Goal: Task Accomplishment & Management: Manage account settings

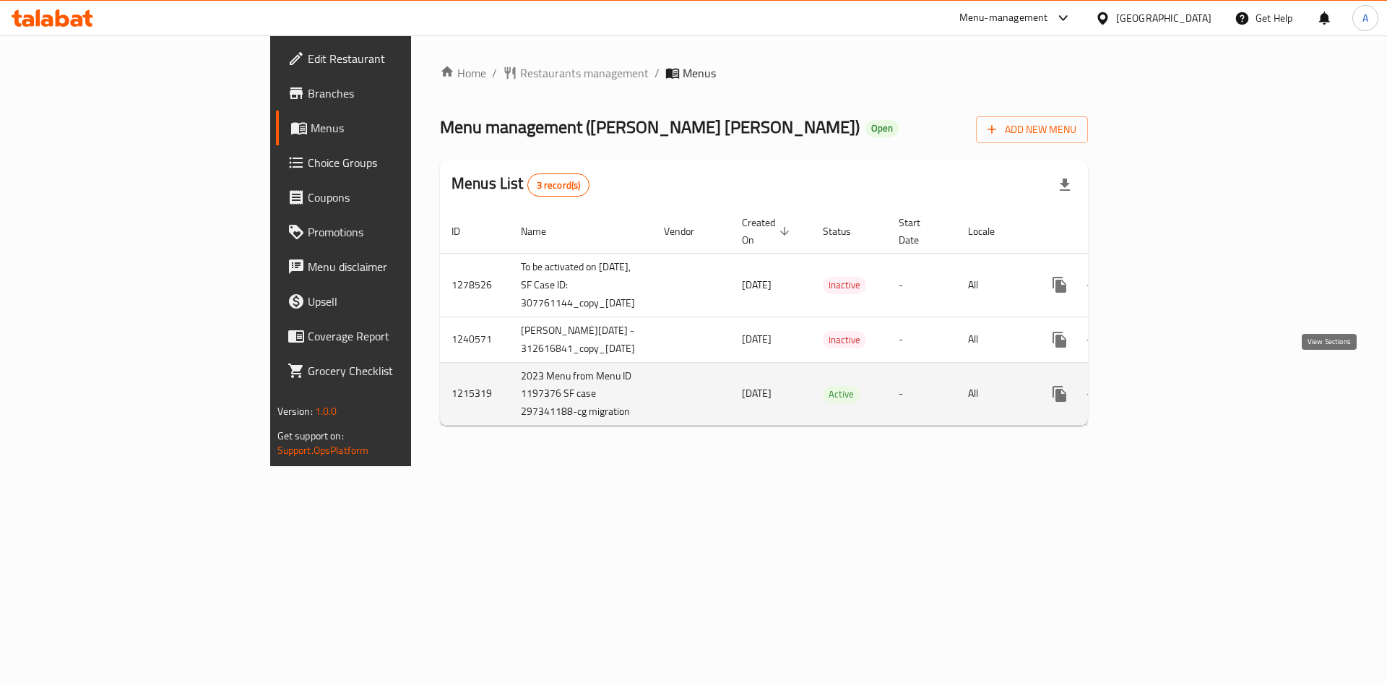
click at [1173, 385] on icon "enhanced table" at bounding box center [1163, 393] width 17 height 17
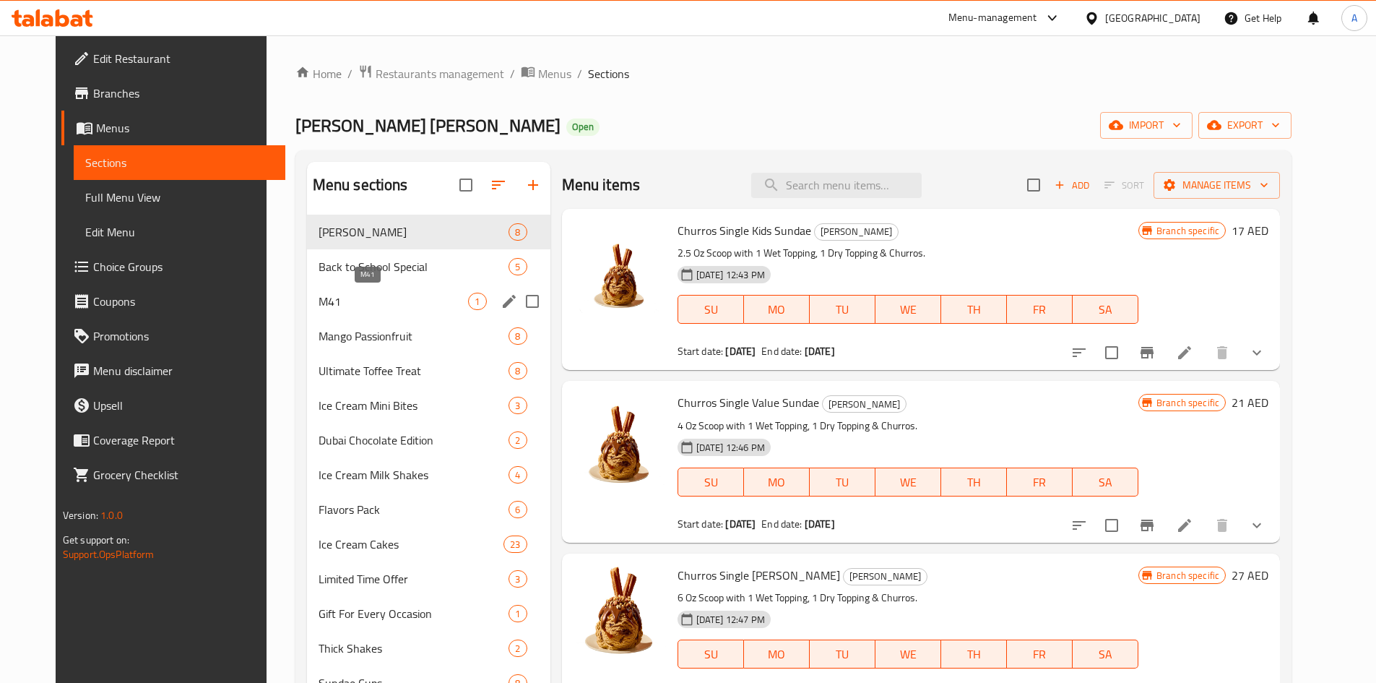
click at [319, 308] on span "M41" at bounding box center [394, 301] width 150 height 17
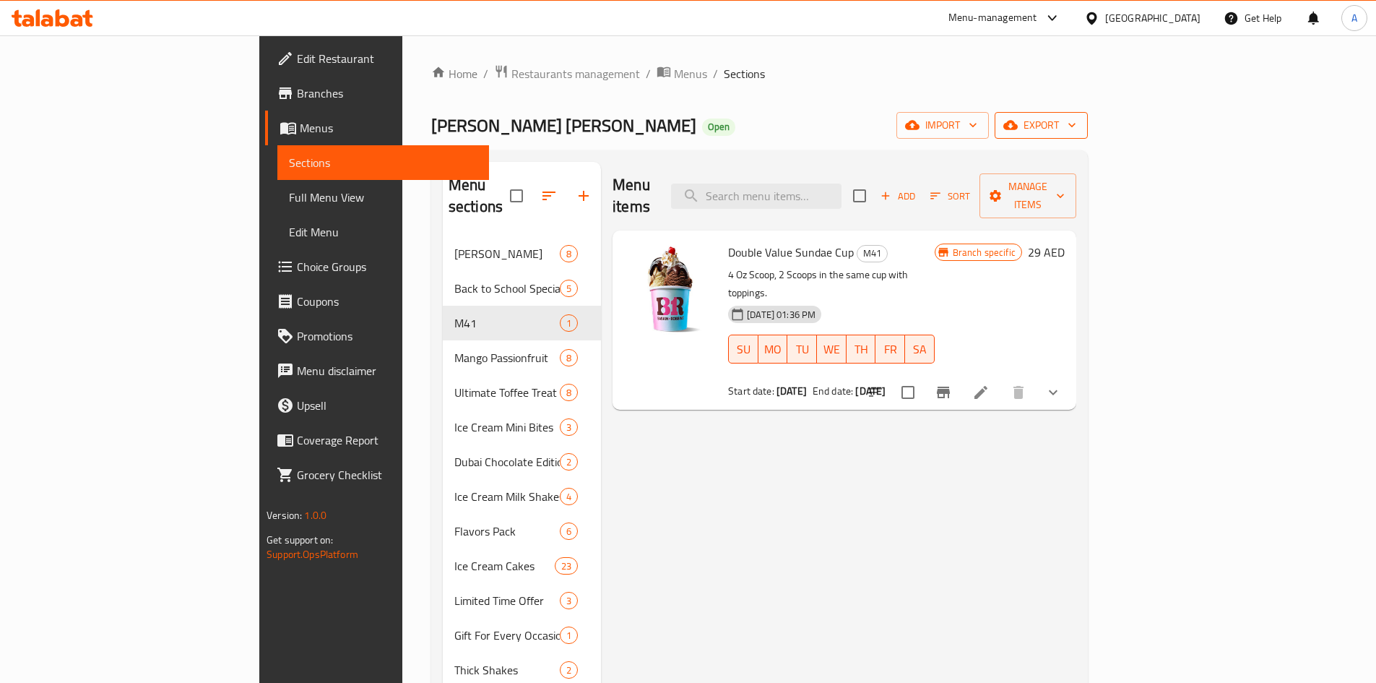
click at [1076, 121] on span "export" at bounding box center [1041, 125] width 70 height 18
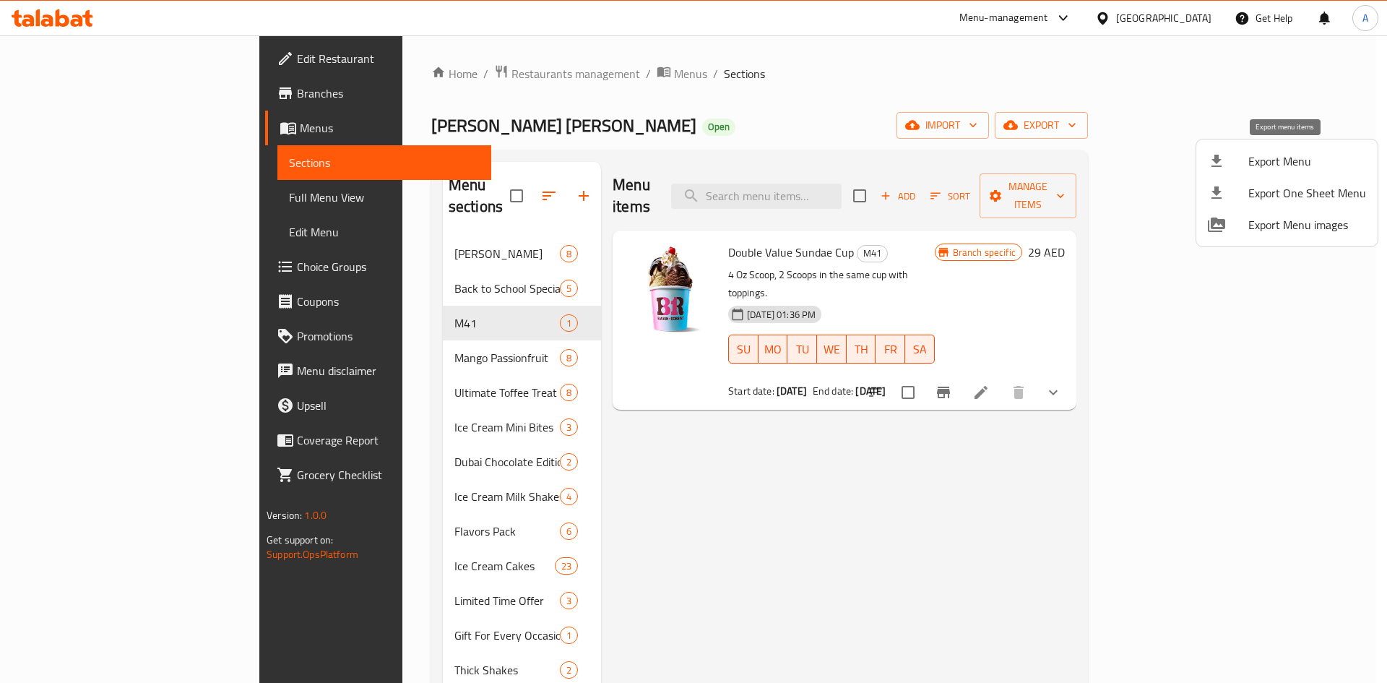
click at [1285, 168] on span "Export Menu" at bounding box center [1307, 160] width 118 height 17
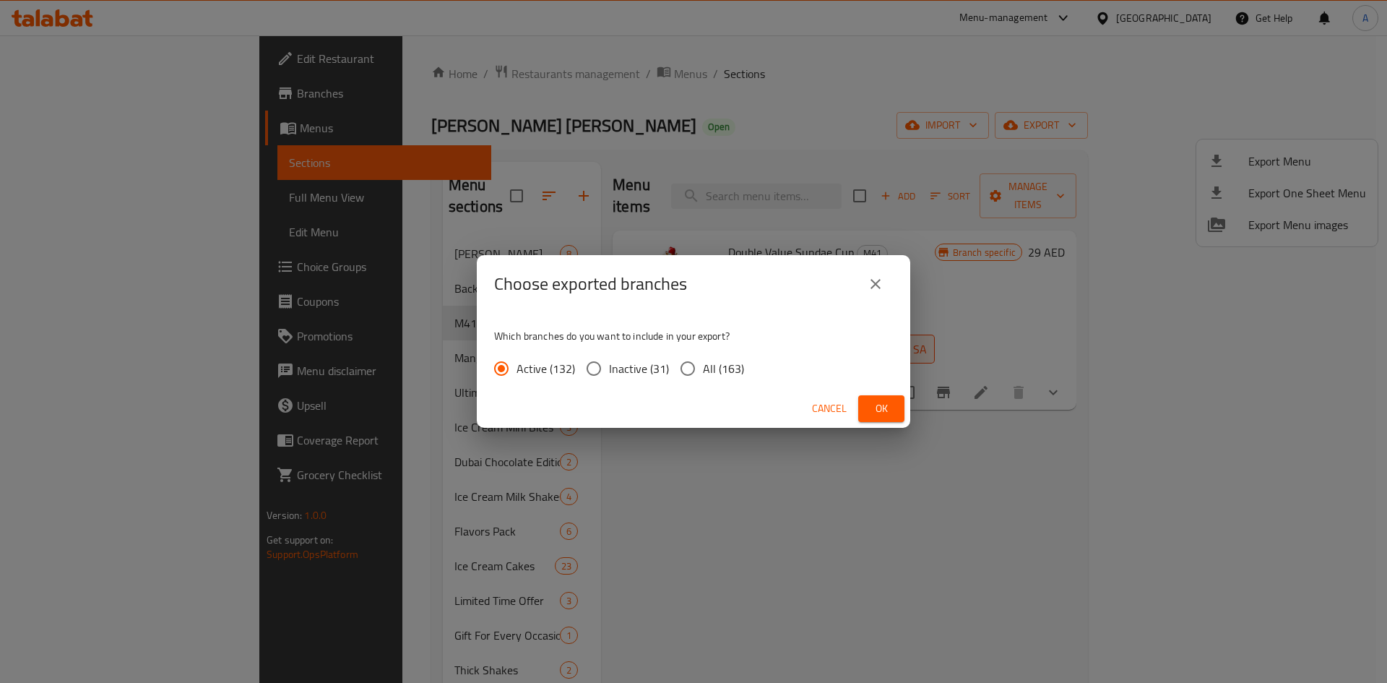
click at [717, 371] on span "All (163)" at bounding box center [723, 368] width 41 height 17
click at [703, 371] on input "All (163)" at bounding box center [688, 368] width 30 height 30
radio input "true"
click at [867, 398] on button "Ok" at bounding box center [881, 408] width 46 height 27
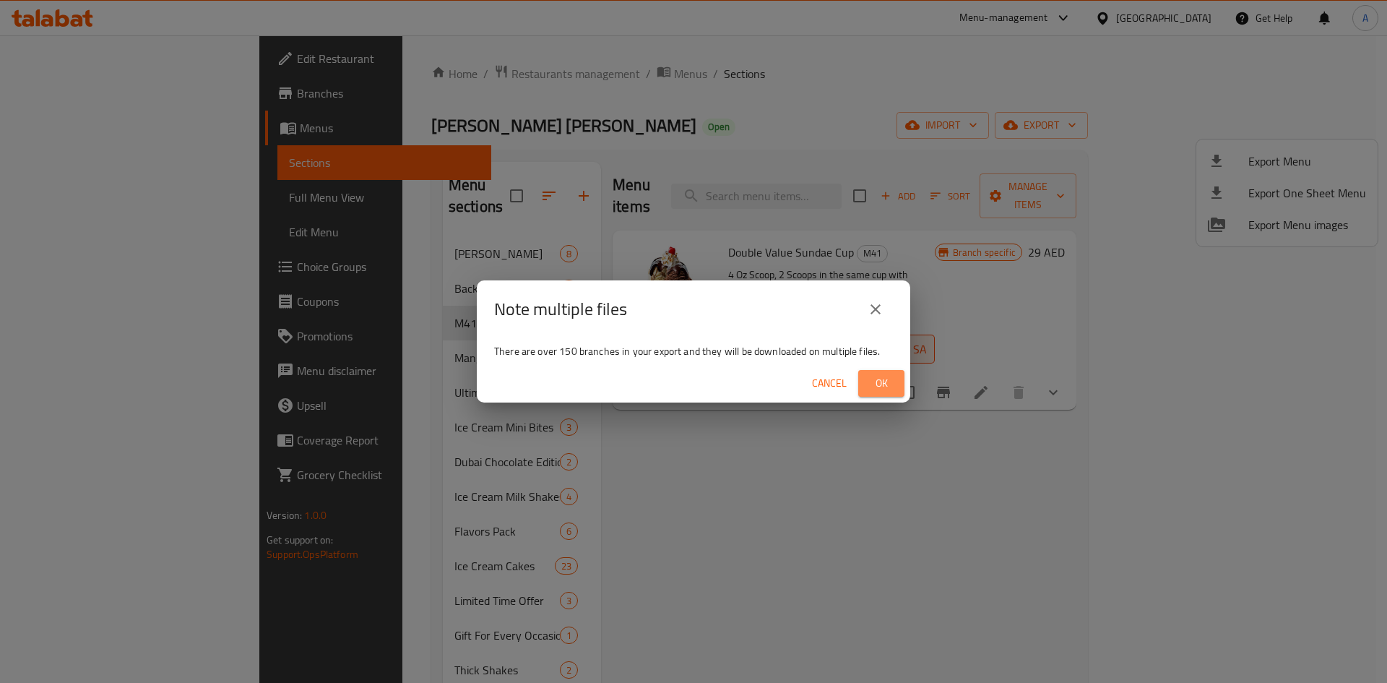
click at [875, 379] on span "Ok" at bounding box center [881, 383] width 23 height 18
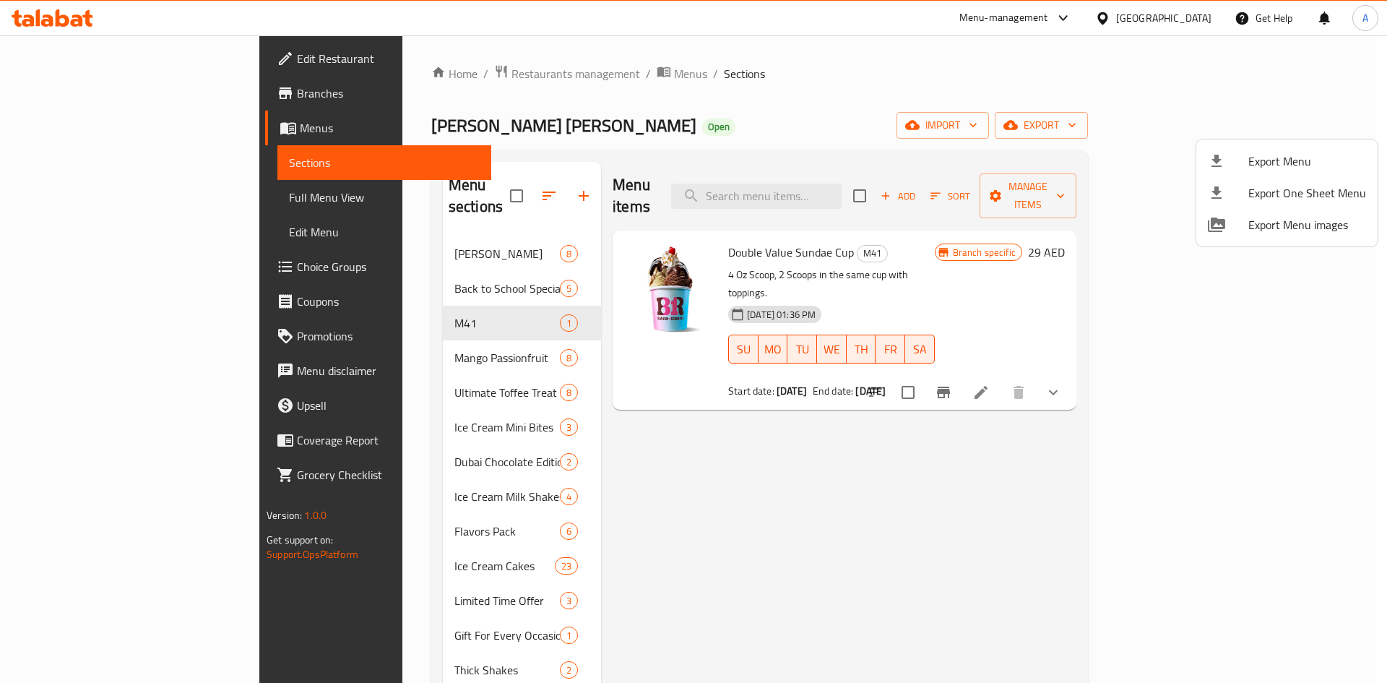
click at [943, 116] on div at bounding box center [693, 341] width 1387 height 683
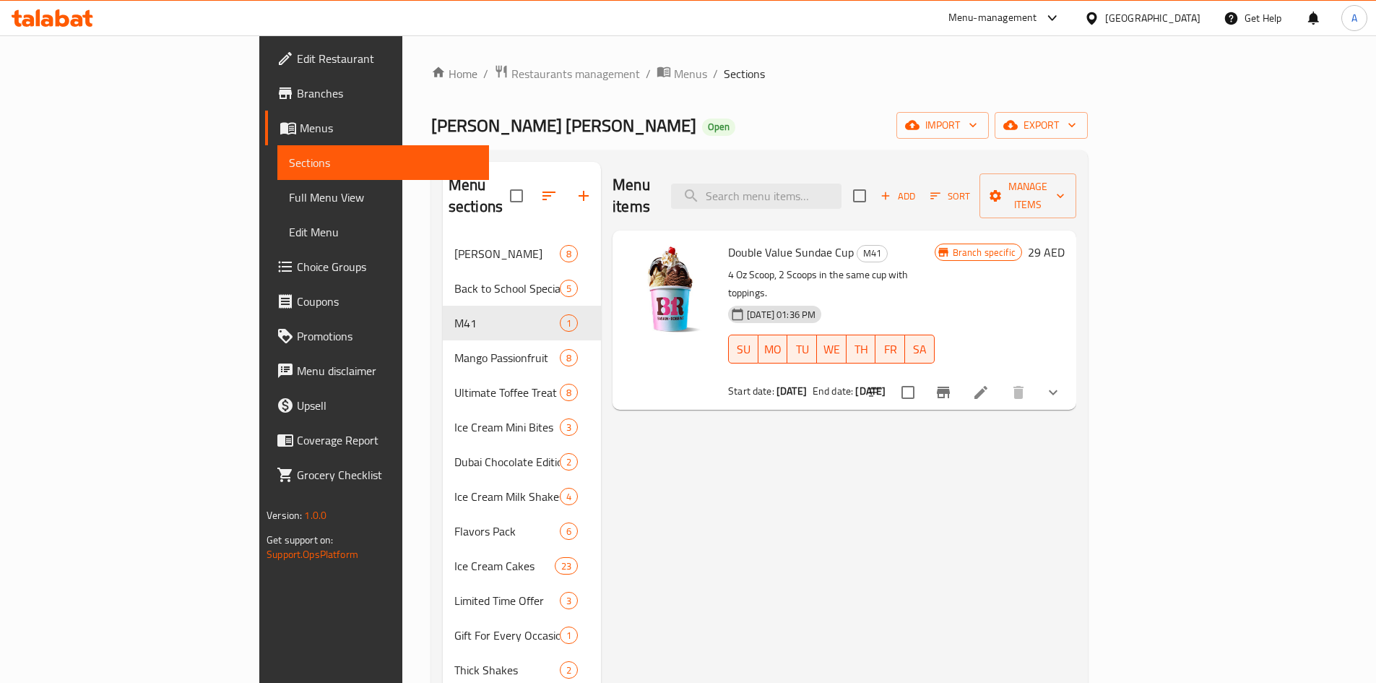
click at [914, 79] on ol "Home / Restaurants management / Menus / Sections" at bounding box center [759, 73] width 657 height 19
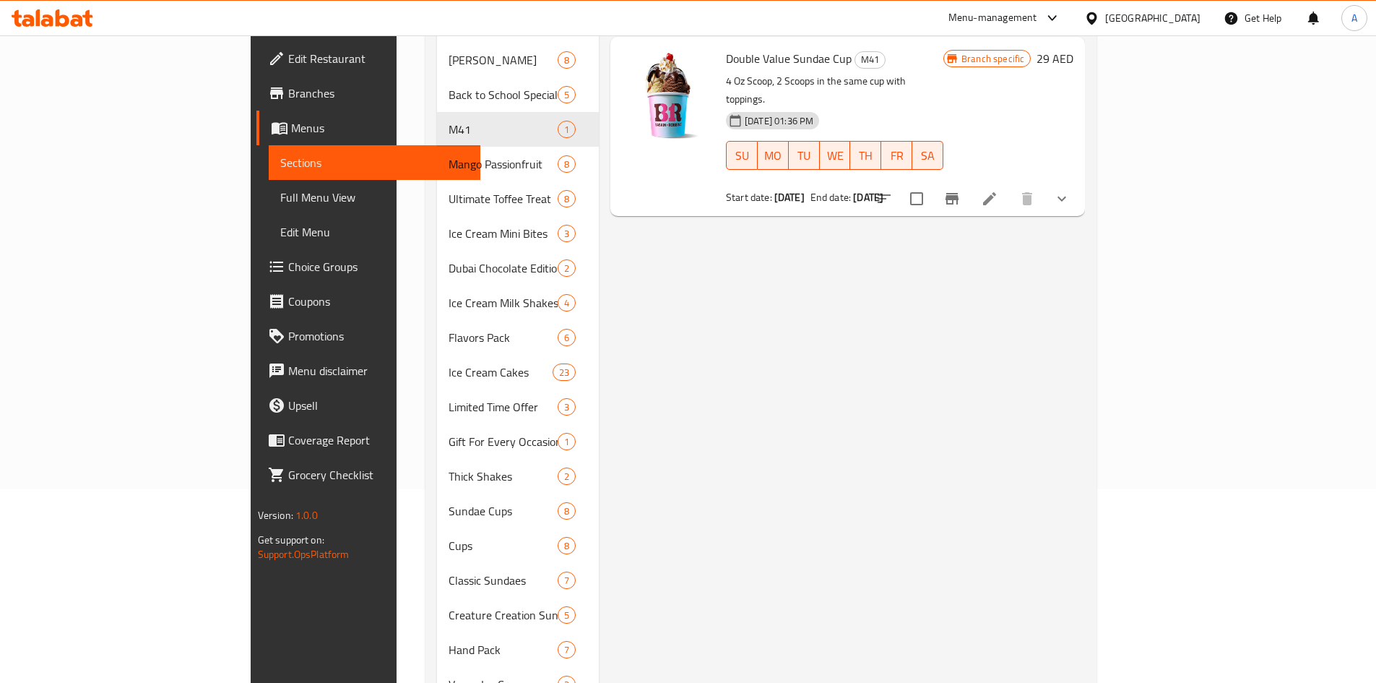
scroll to position [433, 0]
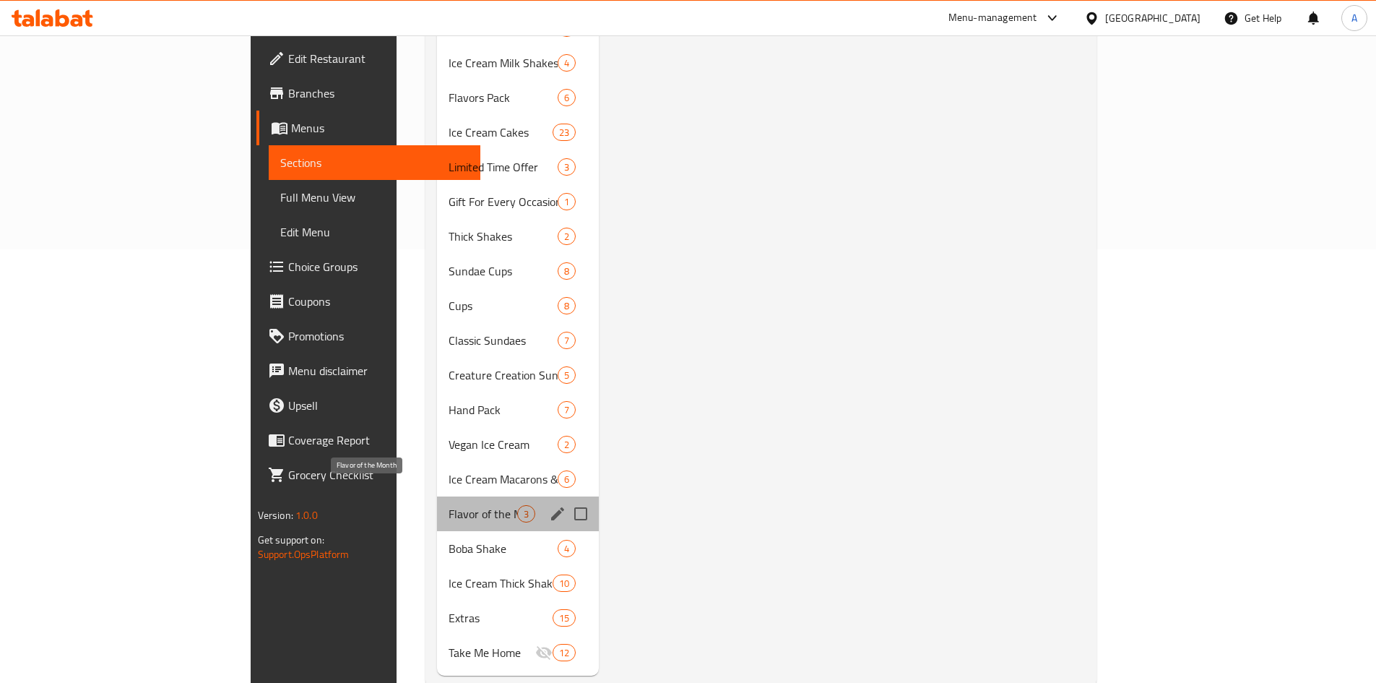
click at [449, 505] on span "Flavor of the Month" at bounding box center [483, 513] width 69 height 17
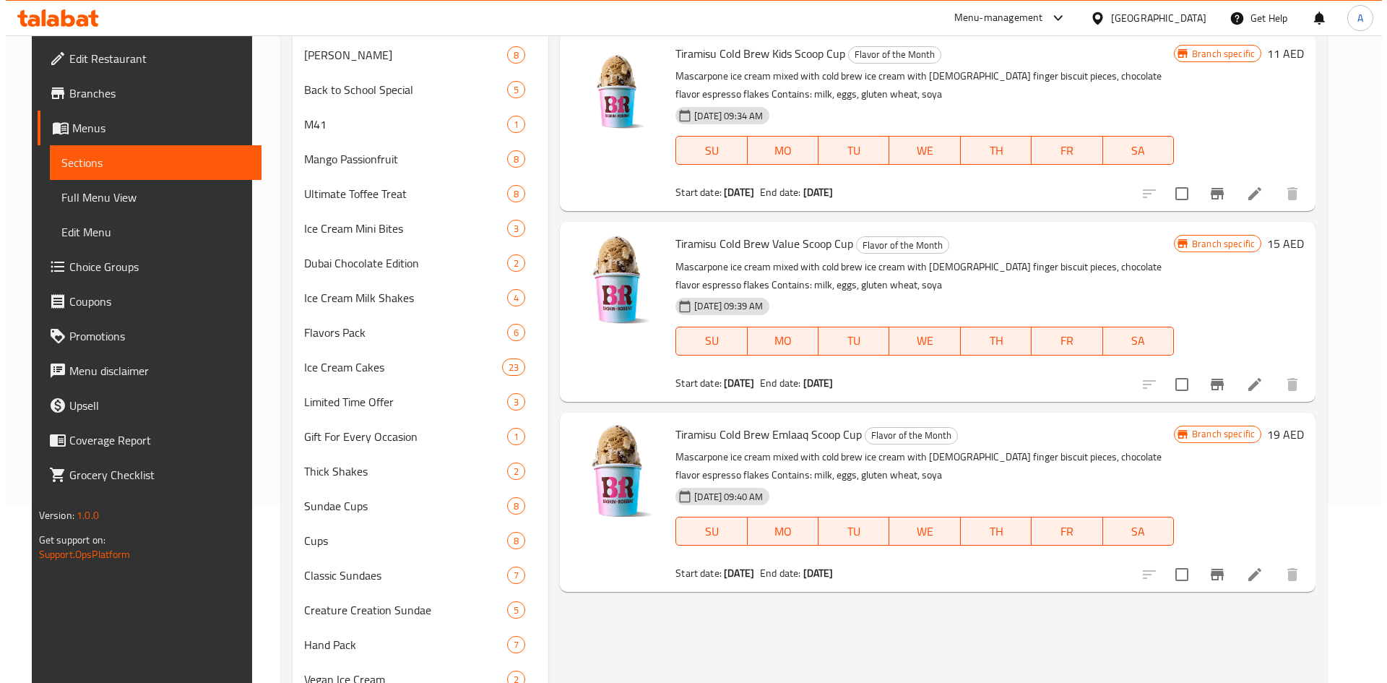
scroll to position [144, 0]
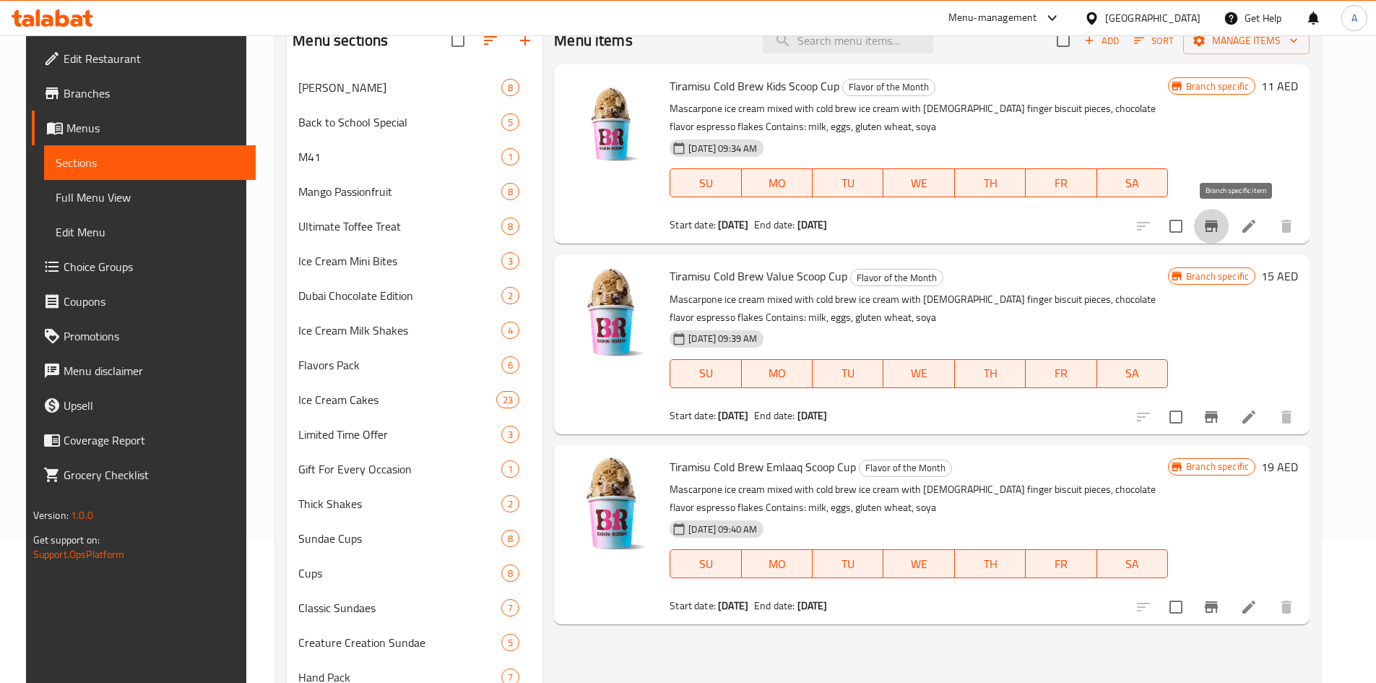
click at [1218, 231] on icon "Branch-specific-item" at bounding box center [1211, 226] width 13 height 12
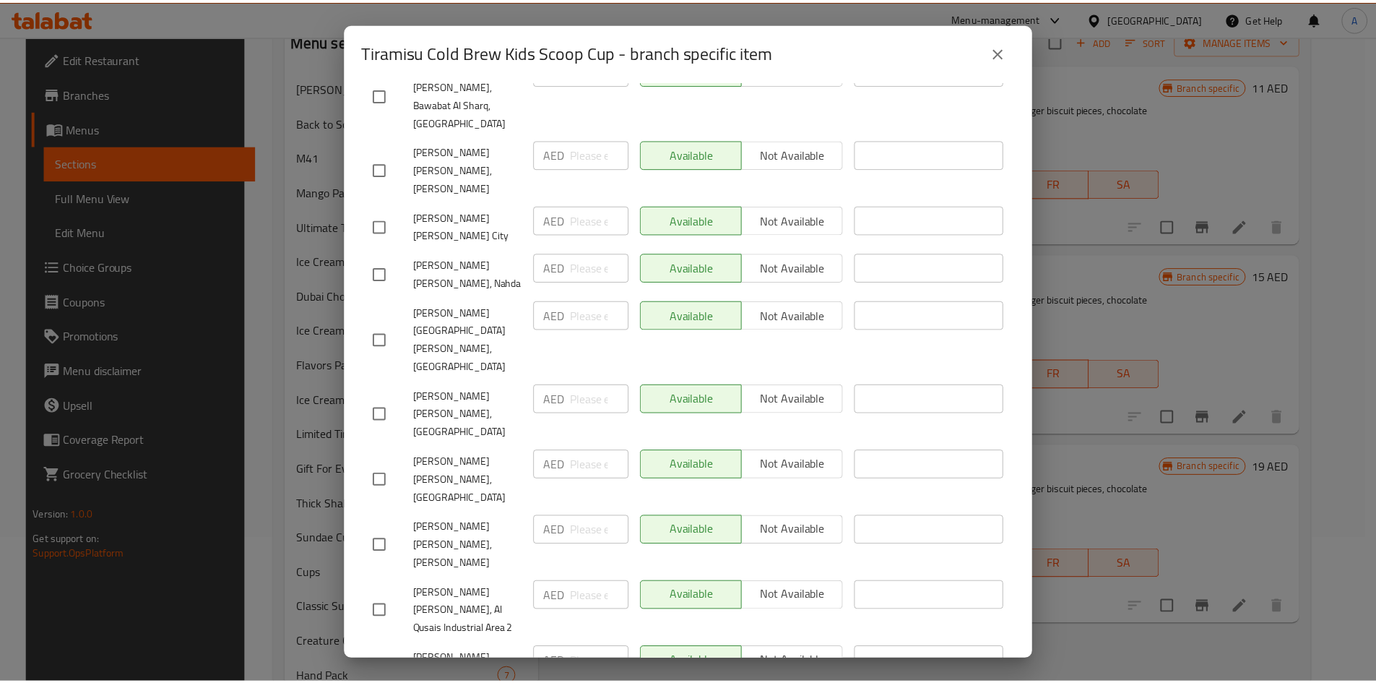
scroll to position [7340, 0]
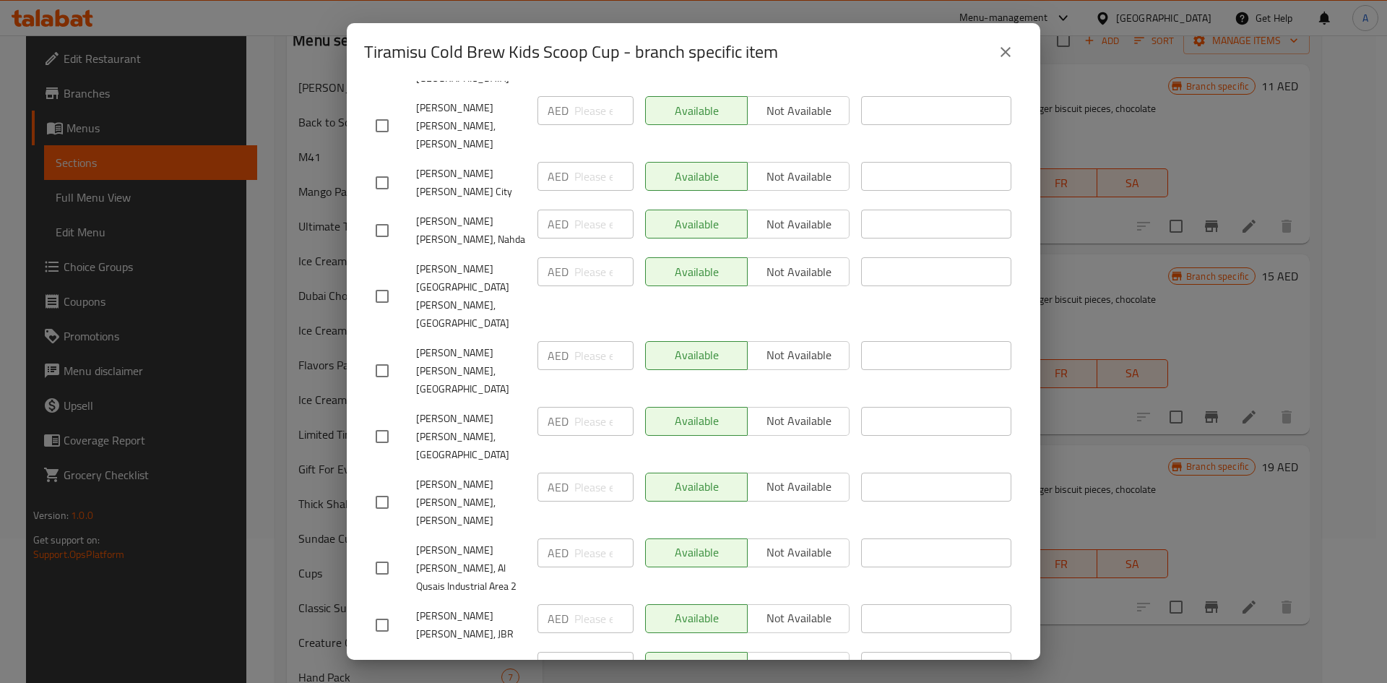
click at [1002, 56] on icon "close" at bounding box center [1006, 52] width 10 height 10
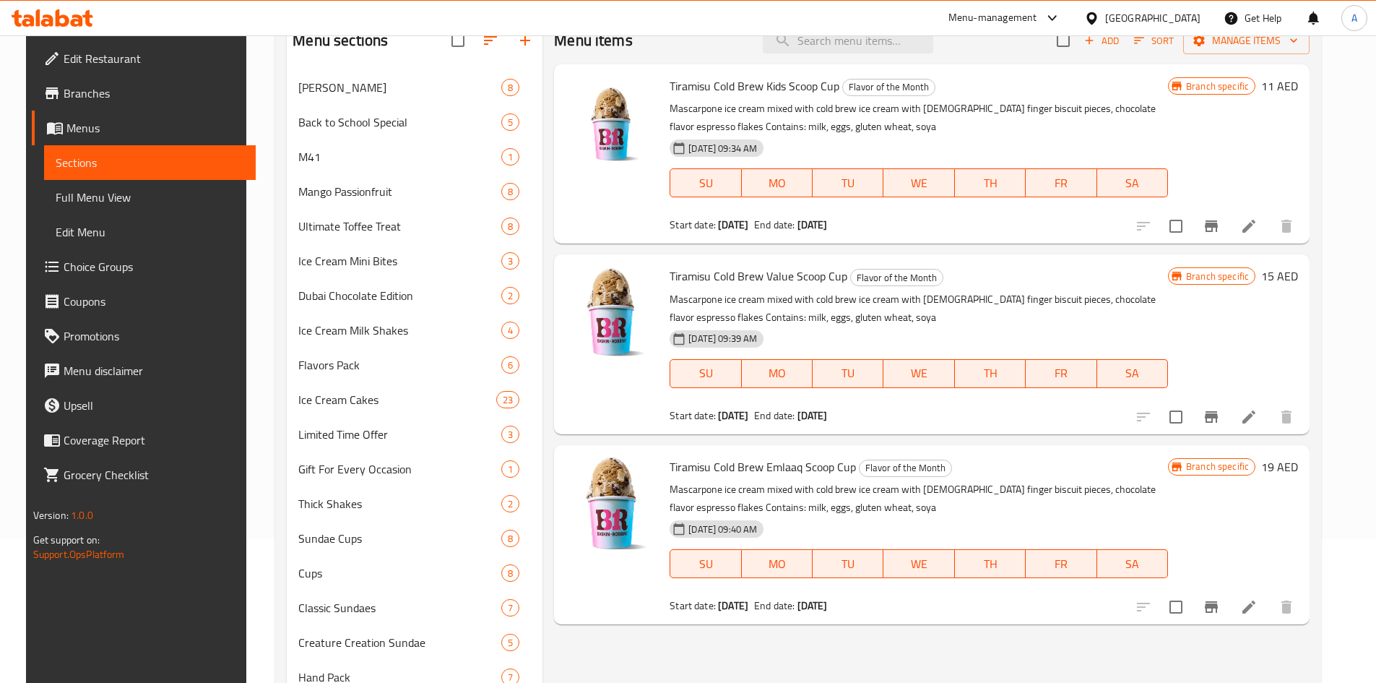
click at [947, 439] on div "Menu items Add Sort Manage items Tiramisu Cold Brew Kids Scoop Cup Flavor of th…" at bounding box center [926, 479] width 767 height 925
click at [1229, 618] on button "Branch-specific-item" at bounding box center [1211, 607] width 35 height 35
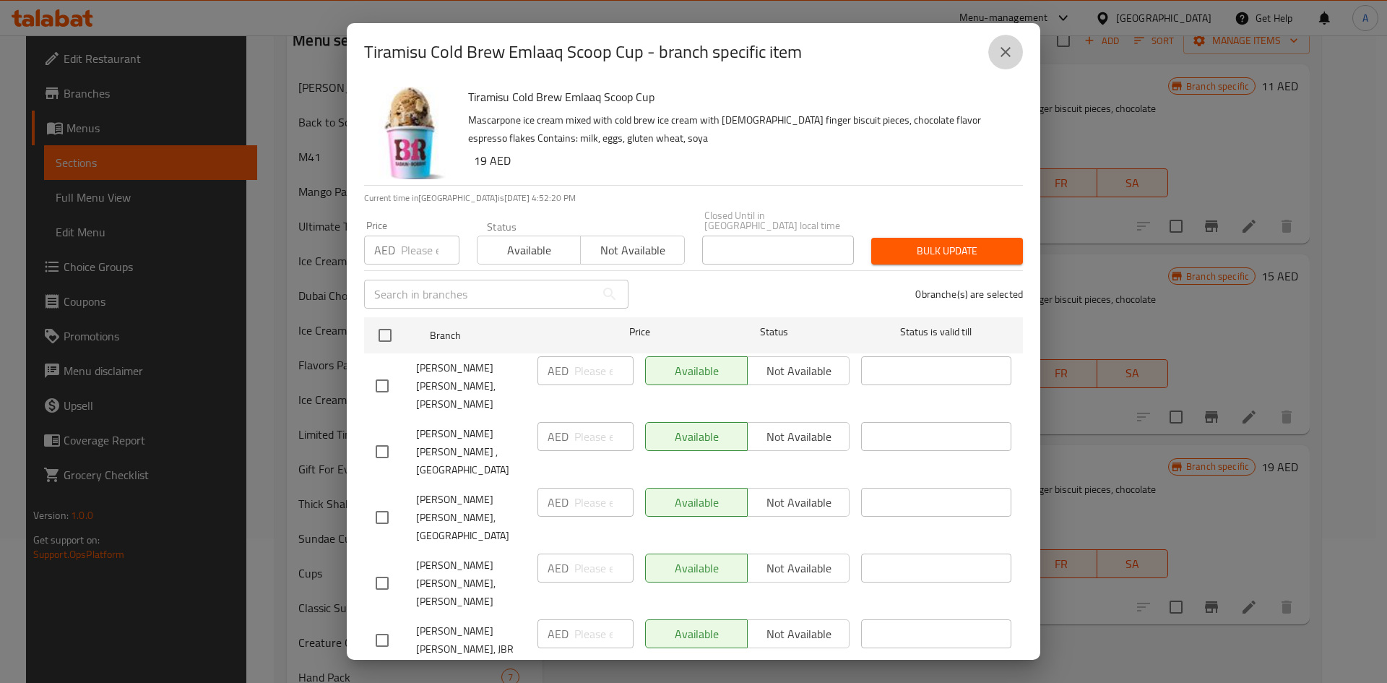
click at [1011, 48] on icon "close" at bounding box center [1005, 51] width 17 height 17
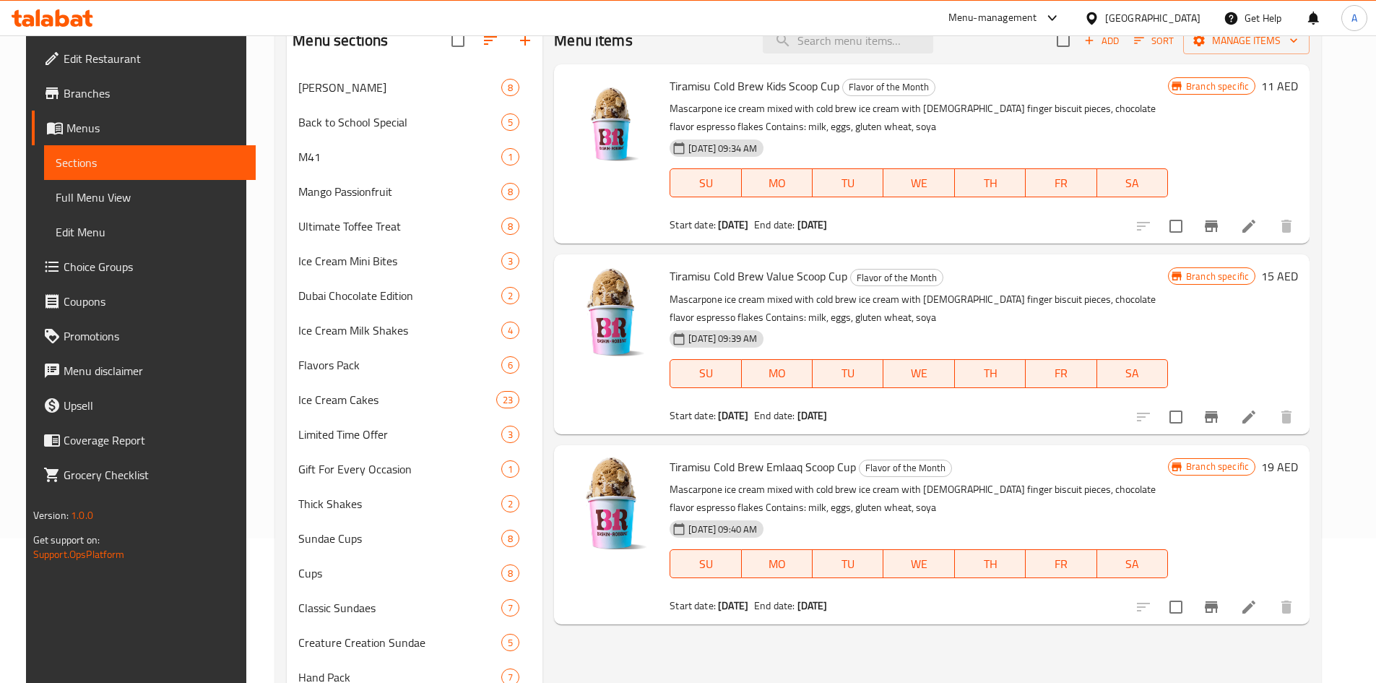
click at [1258, 412] on icon at bounding box center [1249, 416] width 17 height 17
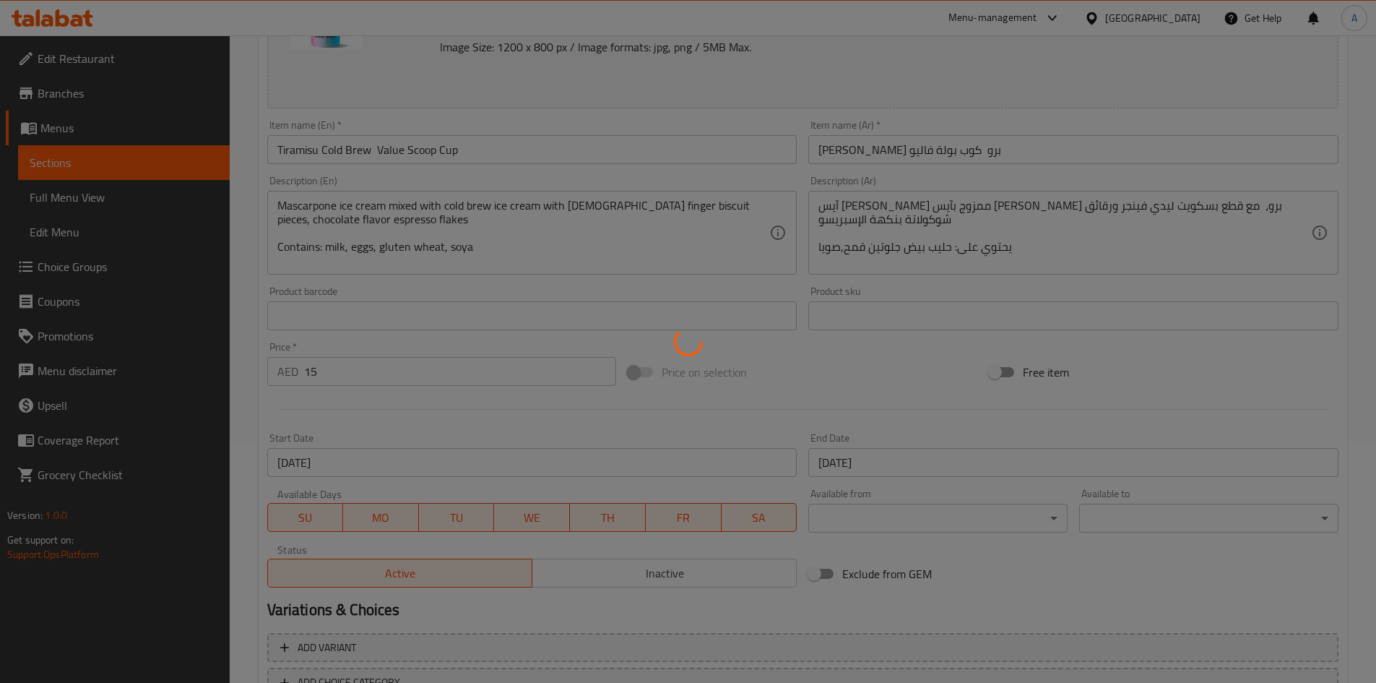
scroll to position [289, 0]
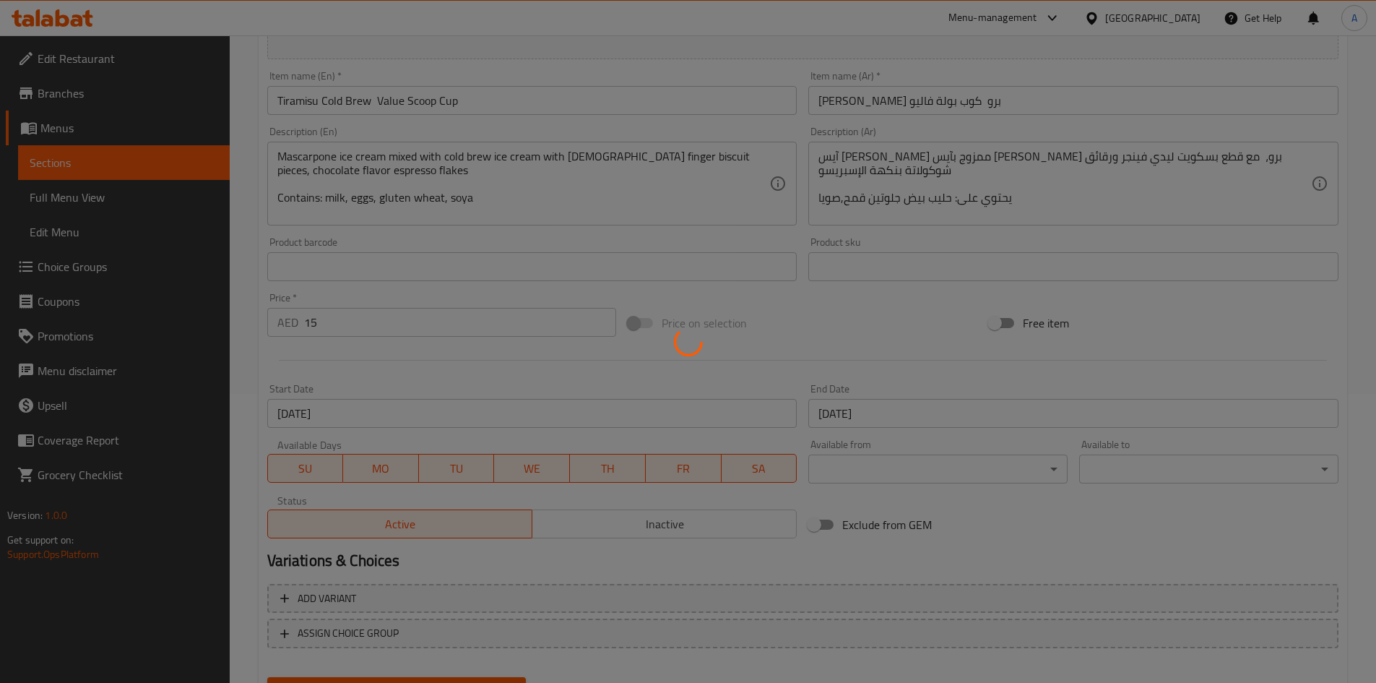
click at [799, 492] on div at bounding box center [688, 341] width 1376 height 683
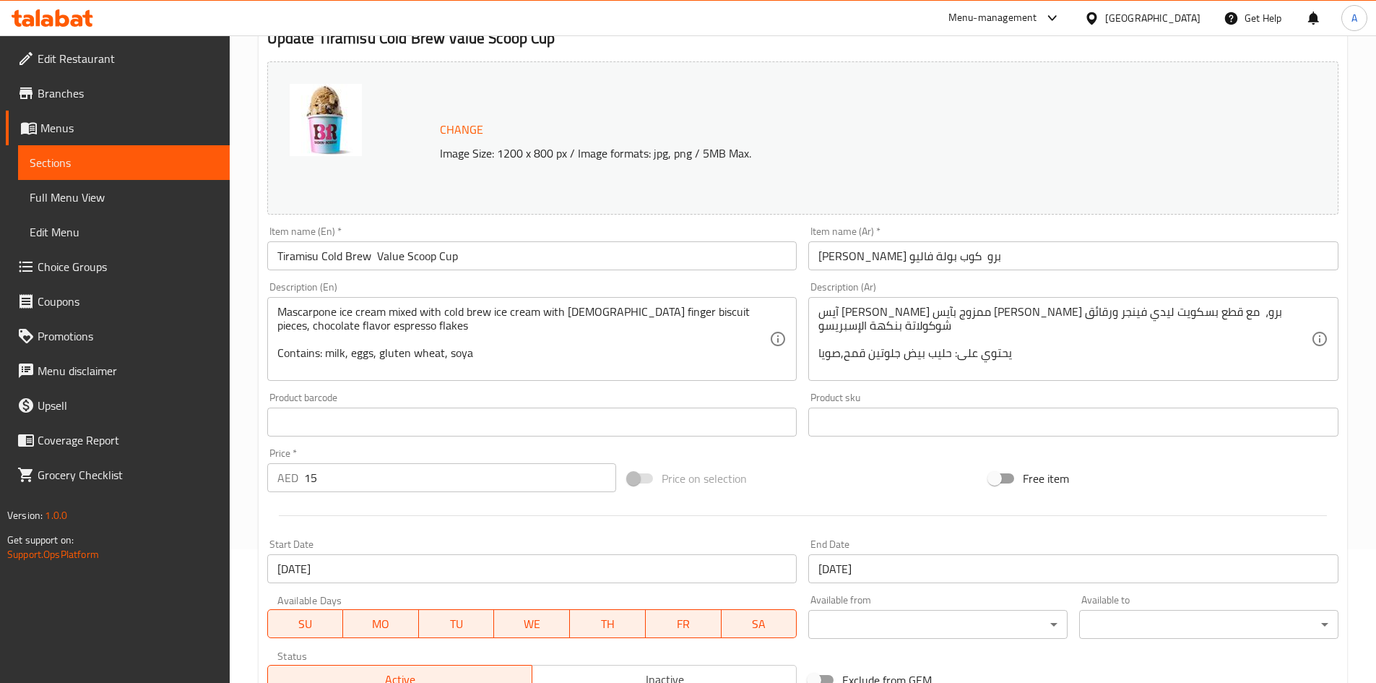
scroll to position [0, 0]
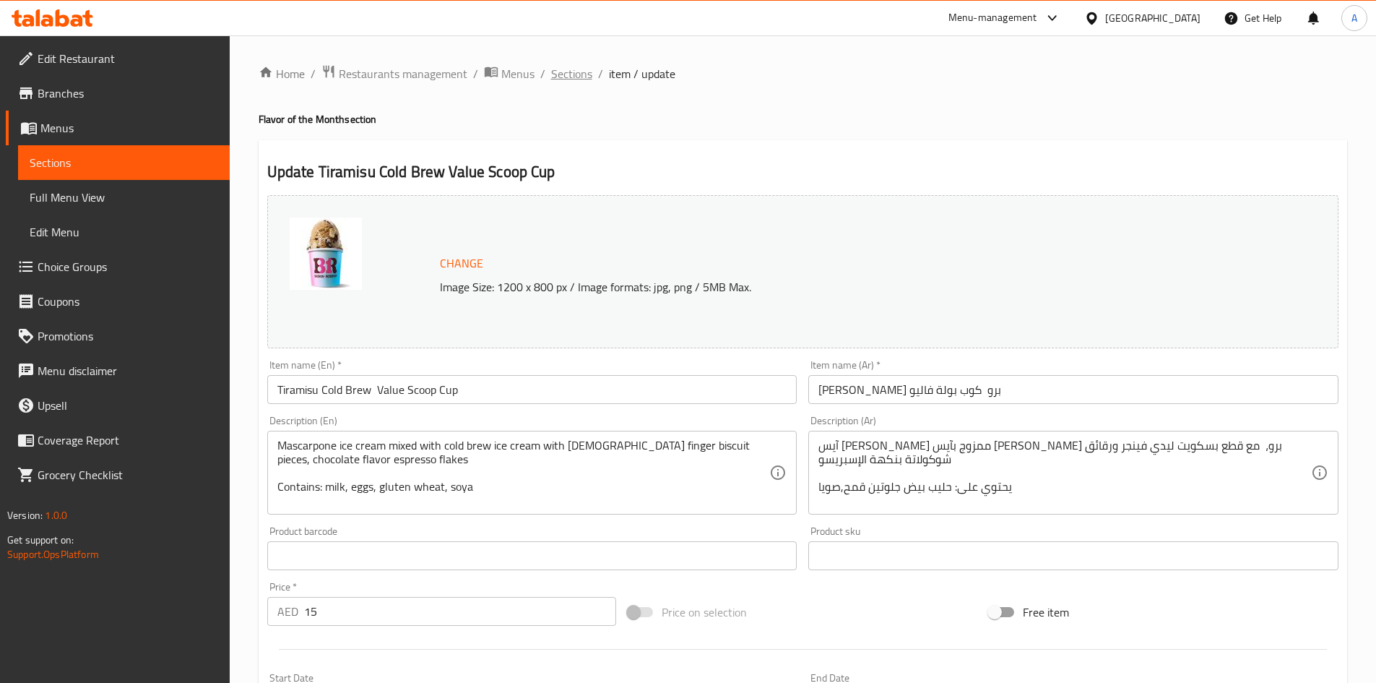
click at [554, 69] on span "Sections" at bounding box center [571, 73] width 41 height 17
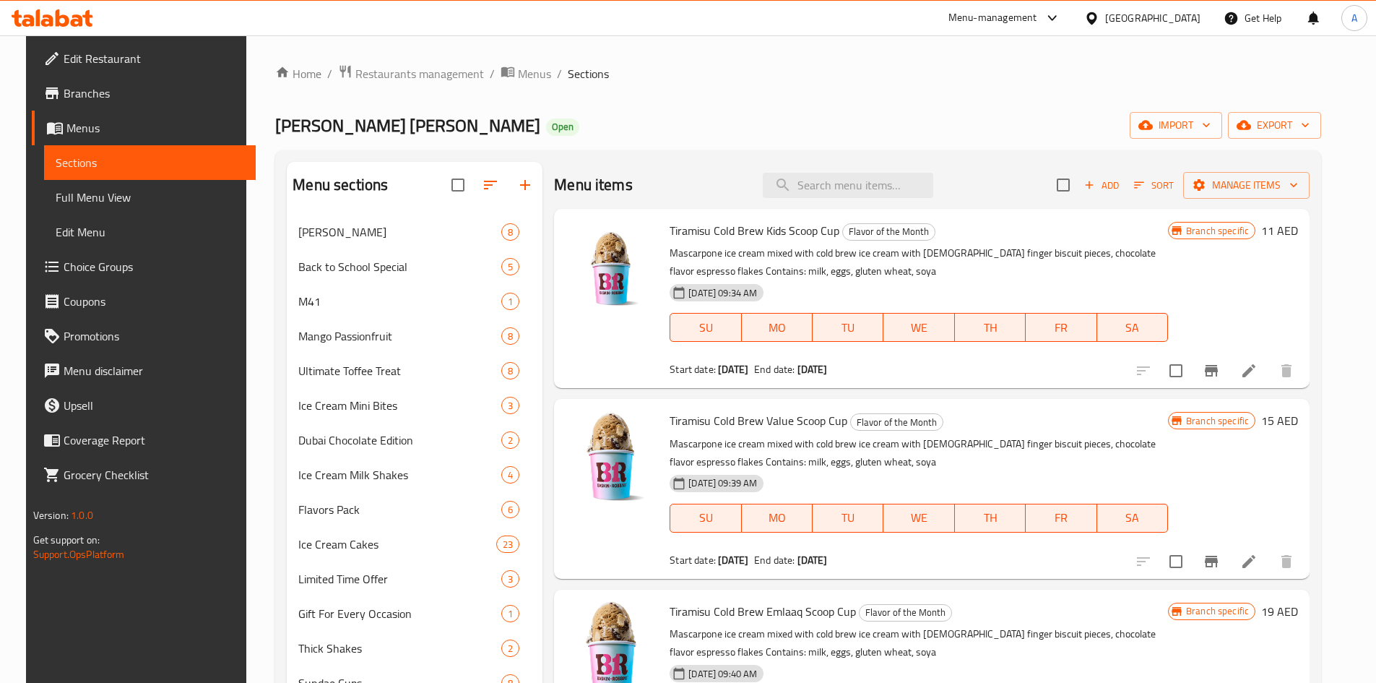
click at [798, 134] on div "[PERSON_NAME] [PERSON_NAME] Open import export" at bounding box center [798, 125] width 1046 height 27
click at [772, 116] on div "[PERSON_NAME] [PERSON_NAME] Open import export" at bounding box center [798, 125] width 1046 height 27
click at [1121, 184] on span "Add" at bounding box center [1101, 185] width 39 height 17
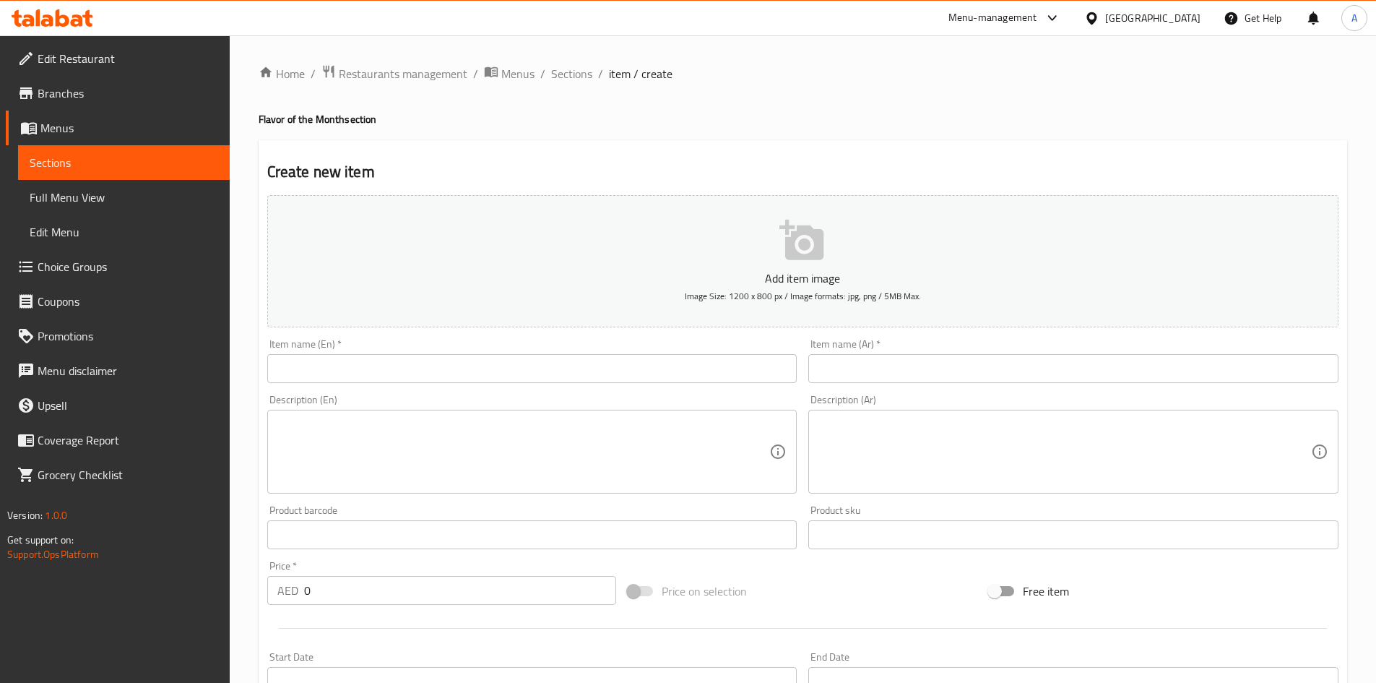
click at [854, 381] on input "text" at bounding box center [1073, 368] width 530 height 29
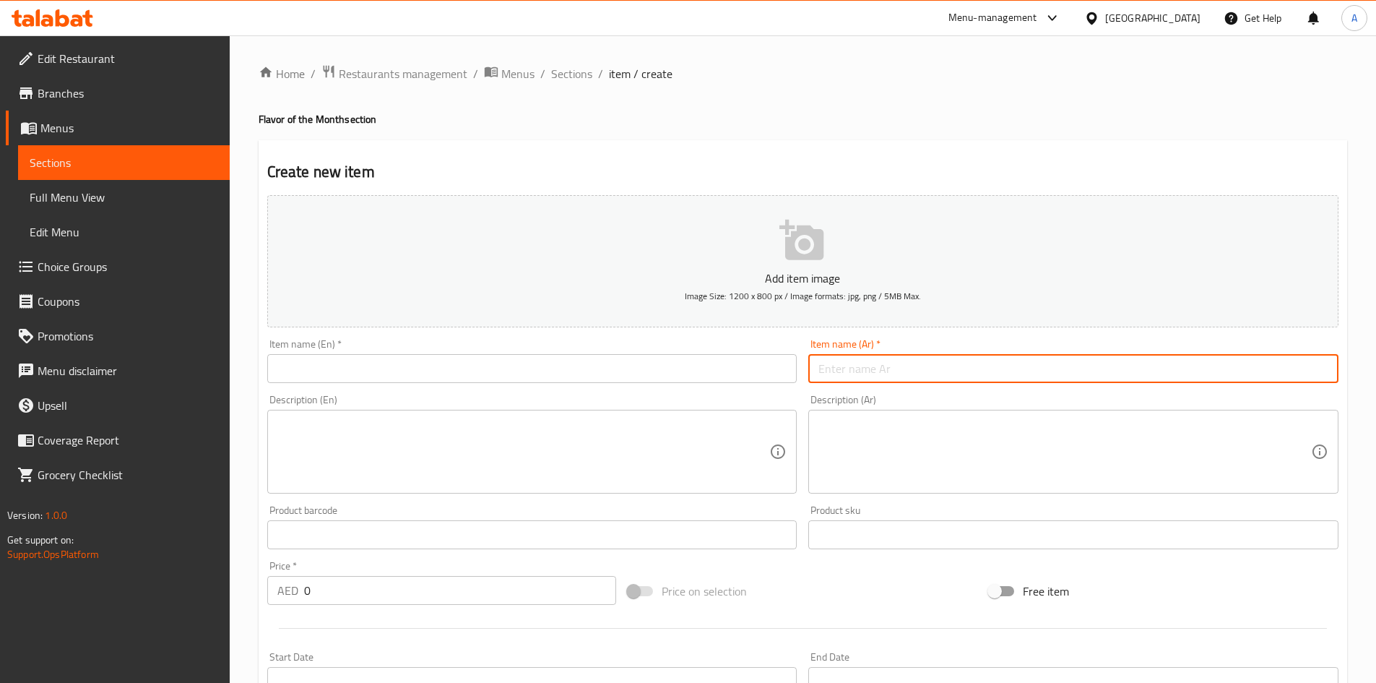
paste input "بلو بيري كرومبل - كوب اطفال"
type input "بلو بيري كرومبل - كوب اطفال"
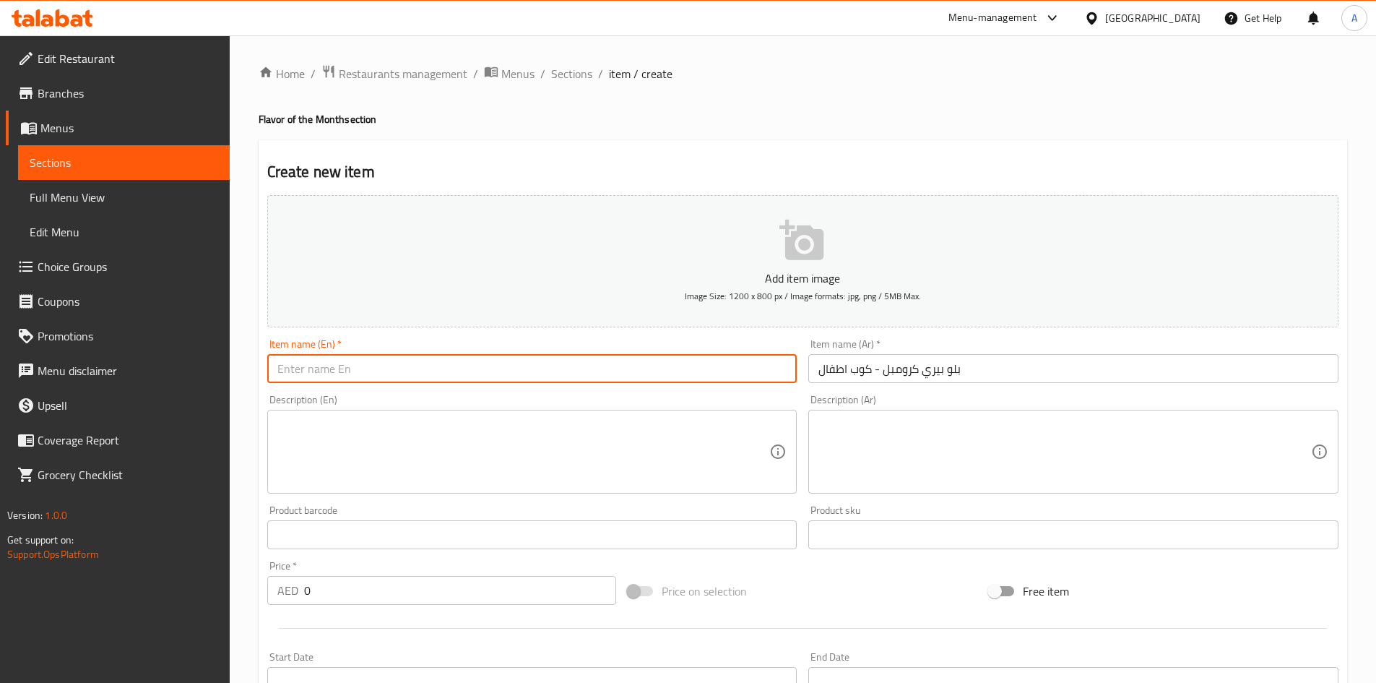
click at [582, 366] on input "text" at bounding box center [532, 368] width 530 height 29
paste input "Blue Berry Crumble - Kids Scoop Cup"
type input "Blue Berry Crumble - Kids Scoop Cup"
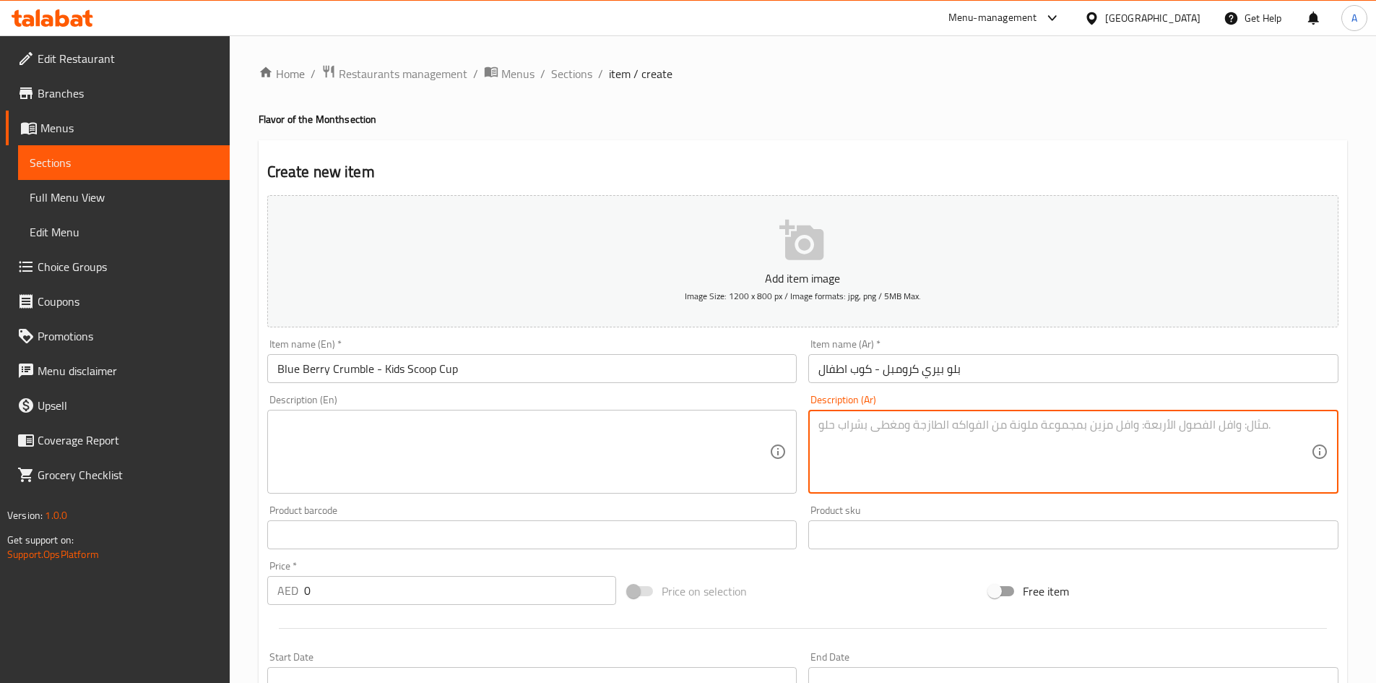
click at [904, 473] on textarea at bounding box center [1065, 452] width 493 height 69
paste textarea ""آيس كريم التوت الأزرق بالسكر البني، آيس كريم الفانيلا، شِط من التوت الأزرق، قط…"
type textarea ""آيس كريم التوت الأزرق بالسكر البني، آيس كريم الفانيلا، شِط من التوت الأزرق، قط…"
click at [512, 434] on textarea at bounding box center [523, 452] width 493 height 69
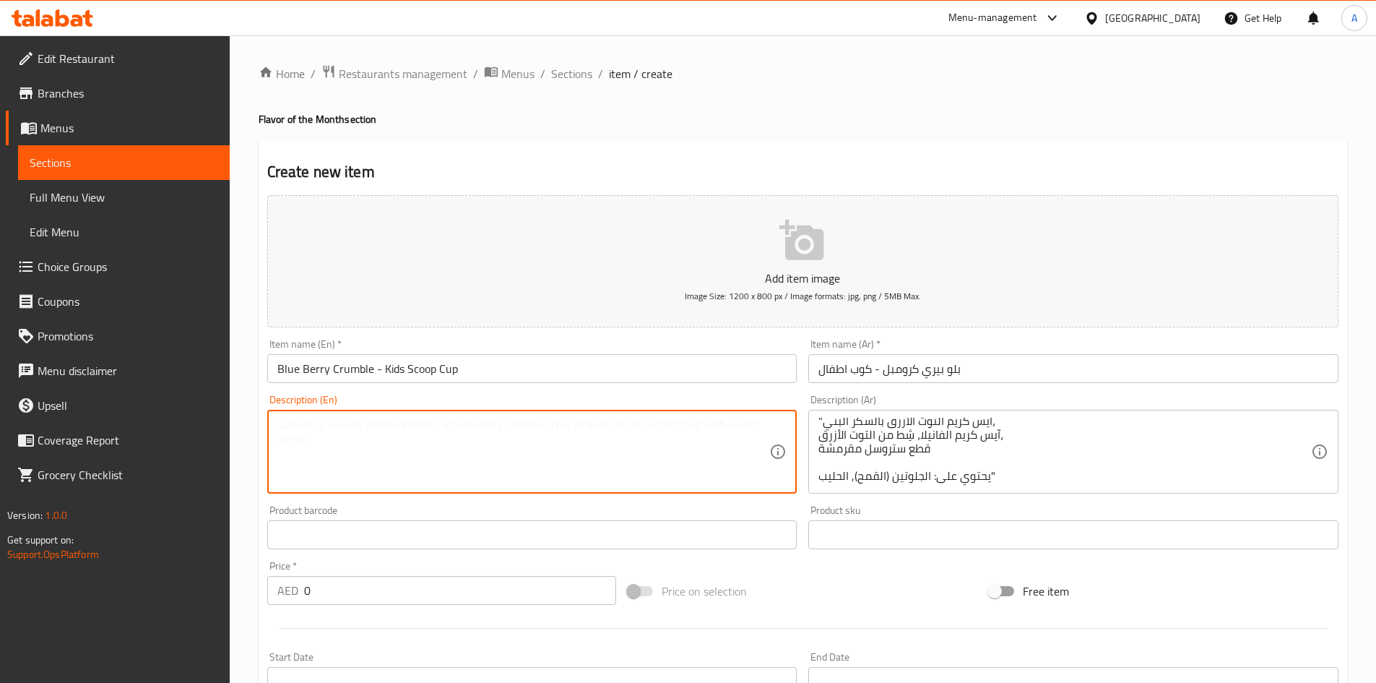
paste textarea ""Brown sugar blueberry ice cream, vanilla ice cream, blueberry swirl, streusel …"
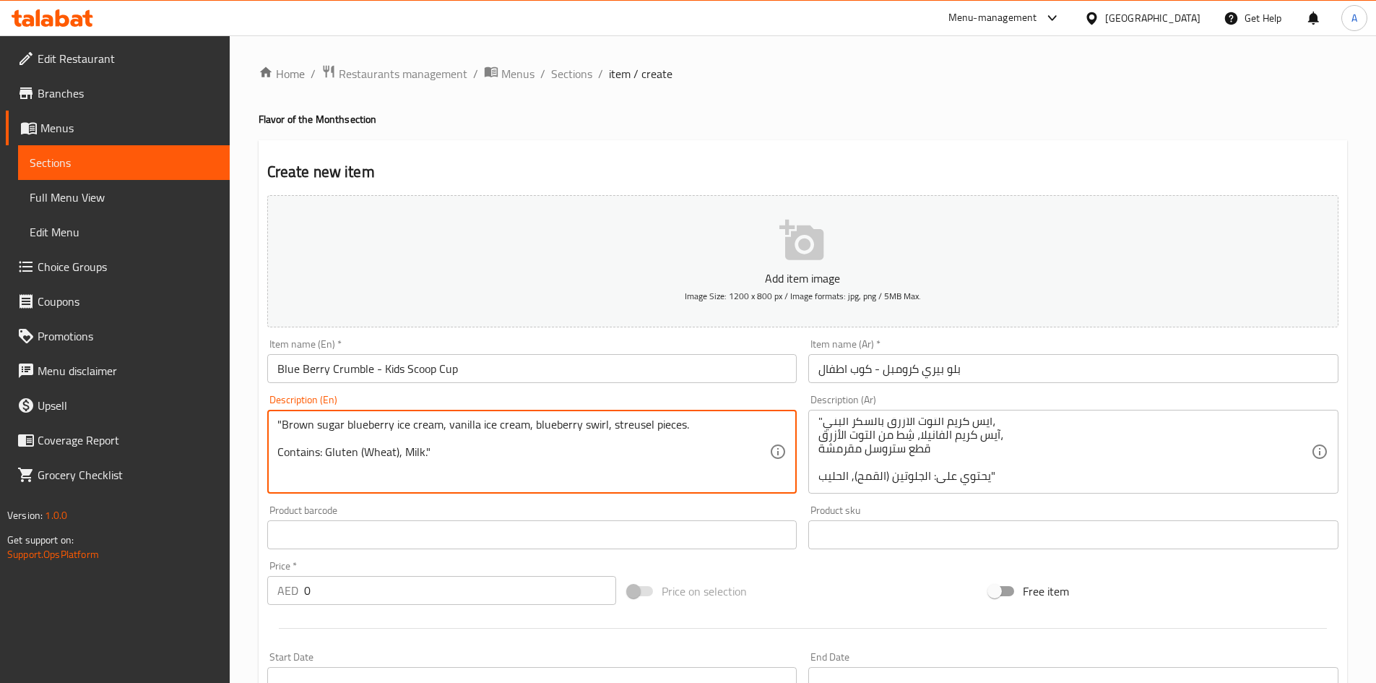
type textarea ""Brown sugar blueberry ice cream, vanilla ice cream, blueberry swirl, streusel …"
click at [601, 151] on div "Create new item Add item image Image Size: 1200 x 800 px / Image formats: jpg, …" at bounding box center [803, 560] width 1089 height 841
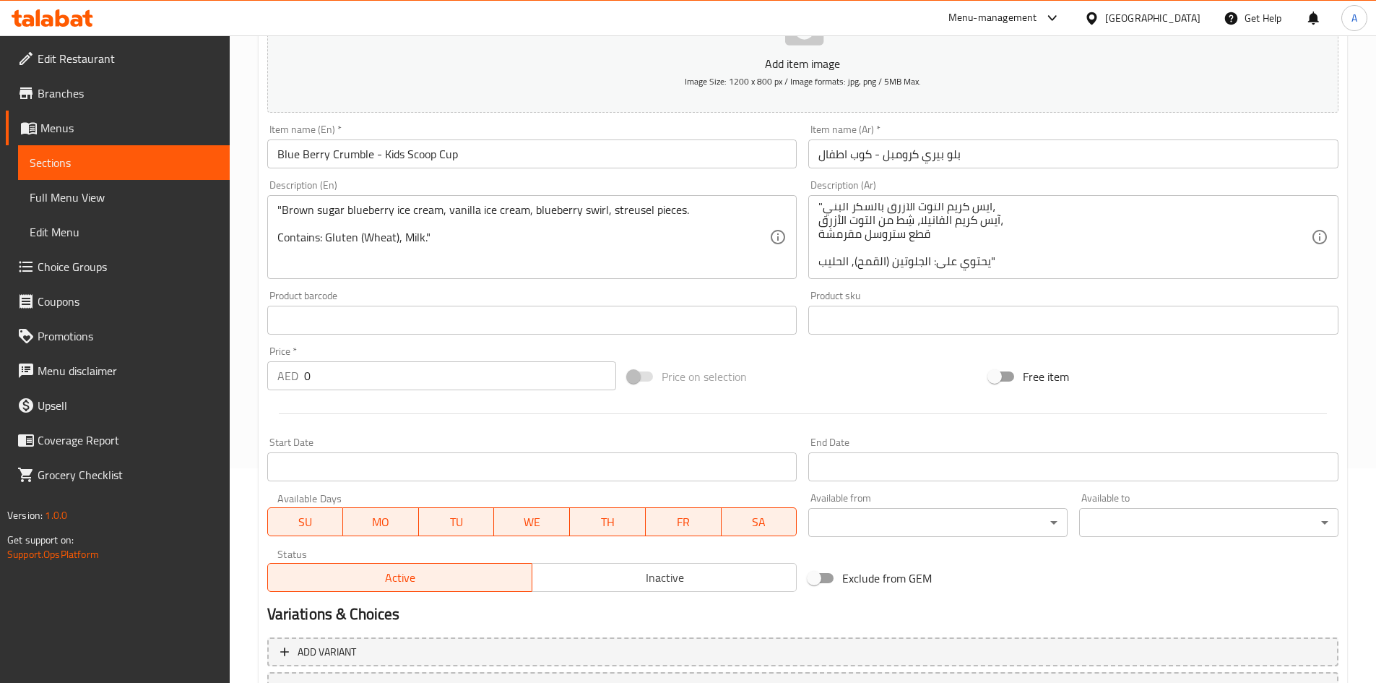
scroll to position [217, 0]
click at [407, 378] on input "0" at bounding box center [460, 373] width 313 height 29
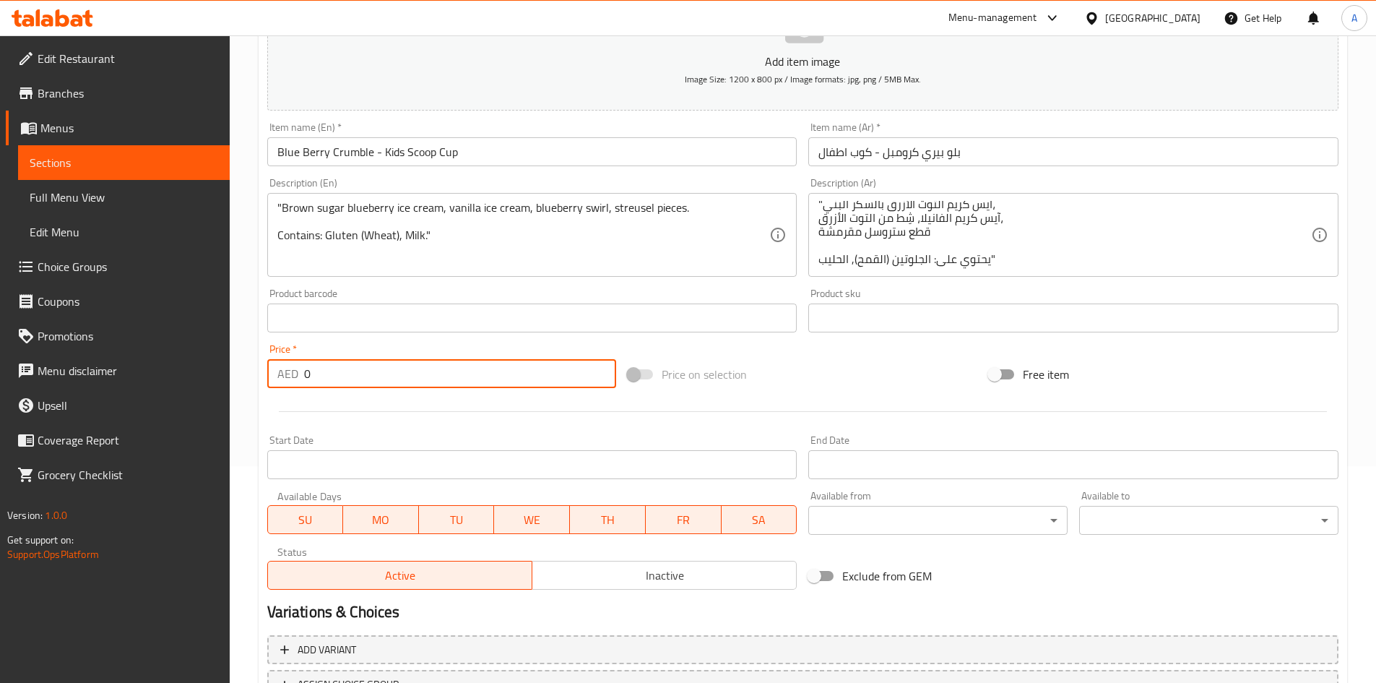
click at [407, 378] on input "0" at bounding box center [460, 373] width 313 height 29
type input "11"
click at [435, 419] on div at bounding box center [803, 411] width 1083 height 35
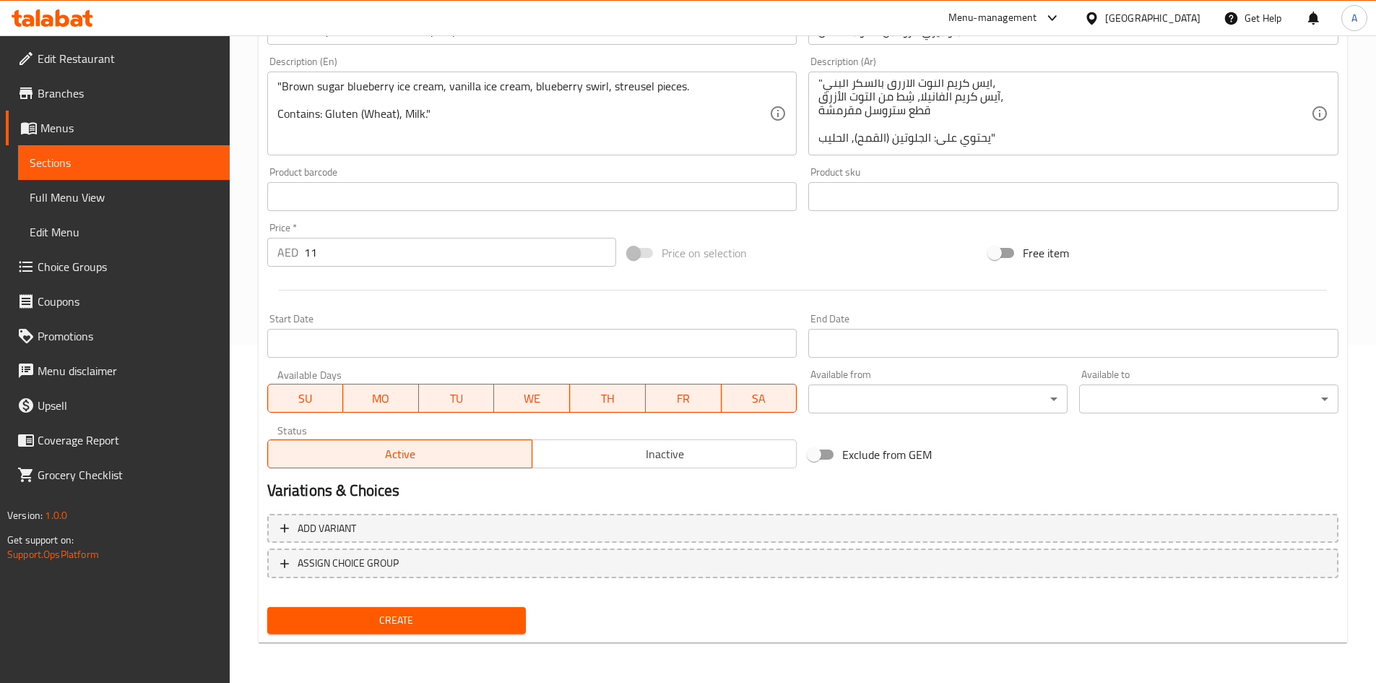
click at [610, 333] on input "Start Date" at bounding box center [532, 343] width 530 height 29
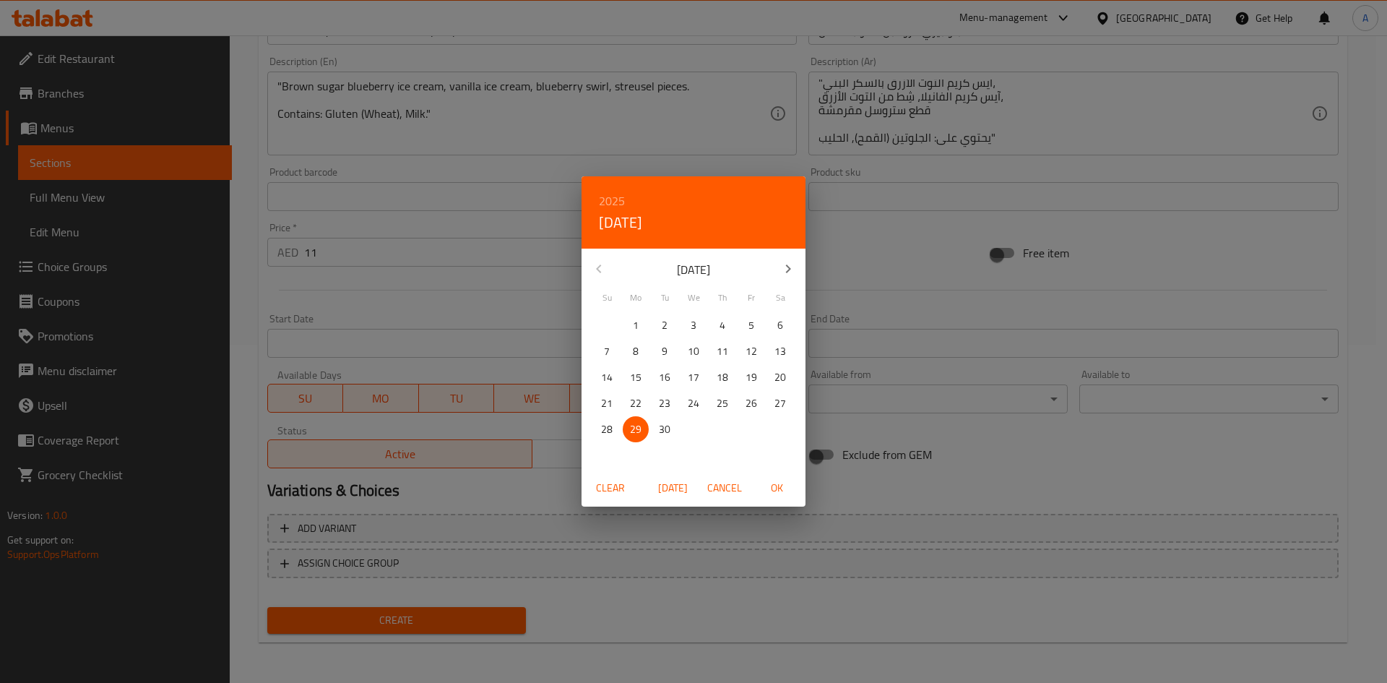
click at [791, 269] on icon "button" at bounding box center [788, 268] width 5 height 9
click at [696, 319] on span "1" at bounding box center [694, 325] width 26 height 18
click at [782, 493] on span "OK" at bounding box center [776, 488] width 35 height 18
type input "[DATE]"
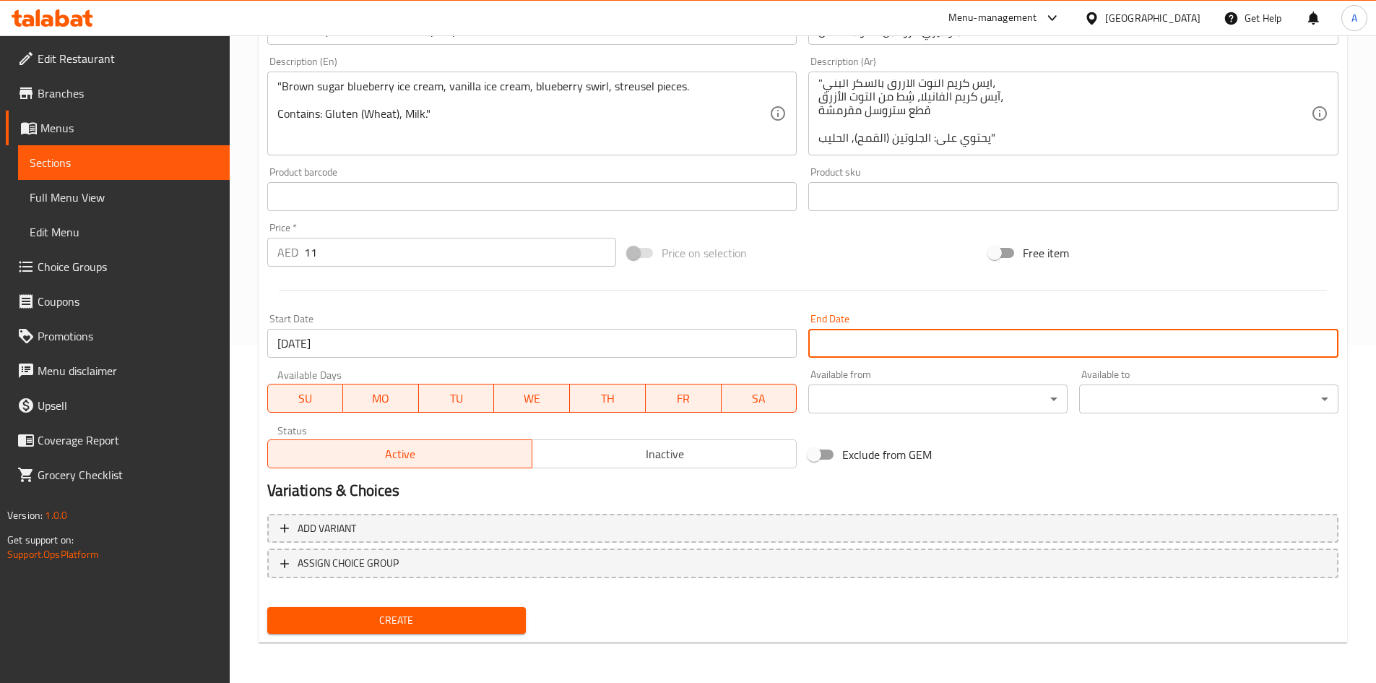
click at [868, 329] on input "Start Date" at bounding box center [1073, 343] width 530 height 29
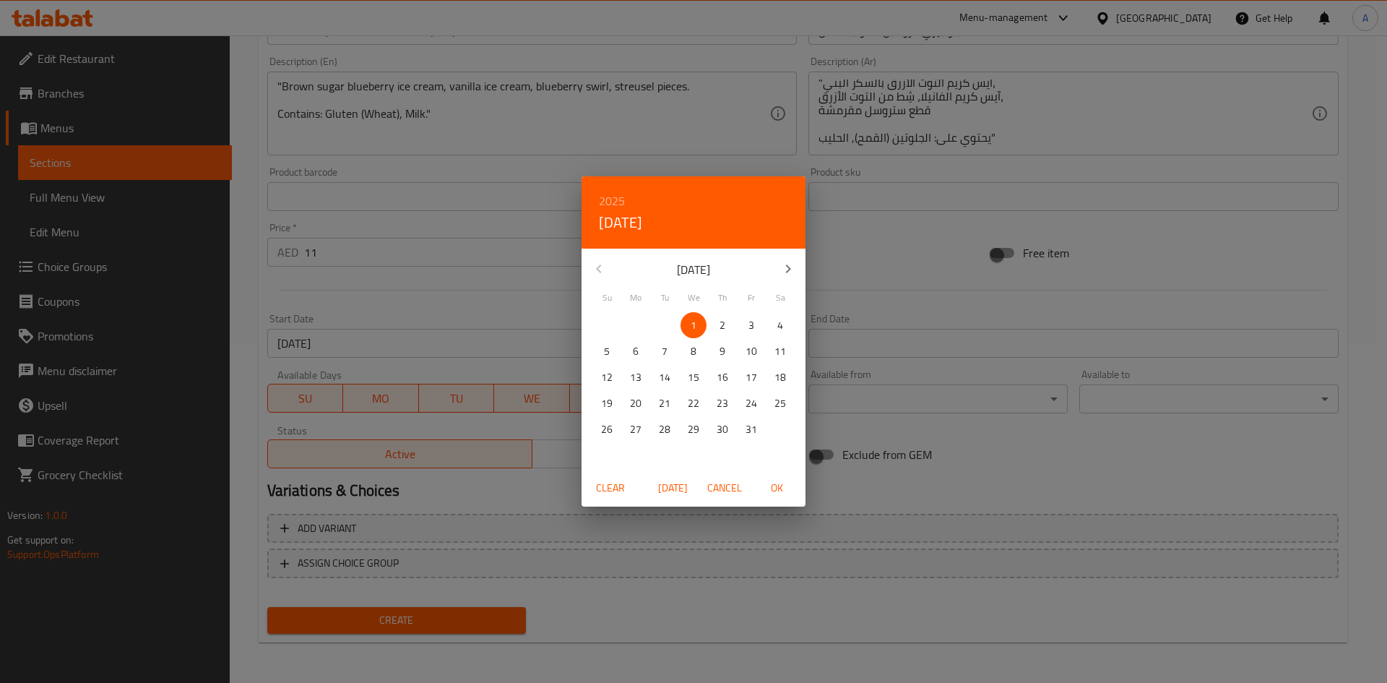
click at [748, 433] on p "31" at bounding box center [752, 429] width 12 height 18
click at [771, 485] on span "OK" at bounding box center [776, 488] width 35 height 18
type input "[DATE]"
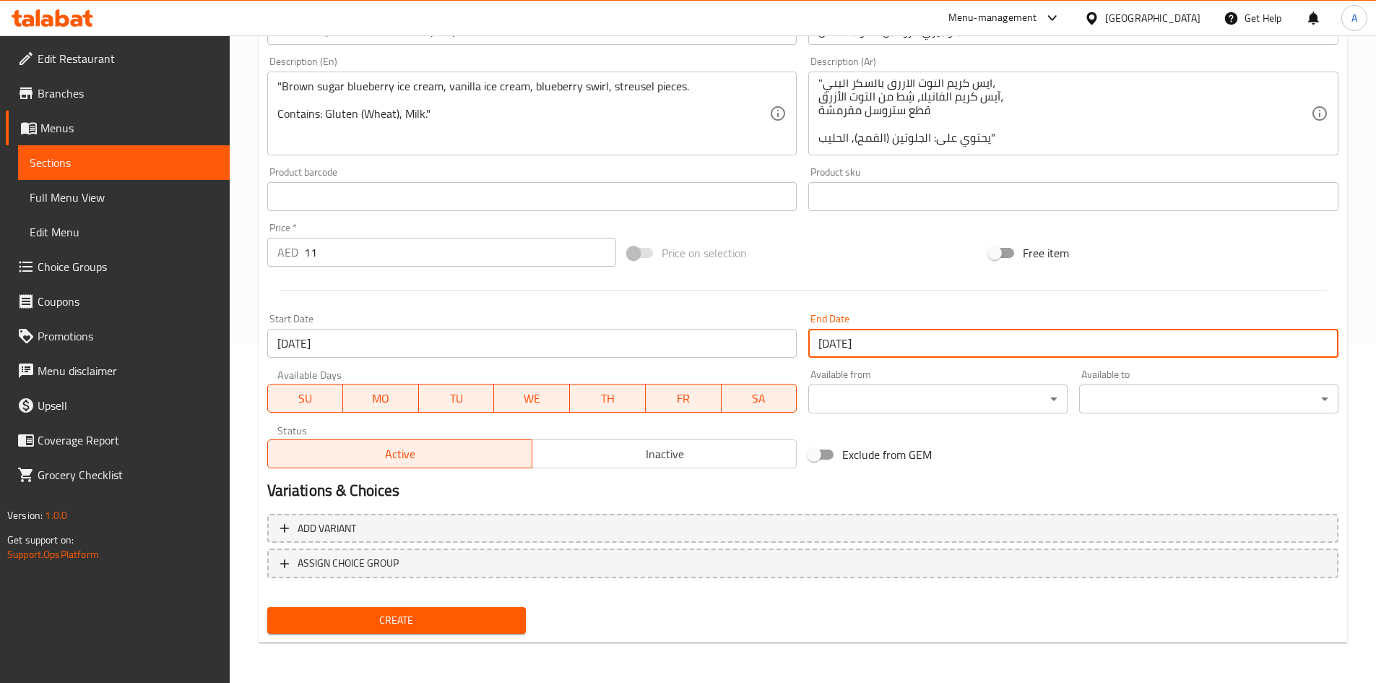
click at [976, 441] on div "Exclude from GEM" at bounding box center [983, 454] width 361 height 39
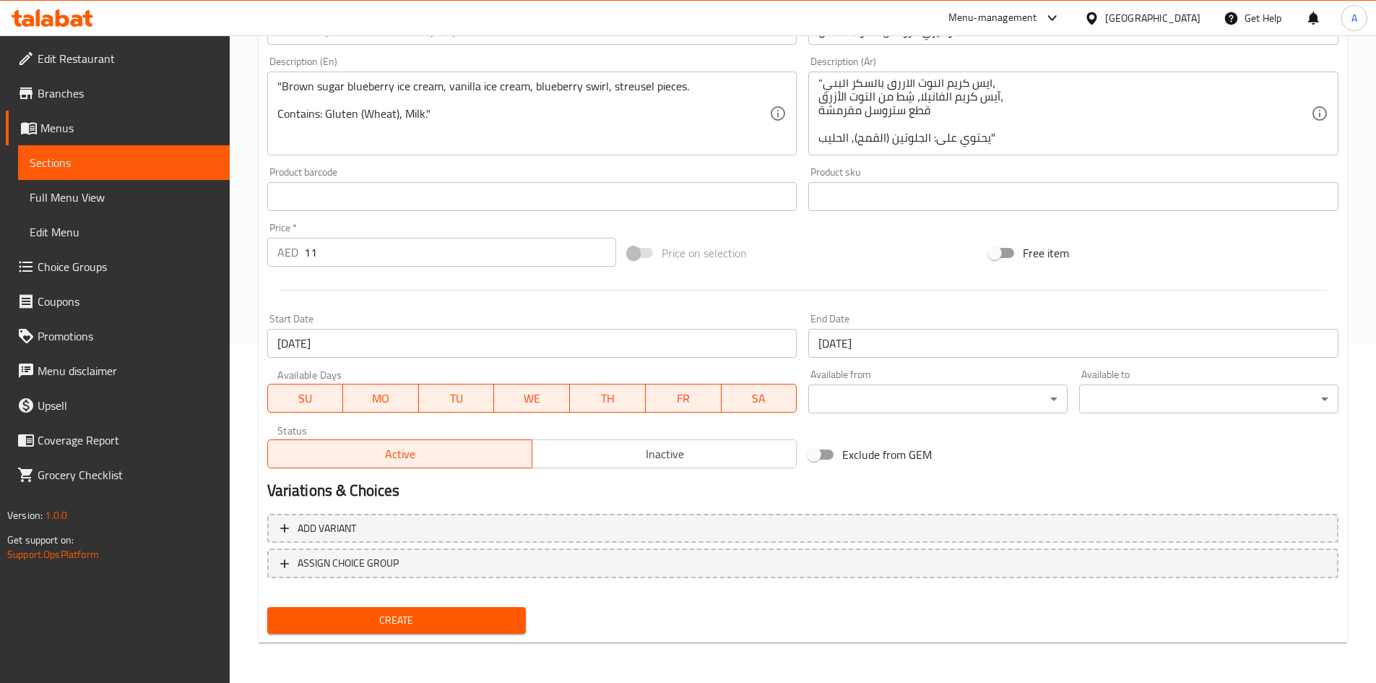
click at [423, 627] on span "Create" at bounding box center [397, 620] width 236 height 18
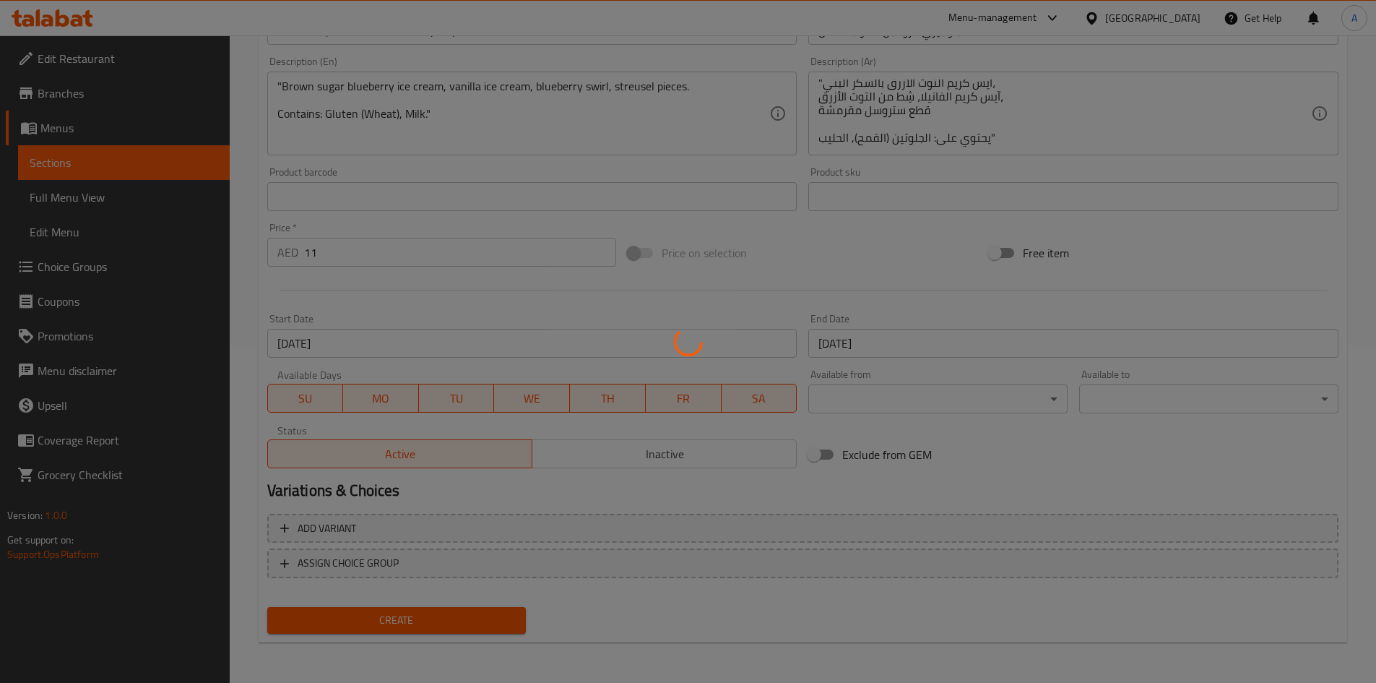
type input "0"
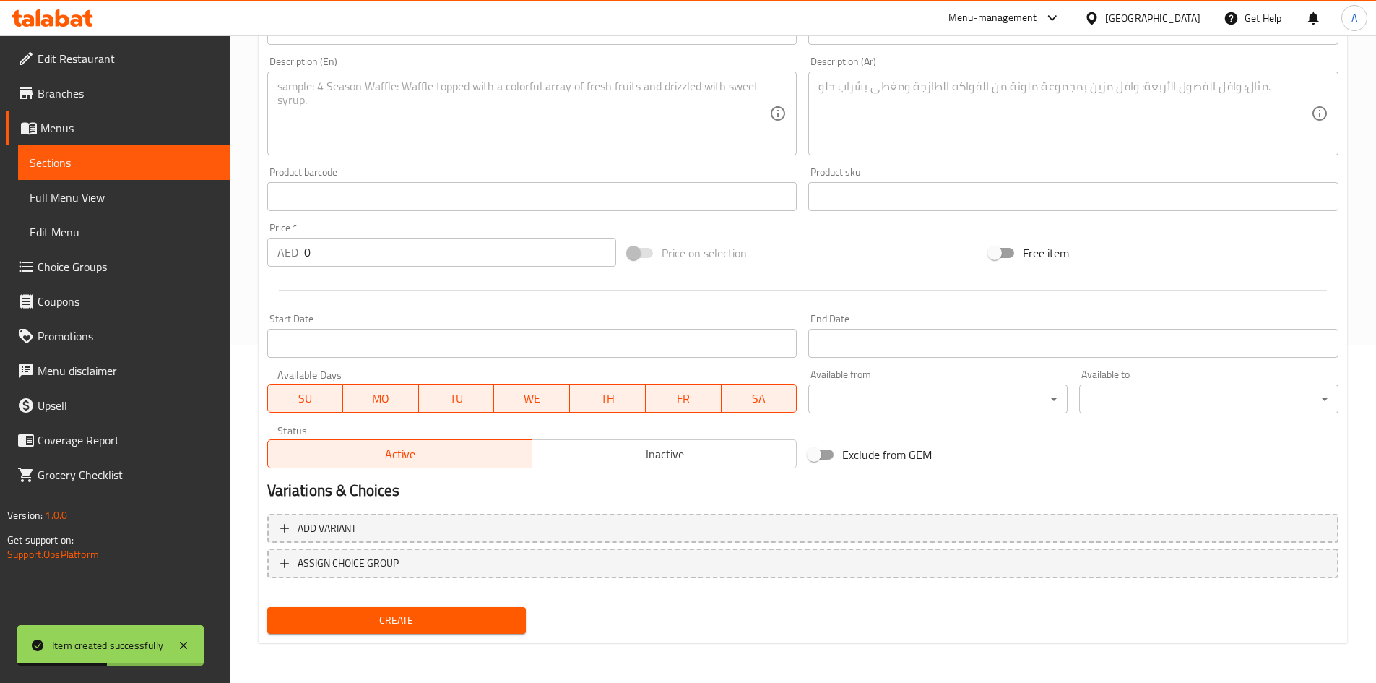
click at [609, 347] on input "Start Date" at bounding box center [532, 343] width 530 height 29
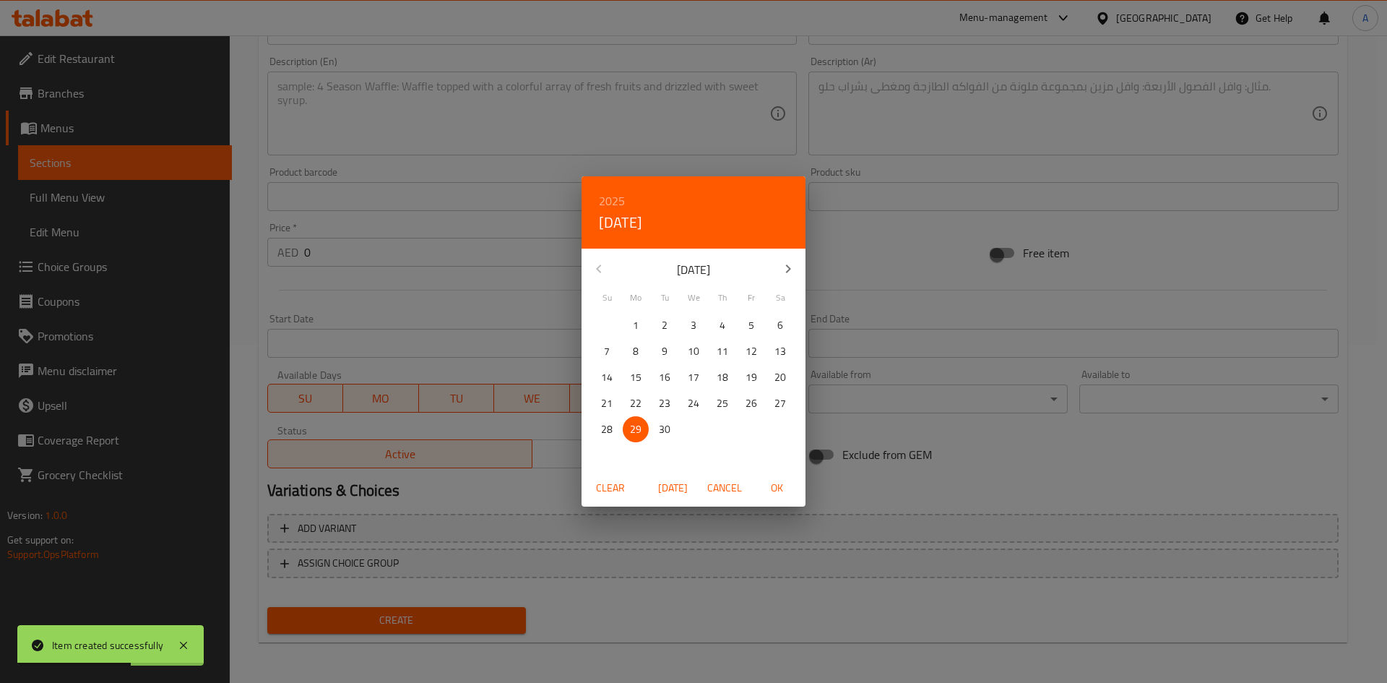
click at [789, 269] on icon "button" at bounding box center [788, 268] width 5 height 9
click at [693, 326] on p "1" at bounding box center [694, 325] width 6 height 18
click at [779, 486] on span "OK" at bounding box center [776, 488] width 35 height 18
type input "[DATE]"
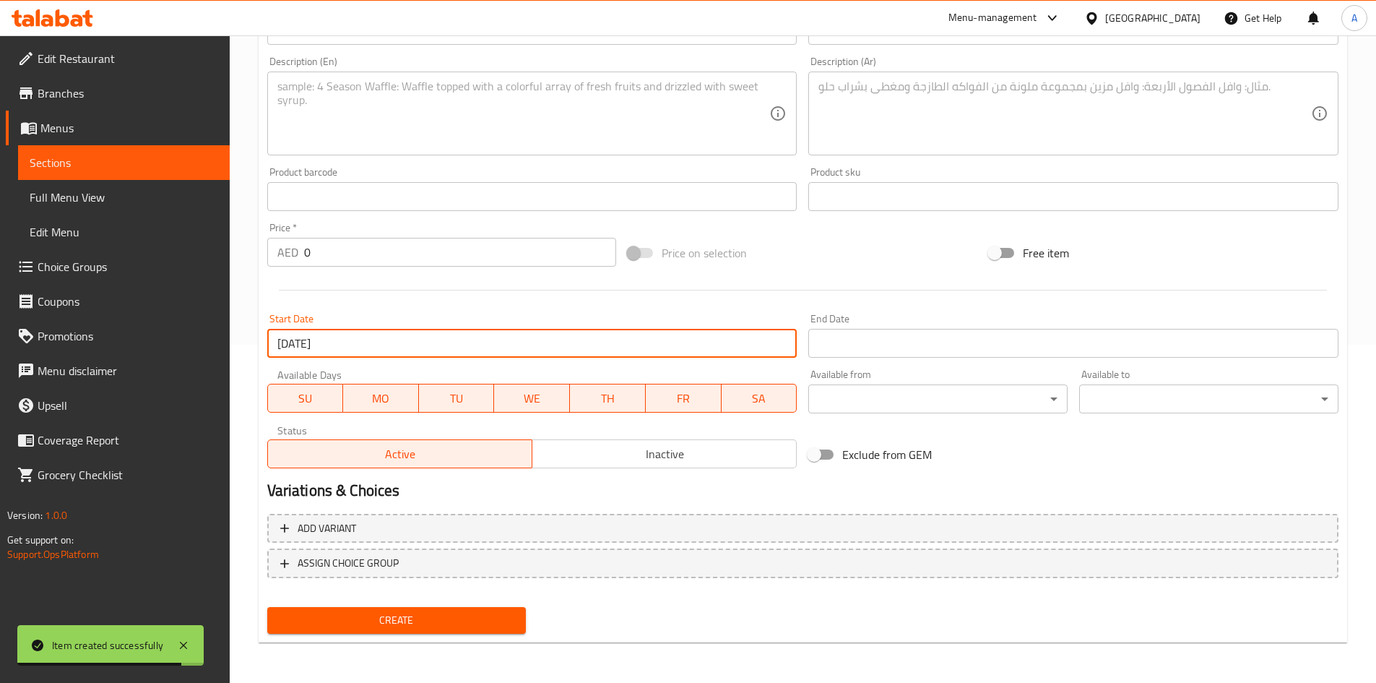
click at [858, 350] on input "Start Date" at bounding box center [1073, 343] width 530 height 29
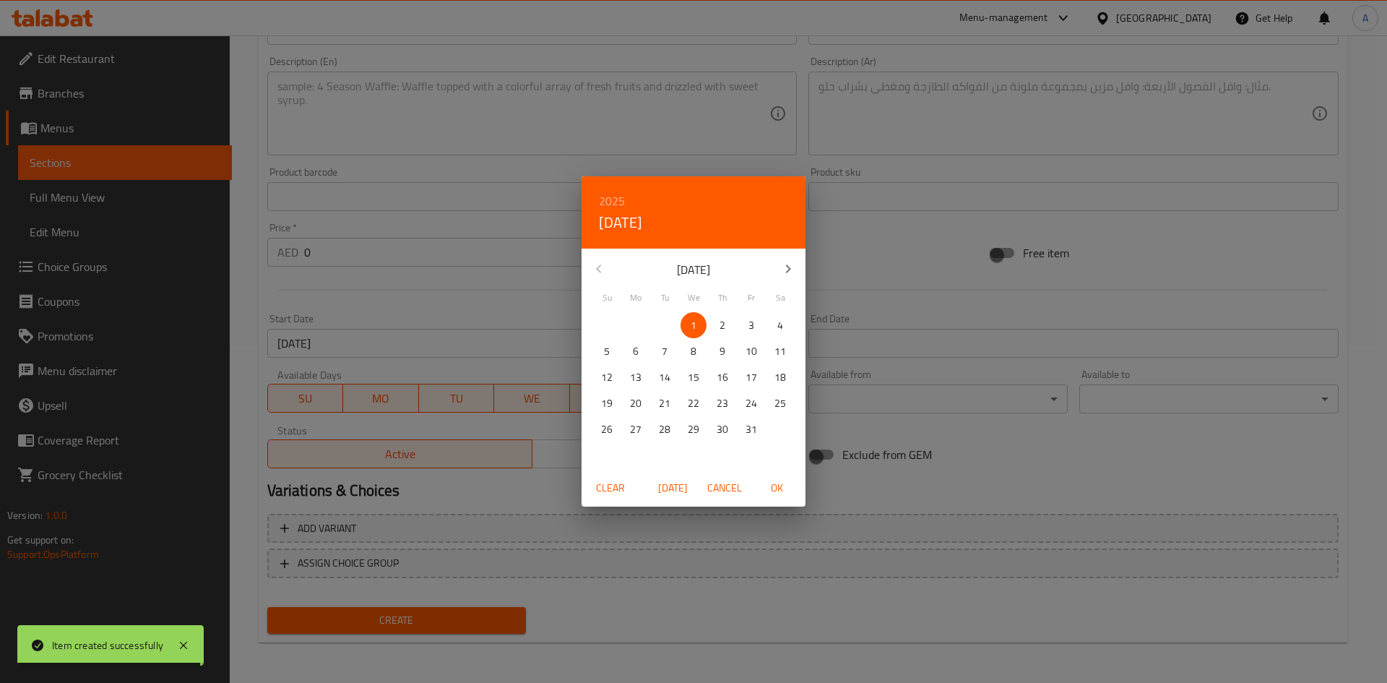
click at [747, 433] on p "31" at bounding box center [752, 429] width 12 height 18
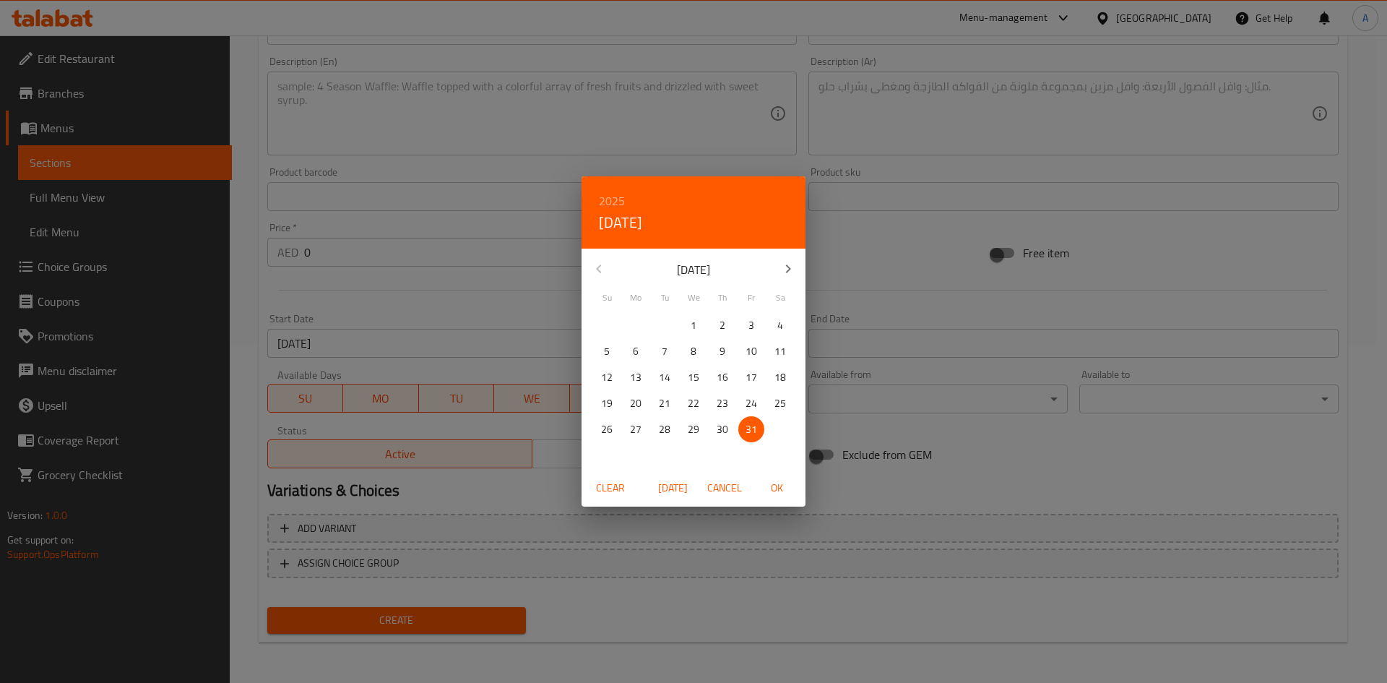
click at [775, 486] on span "OK" at bounding box center [776, 488] width 35 height 18
type input "[DATE]"
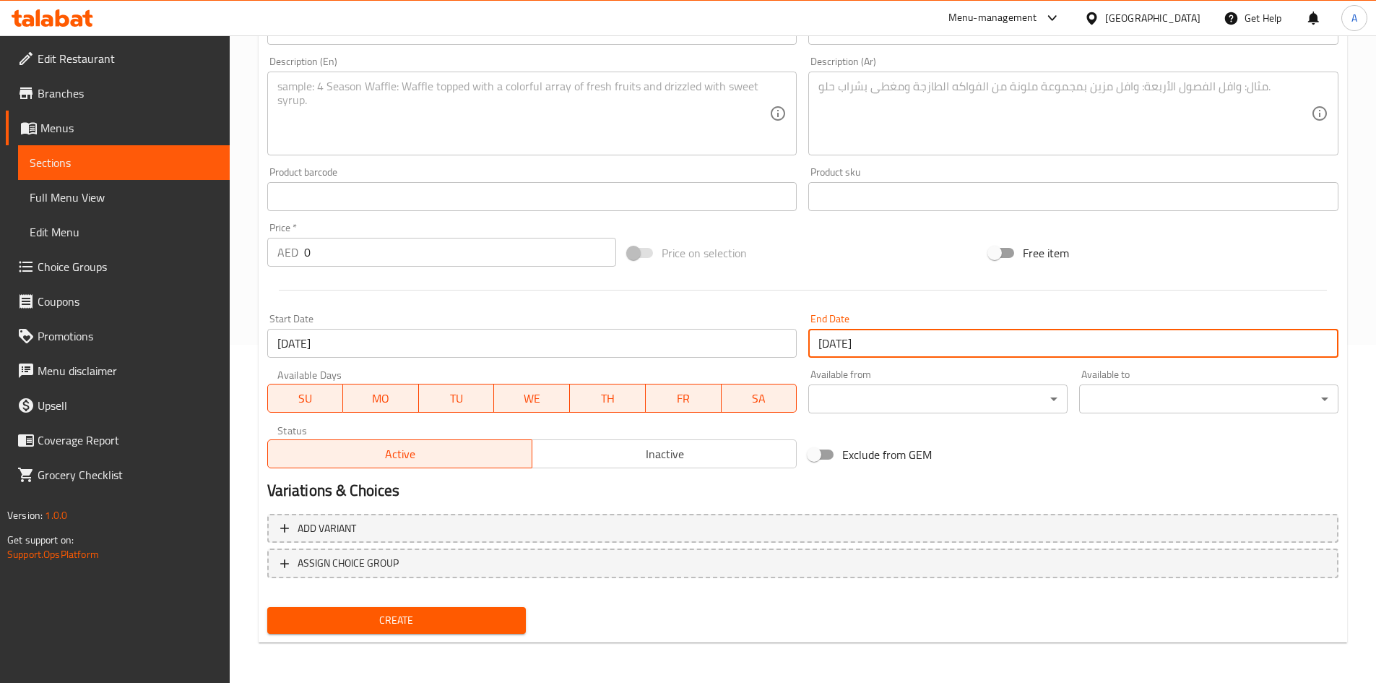
click at [732, 483] on h2 "Variations & Choices" at bounding box center [802, 491] width 1071 height 22
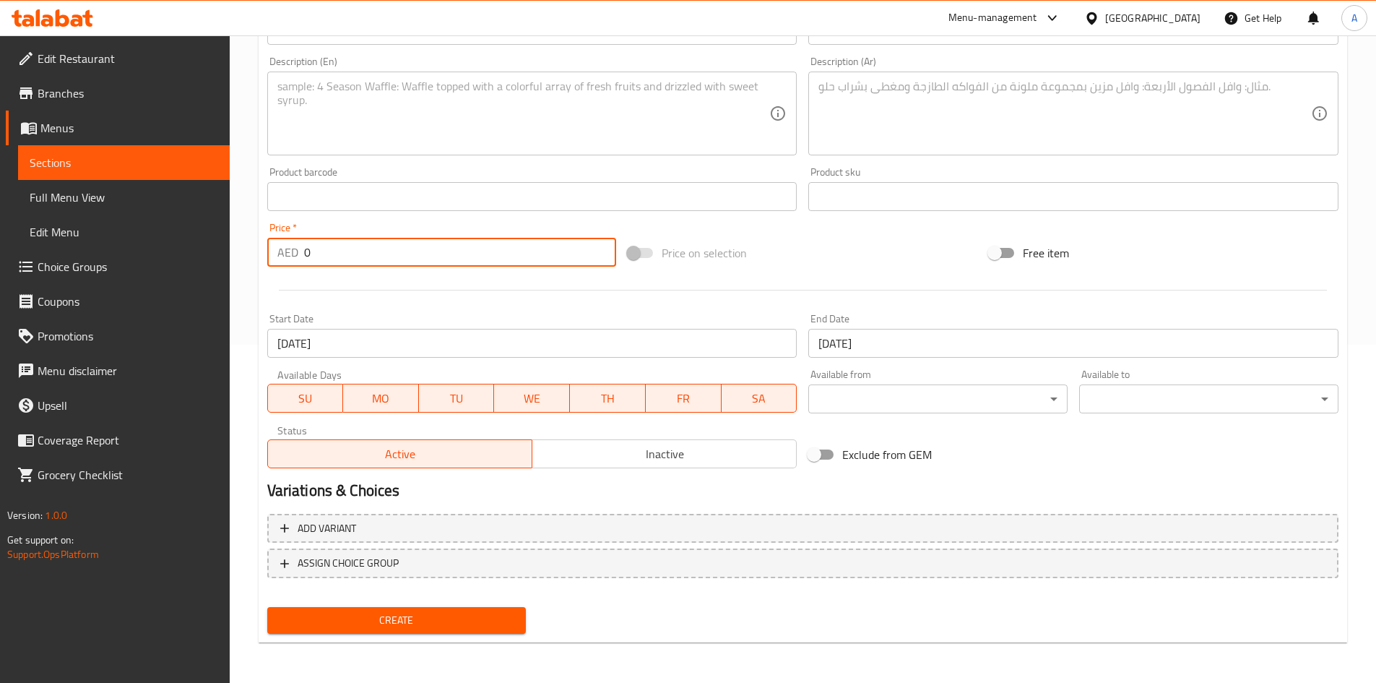
click at [514, 264] on input "0" at bounding box center [460, 252] width 313 height 29
type input "15"
click at [546, 303] on div at bounding box center [803, 289] width 1083 height 35
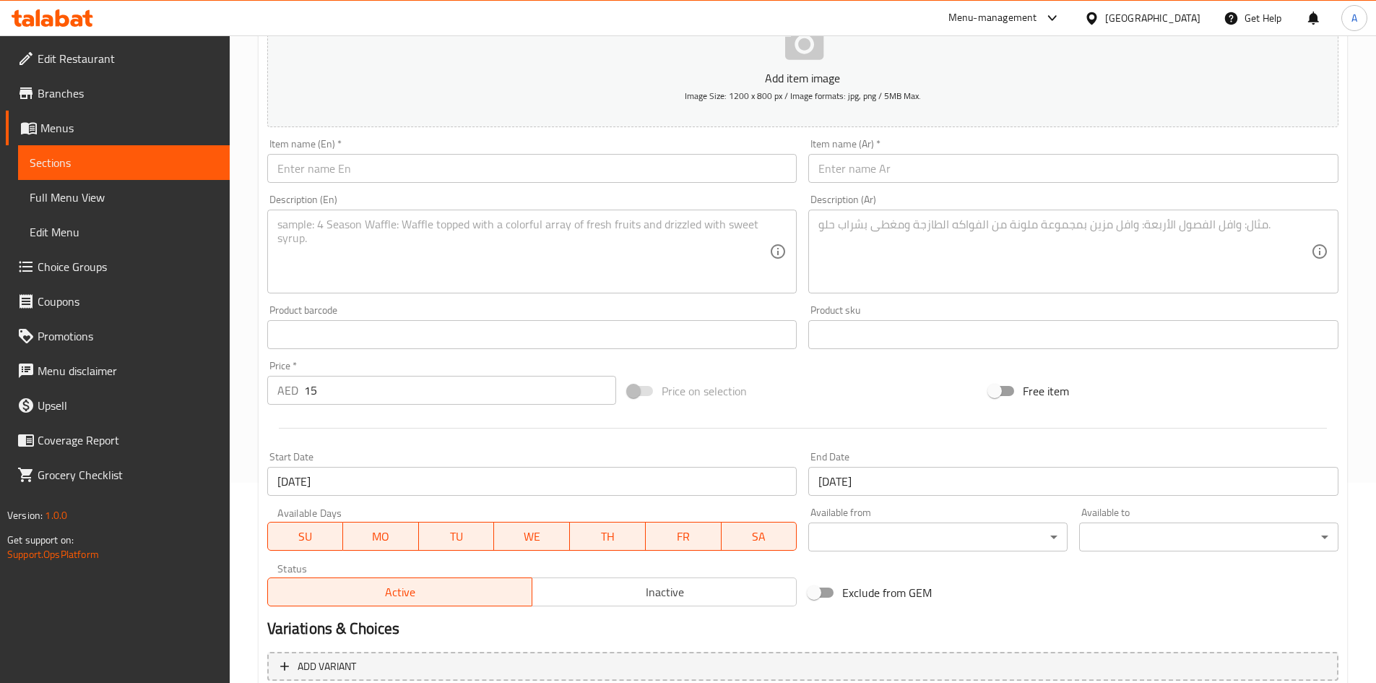
scroll to position [121, 0]
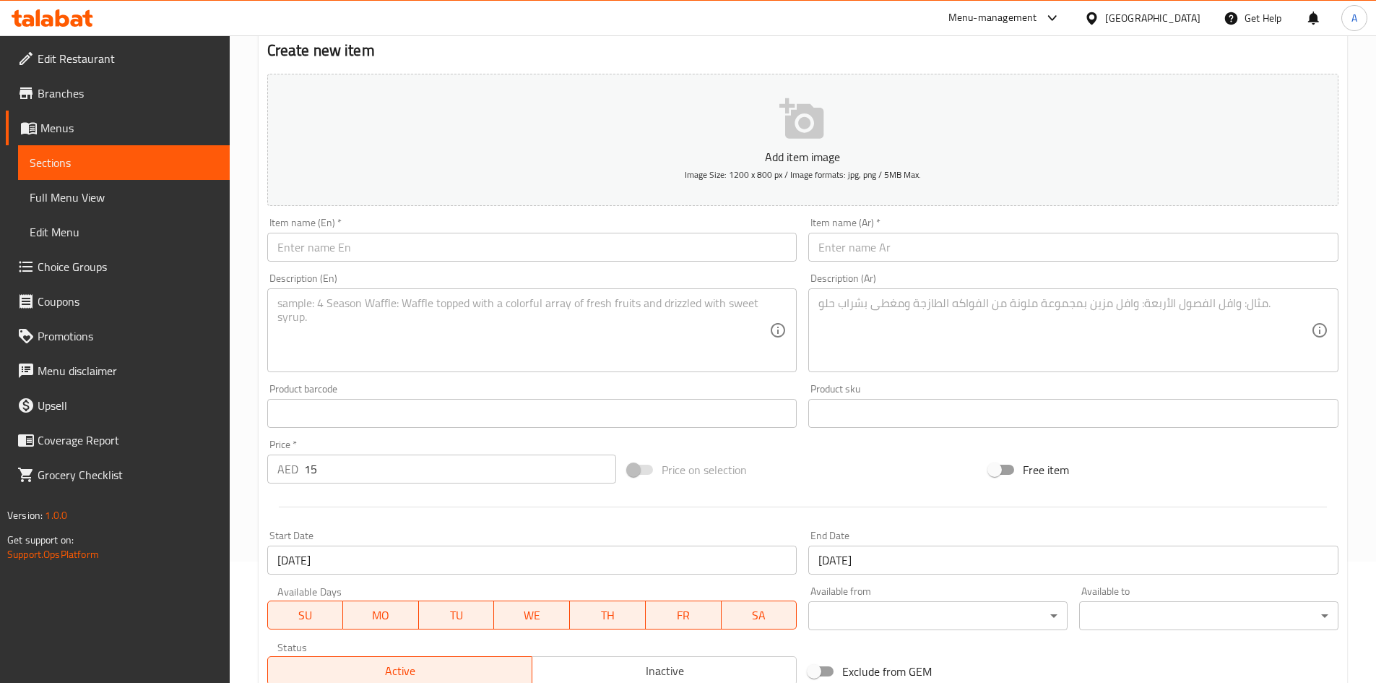
click at [972, 252] on input "text" at bounding box center [1073, 247] width 530 height 29
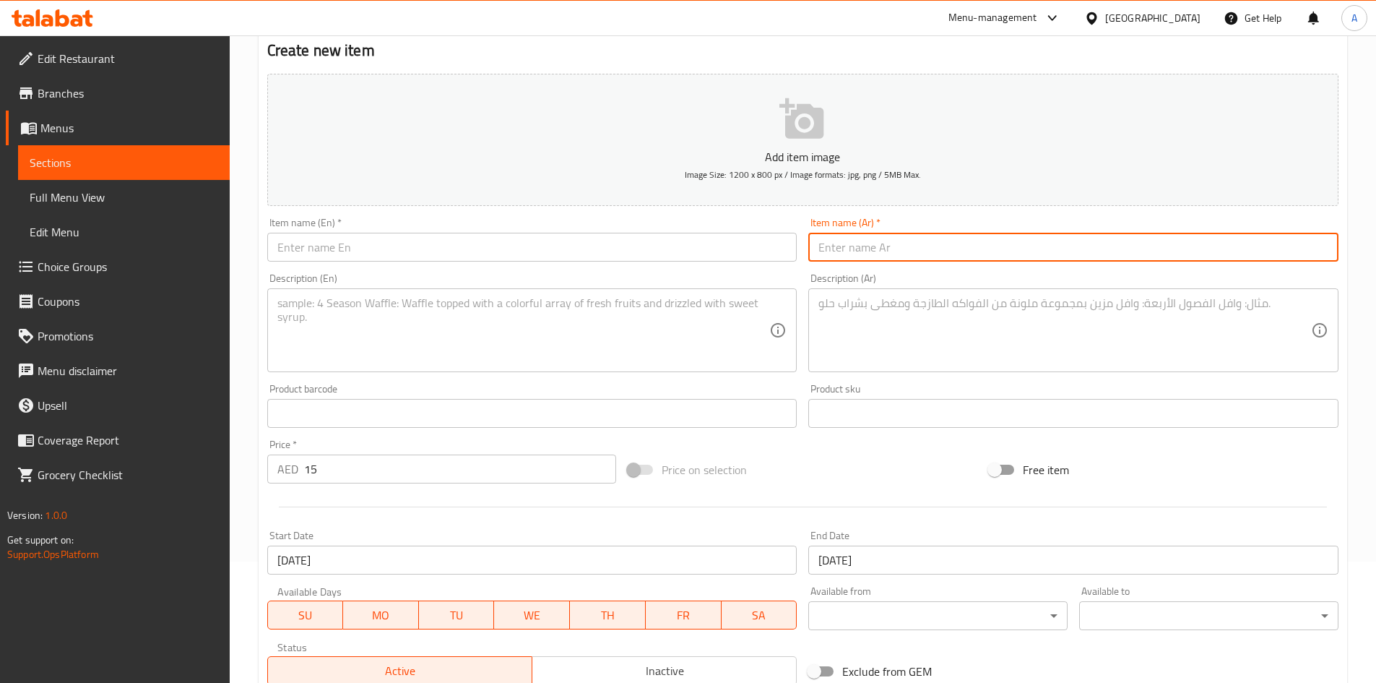
paste input "بلو بيري كرومبل - كوب فاليو"
type input "بلو بيري كرومبل - كوب فاليو"
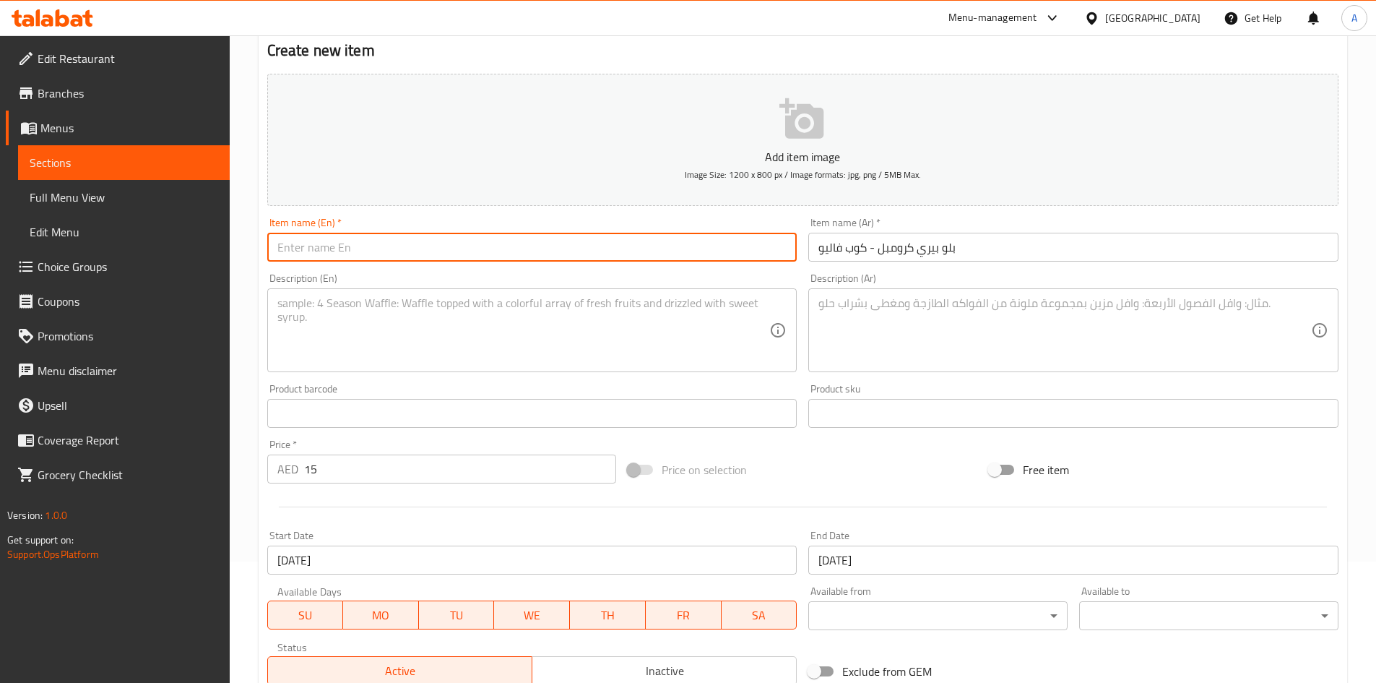
click at [629, 254] on input "text" at bounding box center [532, 247] width 530 height 29
paste input "Blue Berry Crumble - Value Scoop Cup"
type input "Blue Berry Crumble - Value Scoop Cup"
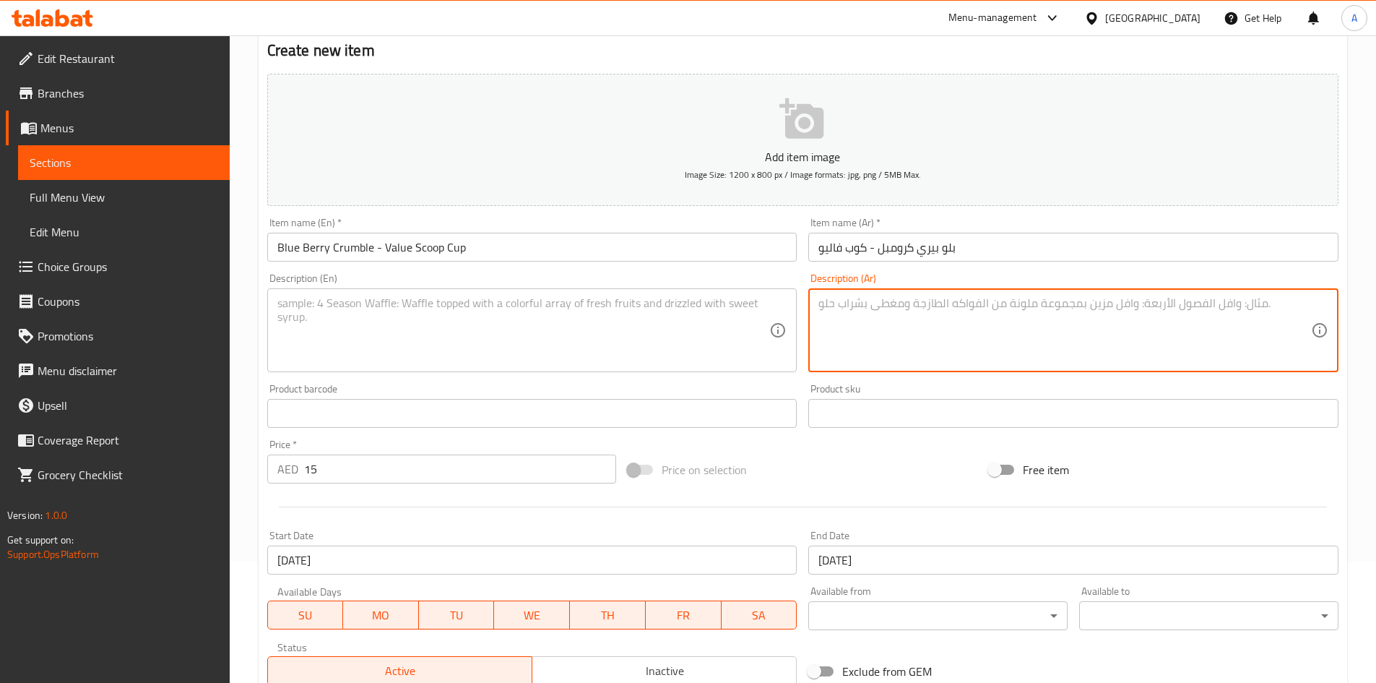
click at [950, 355] on textarea at bounding box center [1065, 330] width 493 height 69
paste textarea ""آيس كريم التوت الأزرق بالسكر البني، آيس كريم الفانيلا، شِط من التوت الأزرق، قط…"
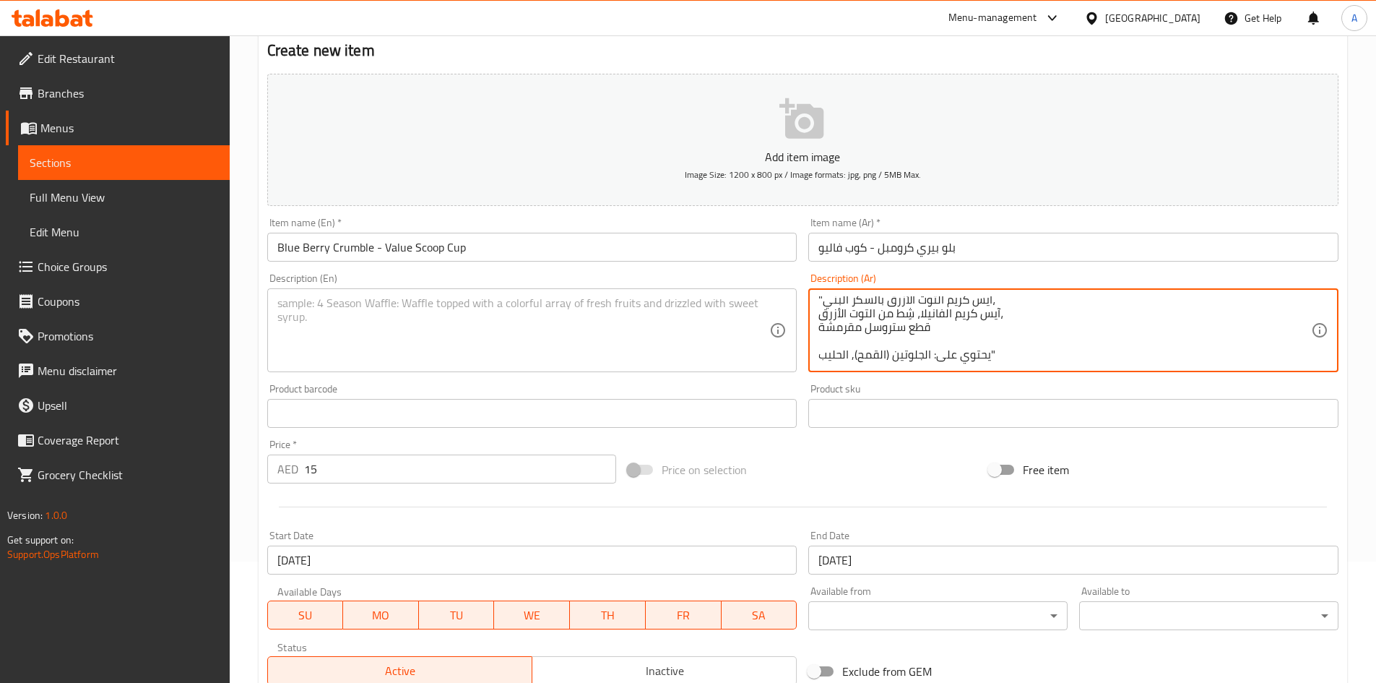
type textarea ""آيس كريم التوت الأزرق بالسكر البني، آيس كريم الفانيلا، شِط من التوت الأزرق، قط…"
click at [597, 288] on div "Description (En)" at bounding box center [532, 330] width 530 height 84
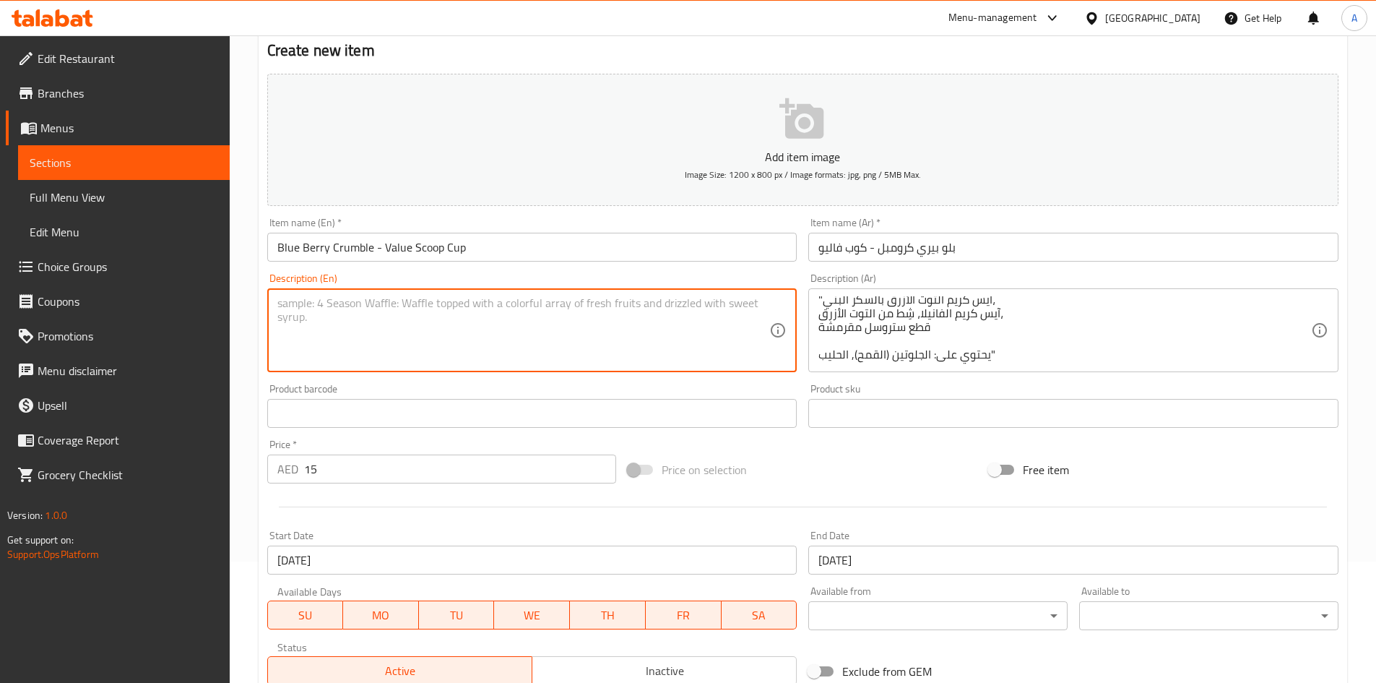
paste textarea ""Brown sugar blueberry ice cream, vanilla ice cream, blueberry swirl, streusel …"
type textarea ""Brown sugar blueberry ice cream, vanilla ice cream, blueberry swirl, streusel …"
click at [823, 475] on div "Price on selection" at bounding box center [802, 469] width 361 height 39
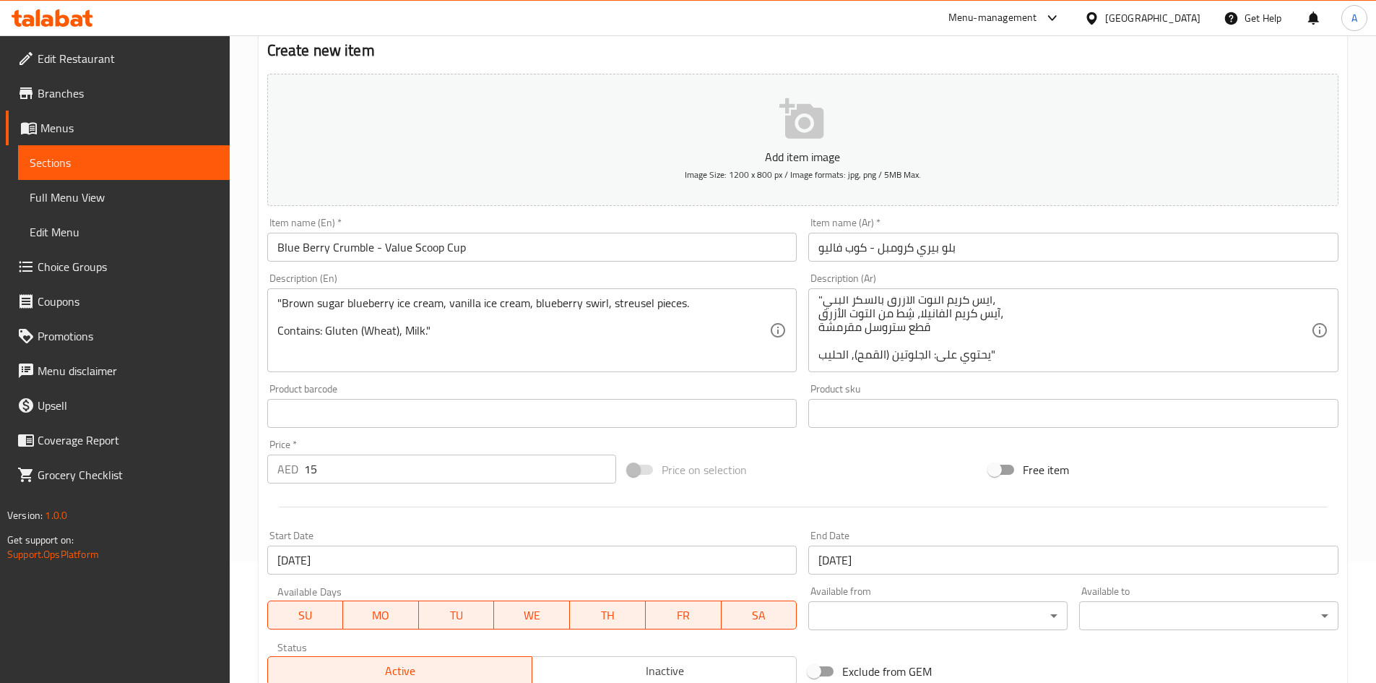
scroll to position [338, 0]
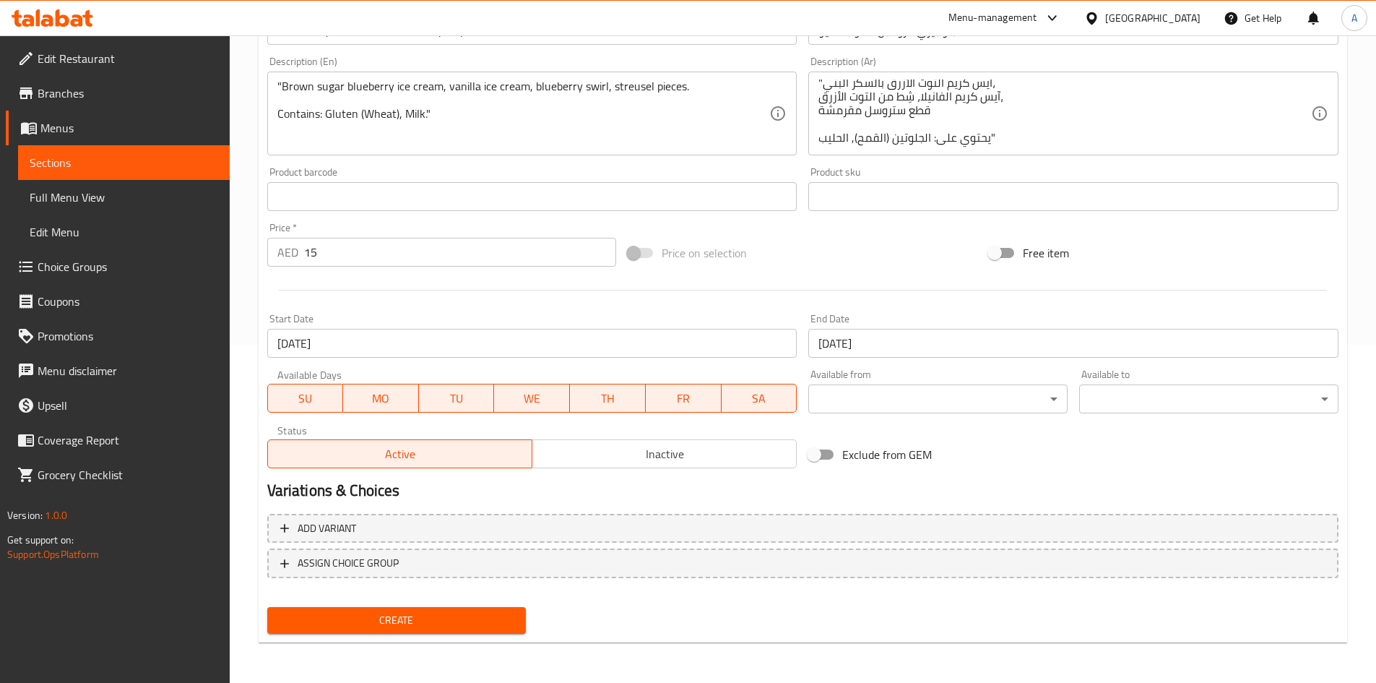
click at [453, 625] on span "Create" at bounding box center [397, 620] width 236 height 18
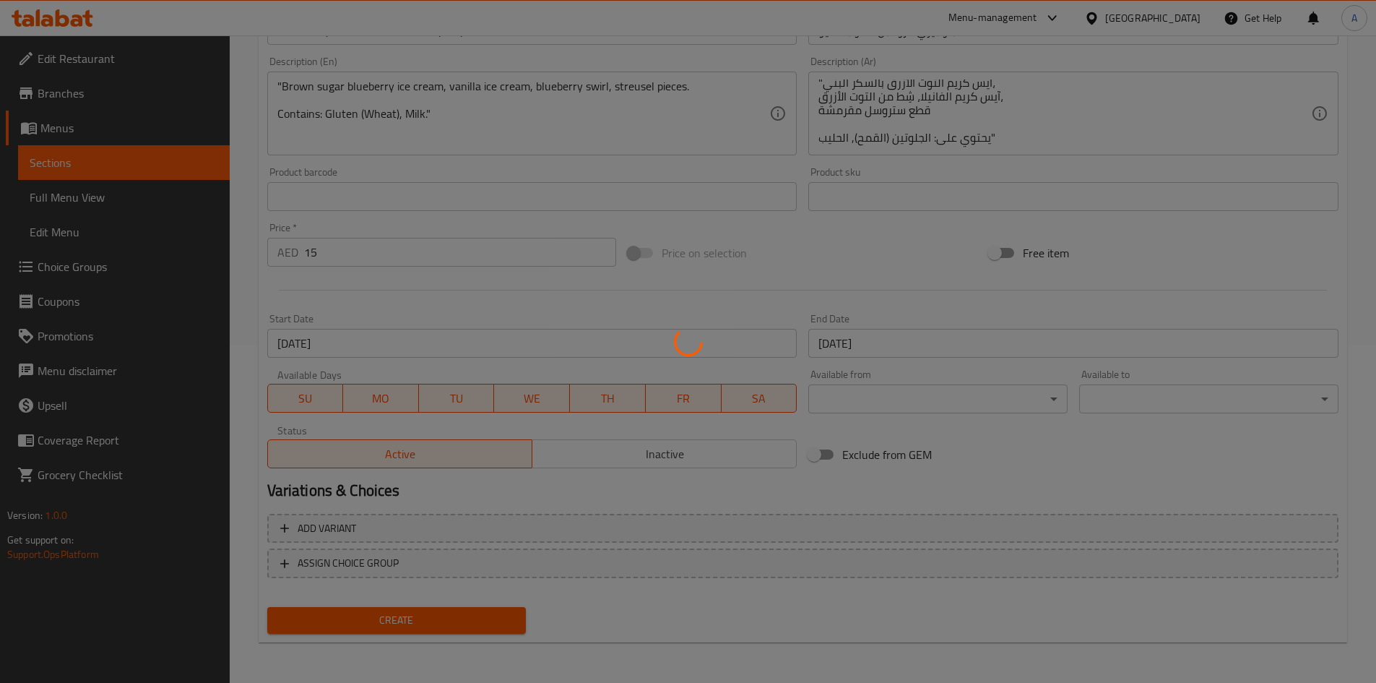
type input "0"
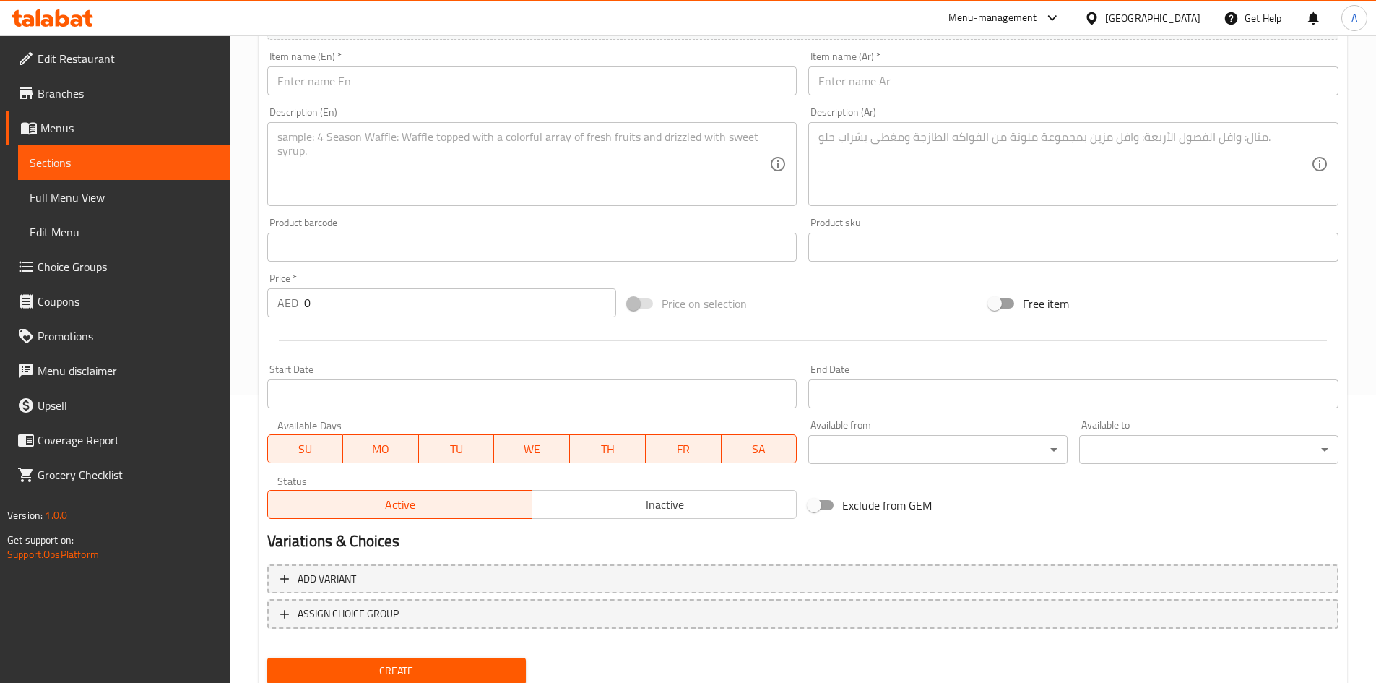
scroll to position [289, 0]
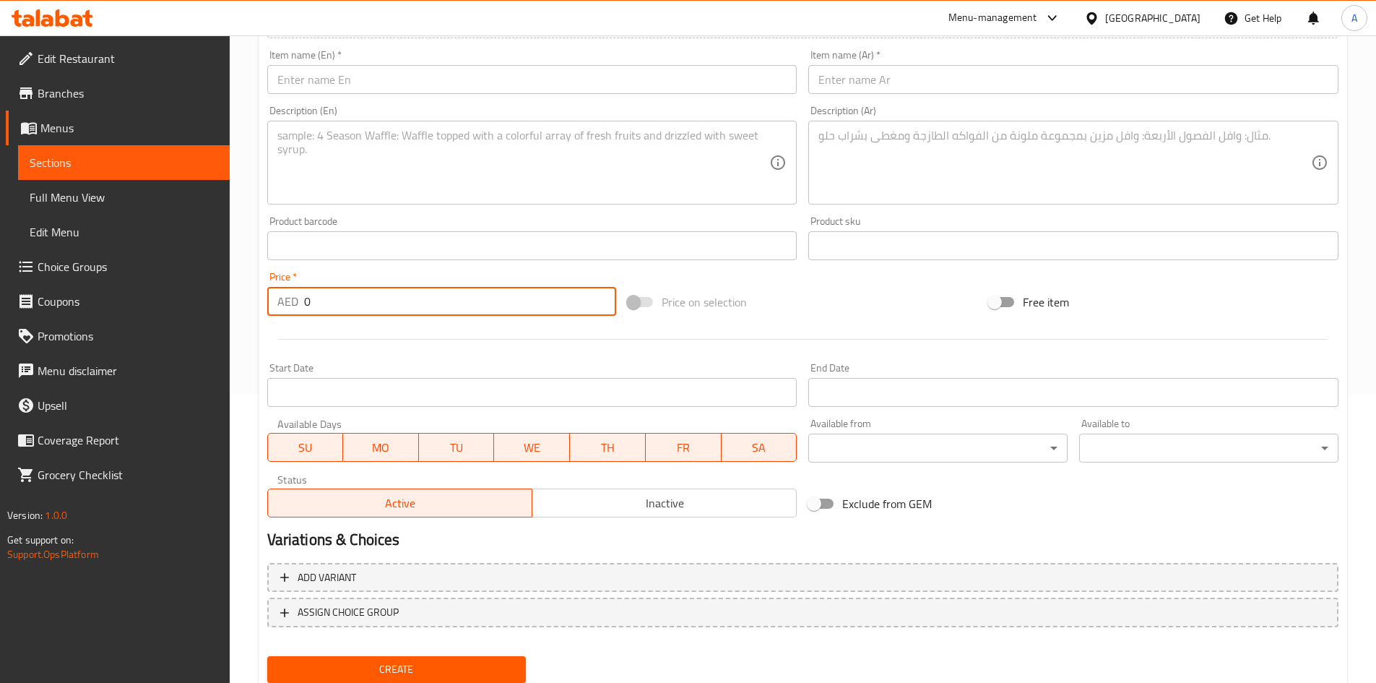
click at [450, 306] on input "0" at bounding box center [460, 301] width 313 height 29
type input "19"
click at [459, 349] on div at bounding box center [803, 339] width 1083 height 35
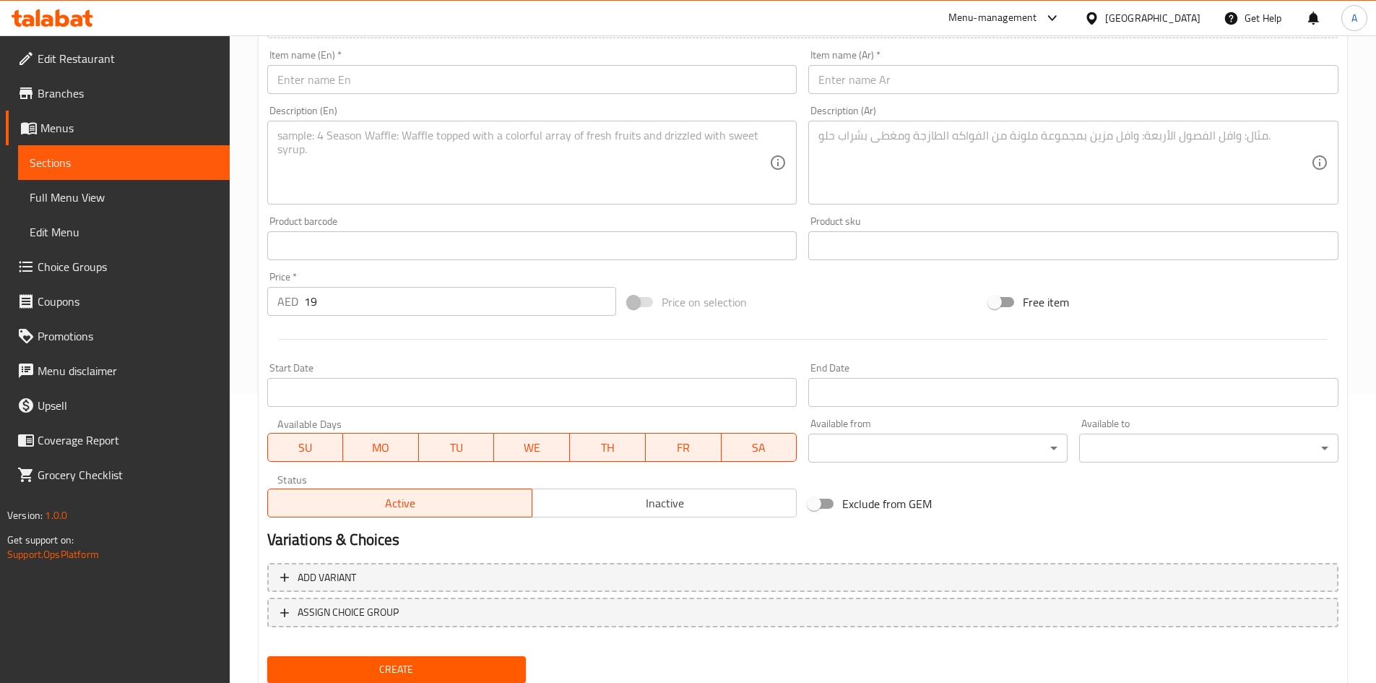
click at [595, 403] on input "Start Date" at bounding box center [532, 392] width 530 height 29
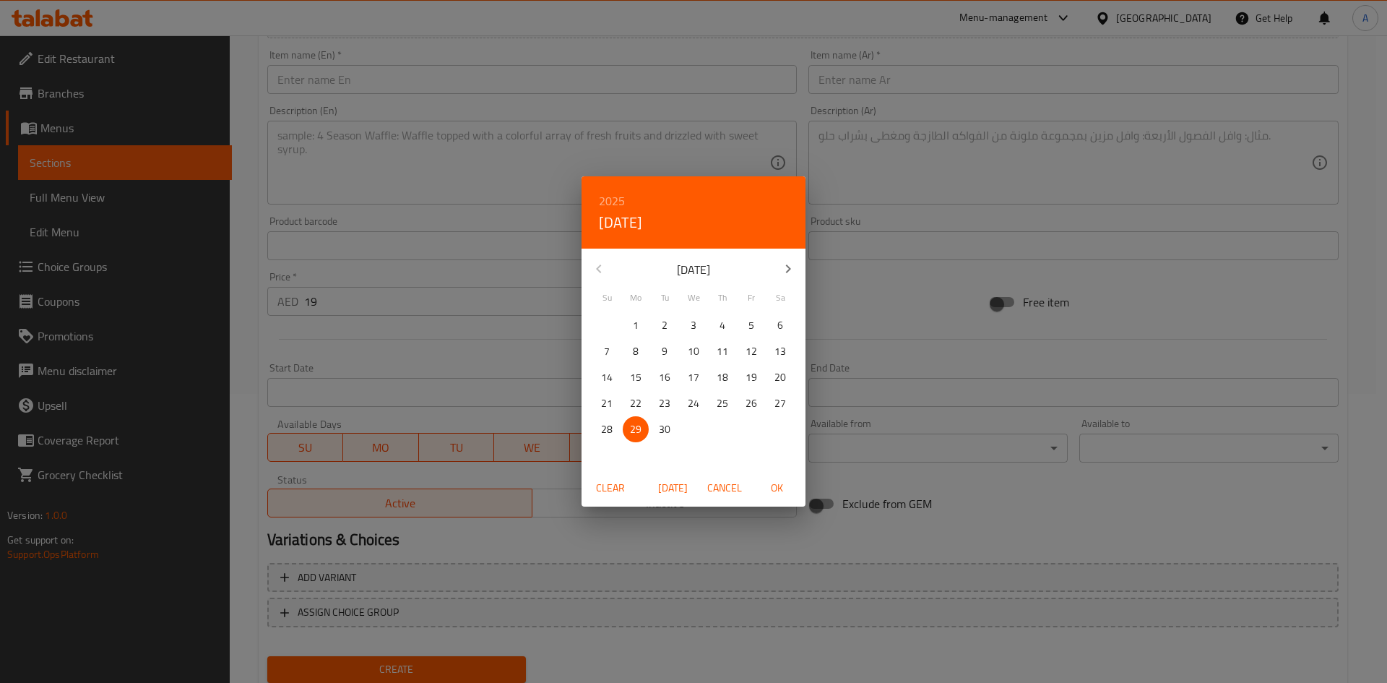
click at [782, 269] on icon "button" at bounding box center [788, 268] width 17 height 17
click at [692, 322] on p "1" at bounding box center [694, 325] width 6 height 18
click at [768, 487] on span "OK" at bounding box center [776, 488] width 35 height 18
type input "[DATE]"
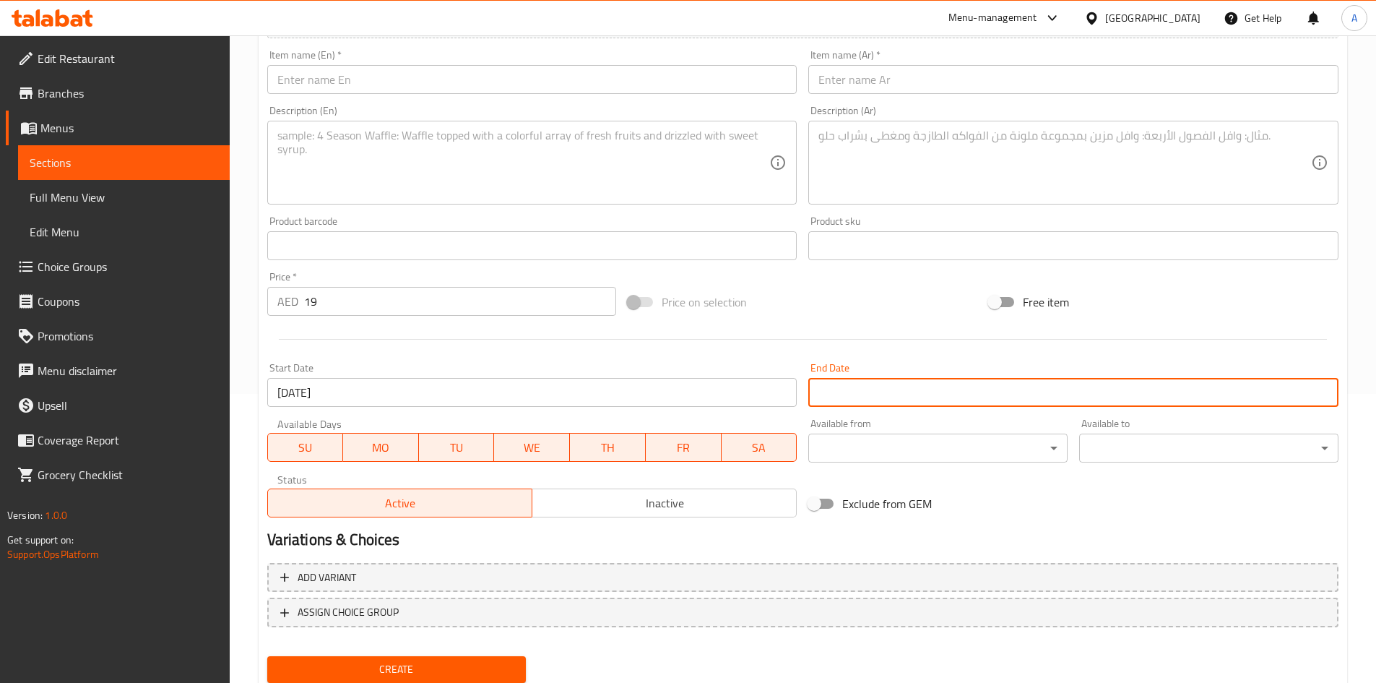
click at [880, 392] on input "Start Date" at bounding box center [1073, 392] width 530 height 29
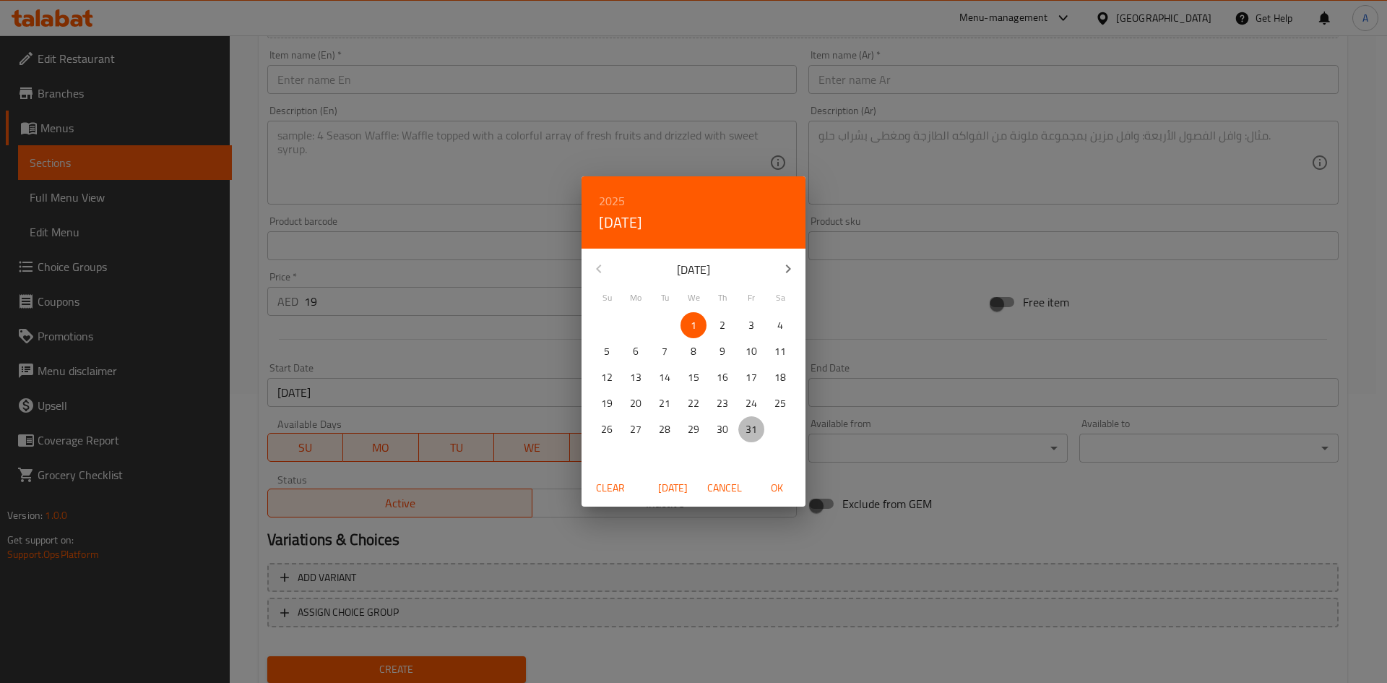
click at [741, 433] on span "31" at bounding box center [751, 429] width 26 height 18
click at [775, 489] on span "OK" at bounding box center [776, 488] width 35 height 18
type input "[DATE]"
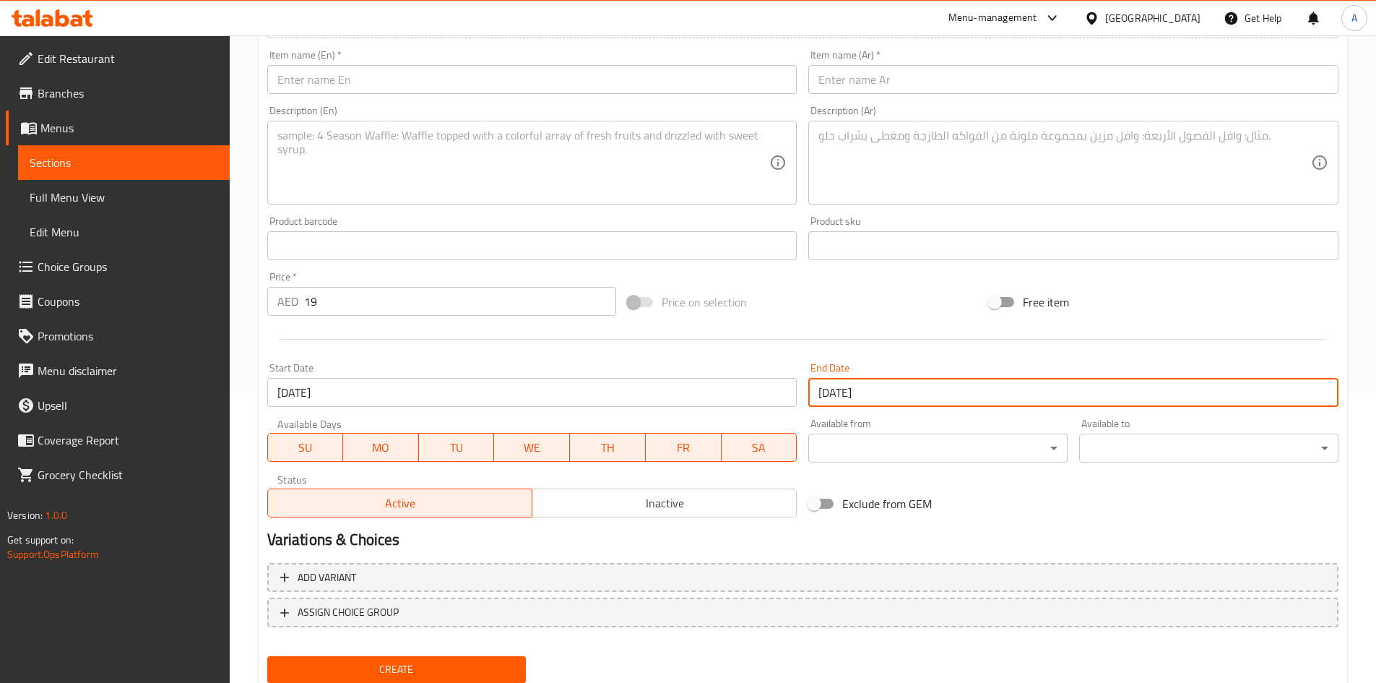
click at [754, 528] on div "Variations & Choices" at bounding box center [803, 539] width 1083 height 33
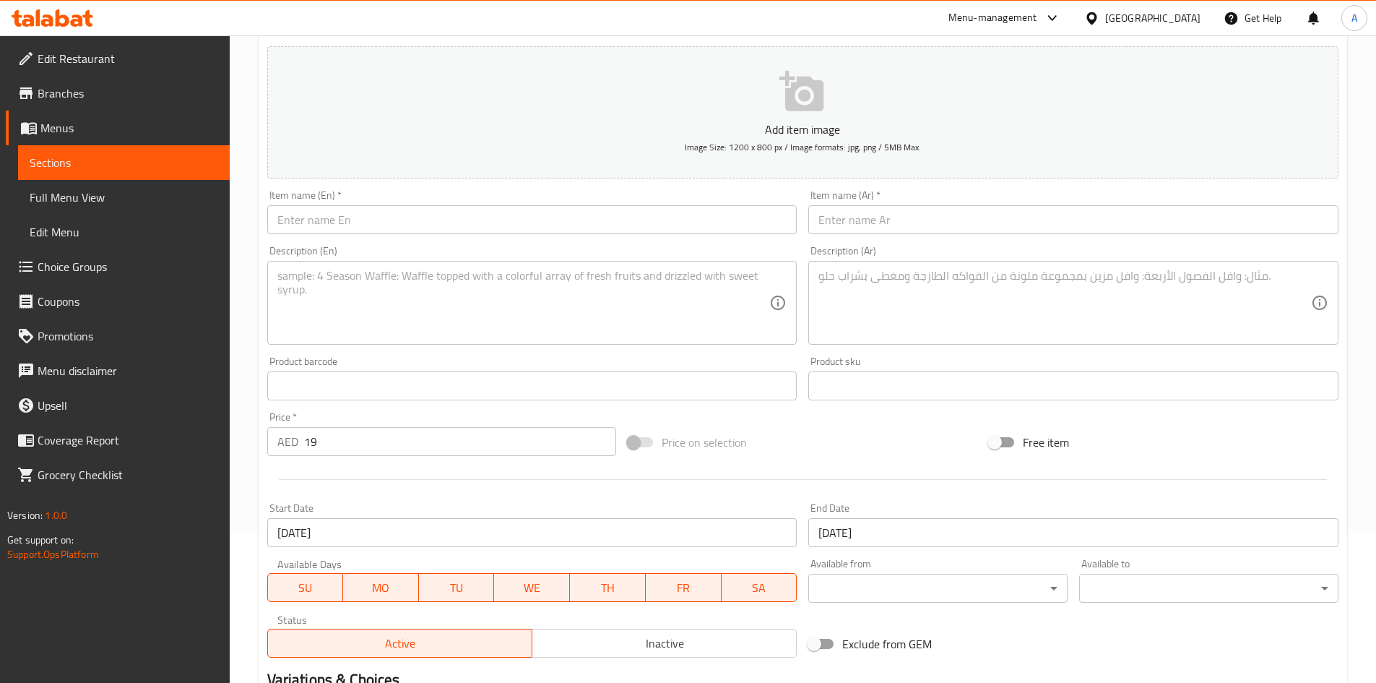
scroll to position [144, 0]
click at [893, 220] on input "text" at bounding box center [1073, 224] width 530 height 29
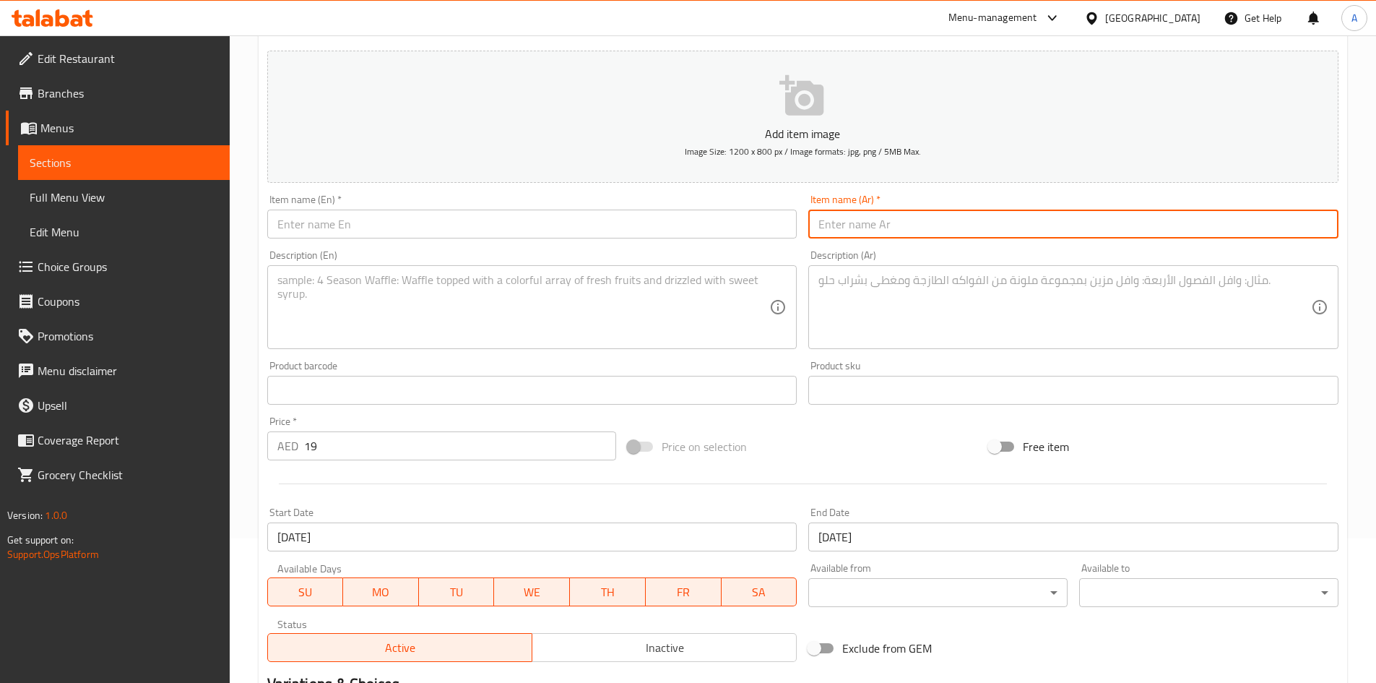
paste input "بلو بيري كرومبل - كوب عملاق"
type input "بلو بيري كرومبل - كوب عملاق"
click at [608, 216] on input "text" at bounding box center [532, 224] width 530 height 29
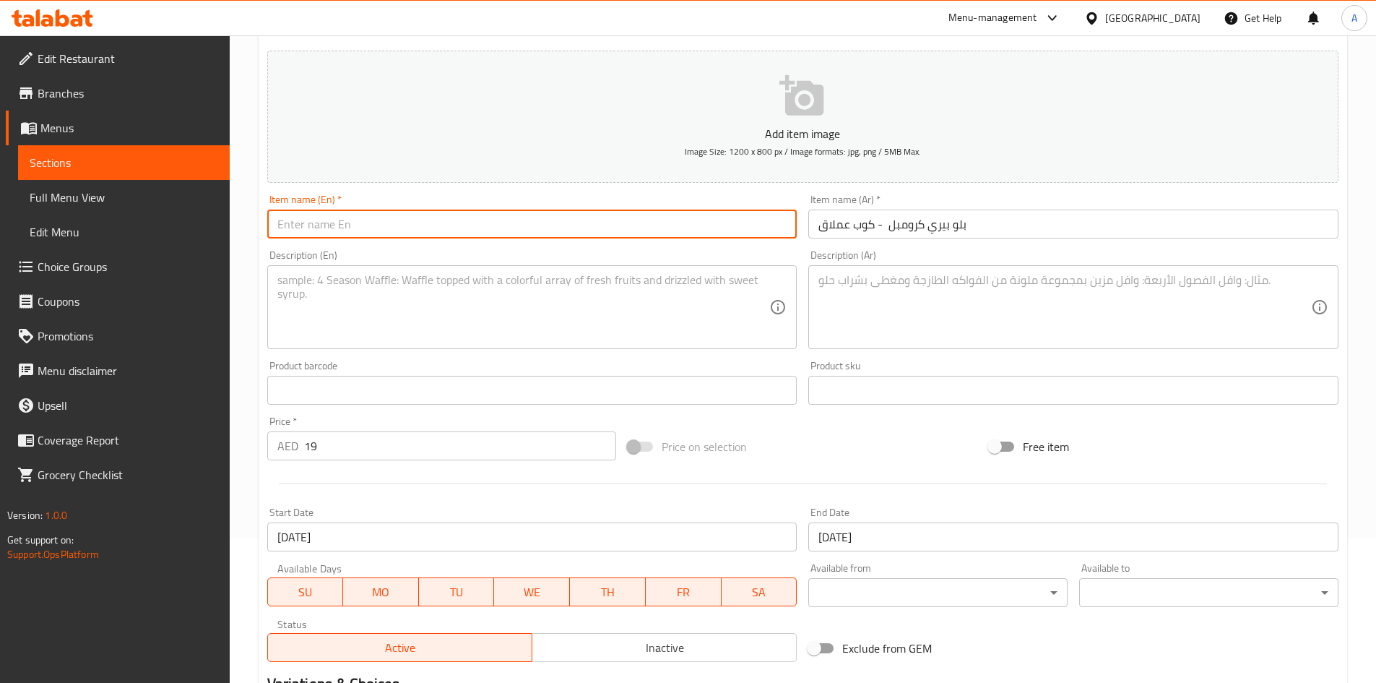
paste input "Blue Berry Crumble - Emlaaq Scoop Cup"
type input "Blue Berry Crumble - Emlaaq Scoop Cup"
click at [946, 326] on textarea at bounding box center [1065, 307] width 493 height 69
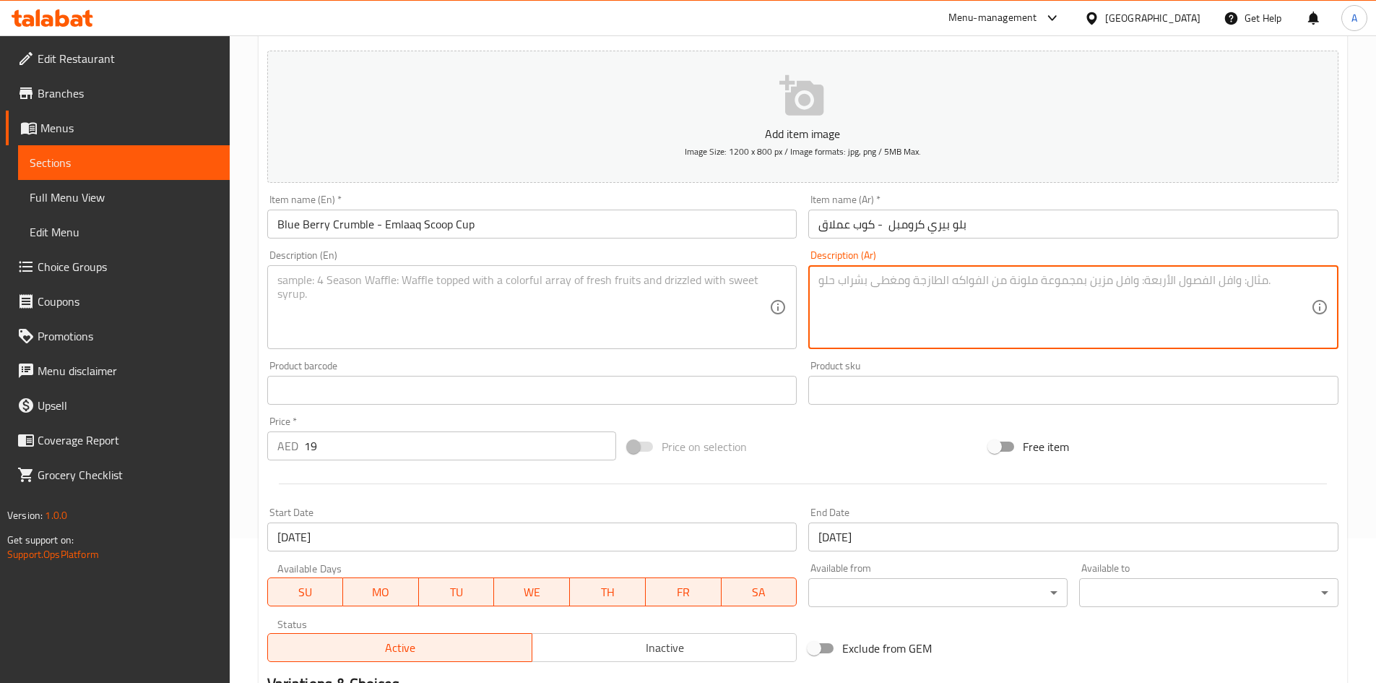
paste textarea ""آيس كريم التوت الأزرق بالسكر البني، آيس كريم الفانيلا، شِط من التوت الأزرق، قط…"
type textarea ""آيس كريم التوت الأزرق بالسكر البني، آيس كريم الفانيلا، شِط من التوت الأزرق، قط…"
click at [564, 303] on textarea at bounding box center [523, 307] width 493 height 69
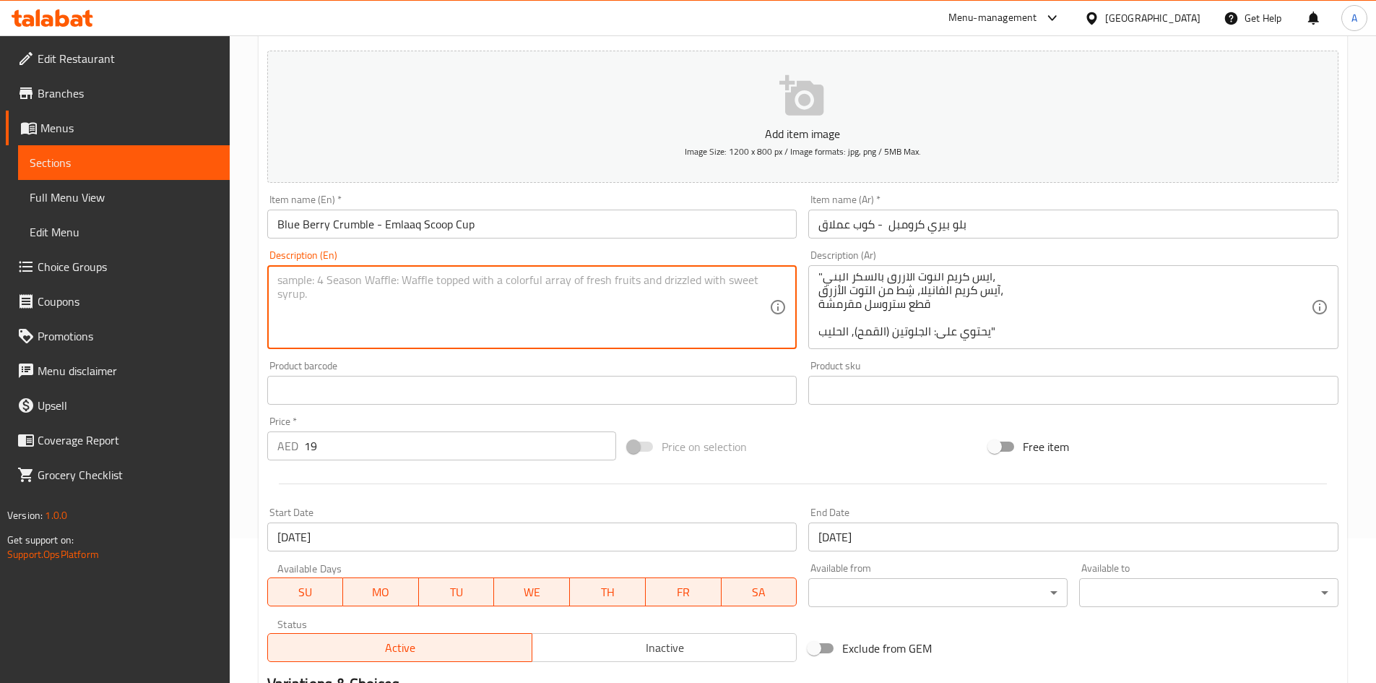
paste textarea ""Brown sugar blueberry ice cream, vanilla ice cream, blueberry swirl, streusel …"
type textarea ""Brown sugar blueberry ice cream, vanilla ice cream, blueberry swirl, streusel …"
drag, startPoint x: 767, startPoint y: 494, endPoint x: 750, endPoint y: 460, distance: 38.1
click at [768, 494] on div at bounding box center [803, 483] width 1083 height 35
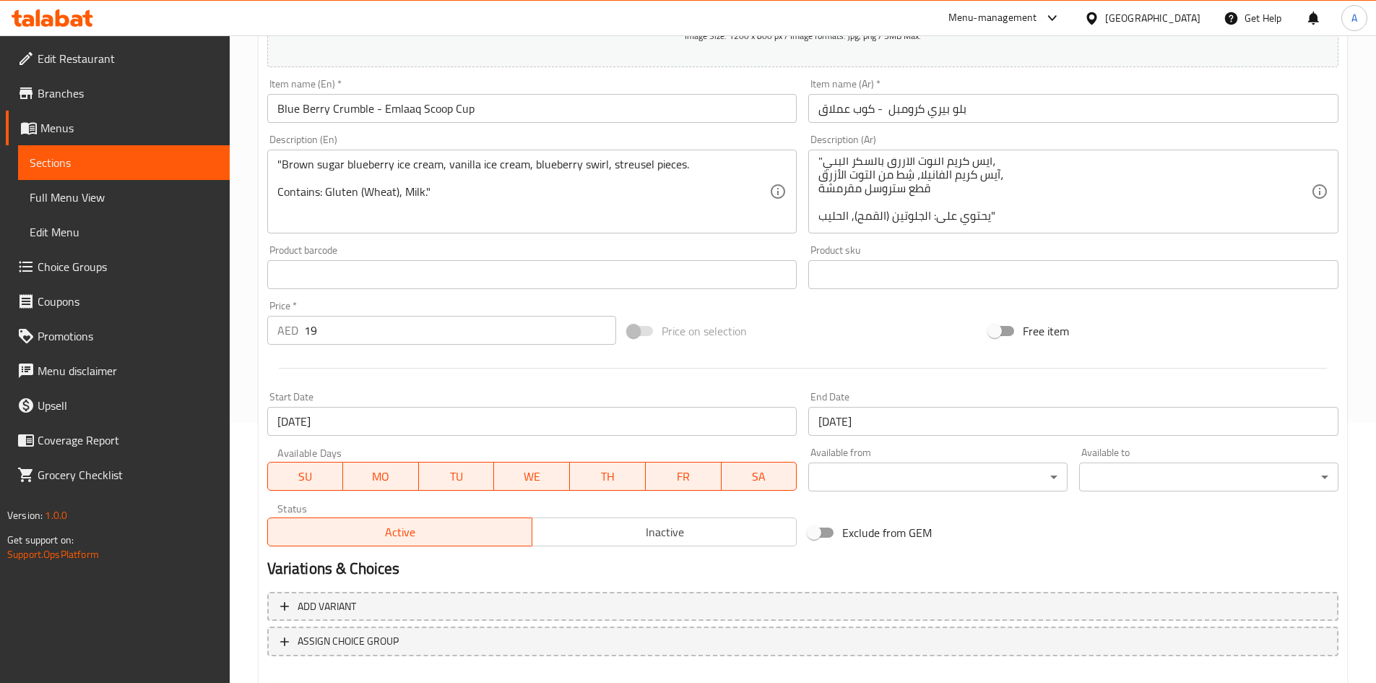
scroll to position [338, 0]
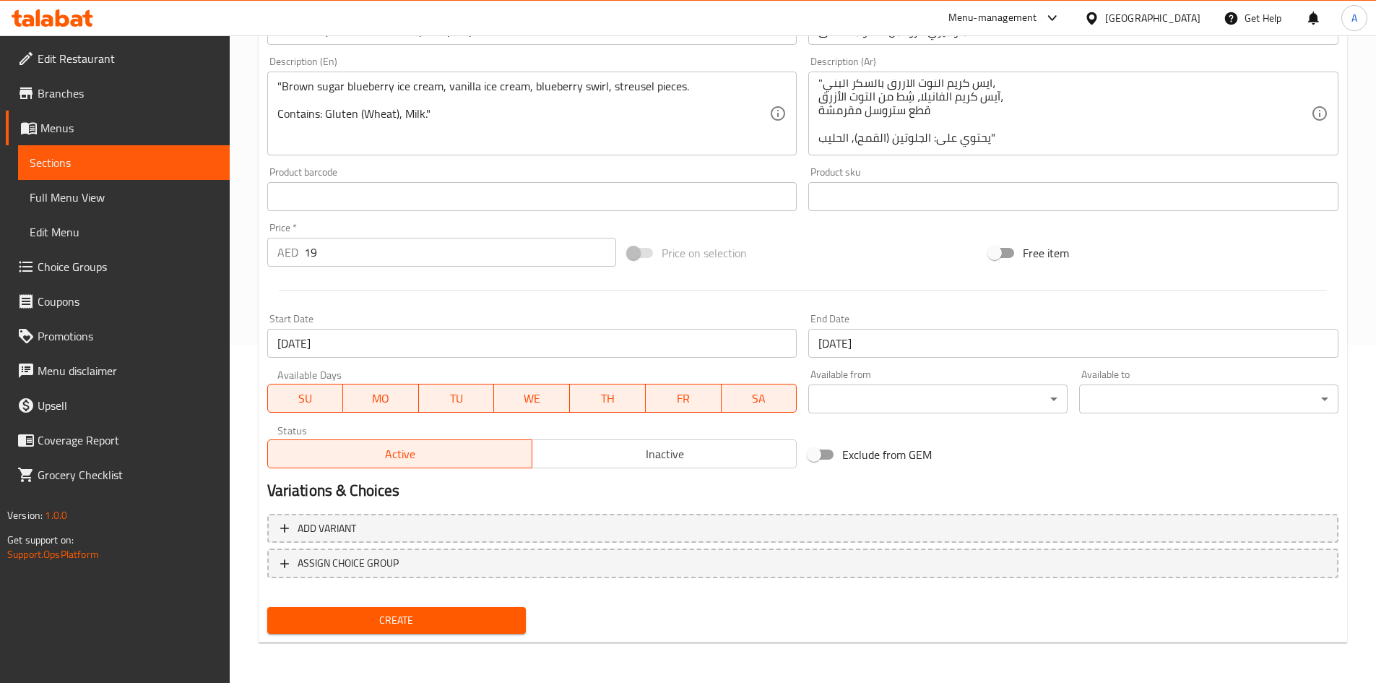
click at [479, 622] on span "Create" at bounding box center [397, 620] width 236 height 18
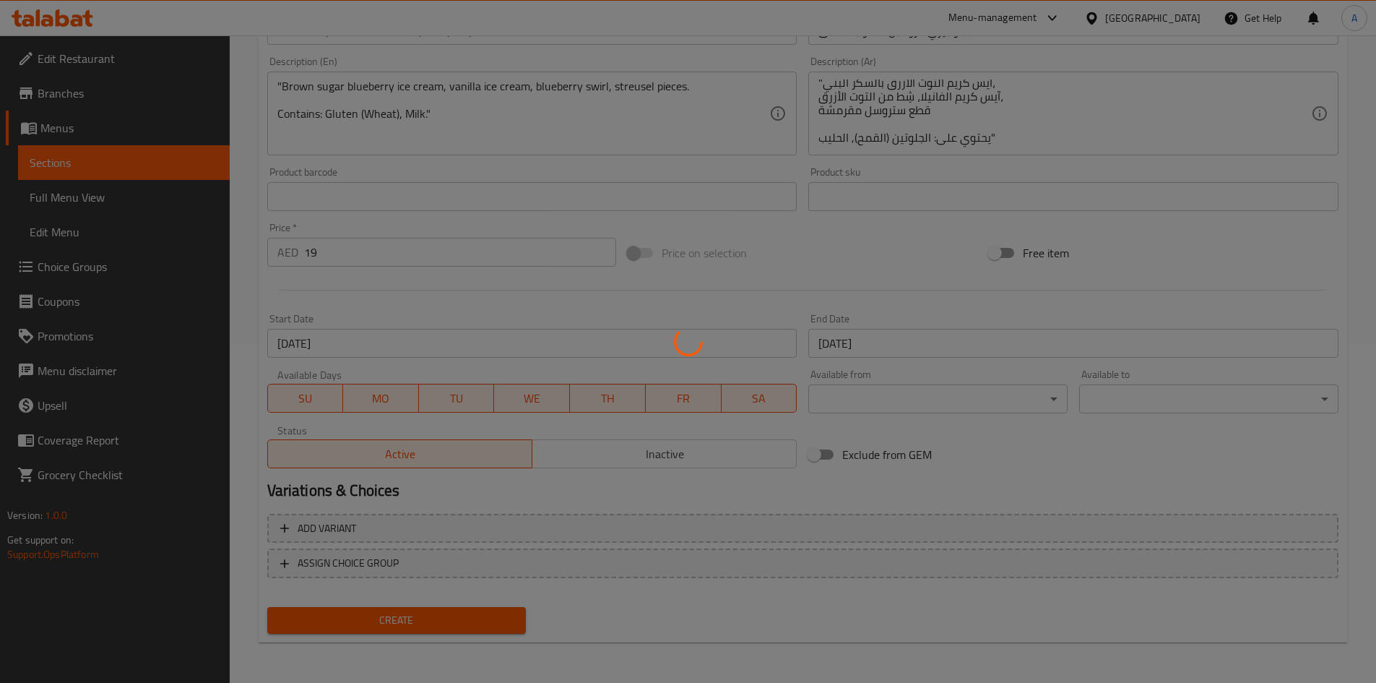
type input "0"
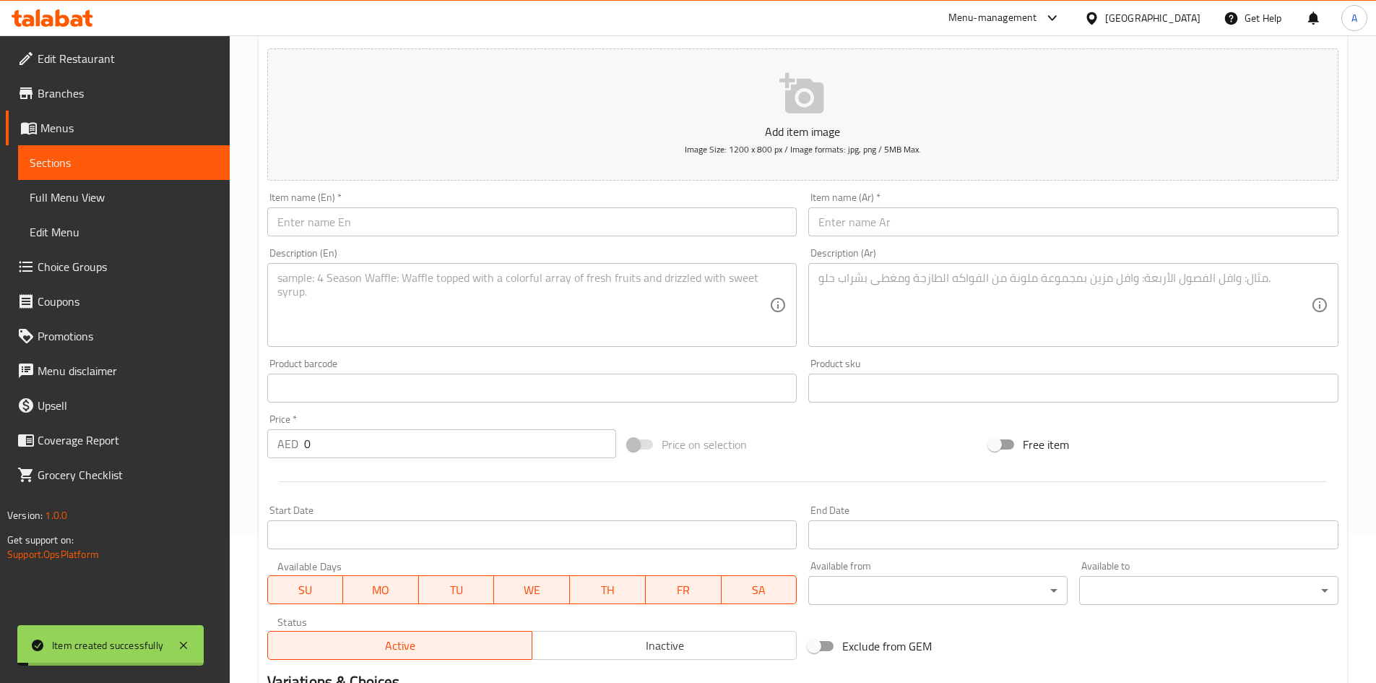
scroll to position [0, 0]
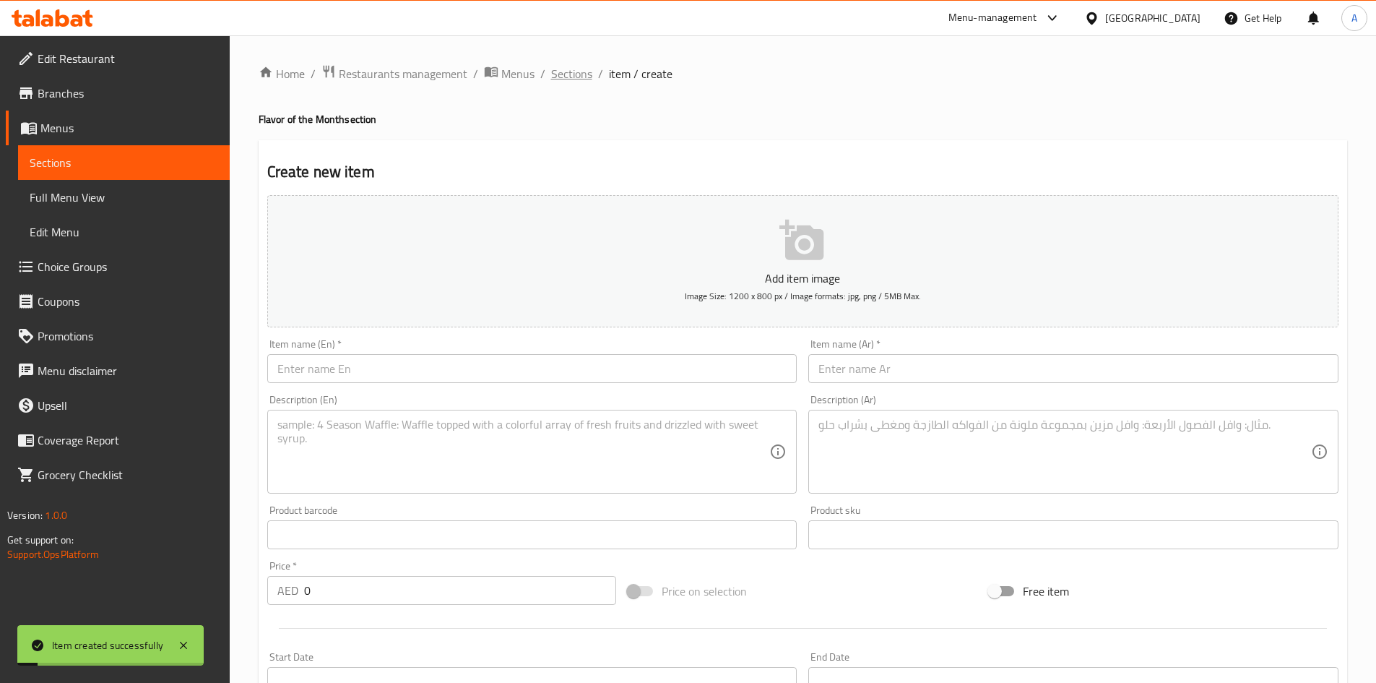
click at [566, 74] on span "Sections" at bounding box center [571, 73] width 41 height 17
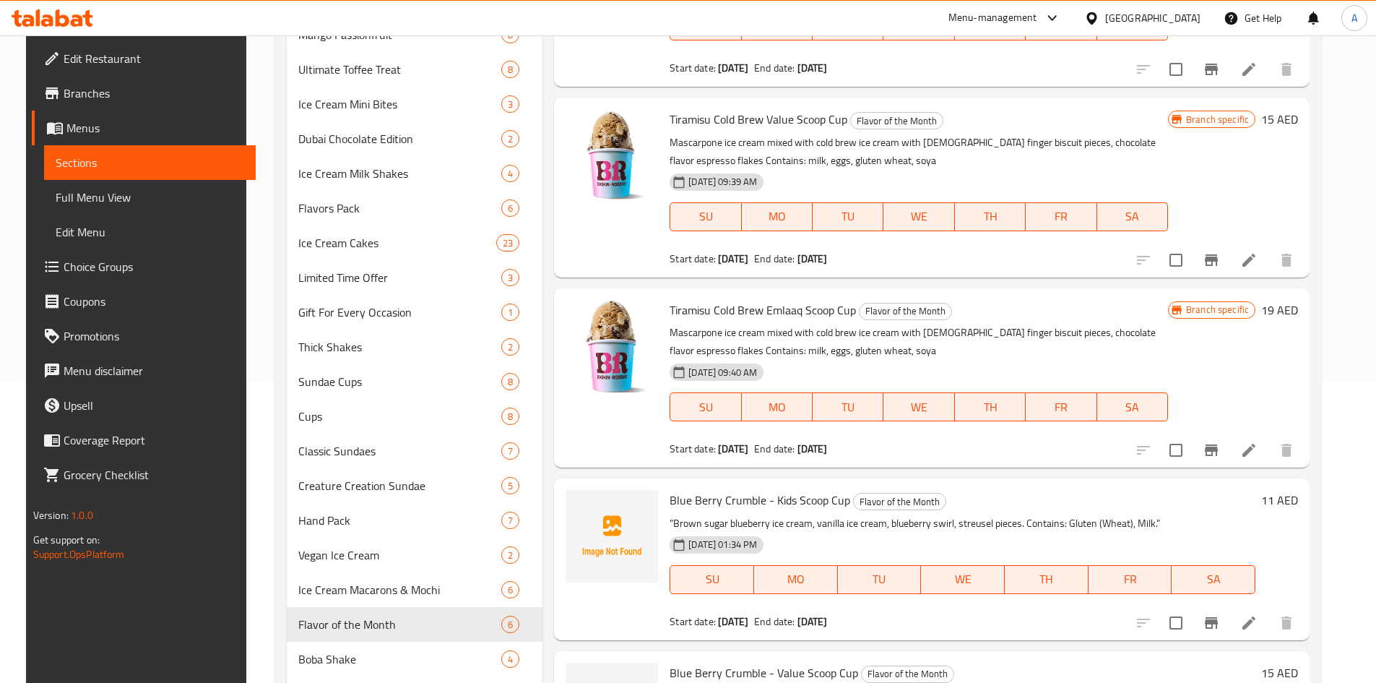
scroll to position [301, 0]
click at [1258, 446] on icon at bounding box center [1249, 450] width 17 height 17
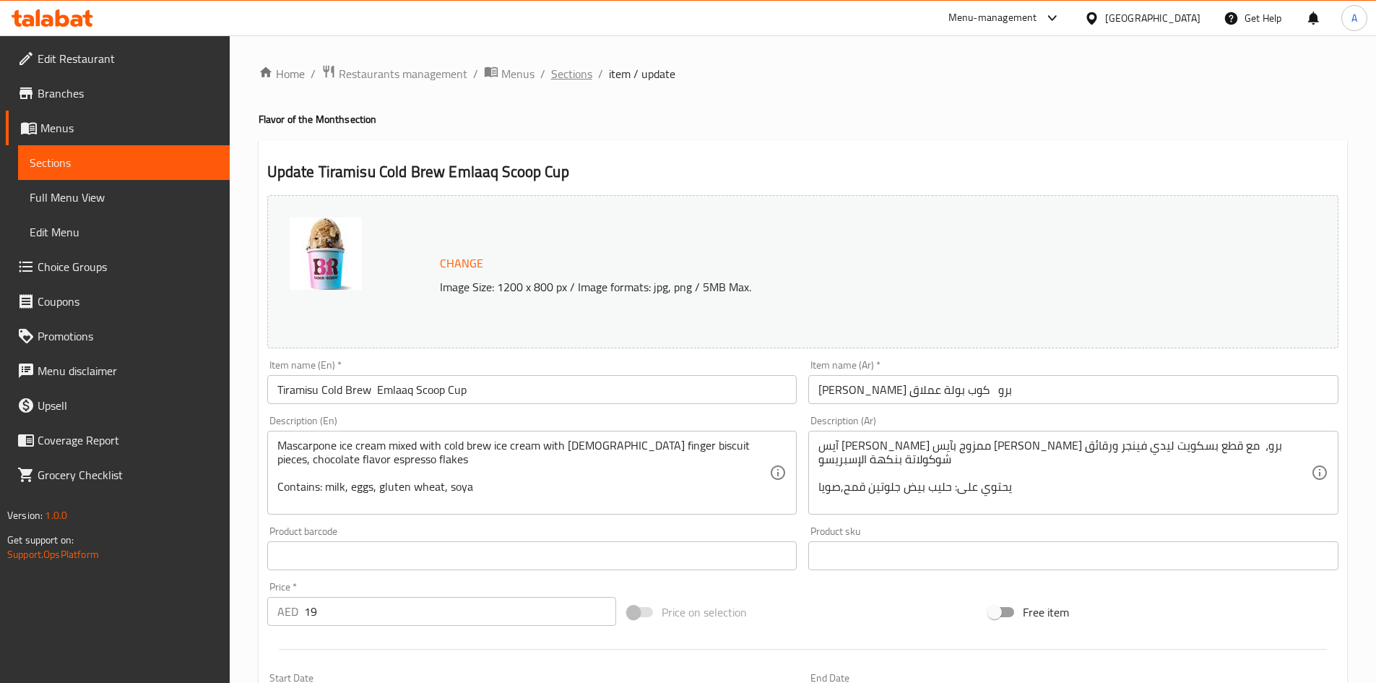
click at [562, 78] on span "Sections" at bounding box center [571, 73] width 41 height 17
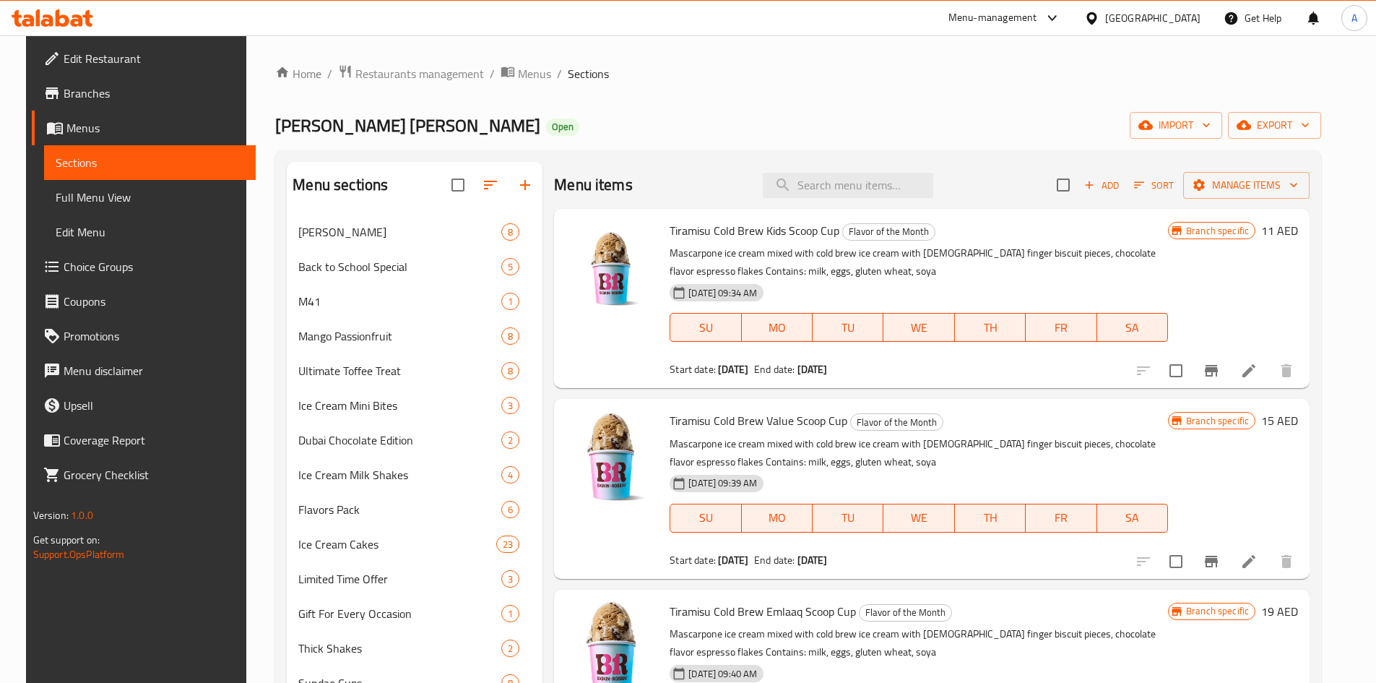
click at [845, 87] on div "Home / Restaurants management / Menus / Sections Baskin Robbins Open import exp…" at bounding box center [798, 581] width 1046 height 1035
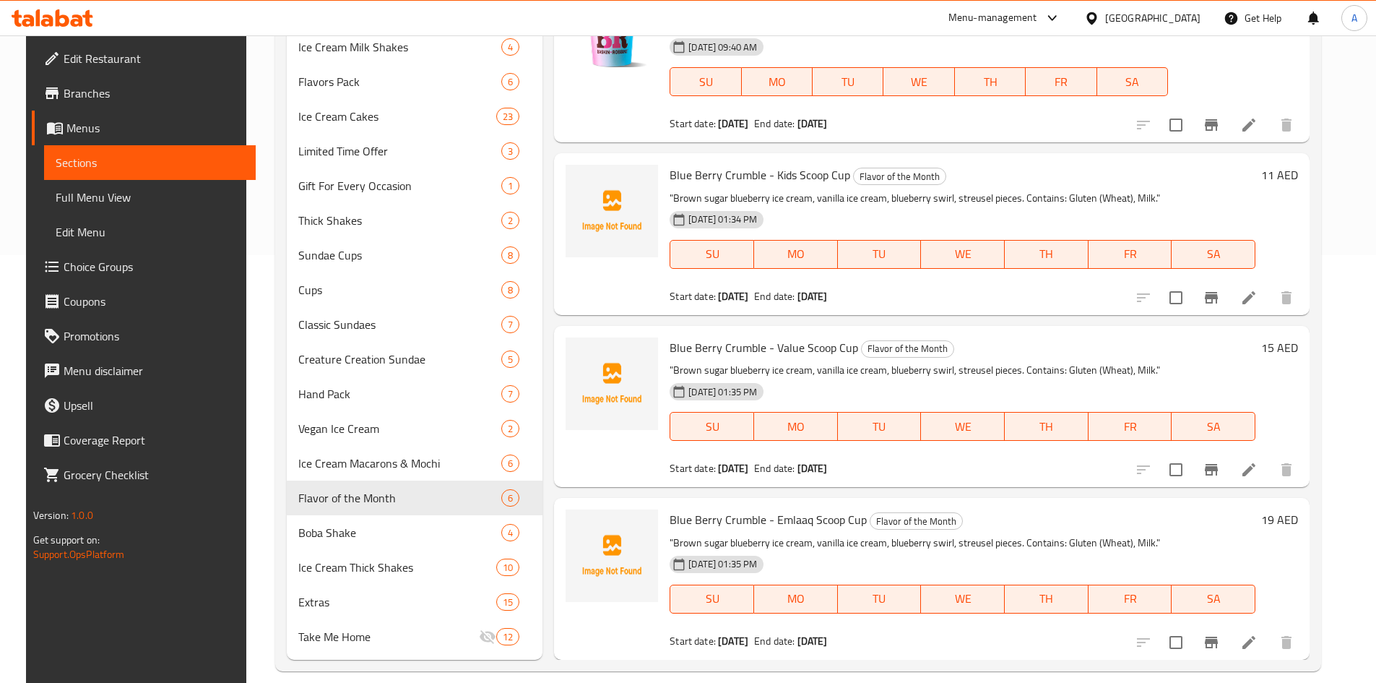
scroll to position [445, 0]
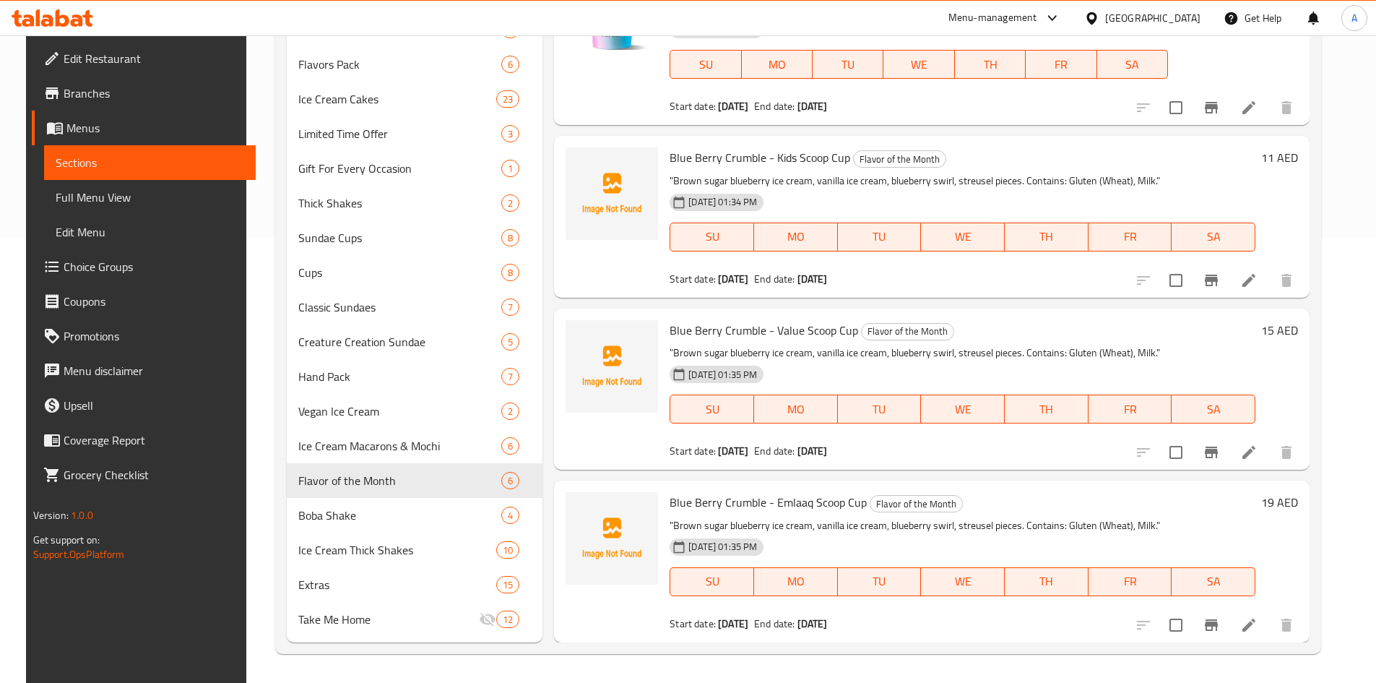
click at [897, 469] on div "Blue Berry Crumble - Value Scoop Cup Flavor of the Month "Brown sugar blueberry…" at bounding box center [932, 388] width 756 height 161
click at [842, 355] on p ""Brown sugar blueberry ice cream, vanilla ice cream, blueberry swirl, streusel …" at bounding box center [963, 353] width 586 height 18
click at [763, 473] on div "Menu items Add Sort Manage items Tiramisu Cold Brew Kids Scoop Cup Flavor of th…" at bounding box center [926, 179] width 767 height 925
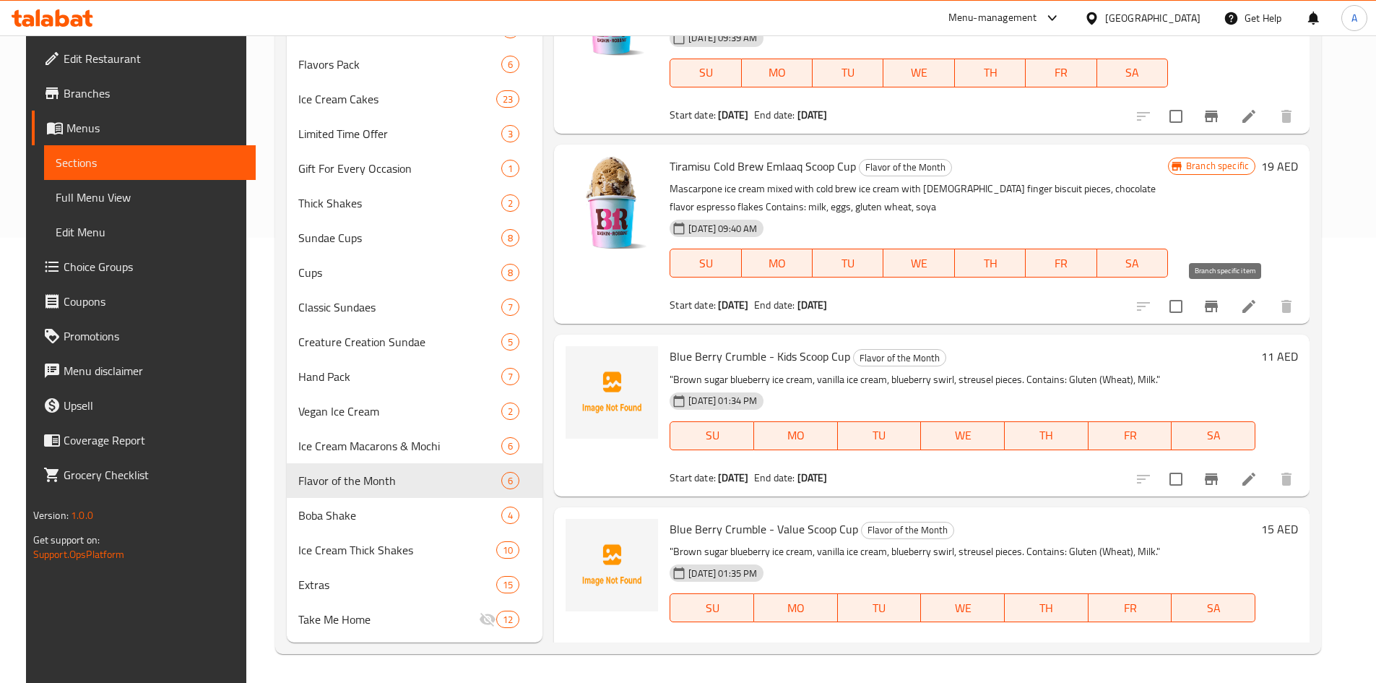
click at [1218, 302] on icon "Branch-specific-item" at bounding box center [1211, 307] width 13 height 12
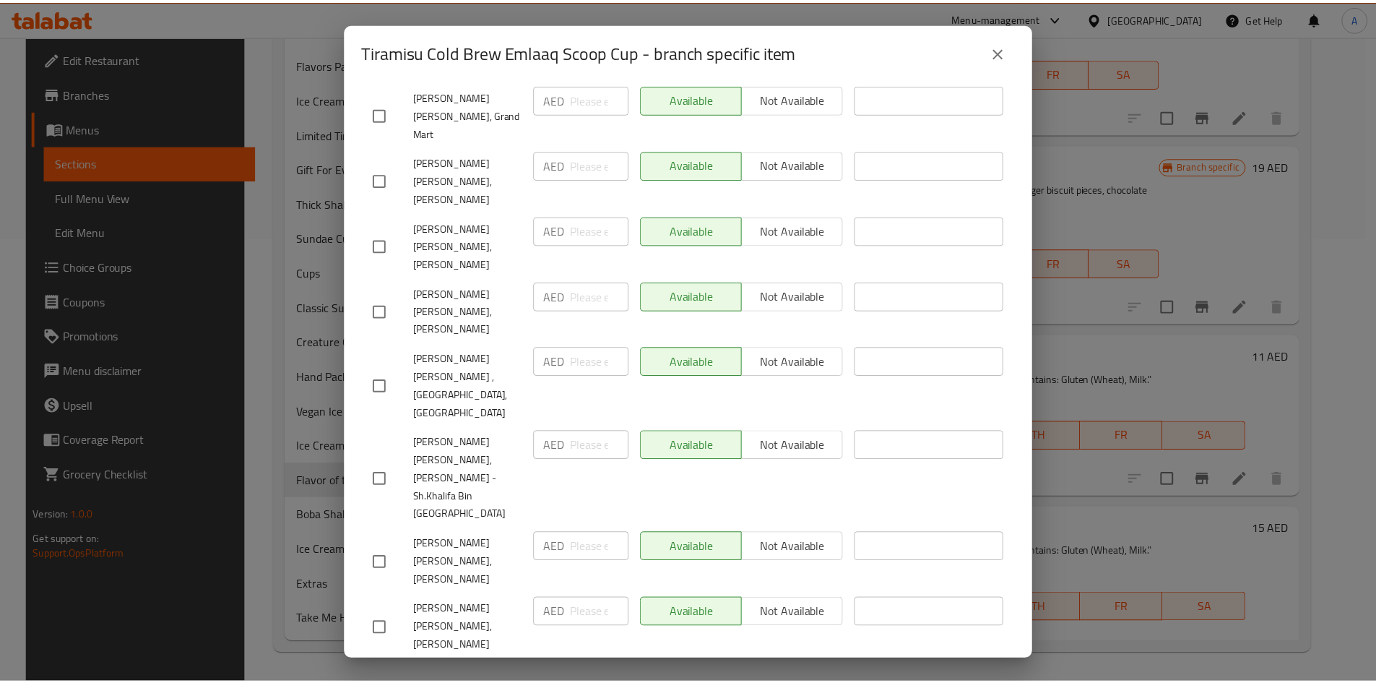
scroll to position [6358, 0]
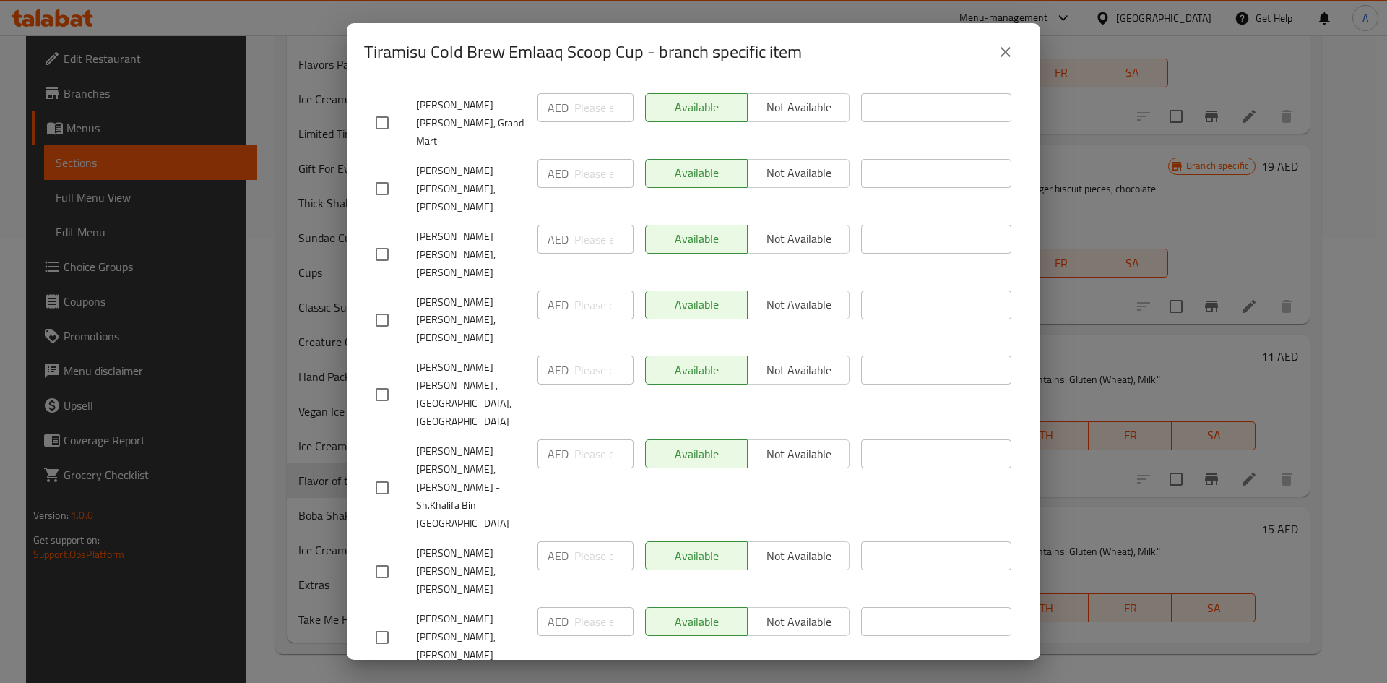
click at [1011, 52] on icon "close" at bounding box center [1005, 51] width 17 height 17
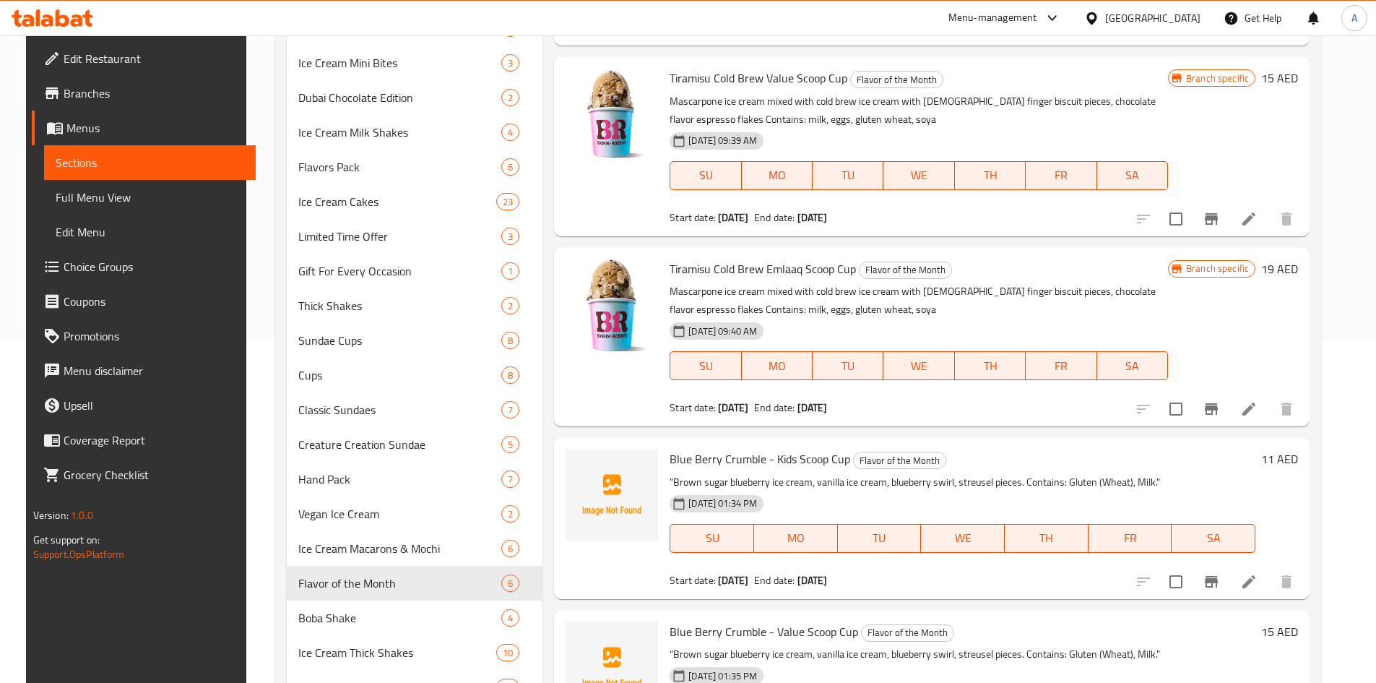
scroll to position [12, 0]
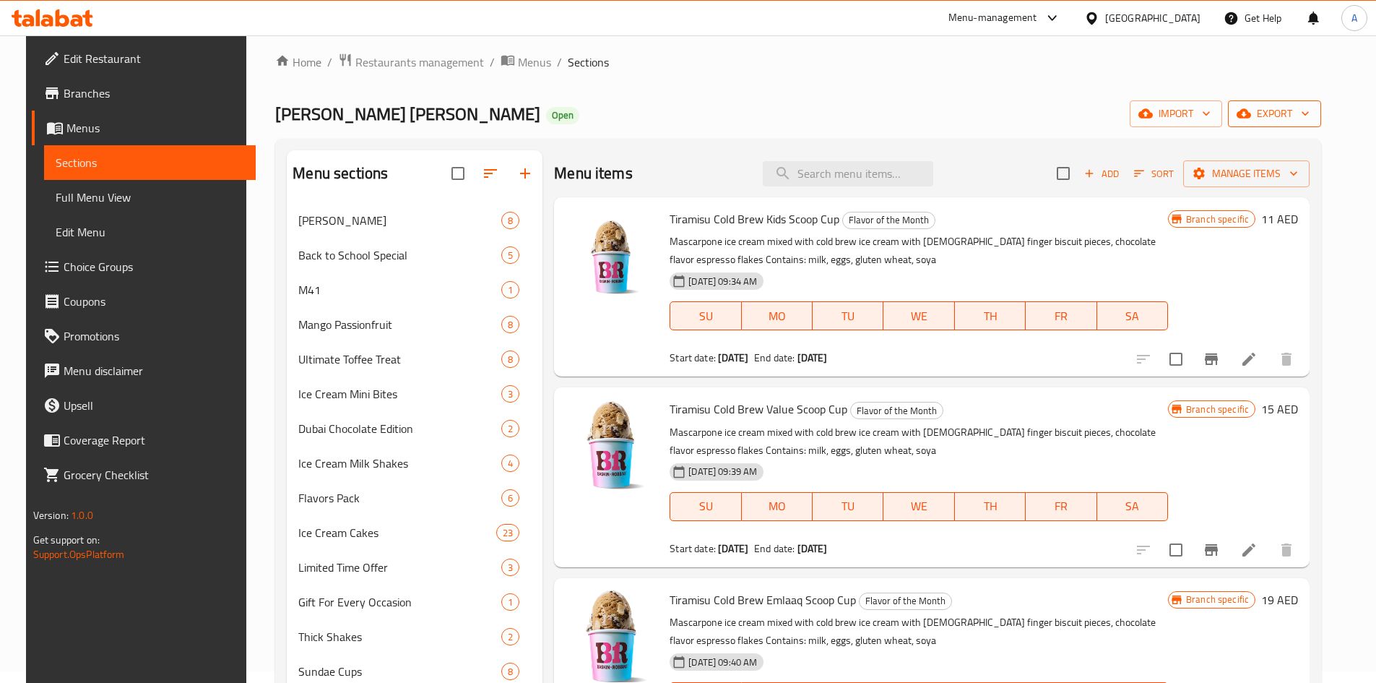
click at [1291, 121] on span "export" at bounding box center [1275, 114] width 70 height 18
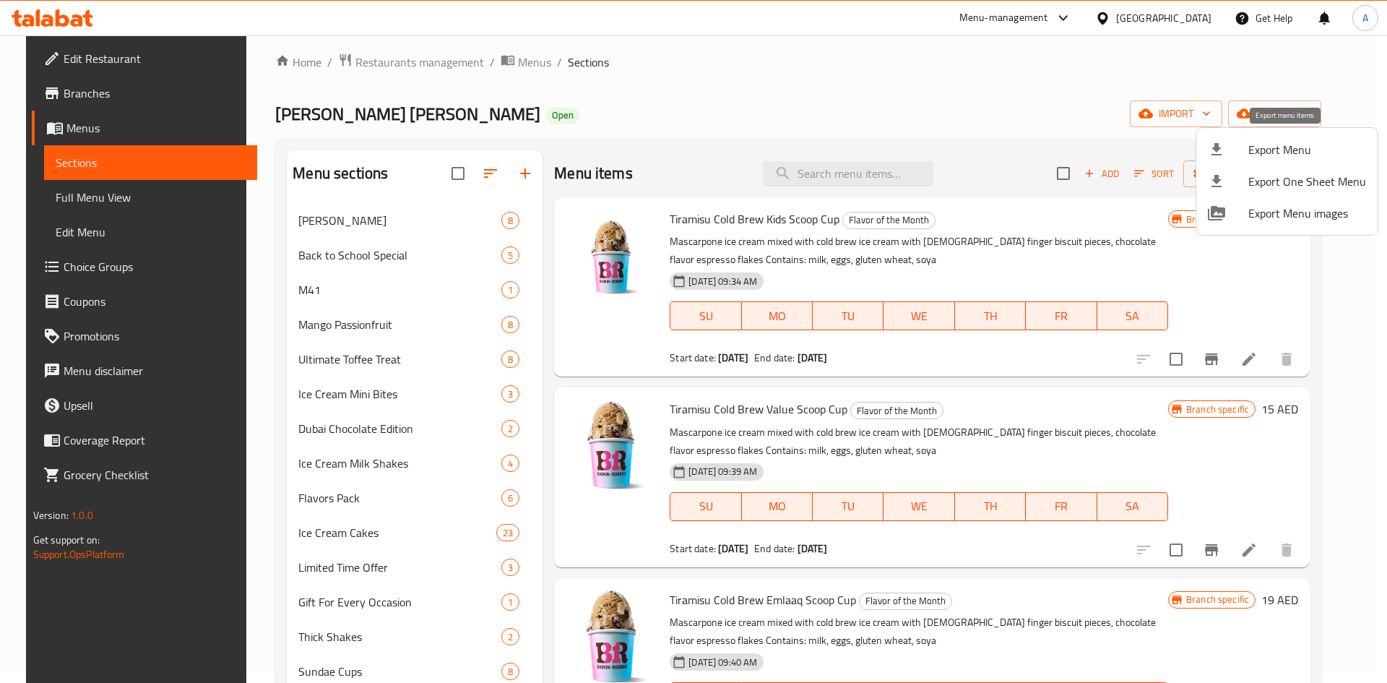
click at [1248, 148] on div at bounding box center [1228, 149] width 40 height 17
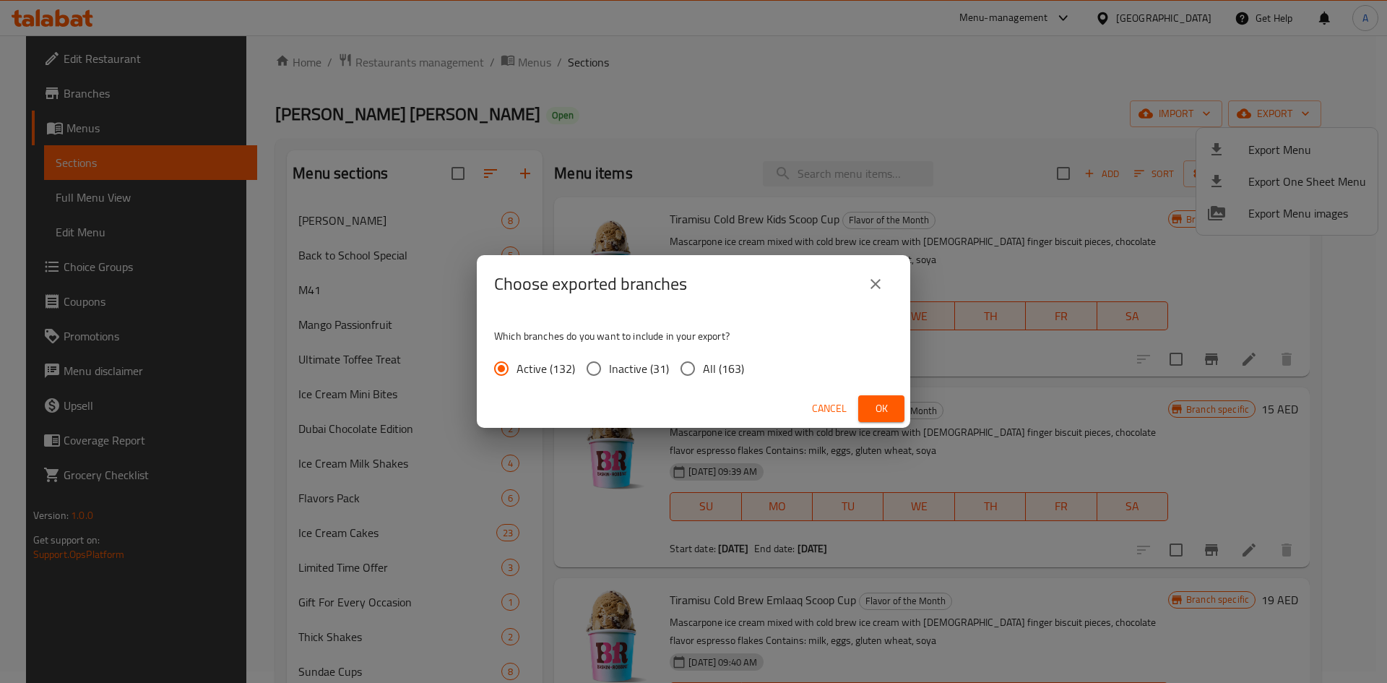
click at [725, 364] on span "All (163)" at bounding box center [723, 368] width 41 height 17
click at [703, 364] on input "All (163)" at bounding box center [688, 368] width 30 height 30
radio input "true"
click at [884, 414] on span "Ok" at bounding box center [881, 409] width 23 height 18
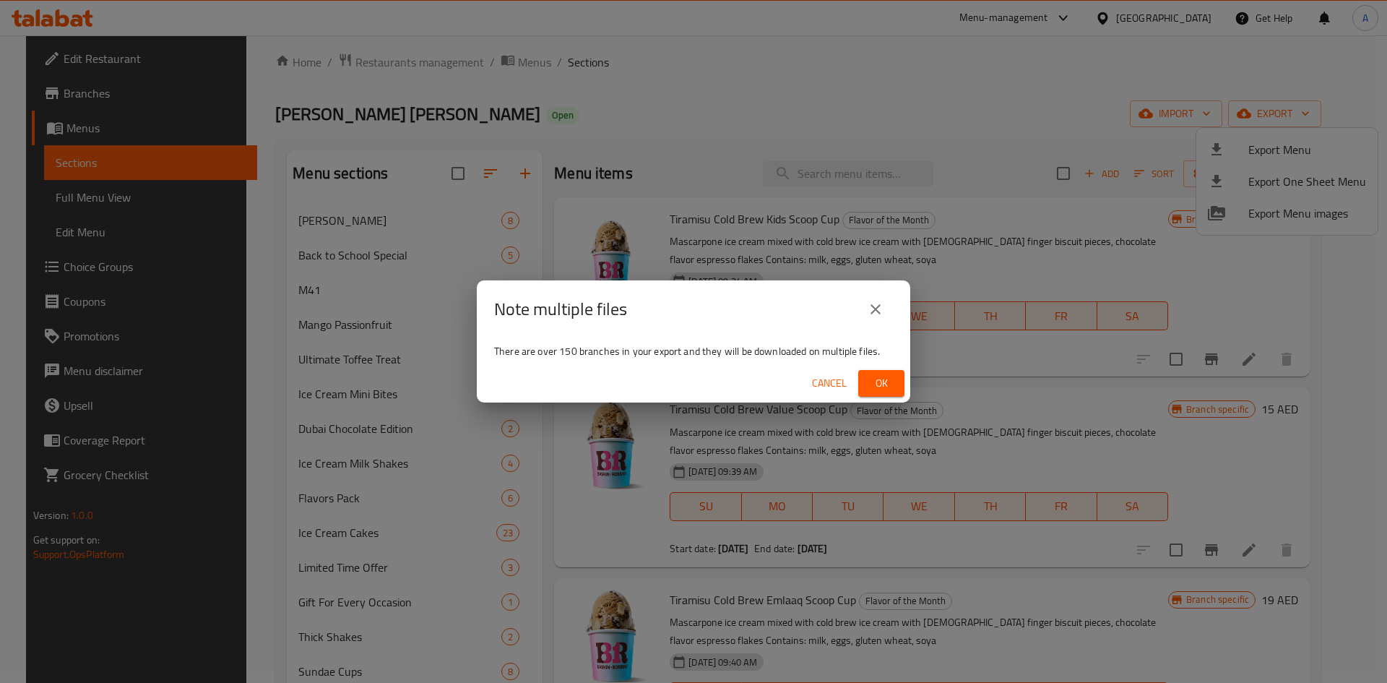
click at [877, 384] on span "Ok" at bounding box center [881, 383] width 23 height 18
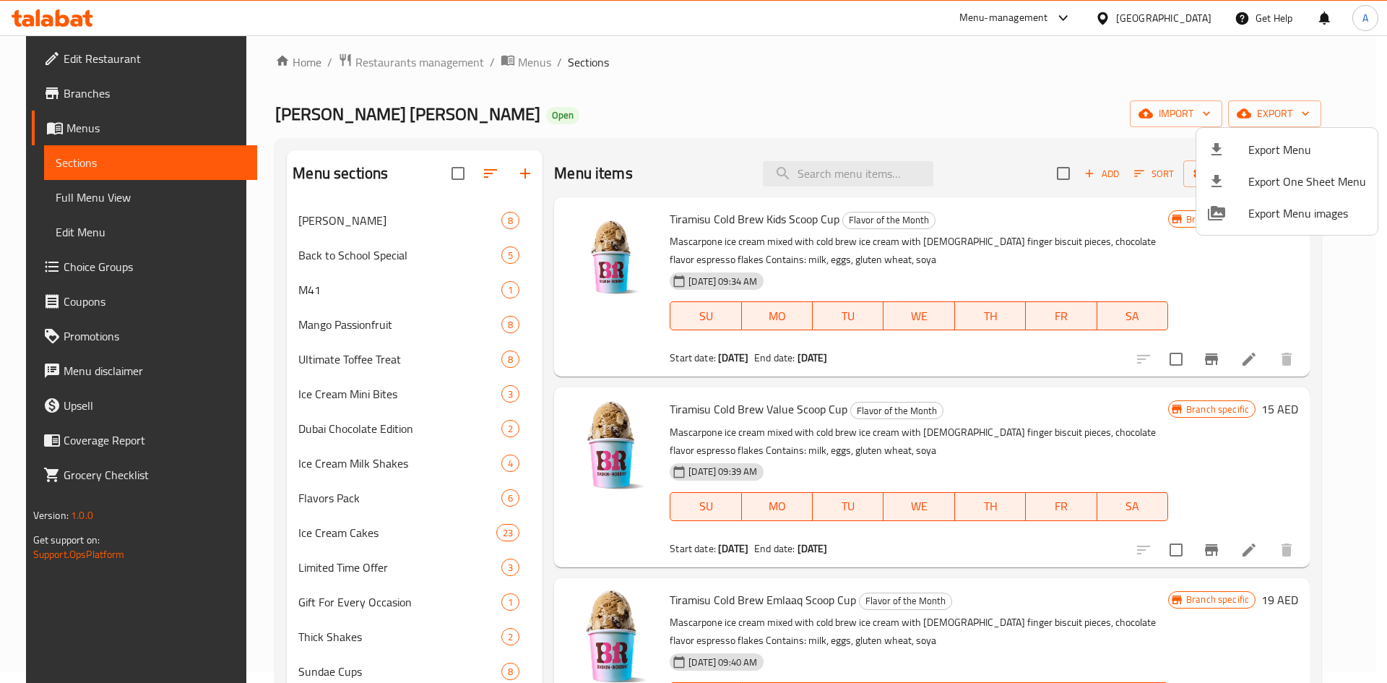
click at [743, 92] on div at bounding box center [693, 341] width 1387 height 683
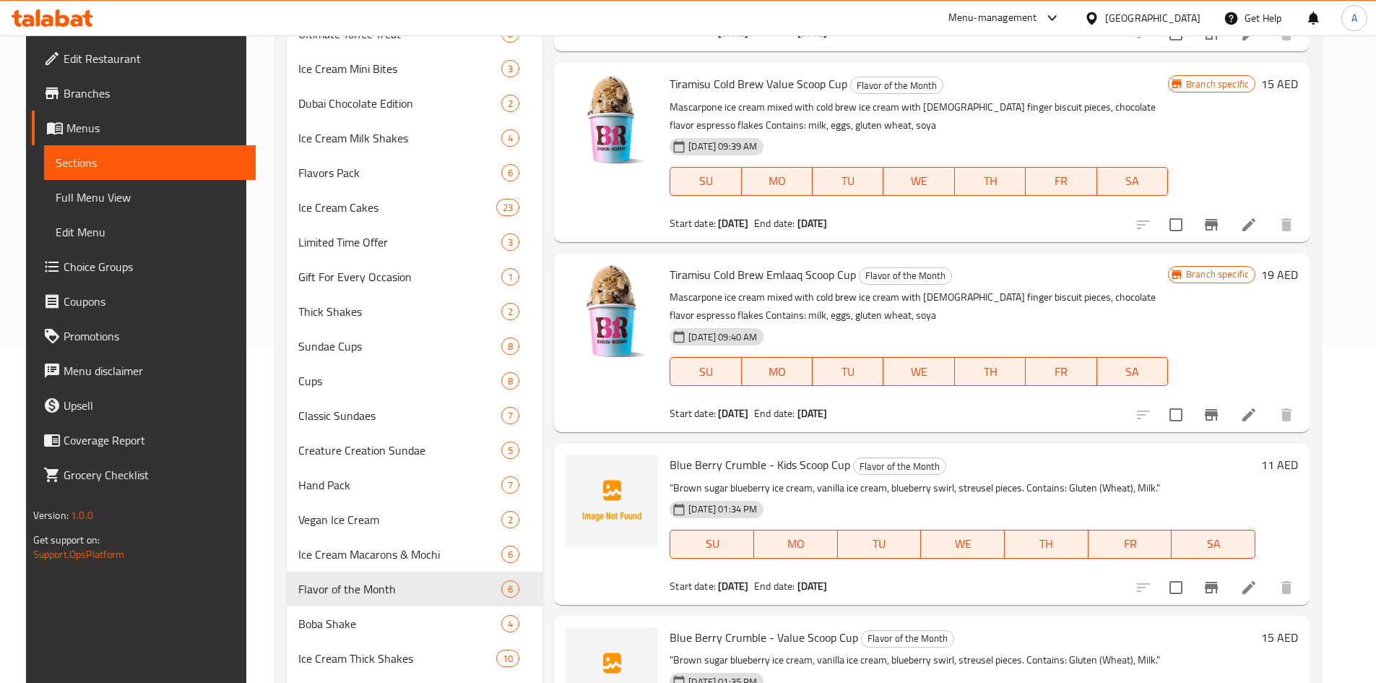
scroll to position [445, 0]
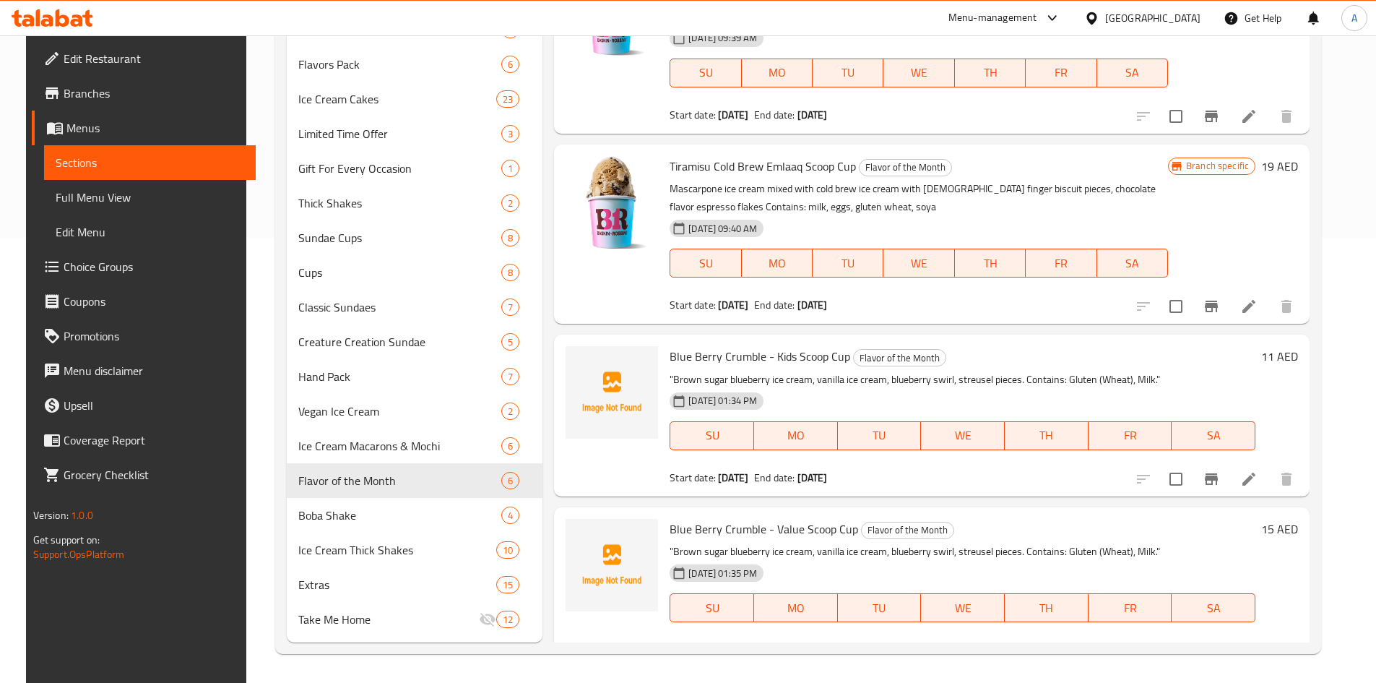
click at [1258, 477] on icon at bounding box center [1249, 478] width 17 height 17
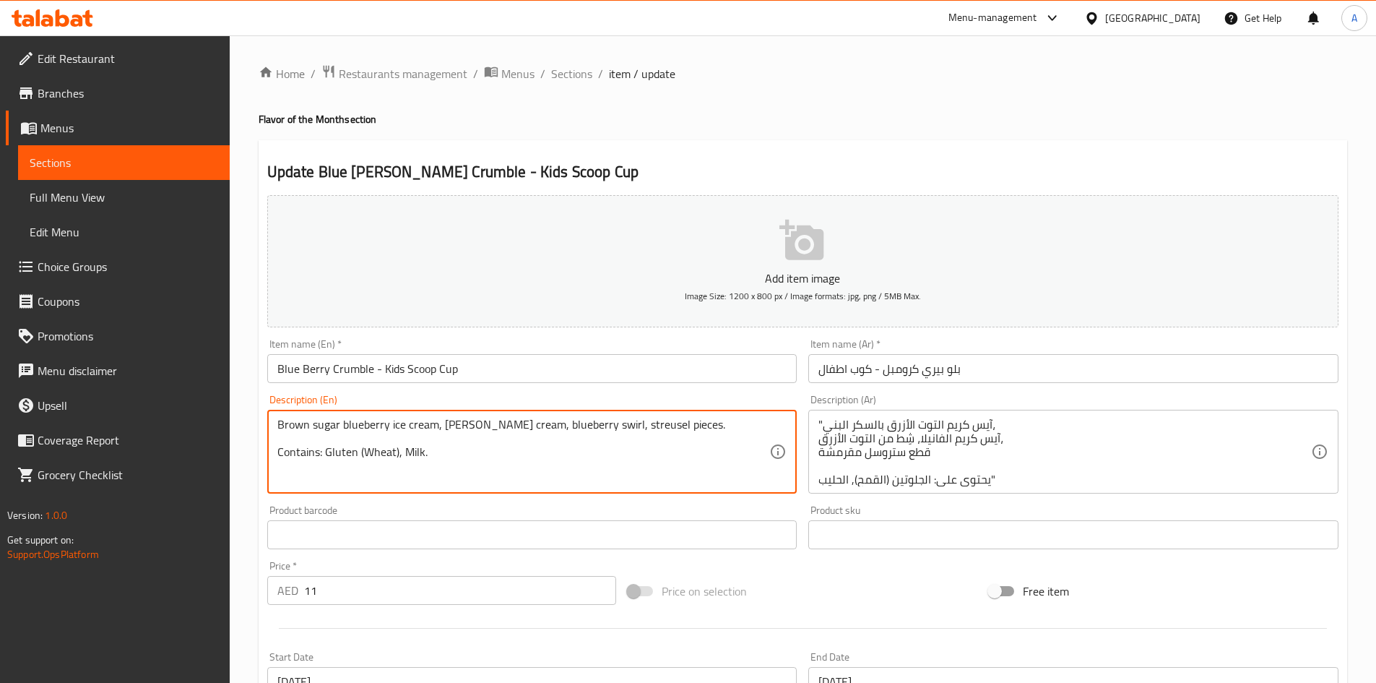
type textarea "Brown sugar blueberry ice cream, vanilla ice cream, blueberry swirl, streusel p…"
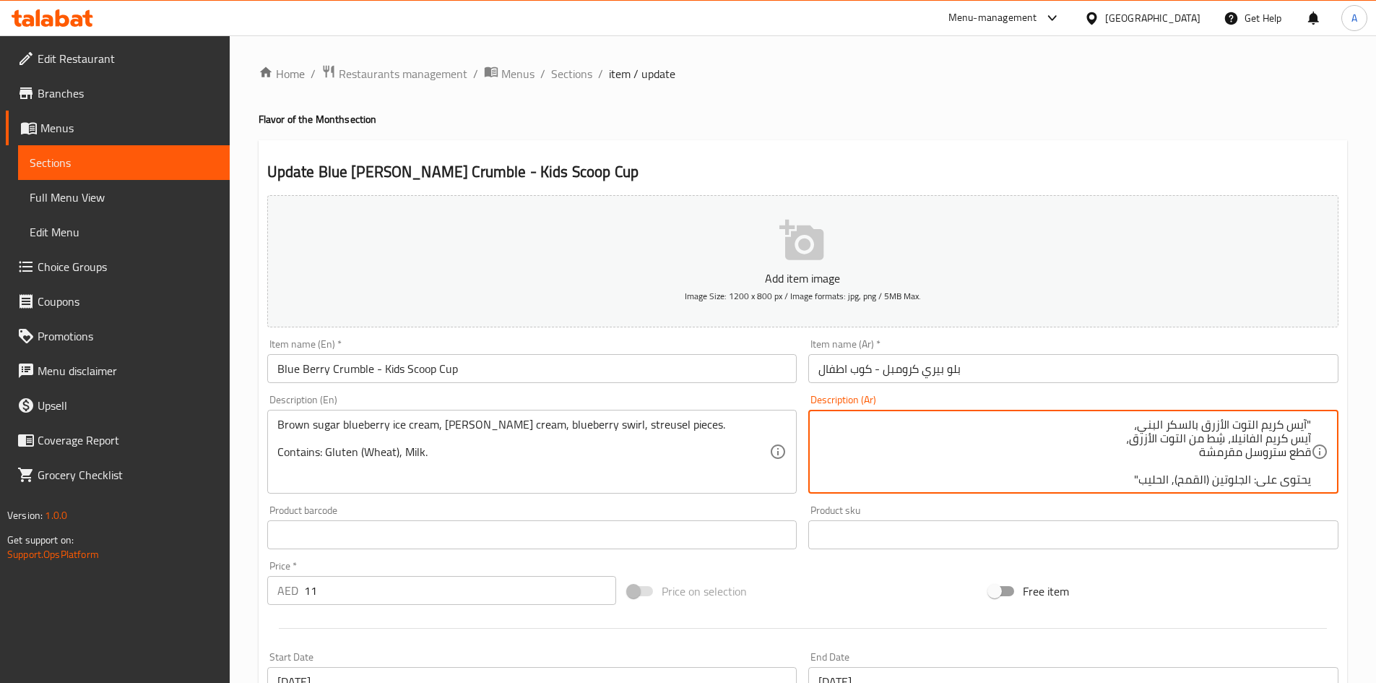
click at [1306, 421] on textarea ""آيس كريم التوت الأزرق بالسكر البني، آيس كريم الفانيلا، شِط من التوت الأزرق، قط…" at bounding box center [1065, 452] width 493 height 69
type textarea "آيس كريم التوت الأزرق بالسكر البني، آيس كريم الفانيلا، شِط من التوت الأزرق، قطع…"
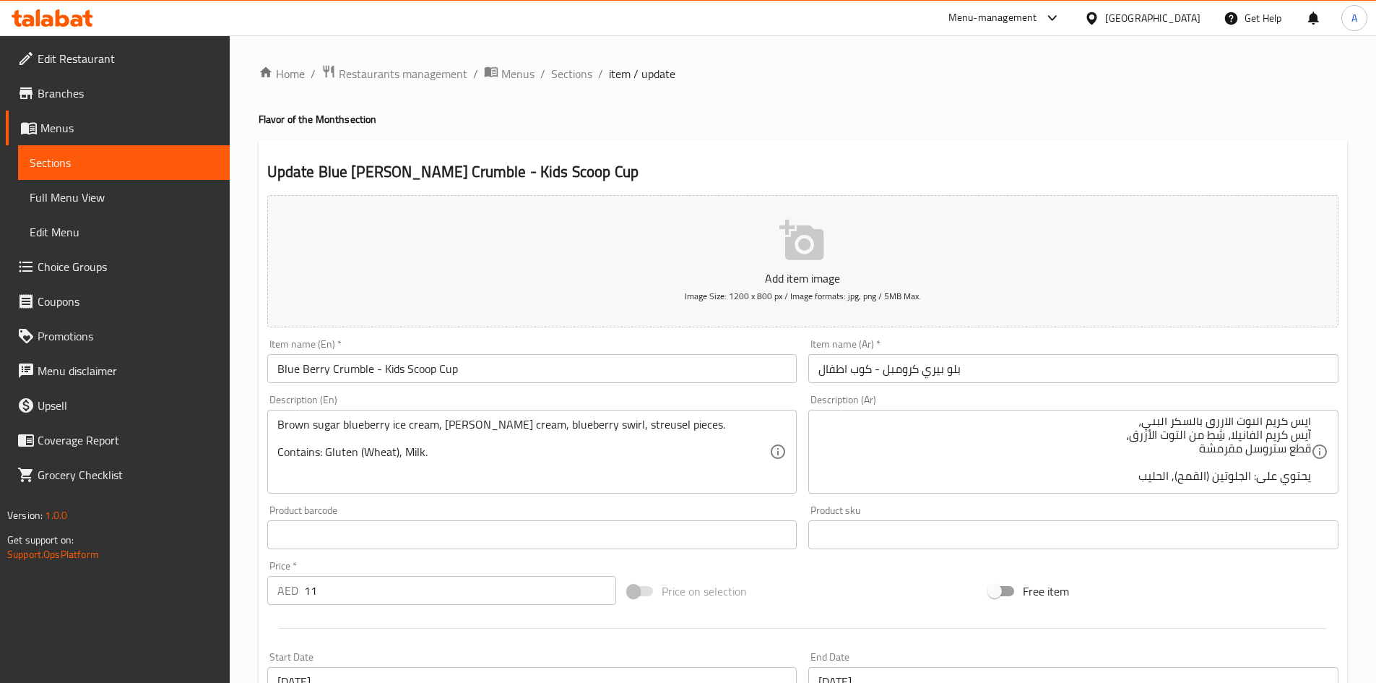
click at [831, 576] on div "Price on selection" at bounding box center [802, 590] width 361 height 39
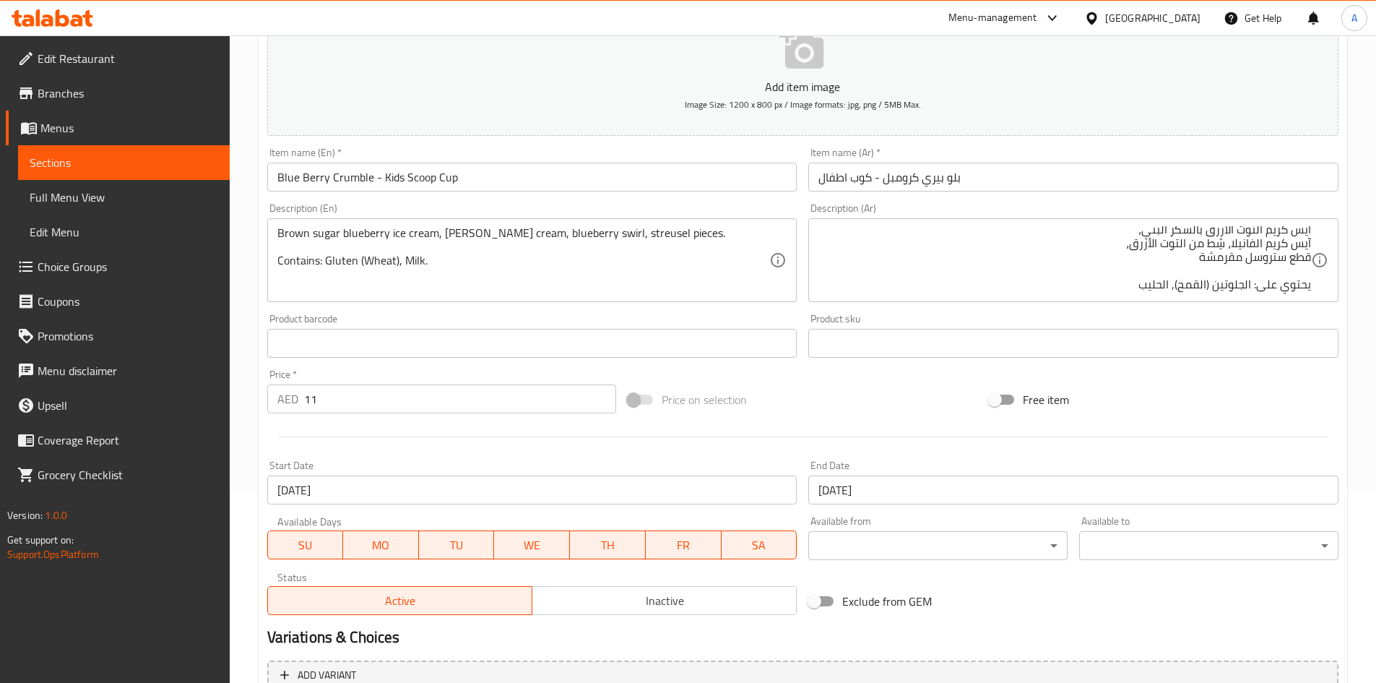
scroll to position [338, 0]
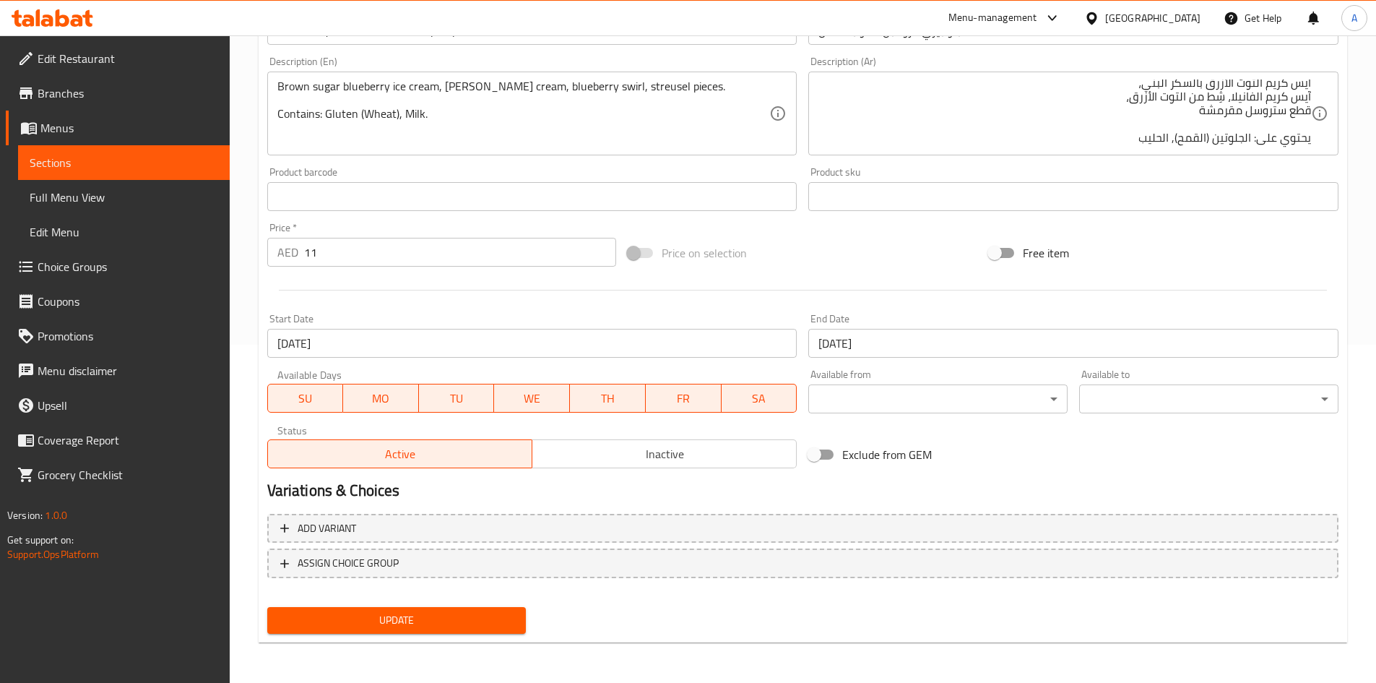
click at [490, 622] on span "Update" at bounding box center [397, 620] width 236 height 18
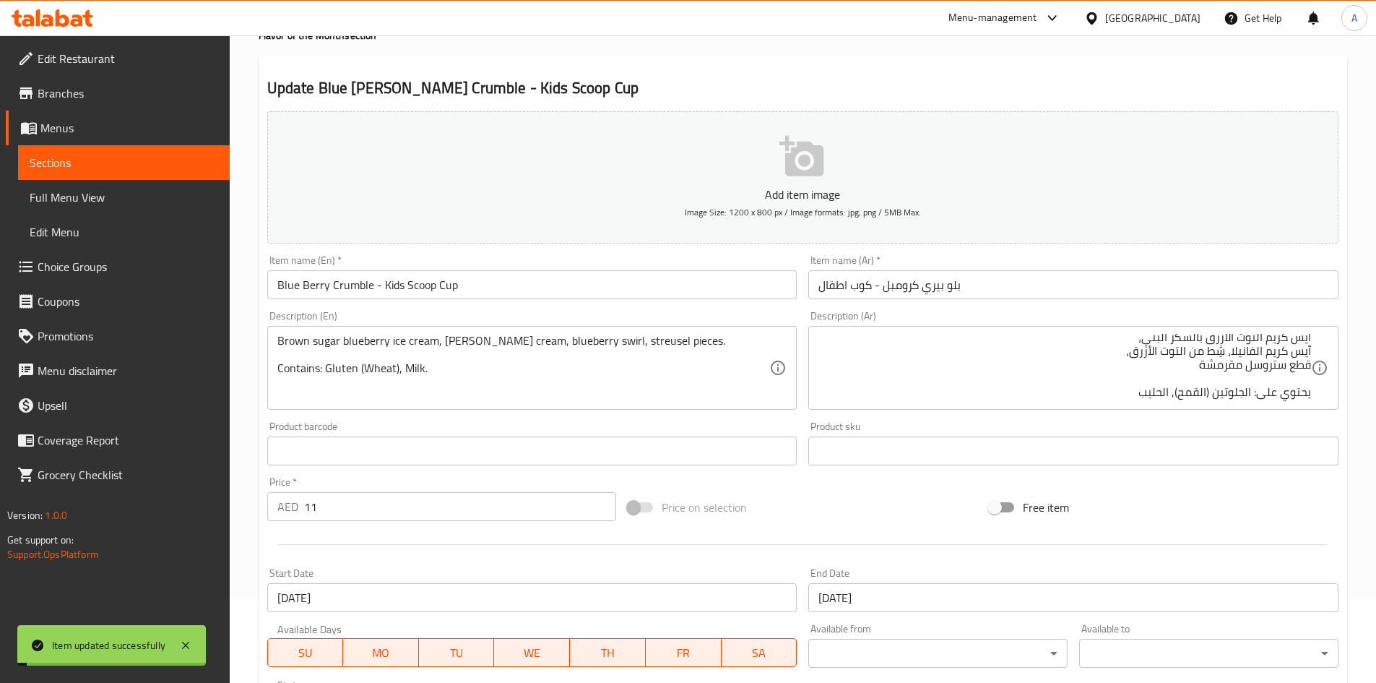
scroll to position [0, 0]
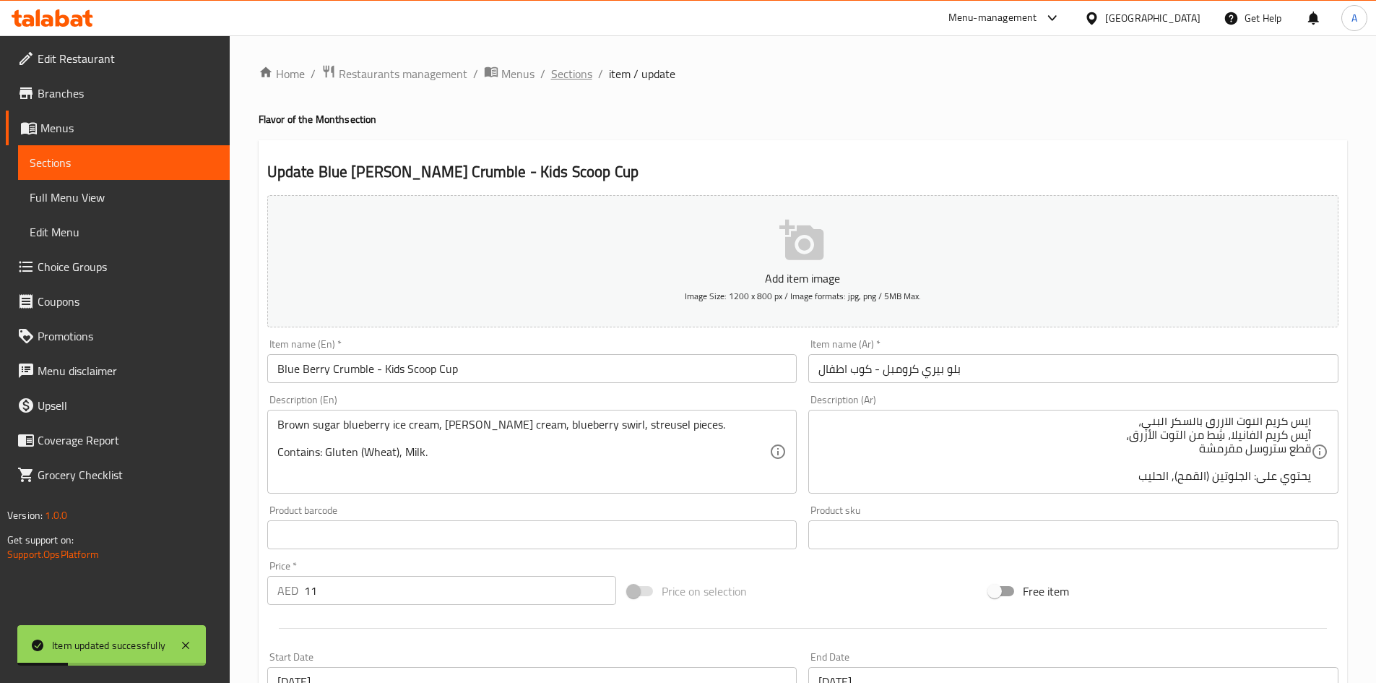
click at [571, 72] on span "Sections" at bounding box center [571, 73] width 41 height 17
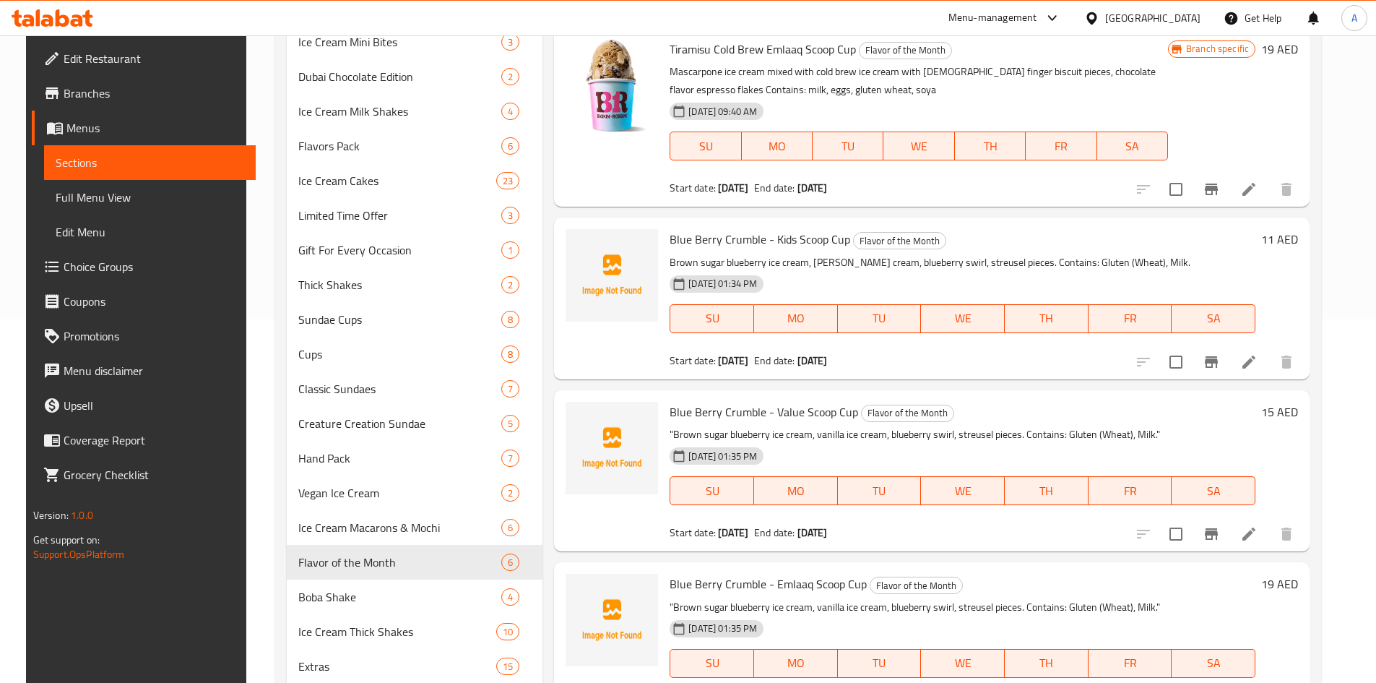
scroll to position [433, 0]
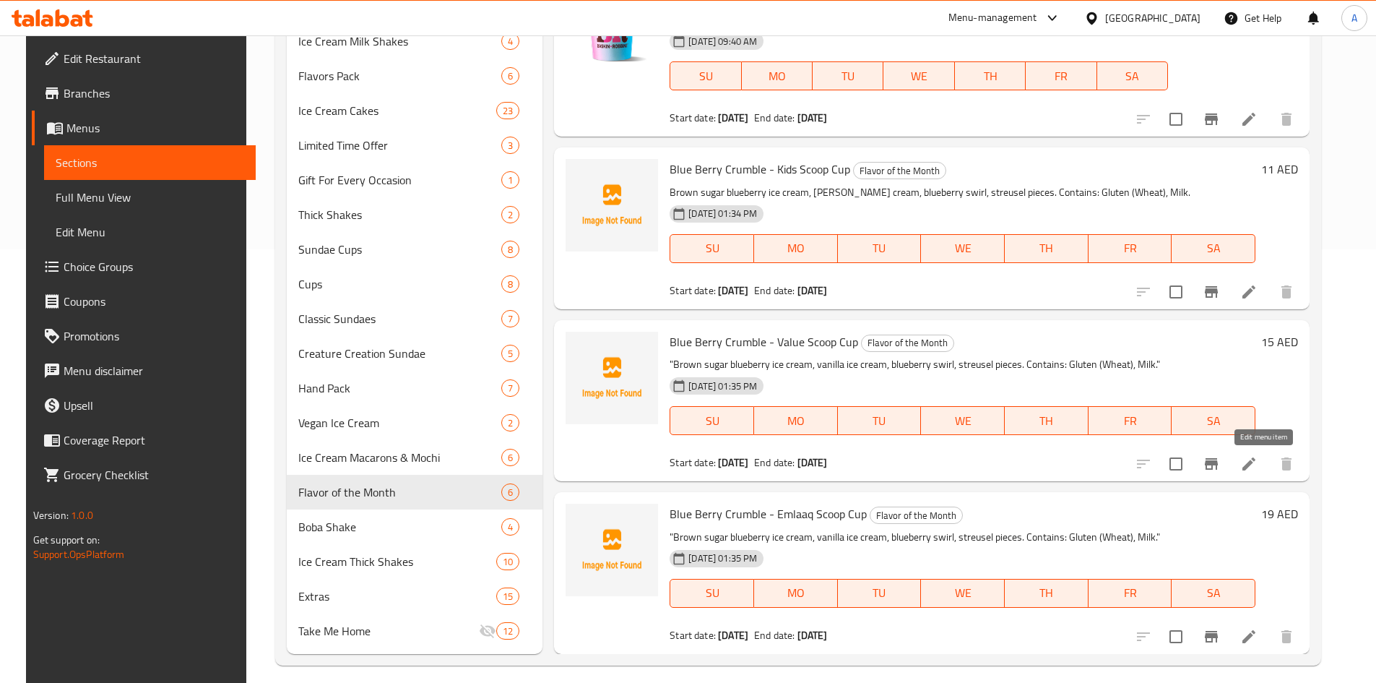
click at [1256, 471] on icon at bounding box center [1249, 463] width 17 height 17
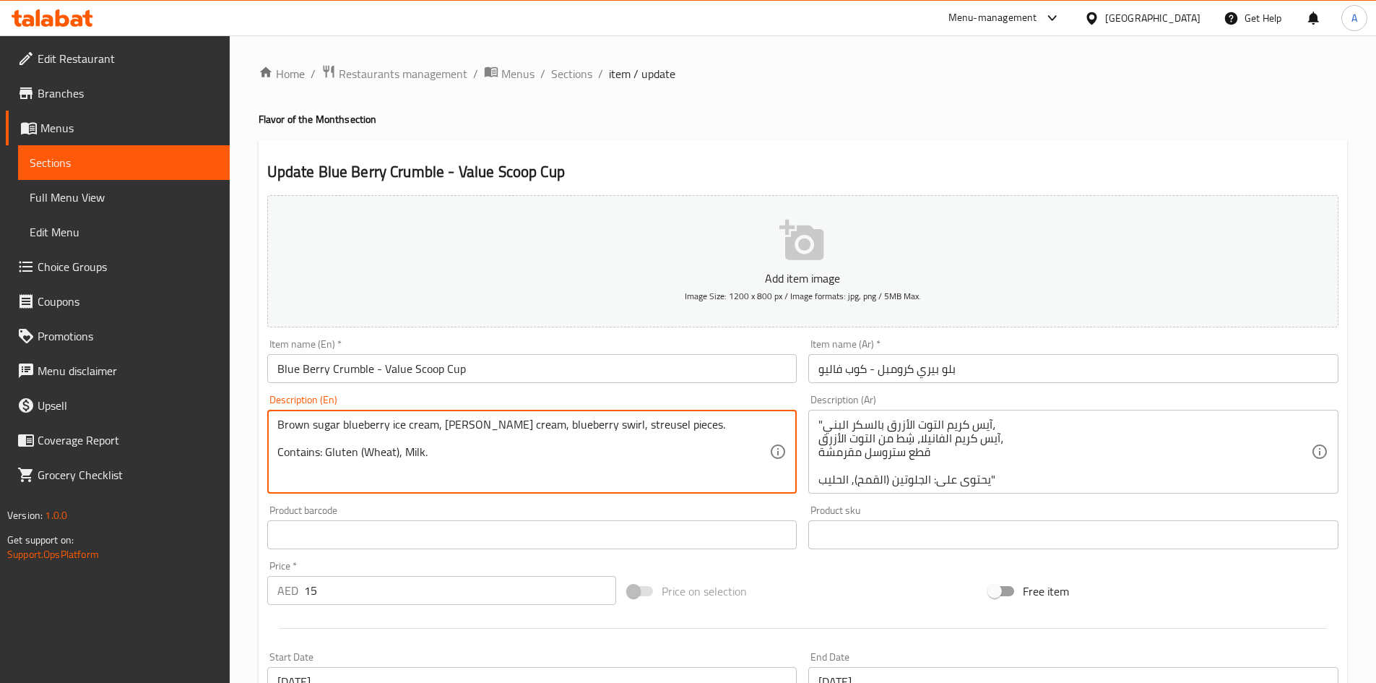
type textarea "Brown sugar blueberry ice cream, vanilla ice cream, blueberry swirl, streusel p…"
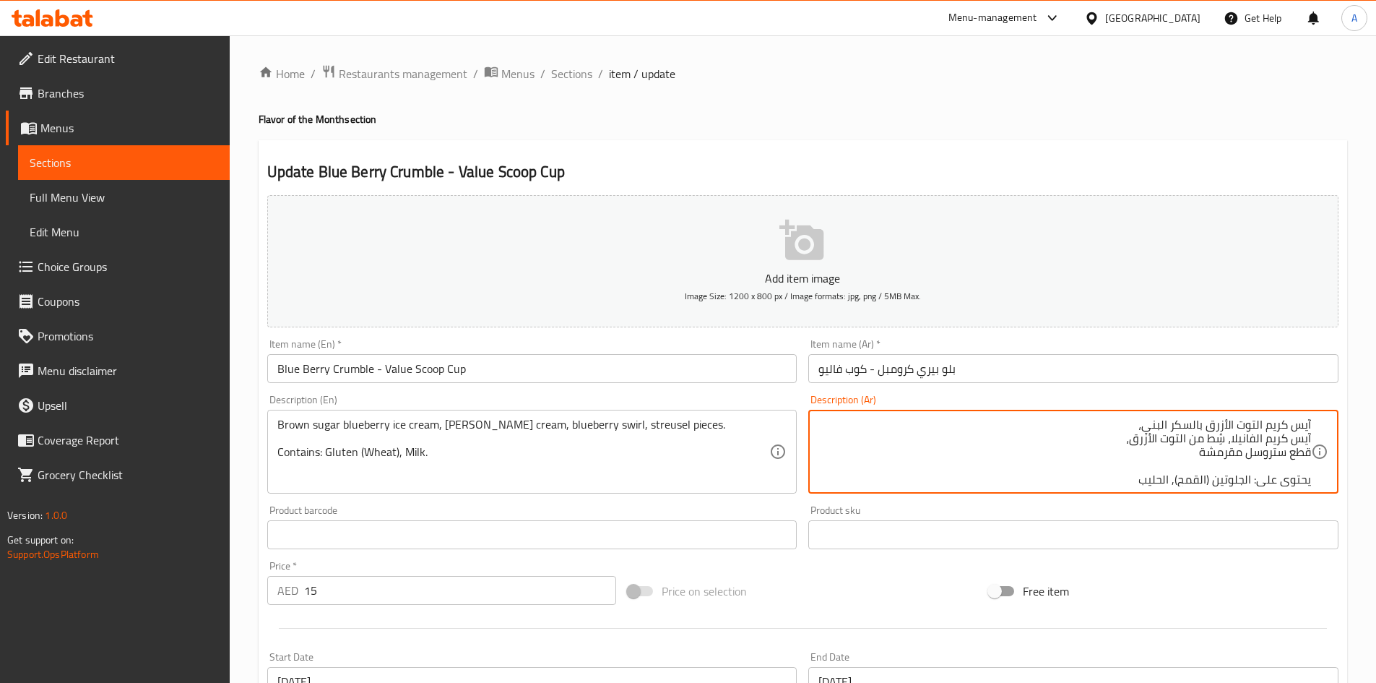
type textarea "آيس كريم التوت الأزرق بالسكر البني، آيس كريم الفانيلا، شِط من التوت الأزرق، قطع…"
click at [817, 573] on div "Price on selection" at bounding box center [802, 590] width 361 height 39
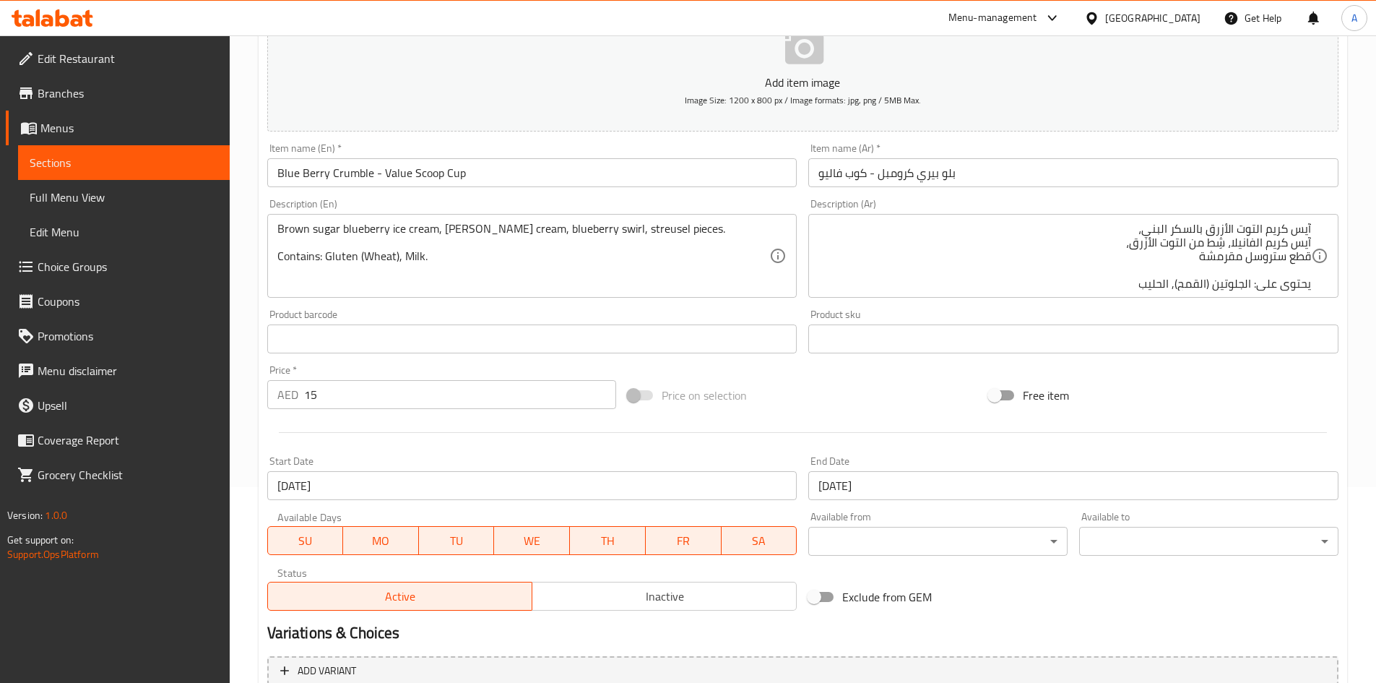
scroll to position [338, 0]
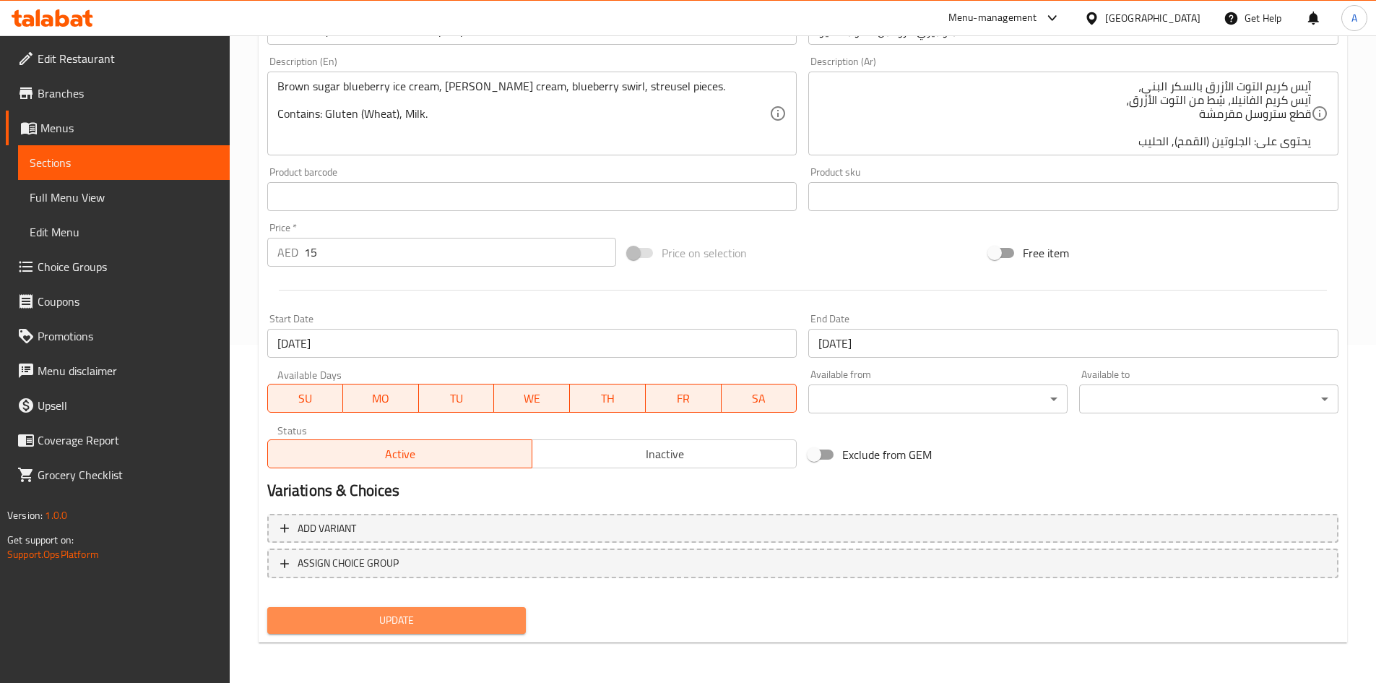
click at [472, 612] on span "Update" at bounding box center [397, 620] width 236 height 18
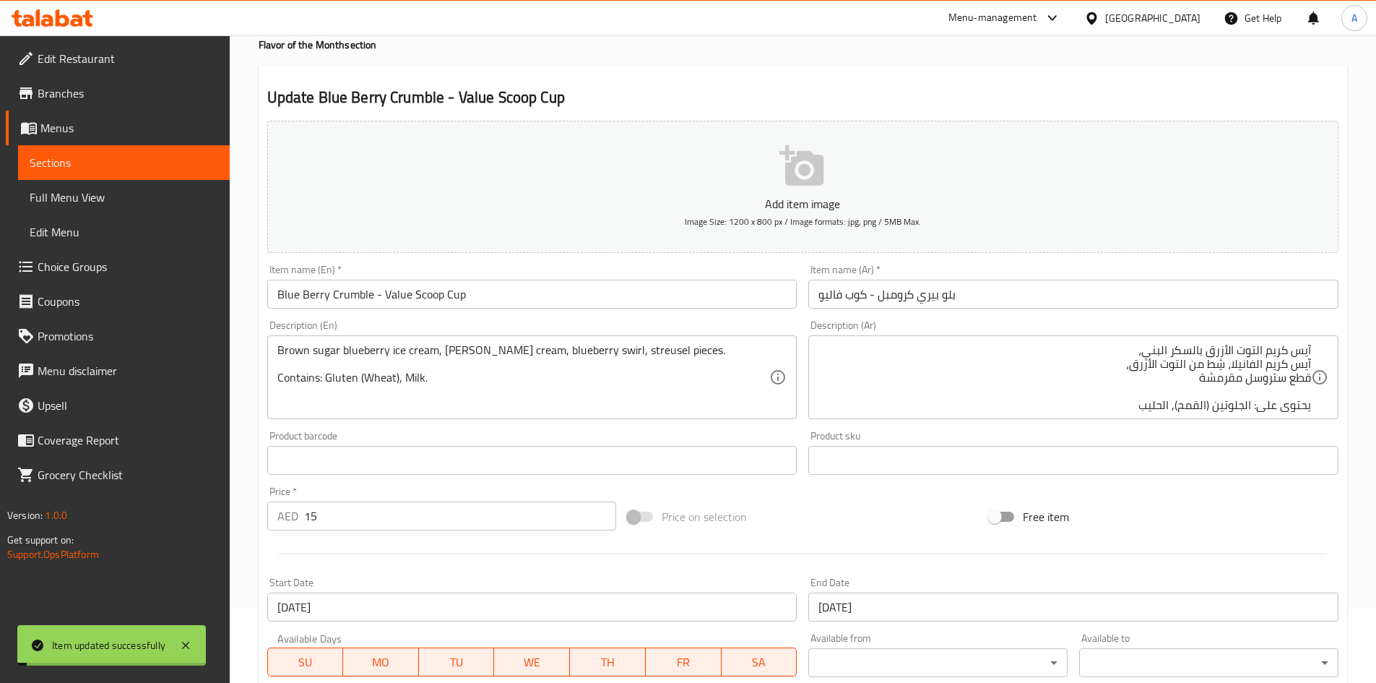
scroll to position [0, 0]
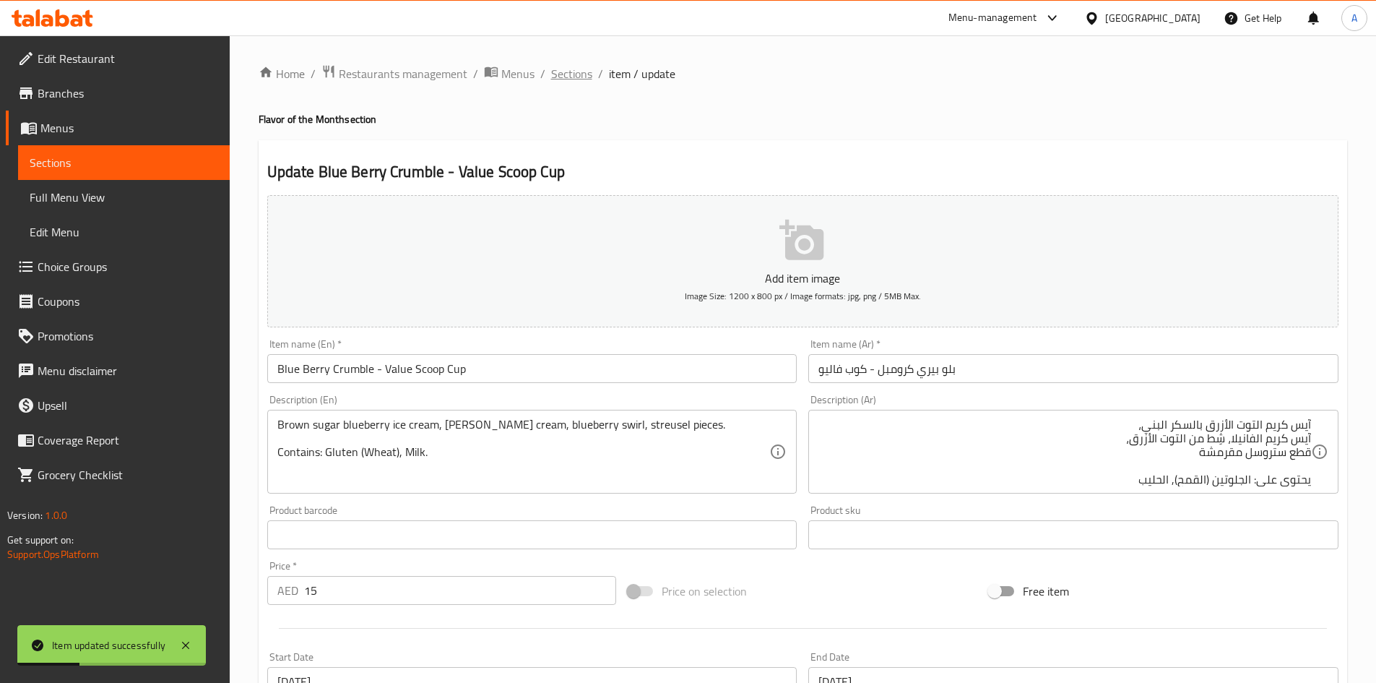
click at [578, 79] on span "Sections" at bounding box center [571, 73] width 41 height 17
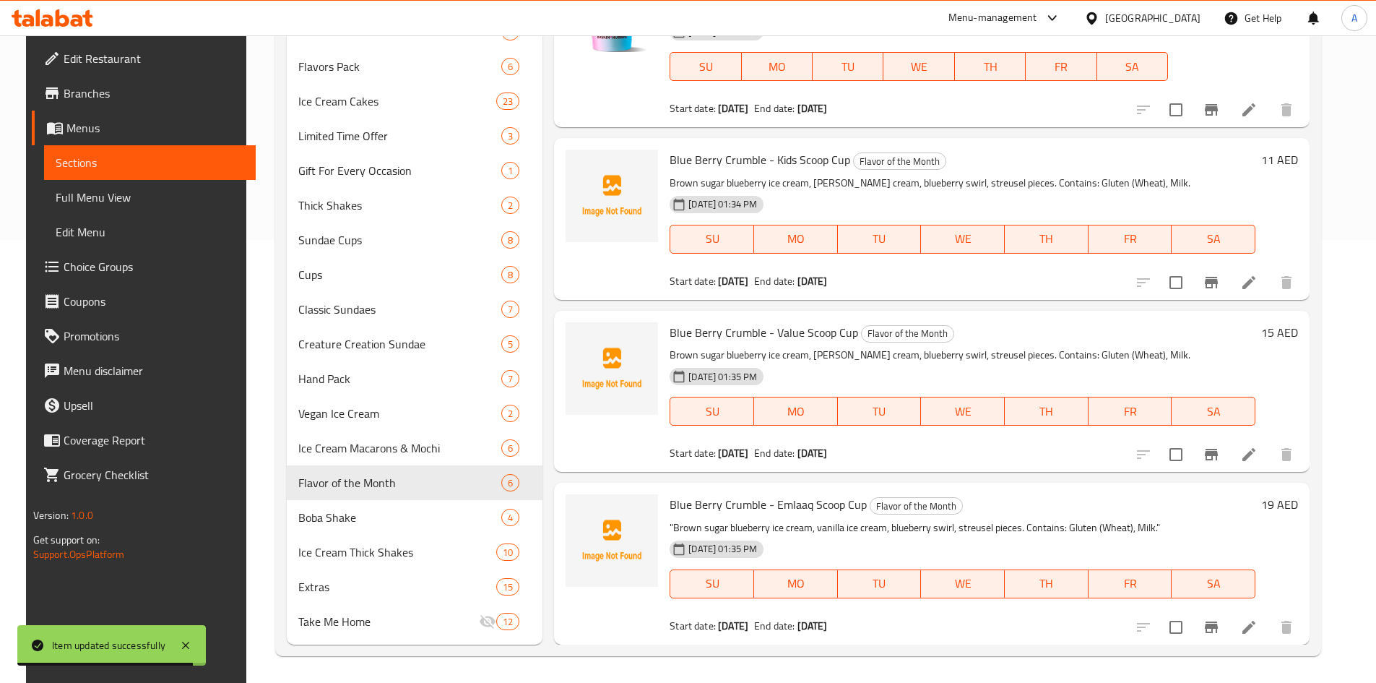
scroll to position [445, 0]
click at [1257, 630] on icon at bounding box center [1249, 624] width 17 height 17
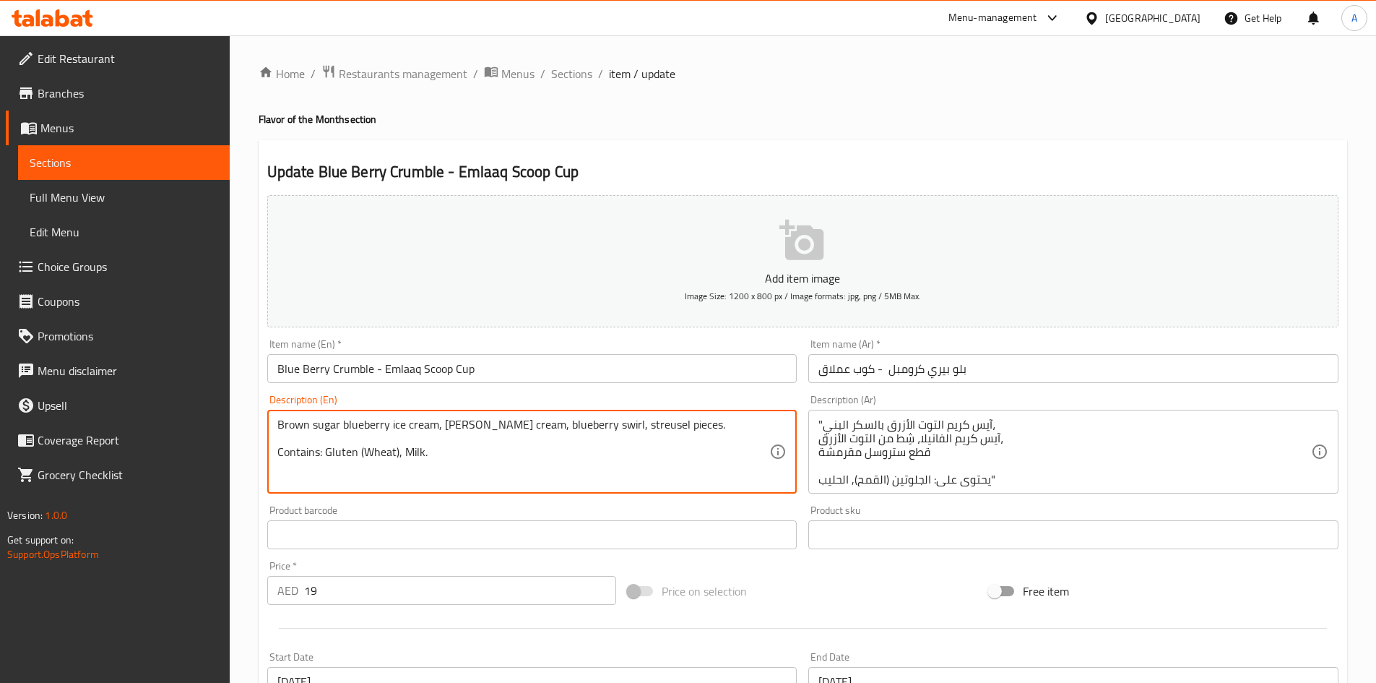
click at [290, 449] on textarea "Brown sugar blueberry ice cream, vanilla ice cream, blueberry swirl, streusel p…" at bounding box center [523, 452] width 493 height 69
type textarea "Brown sugar blueberry ice cream, vanilla ice cream, blueberry swirl, streusel p…"
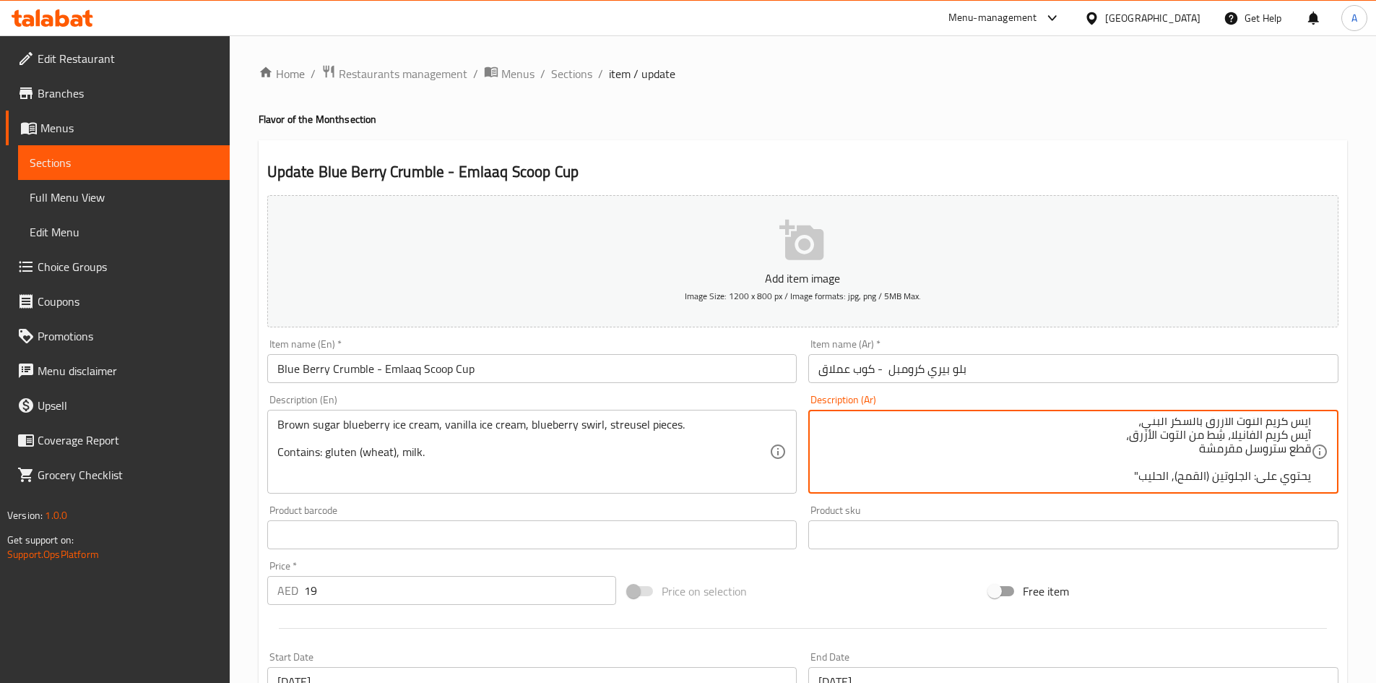
scroll to position [4, 0]
type textarea "آيس كريم التوت الأزرق بالسكر البني، آيس كريم الفانيلا، شِط من التوت الأزرق، قطع…"
click at [808, 597] on div "Price on selection" at bounding box center [802, 590] width 361 height 39
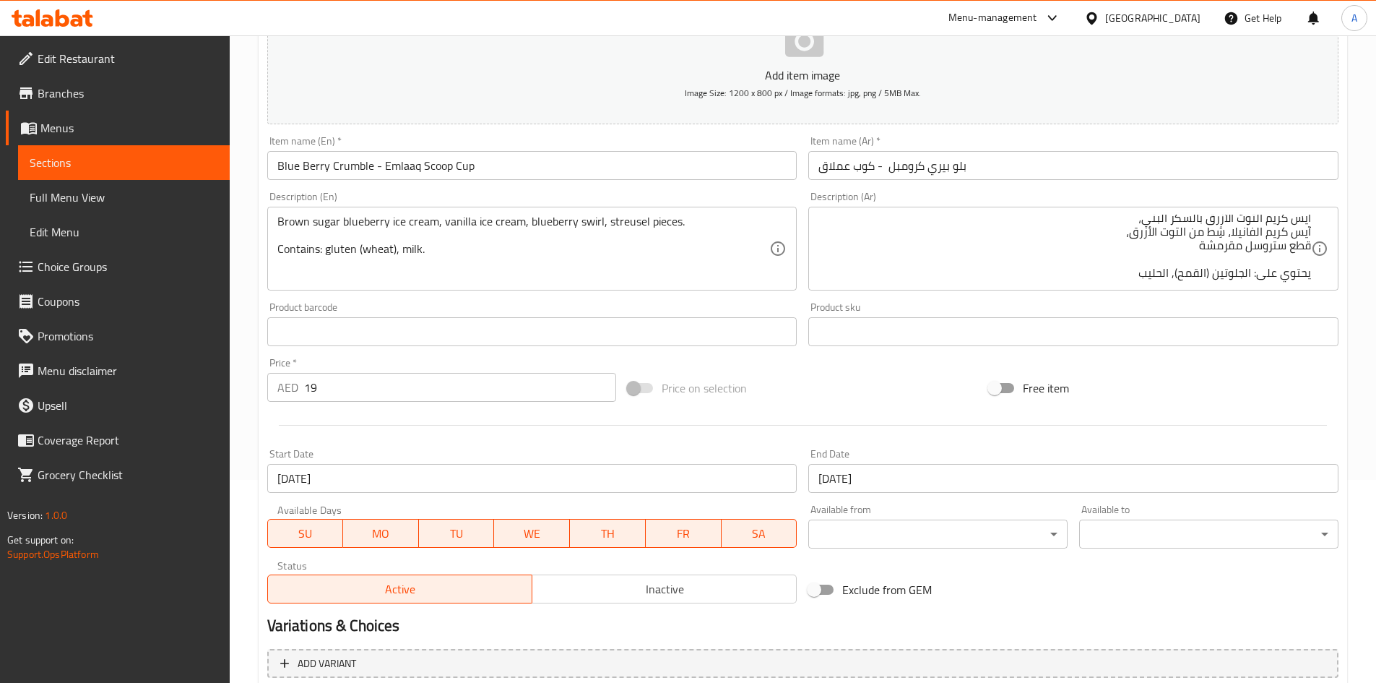
scroll to position [338, 0]
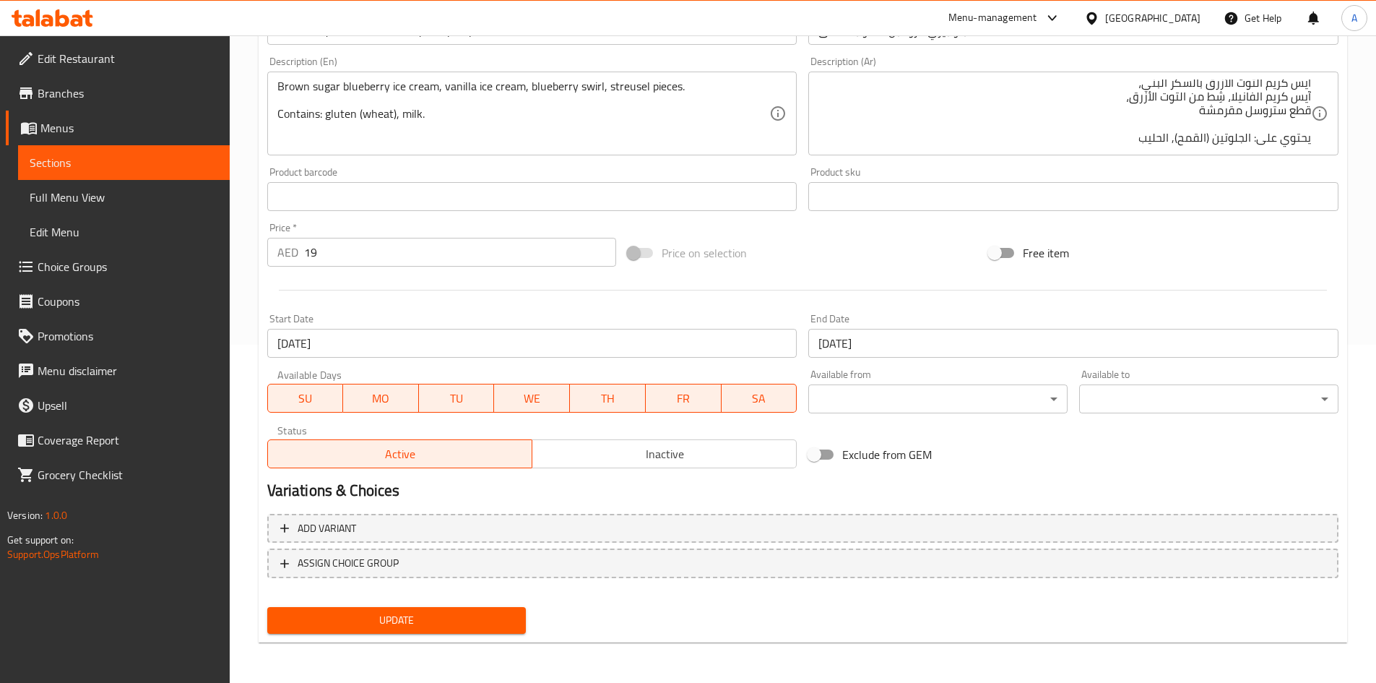
click at [443, 621] on span "Update" at bounding box center [397, 620] width 236 height 18
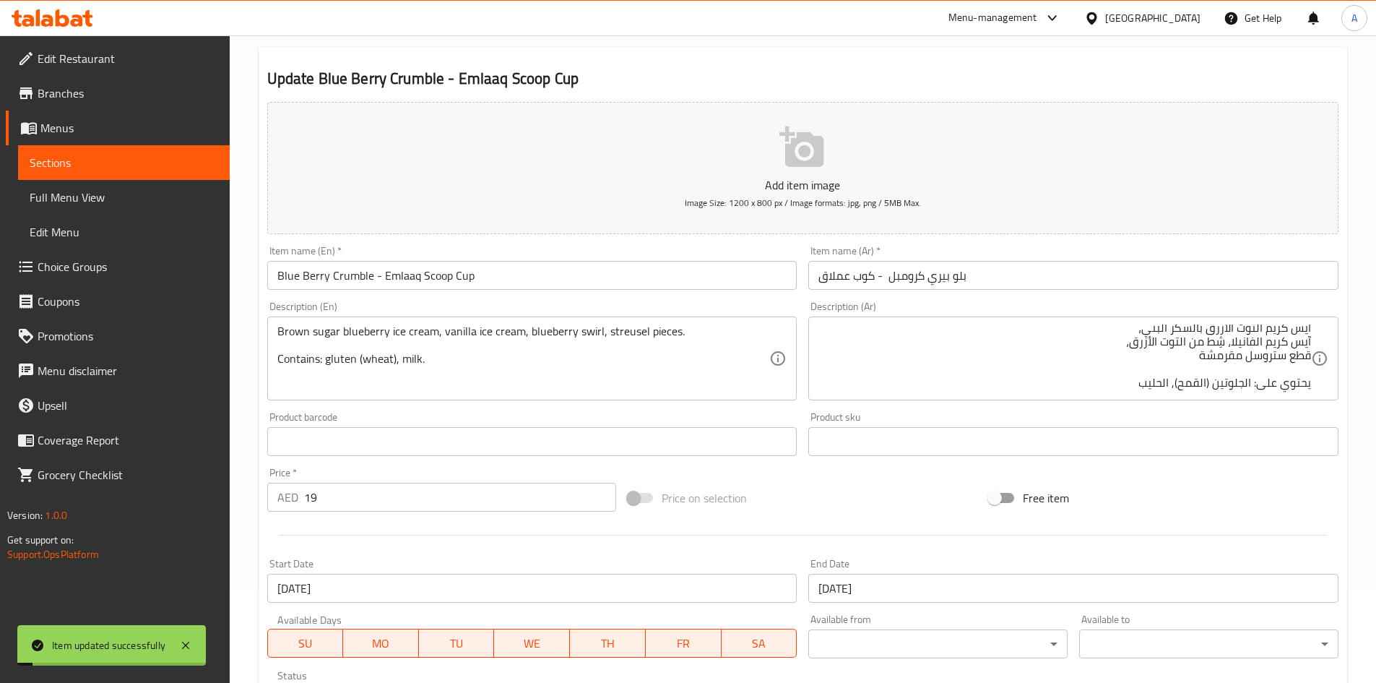
scroll to position [0, 0]
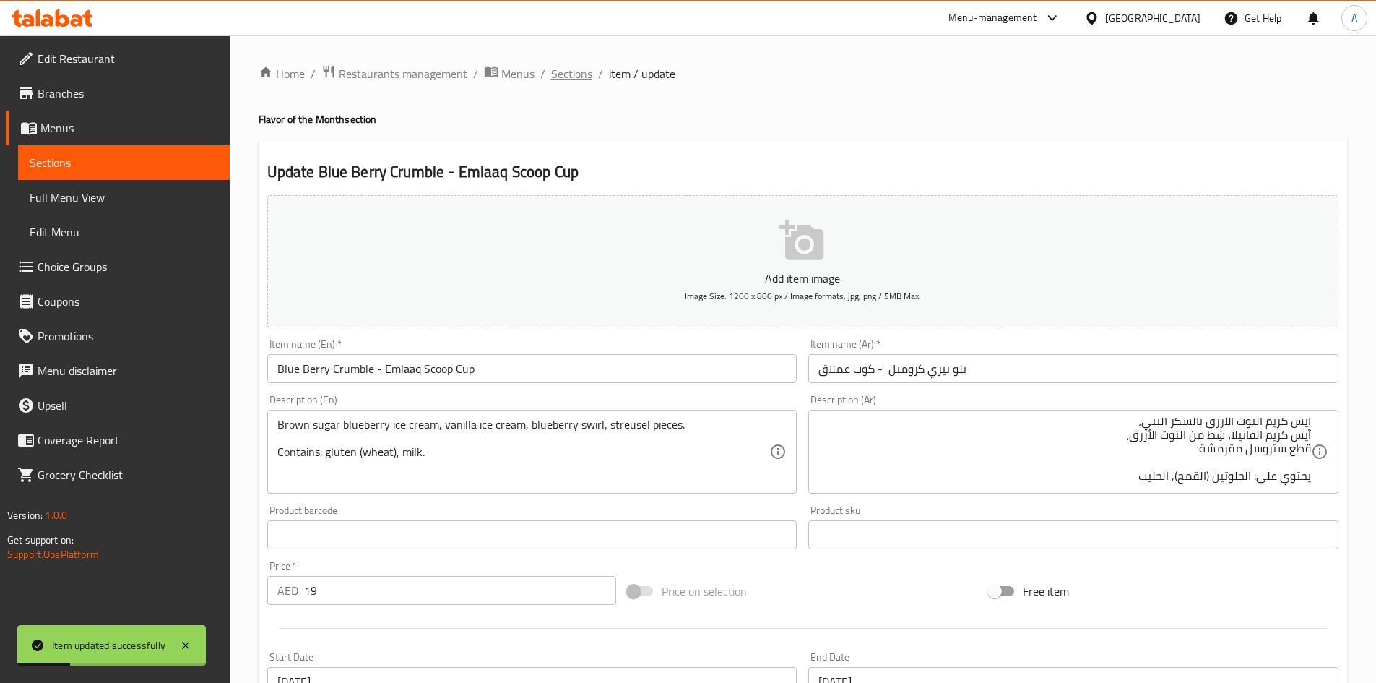
click at [564, 77] on span "Sections" at bounding box center [571, 73] width 41 height 17
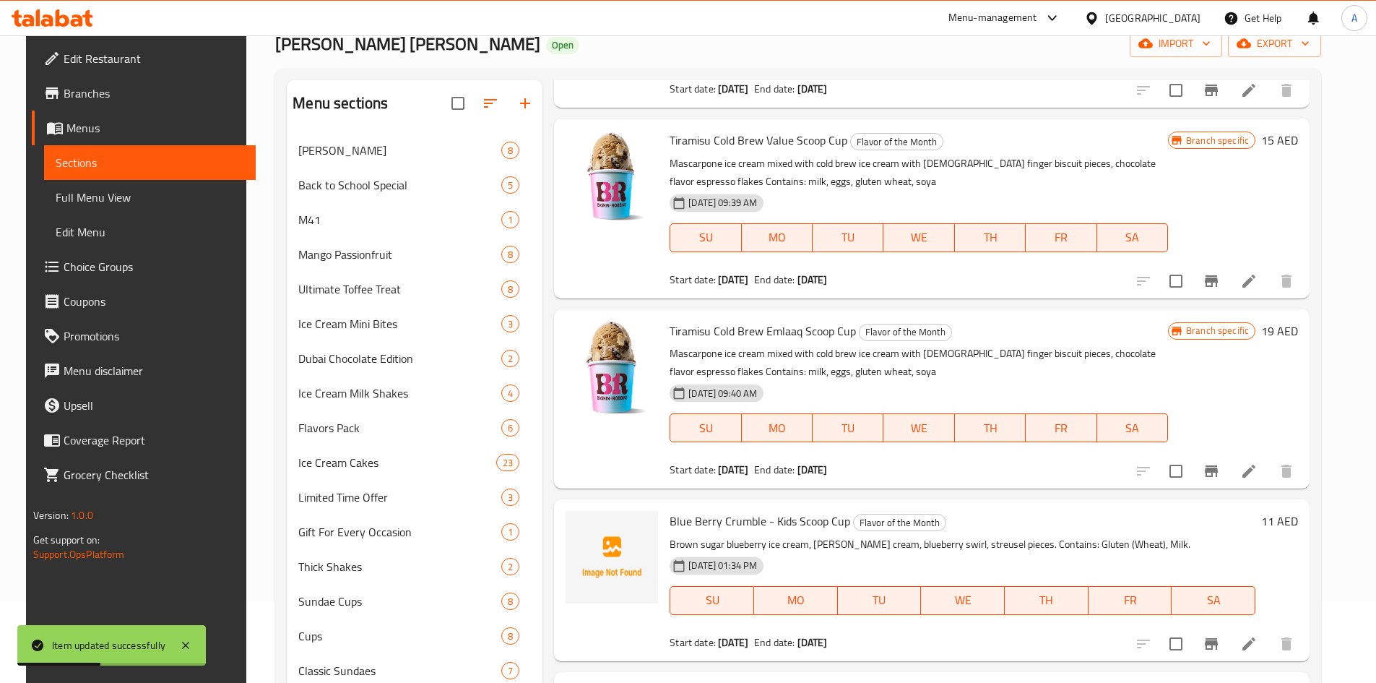
scroll to position [289, 0]
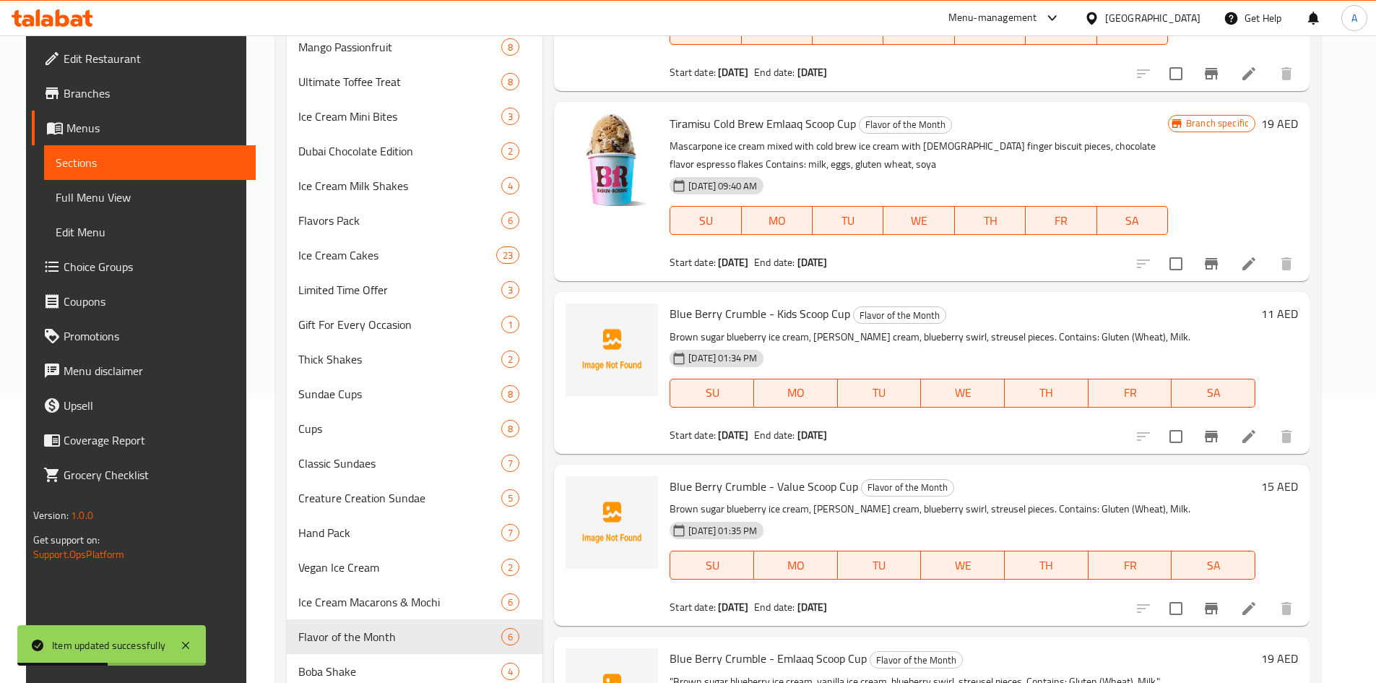
click at [1258, 436] on icon at bounding box center [1249, 436] width 17 height 17
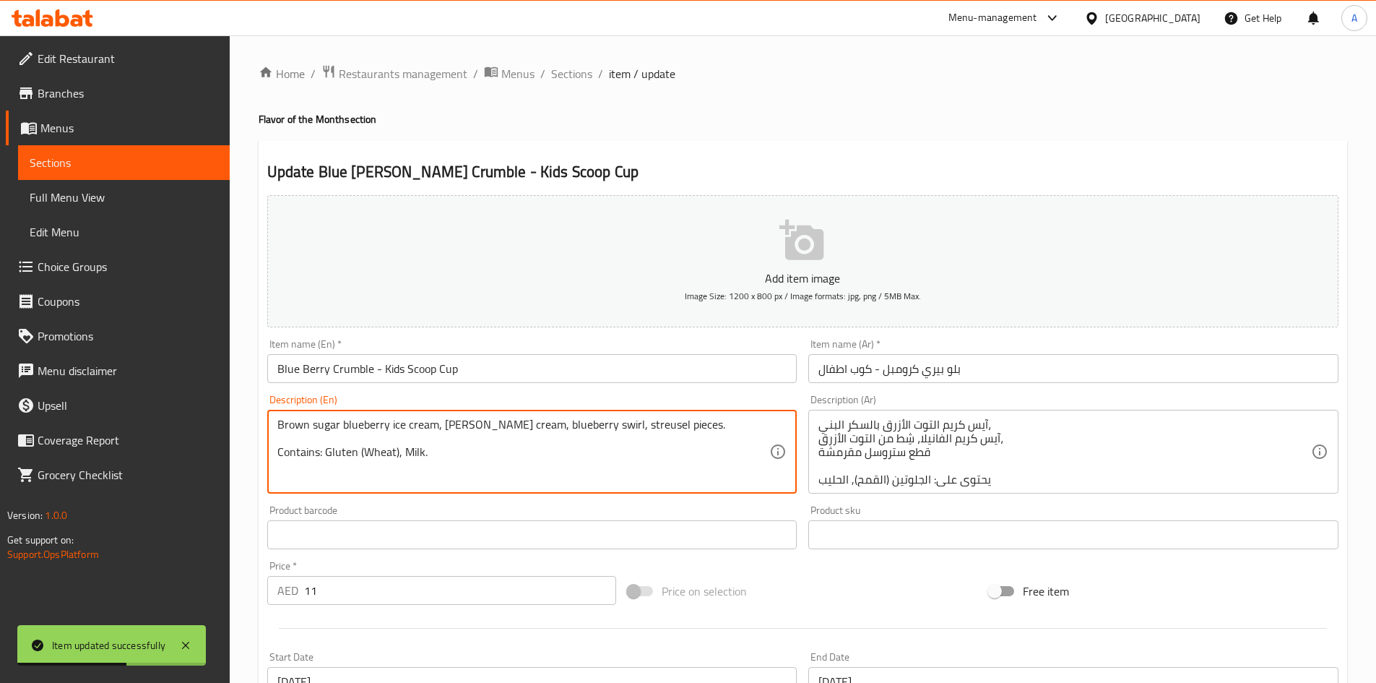
click at [392, 452] on textarea "Brown sugar blueberry ice cream, vanilla ice cream, blueberry swirl, streusel p…" at bounding box center [523, 452] width 493 height 69
type textarea "Brown sugar blueberry ice cream, vanilla ice cream, blueberry swirl, streusel p…"
click at [480, 511] on div "Product barcode Product barcode" at bounding box center [532, 527] width 530 height 44
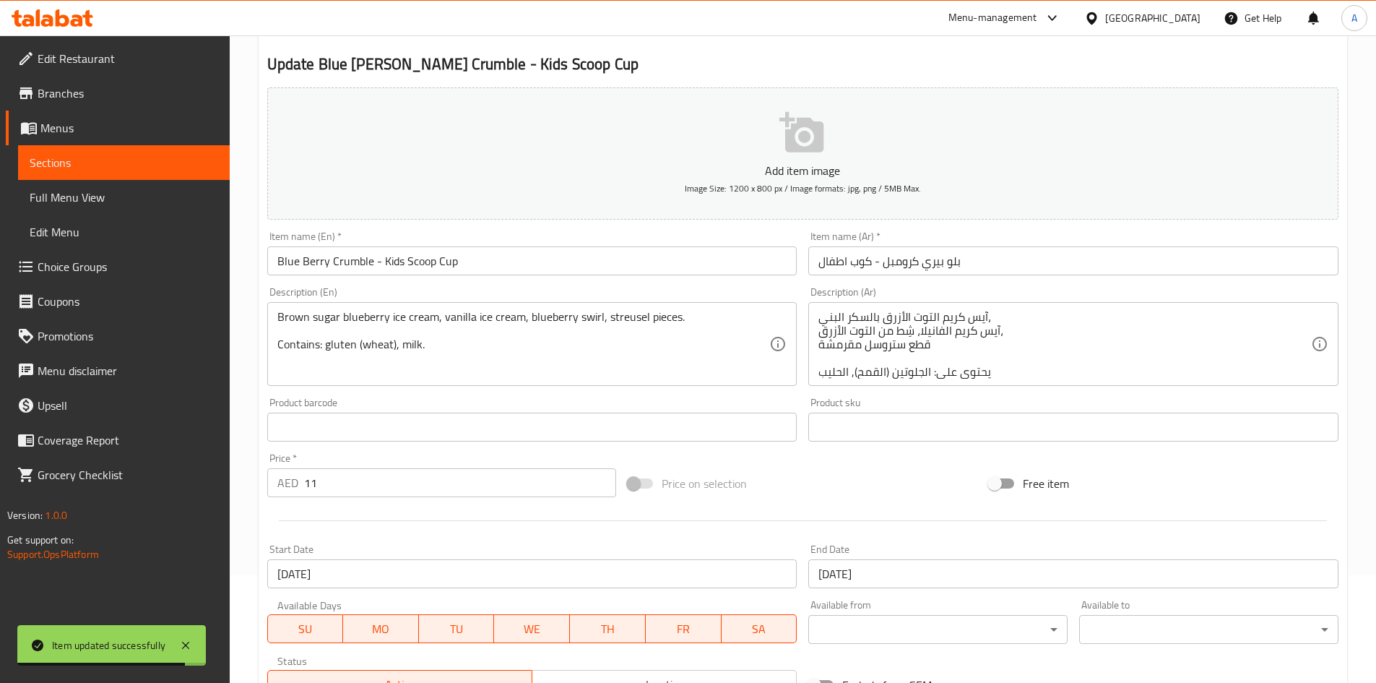
scroll to position [338, 0]
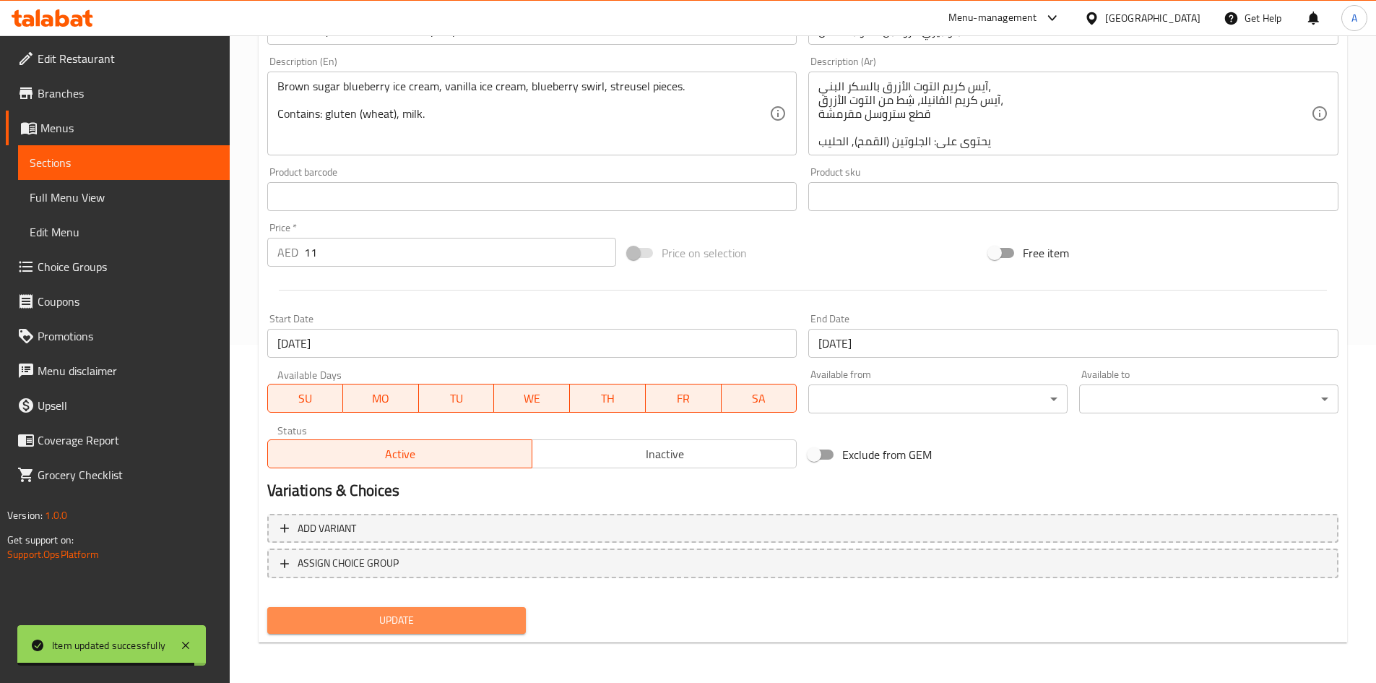
click at [374, 614] on span "Update" at bounding box center [397, 620] width 236 height 18
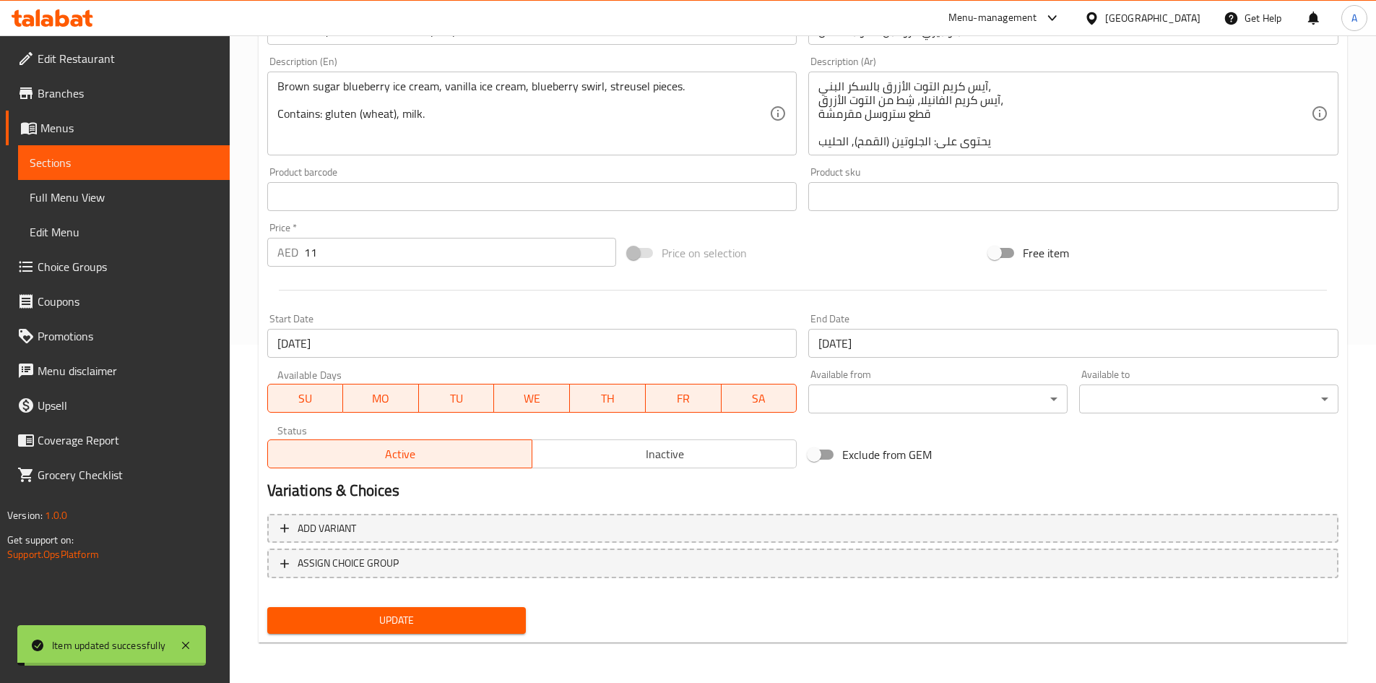
scroll to position [0, 0]
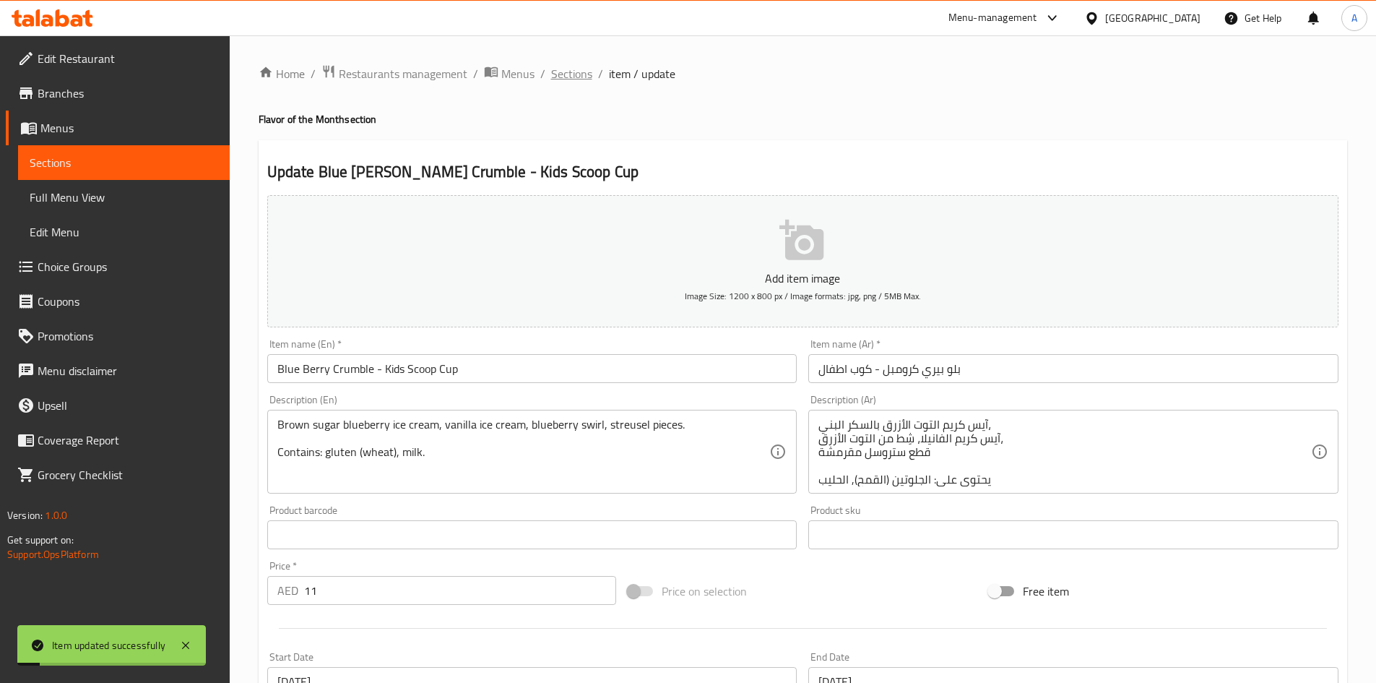
click at [574, 82] on span "Sections" at bounding box center [571, 73] width 41 height 17
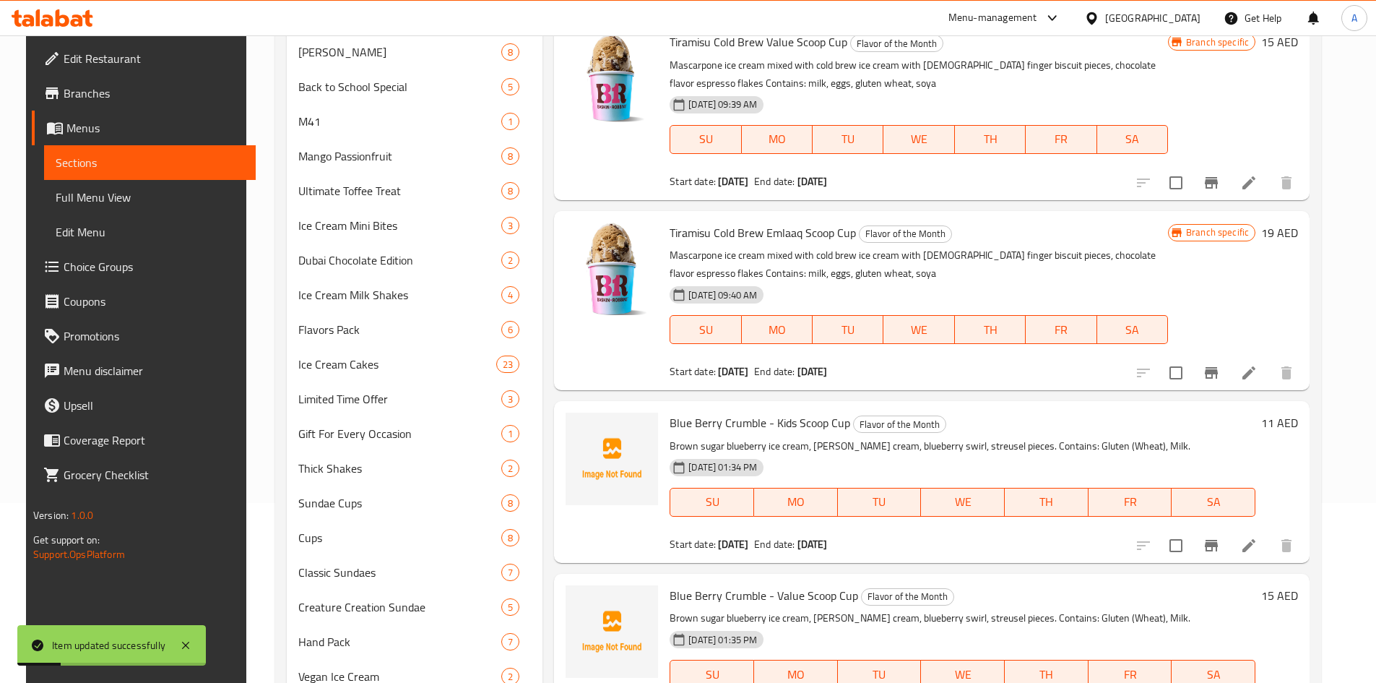
scroll to position [361, 0]
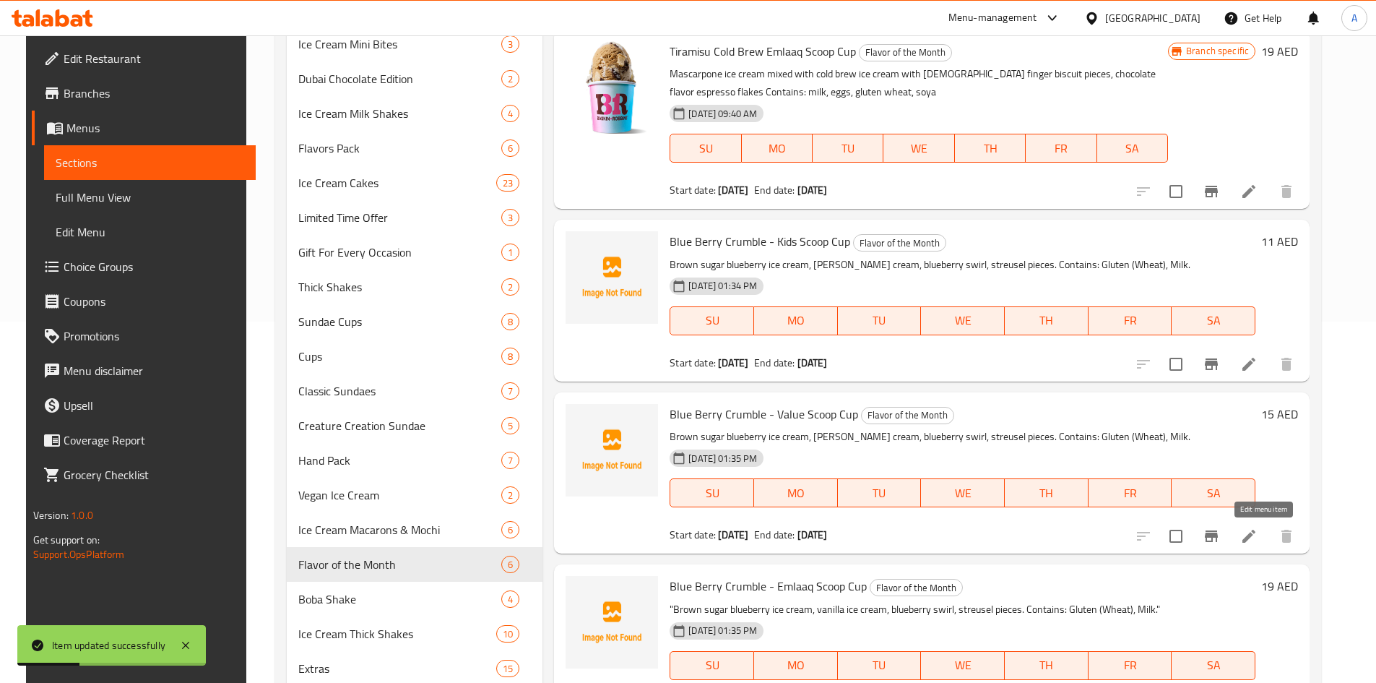
click at [1258, 528] on icon at bounding box center [1249, 535] width 17 height 17
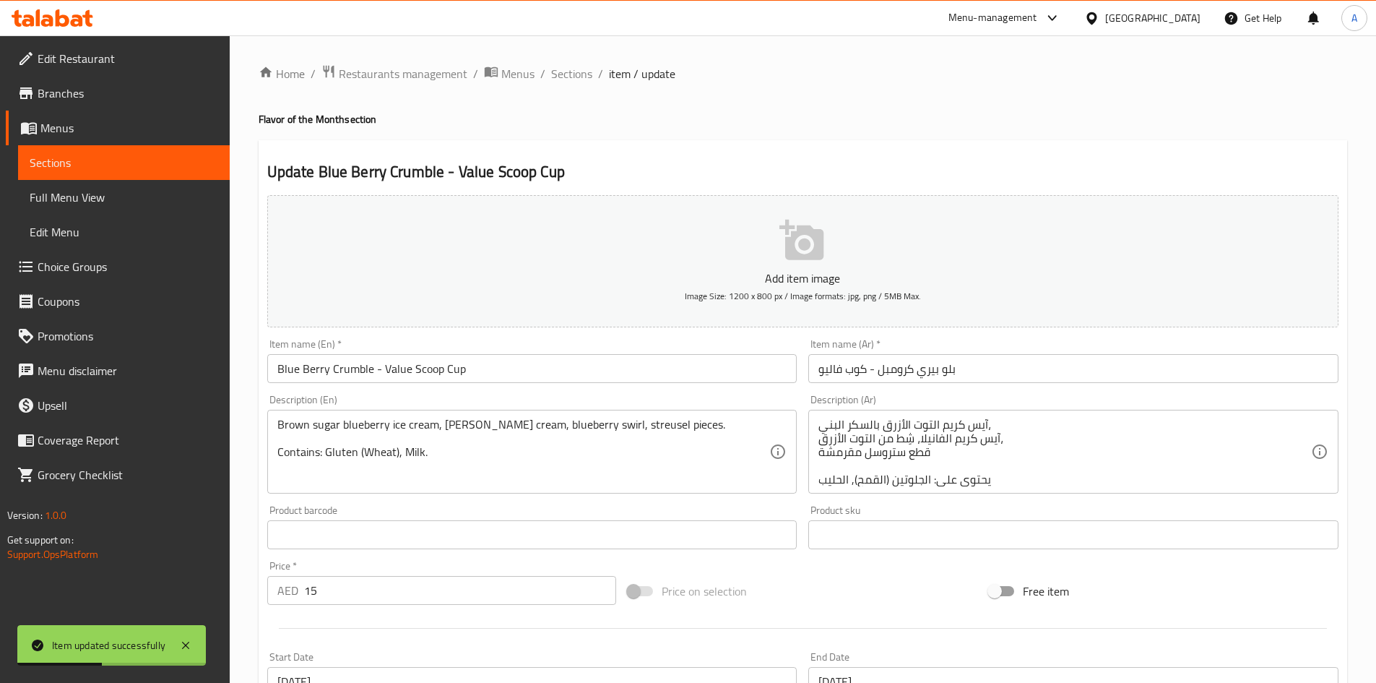
click at [413, 457] on textarea "Brown sugar blueberry ice cream, vanilla ice cream, blueberry swirl, streusel p…" at bounding box center [523, 452] width 493 height 69
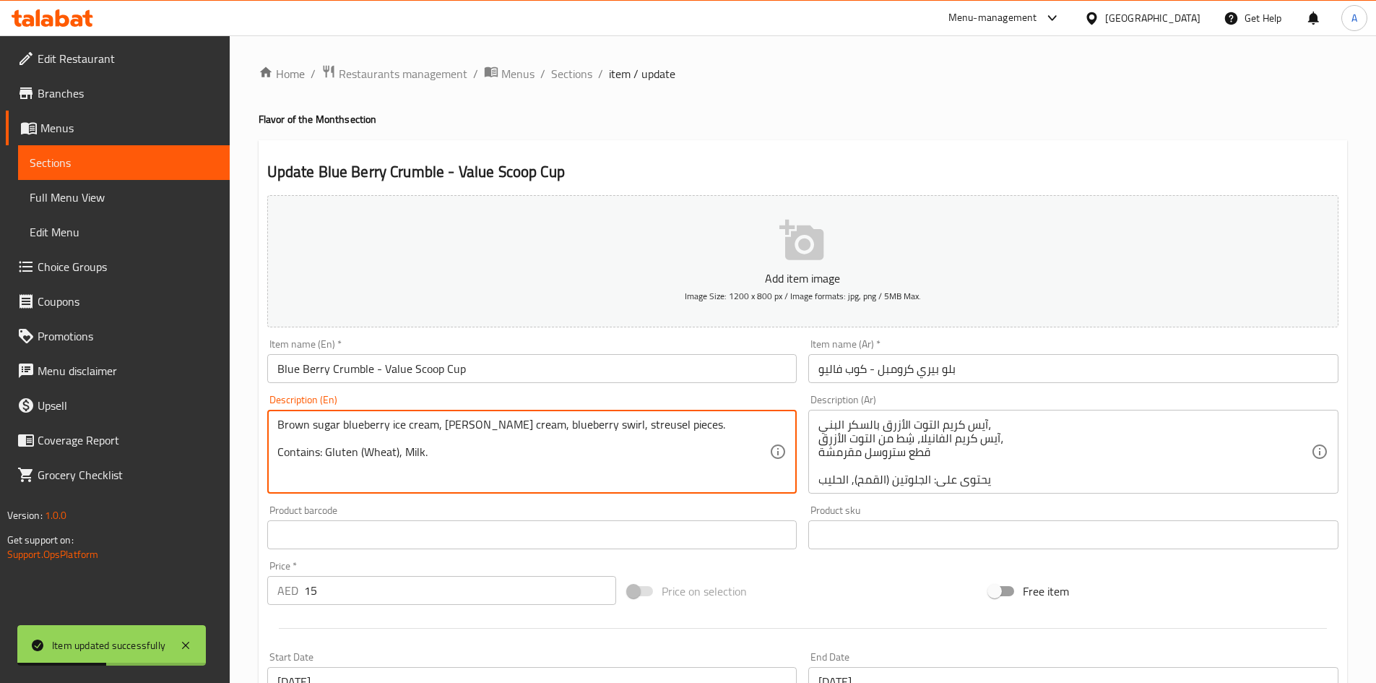
click at [413, 457] on textarea "Brown sugar blueberry ice cream, vanilla ice cream, blueberry swirl, streusel p…" at bounding box center [523, 452] width 493 height 69
type textarea "Brown sugar blueberry ice cream, vanilla ice cream, blueberry swirl, streusel p…"
click at [448, 512] on div "Product barcode Product barcode" at bounding box center [532, 527] width 530 height 44
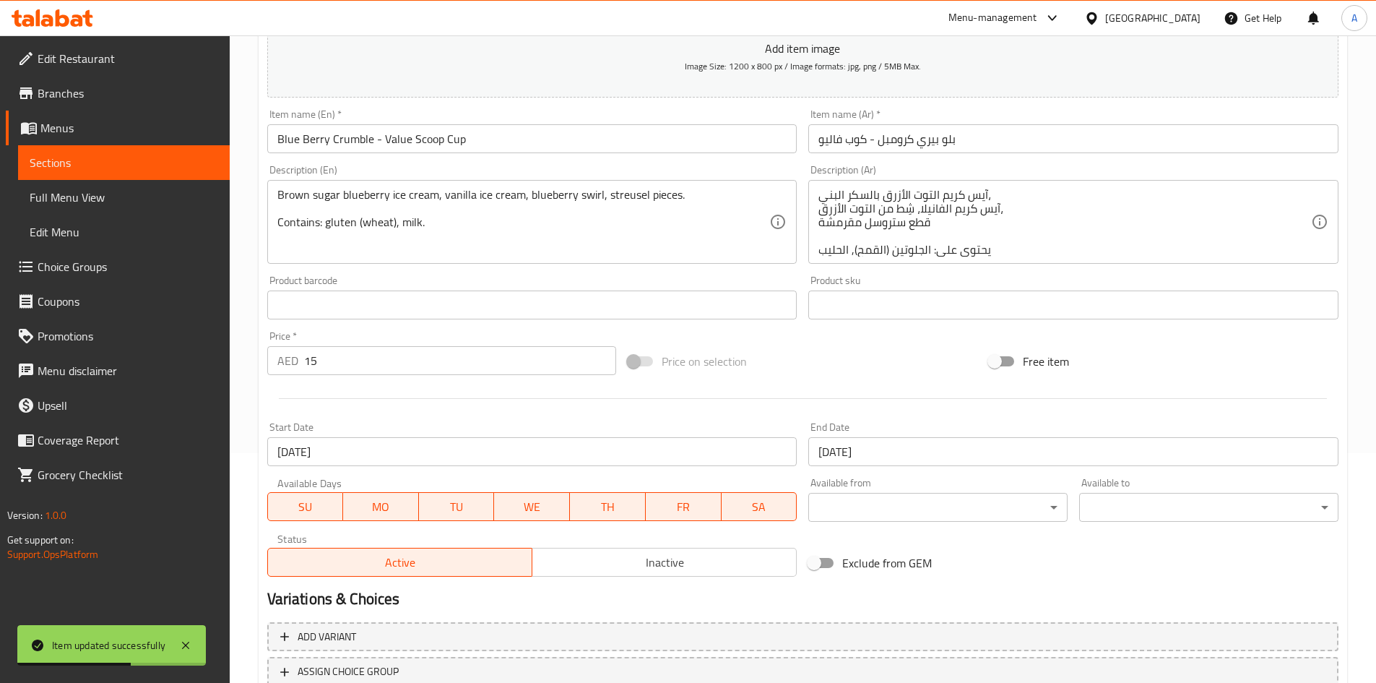
scroll to position [338, 0]
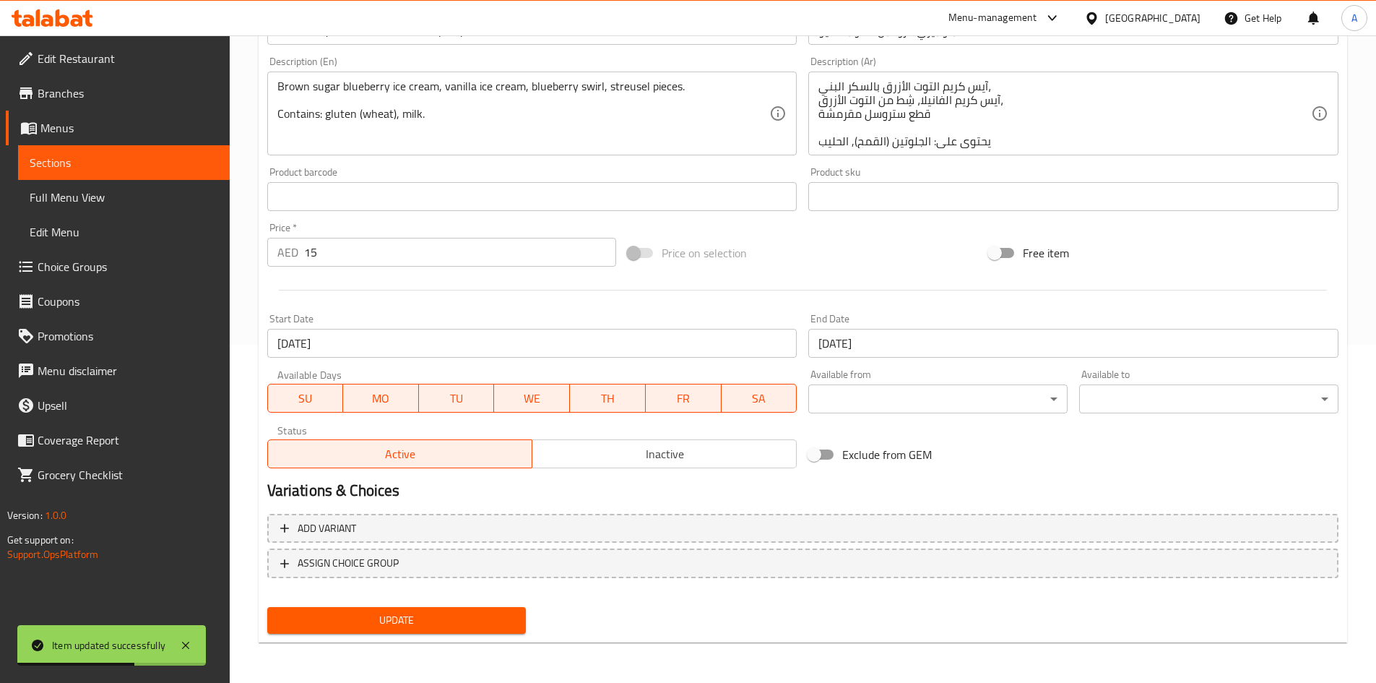
click at [392, 608] on button "Update" at bounding box center [396, 620] width 259 height 27
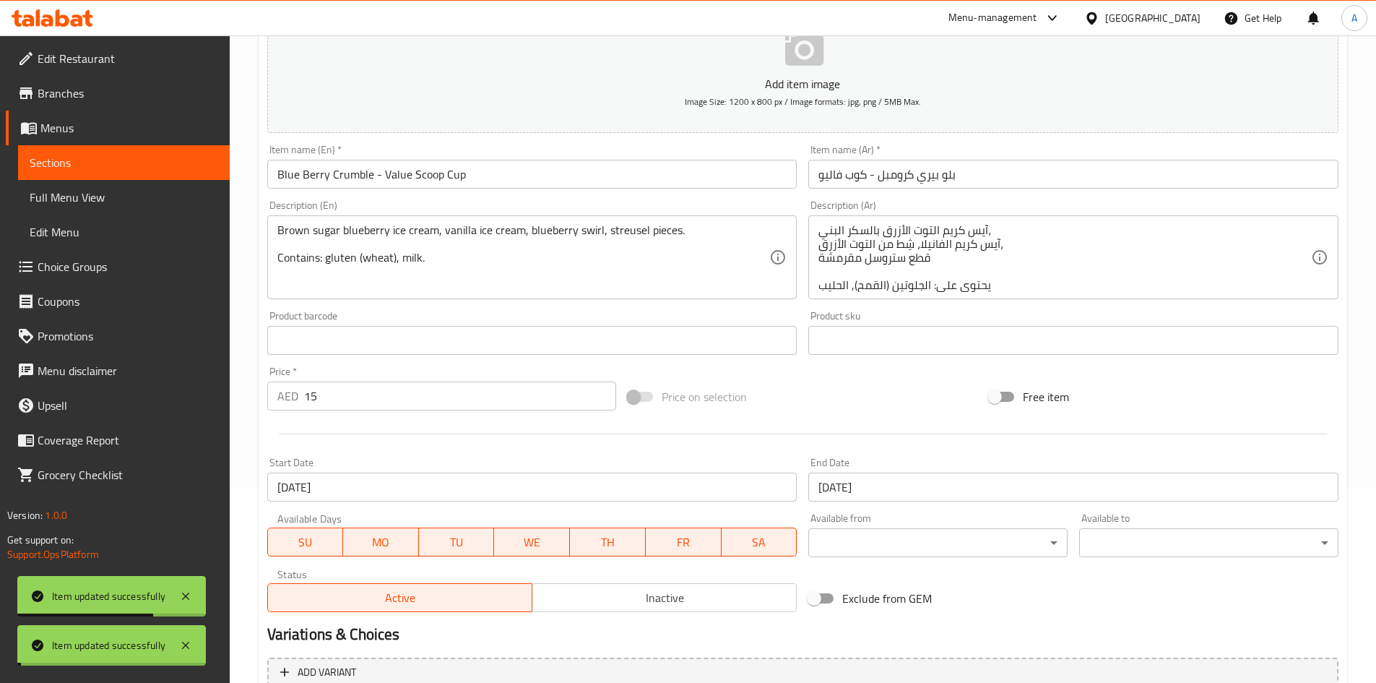
scroll to position [0, 0]
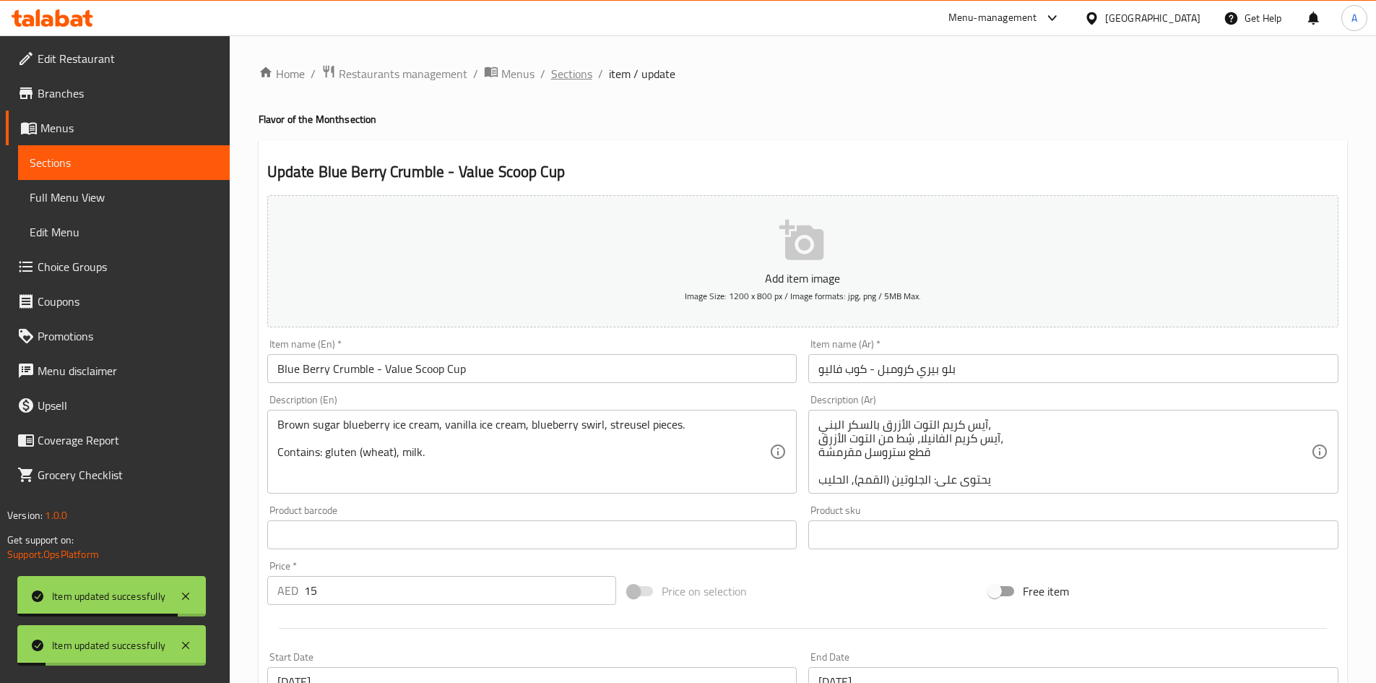
click at [562, 69] on span "Sections" at bounding box center [571, 73] width 41 height 17
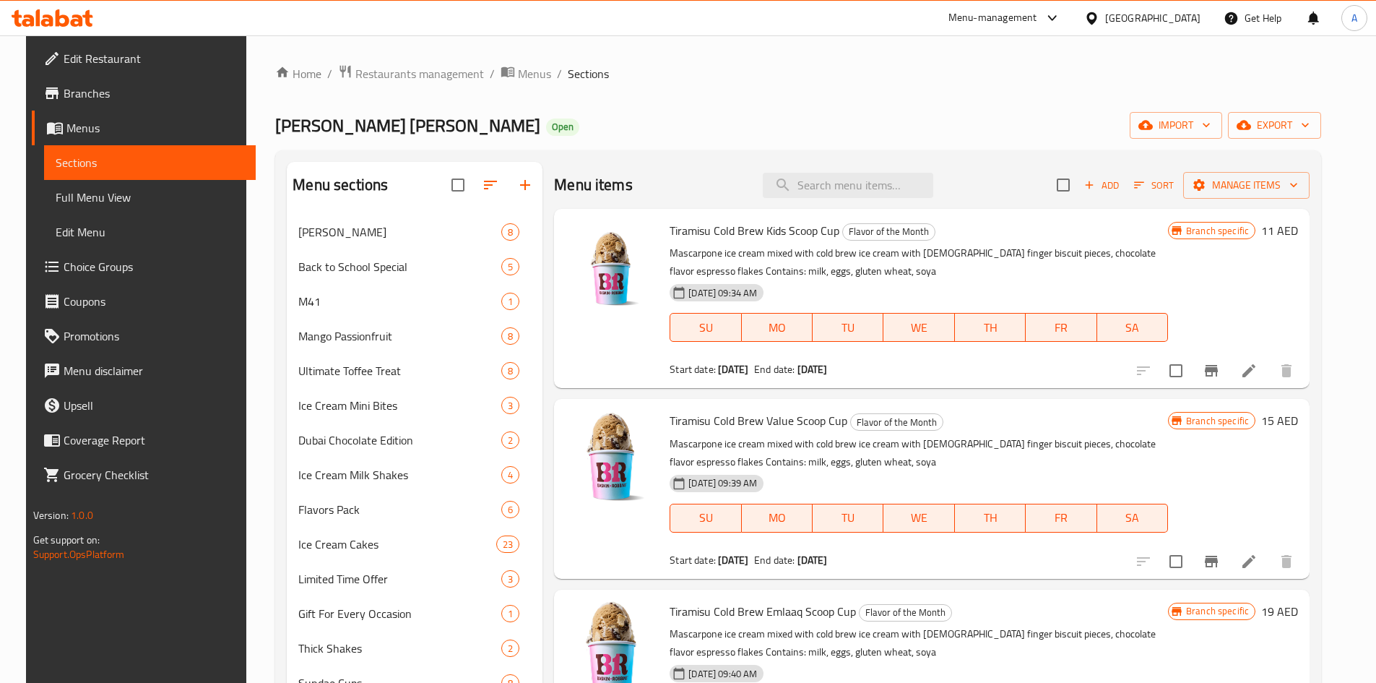
click at [761, 150] on div "Menu sections Churros Sundae 8 Back to School Special 5 M41 1 Mango Passionfrui…" at bounding box center [798, 624] width 1046 height 949
click at [429, 74] on span "Restaurants management" at bounding box center [419, 73] width 129 height 17
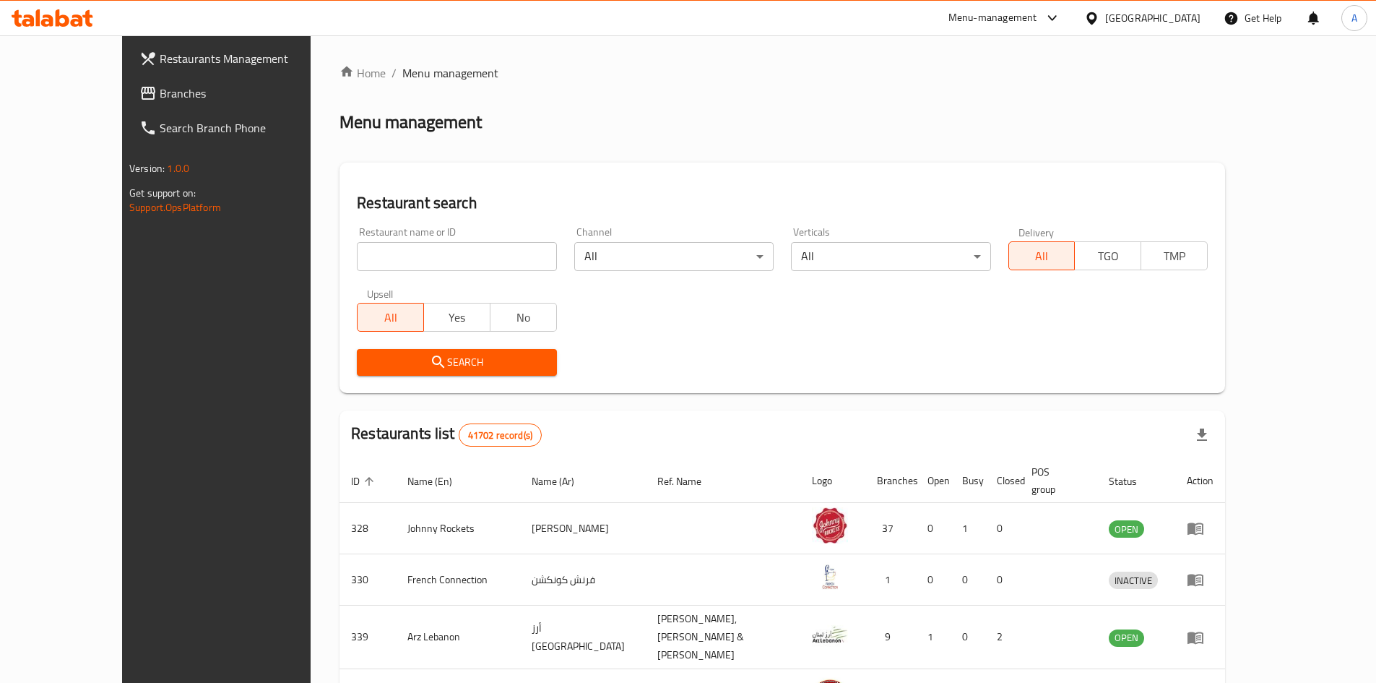
click at [160, 57] on span "Restaurants Management" at bounding box center [250, 58] width 181 height 17
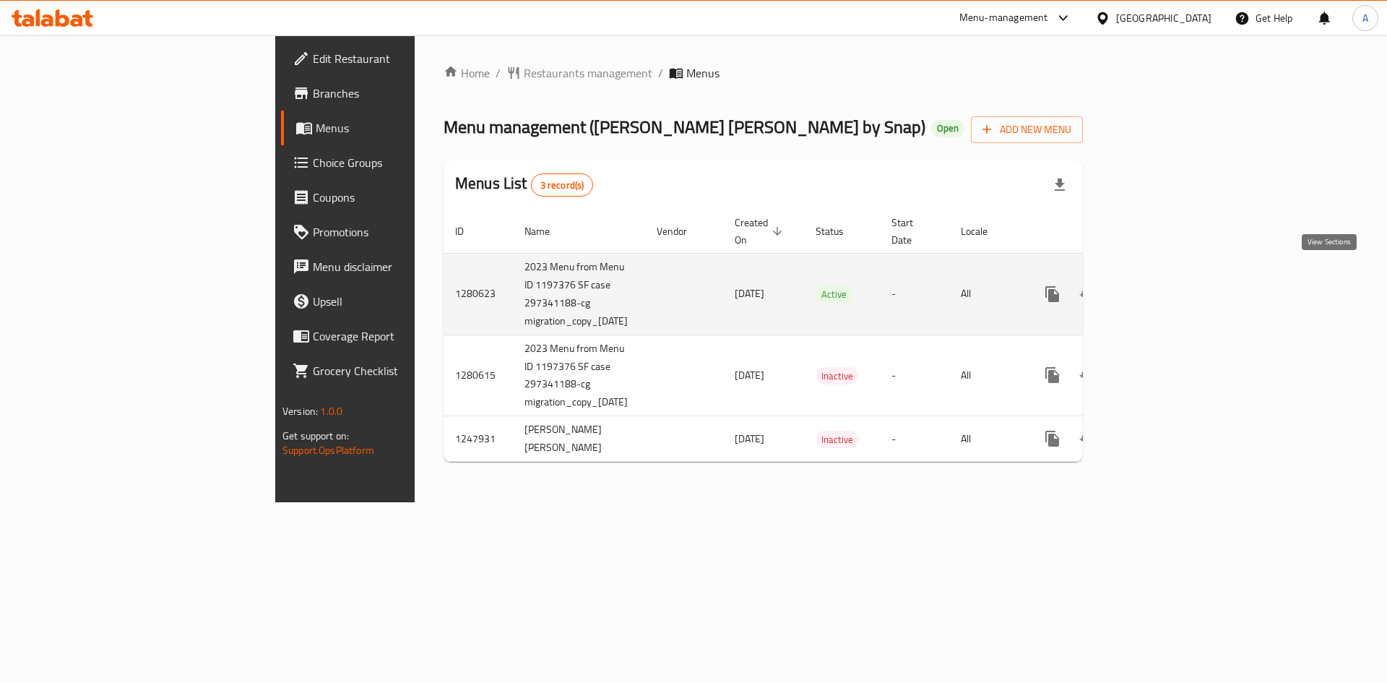
click at [1165, 285] on icon "enhanced table" at bounding box center [1156, 293] width 17 height 17
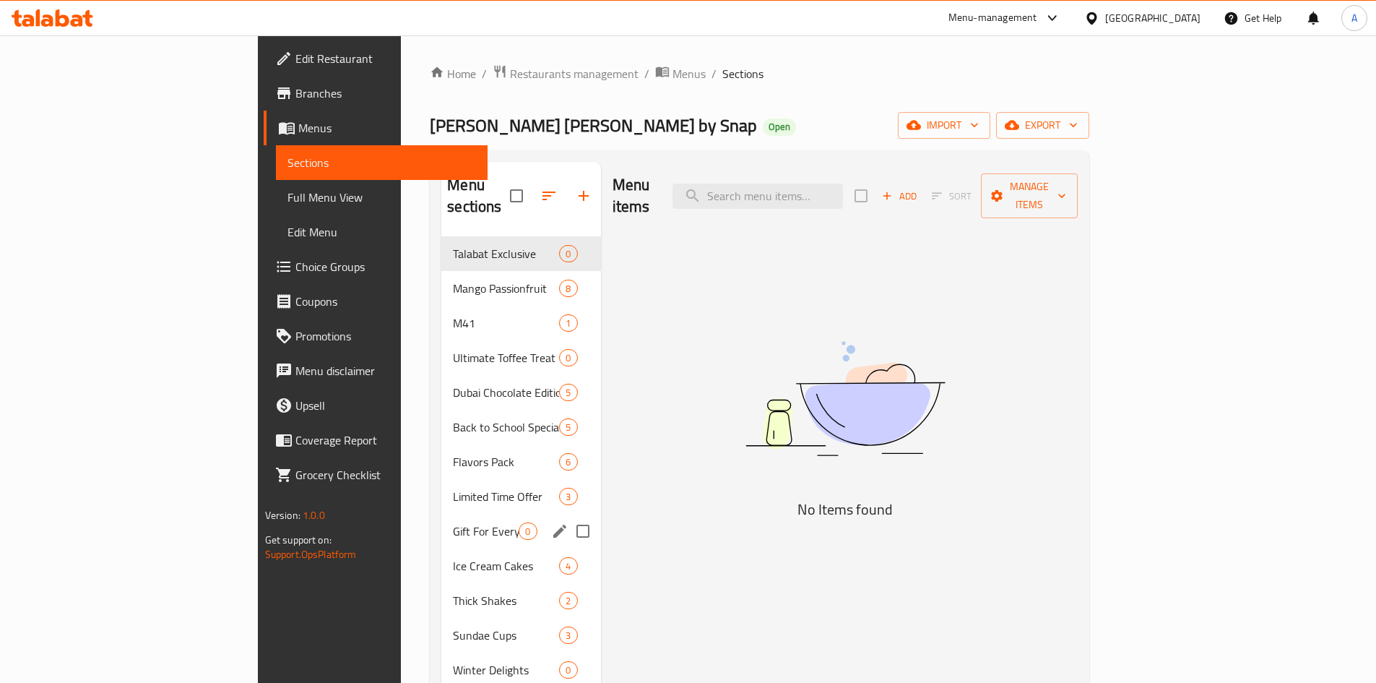
scroll to position [445, 0]
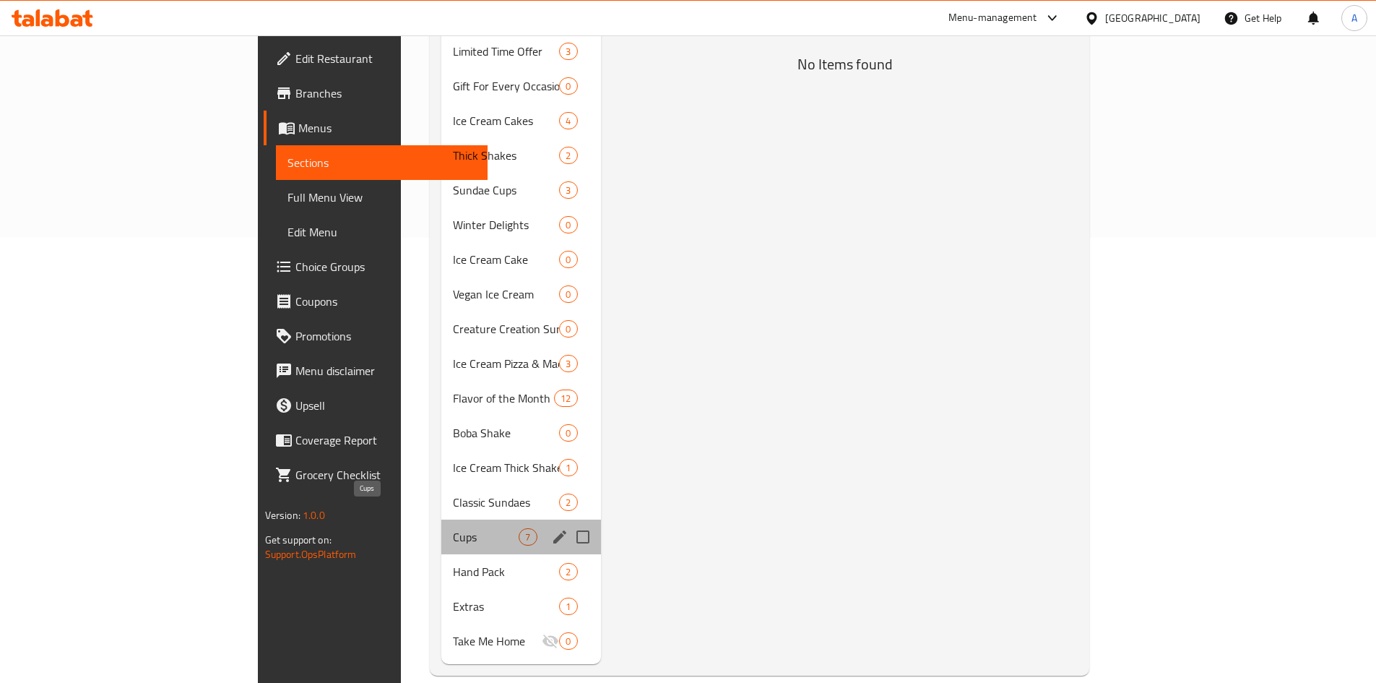
click at [453, 528] on span "Cups" at bounding box center [486, 536] width 66 height 17
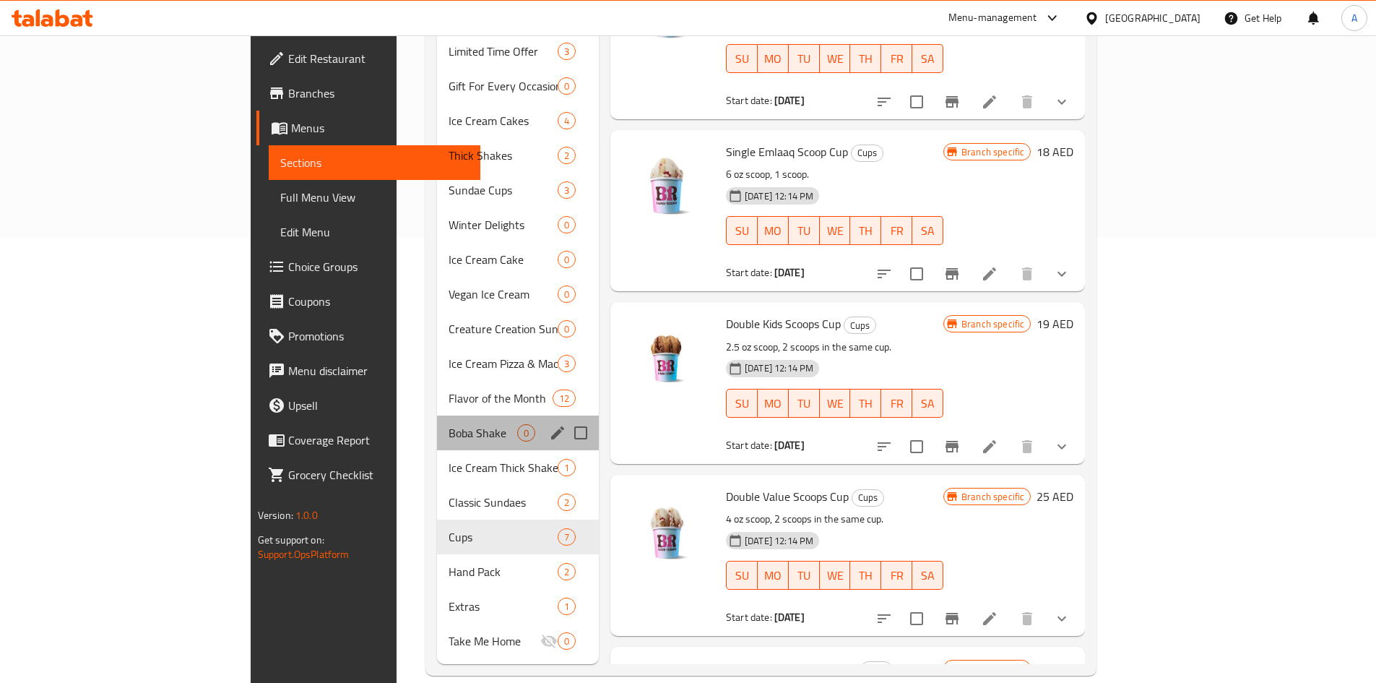
click at [437, 415] on div "Boba Shake 0" at bounding box center [518, 432] width 162 height 35
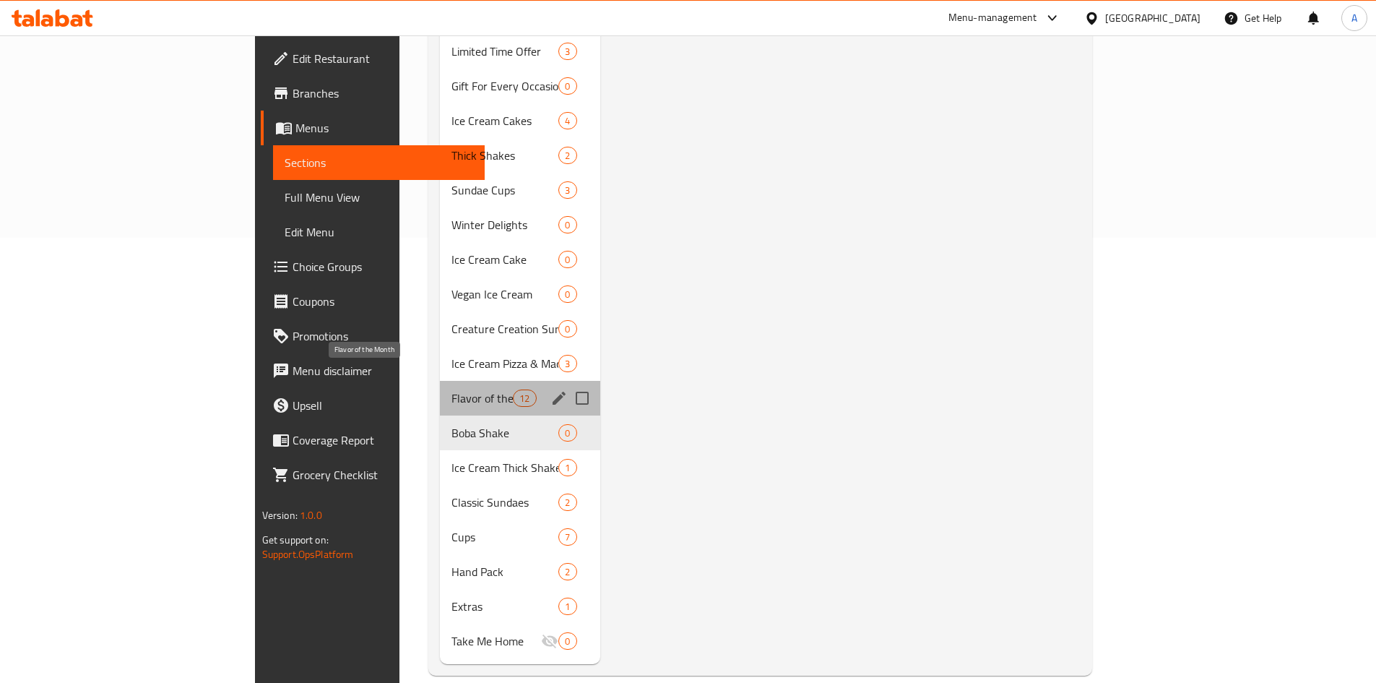
click at [452, 389] on span "Flavor of the Month" at bounding box center [482, 397] width 61 height 17
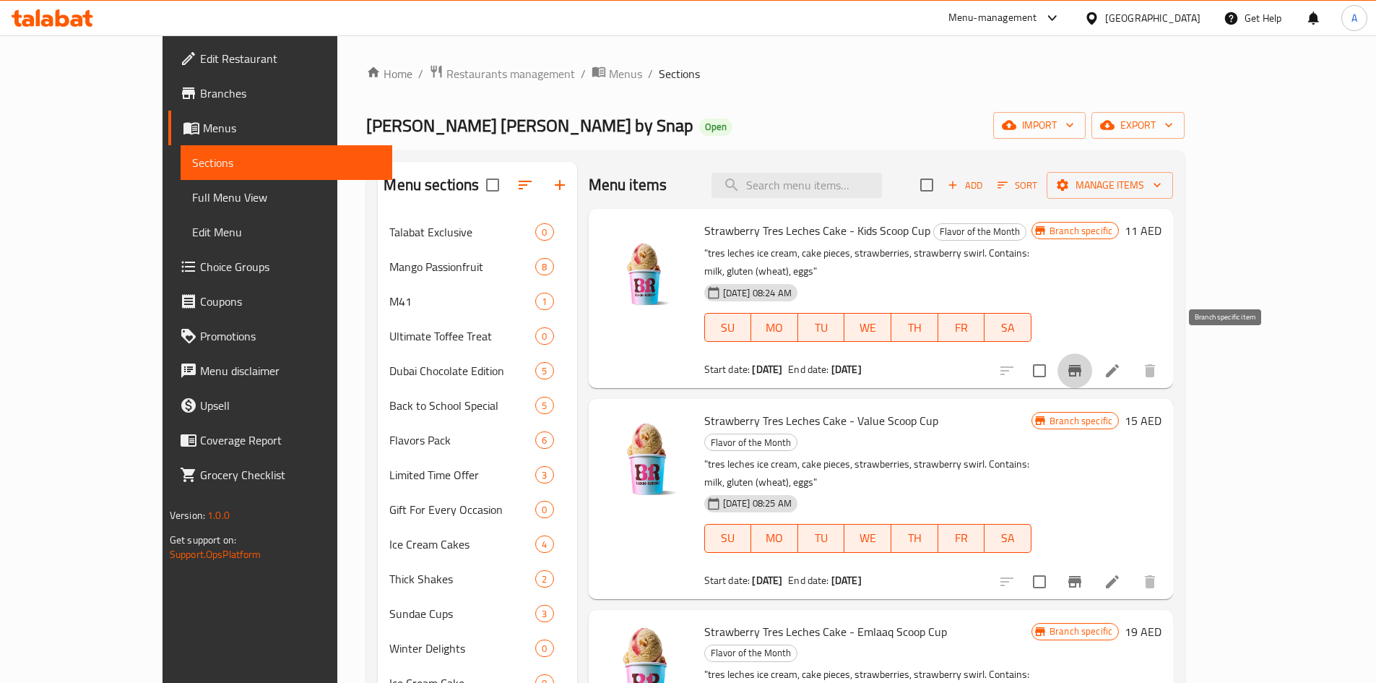
click at [1082, 365] on icon "Branch-specific-item" at bounding box center [1075, 371] width 13 height 12
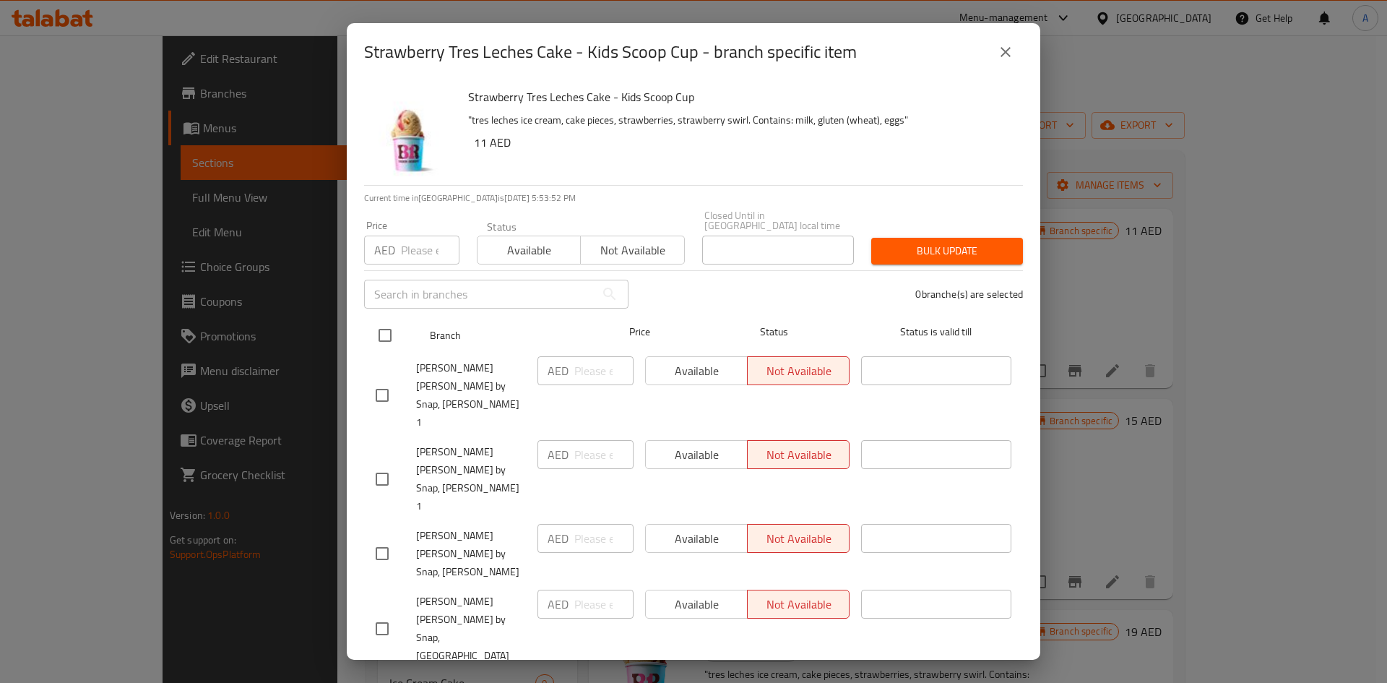
click at [375, 330] on input "checkbox" at bounding box center [385, 335] width 30 height 30
checkbox input "true"
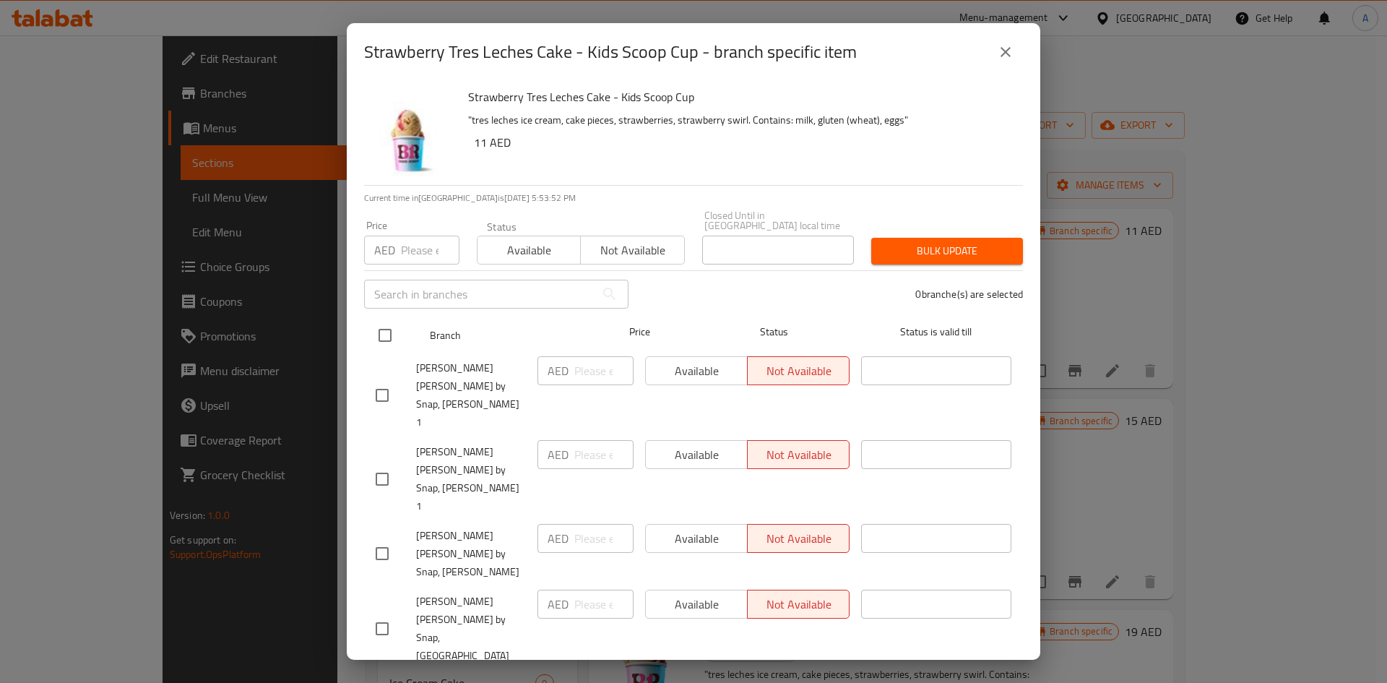
checkbox input "true"
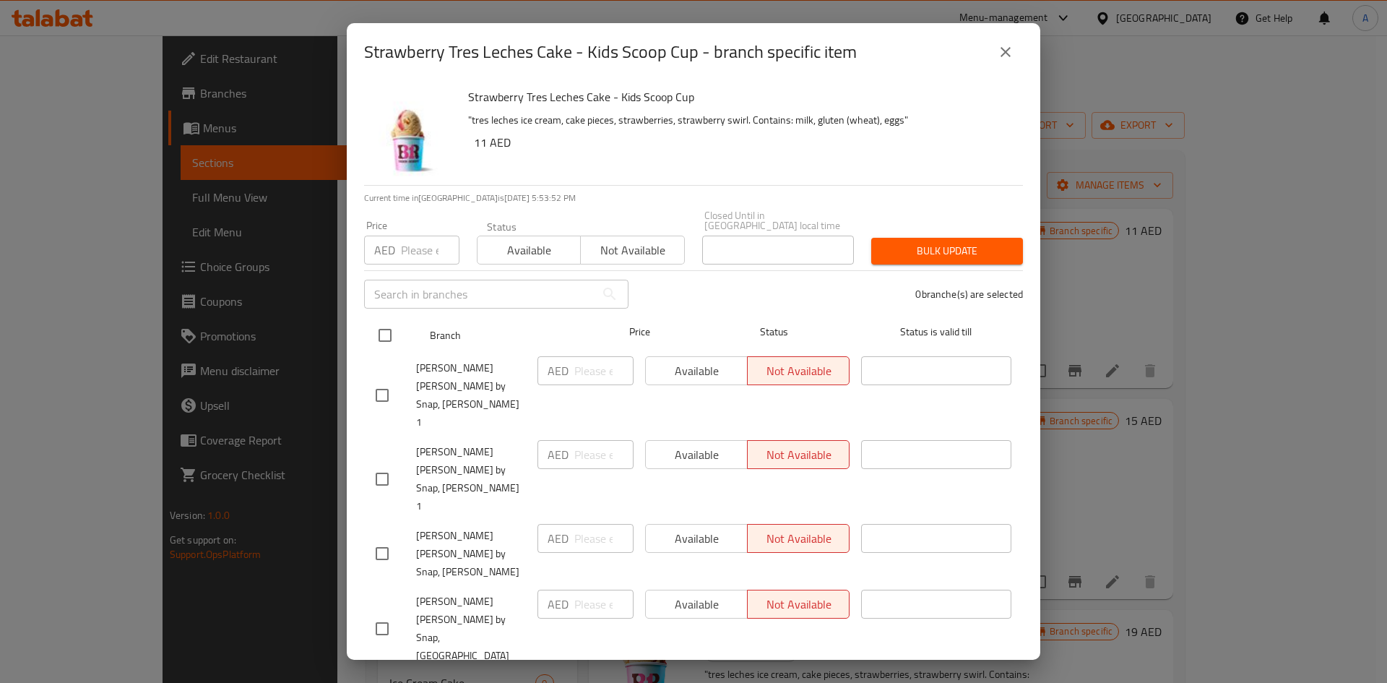
checkbox input "true"
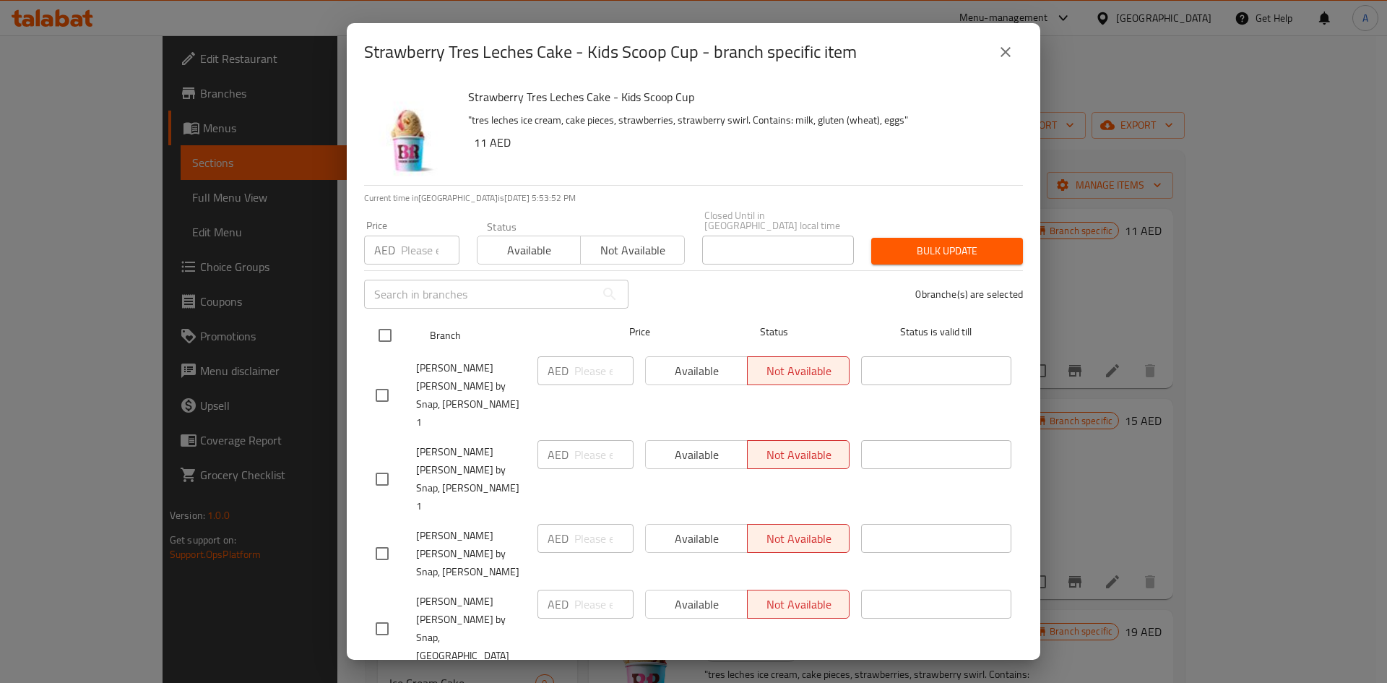
checkbox input "true"
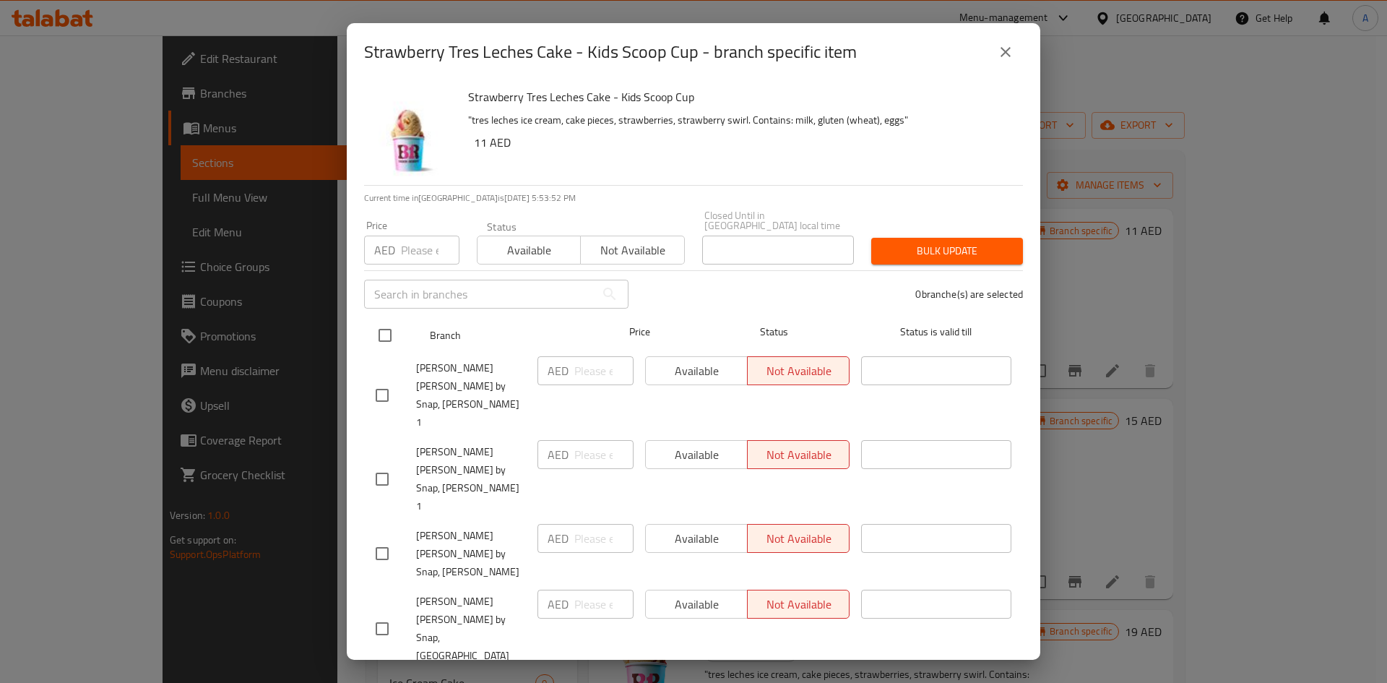
checkbox input "true"
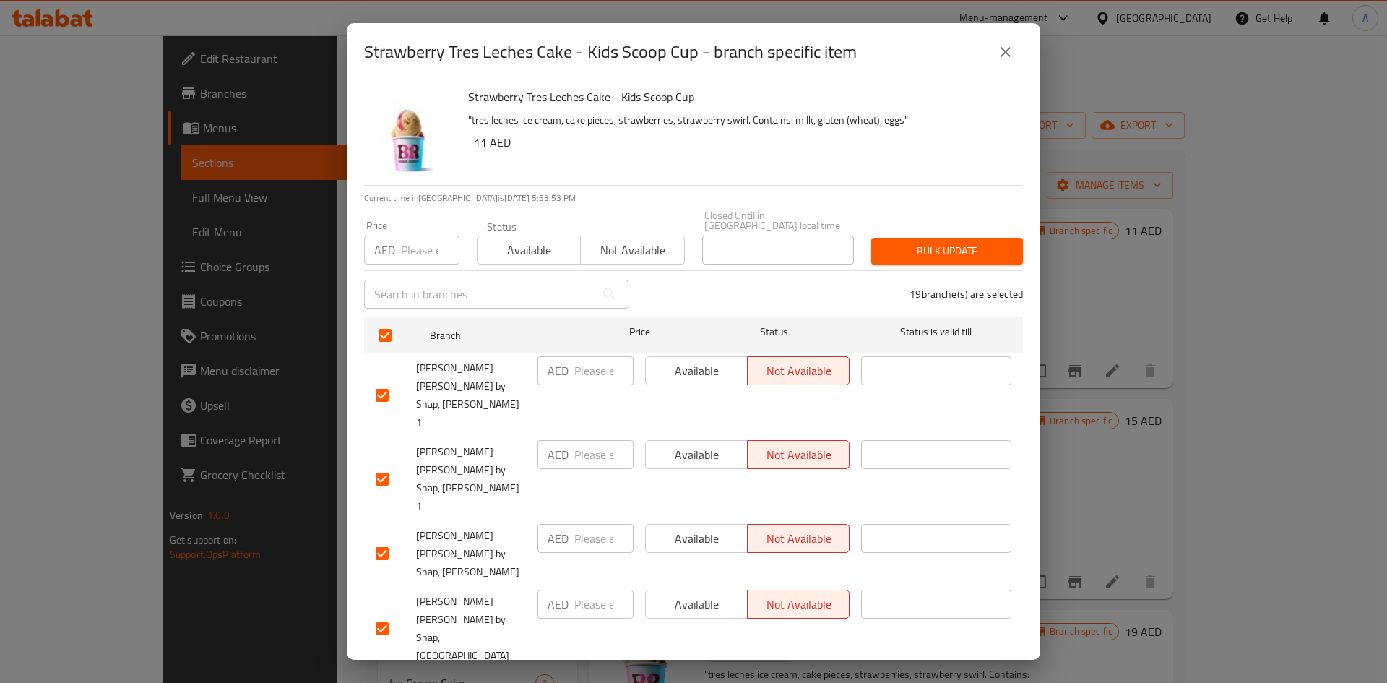
click at [1004, 48] on icon "close" at bounding box center [1005, 51] width 17 height 17
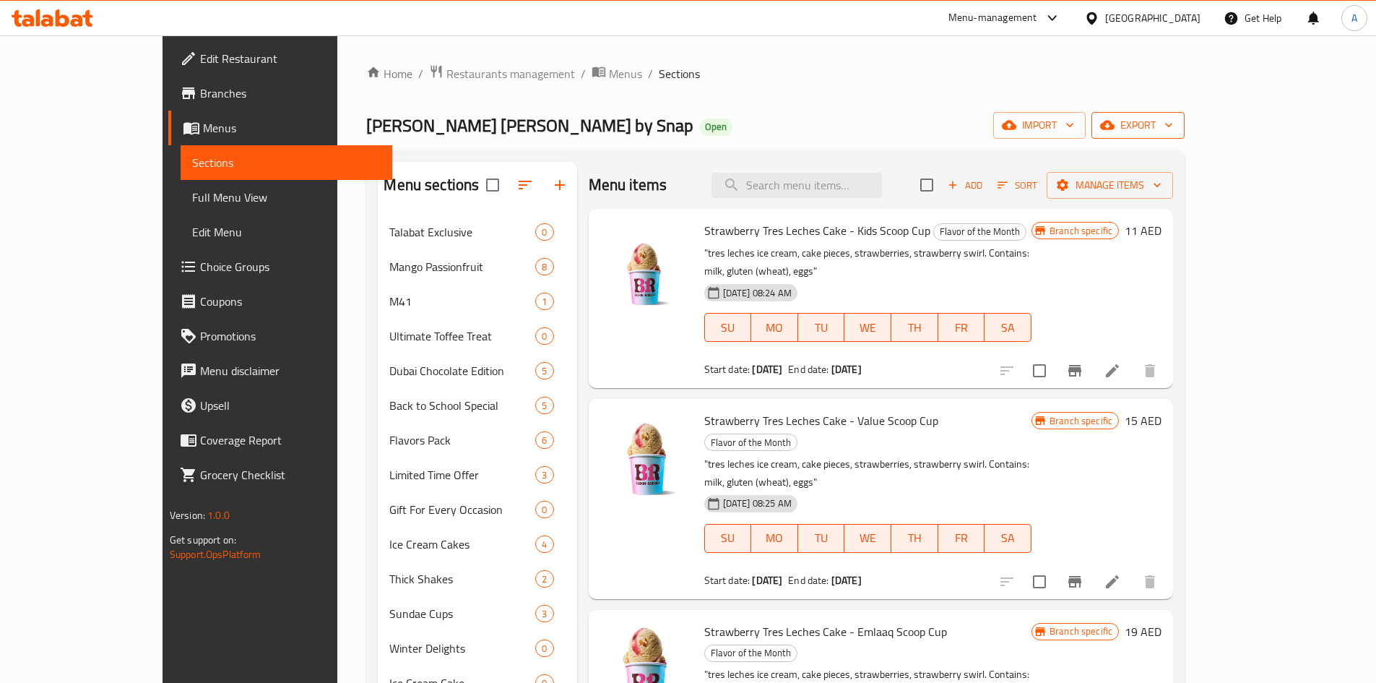
click at [1173, 119] on span "export" at bounding box center [1138, 125] width 70 height 18
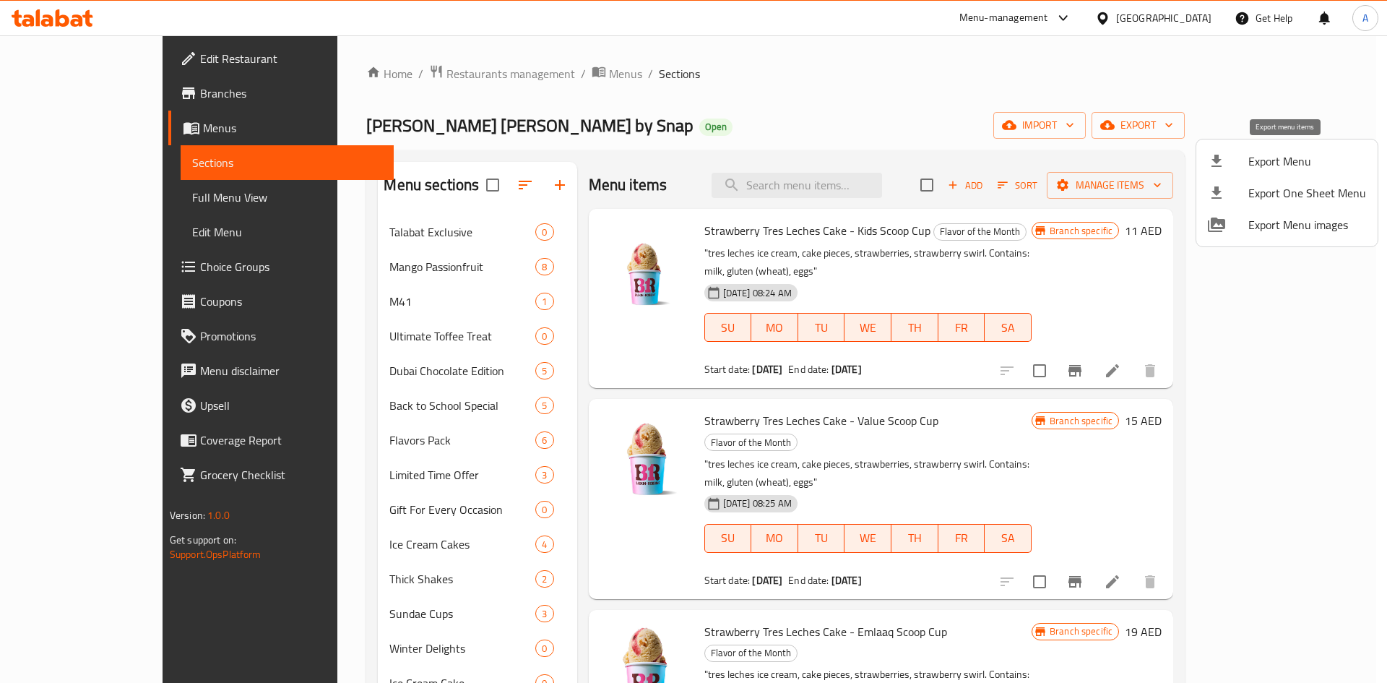
click at [1291, 155] on span "Export Menu" at bounding box center [1307, 160] width 118 height 17
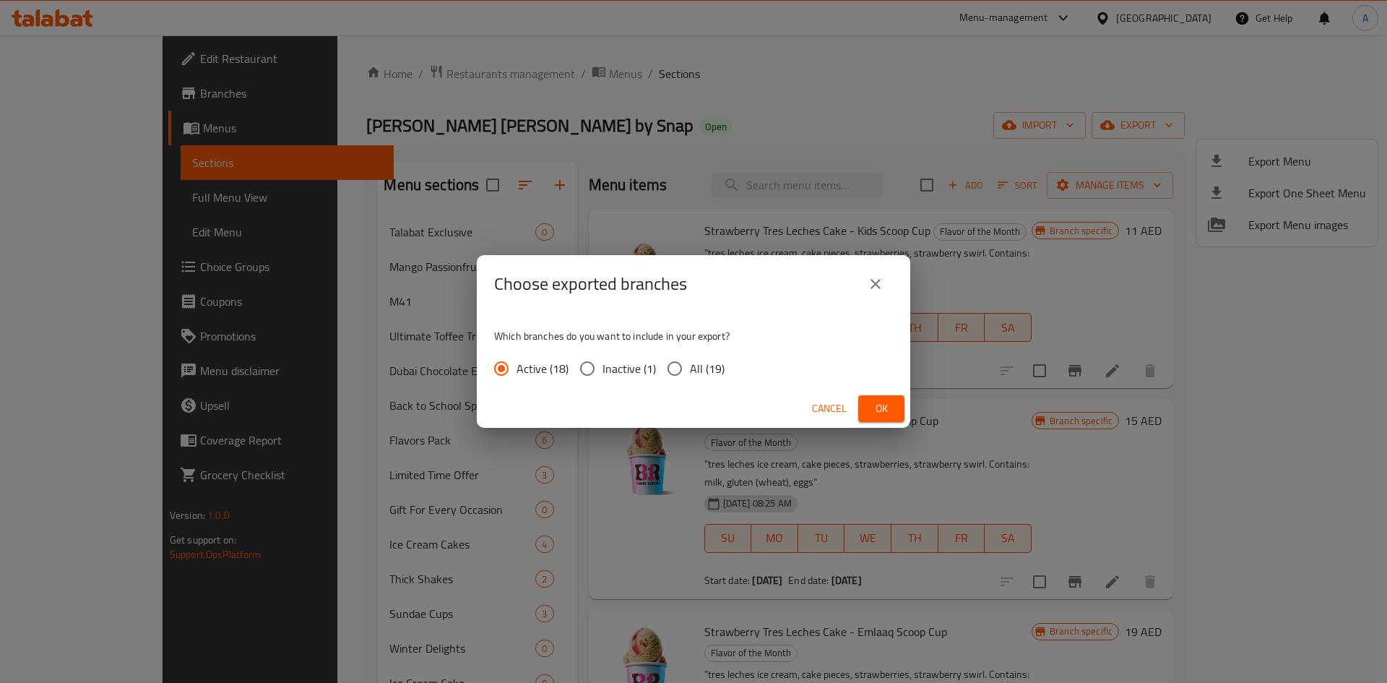
click at [719, 373] on span "All (19)" at bounding box center [707, 368] width 35 height 17
click at [690, 373] on input "All (19)" at bounding box center [675, 368] width 30 height 30
radio input "true"
click at [893, 404] on button "Ok" at bounding box center [881, 408] width 46 height 27
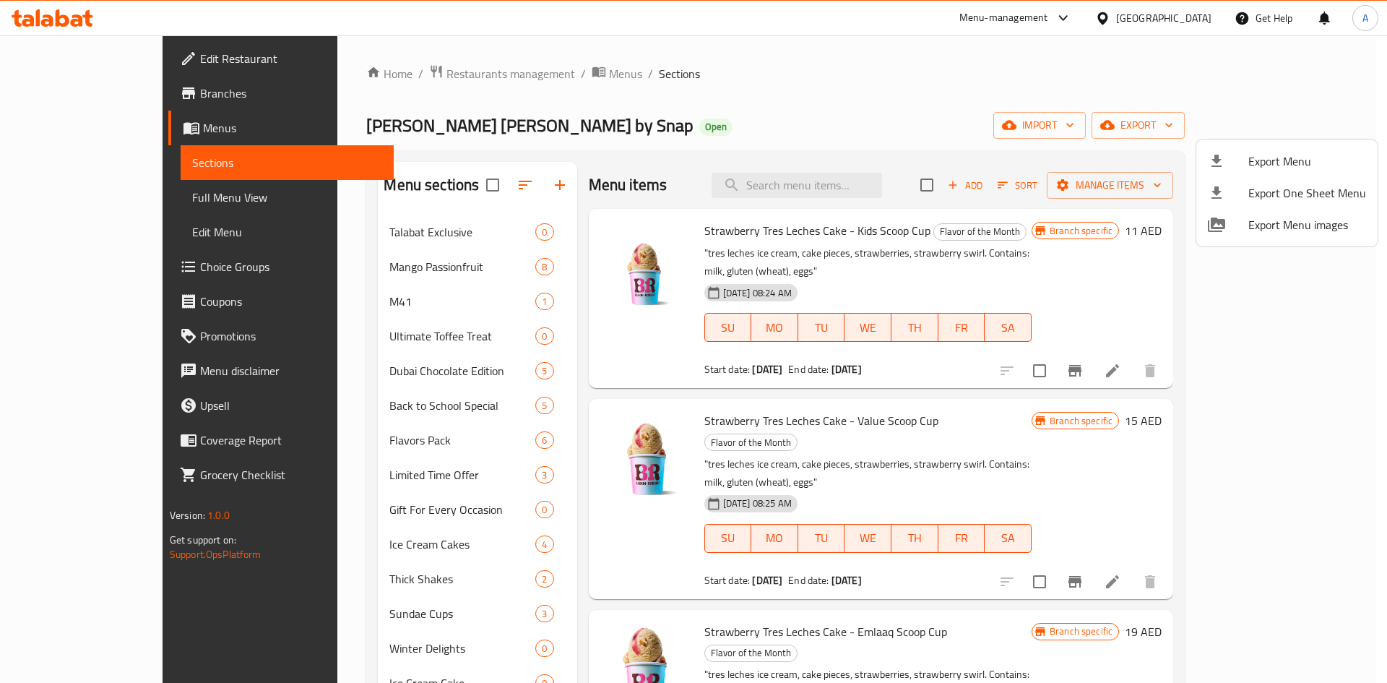
click at [856, 77] on div at bounding box center [693, 341] width 1387 height 683
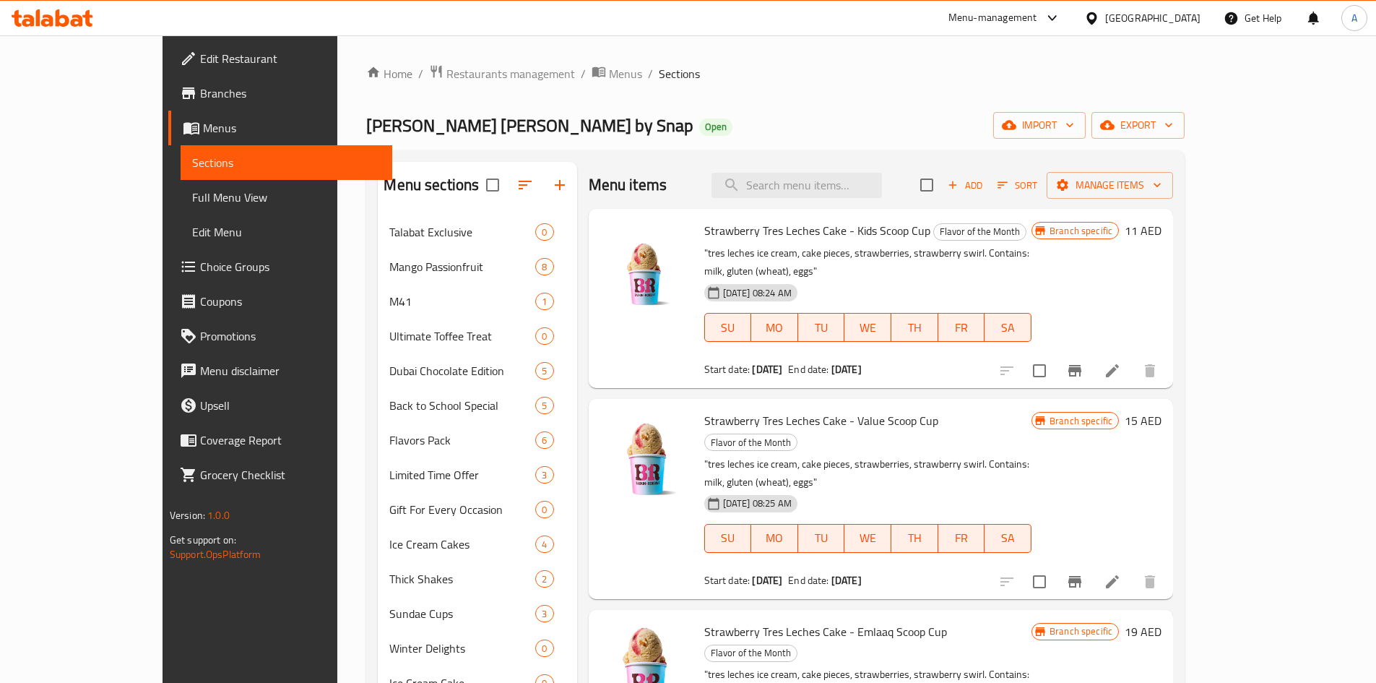
click at [790, 131] on div "Baskin Robbins by Snap Open import export" at bounding box center [775, 125] width 819 height 27
click at [985, 189] on span "Add" at bounding box center [965, 185] width 39 height 17
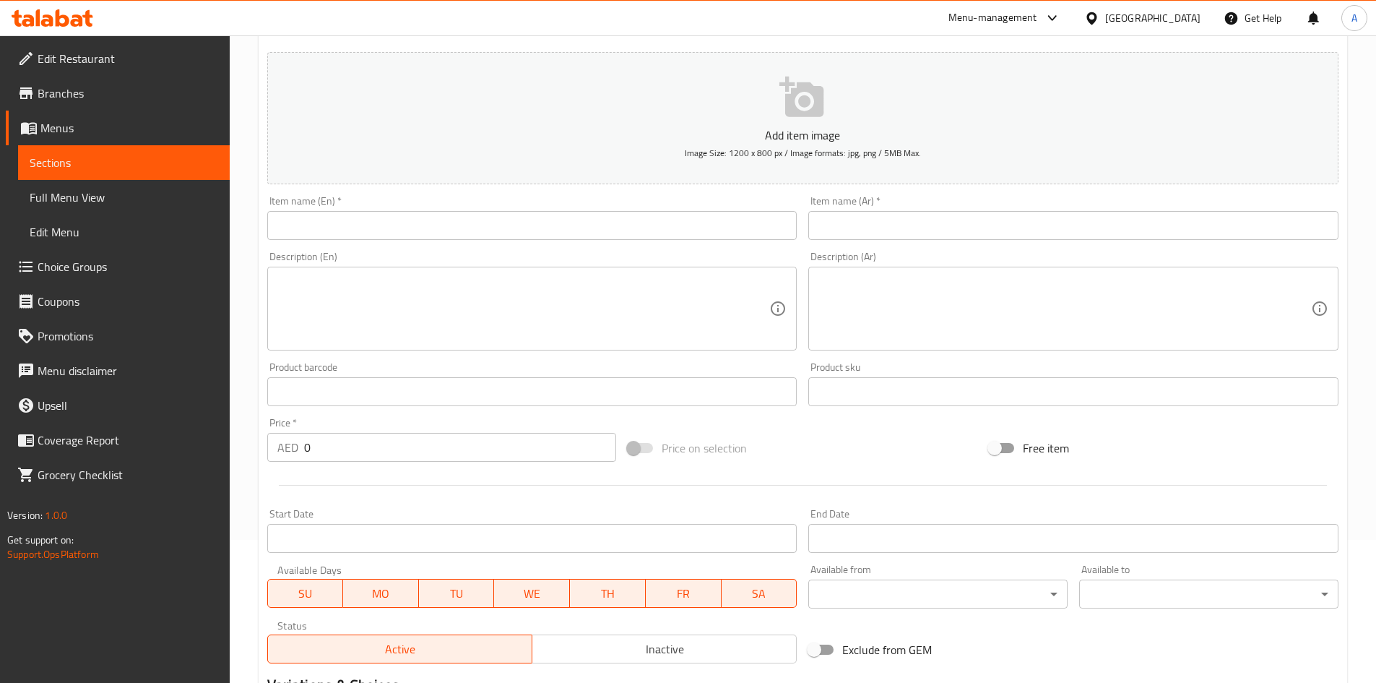
scroll to position [144, 0]
click at [535, 458] on input "0" at bounding box center [460, 445] width 313 height 29
type input "11"
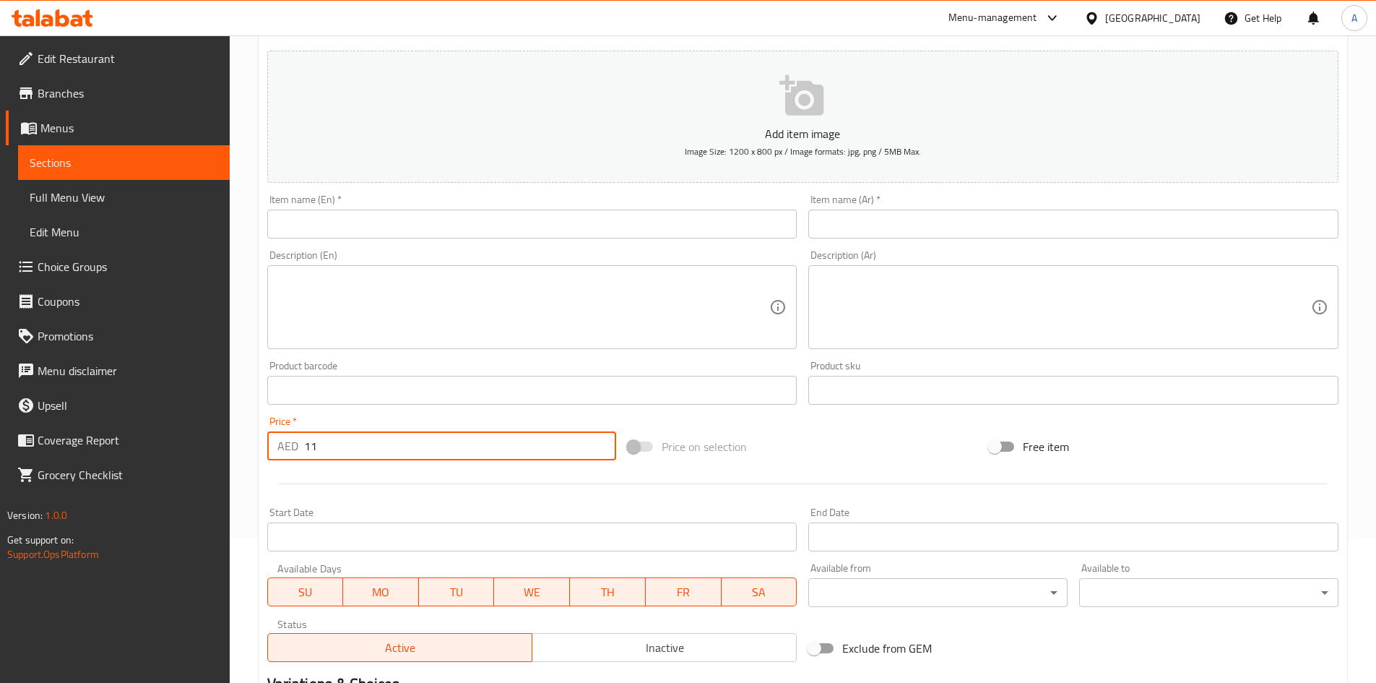
click at [571, 495] on div at bounding box center [803, 483] width 1083 height 35
click at [590, 535] on input "Start Date" at bounding box center [532, 536] width 530 height 29
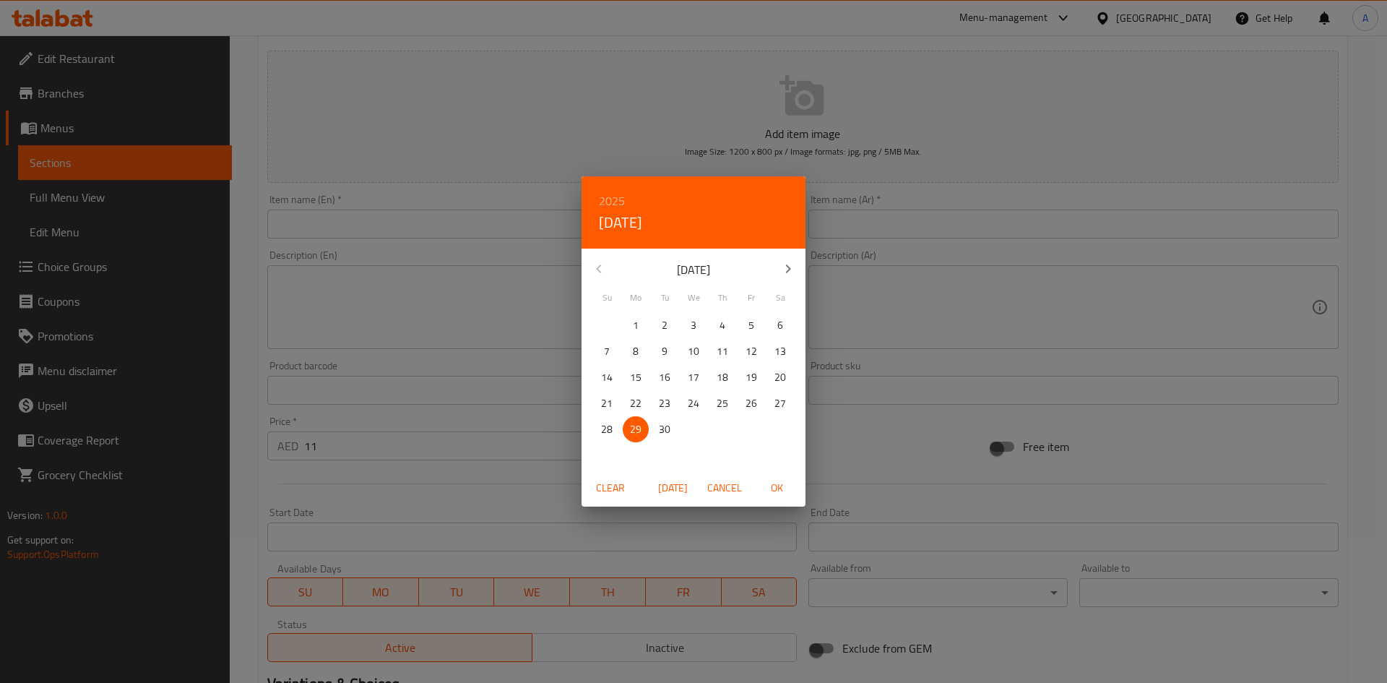
click at [791, 276] on icon "button" at bounding box center [788, 268] width 17 height 17
click at [685, 329] on span "1" at bounding box center [694, 325] width 26 height 18
click at [772, 492] on span "OK" at bounding box center [776, 488] width 35 height 18
type input "[DATE]"
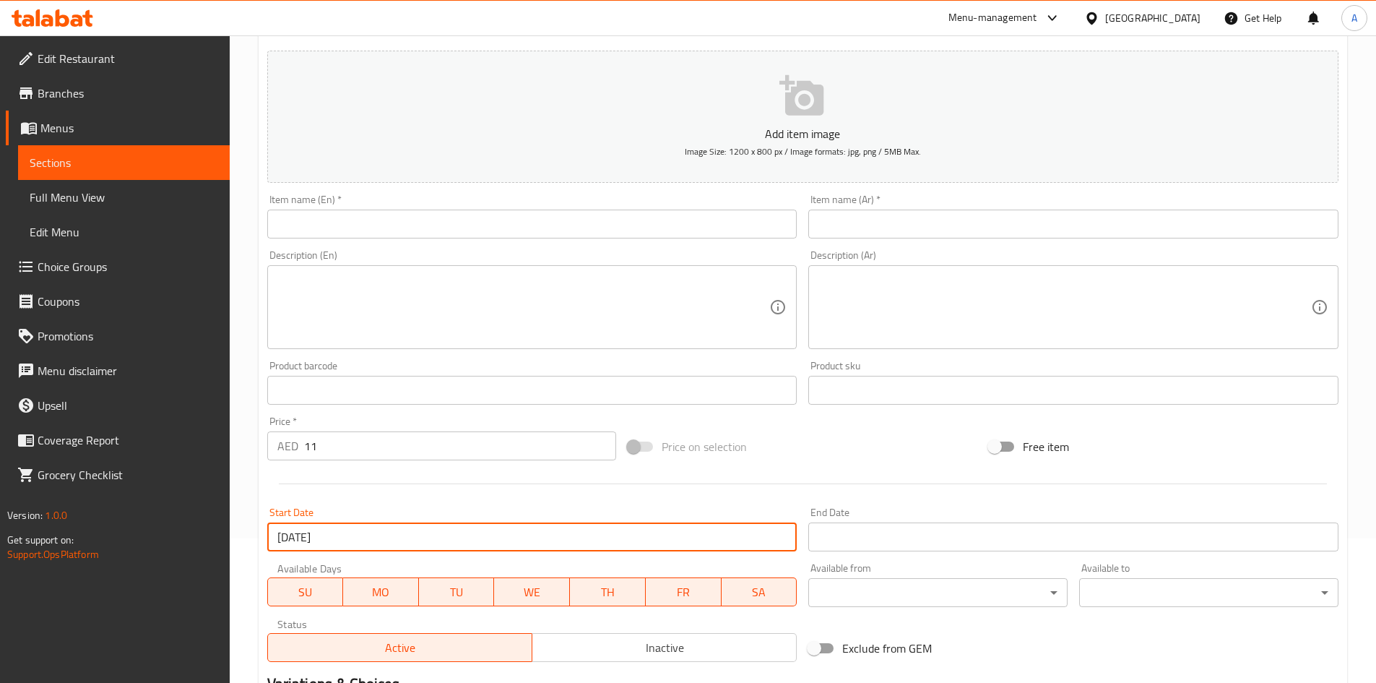
click at [908, 554] on div "End Date End Date" at bounding box center [1074, 529] width 542 height 56
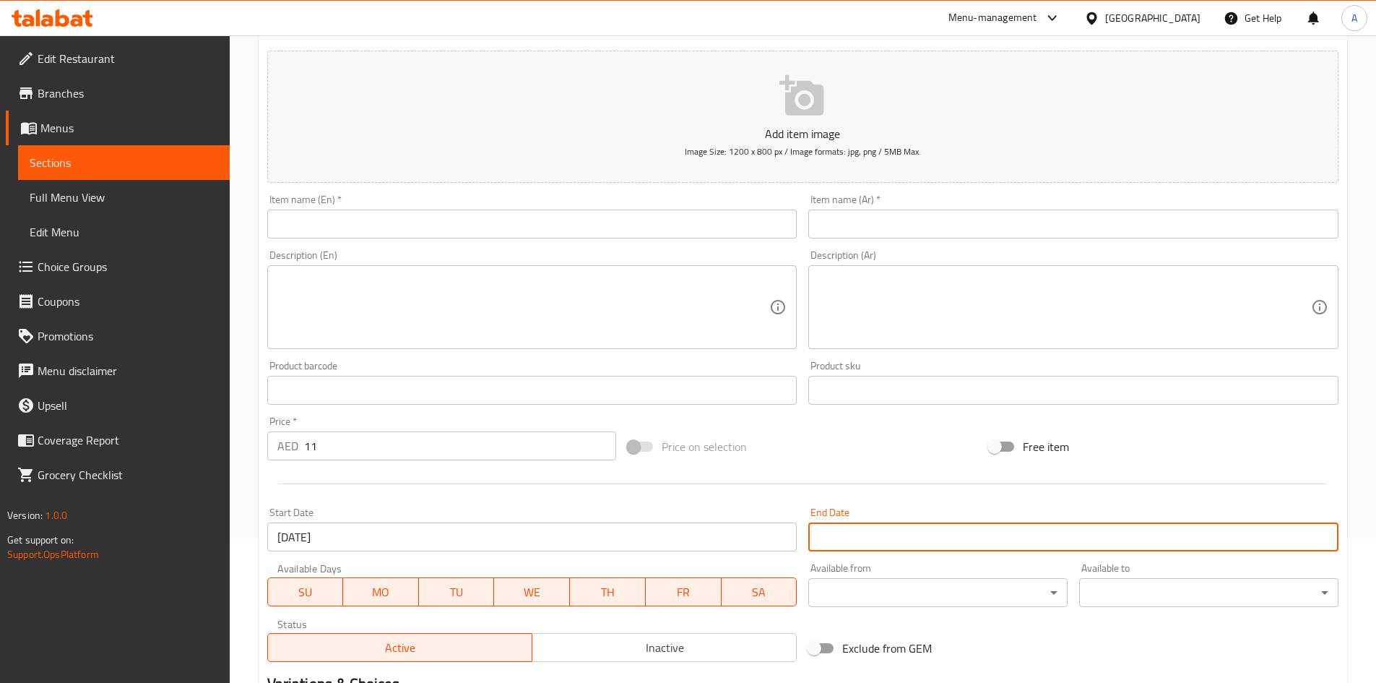
click at [911, 543] on input "Start Date" at bounding box center [1073, 536] width 530 height 29
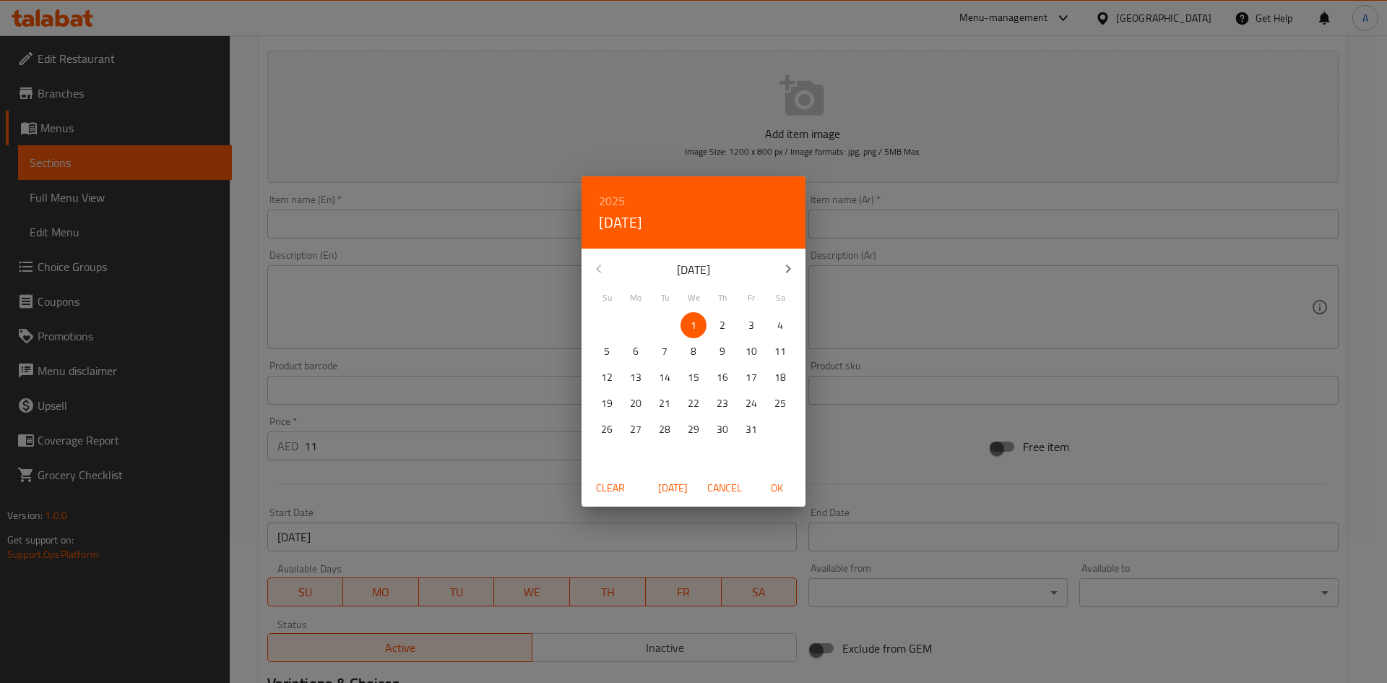
click at [751, 428] on p "31" at bounding box center [752, 429] width 12 height 18
click at [777, 492] on span "OK" at bounding box center [776, 488] width 35 height 18
type input "[DATE]"
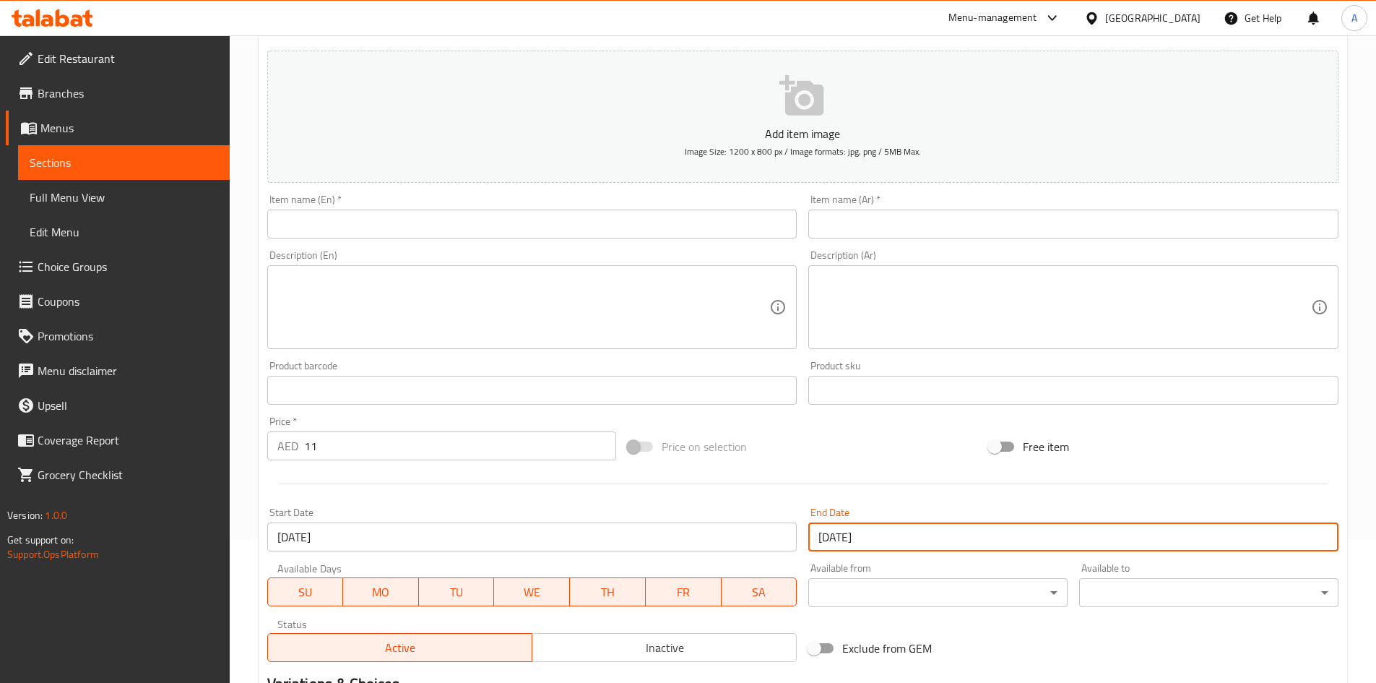
click at [834, 449] on div "Price on selection" at bounding box center [802, 446] width 361 height 39
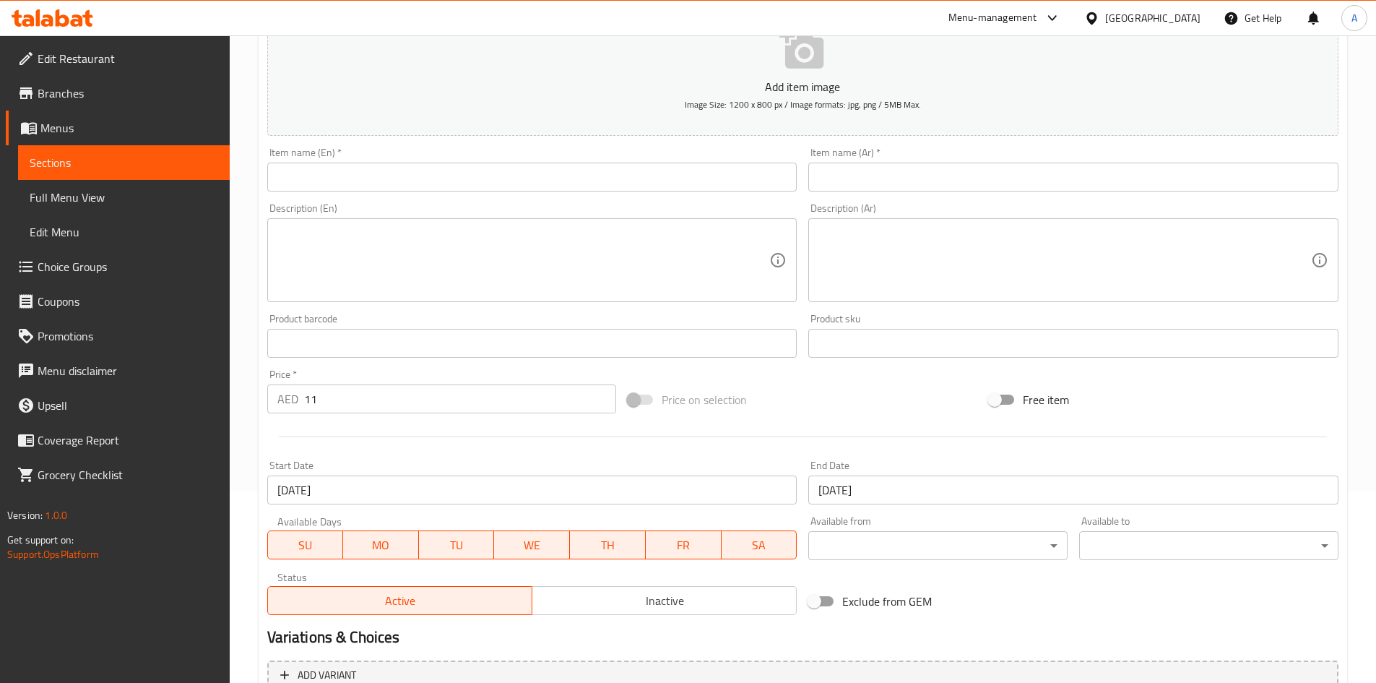
scroll to position [217, 0]
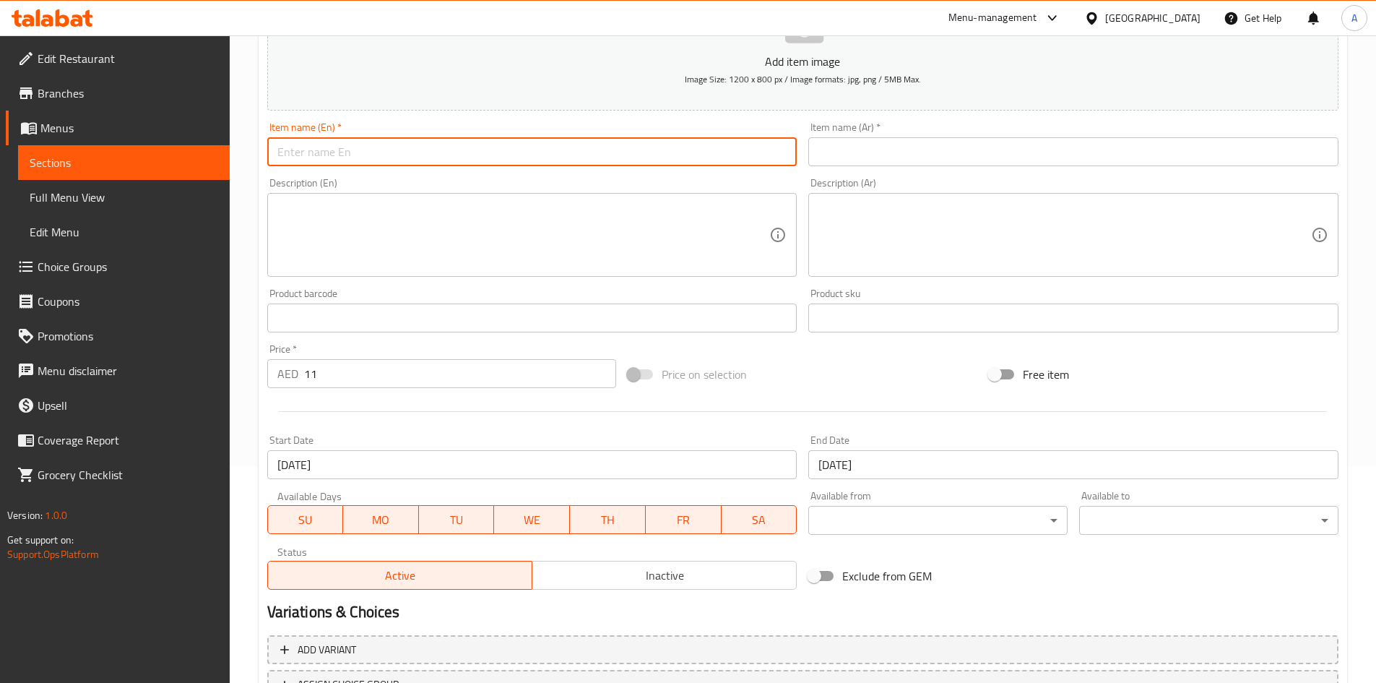
drag, startPoint x: 480, startPoint y: 150, endPoint x: 624, endPoint y: 150, distance: 143.8
click at [480, 150] on input "text" at bounding box center [532, 151] width 530 height 29
click at [991, 150] on input "text" at bounding box center [1073, 151] width 530 height 29
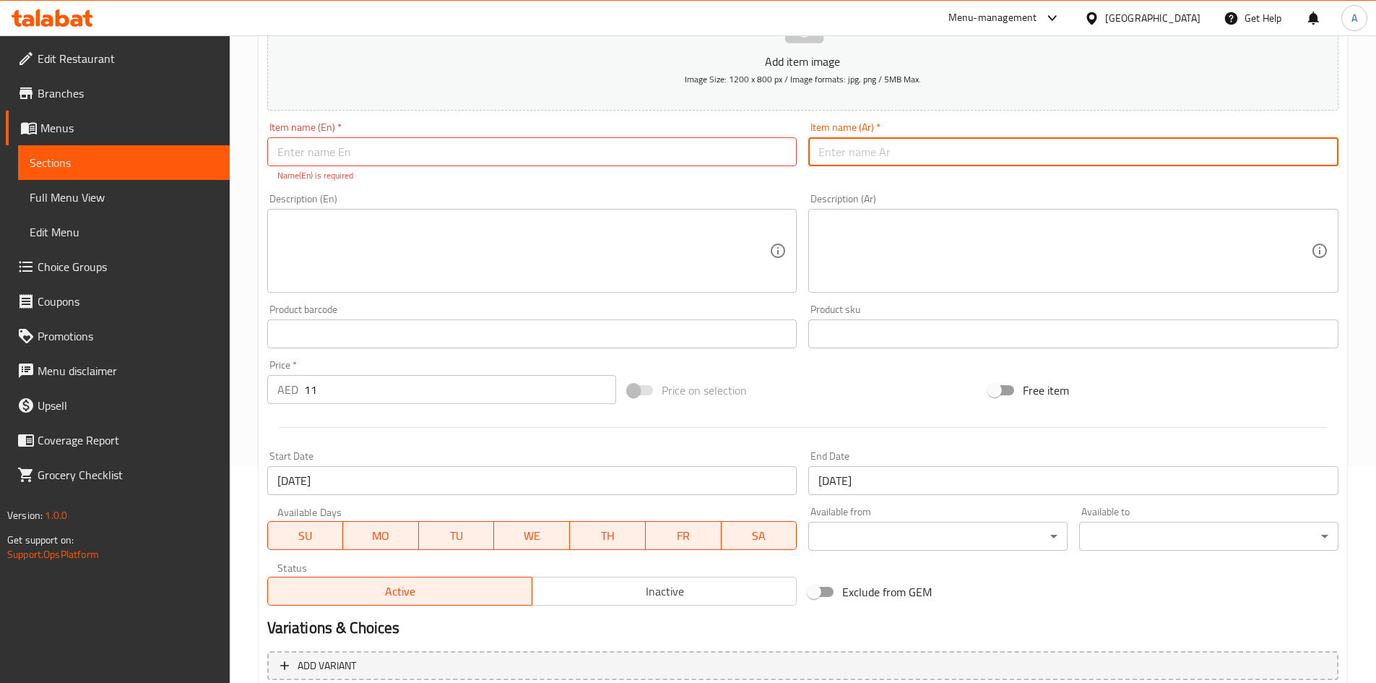
paste input "بلو بيري كرومبل - كوب اطفال"
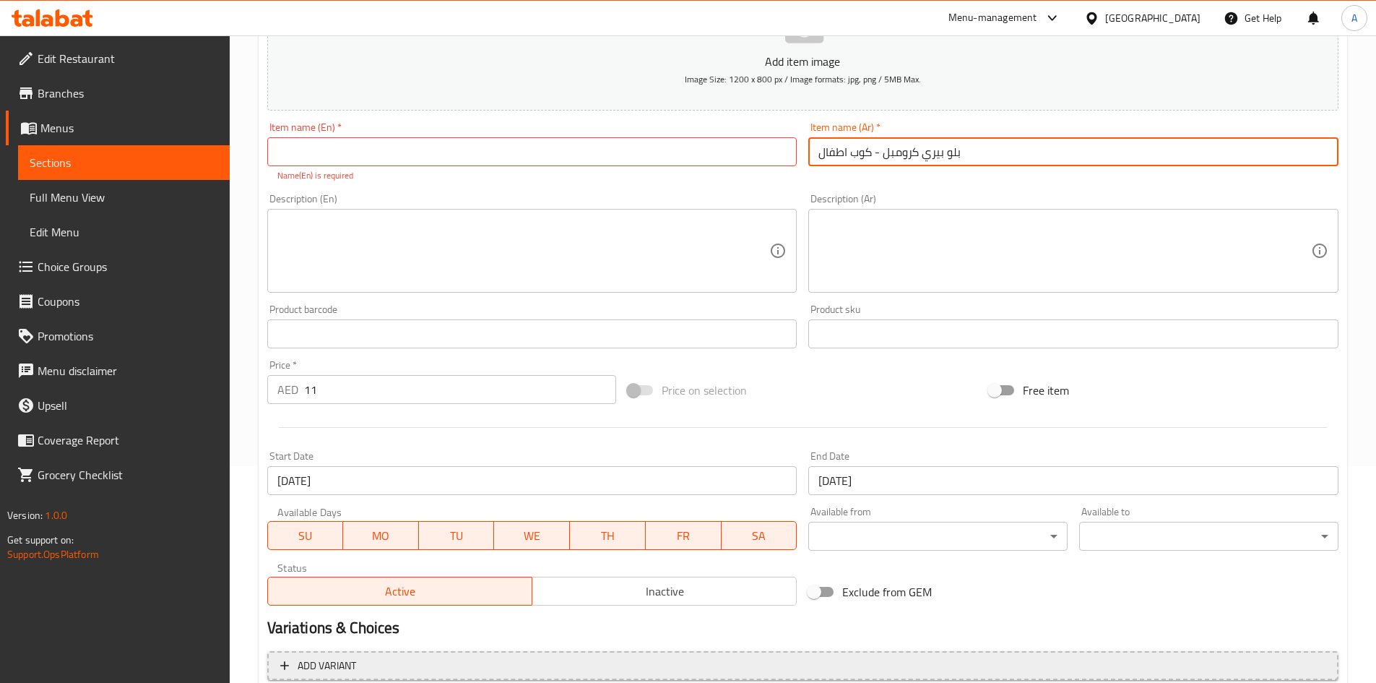
type input "بلو بيري كرومبل - كوب اطفال"
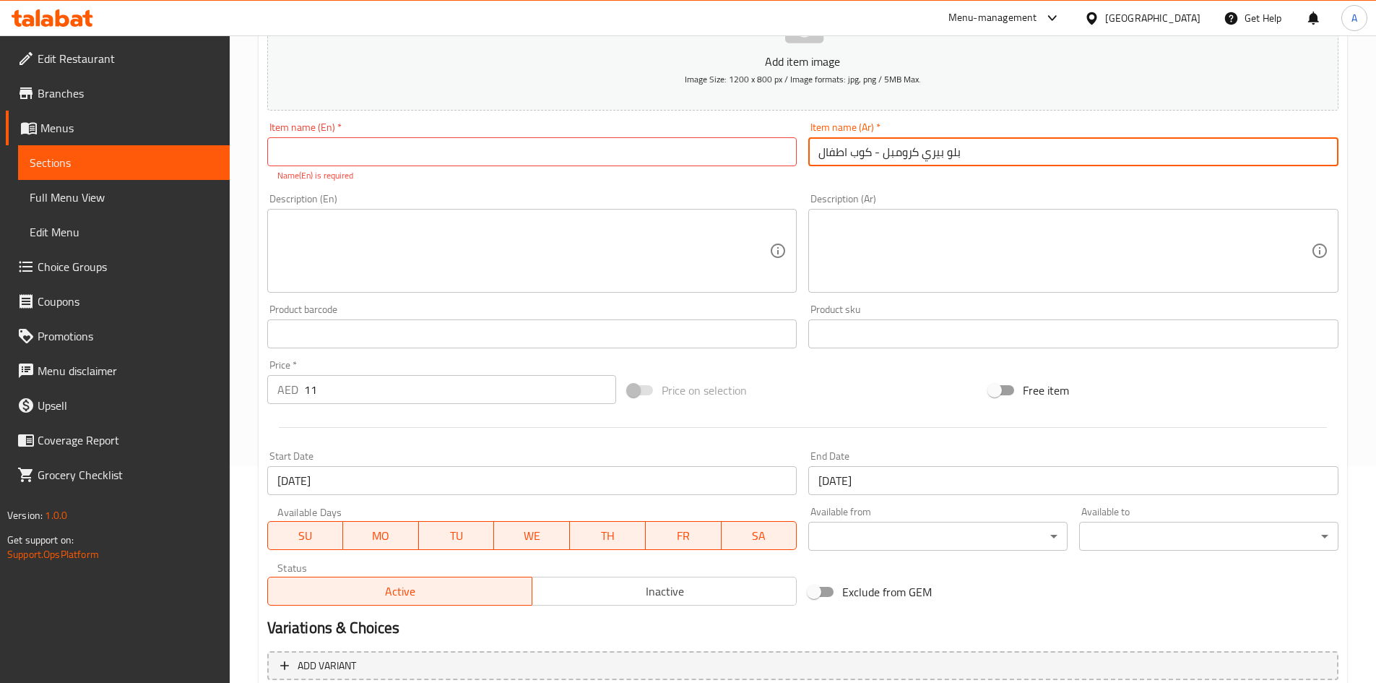
click at [560, 146] on input "text" at bounding box center [532, 151] width 530 height 29
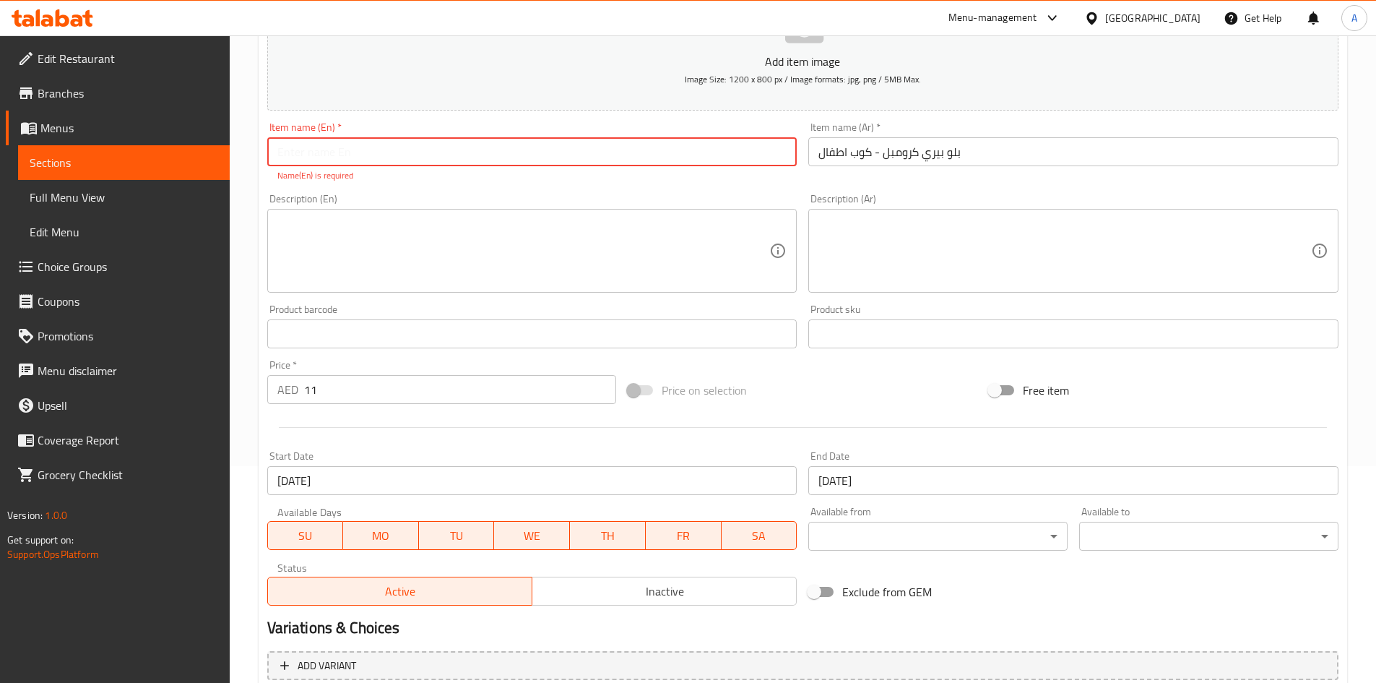
paste input "Blue Berry Crumble - Kids Scoop Cup"
type input "Blue Berry Crumble - Kids Scoop Cup"
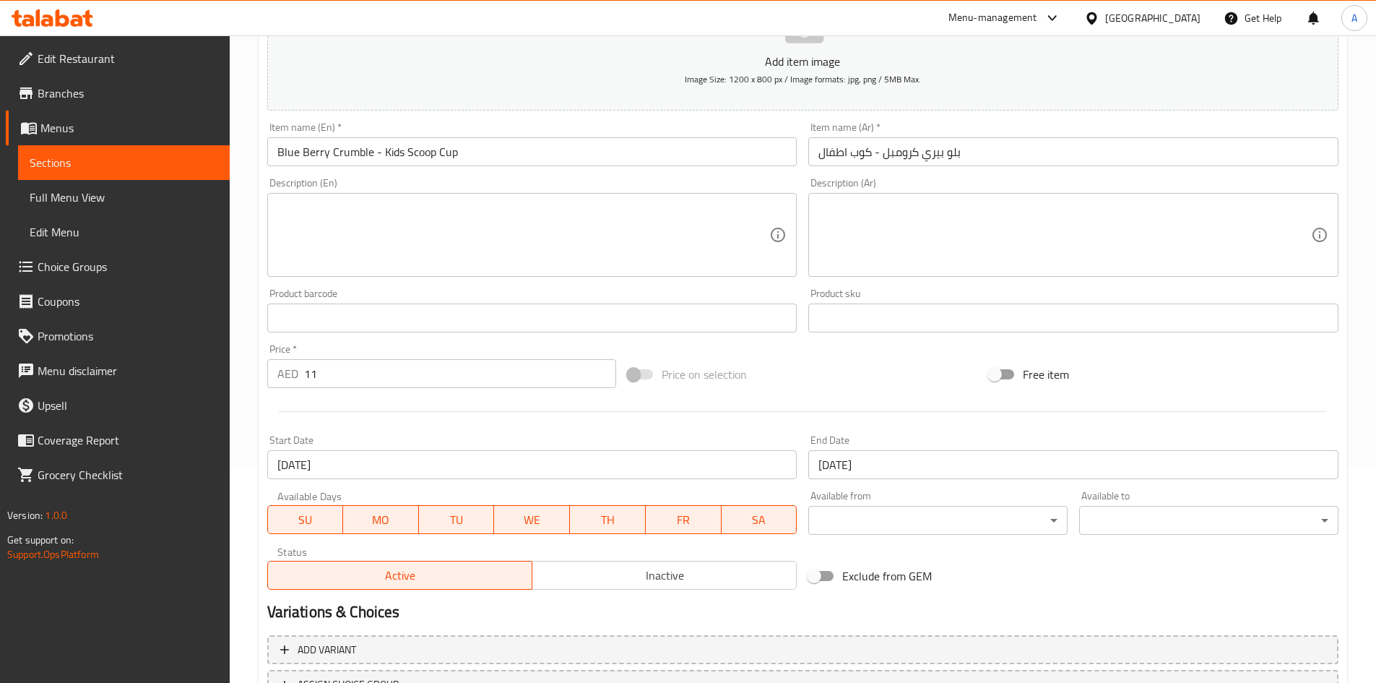
click at [579, 184] on div "Add item image Image Size: 1200 x 800 px / Image formats: jpg, png / 5MB Max. I…" at bounding box center [803, 284] width 1083 height 623
click at [996, 243] on textarea at bounding box center [1065, 235] width 493 height 69
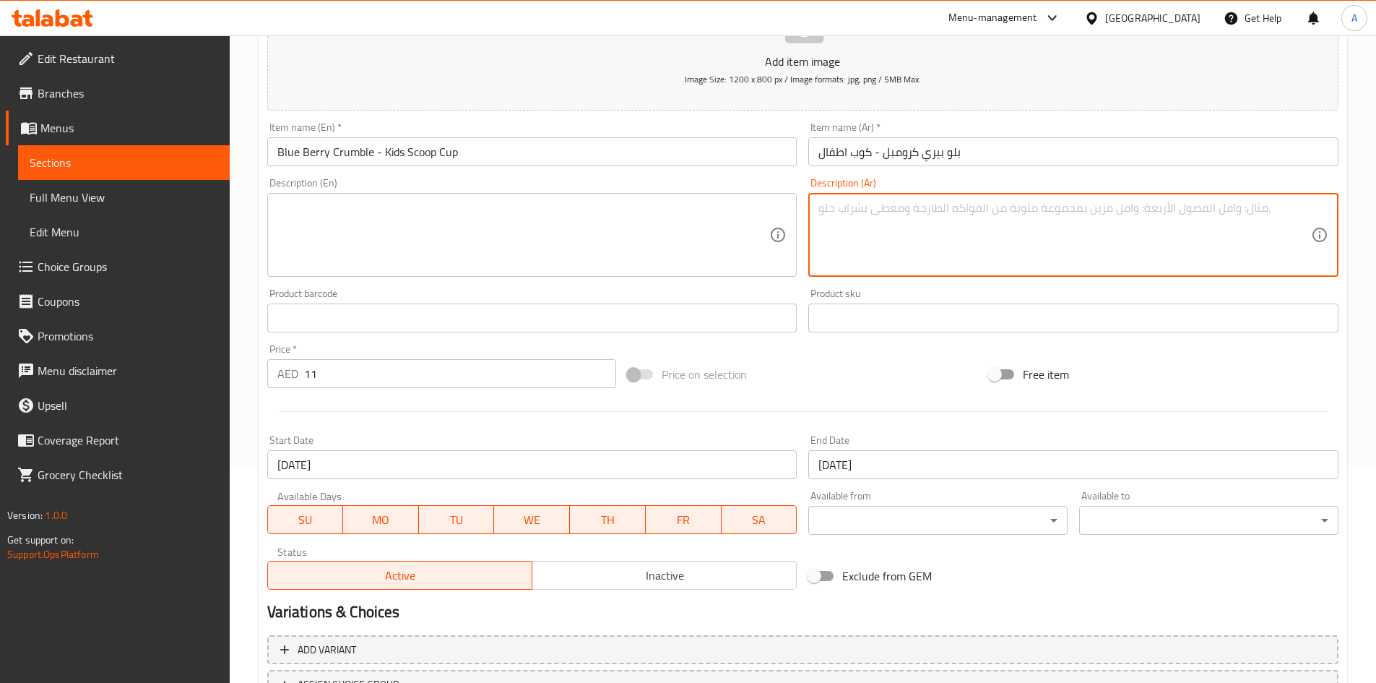
paste textarea ""آيس كريم التوت الأزرق بالسكر البني، آيس كريم الفانيلا، شِط من التوت الأزرق، قط…"
type textarea ""آيس كريم التوت الأزرق بالسكر البني، آيس كريم الفانيلا، شِط من التوت الأزرق، قط…"
click at [454, 227] on textarea at bounding box center [523, 235] width 493 height 69
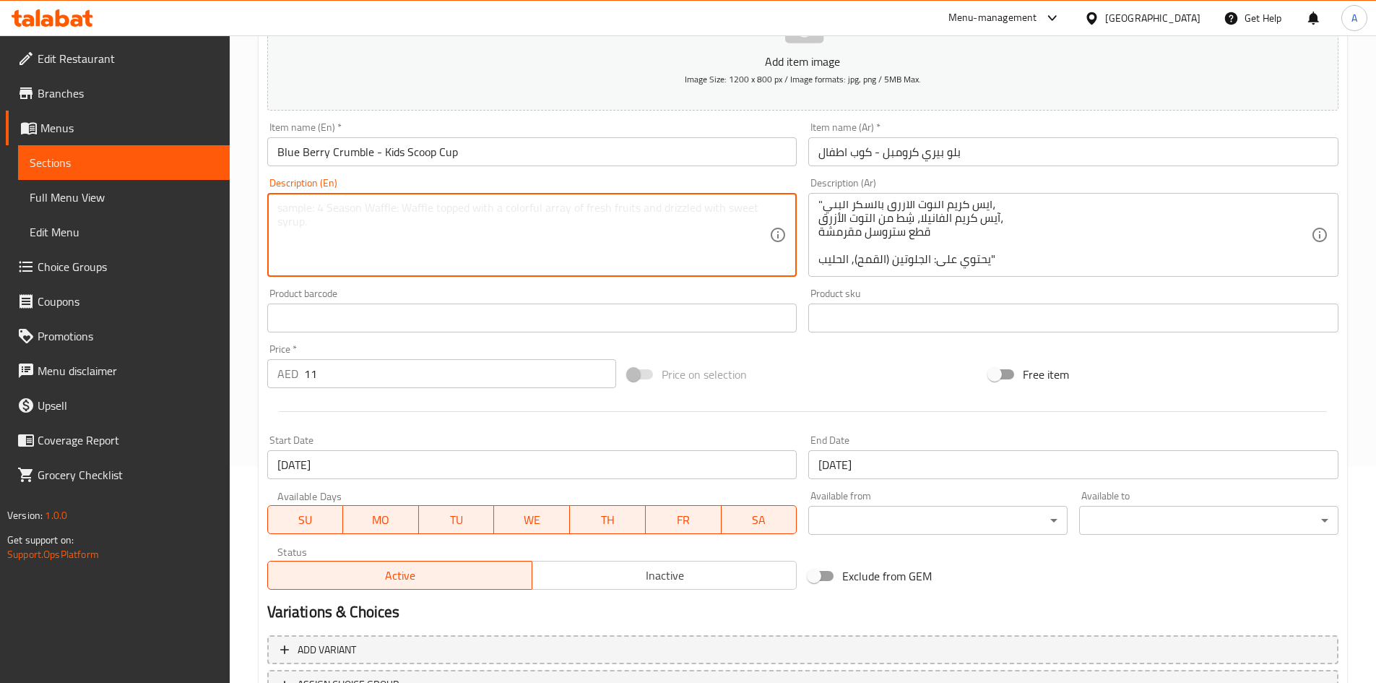
paste textarea ""Brown sugar blueberry ice cream, vanilla ice cream, blueberry swirl, streusel …"
click at [407, 239] on textarea "Brown sugar blueberry ice cream, vanilla ice cream, blueberry swirl, streusel p…" at bounding box center [523, 235] width 493 height 69
type textarea "Brown sugar blueberry ice cream, vanilla ice cream, blueberry swirl, streusel p…"
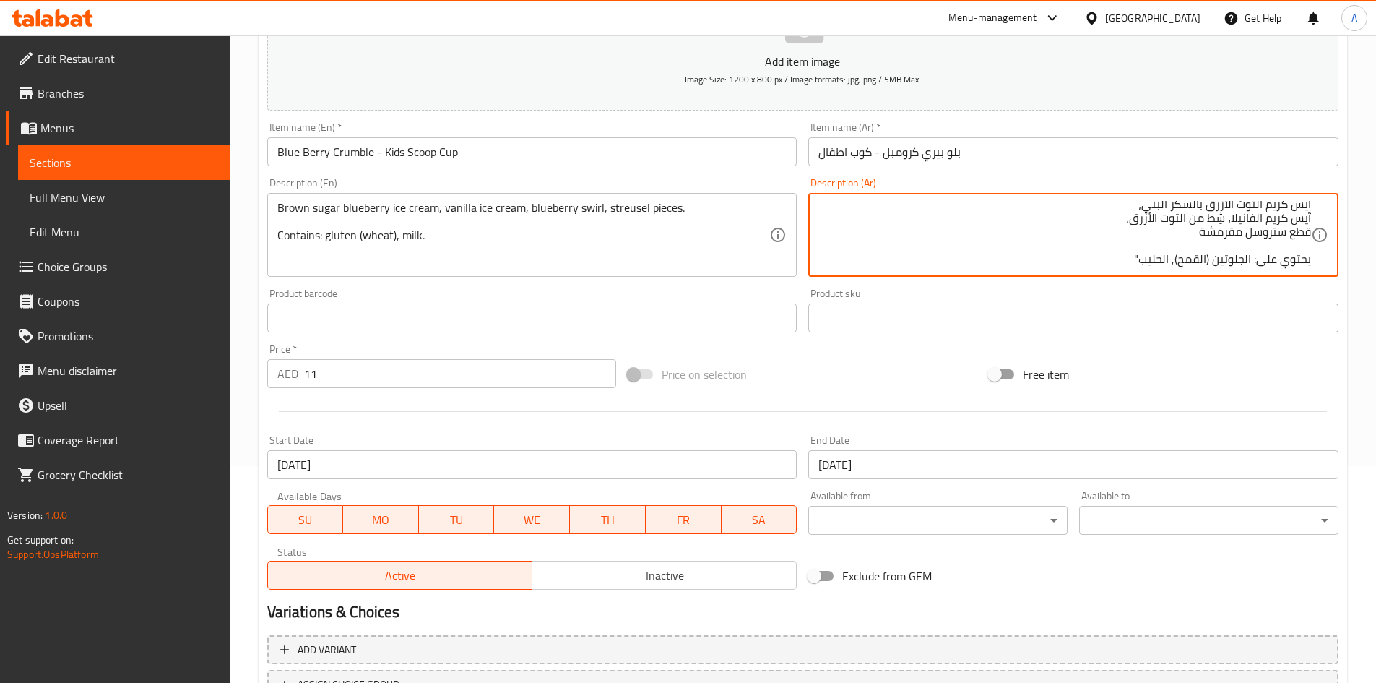
scroll to position [4, 0]
type textarea "آيس كريم التوت الأزرق بالسكر البني، آيس كريم الفانيلا، شِط من التوت الأزرق، قطع…"
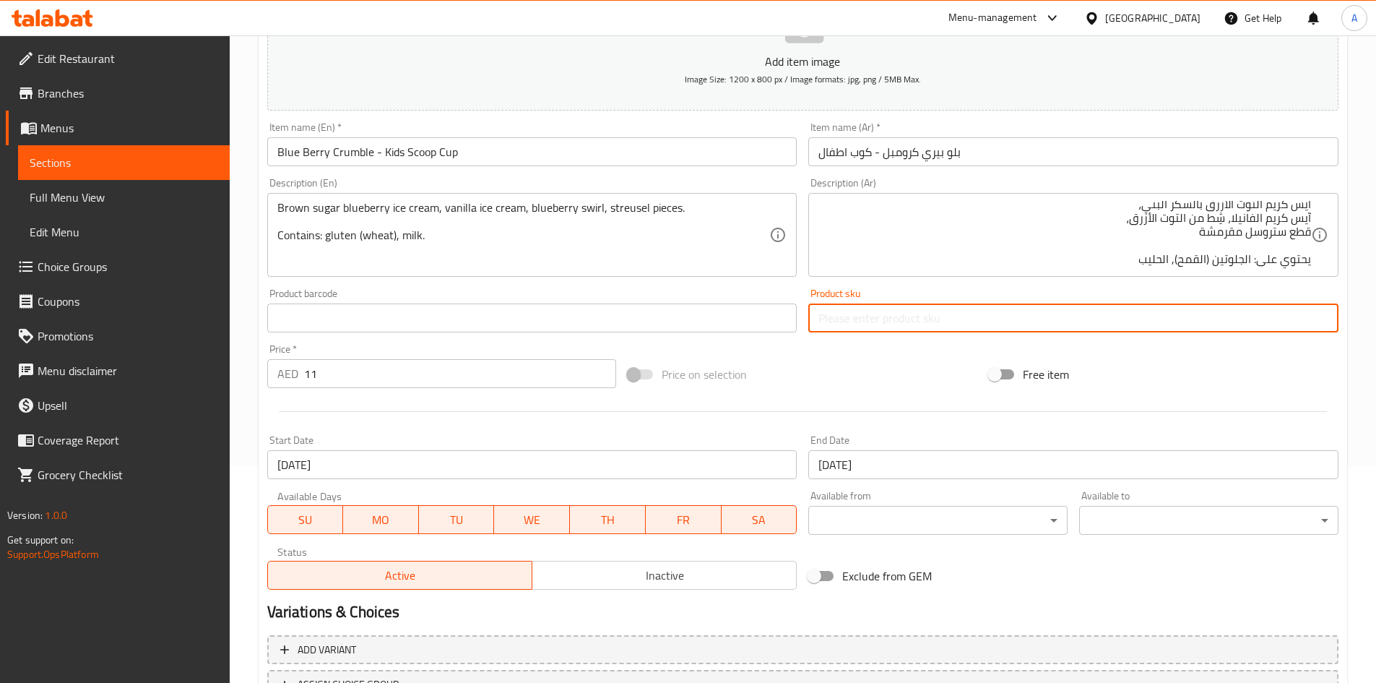
click at [823, 332] on input "text" at bounding box center [1073, 317] width 530 height 29
click at [801, 363] on div "Price on selection" at bounding box center [802, 374] width 361 height 39
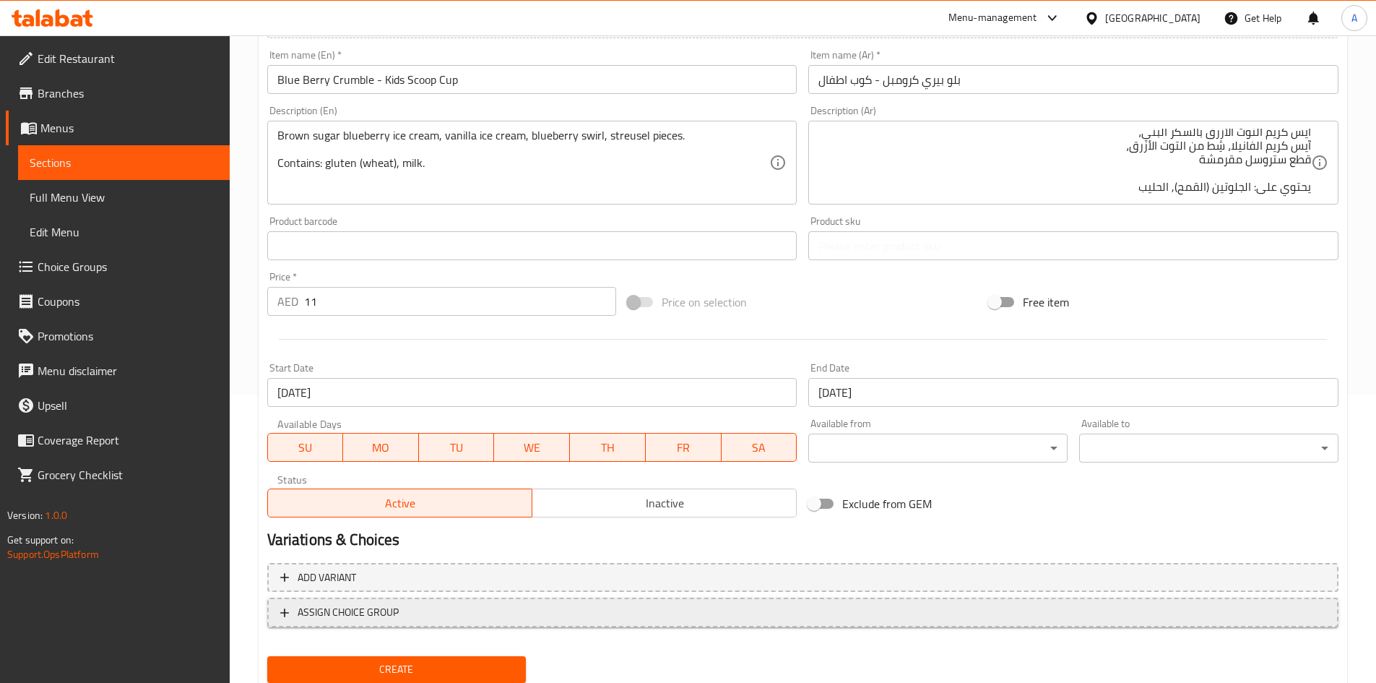
scroll to position [338, 0]
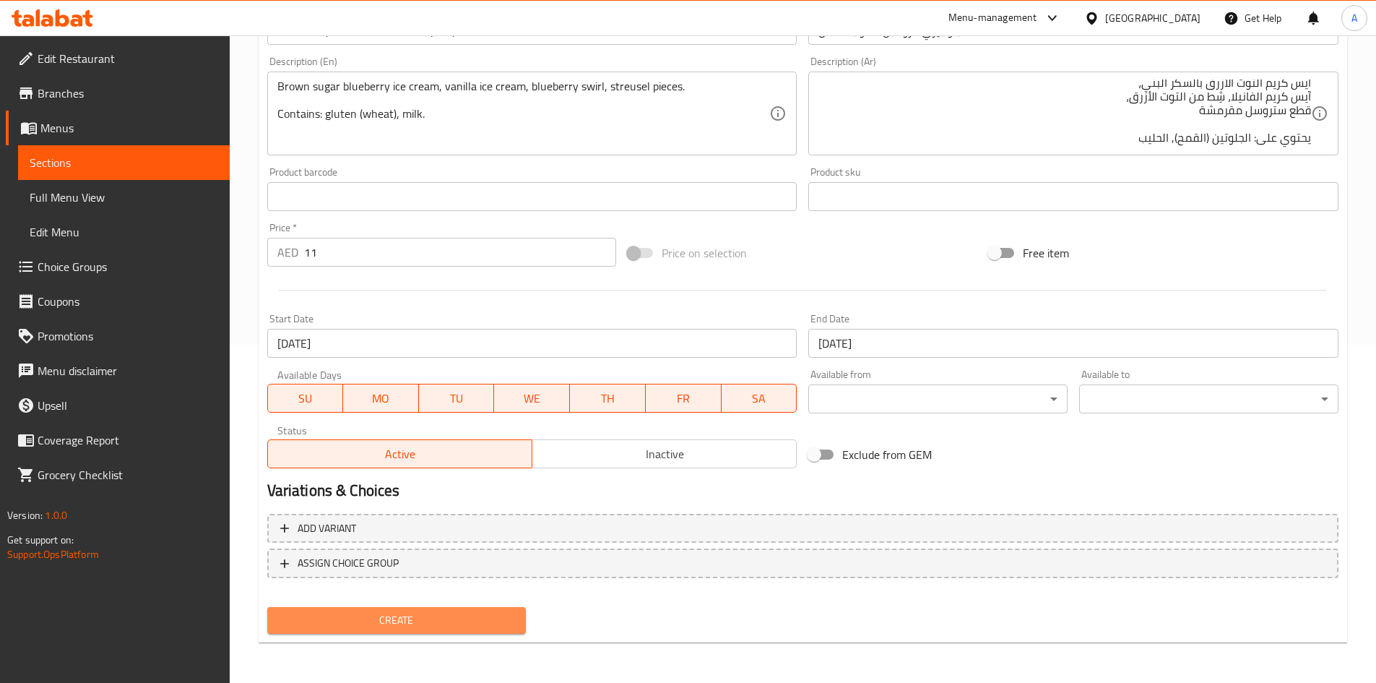
click at [477, 613] on span "Create" at bounding box center [397, 620] width 236 height 18
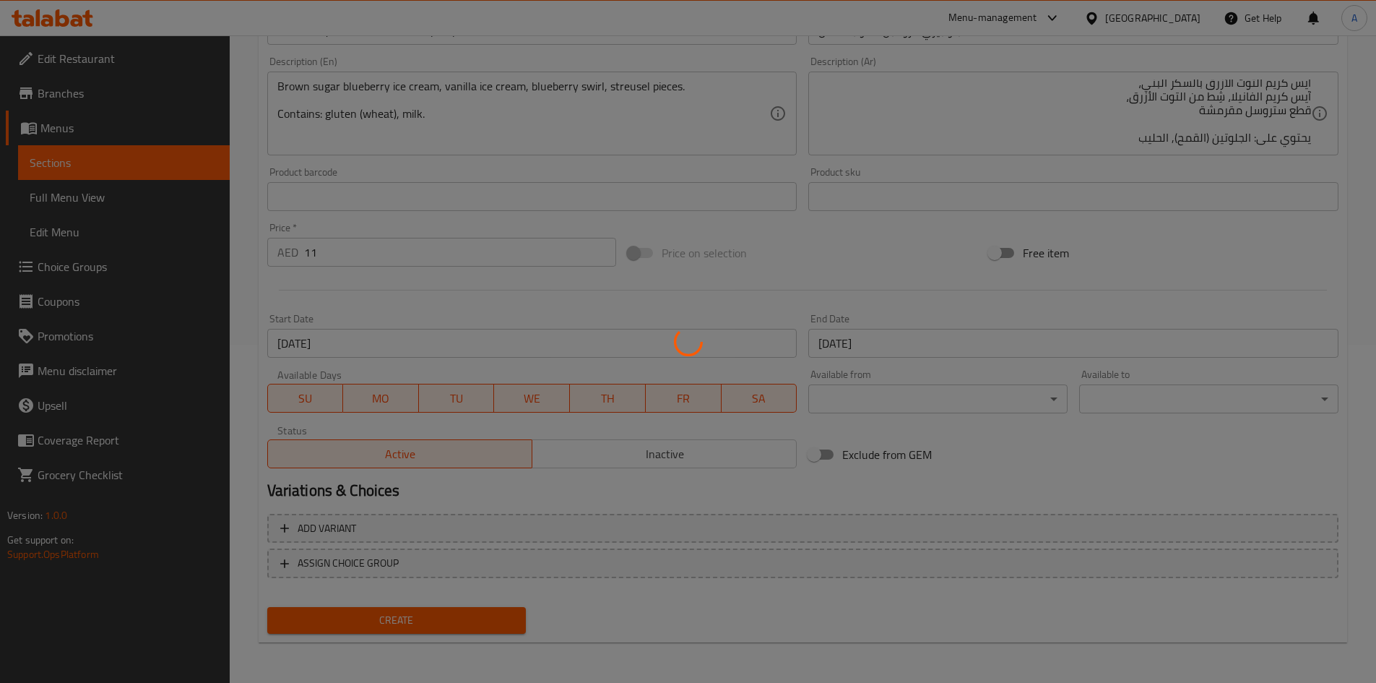
type input "0"
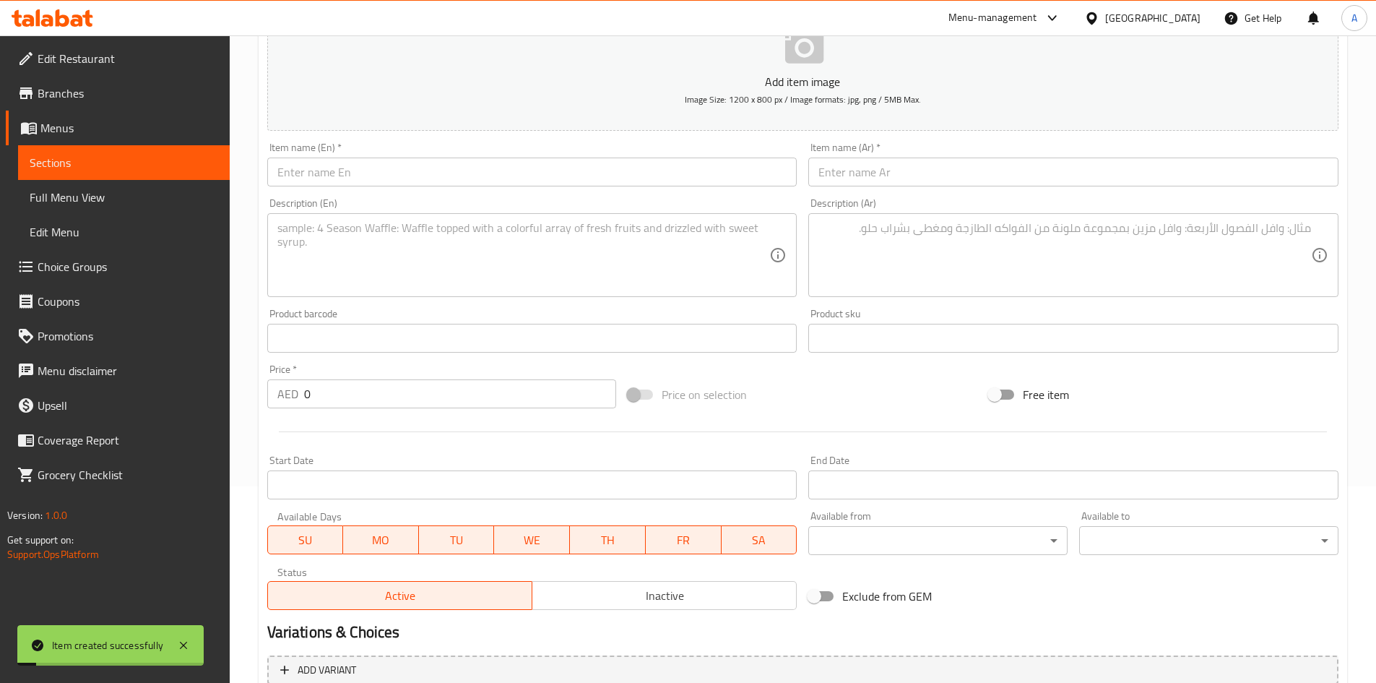
scroll to position [194, 0]
click at [450, 394] on input "0" at bounding box center [460, 396] width 313 height 29
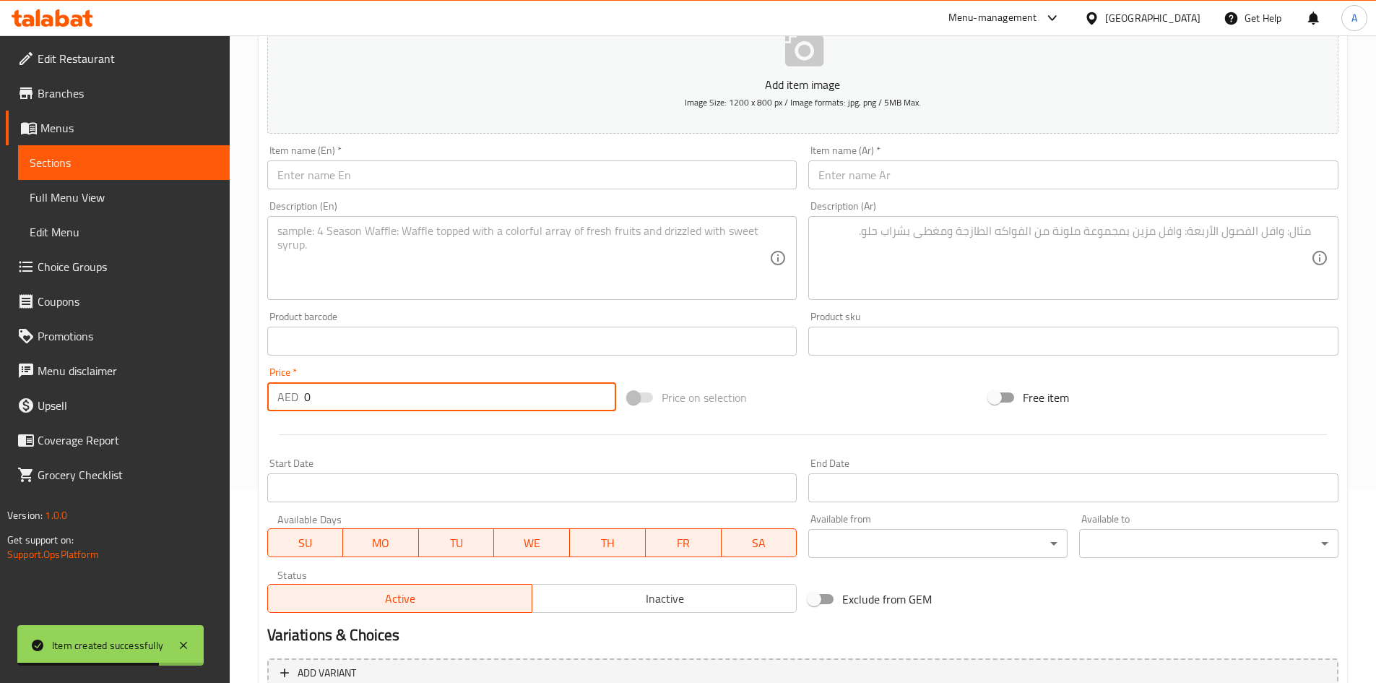
click at [450, 394] on input "0" at bounding box center [460, 396] width 313 height 29
type input "15"
click at [470, 420] on div at bounding box center [803, 434] width 1083 height 35
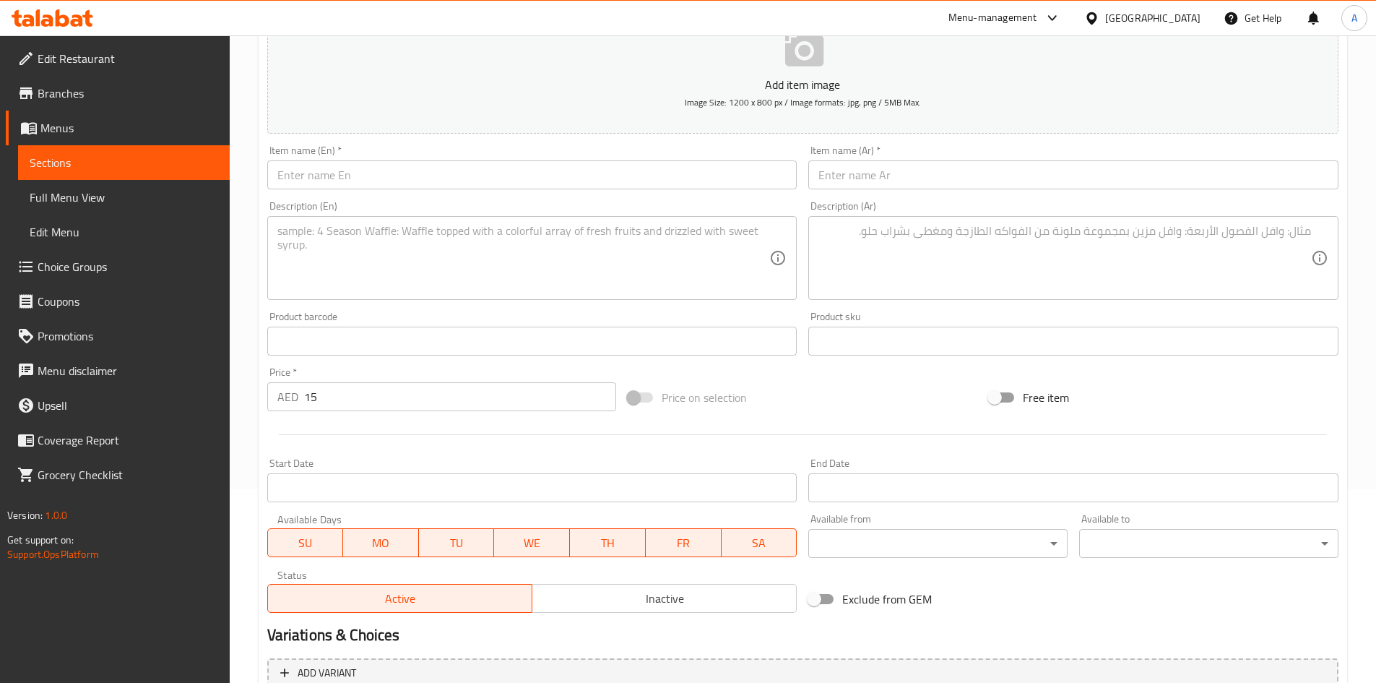
click at [534, 483] on input "Start Date" at bounding box center [532, 487] width 530 height 29
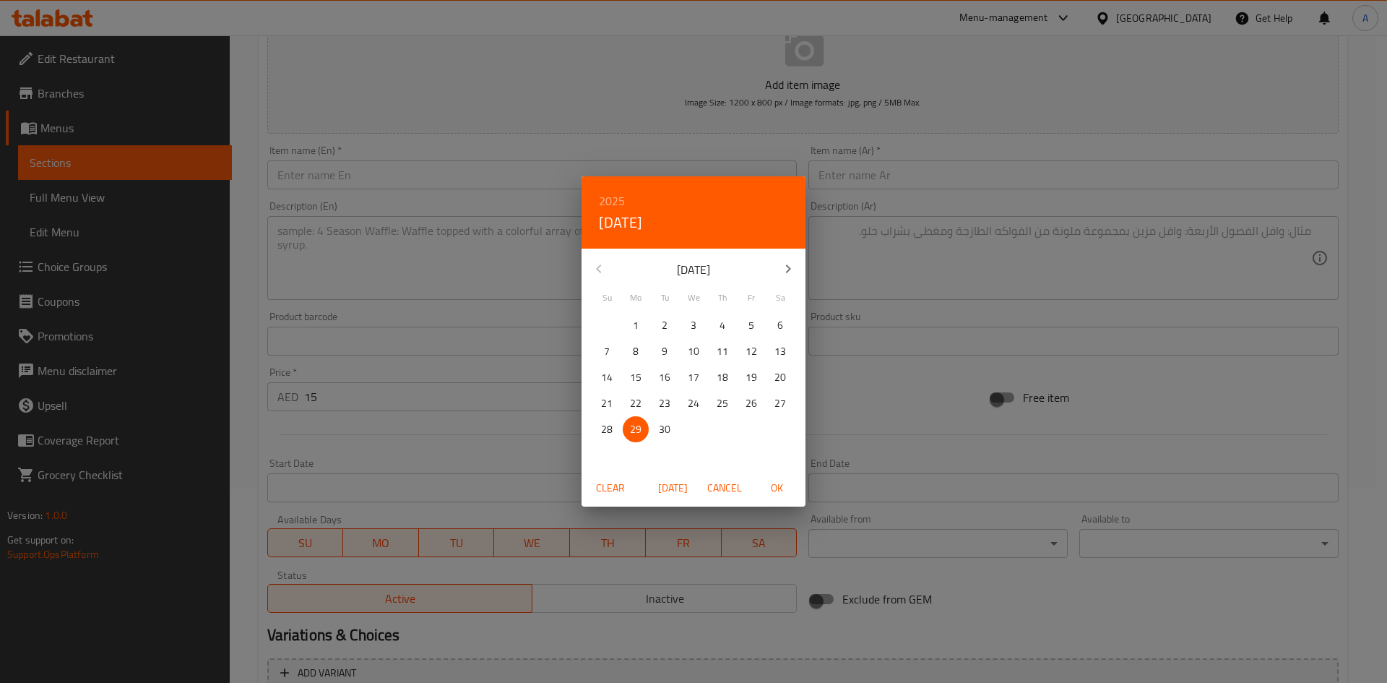
click at [787, 264] on icon "button" at bounding box center [788, 268] width 17 height 17
click at [695, 324] on p "1" at bounding box center [694, 325] width 6 height 18
click at [772, 490] on span "OK" at bounding box center [776, 488] width 35 height 18
type input "[DATE]"
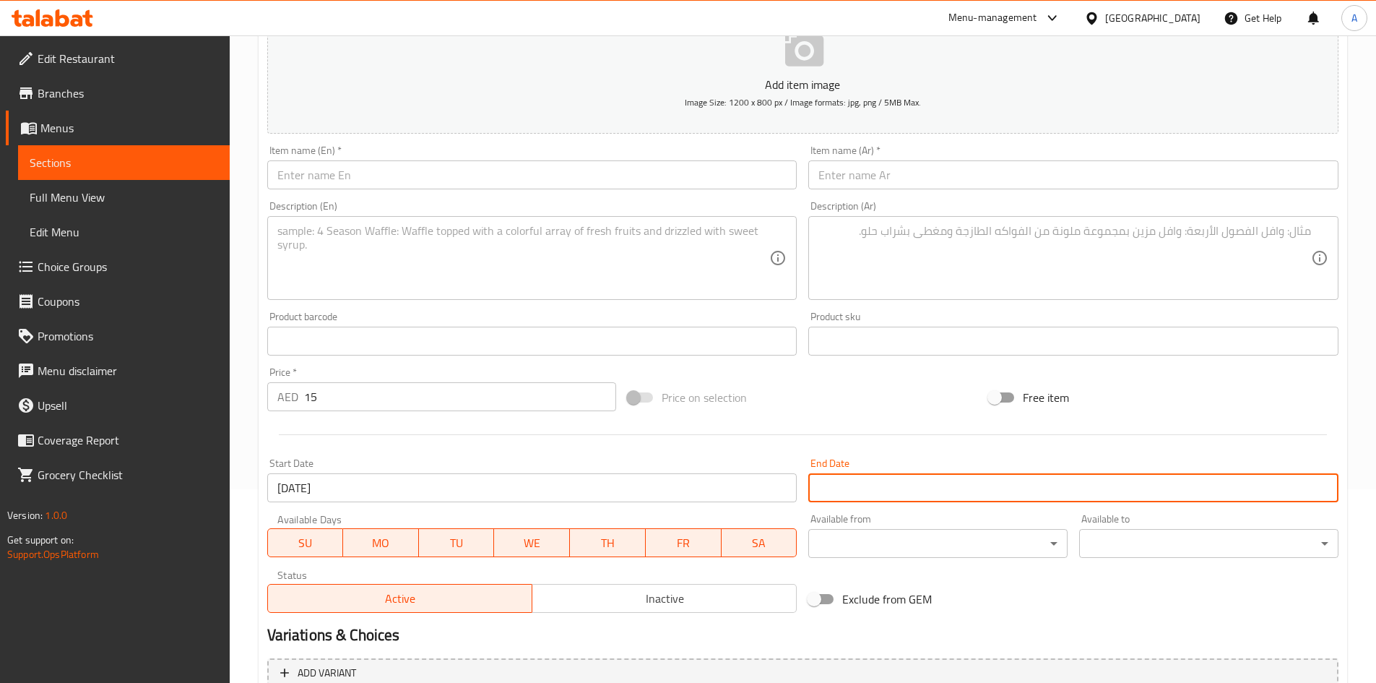
click at [888, 488] on input "Start Date" at bounding box center [1073, 487] width 530 height 29
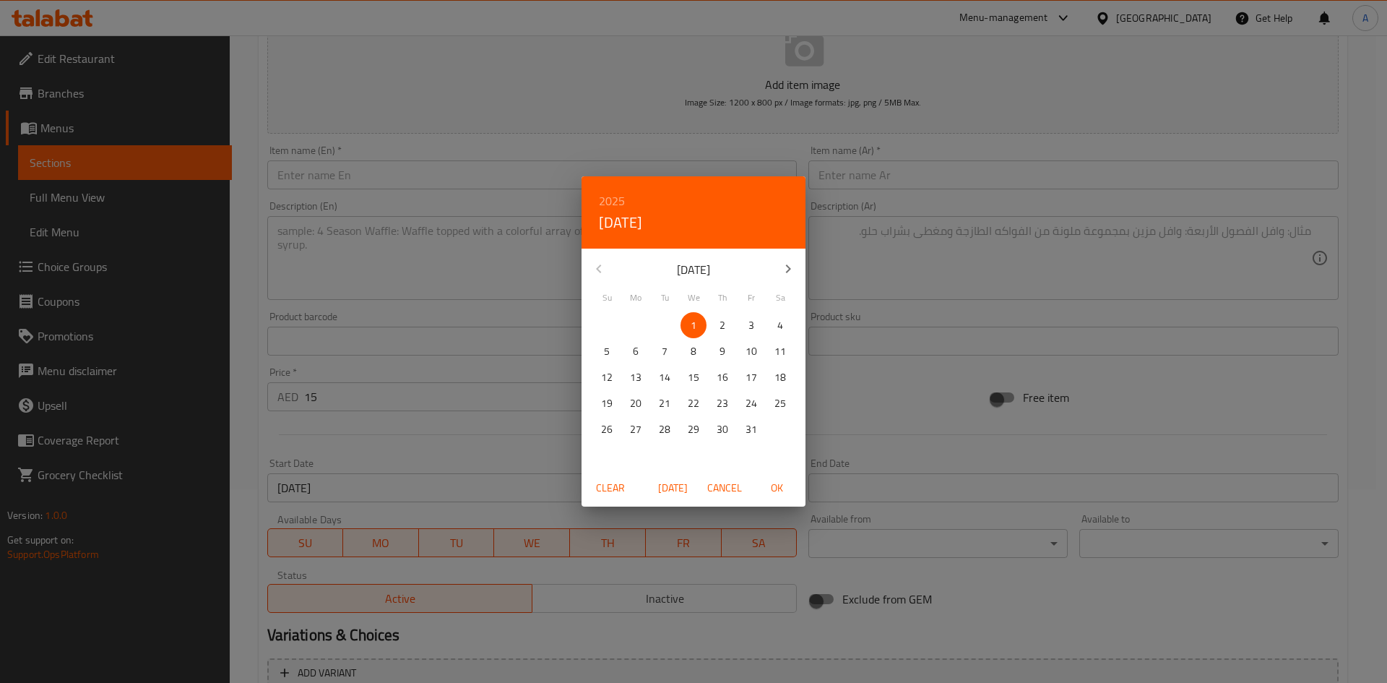
click at [754, 428] on p "31" at bounding box center [752, 429] width 12 height 18
drag, startPoint x: 782, startPoint y: 491, endPoint x: 849, endPoint y: 427, distance: 93.0
click at [781, 491] on span "OK" at bounding box center [776, 488] width 35 height 18
type input "[DATE]"
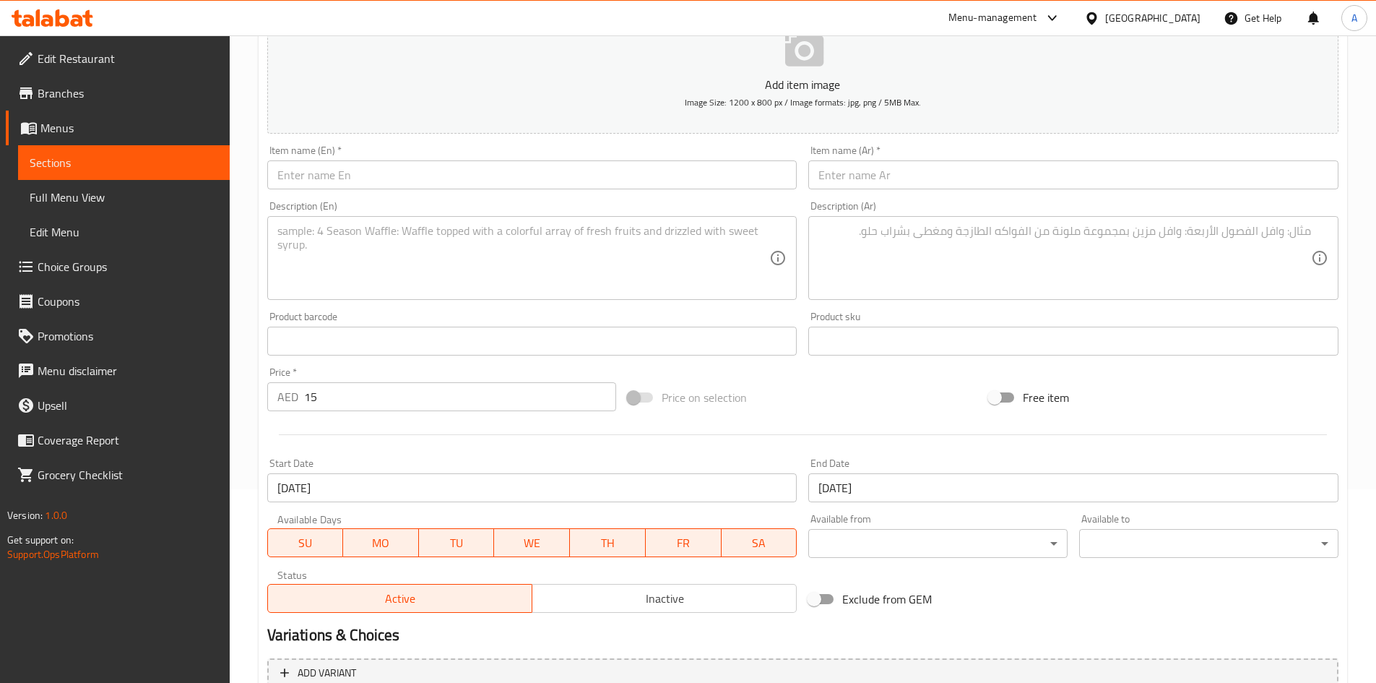
click at [888, 401] on div "Price on selection" at bounding box center [802, 397] width 361 height 39
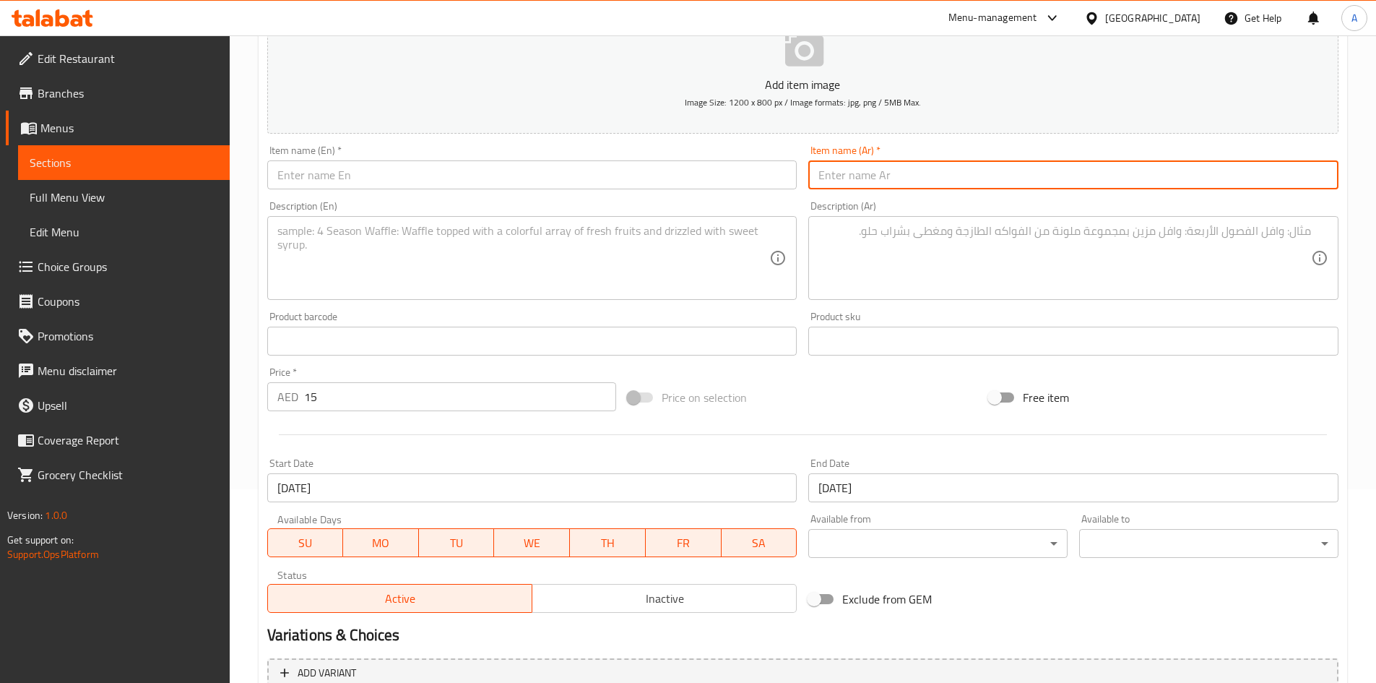
click at [899, 181] on input "text" at bounding box center [1073, 174] width 530 height 29
paste input "بلو بيري كرومبل - كوب فاليو"
type input "بلو بيري كرومبل - كوب فاليو"
click at [491, 177] on input "text" at bounding box center [532, 174] width 530 height 29
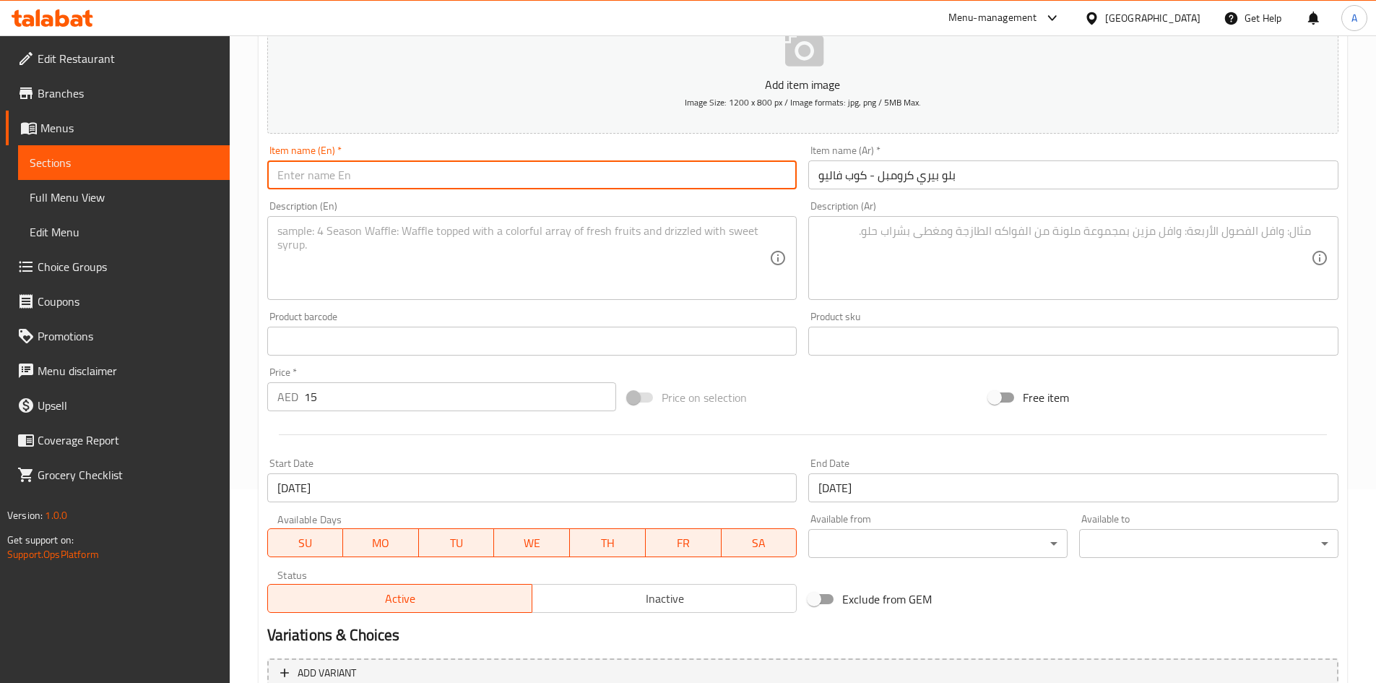
paste input "Blue Berry Crumble - Value Scoop Cup"
type input "Blue Berry Crumble - Value Scoop Cup"
click at [506, 205] on div "Description (En) Description (En)" at bounding box center [532, 250] width 530 height 99
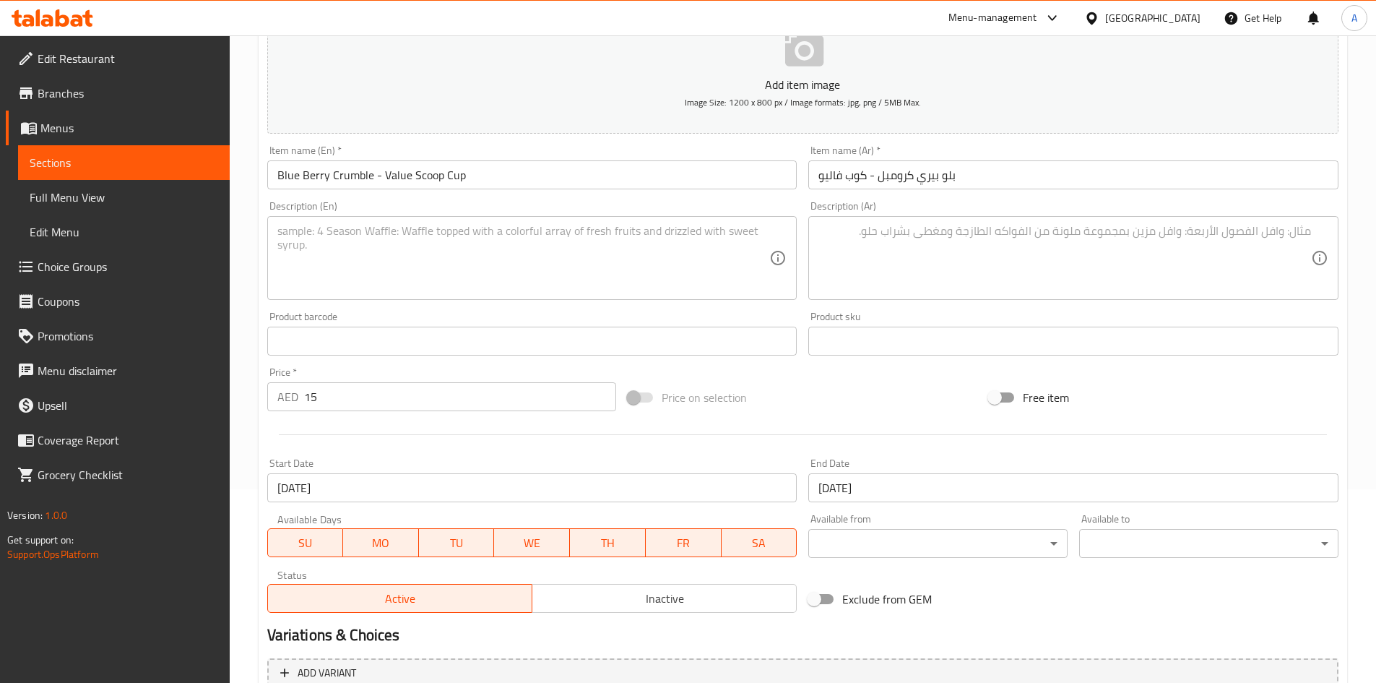
click at [994, 272] on textarea at bounding box center [1065, 258] width 493 height 69
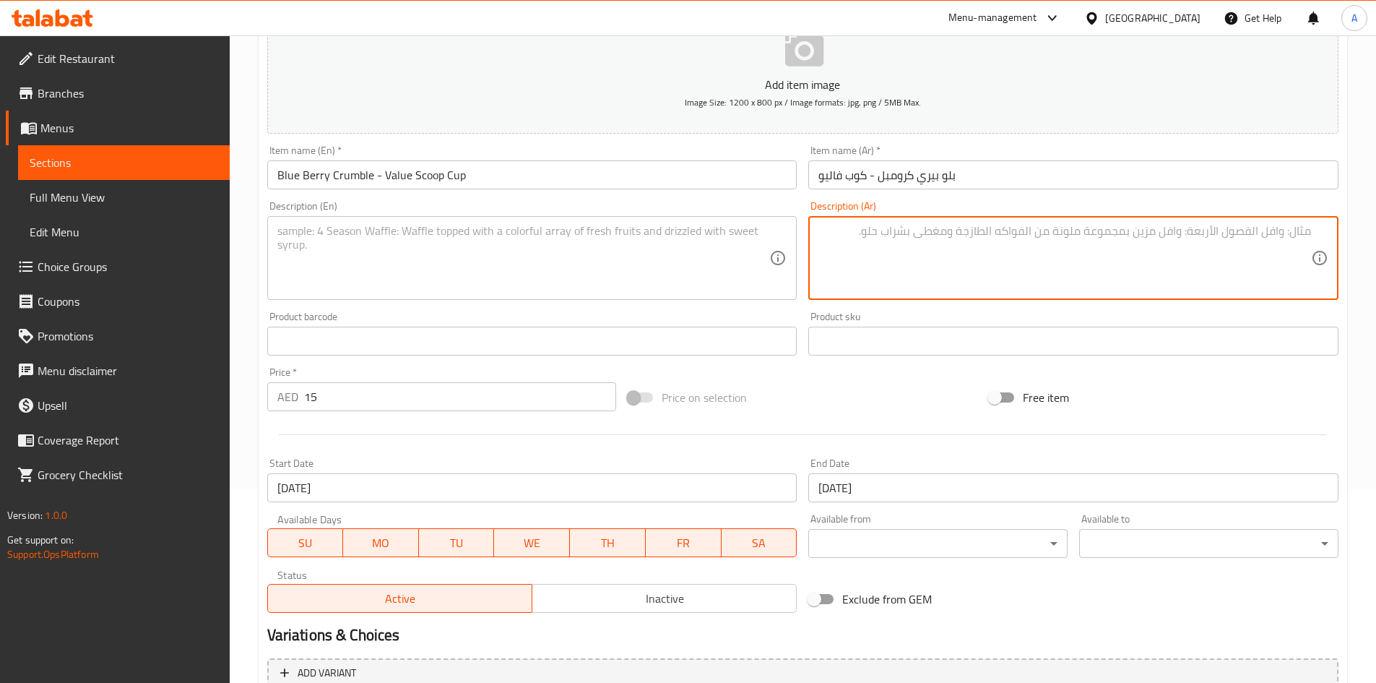
paste textarea ""آيس كريم التوت الأزرق بالسكر البني، آيس كريم الفانيلا، شِط من التوت الأزرق، قط…"
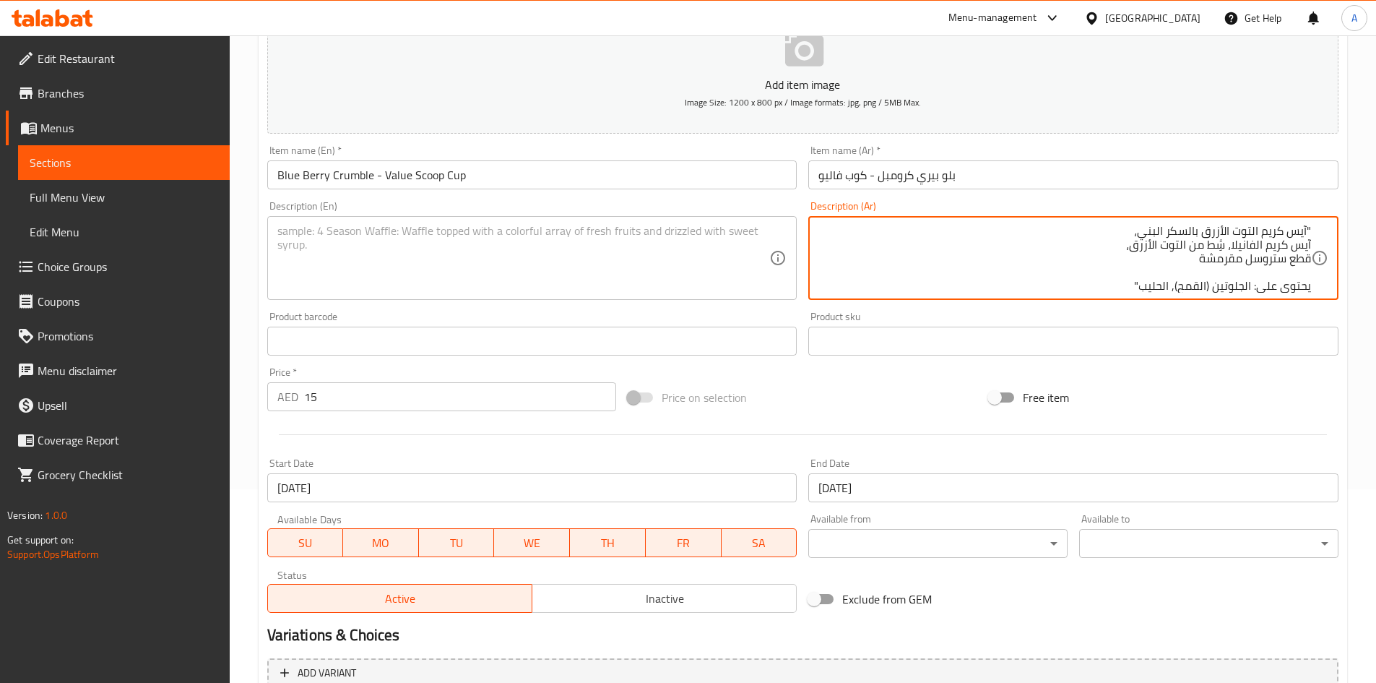
scroll to position [14, 0]
type textarea ""آيس كريم التوت الأزرق بالسكر البني، آيس كريم الفانيلا، شِط من التوت الأزرق، قط…"
click at [551, 269] on textarea at bounding box center [523, 258] width 493 height 69
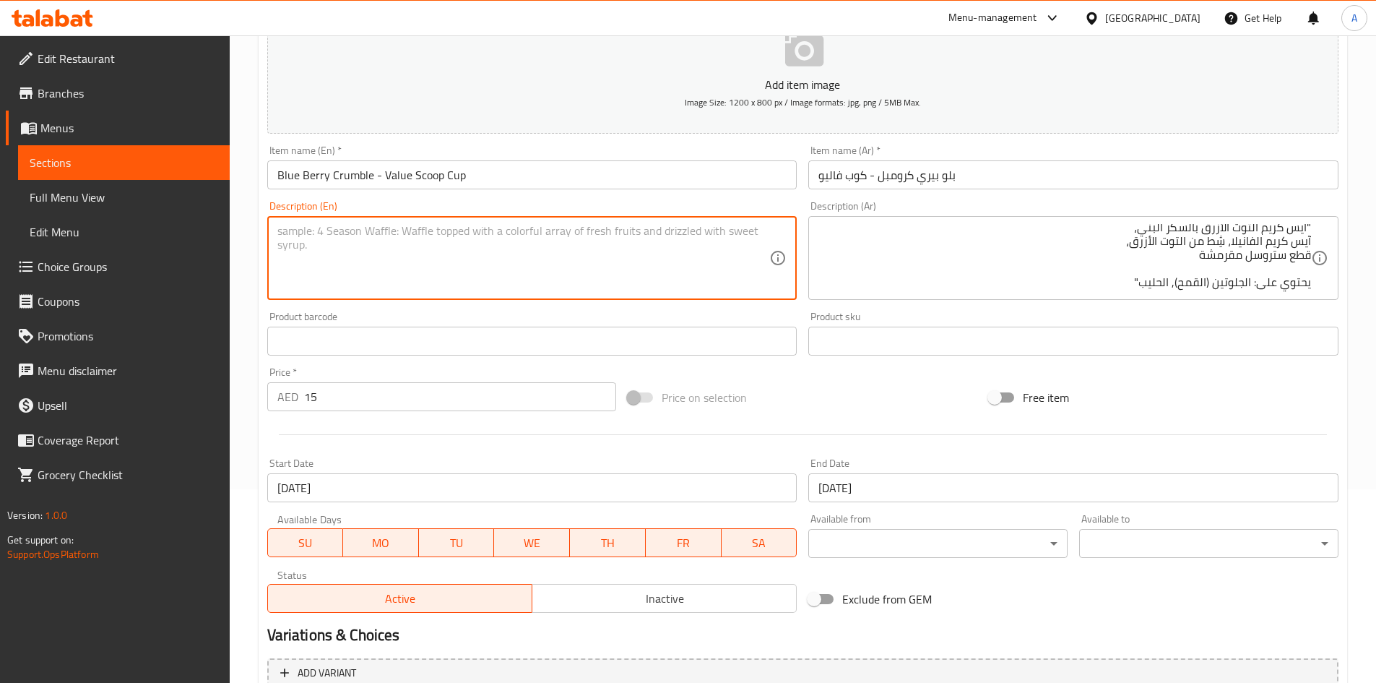
paste textarea ""Brown sugar blueberry ice cream, vanilla ice cream, blueberry swirl, streusel …"
click at [407, 259] on textarea ""Brown sugar blueberry ice cream, vanilla ice cream, blueberry swirl, streusel …" at bounding box center [523, 258] width 493 height 69
click at [481, 260] on textarea ""Brown sugar blueberry ice cream, vanilla ice cream, blueberry swirl, streusel …" at bounding box center [523, 258] width 493 height 69
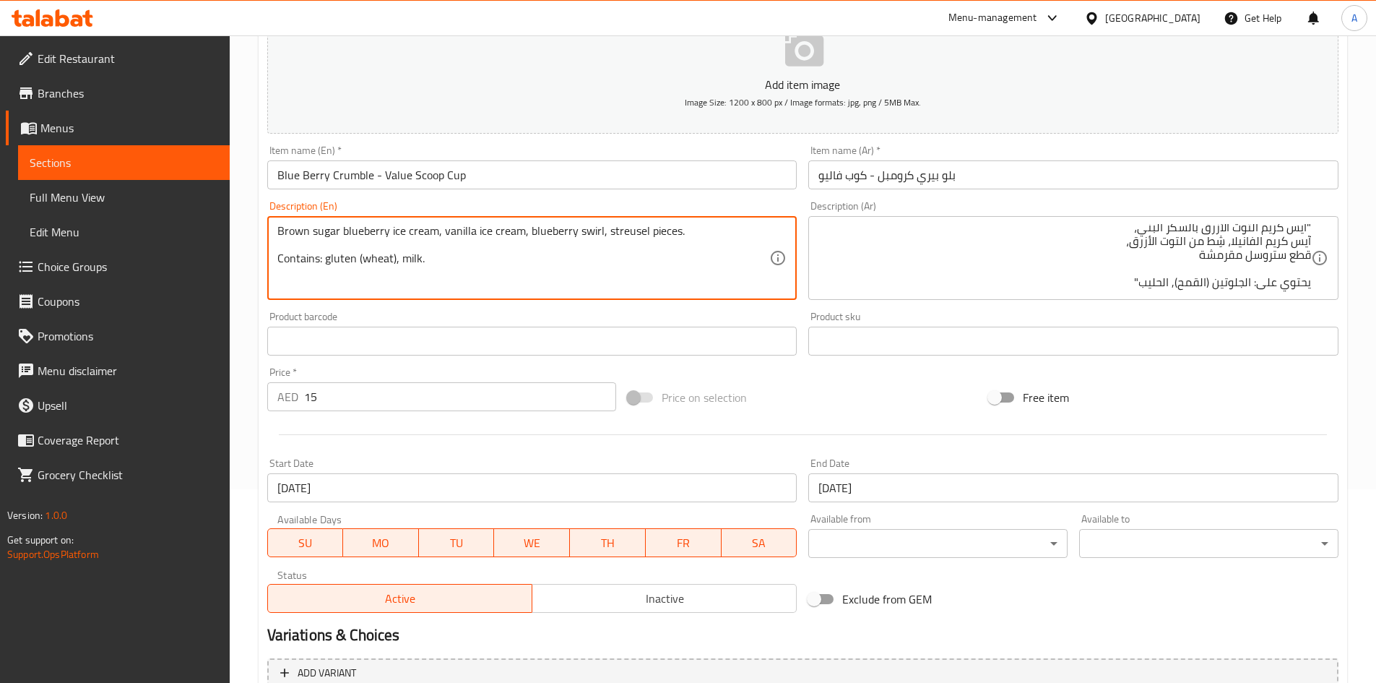
type textarea "Brown sugar blueberry ice cream, vanilla ice cream, blueberry swirl, streusel p…"
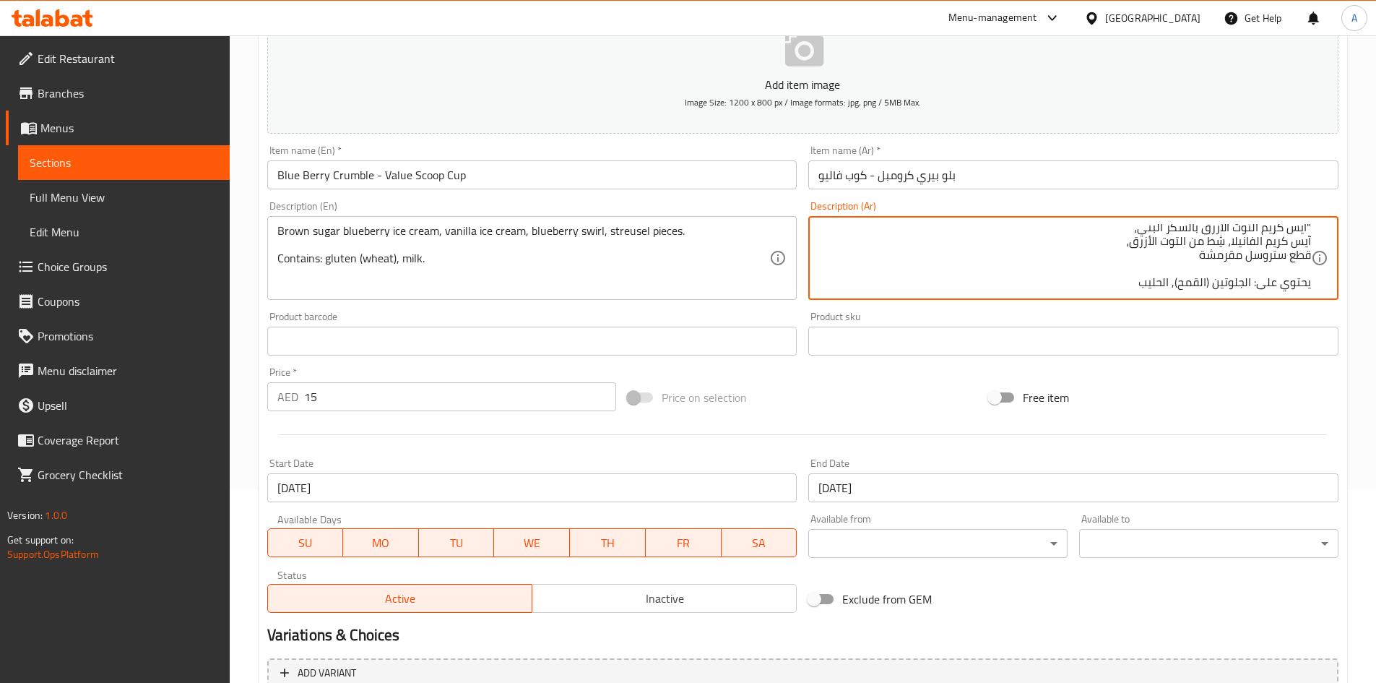
scroll to position [0, 0]
type textarea "آيس كريم التوت الأزرق بالسكر البني، آيس كريم الفانيلا، شِط من التوت الأزرق، قطع…"
click at [834, 409] on div "Price on selection" at bounding box center [802, 397] width 361 height 39
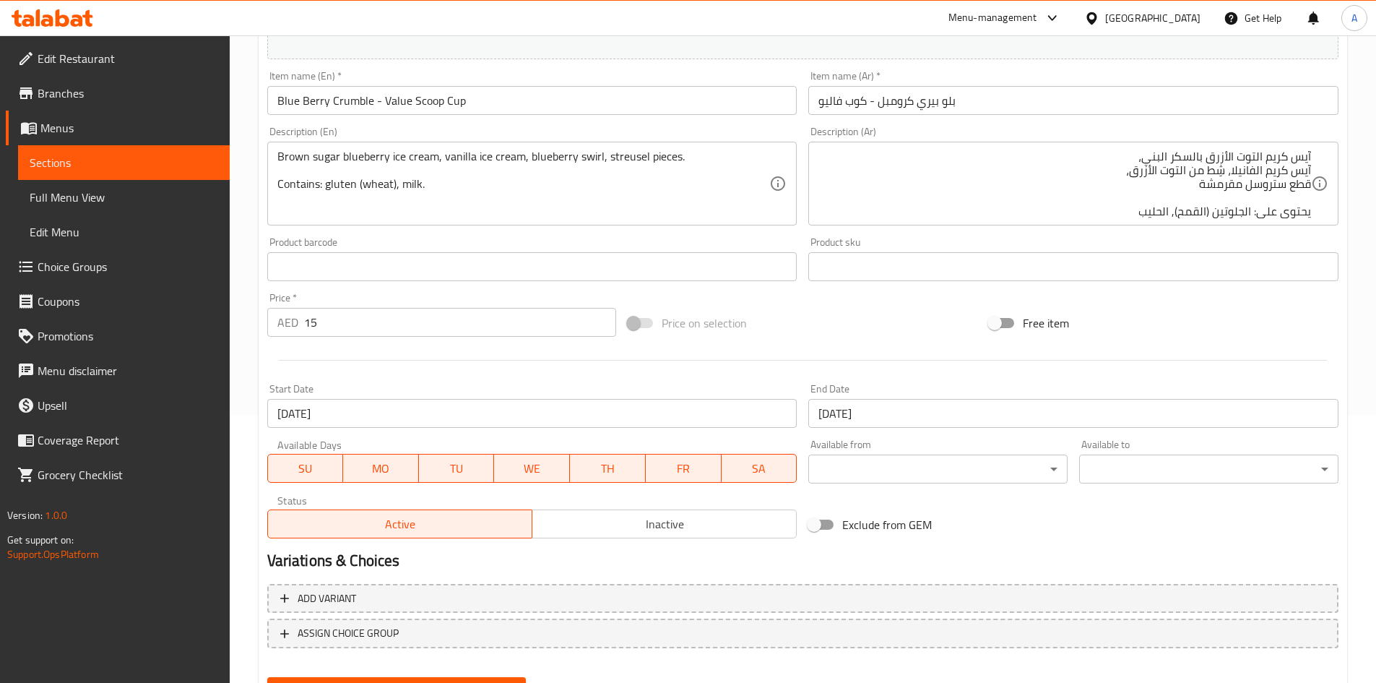
scroll to position [338, 0]
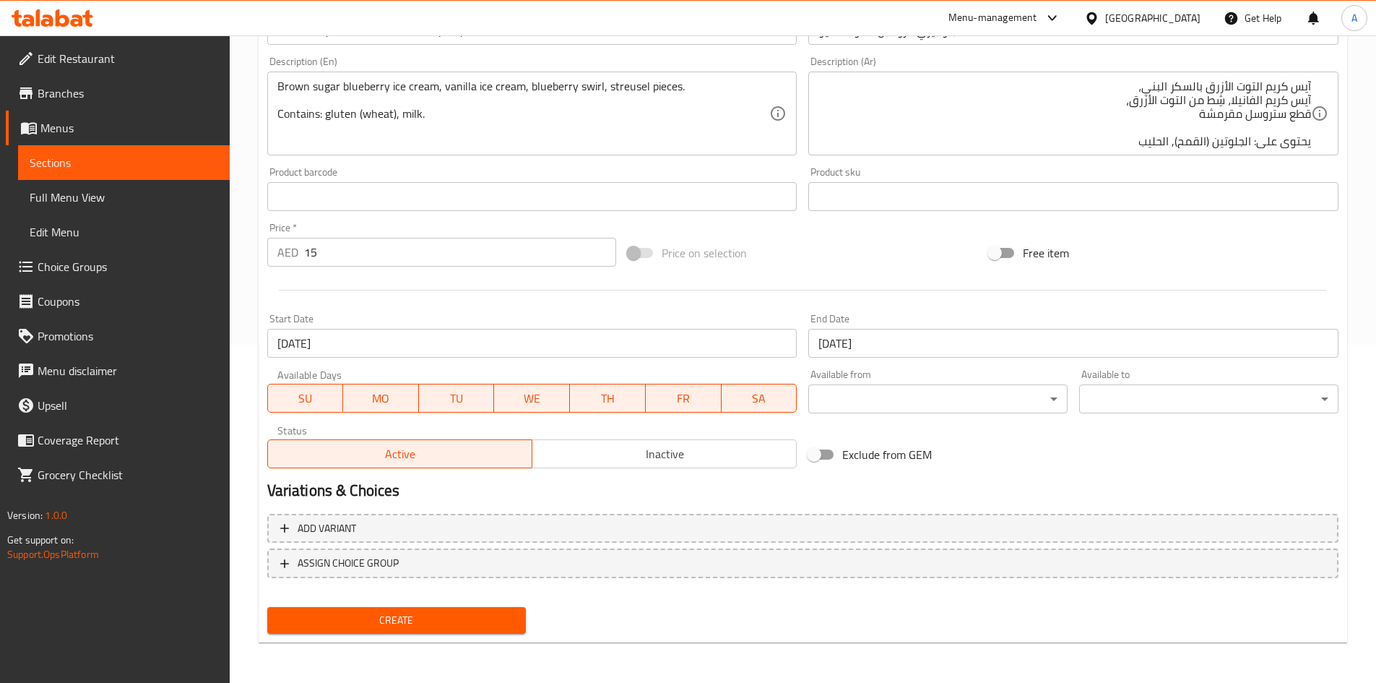
click at [400, 631] on button "Create" at bounding box center [396, 620] width 259 height 27
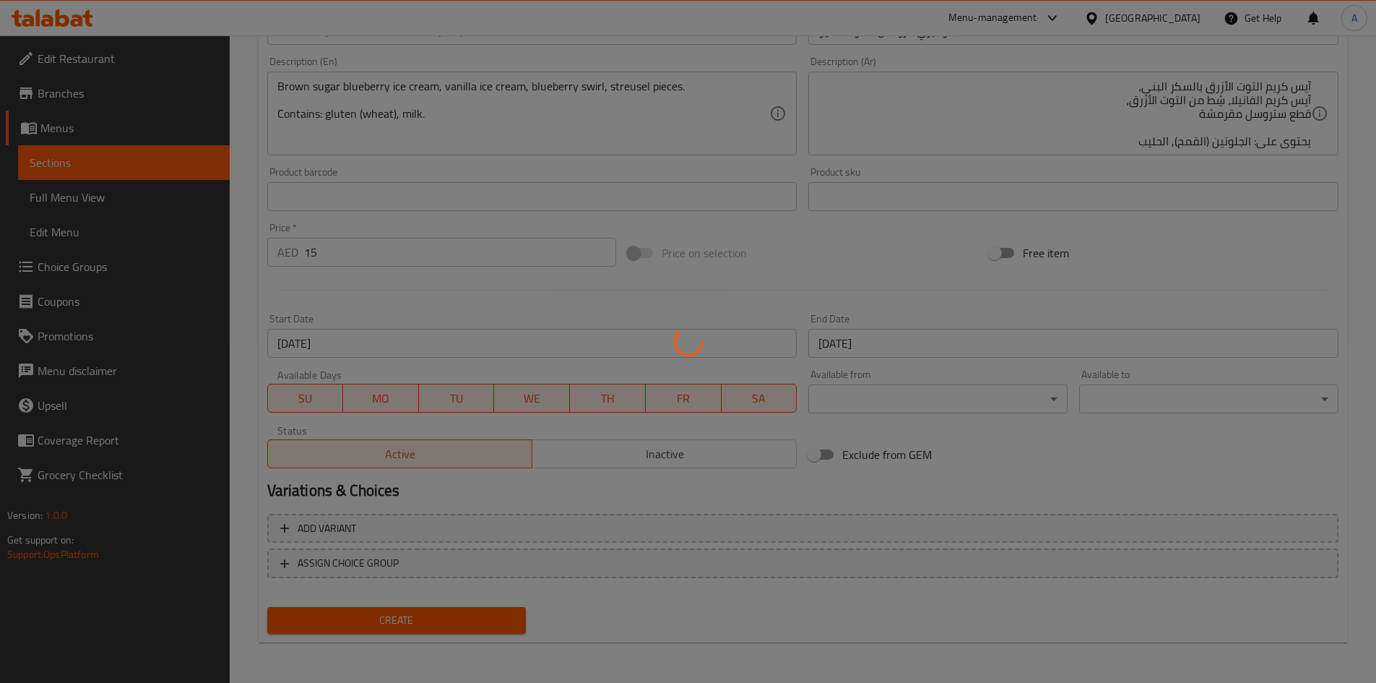
type input "0"
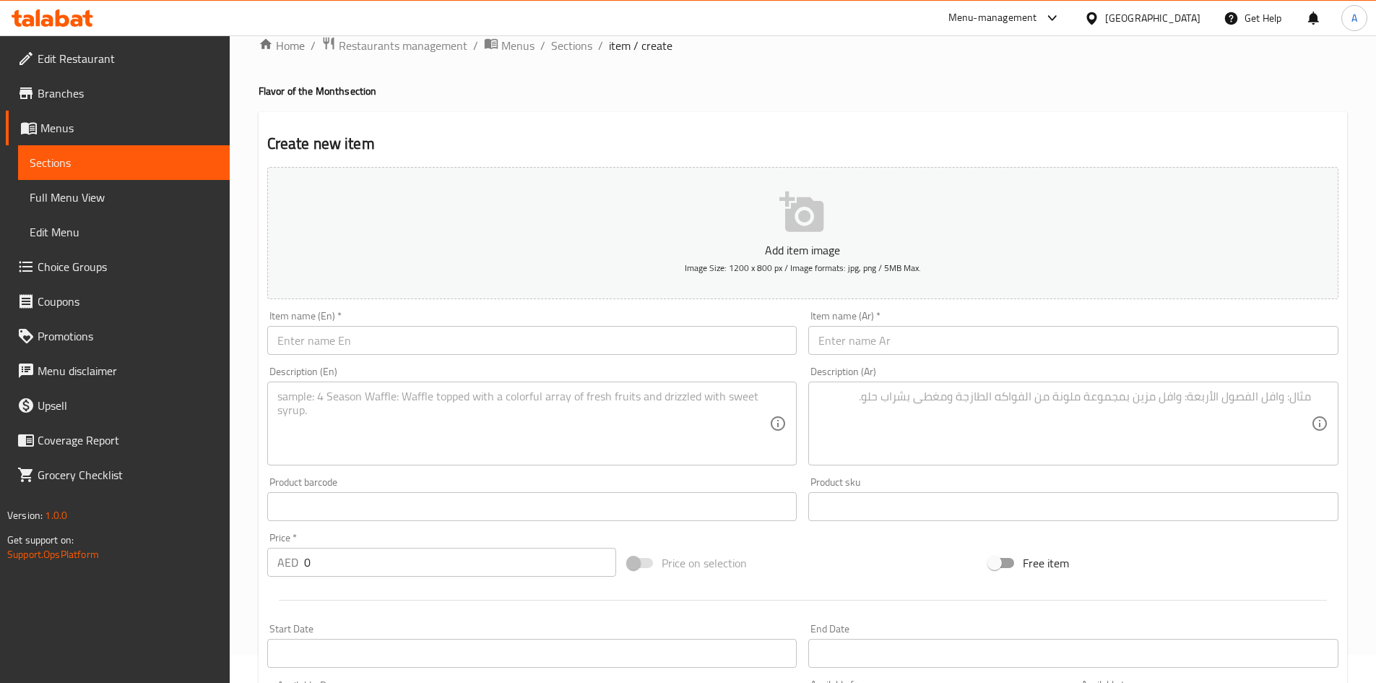
scroll to position [0, 0]
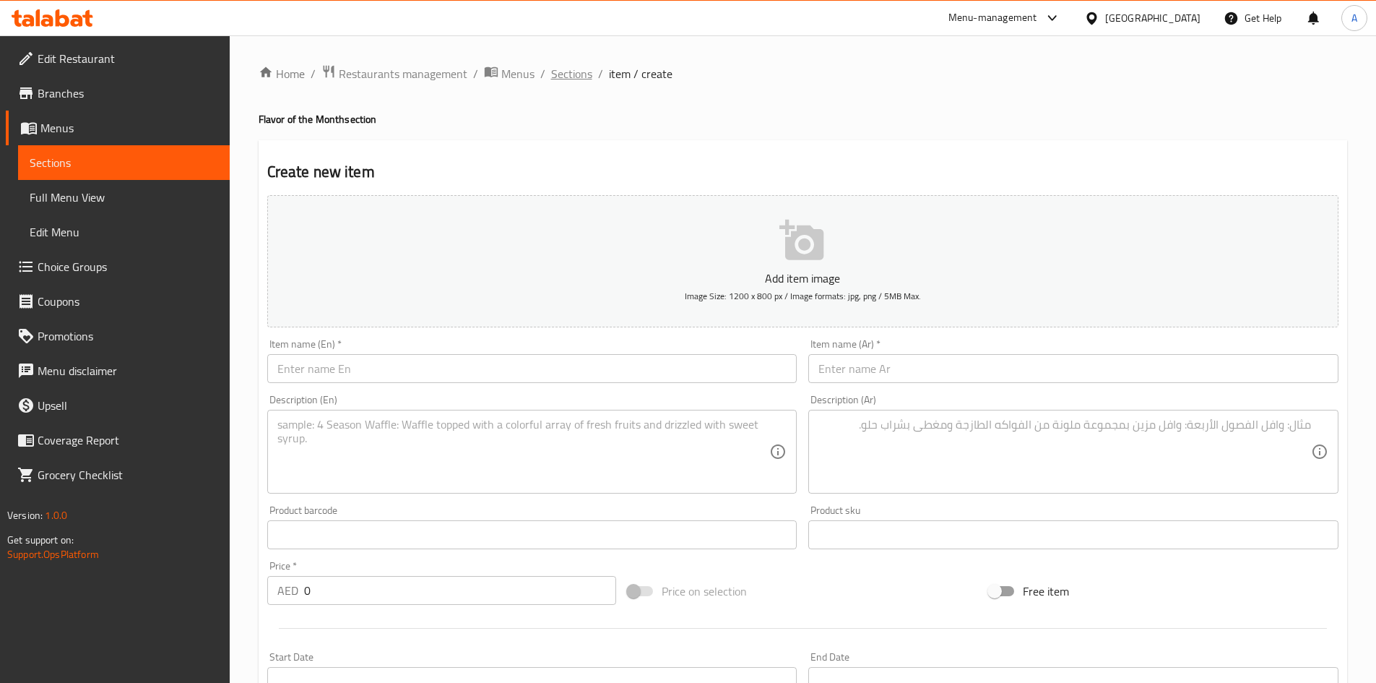
click at [576, 66] on span "Sections" at bounding box center [571, 73] width 41 height 17
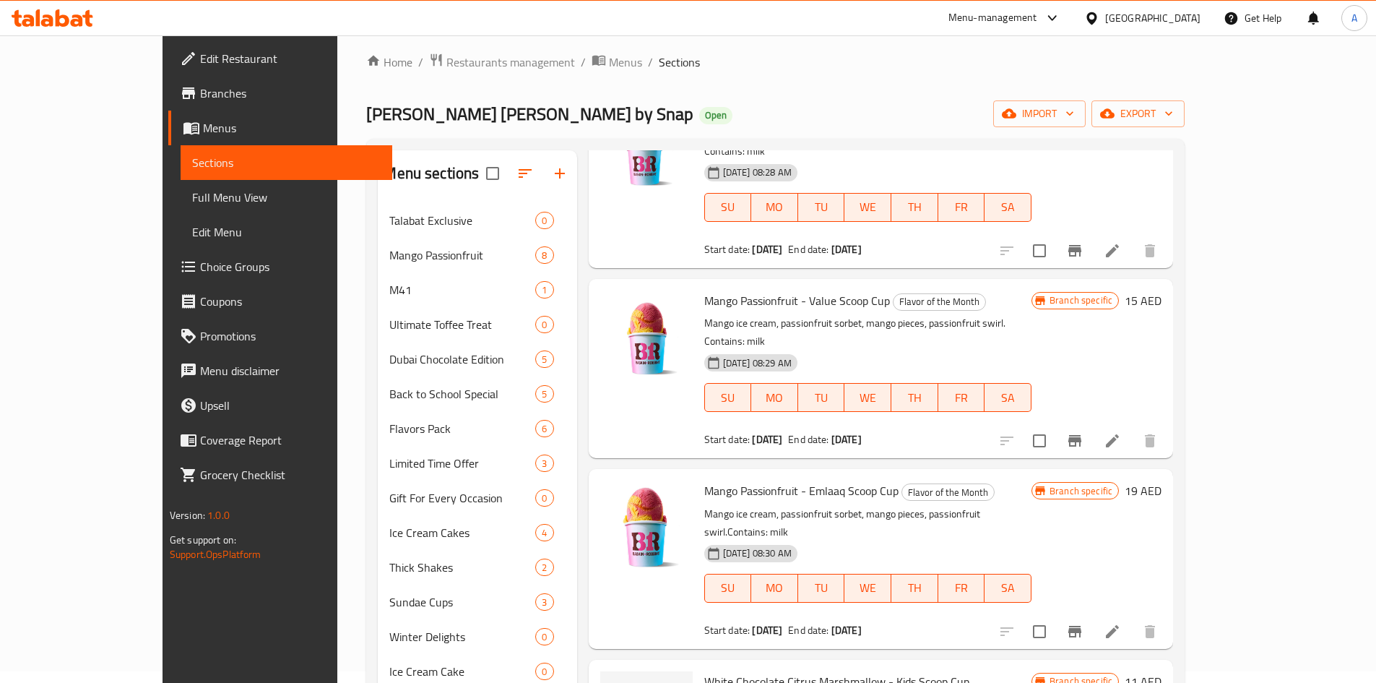
scroll to position [722, 0]
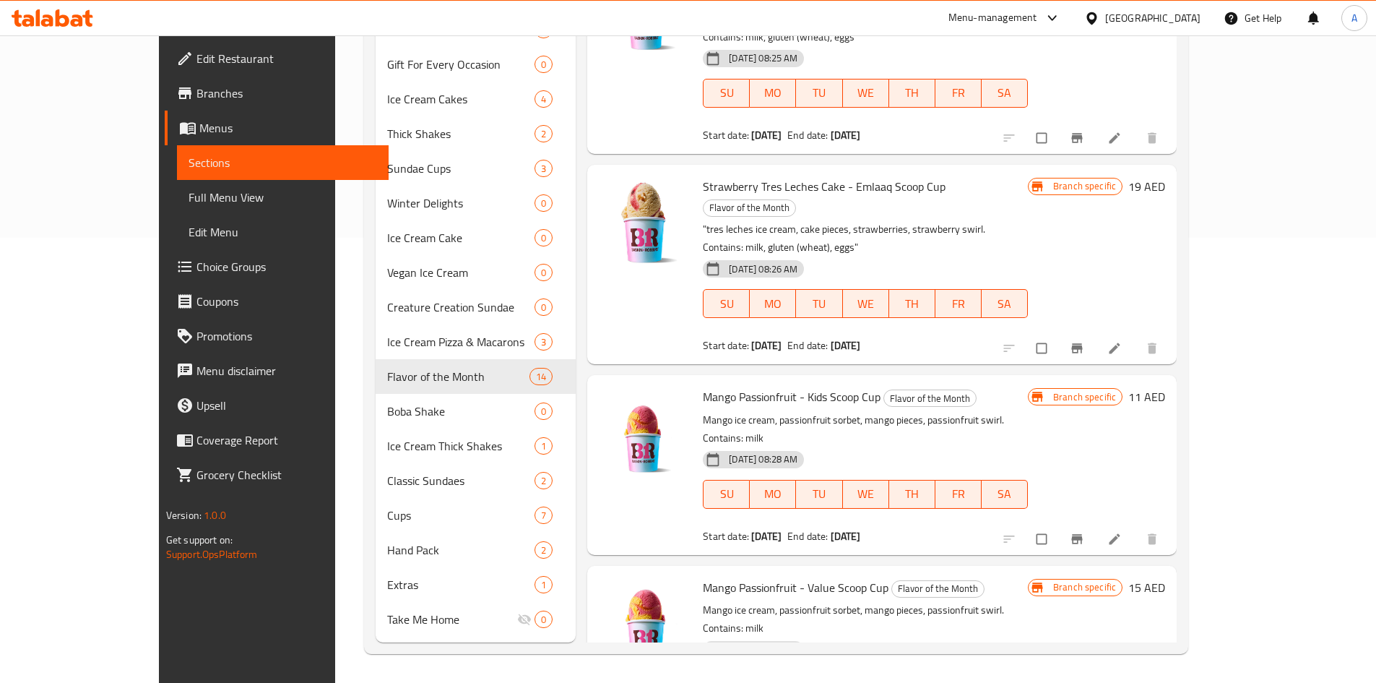
scroll to position [12, 0]
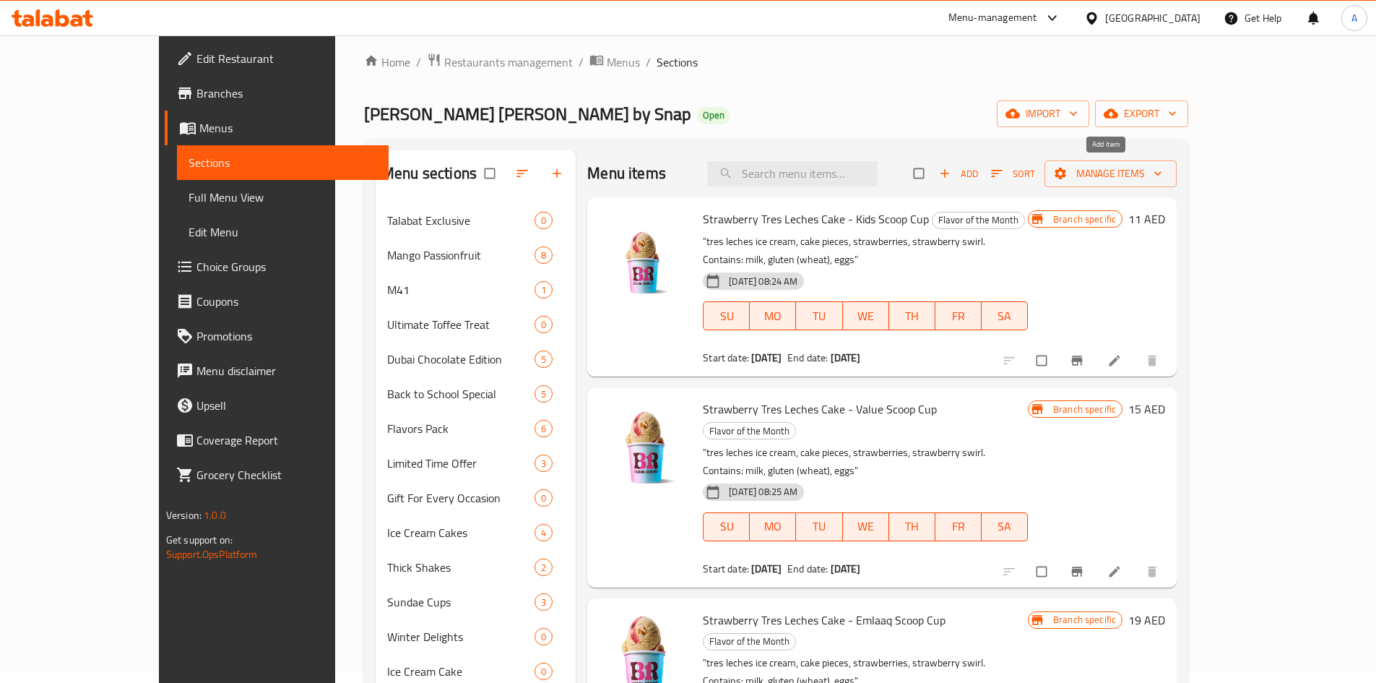
click at [978, 178] on span "Add" at bounding box center [958, 173] width 39 height 17
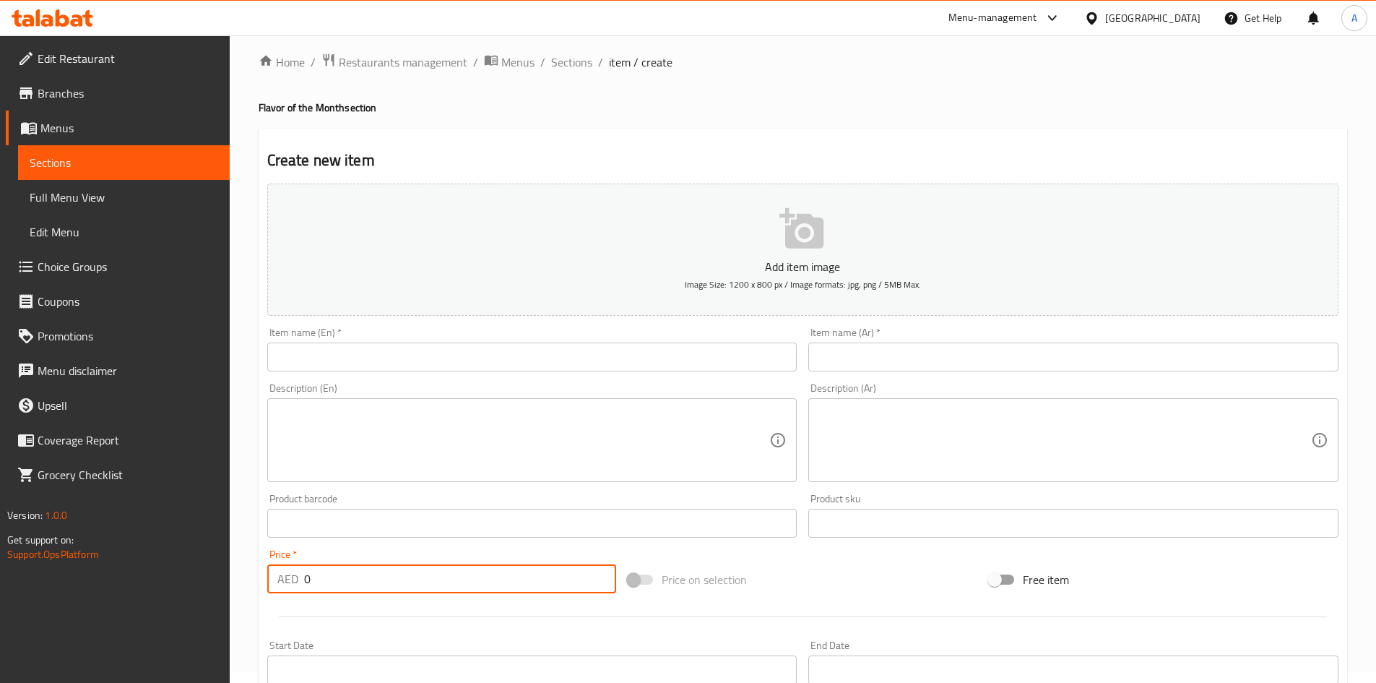
click at [514, 571] on input "0" at bounding box center [460, 578] width 313 height 29
type input "19"
click at [918, 345] on input "text" at bounding box center [1073, 356] width 530 height 29
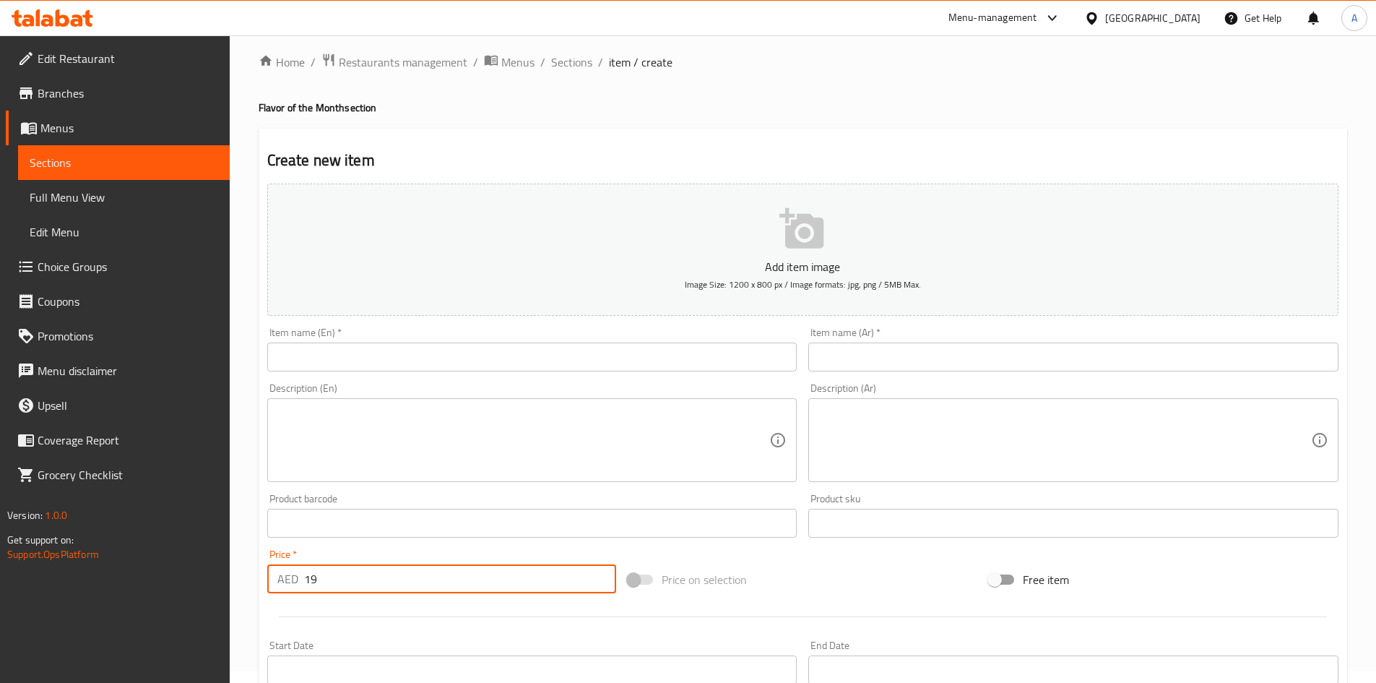
paste input "بلو بيري كرومبل - كوب عملاق"
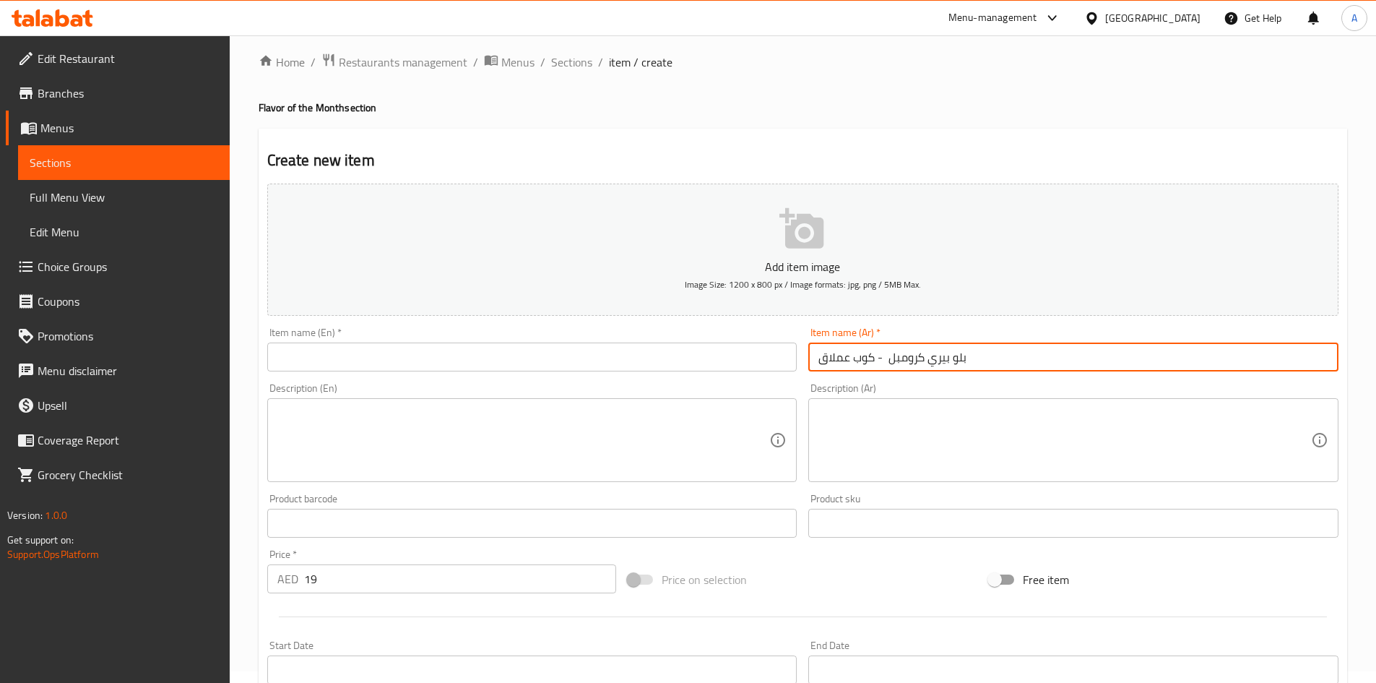
type input "بلو بيري كرومبل - كوب عملاق"
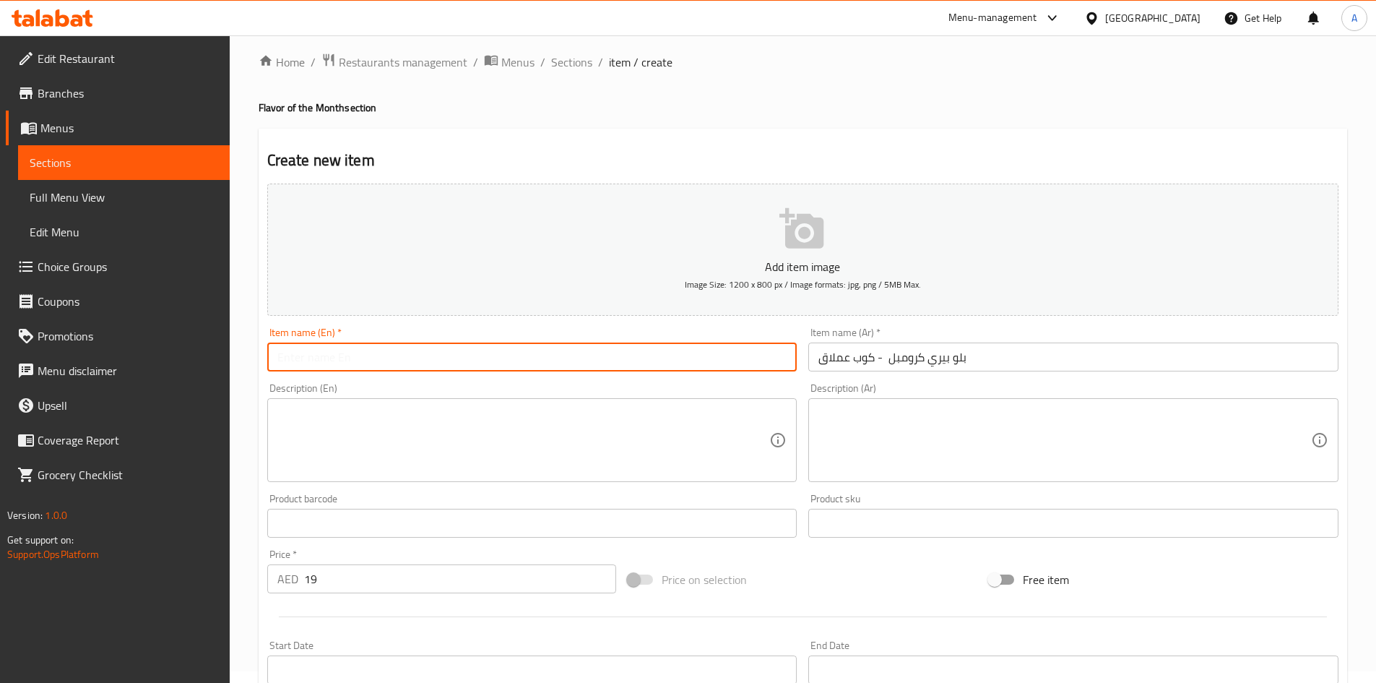
drag, startPoint x: 553, startPoint y: 353, endPoint x: 577, endPoint y: 353, distance: 23.9
click at [553, 353] on input "text" at bounding box center [532, 356] width 530 height 29
paste input "Blue Berry Crumble - Emlaaq Scoop Cup"
type input "Blue Berry Crumble - Emlaaq Scoop Cup"
click at [961, 435] on textarea at bounding box center [1065, 440] width 493 height 69
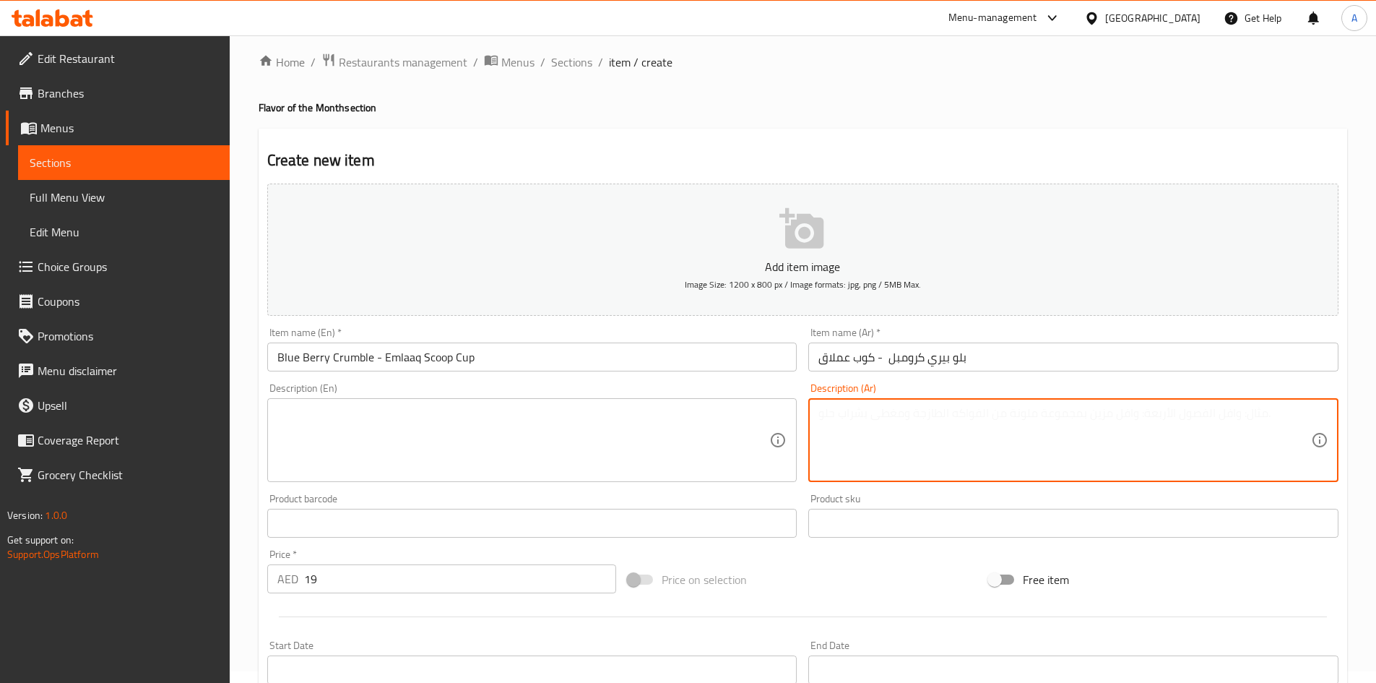
paste textarea ""آيس كريم التوت الأزرق بالسكر البني، آيس كريم الفانيلا، شِط من التوت الأزرق، قط…"
type textarea ""آيس كريم التوت الأزرق بالسكر البني، آيس كريم الفانيلا، شِط من التوت الأزرق، قط…"
click at [601, 449] on textarea at bounding box center [523, 440] width 493 height 69
paste textarea ""Brown sugar blueberry ice cream, vanilla ice cream, blueberry swirl, streusel …"
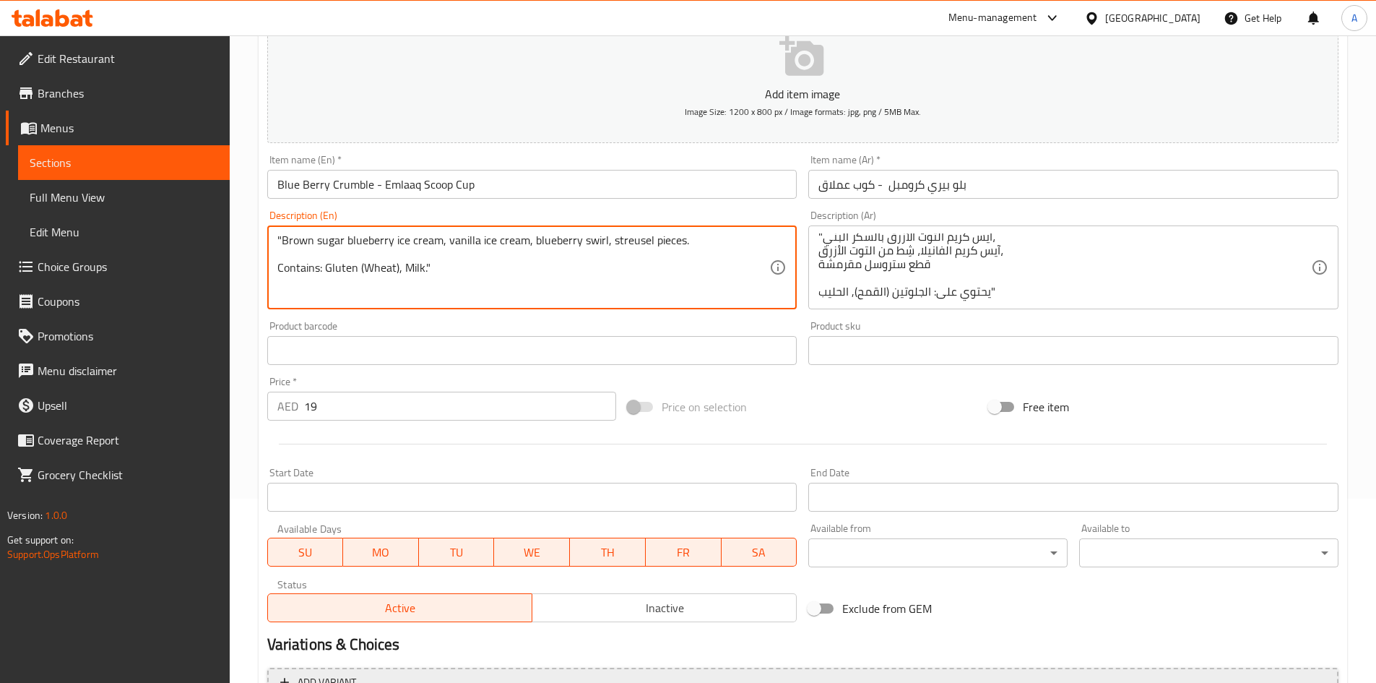
scroll to position [338, 0]
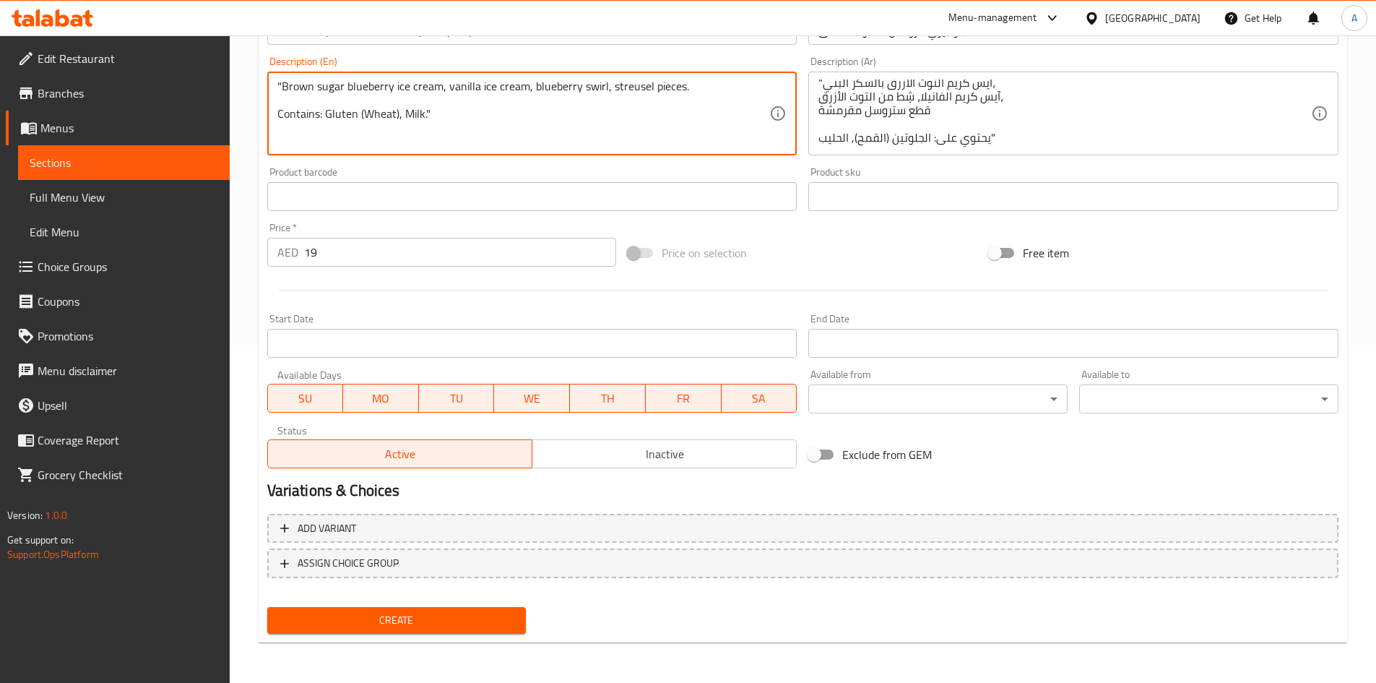
type textarea ""Brown sugar blueberry ice cream, vanilla ice cream, blueberry swirl, streusel …"
click at [680, 319] on div "Start Date Start Date" at bounding box center [532, 336] width 530 height 44
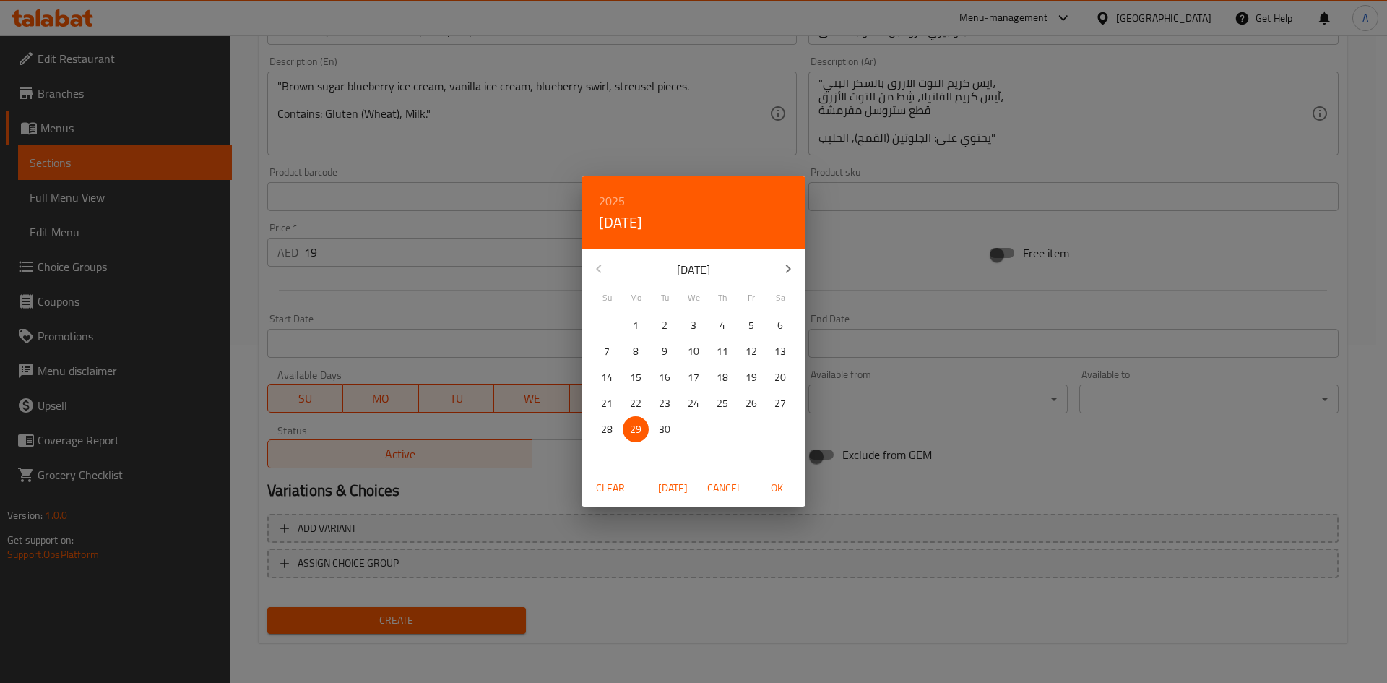
click at [680, 339] on div "10" at bounding box center [693, 351] width 29 height 26
click at [784, 263] on icon "button" at bounding box center [788, 268] width 17 height 17
click at [694, 327] on p "1" at bounding box center [694, 325] width 6 height 18
click at [769, 488] on span "OK" at bounding box center [776, 488] width 35 height 18
type input "[DATE]"
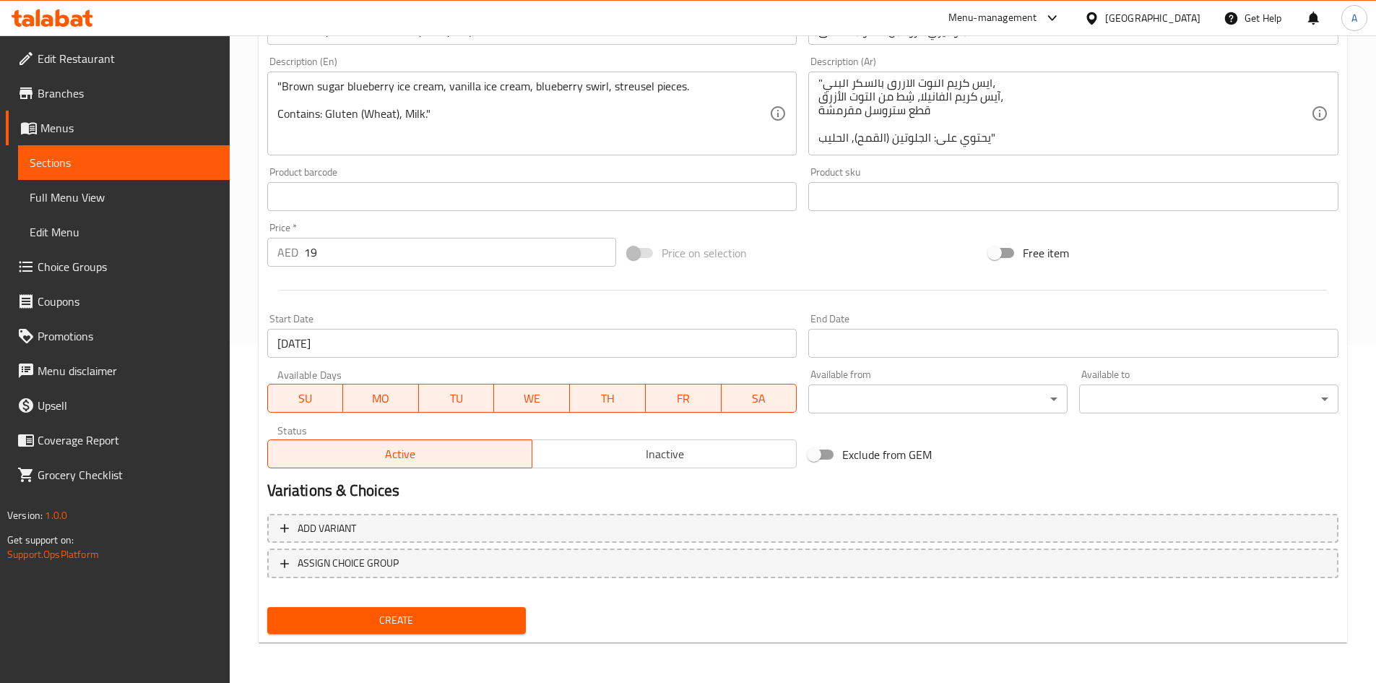
click at [873, 345] on input "Start Date" at bounding box center [1073, 343] width 530 height 29
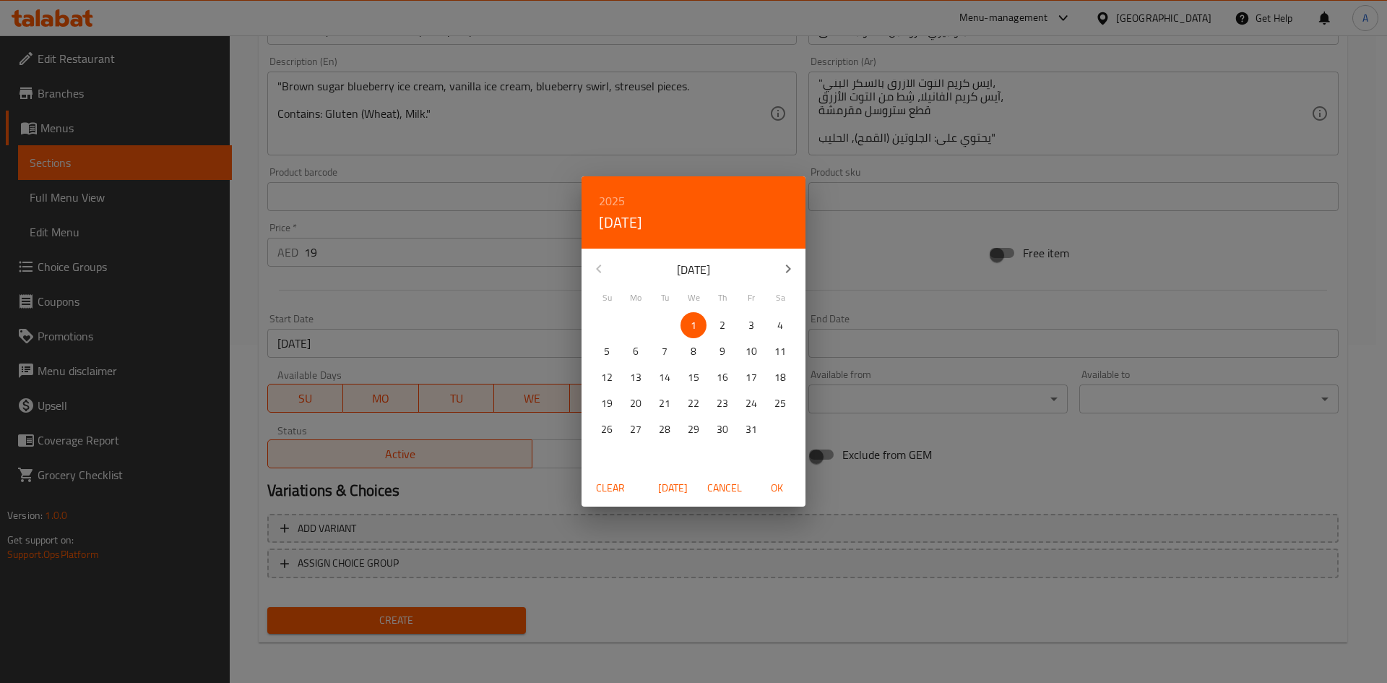
click at [746, 429] on p "31" at bounding box center [752, 429] width 12 height 18
click at [782, 488] on span "OK" at bounding box center [776, 488] width 35 height 18
type input "[DATE]"
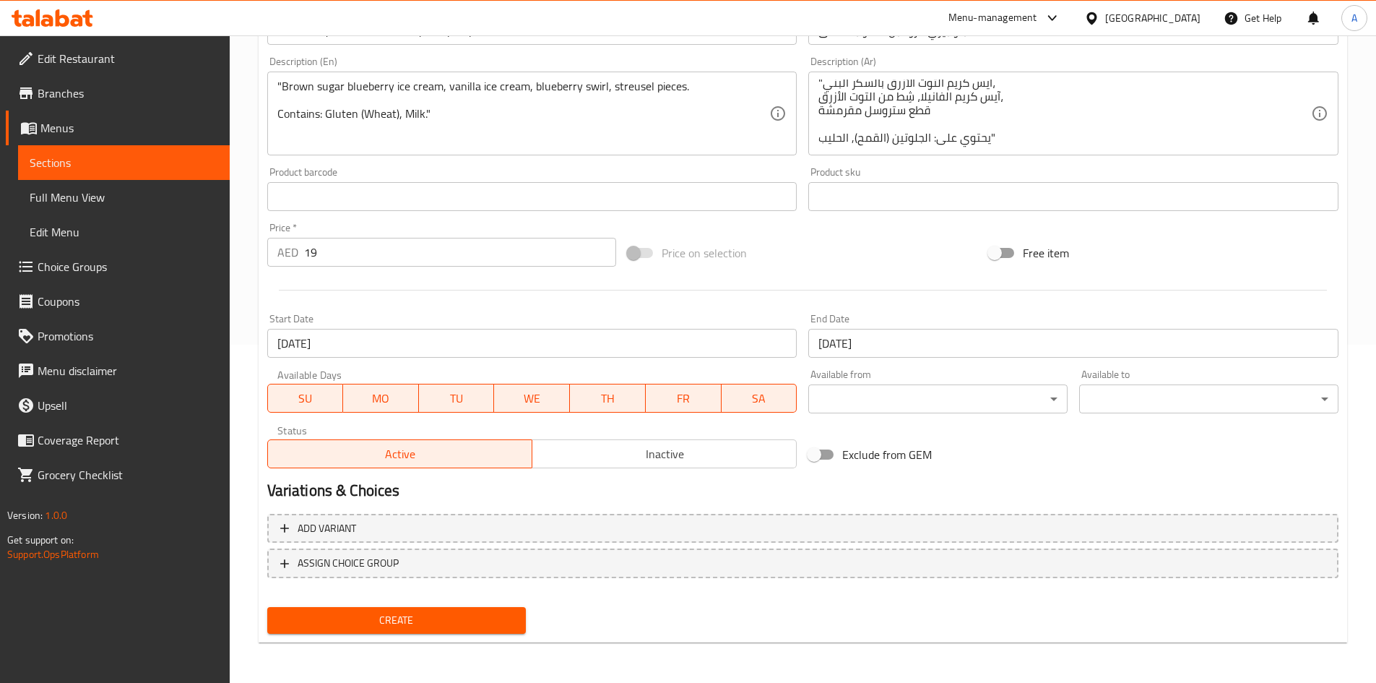
drag, startPoint x: 777, startPoint y: 485, endPoint x: 762, endPoint y: 483, distance: 14.5
click at [776, 485] on h2 "Variations & Choices" at bounding box center [802, 491] width 1071 height 22
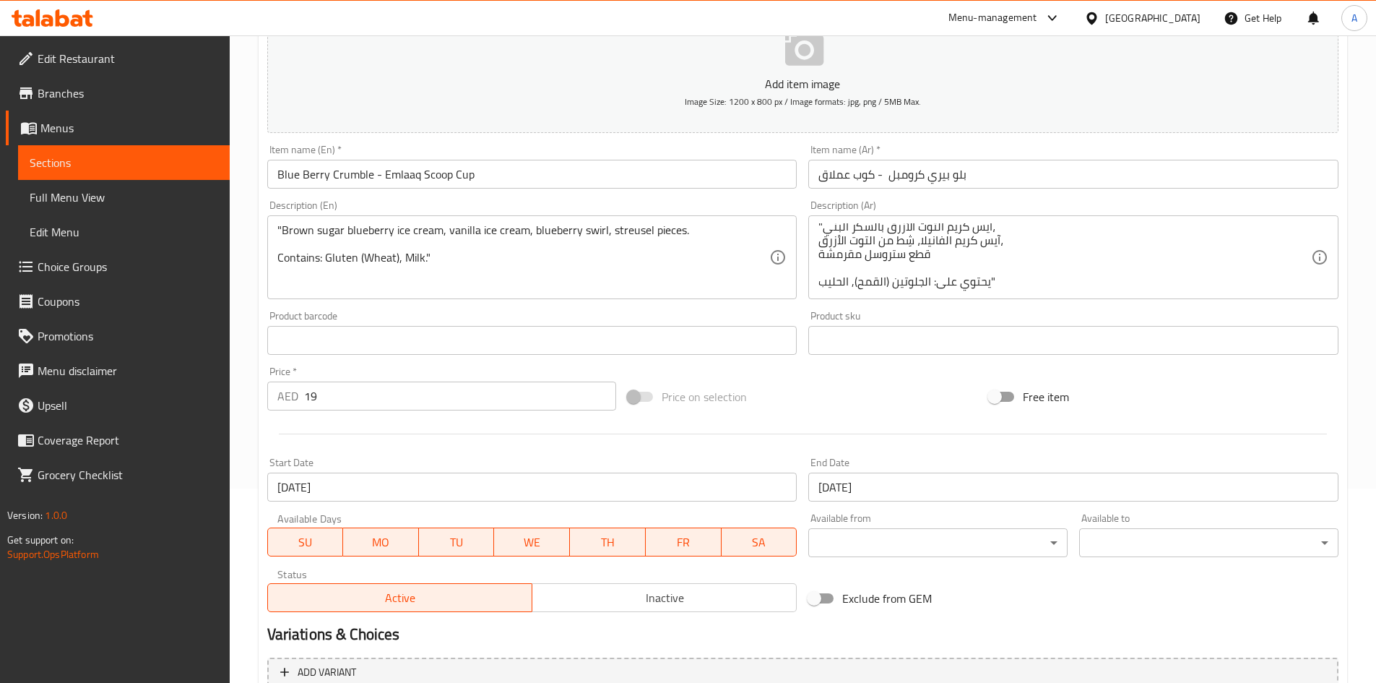
scroll to position [194, 0]
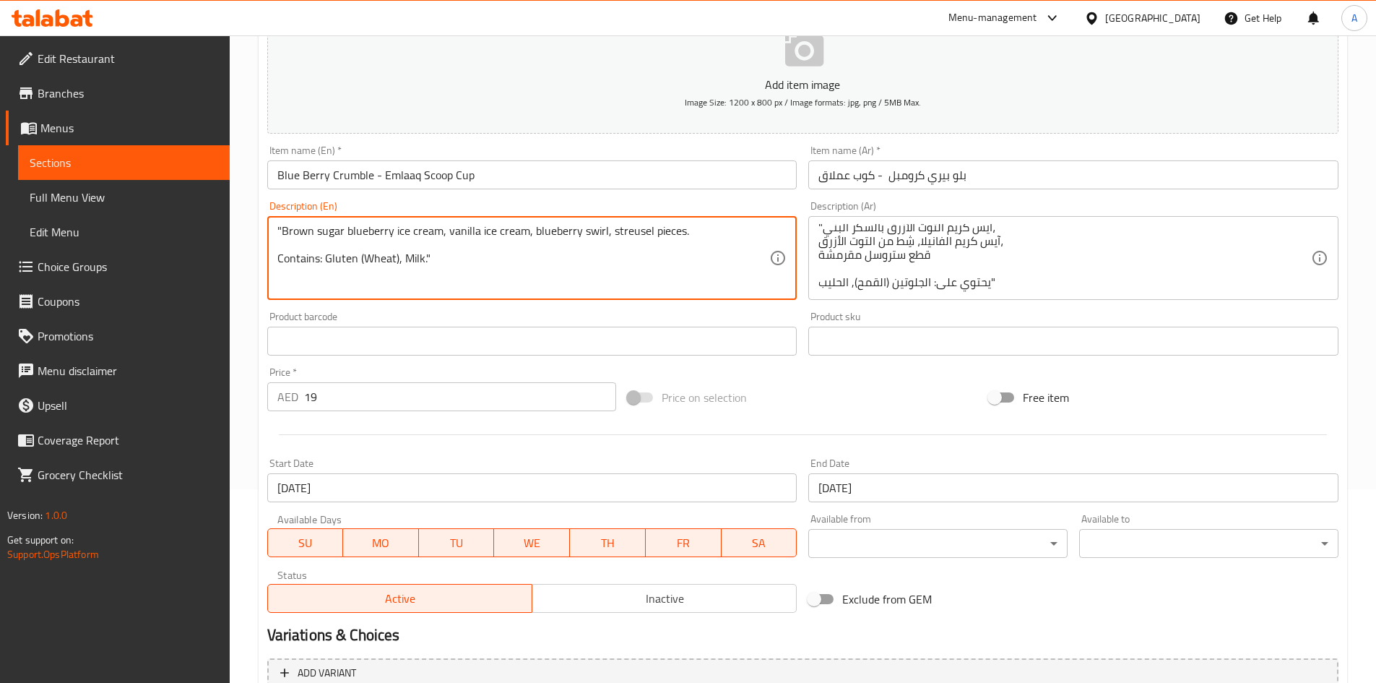
click at [358, 264] on textarea ""Brown sugar blueberry ice cream, vanilla ice cream, blueberry swirl, streusel …" at bounding box center [523, 258] width 493 height 69
click at [457, 262] on textarea ""Brown sugar blueberry ice cream, vanilla ice cream, blueberry swirl, streusel …" at bounding box center [523, 258] width 493 height 69
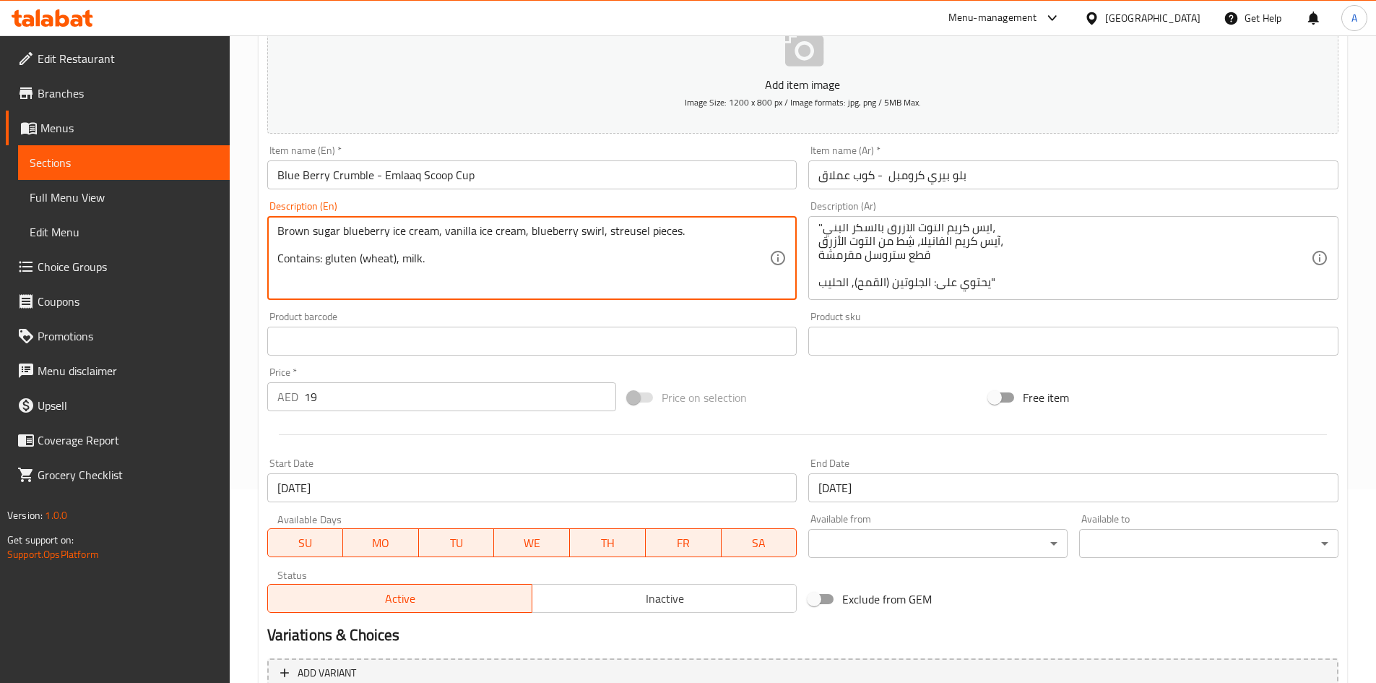
type textarea "Brown sugar blueberry ice cream, vanilla ice cream, blueberry swirl, streusel p…"
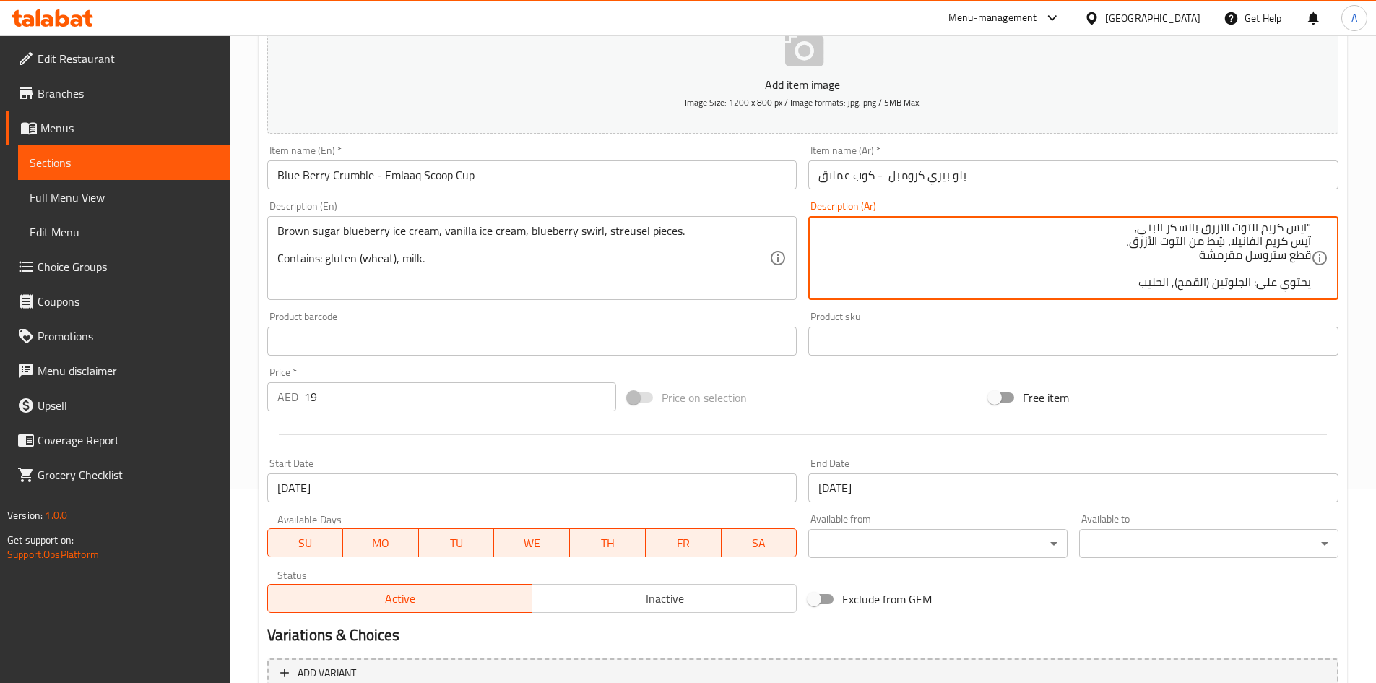
scroll to position [0, 0]
type textarea "آيس كريم التوت الأزرق بالسكر البني، آيس كريم الفانيلا، شِط من التوت الأزرق، قطع…"
click at [827, 426] on div at bounding box center [803, 434] width 1083 height 35
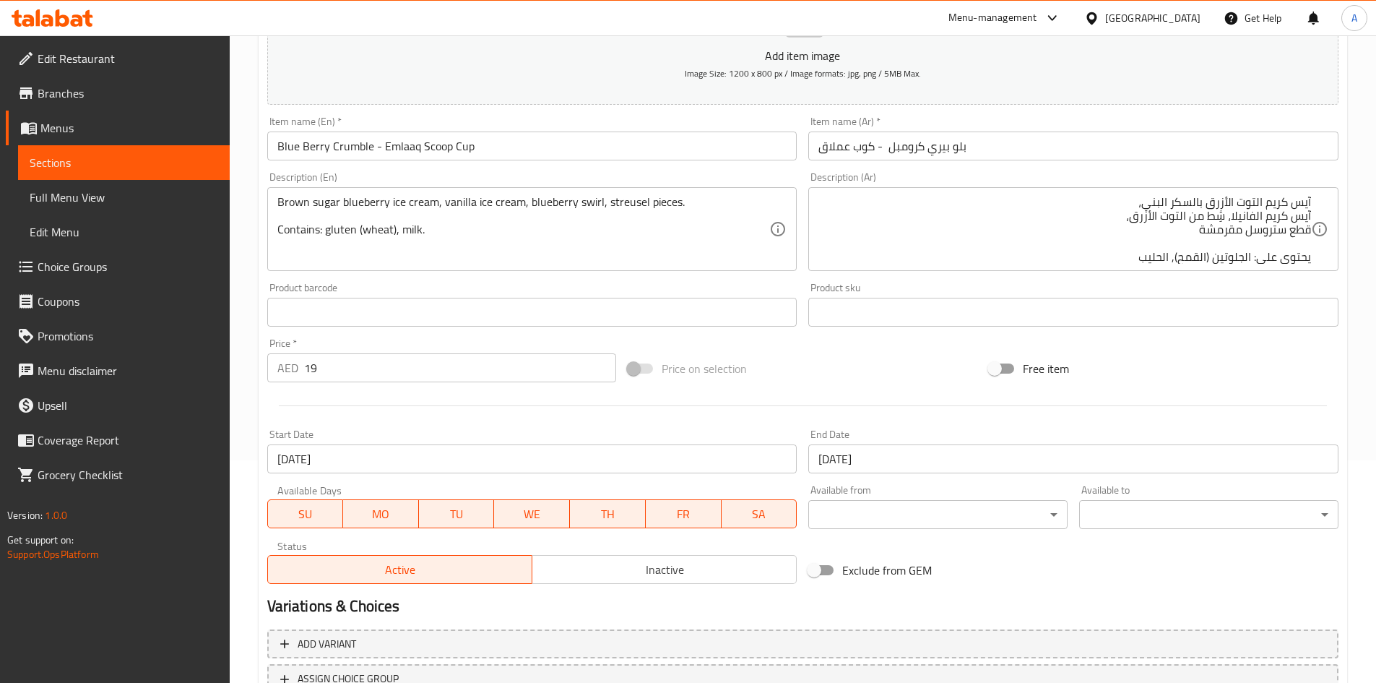
scroll to position [338, 0]
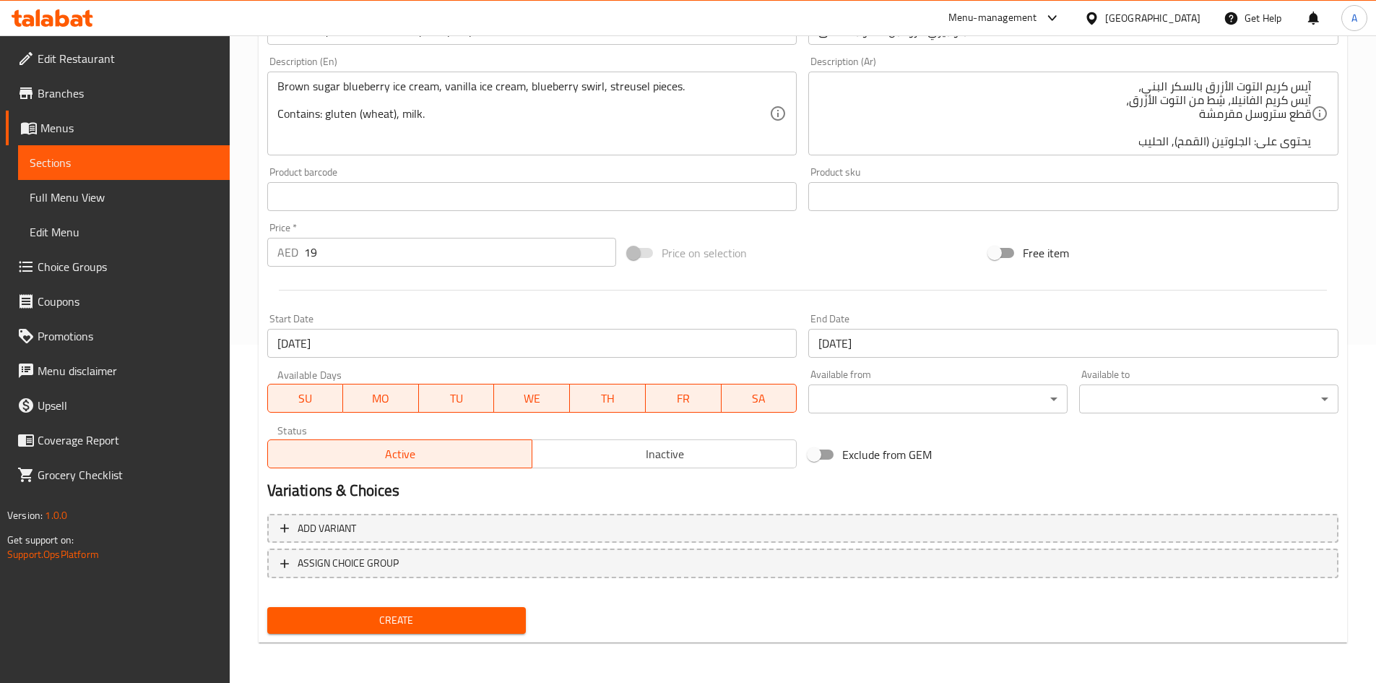
click at [452, 610] on button "Create" at bounding box center [396, 620] width 259 height 27
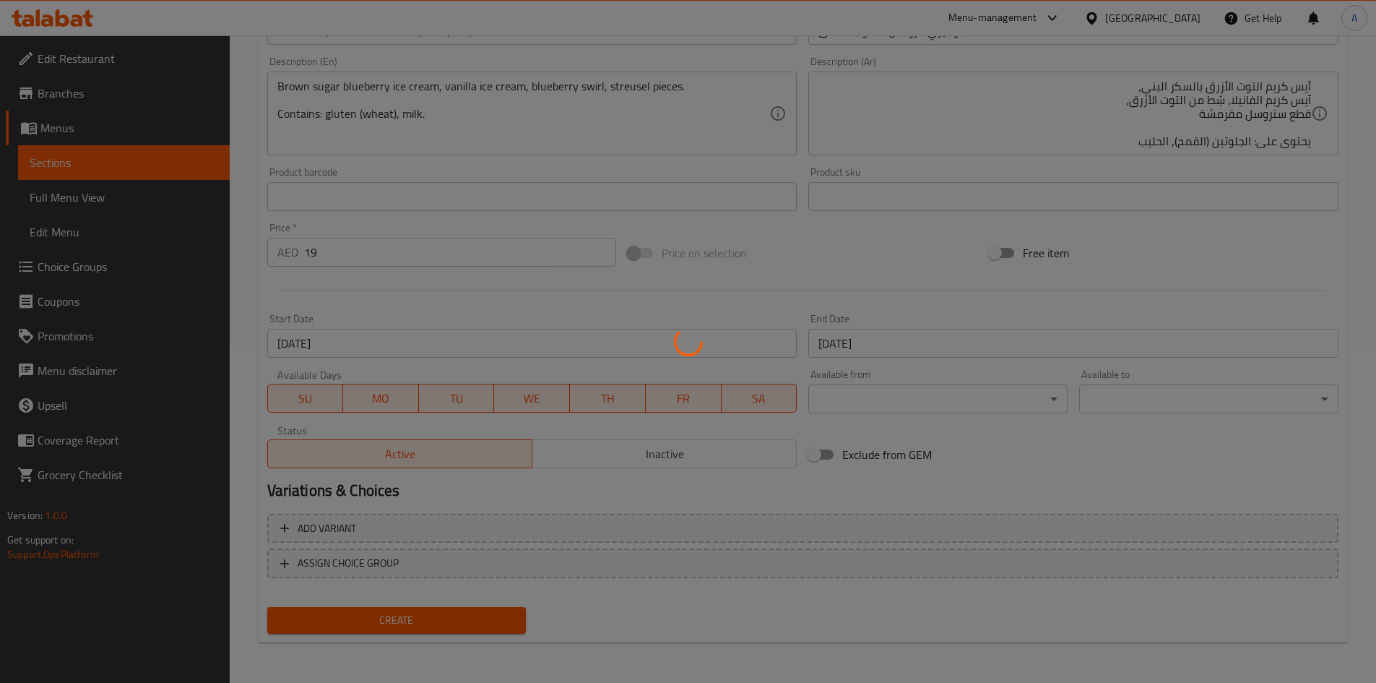
type input "0"
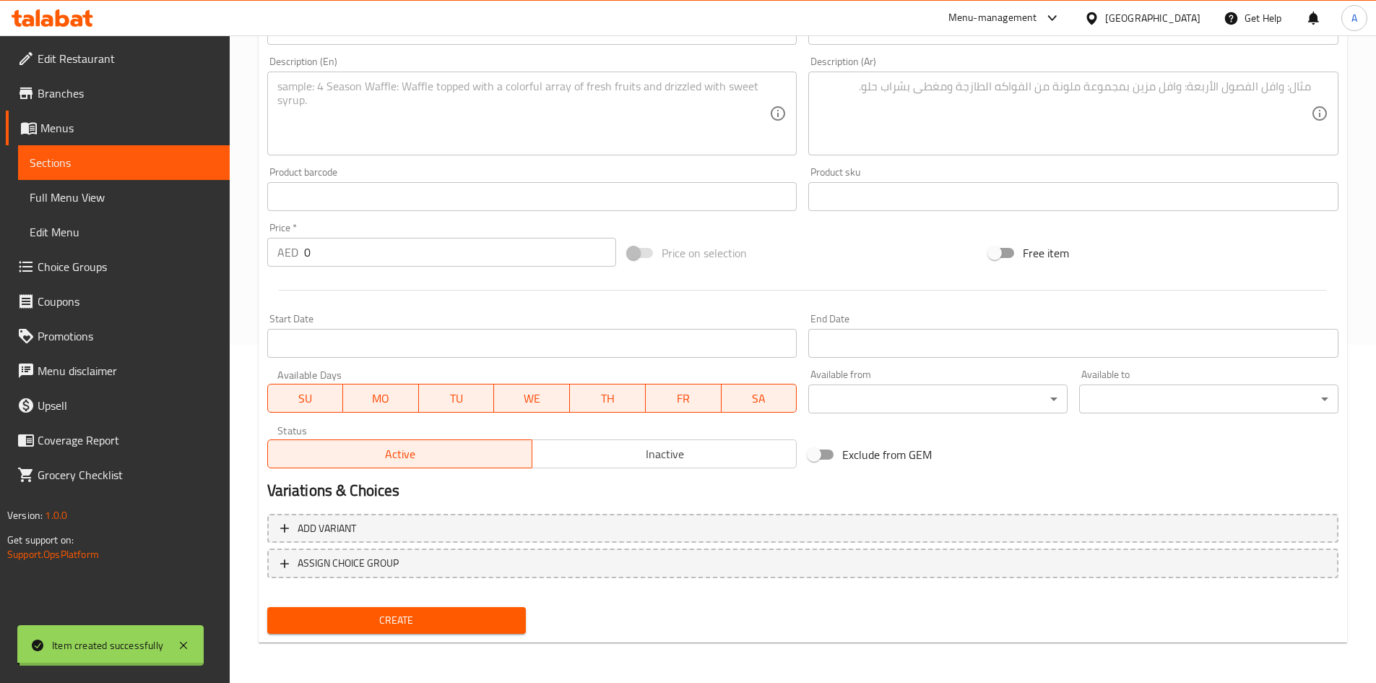
scroll to position [0, 0]
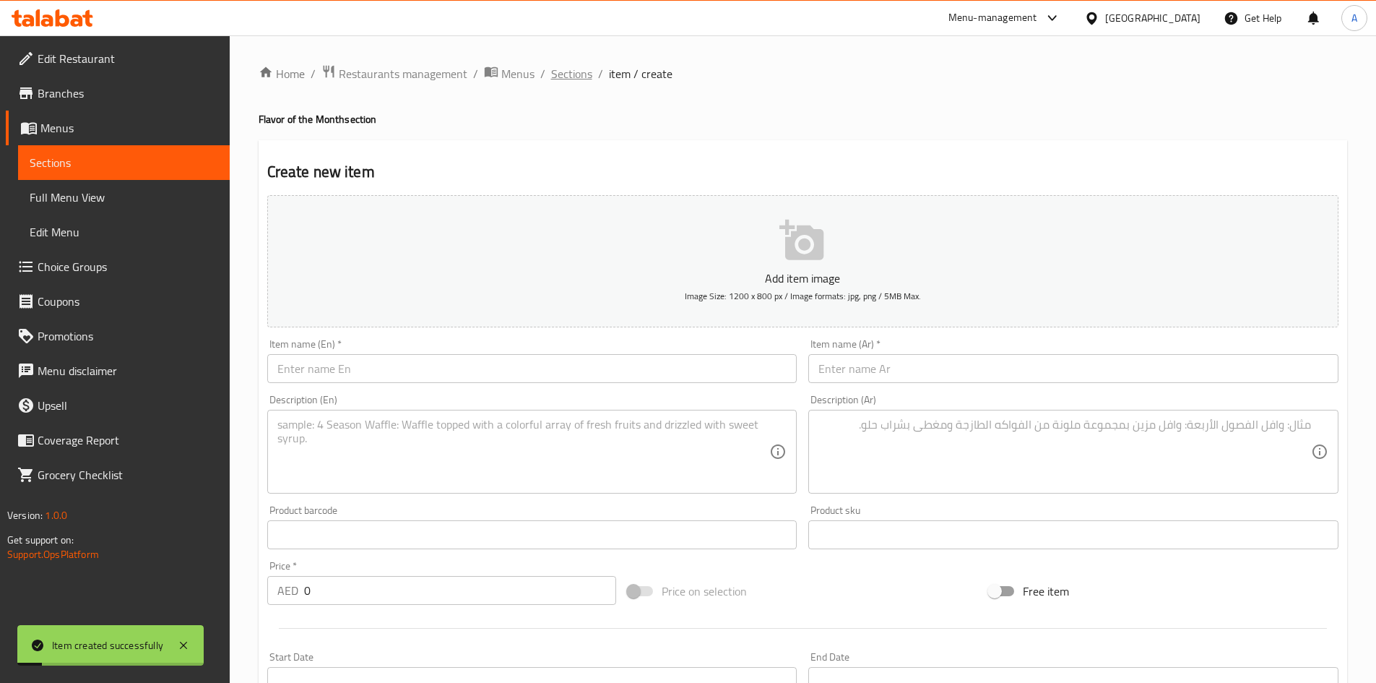
click at [568, 66] on span "Sections" at bounding box center [571, 73] width 41 height 17
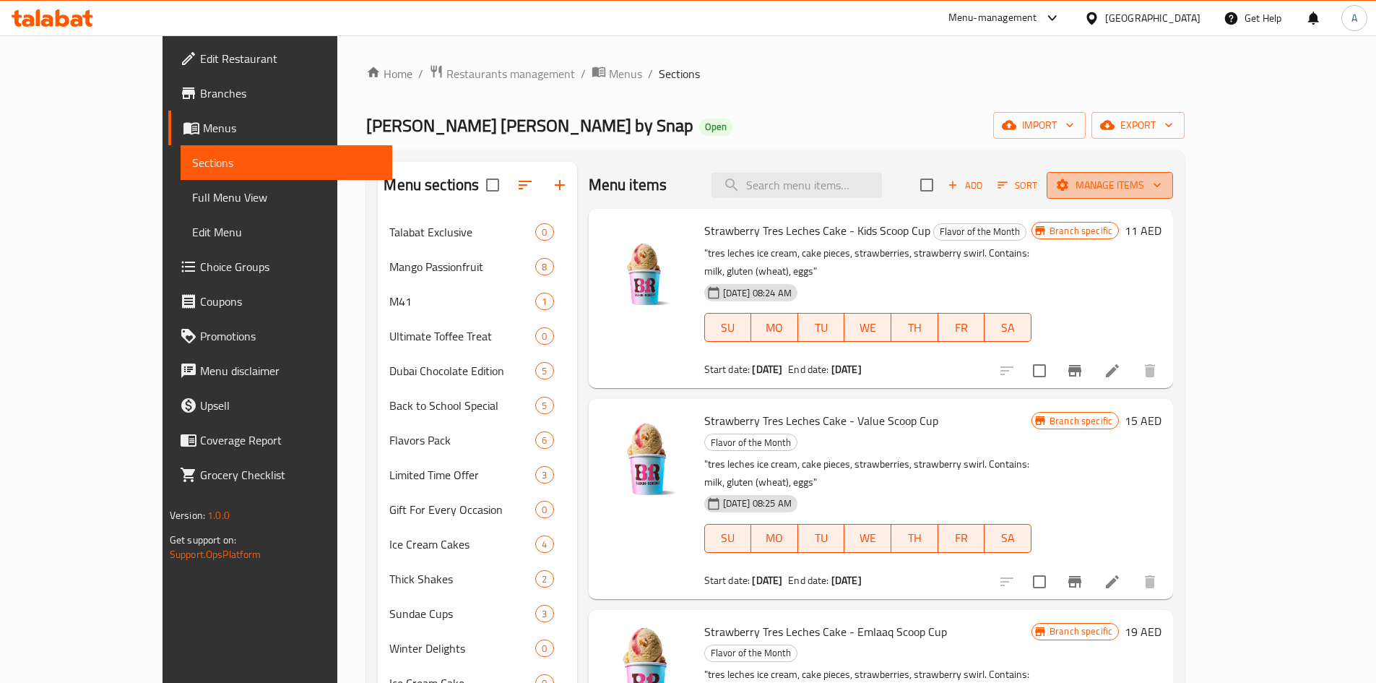
click at [1162, 178] on span "Manage items" at bounding box center [1109, 185] width 103 height 18
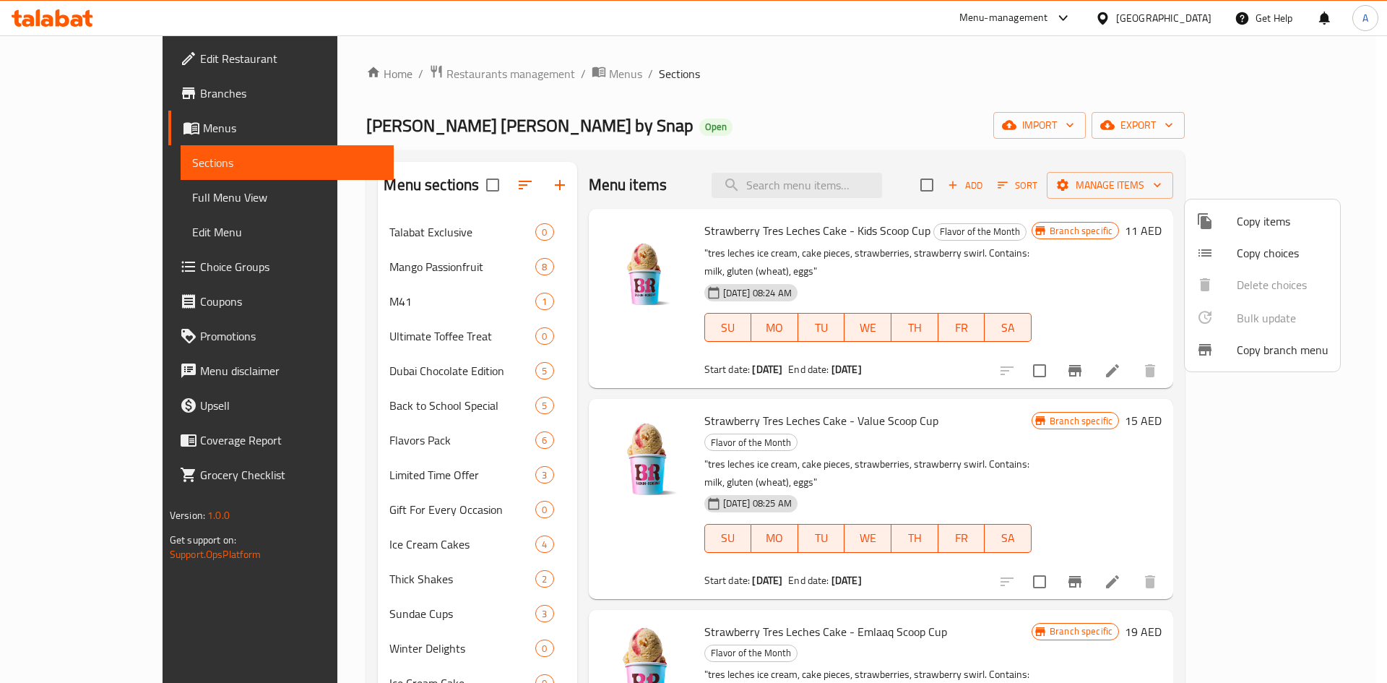
click at [1092, 129] on div at bounding box center [693, 341] width 1387 height 683
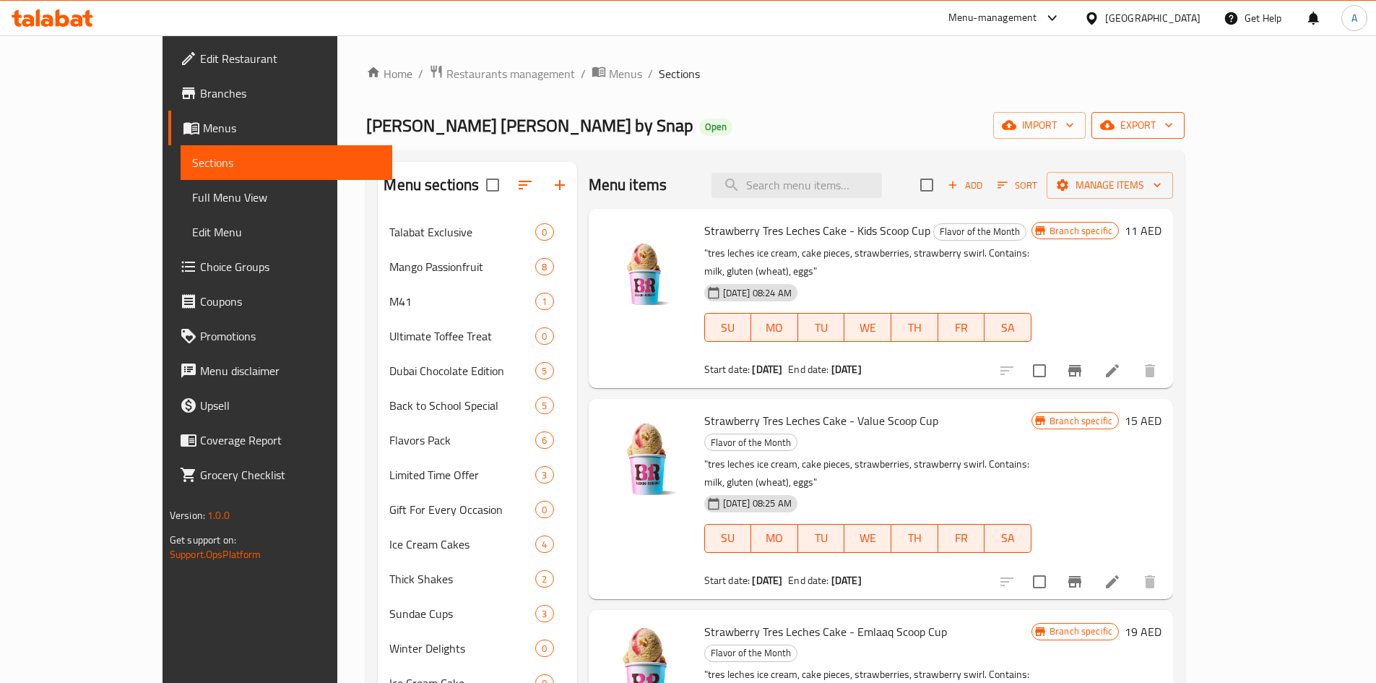
click at [1173, 121] on span "export" at bounding box center [1138, 125] width 70 height 18
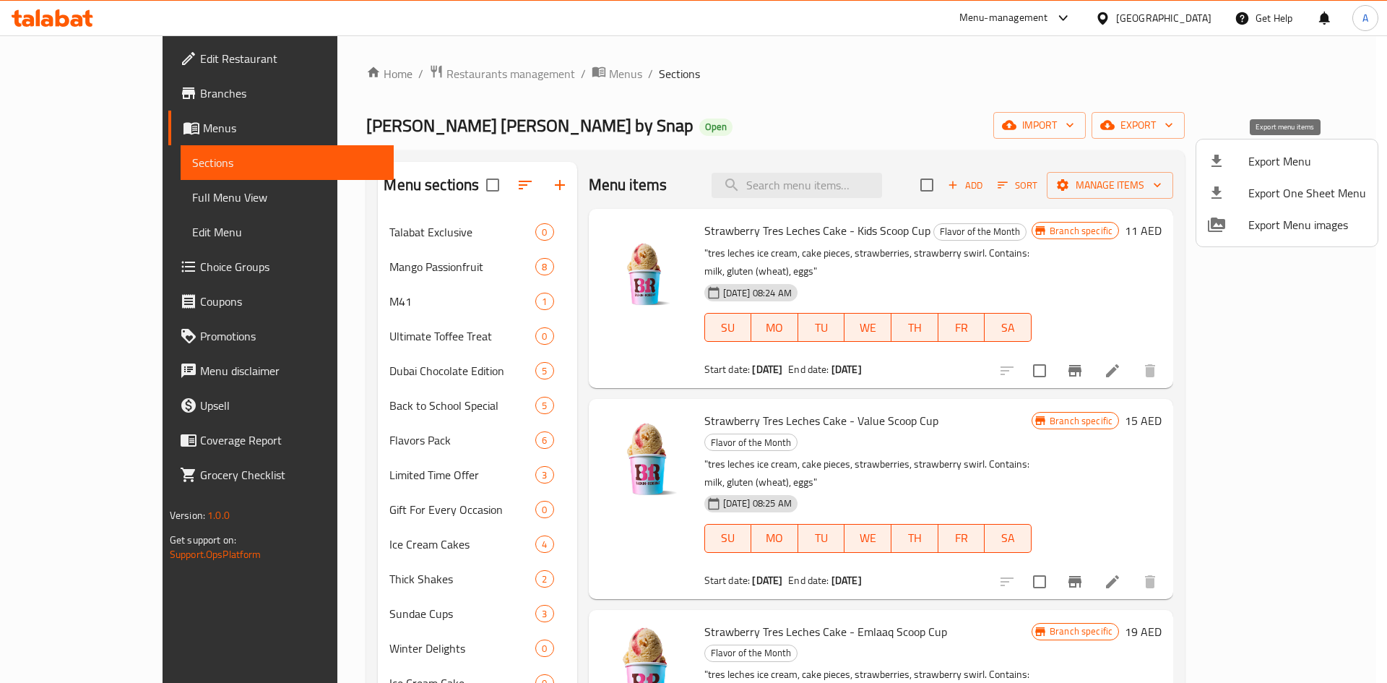
click at [1238, 165] on div at bounding box center [1228, 160] width 40 height 17
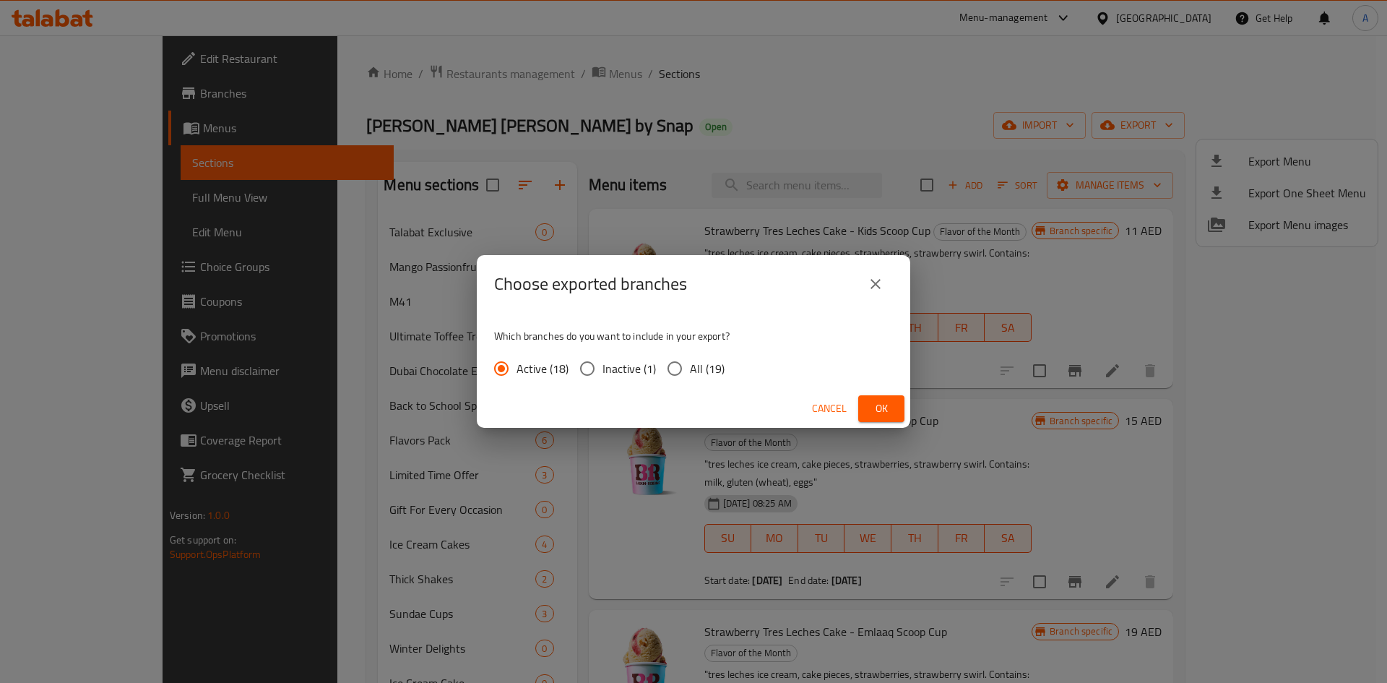
click at [694, 369] on span "All (19)" at bounding box center [707, 368] width 35 height 17
click at [690, 369] on input "All (19)" at bounding box center [675, 368] width 30 height 30
radio input "true"
click at [888, 410] on span "Ok" at bounding box center [881, 409] width 23 height 18
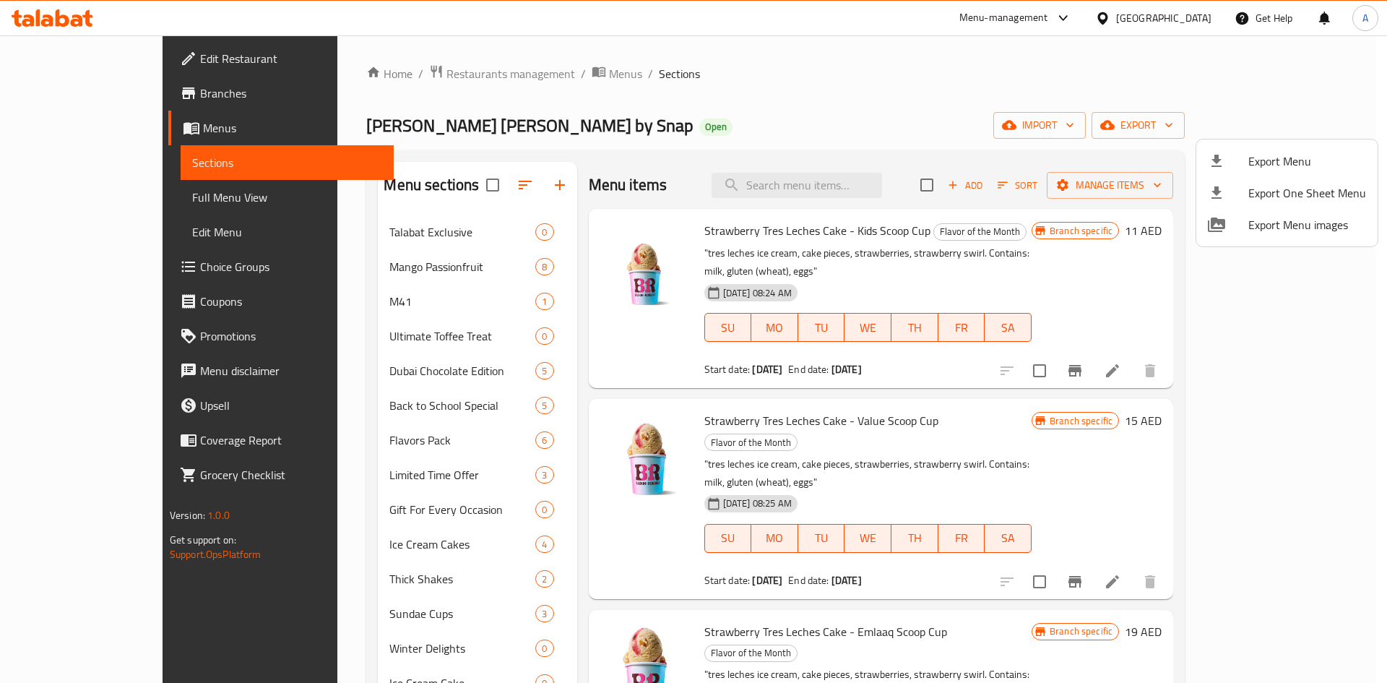
click at [660, 100] on div at bounding box center [693, 341] width 1387 height 683
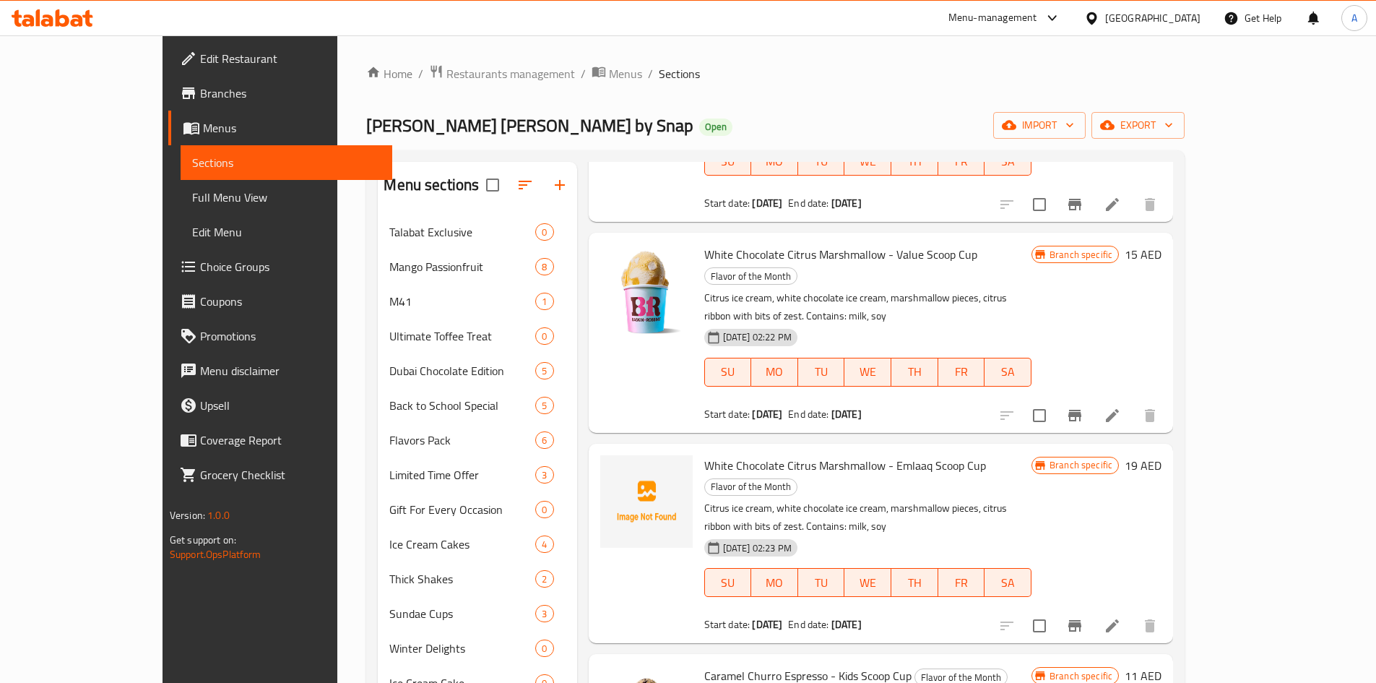
scroll to position [1373, 0]
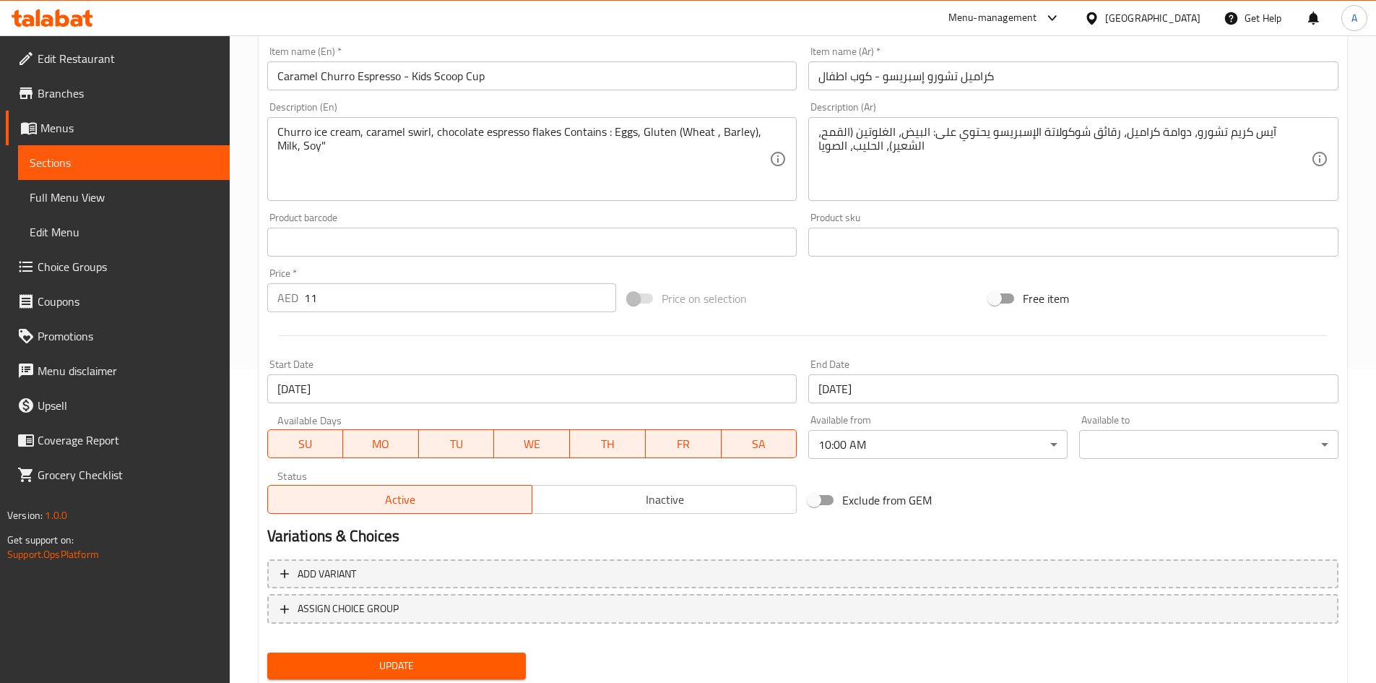
scroll to position [359, 0]
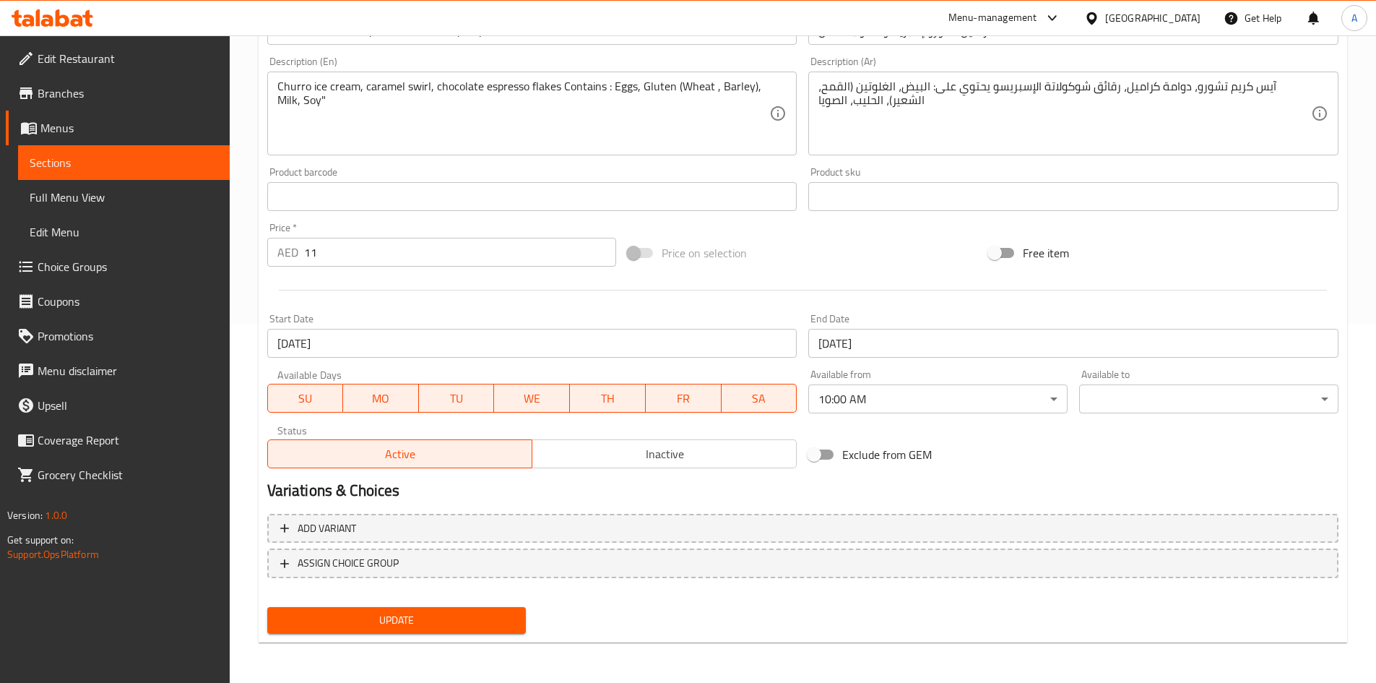
click at [806, 487] on h2 "Variations & Choices" at bounding box center [802, 491] width 1071 height 22
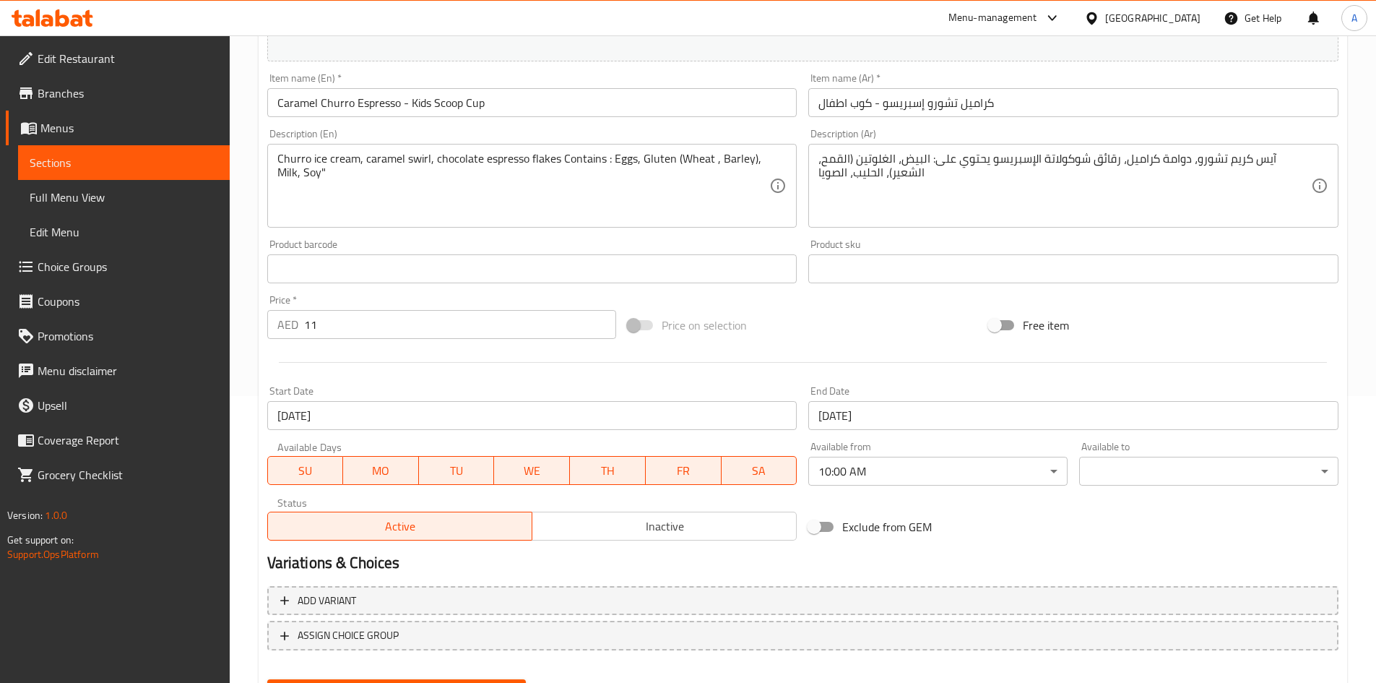
scroll to position [0, 0]
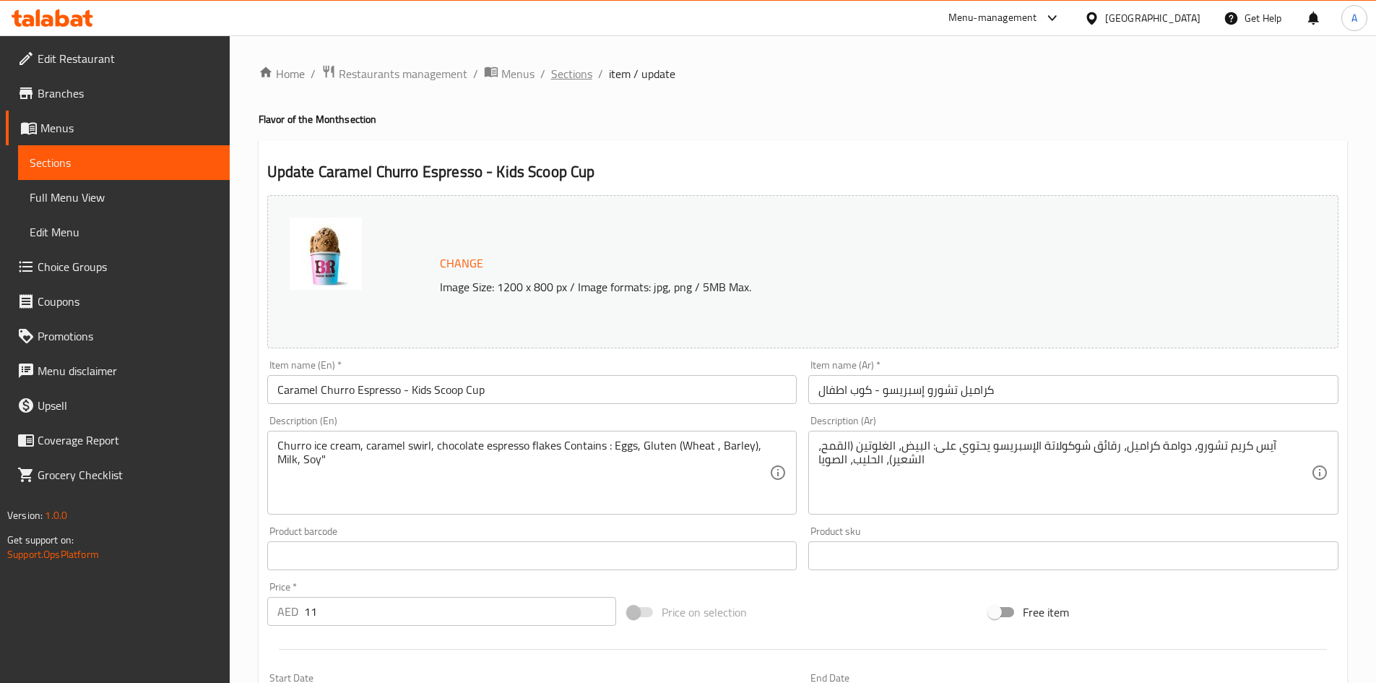
click at [566, 74] on span "Sections" at bounding box center [571, 73] width 41 height 17
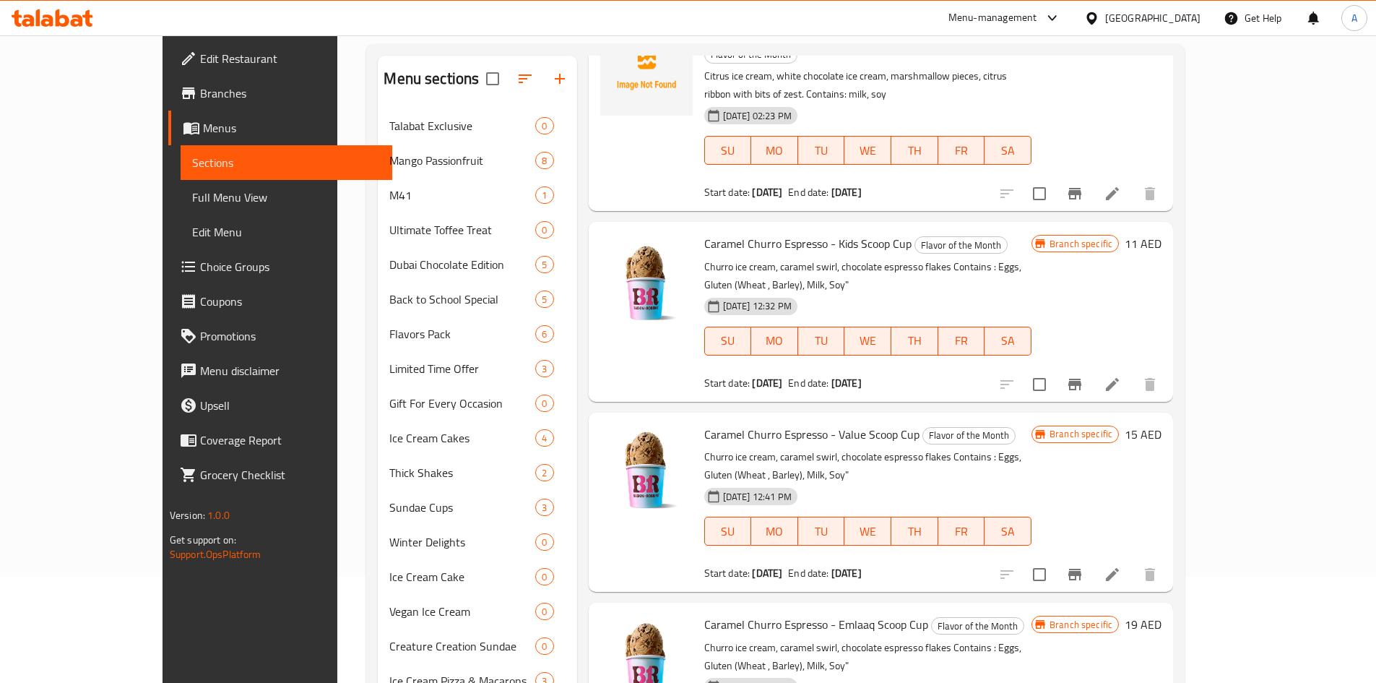
scroll to position [289, 0]
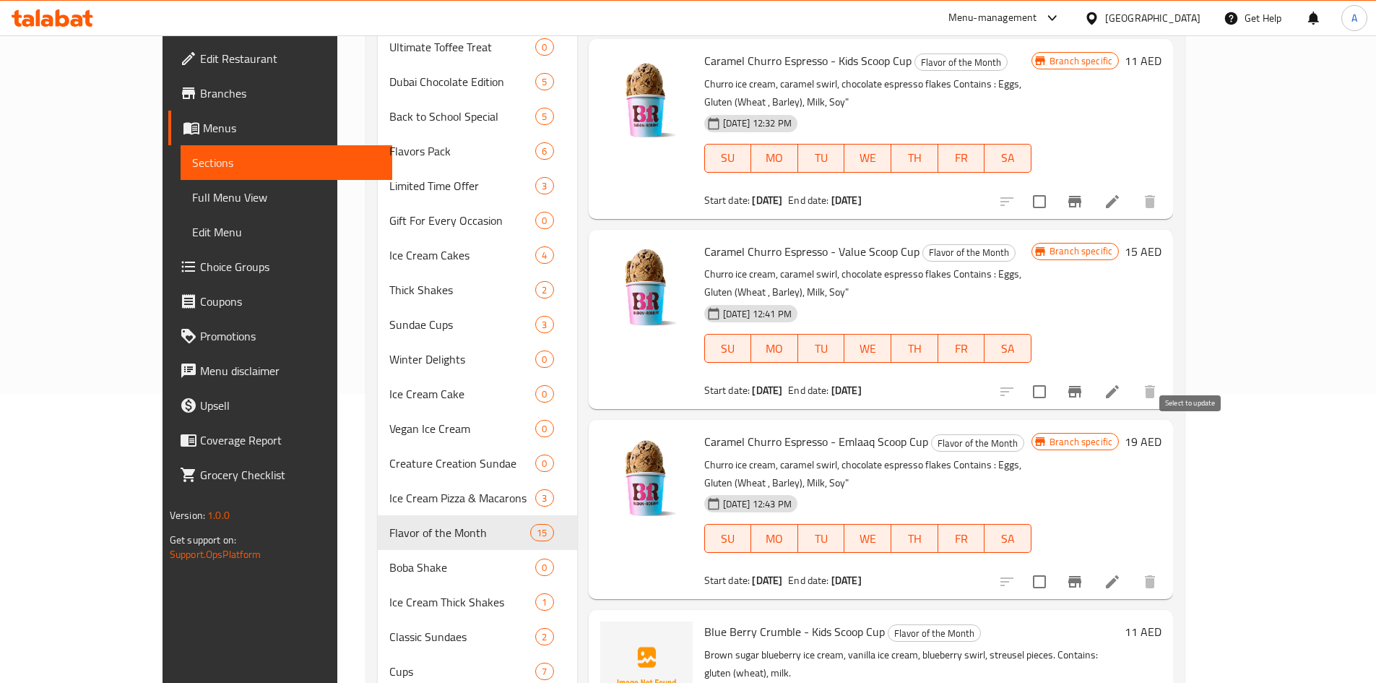
checkbox input "true"
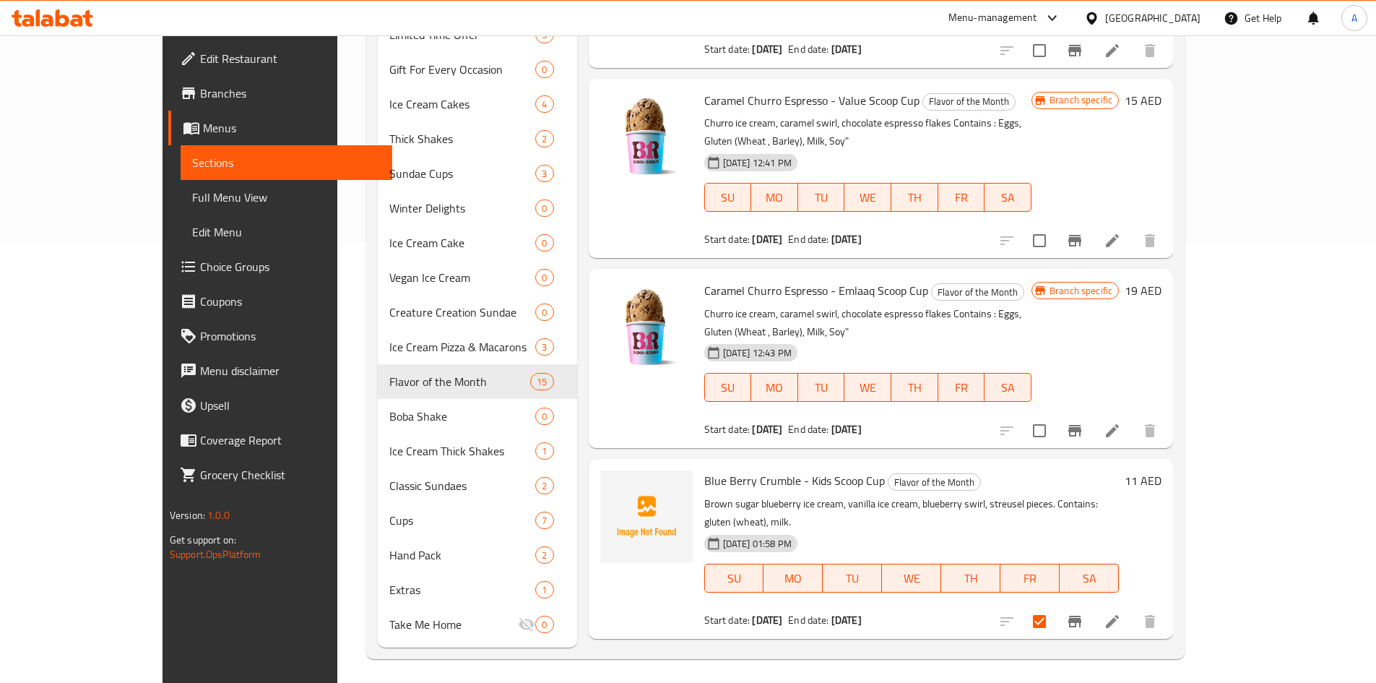
scroll to position [445, 0]
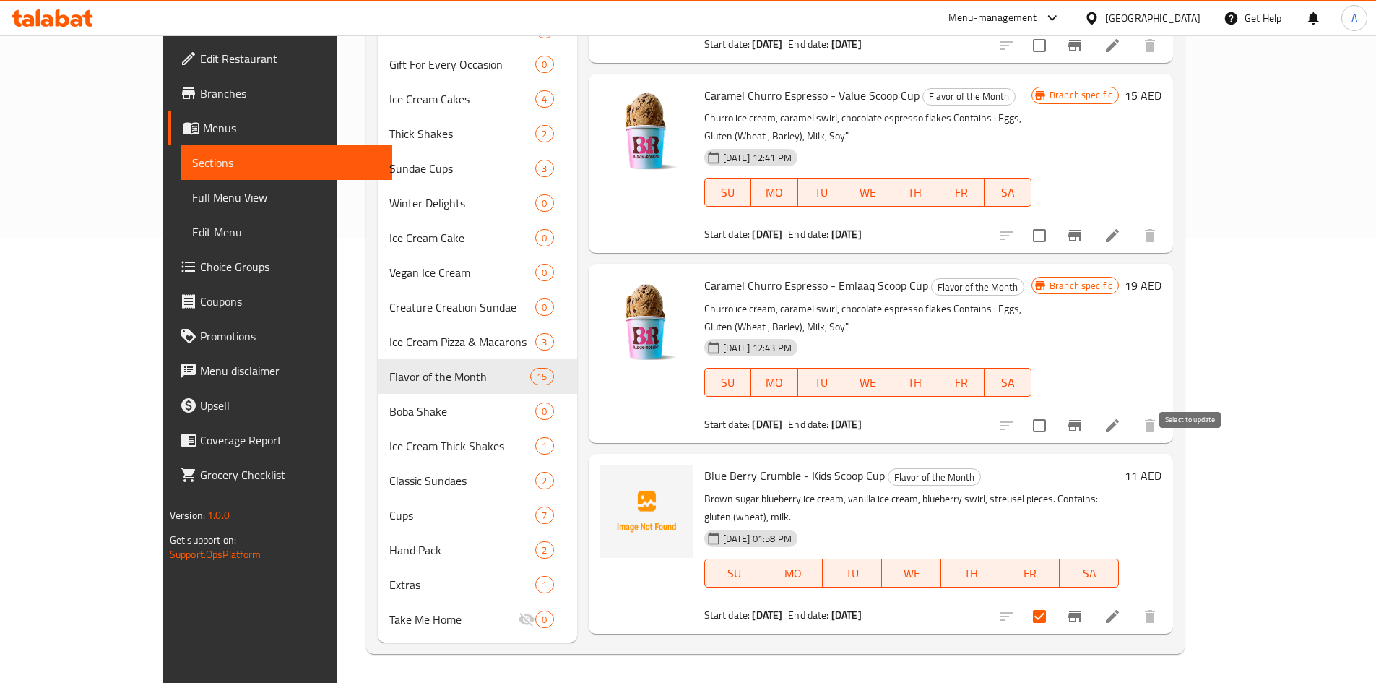
checkbox input "true"
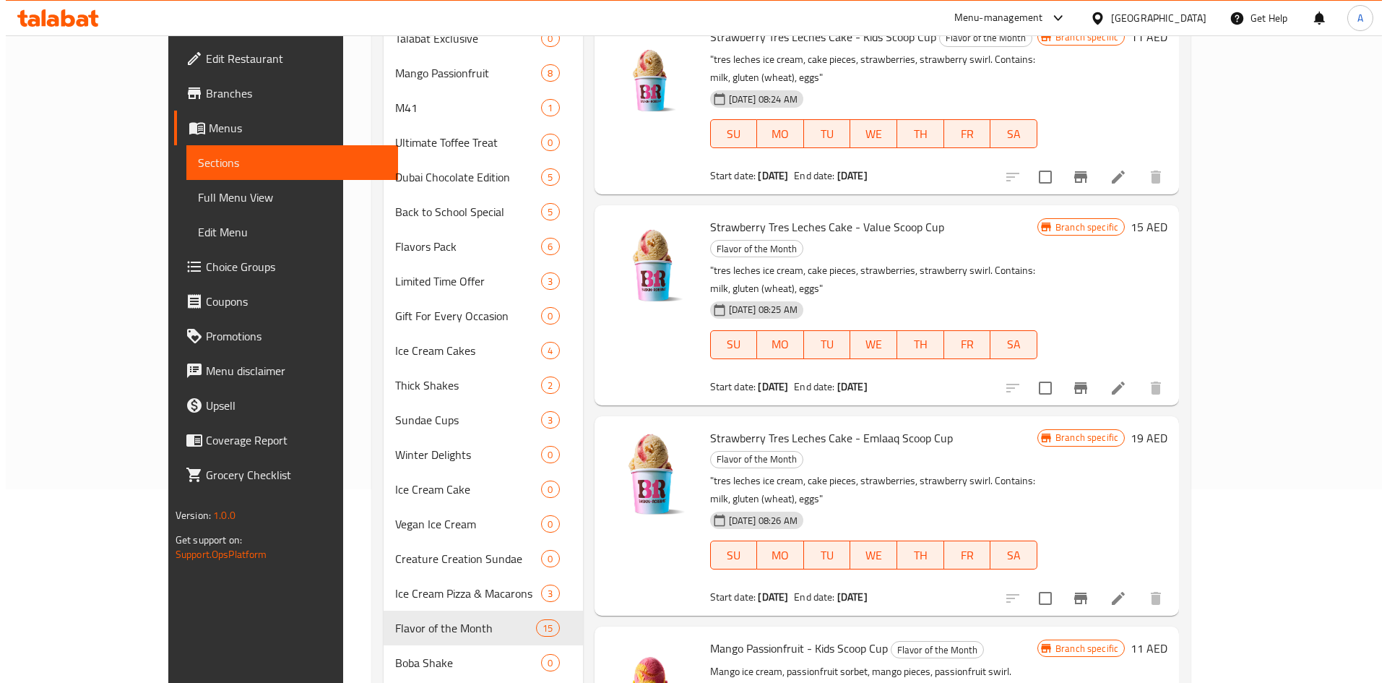
scroll to position [0, 0]
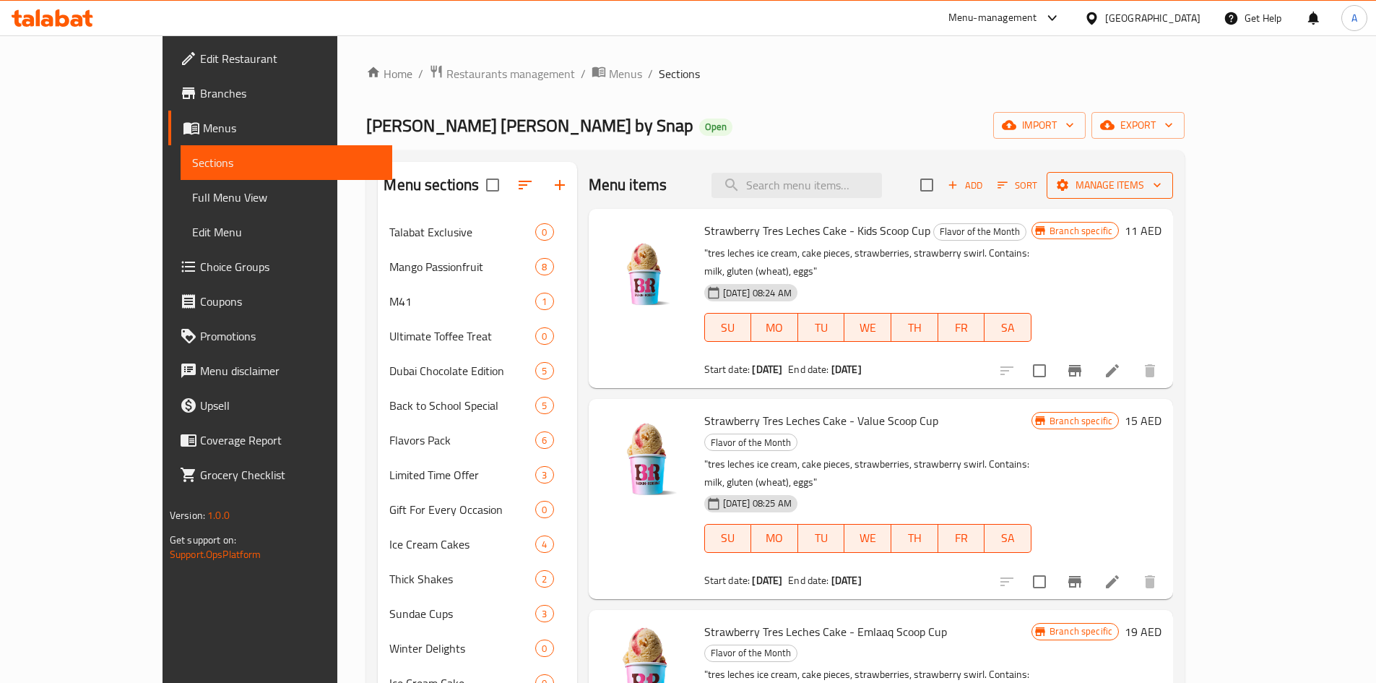
click at [1162, 183] on span "Manage items" at bounding box center [1109, 185] width 103 height 18
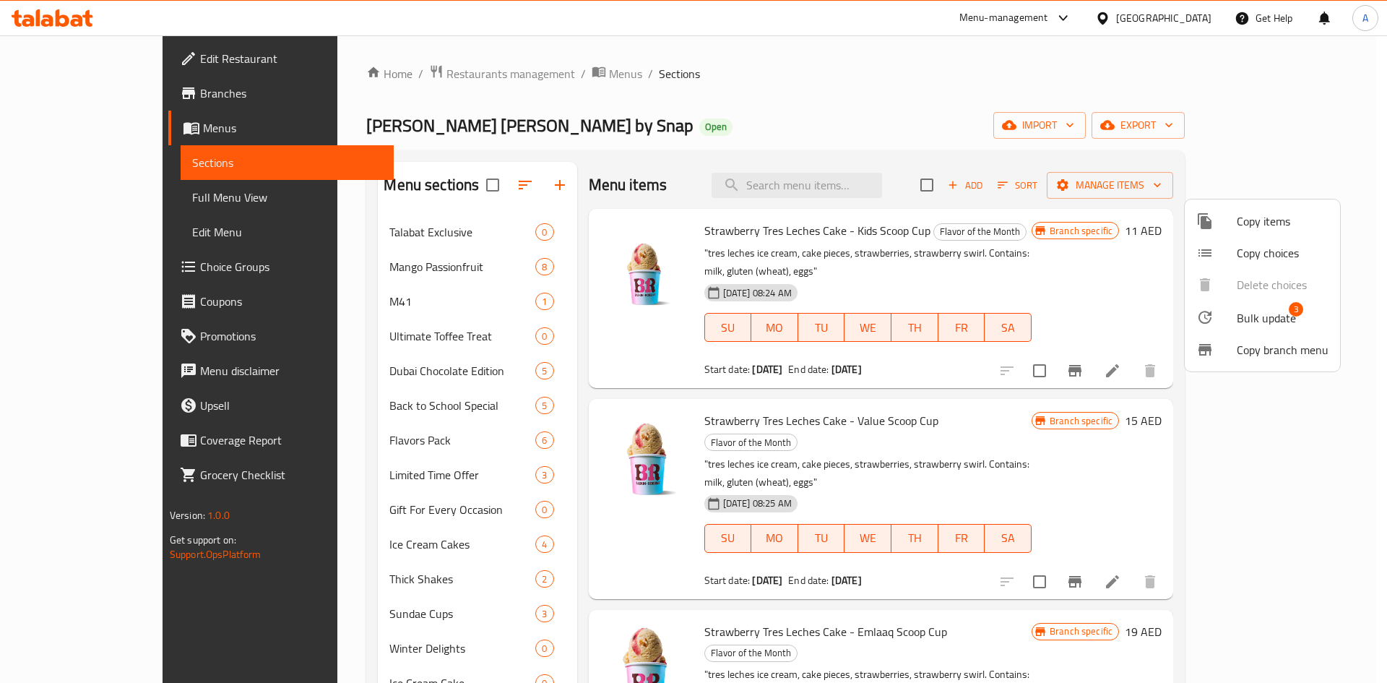
click at [1267, 316] on span "Bulk update" at bounding box center [1266, 317] width 59 height 17
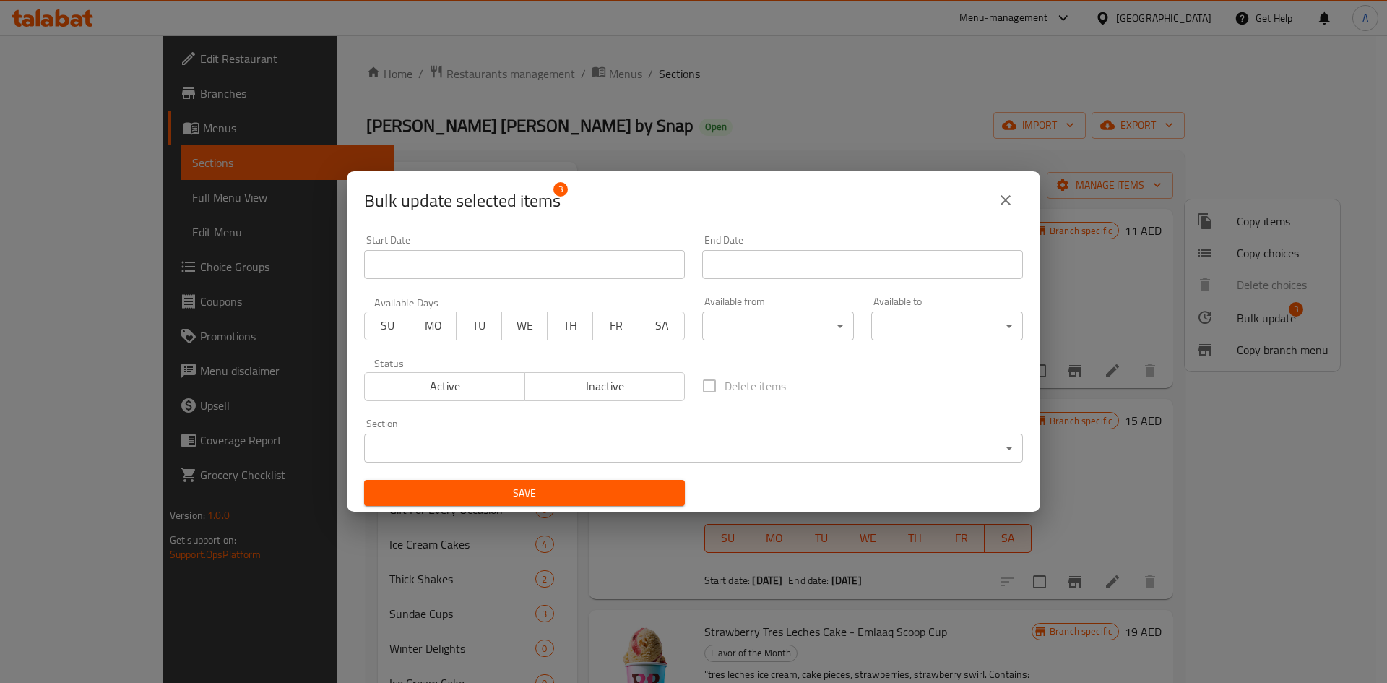
click at [769, 322] on body "​ Menu-management United Arab Emirates Get Help A Edit Restaurant Branches Menu…" at bounding box center [693, 358] width 1387 height 647
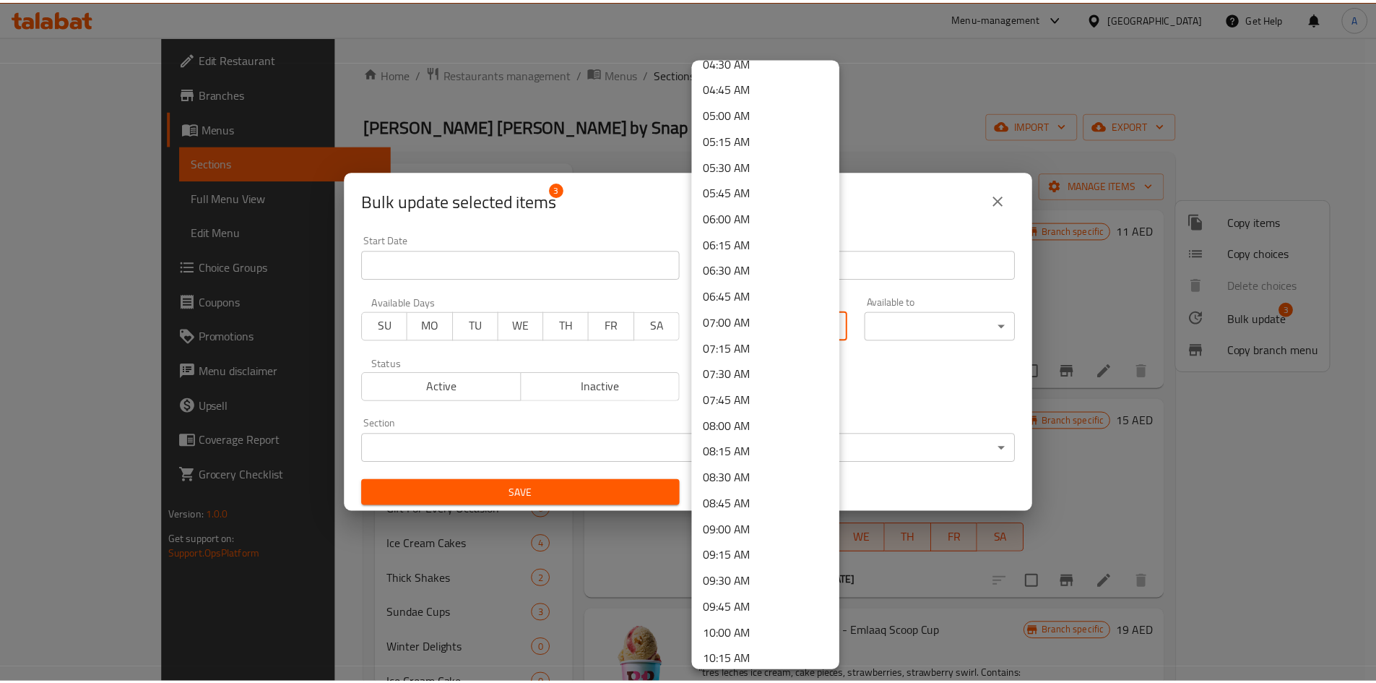
scroll to position [506, 0]
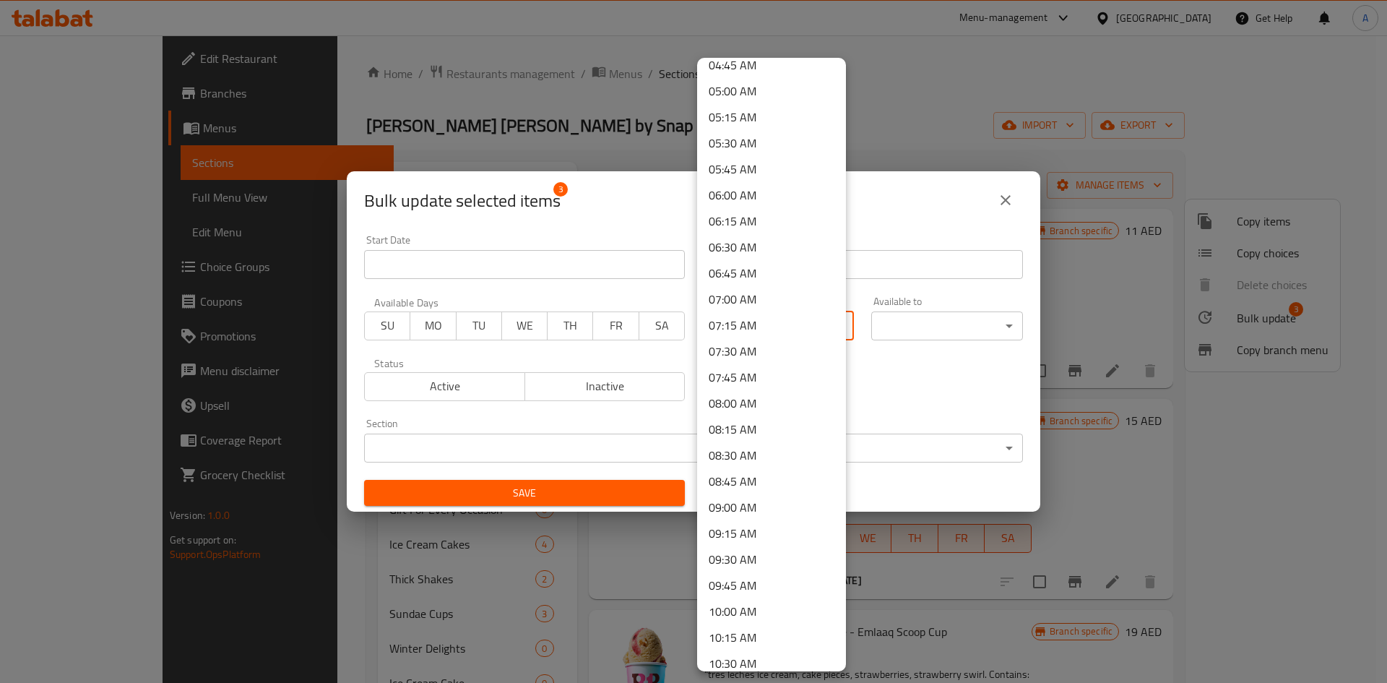
click at [742, 611] on li "10:00 AM" at bounding box center [771, 611] width 149 height 26
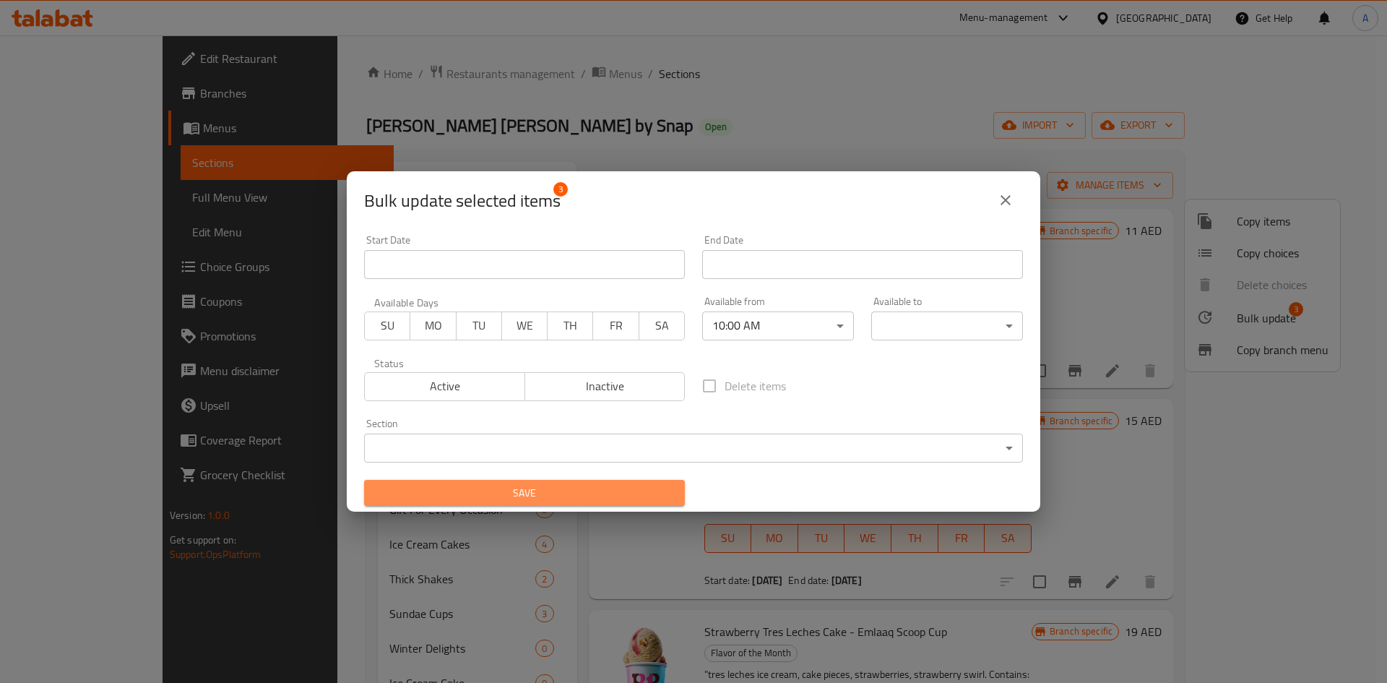
click at [644, 496] on span "Save" at bounding box center [525, 493] width 298 height 18
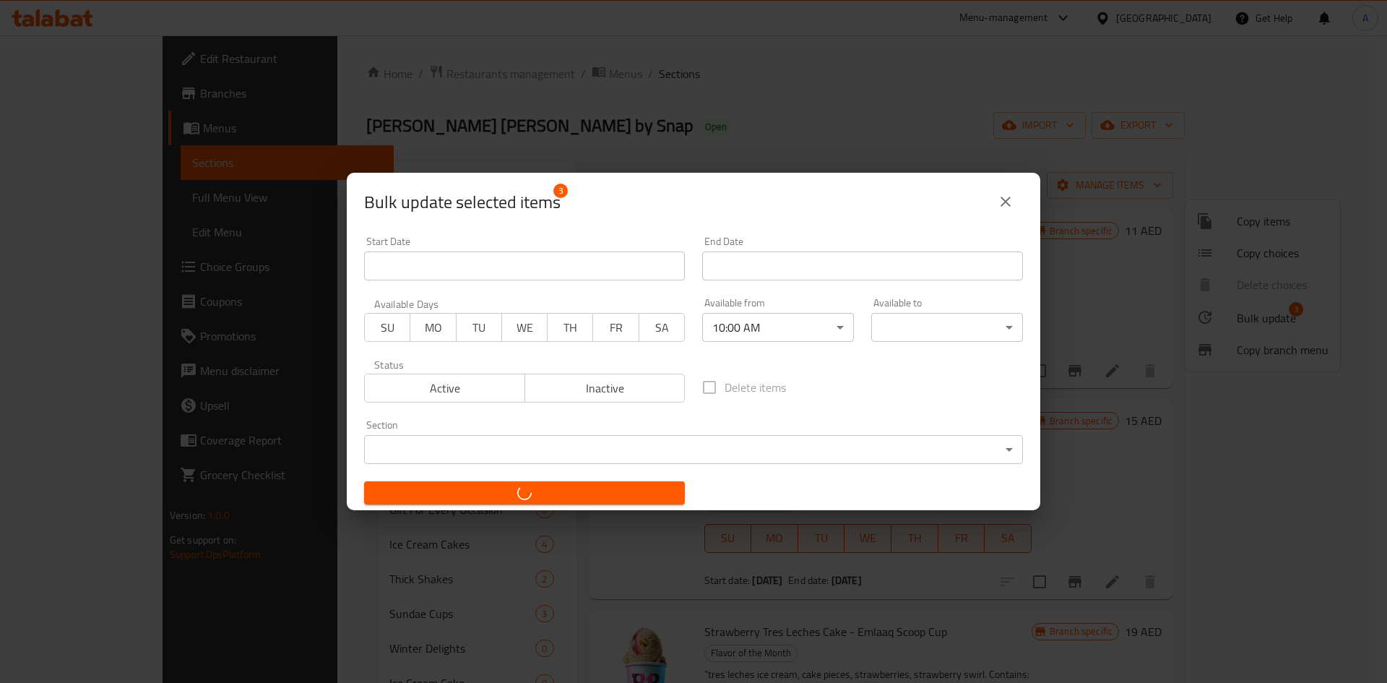
checkbox input "false"
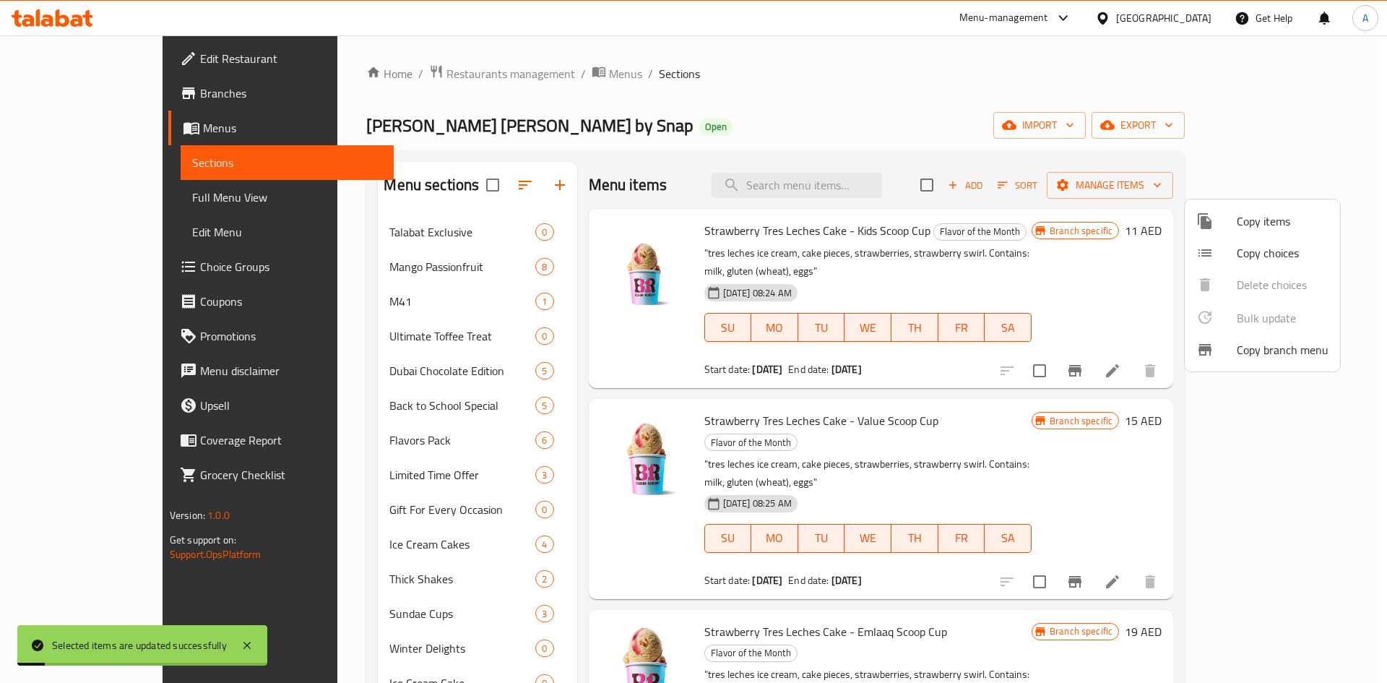
click at [991, 423] on div at bounding box center [693, 341] width 1387 height 683
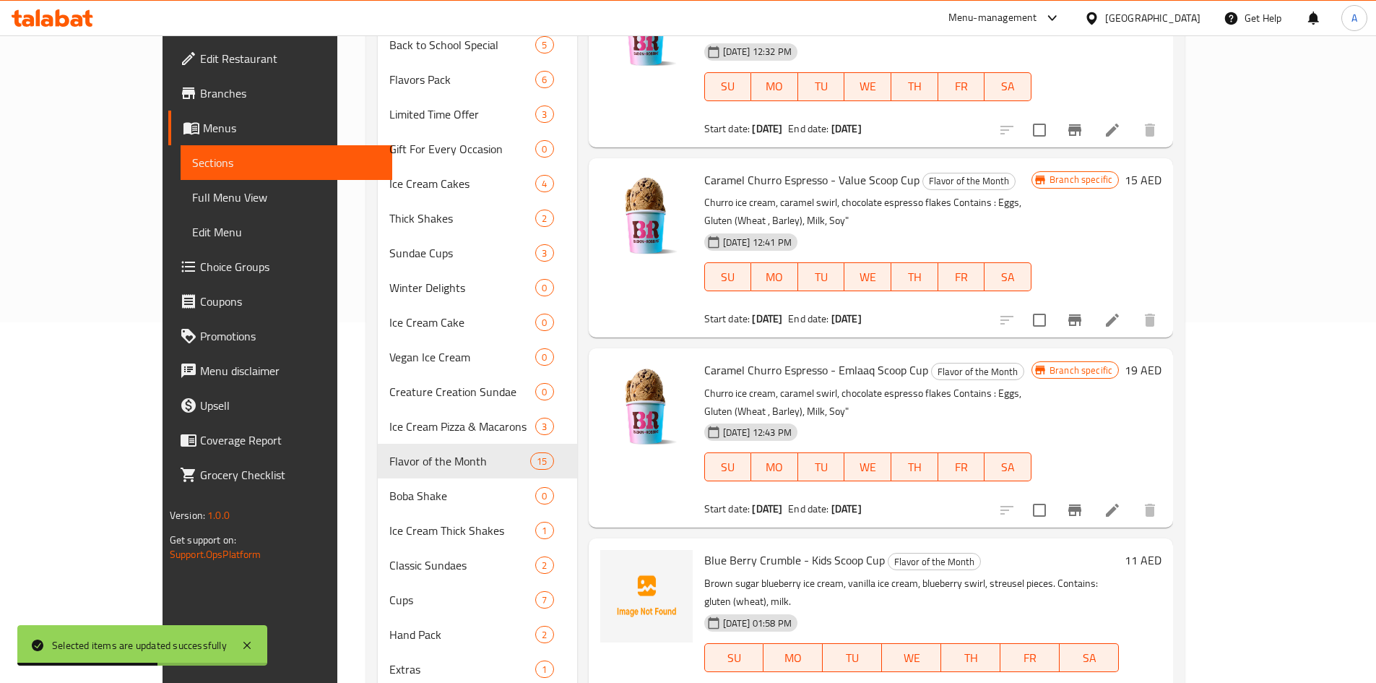
scroll to position [361, 0]
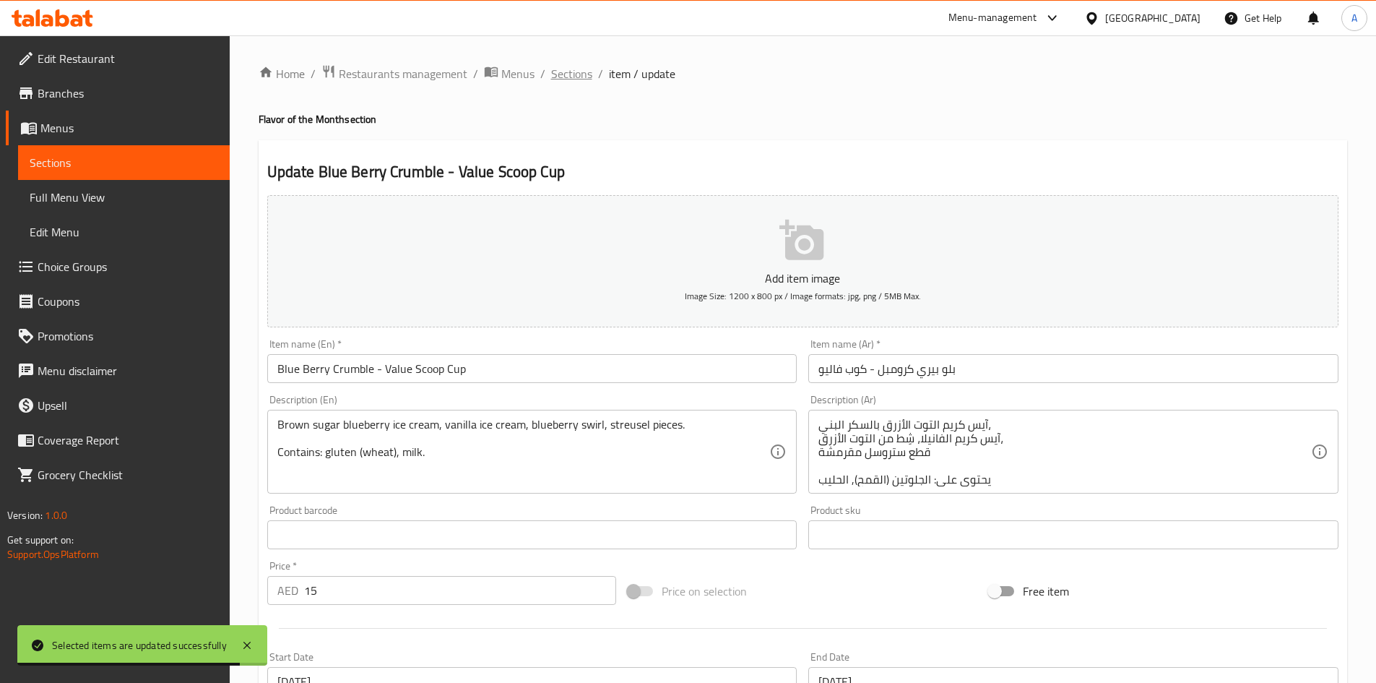
click at [574, 80] on span "Sections" at bounding box center [571, 73] width 41 height 17
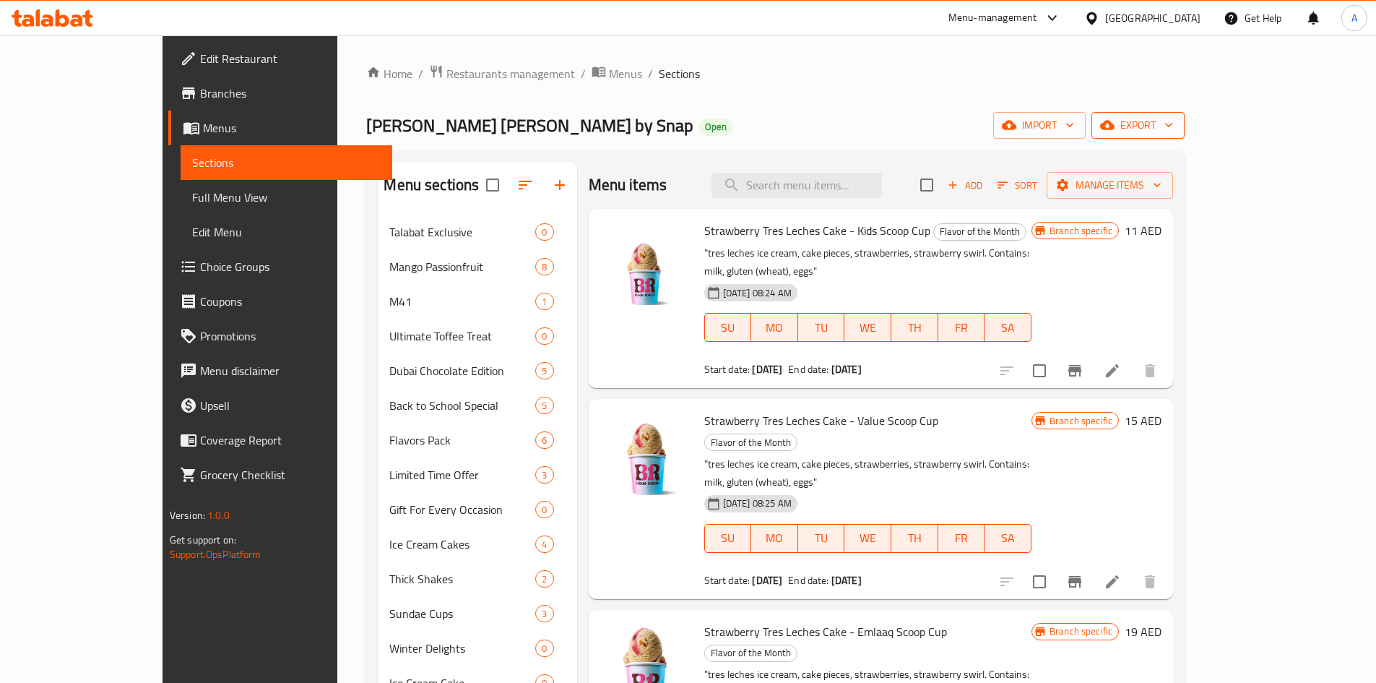
click at [1173, 119] on span "export" at bounding box center [1138, 125] width 70 height 18
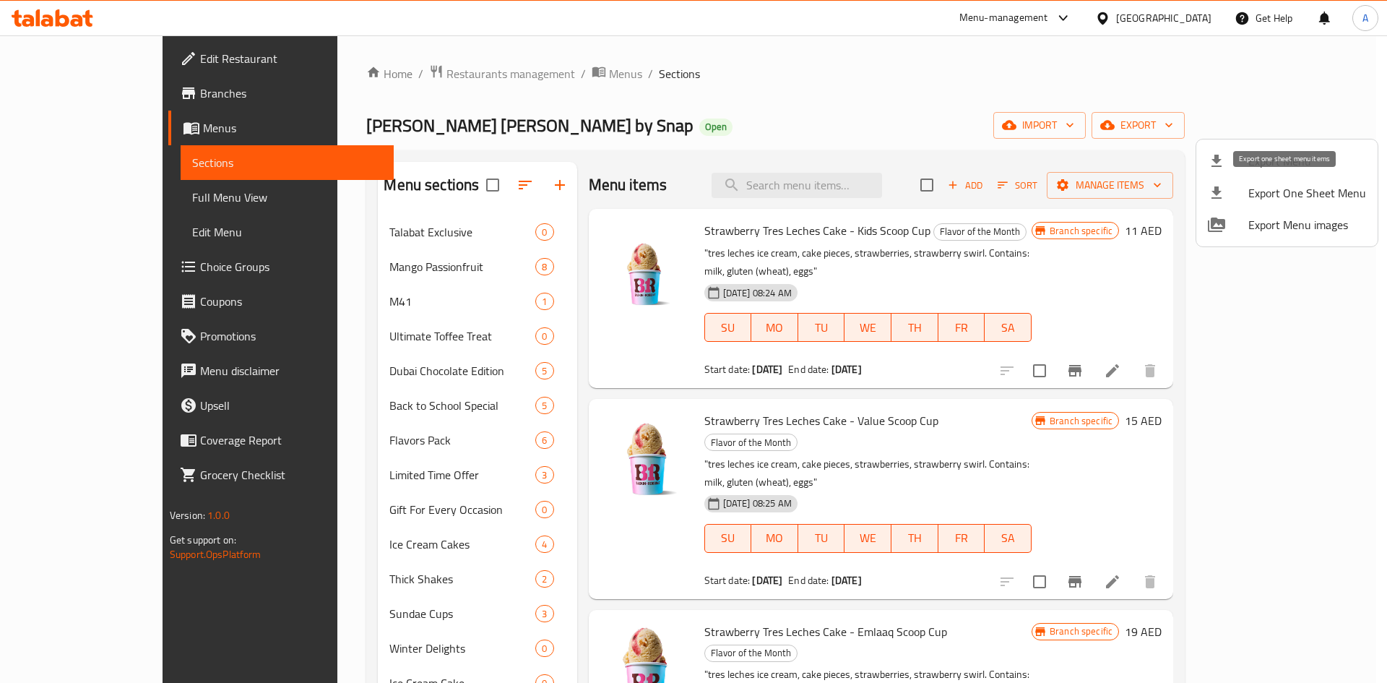
click at [1261, 161] on span "Export Menu" at bounding box center [1307, 160] width 118 height 17
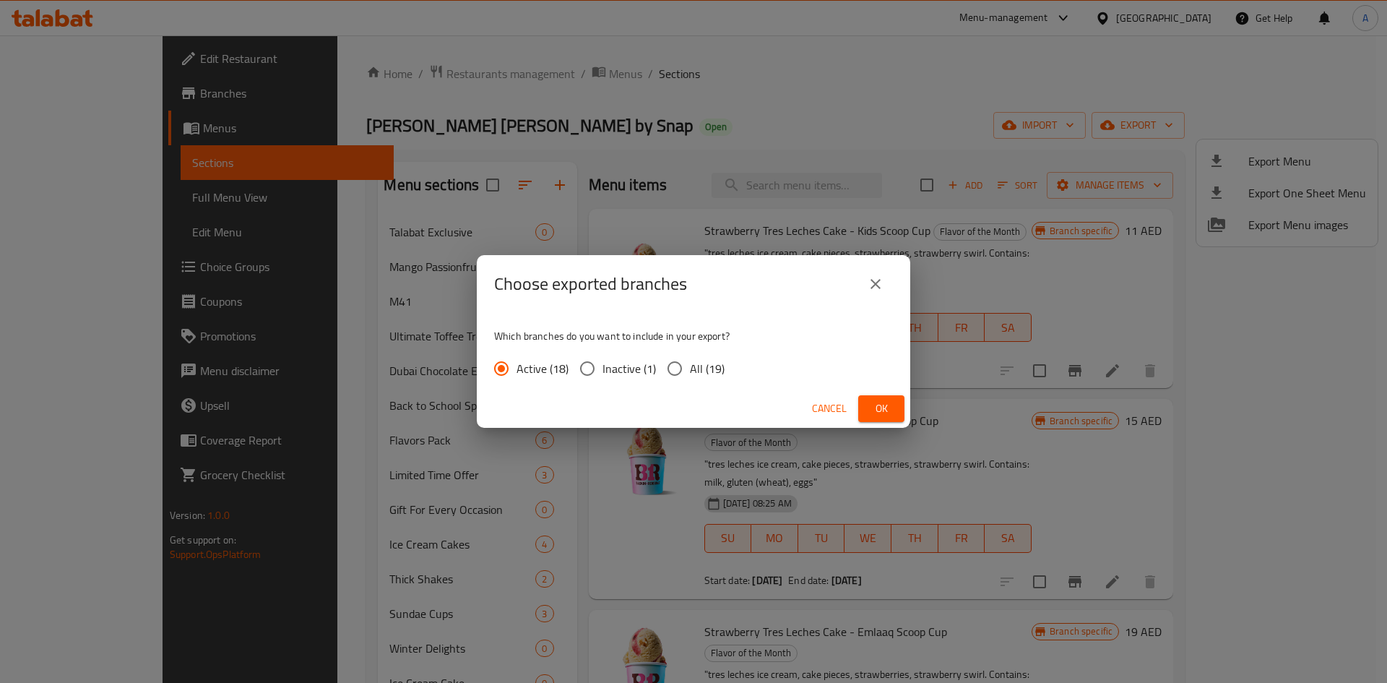
click at [704, 366] on span "All (19)" at bounding box center [707, 368] width 35 height 17
click at [690, 366] on input "All (19)" at bounding box center [675, 368] width 30 height 30
radio input "true"
click at [888, 405] on span "Ok" at bounding box center [881, 409] width 23 height 18
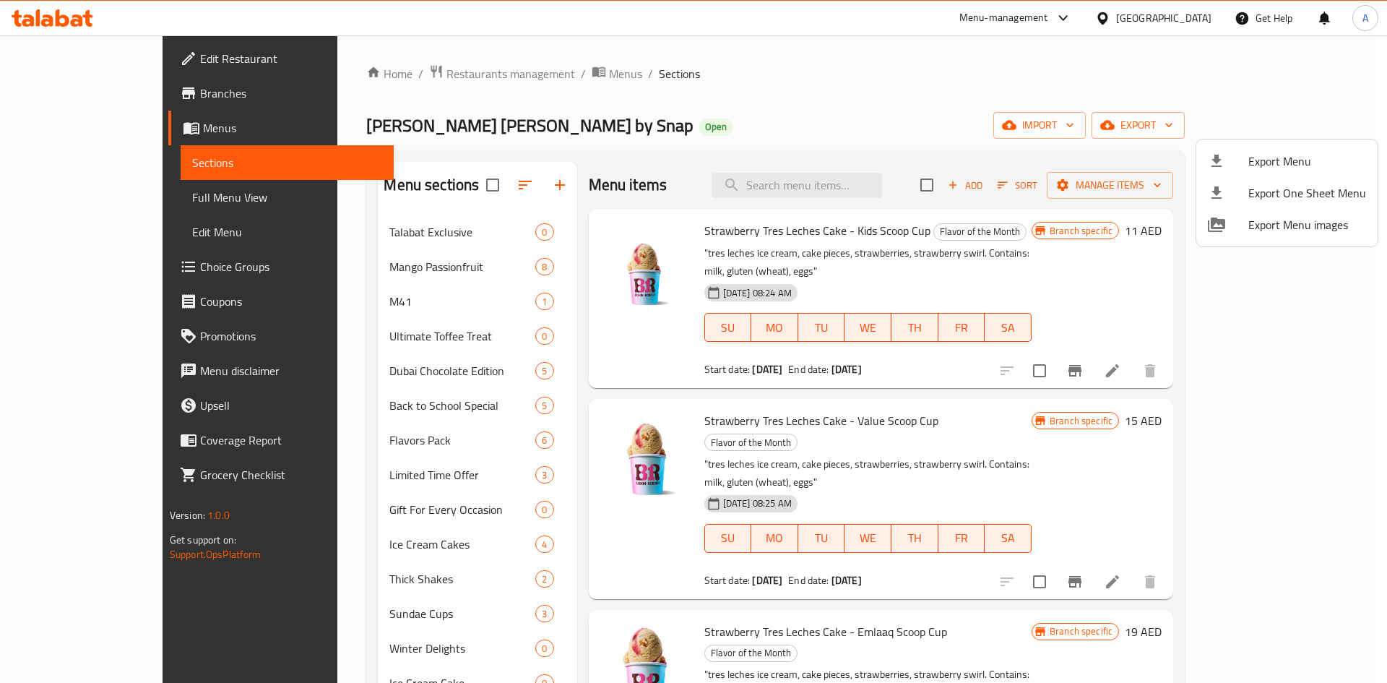
click at [652, 113] on div at bounding box center [693, 341] width 1387 height 683
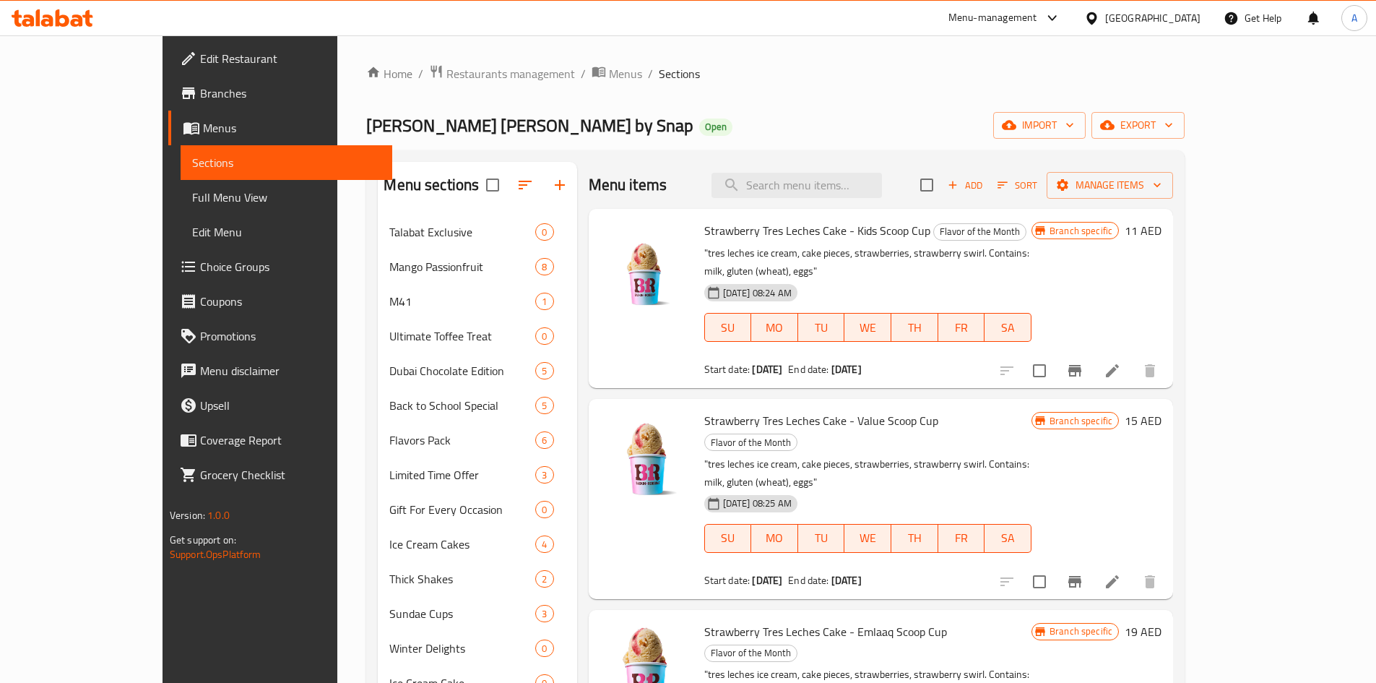
click at [652, 114] on div "Baskin Robbins by Snap Open import export" at bounding box center [775, 125] width 819 height 27
click at [609, 82] on span "Menus" at bounding box center [625, 73] width 33 height 17
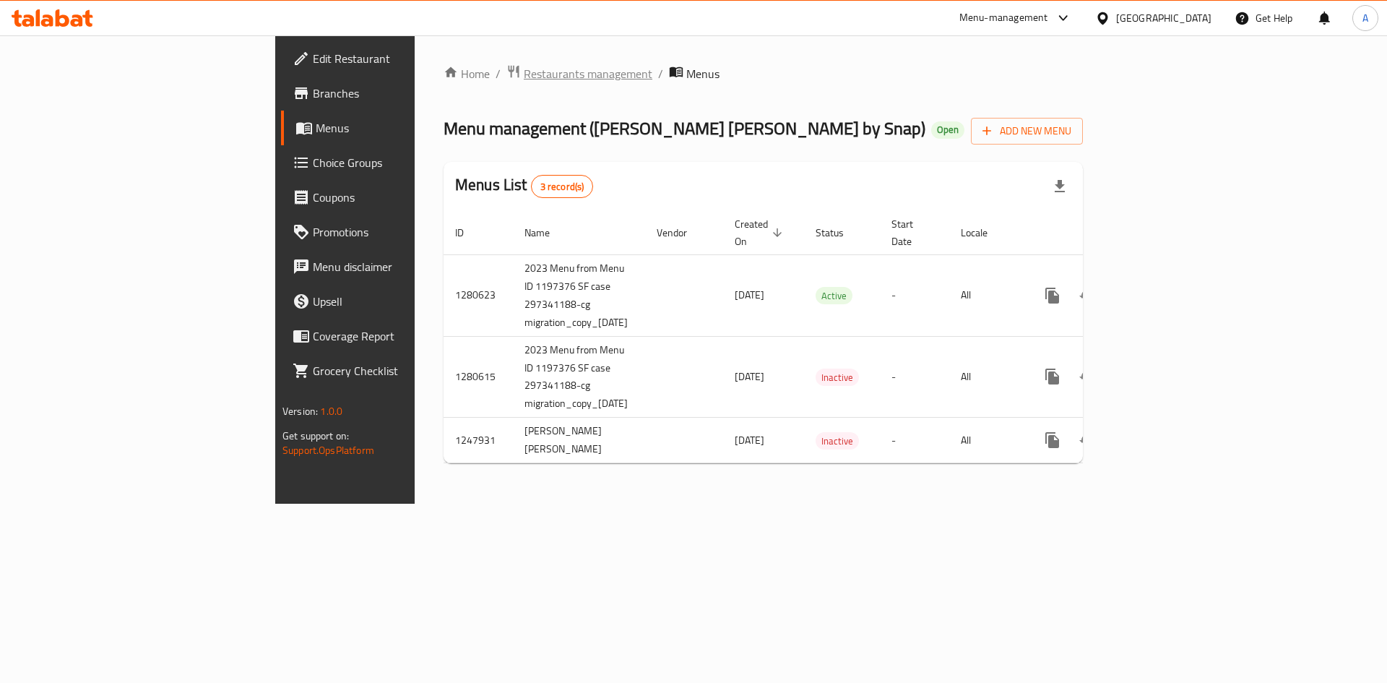
click at [524, 73] on span "Restaurants management" at bounding box center [588, 73] width 129 height 17
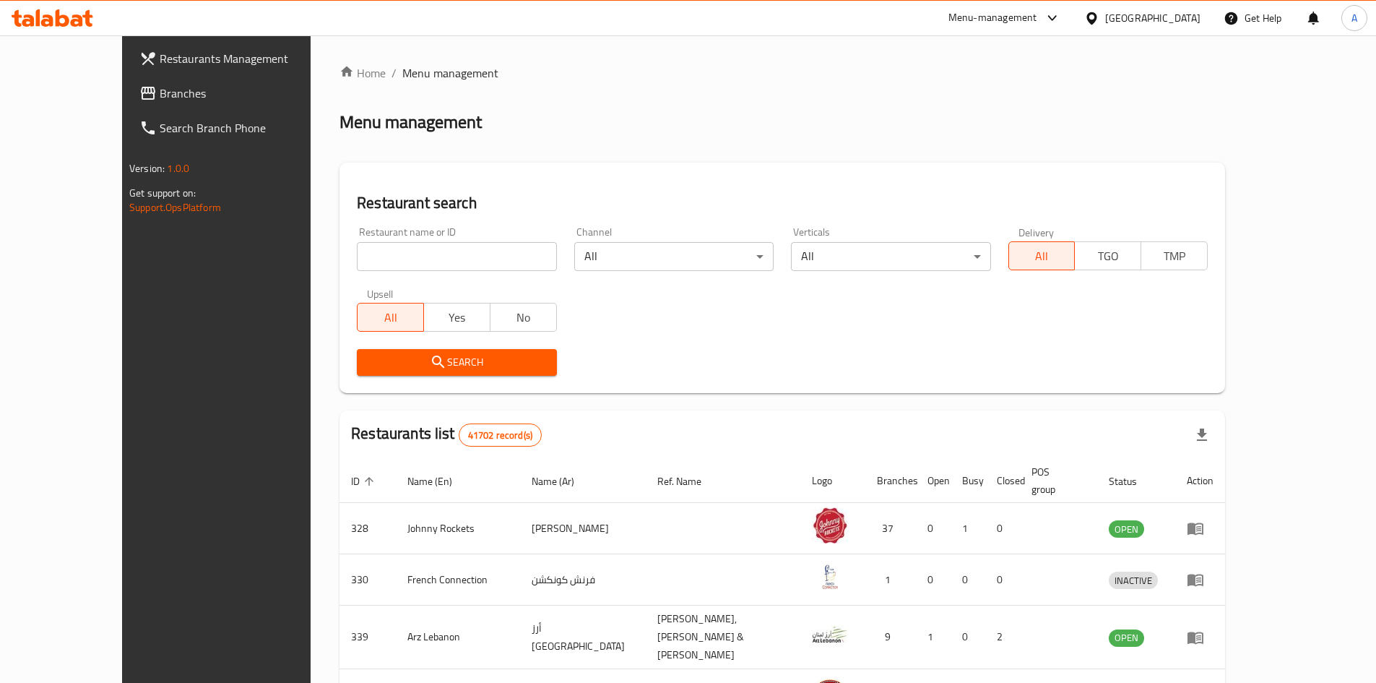
click at [160, 59] on span "Restaurants Management" at bounding box center [250, 58] width 181 height 17
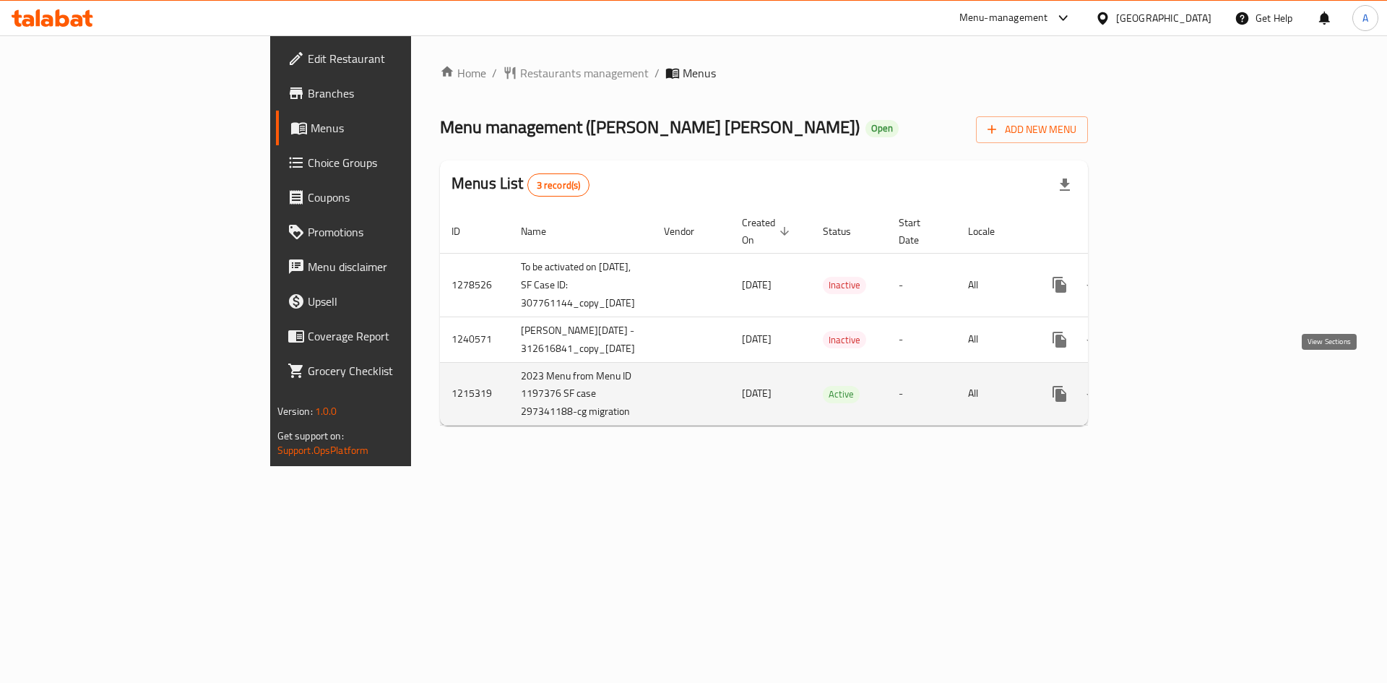
click at [1173, 385] on icon "enhanced table" at bounding box center [1163, 393] width 17 height 17
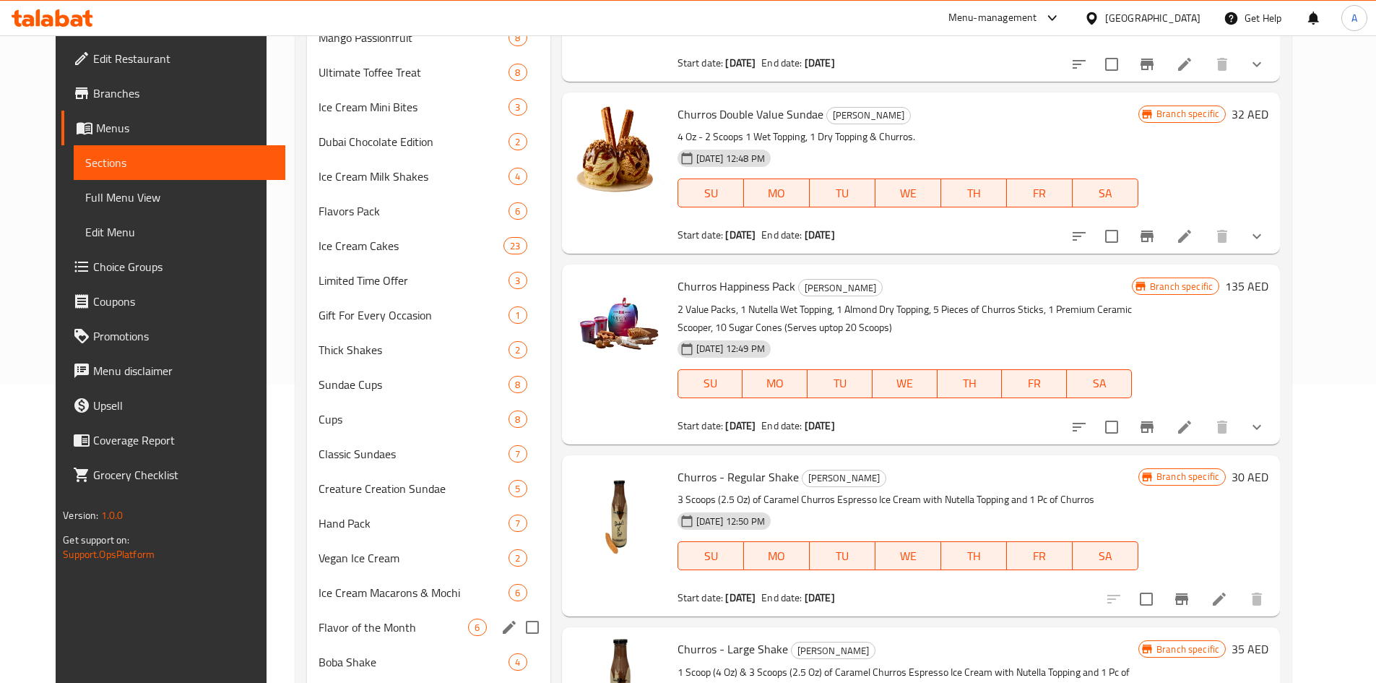
scroll to position [445, 0]
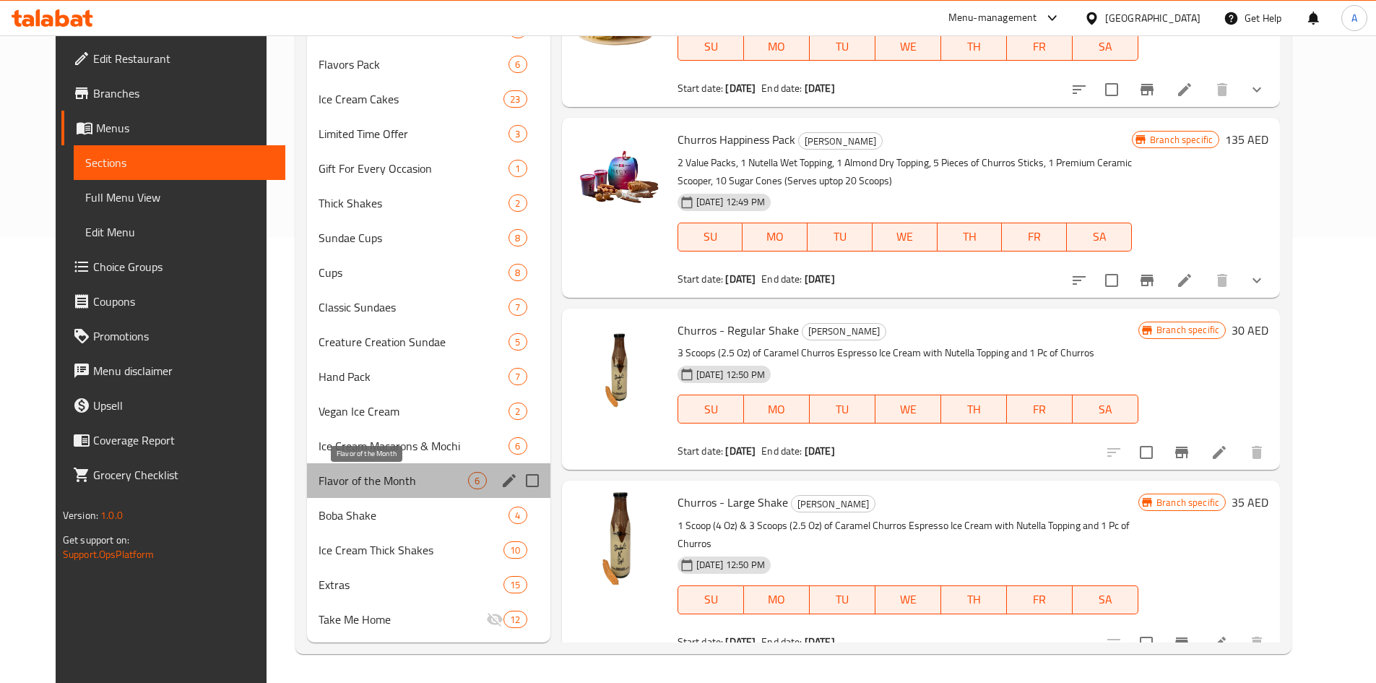
click at [336, 485] on span "Flavor of the Month" at bounding box center [394, 480] width 150 height 17
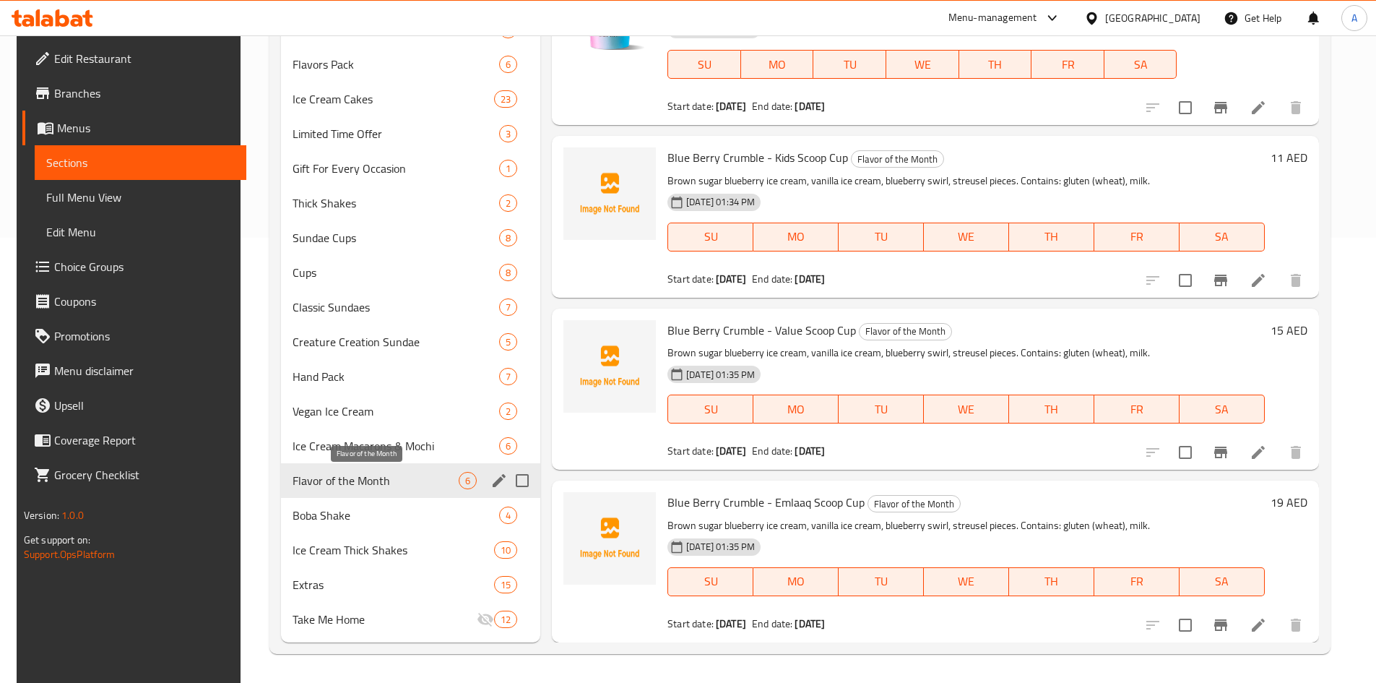
scroll to position [199, 0]
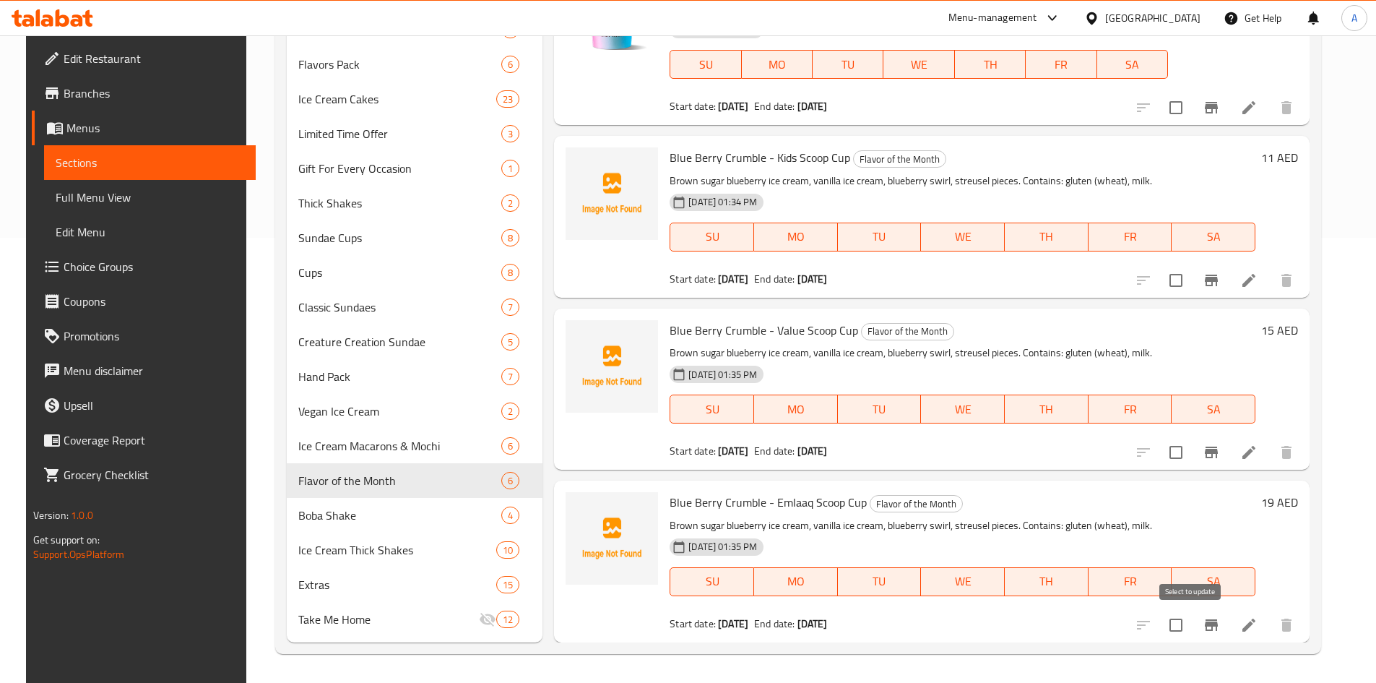
click at [1183, 622] on input "checkbox" at bounding box center [1176, 625] width 30 height 30
checkbox input "true"
drag, startPoint x: 1196, startPoint y: 457, endPoint x: 1180, endPoint y: 308, distance: 149.0
click at [1191, 456] on input "checkbox" at bounding box center [1176, 452] width 30 height 30
checkbox input "true"
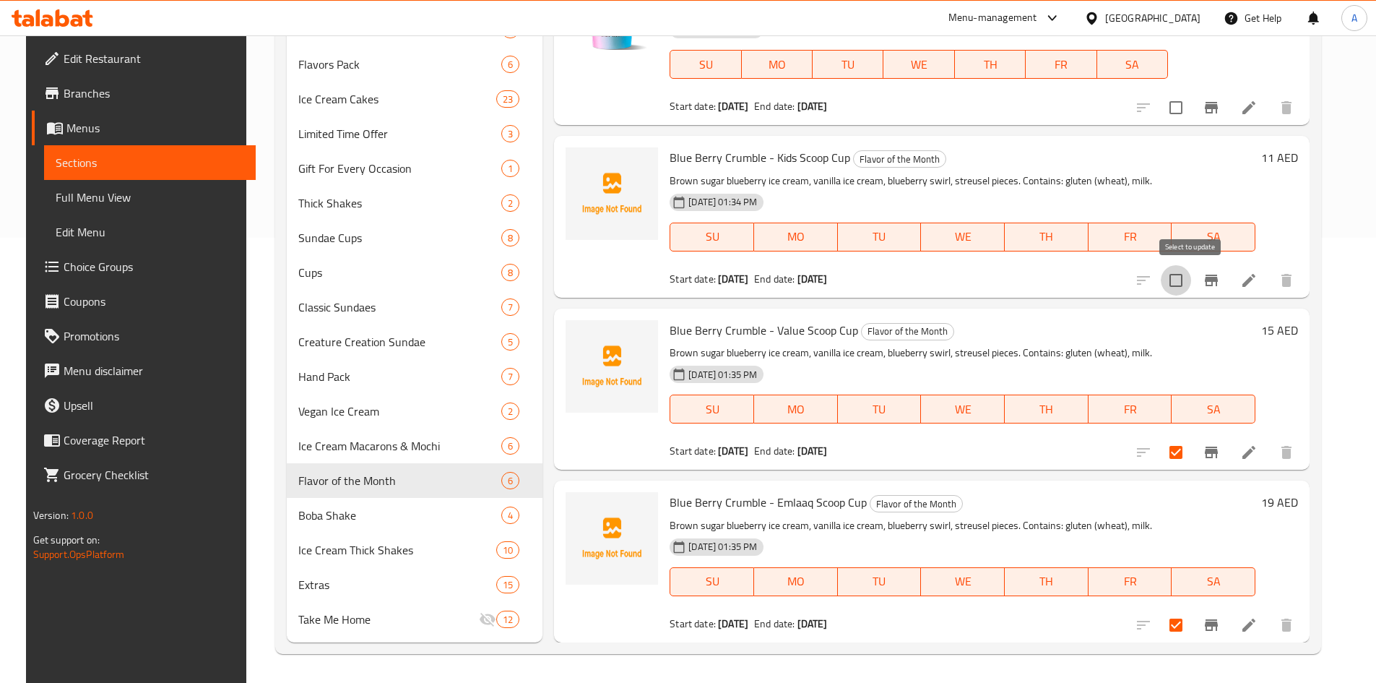
click at [1191, 278] on input "checkbox" at bounding box center [1176, 280] width 30 height 30
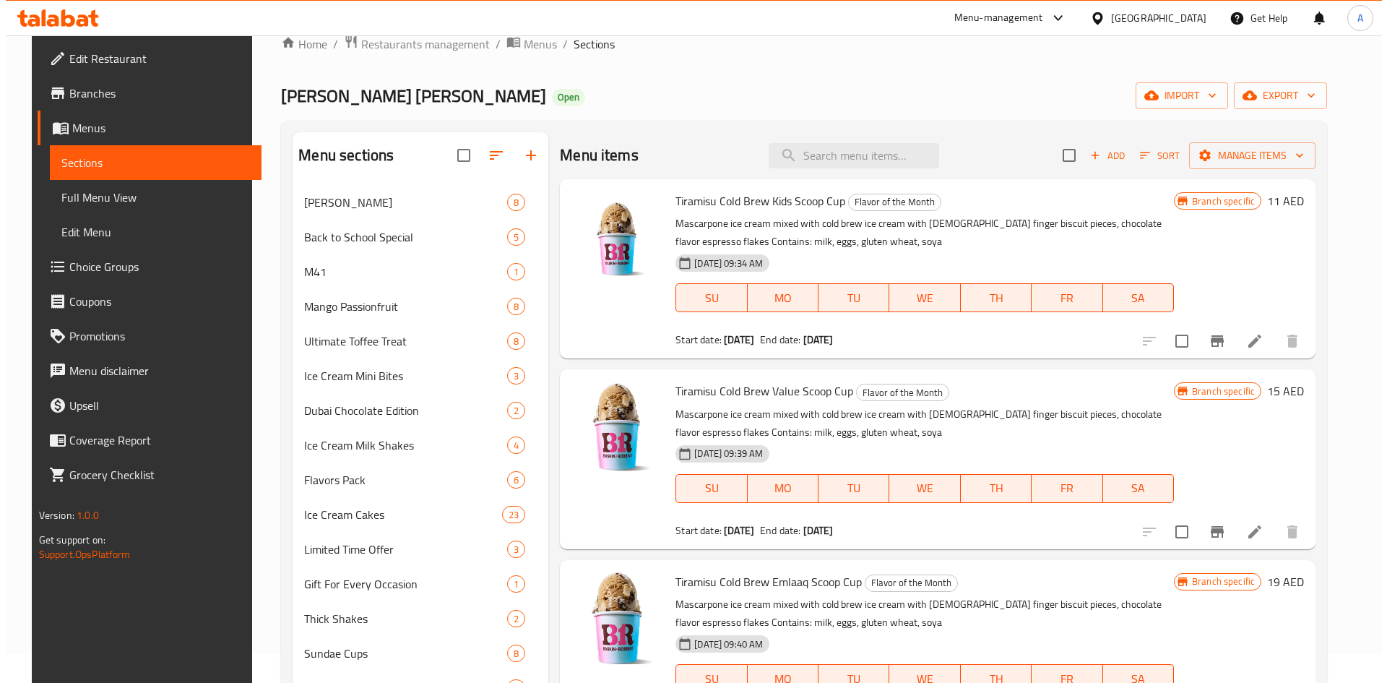
scroll to position [0, 0]
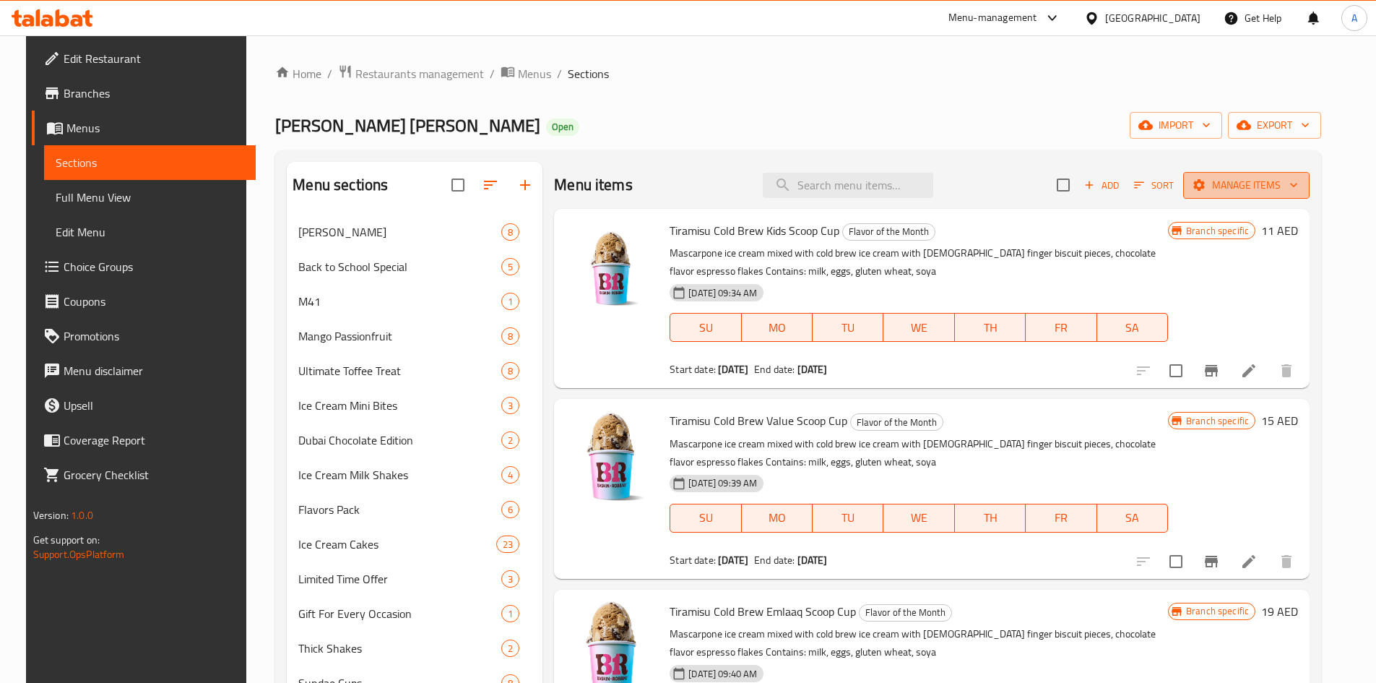
click at [1280, 173] on button "Manage items" at bounding box center [1246, 185] width 126 height 27
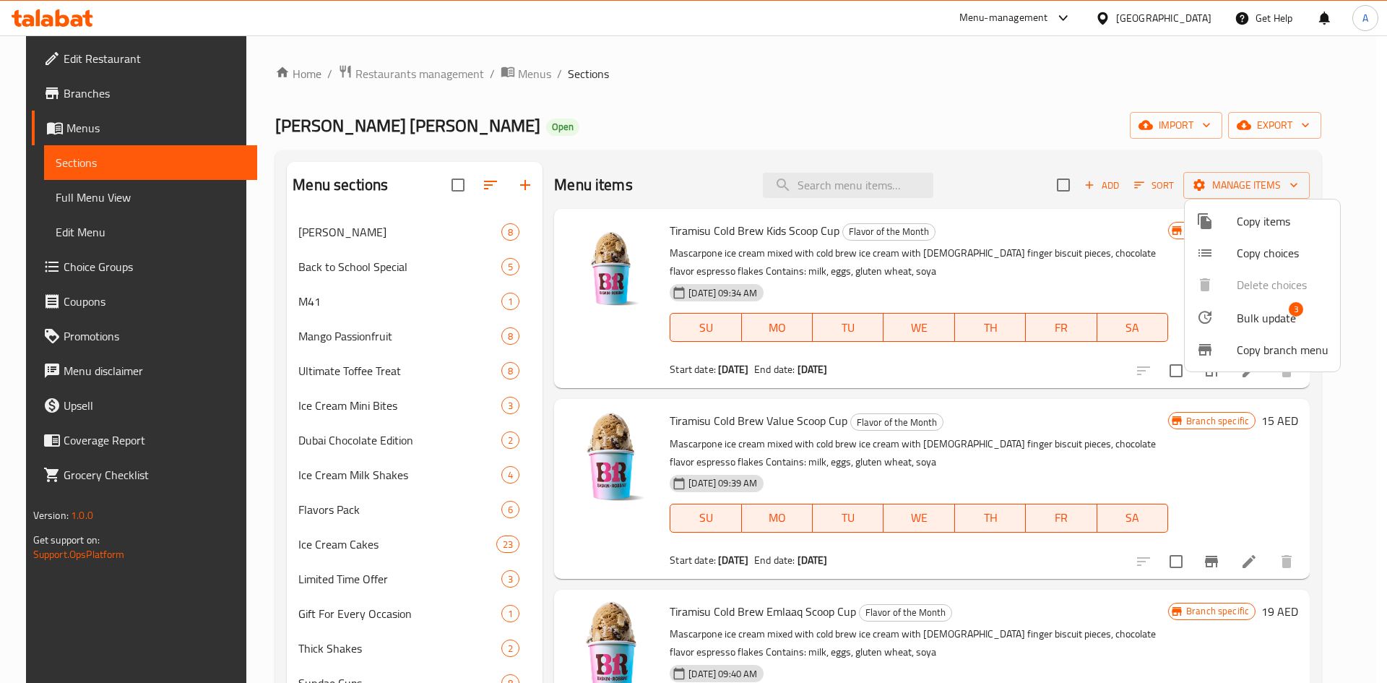
click at [1261, 318] on span "Bulk update" at bounding box center [1266, 317] width 59 height 17
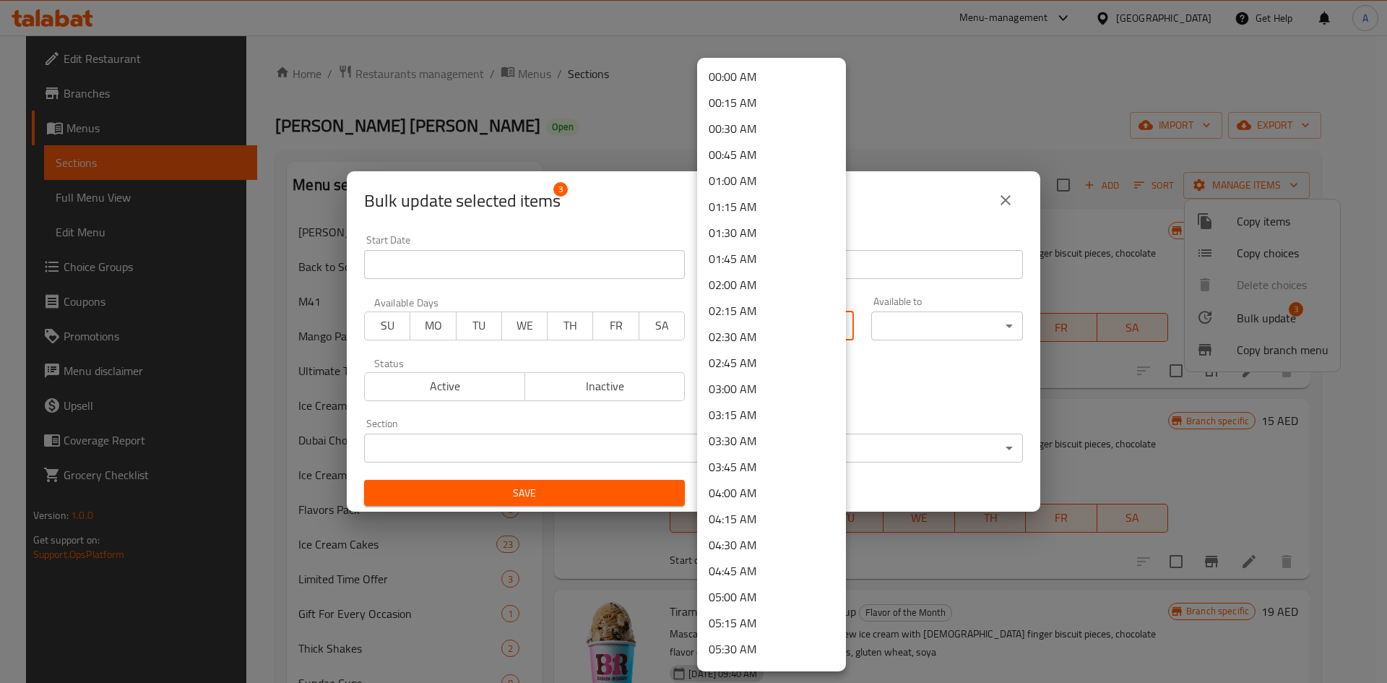
click at [808, 322] on body "​ Menu-management [GEOGRAPHIC_DATA] Get Help A Edit Restaurant Branches Menus S…" at bounding box center [693, 358] width 1387 height 647
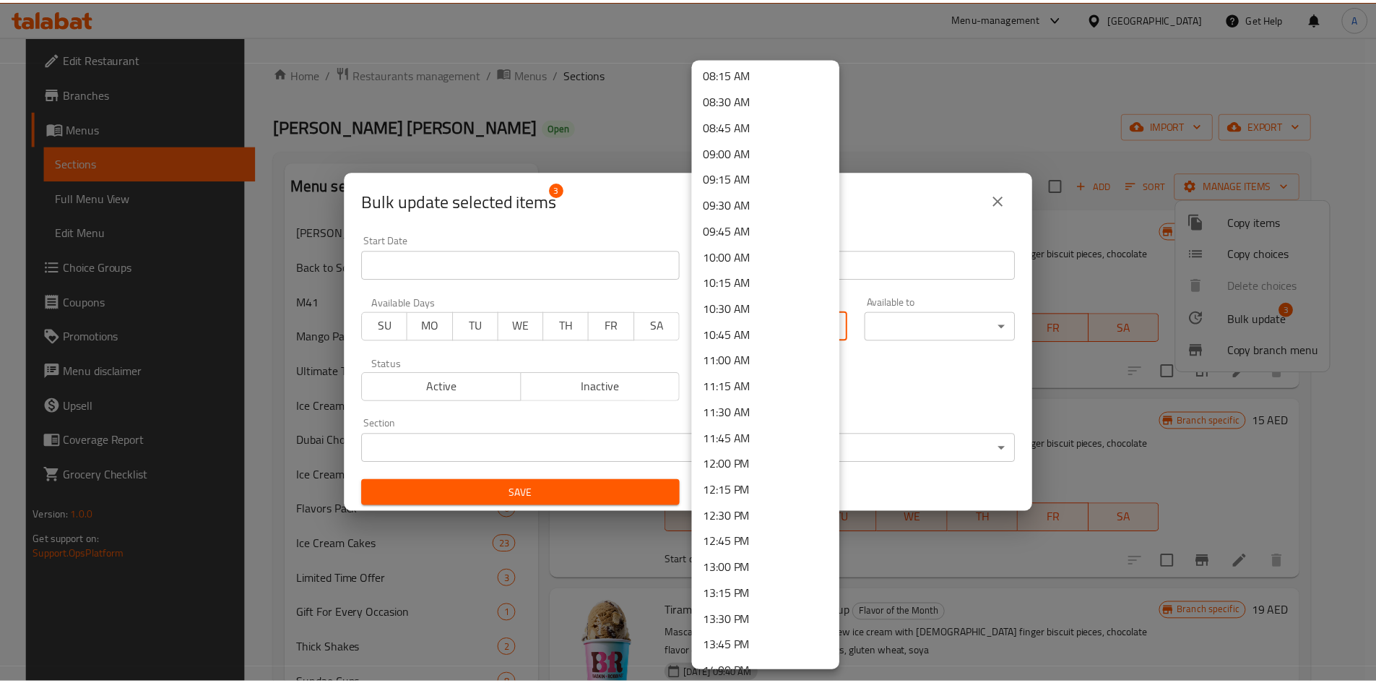
scroll to position [867, 0]
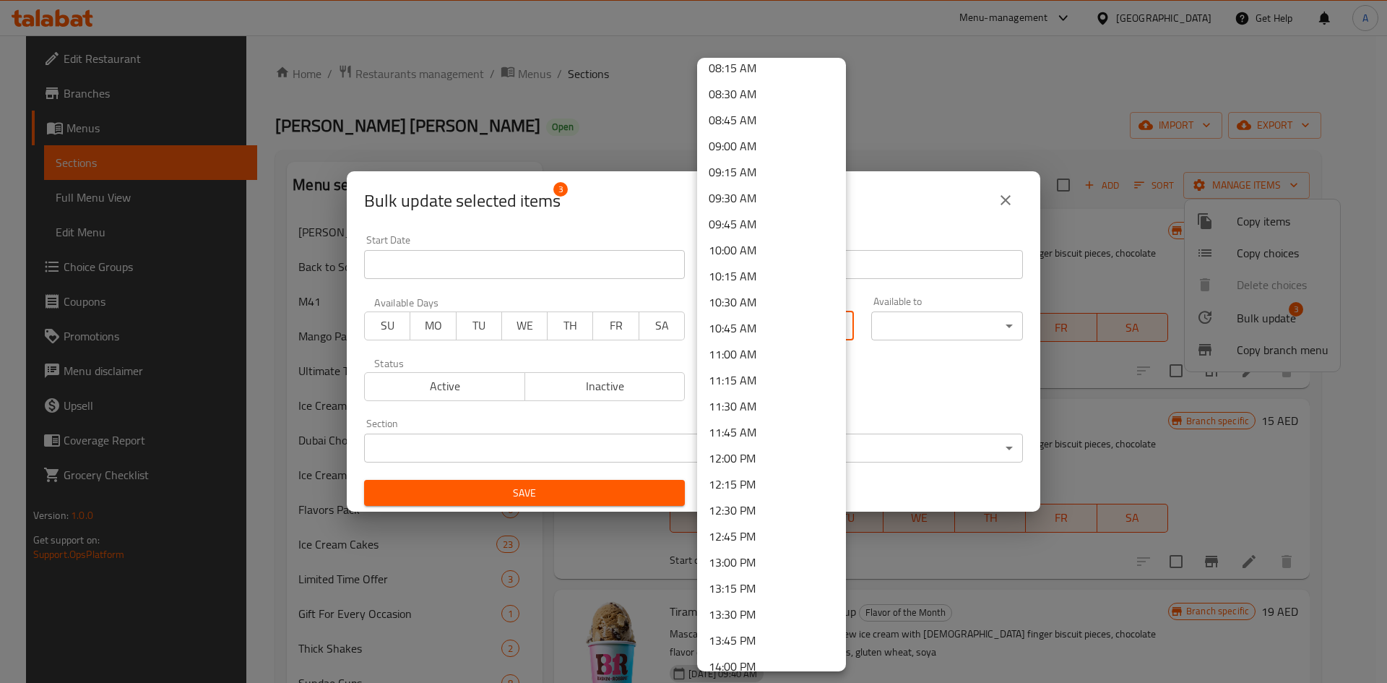
click at [738, 254] on li "10:00 AM" at bounding box center [771, 250] width 149 height 26
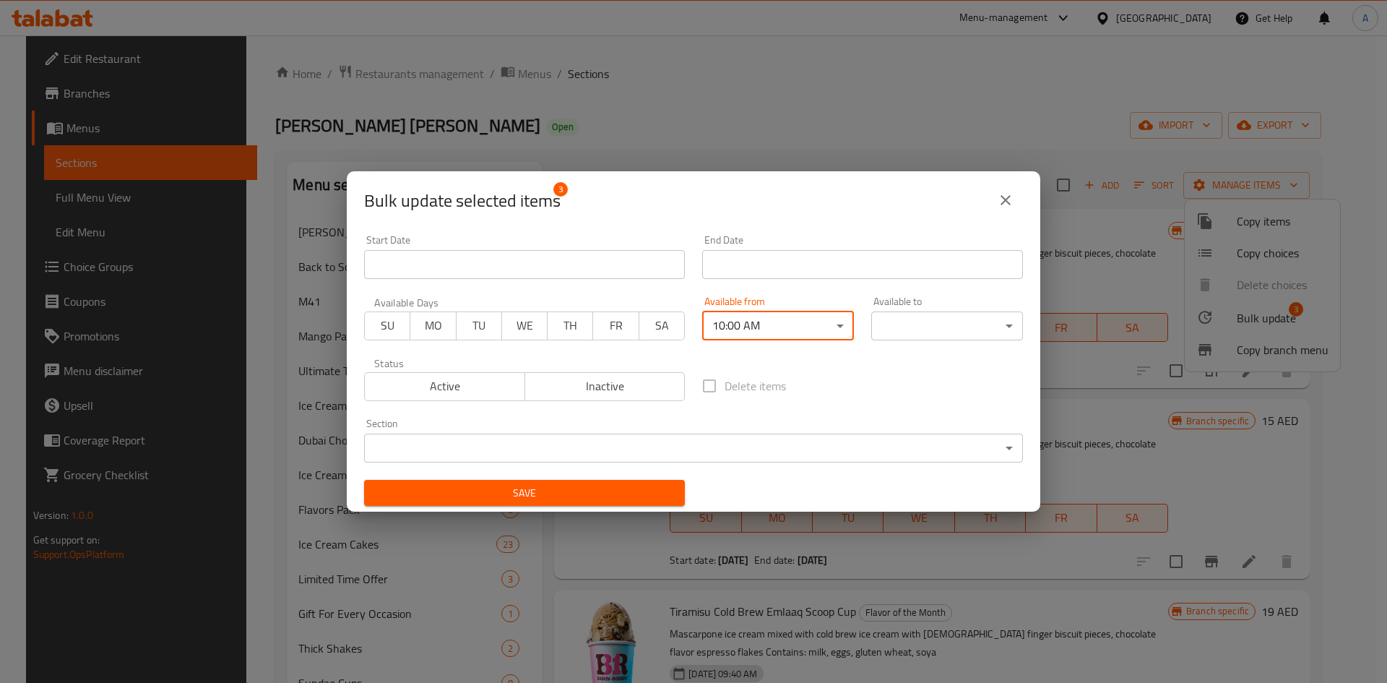
click at [576, 496] on span "Save" at bounding box center [525, 493] width 298 height 18
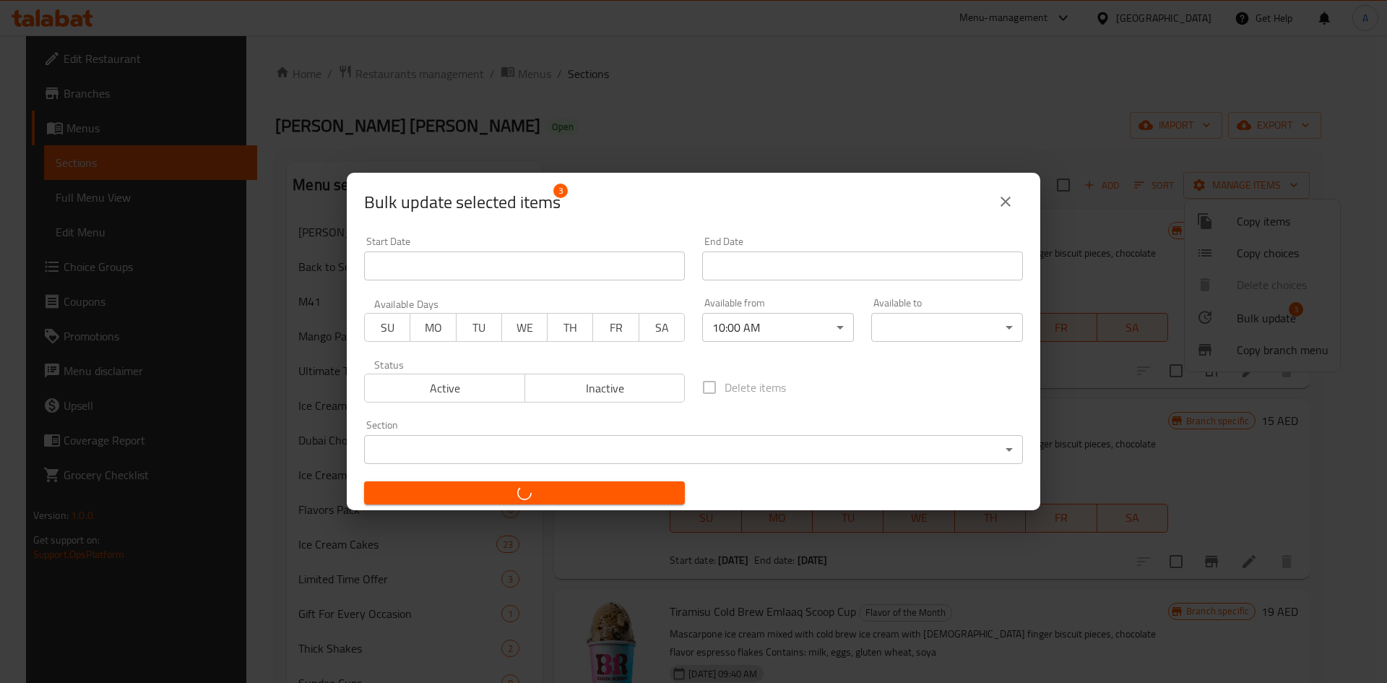
checkbox input "false"
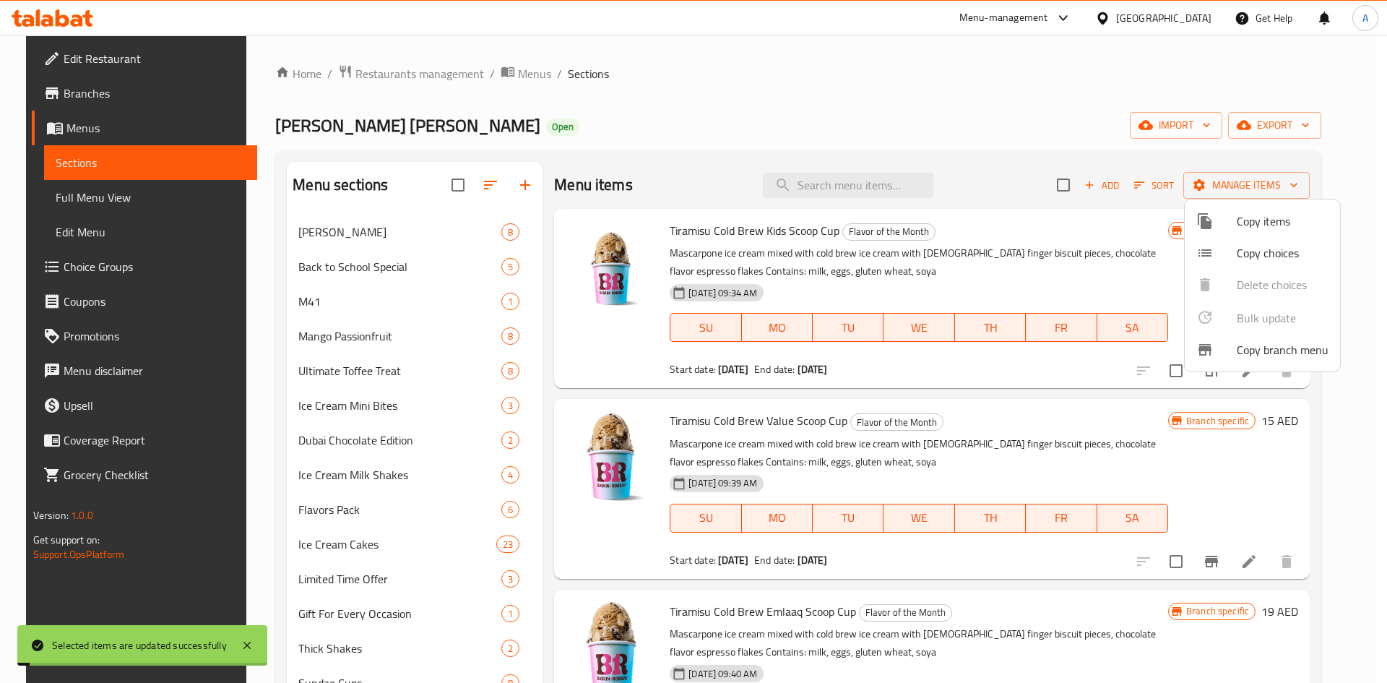
click at [961, 426] on div at bounding box center [693, 341] width 1387 height 683
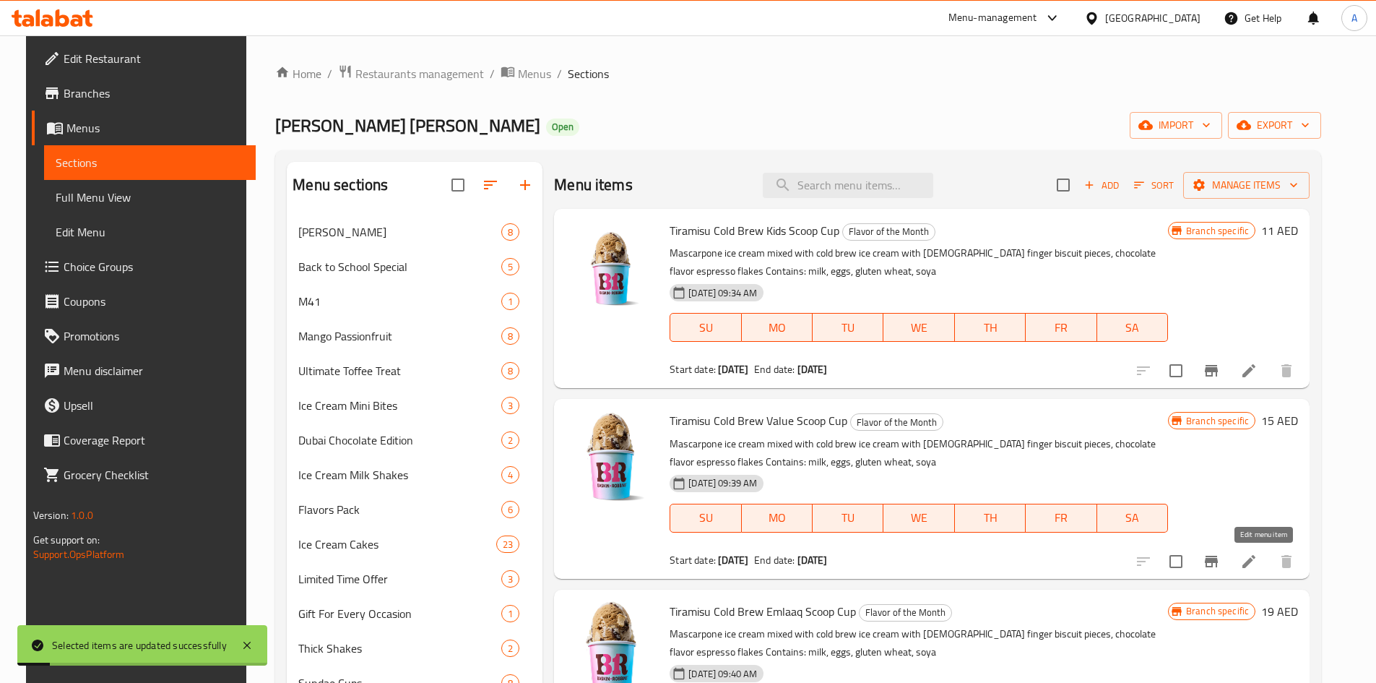
click at [1258, 558] on icon at bounding box center [1249, 561] width 17 height 17
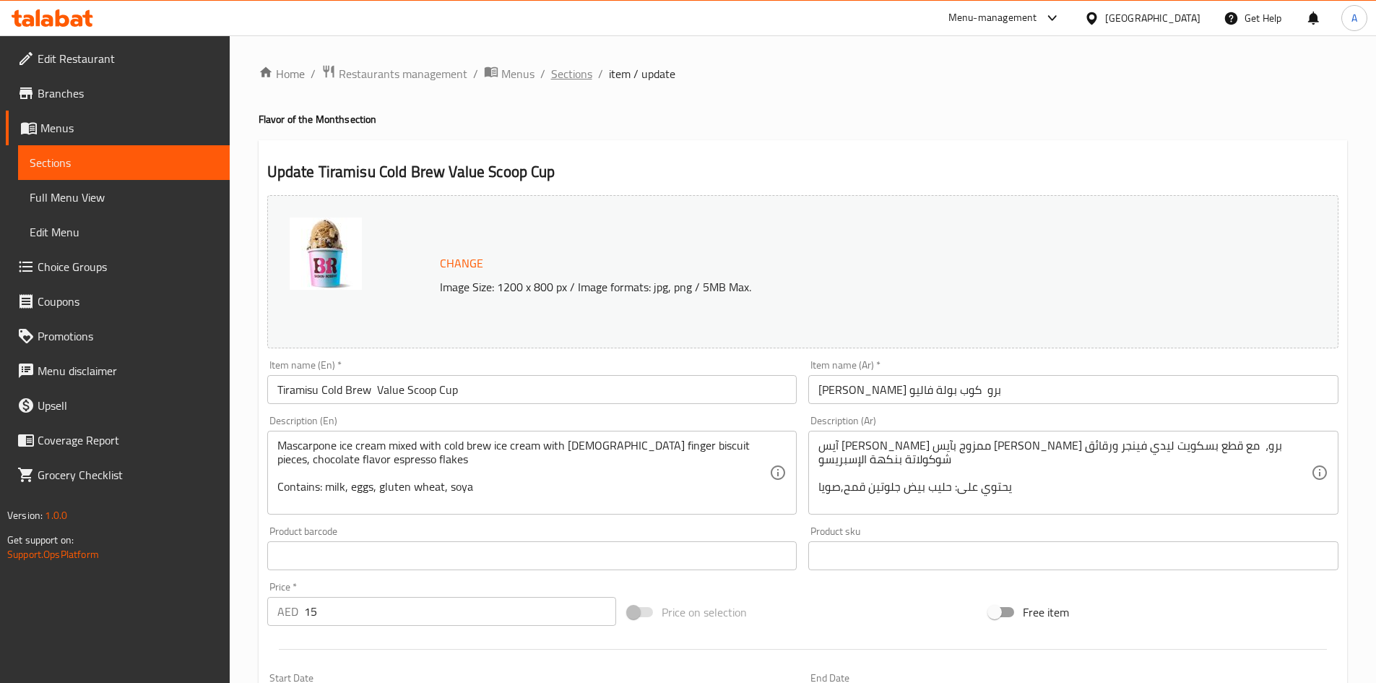
click at [571, 67] on span "Sections" at bounding box center [571, 73] width 41 height 17
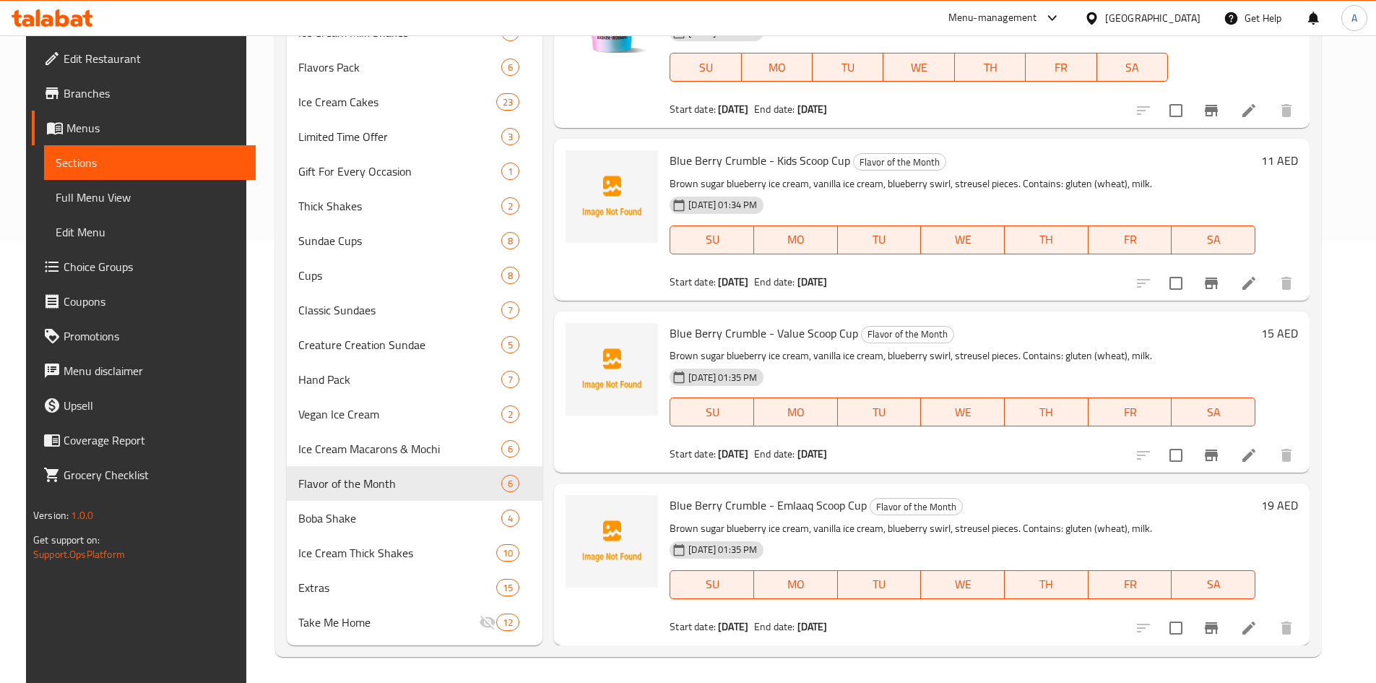
scroll to position [445, 0]
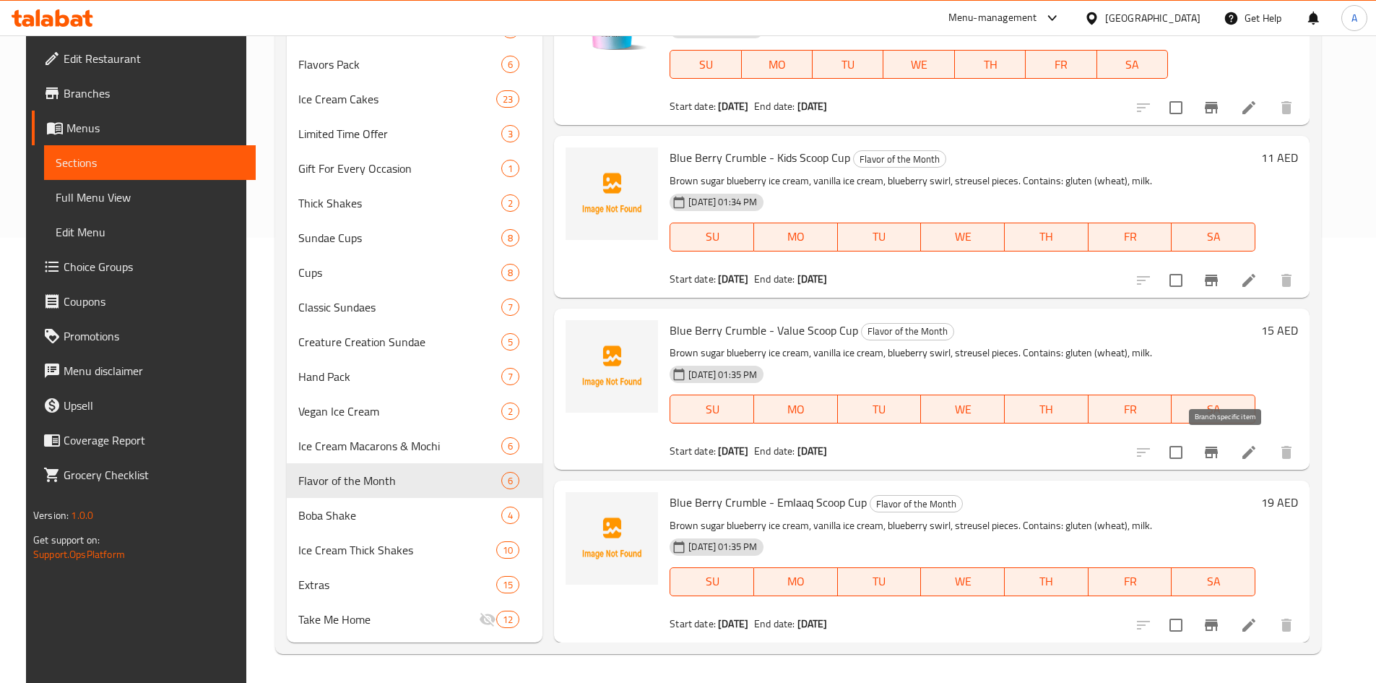
click at [1252, 452] on li at bounding box center [1249, 452] width 40 height 26
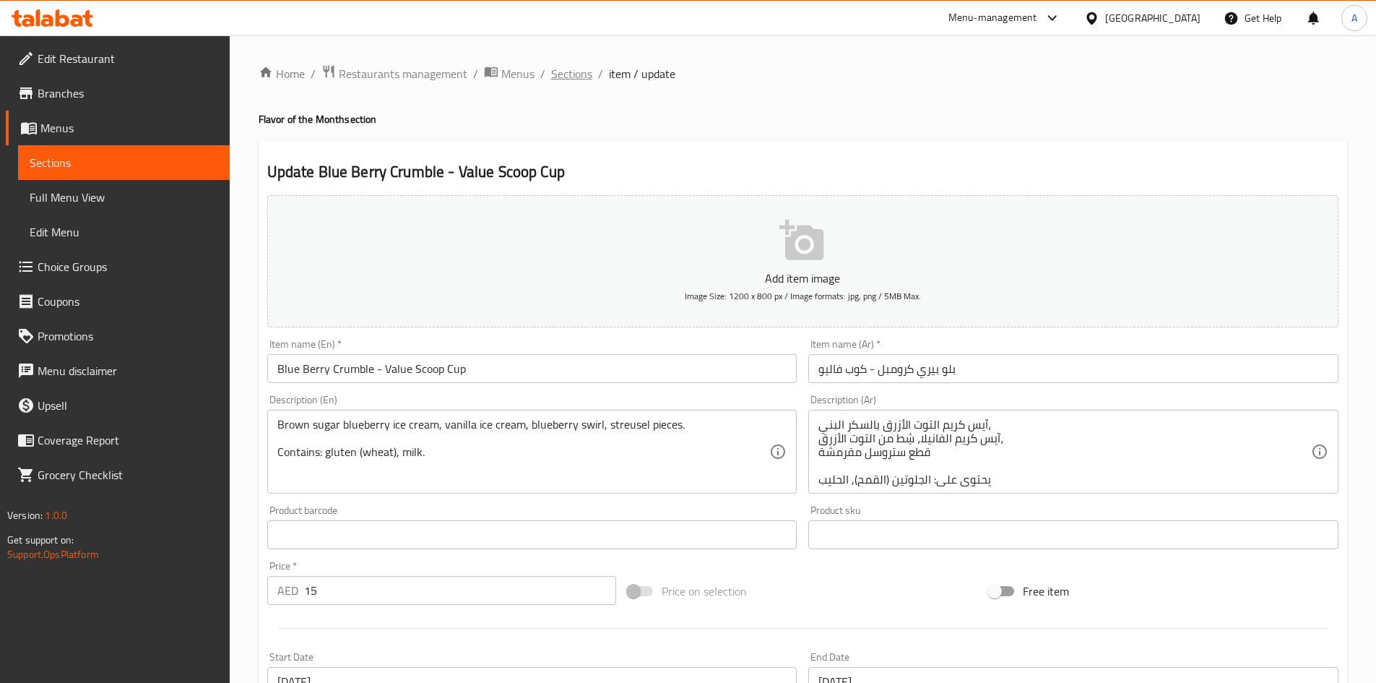
click at [561, 71] on span "Sections" at bounding box center [571, 73] width 41 height 17
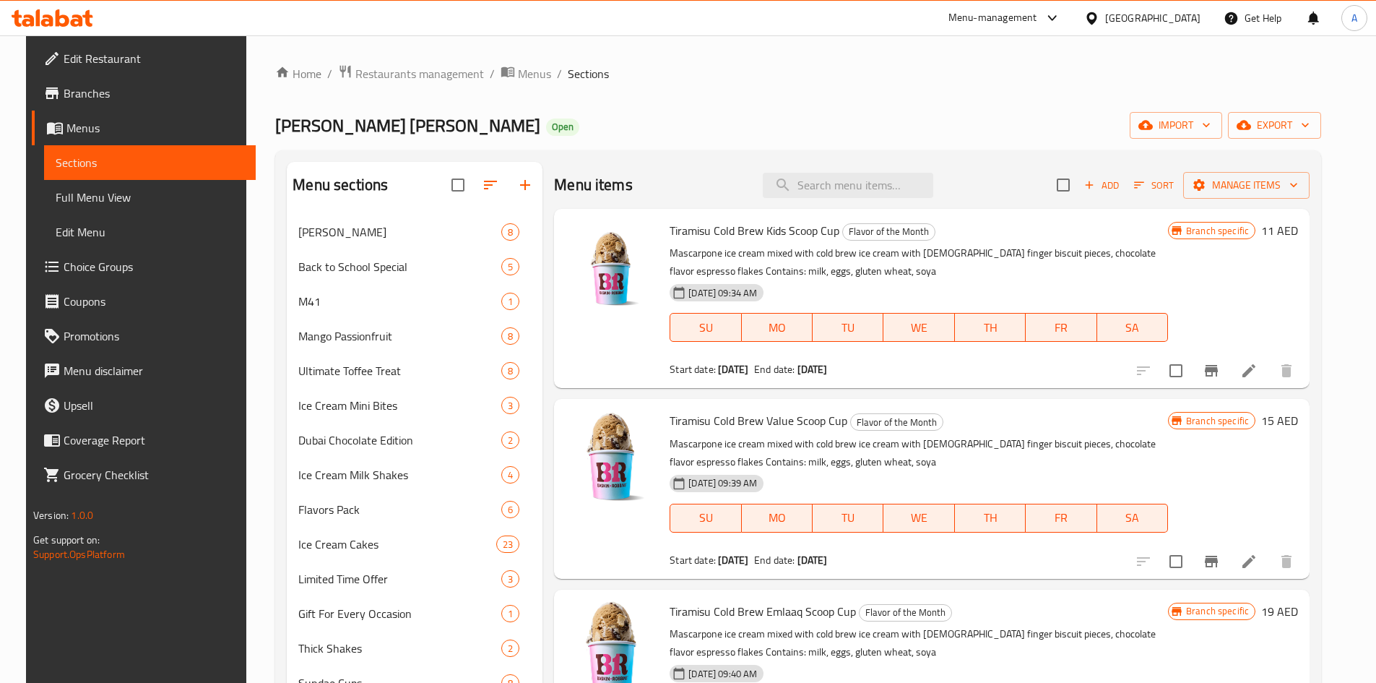
click at [764, 115] on div "[PERSON_NAME] [PERSON_NAME] Open import export" at bounding box center [798, 125] width 1046 height 27
click at [803, 115] on div "[PERSON_NAME] [PERSON_NAME] Open import export" at bounding box center [798, 125] width 1046 height 27
click at [1220, 363] on icon "Branch-specific-item" at bounding box center [1211, 370] width 17 height 17
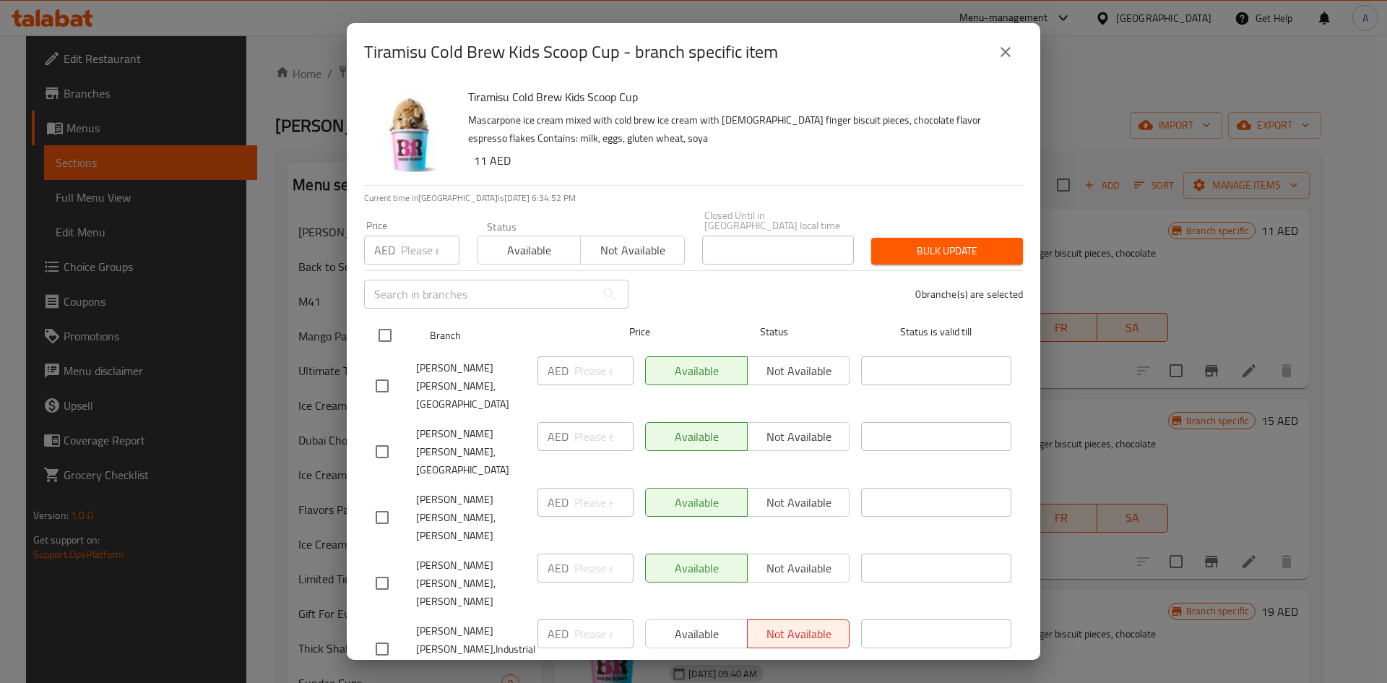
click at [383, 340] on input "checkbox" at bounding box center [385, 335] width 30 height 30
checkbox input "true"
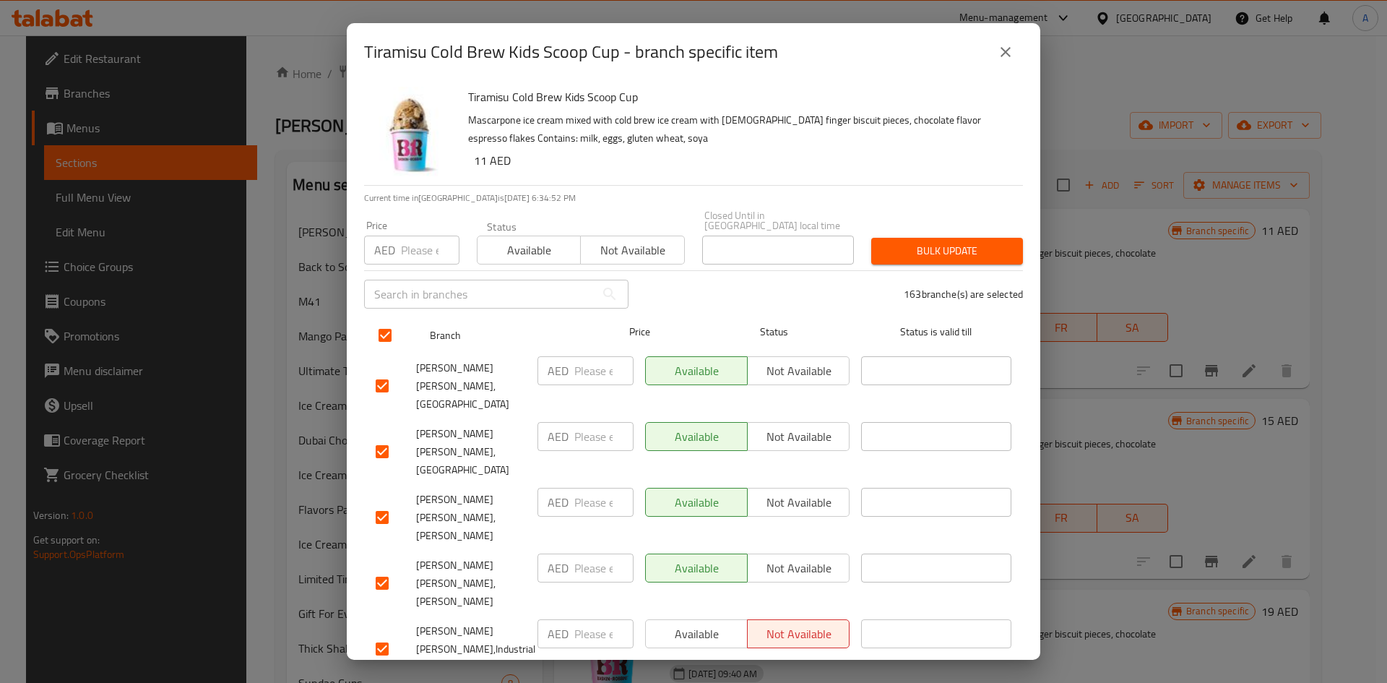
checkbox input "true"
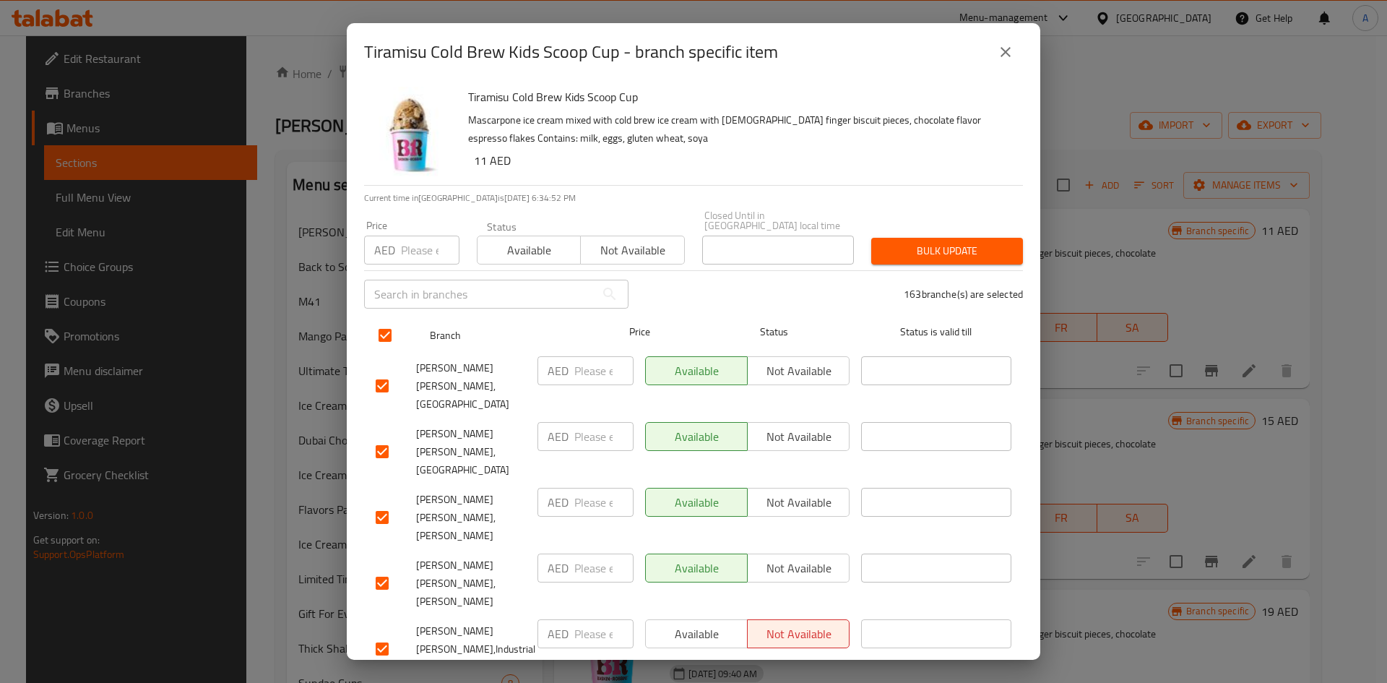
checkbox input "true"
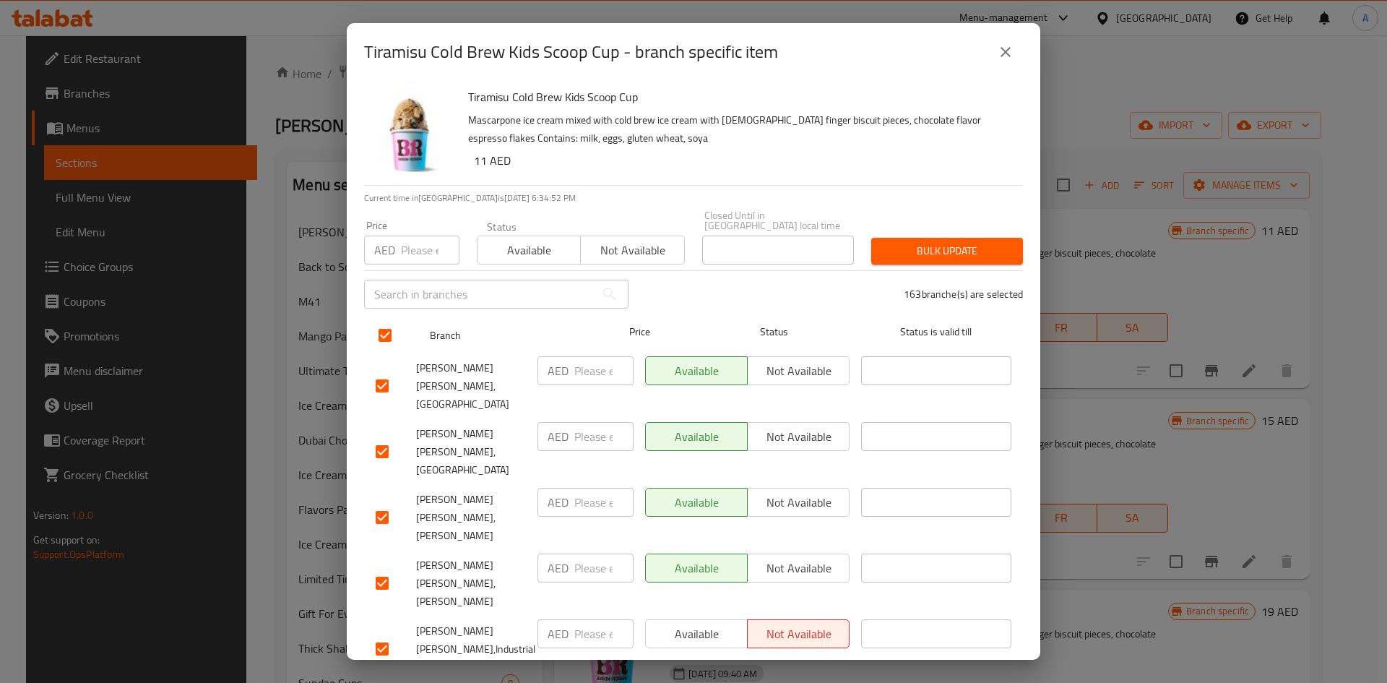
checkbox input "true"
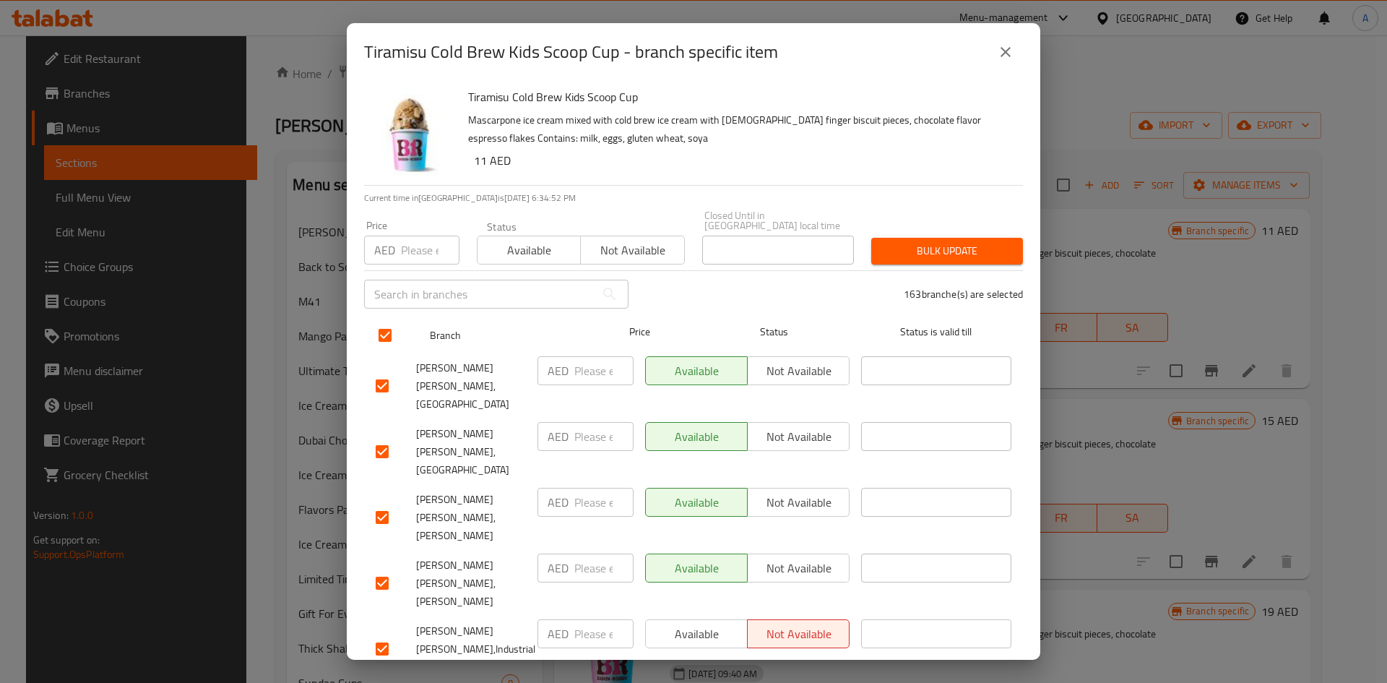
checkbox input "true"
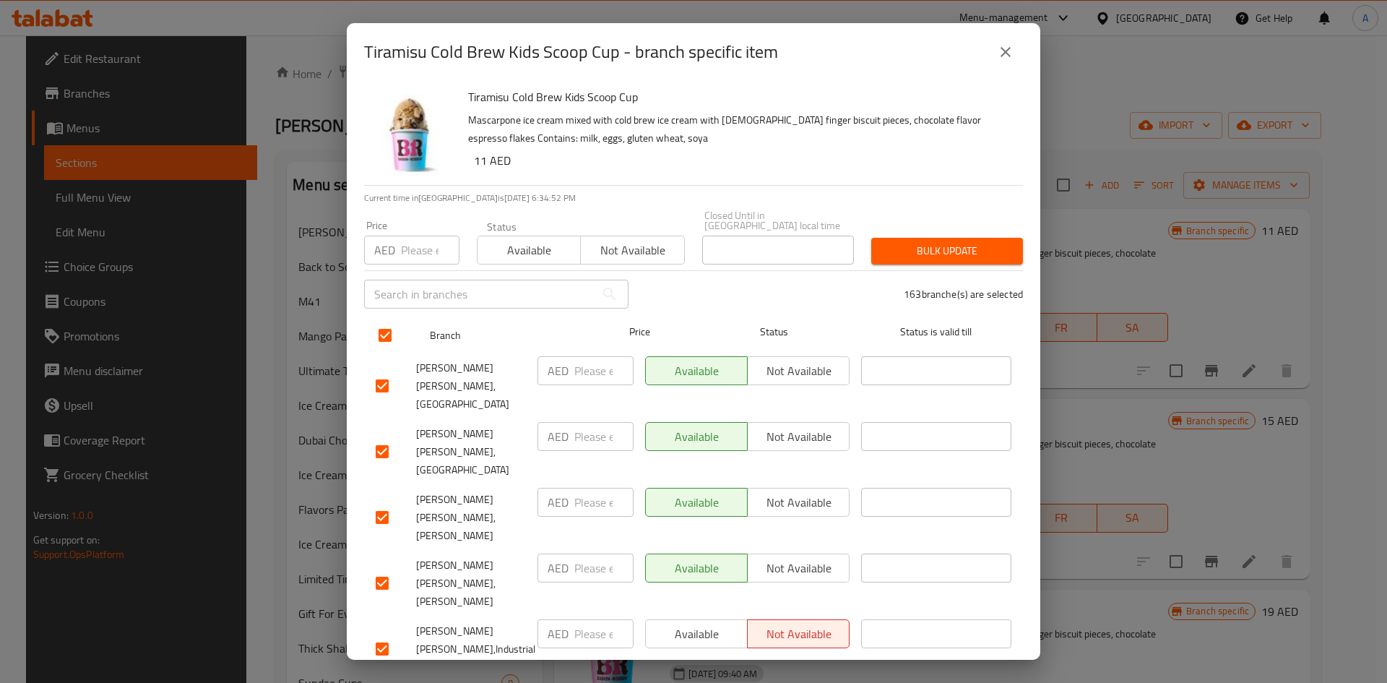
checkbox input "true"
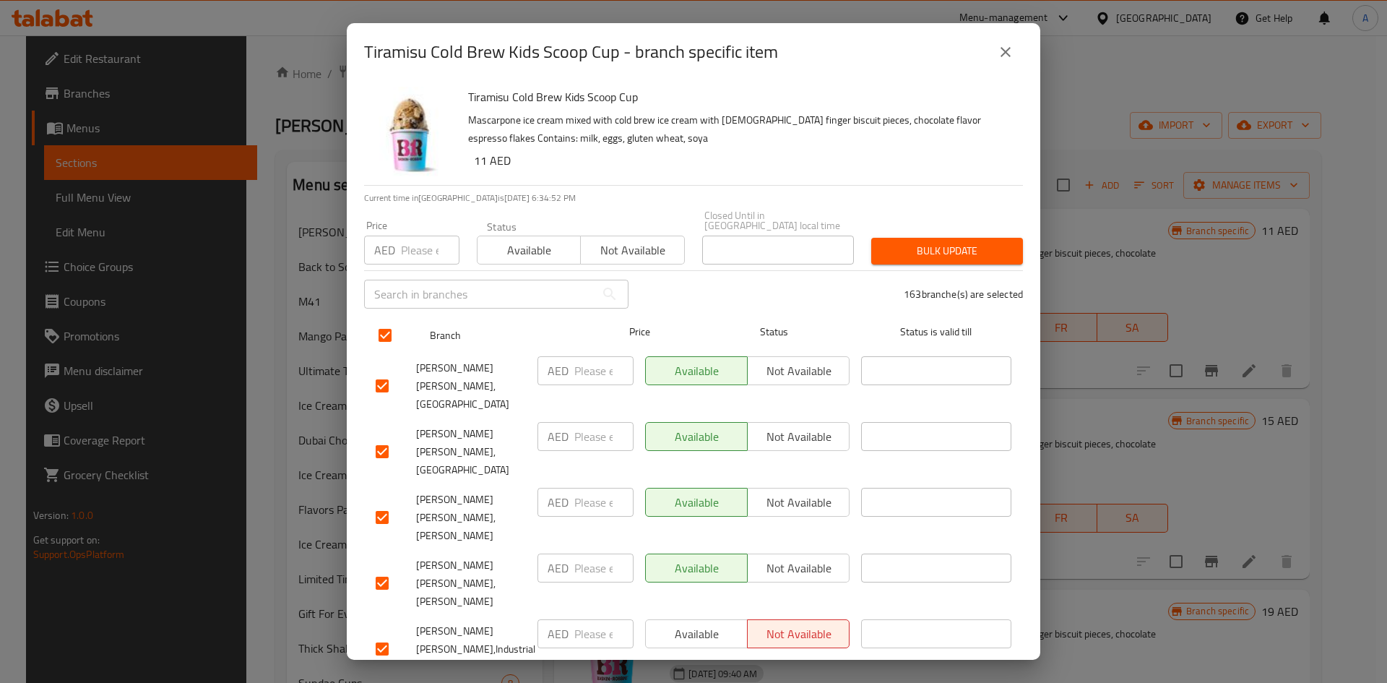
checkbox input "true"
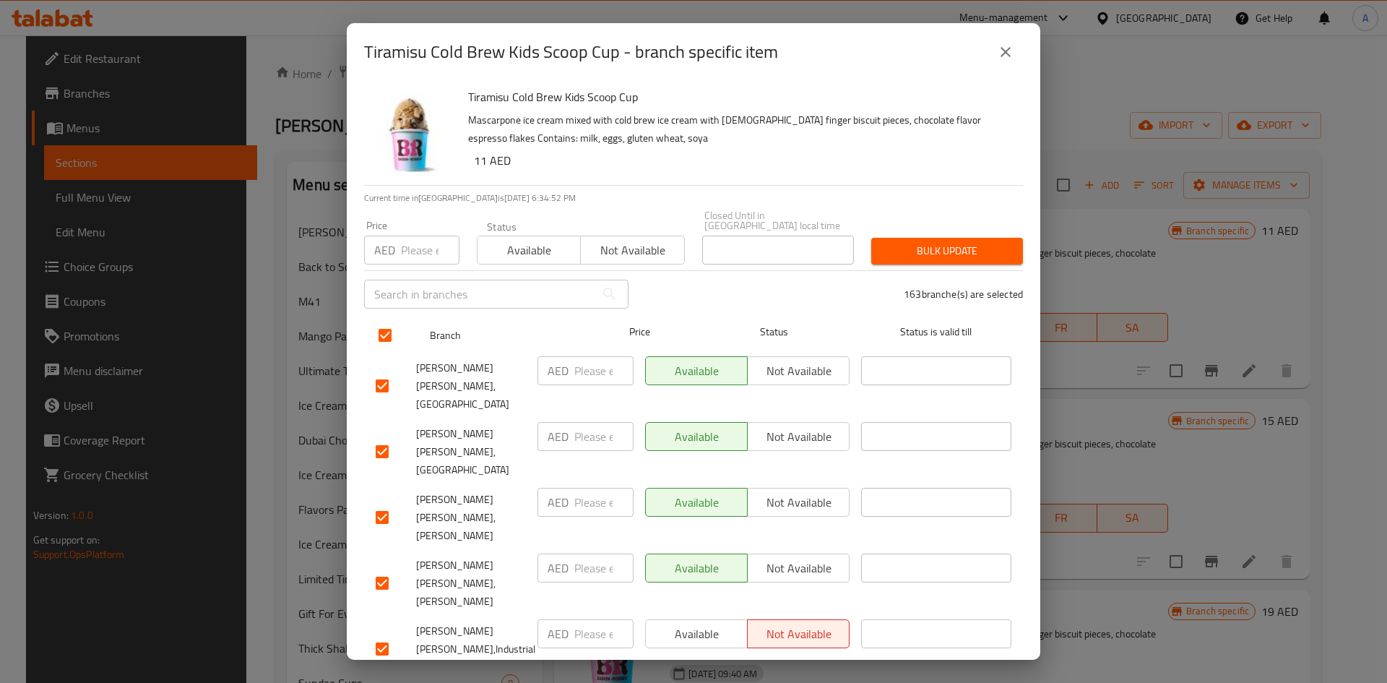
checkbox input "true"
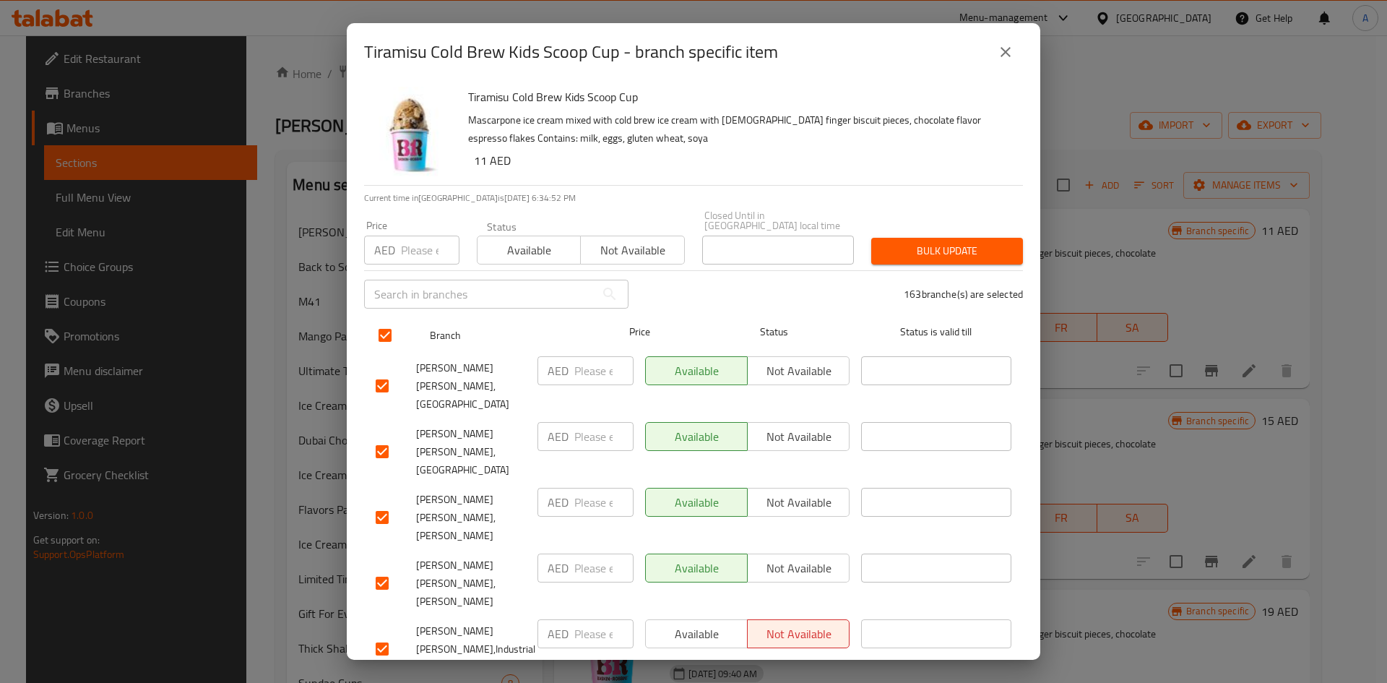
checkbox input "true"
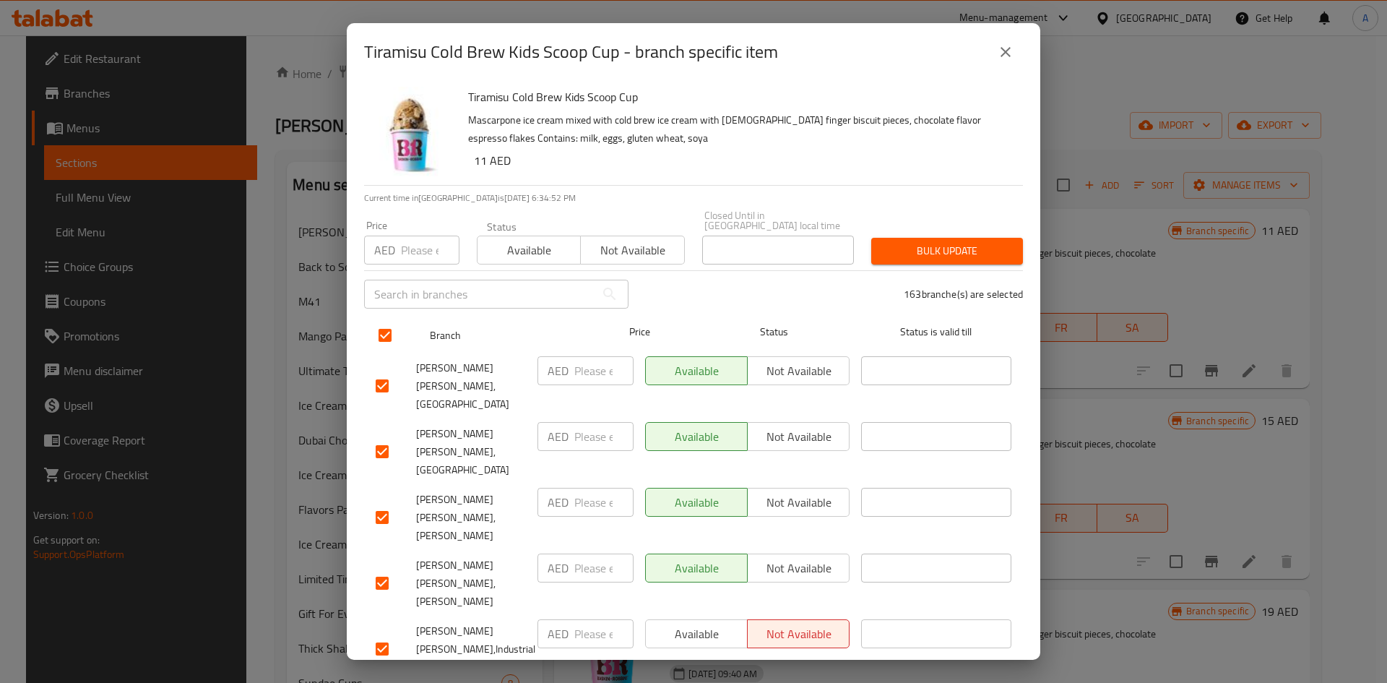
checkbox input "true"
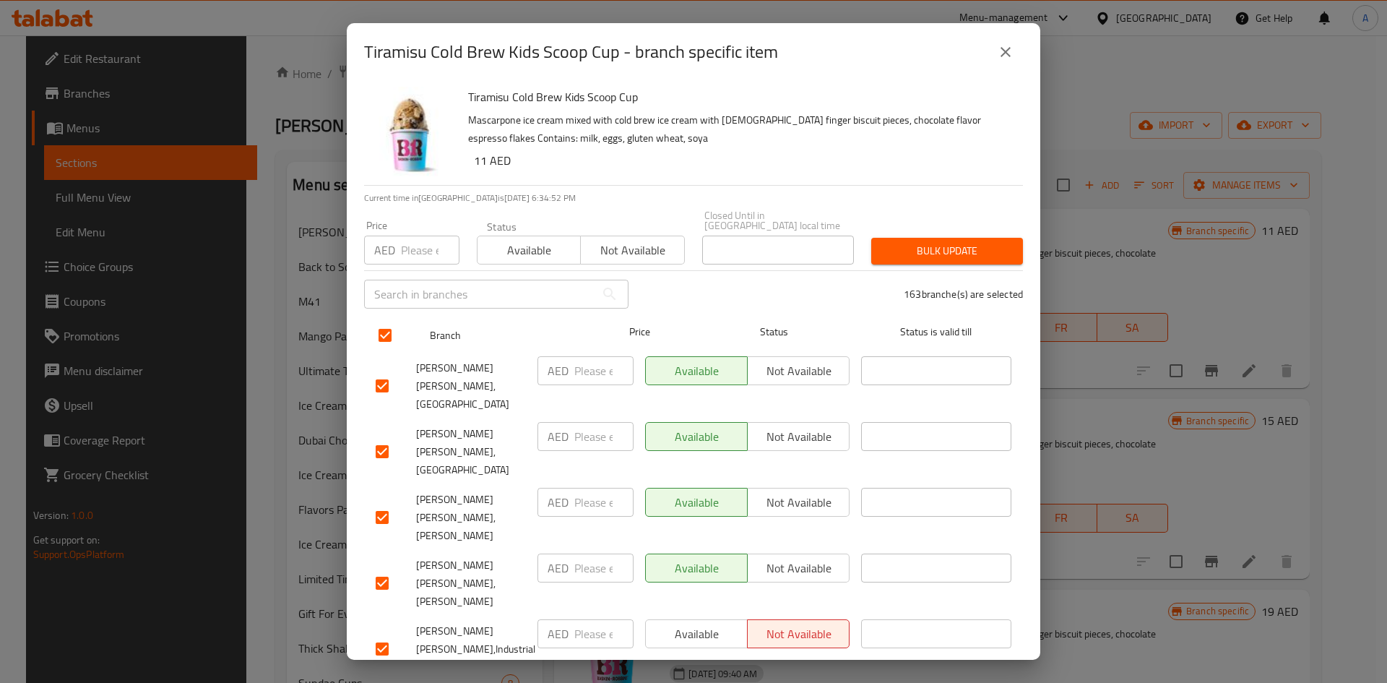
checkbox input "true"
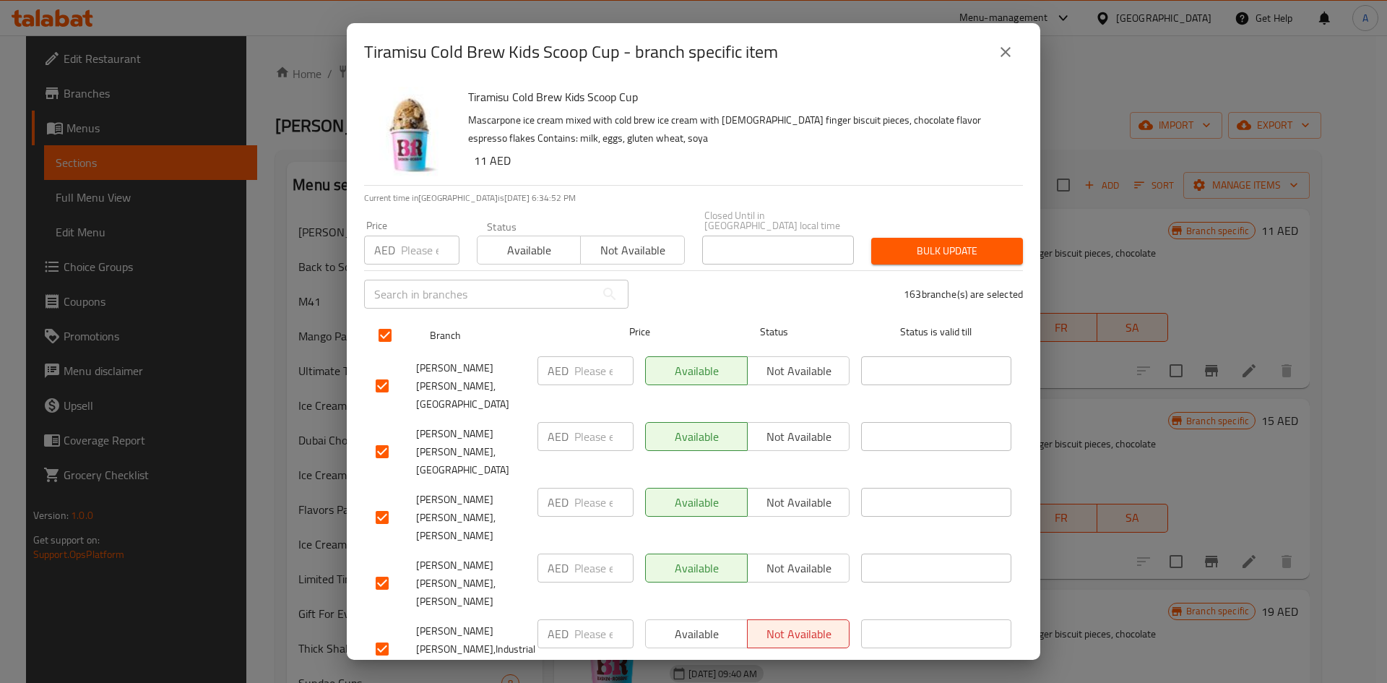
checkbox input "true"
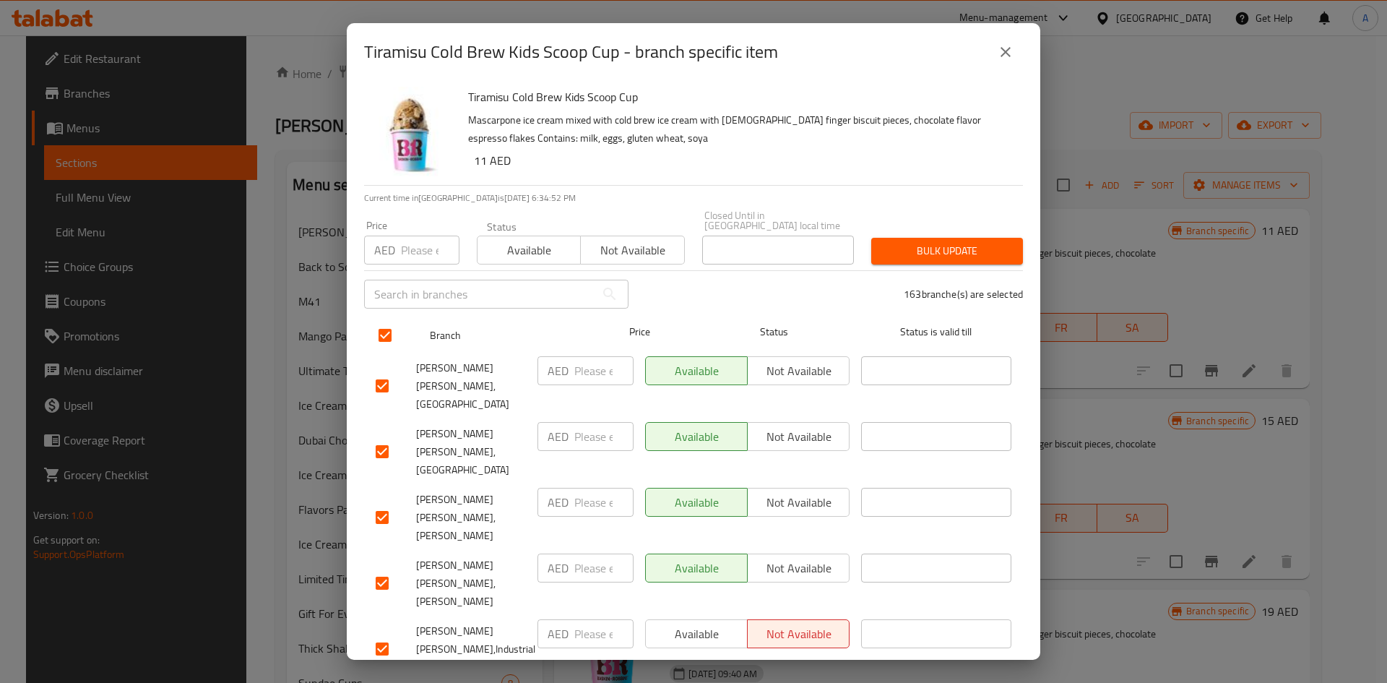
checkbox input "true"
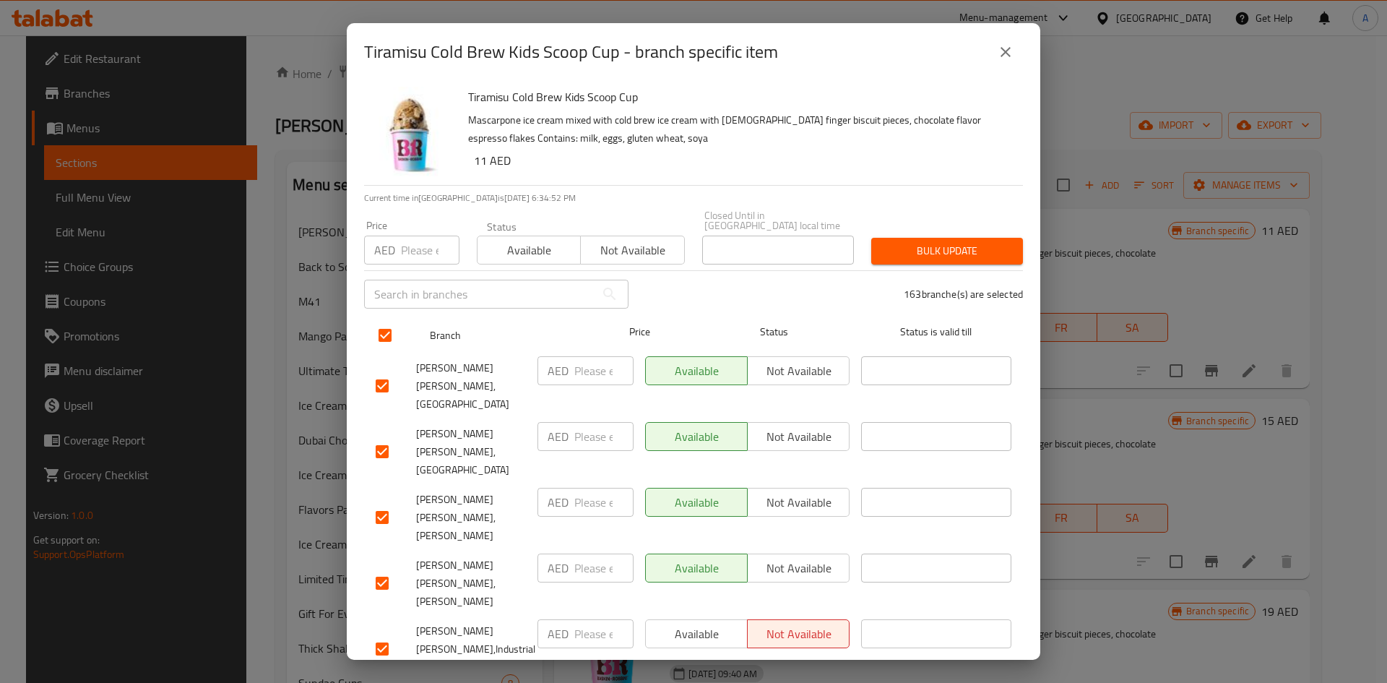
checkbox input "true"
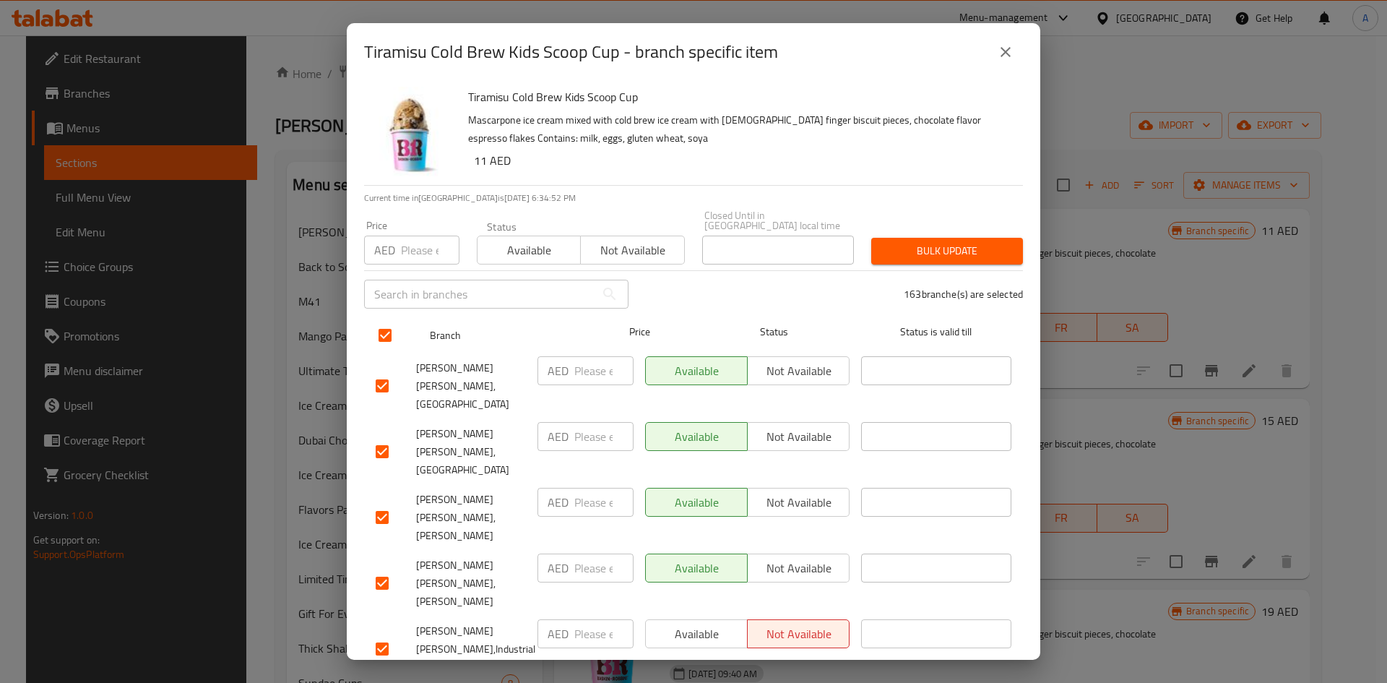
checkbox input "true"
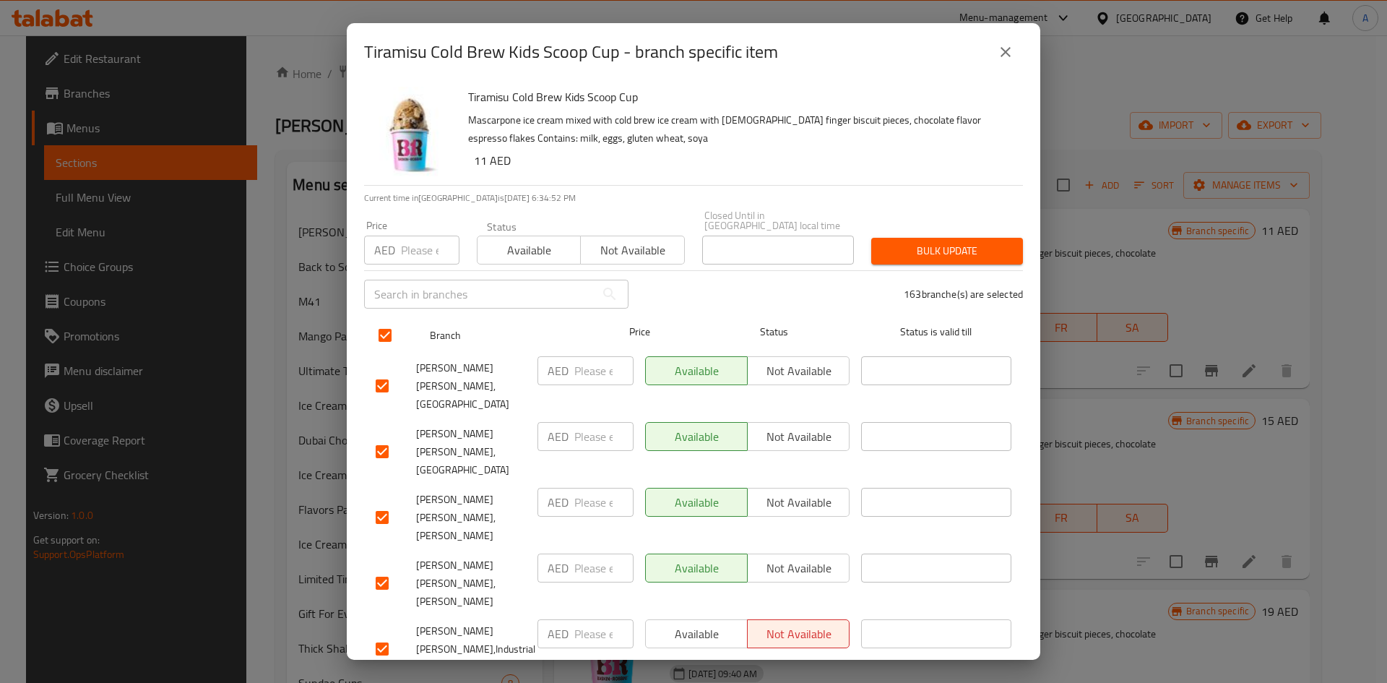
checkbox input "true"
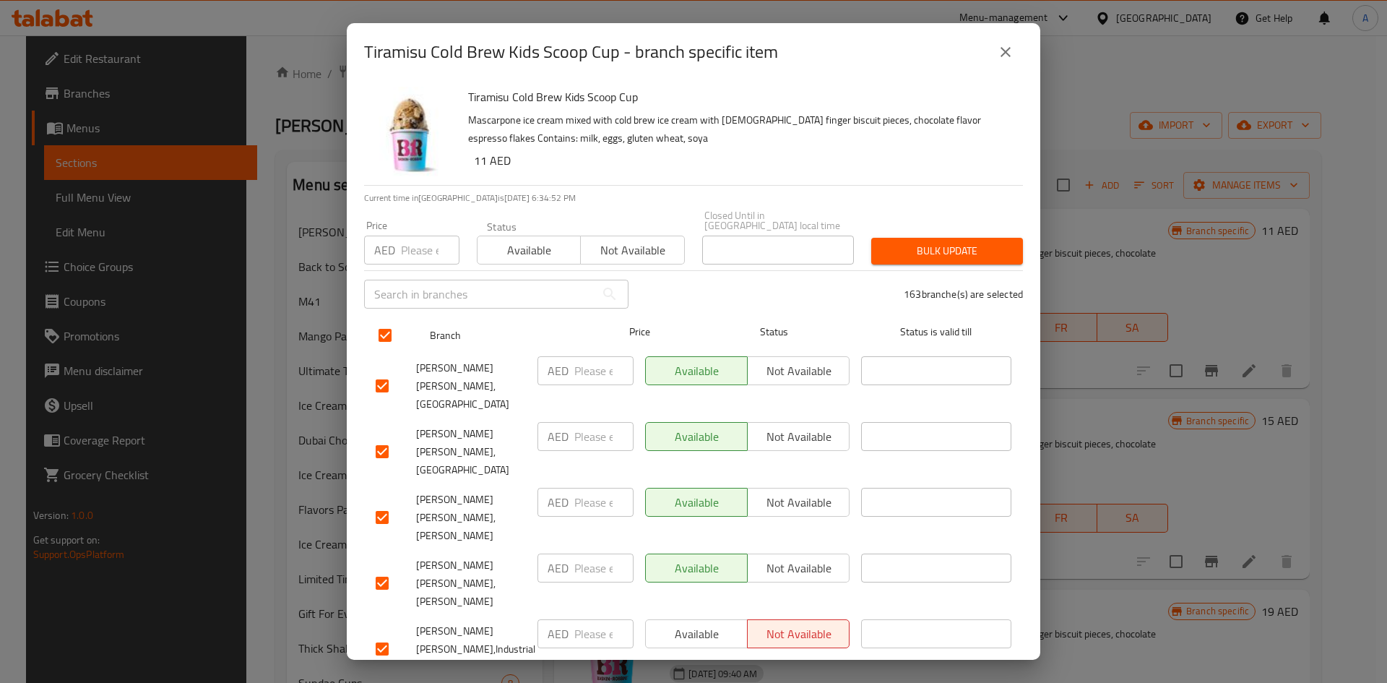
checkbox input "true"
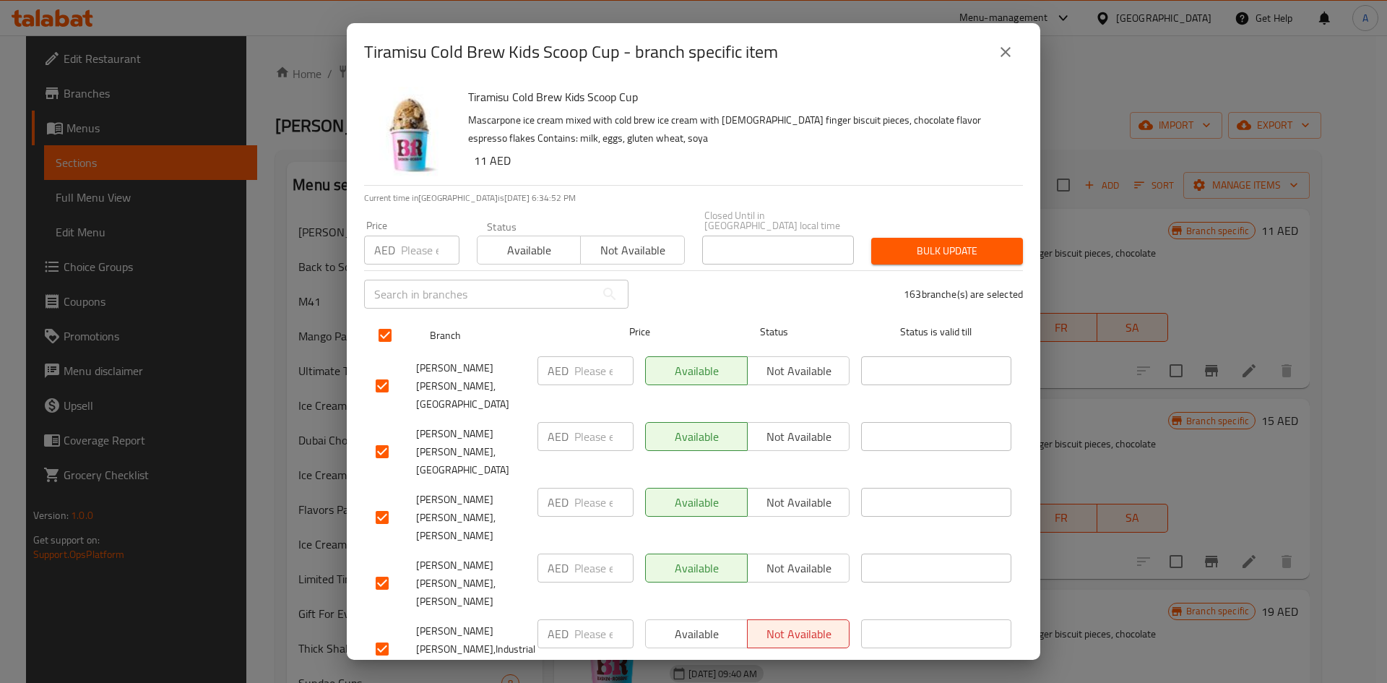
checkbox input "true"
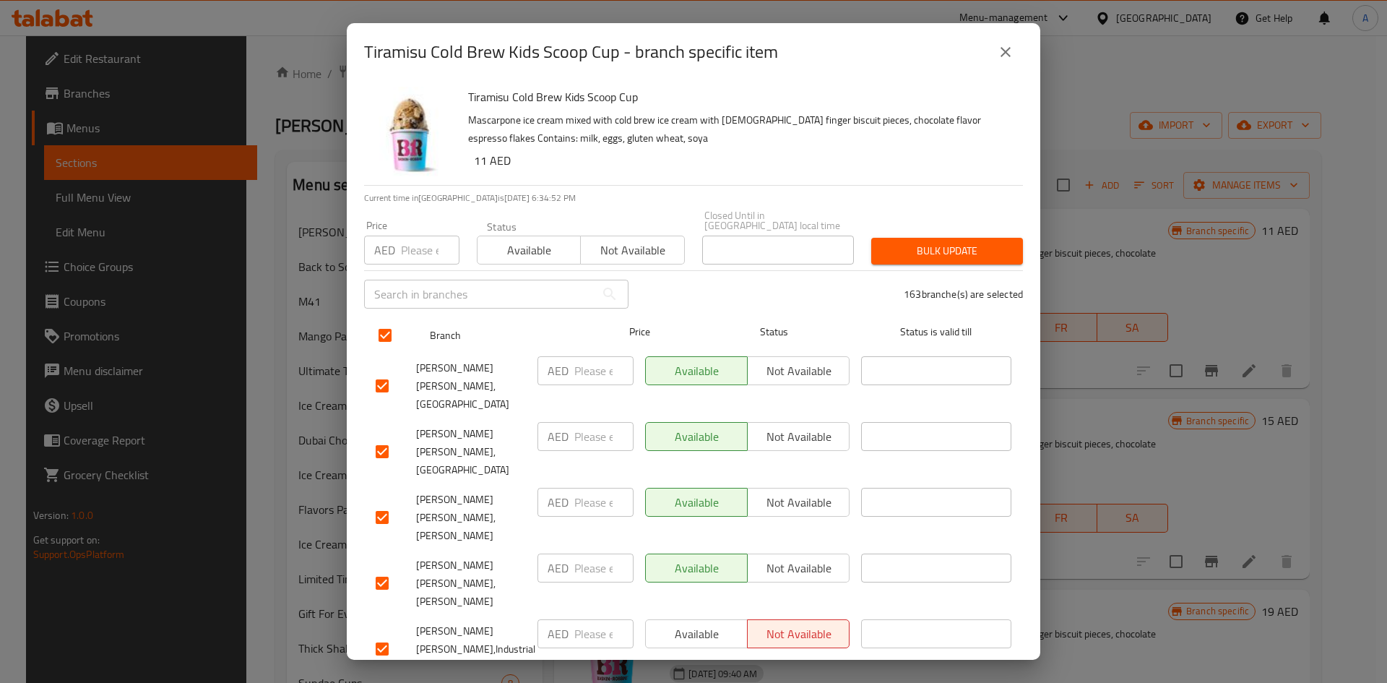
checkbox input "true"
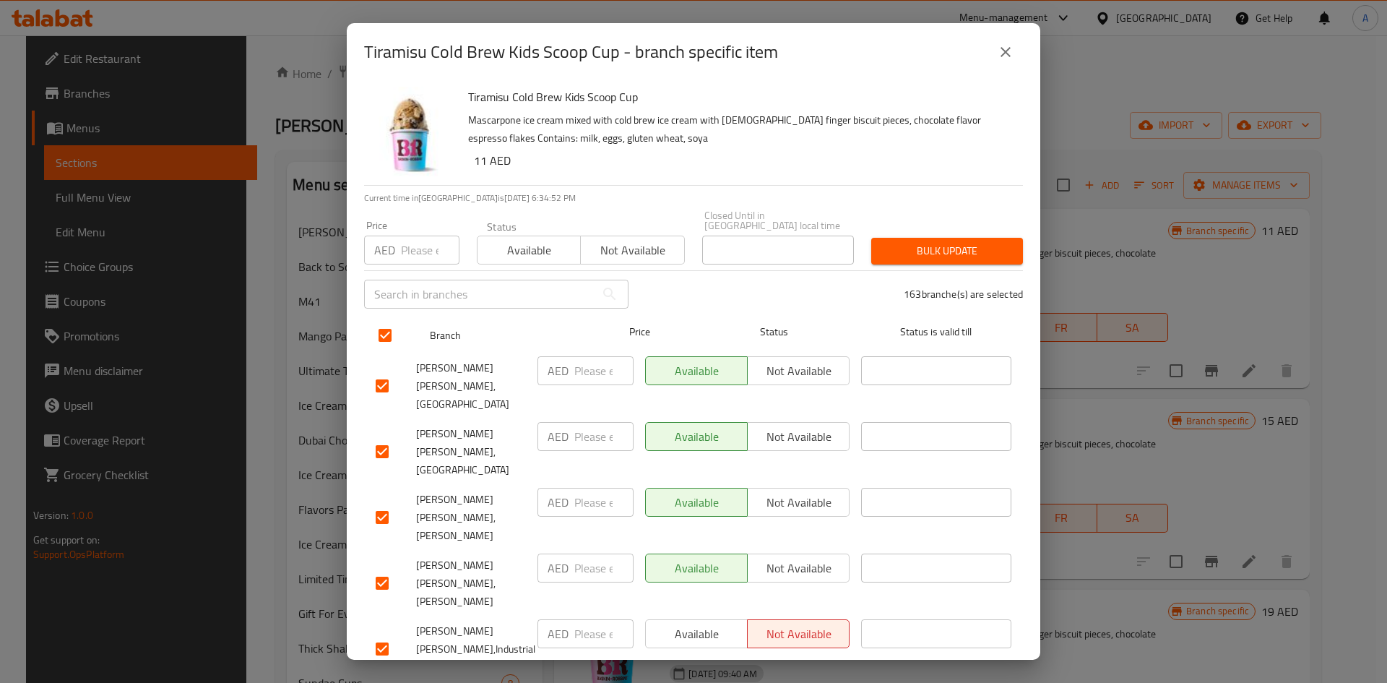
checkbox input "true"
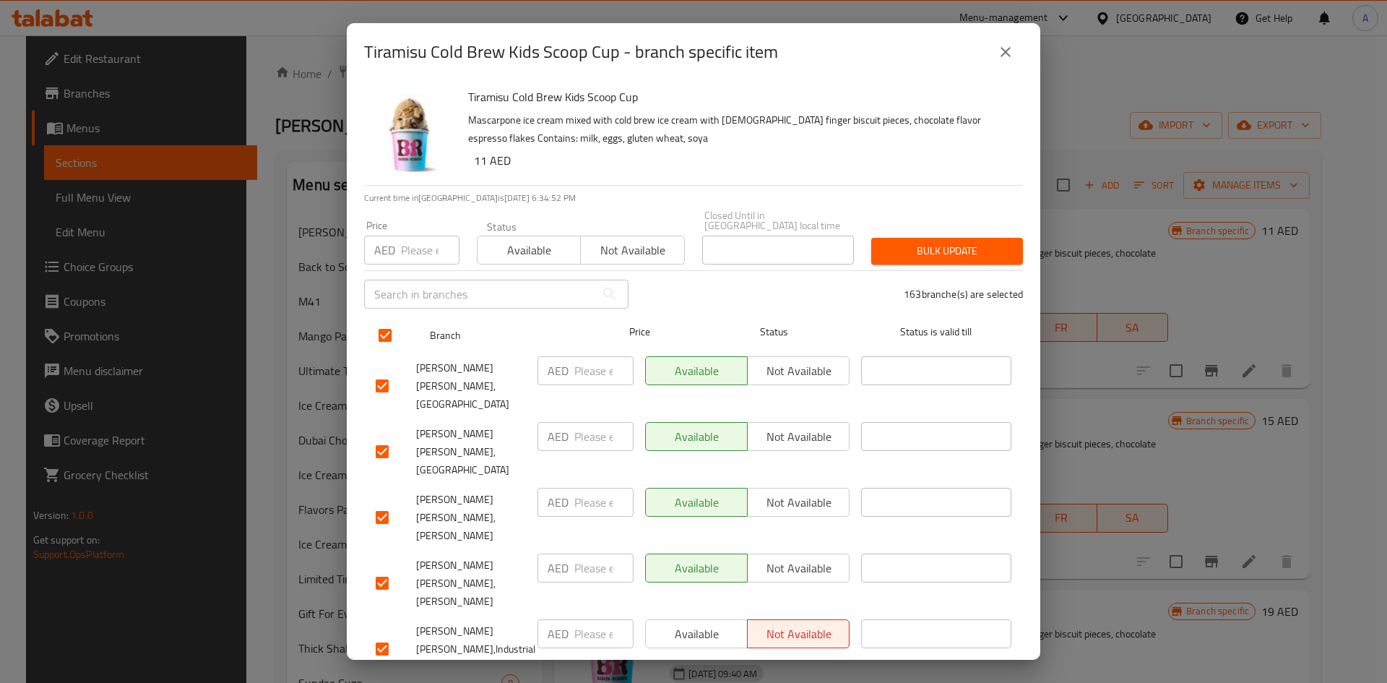
checkbox input "true"
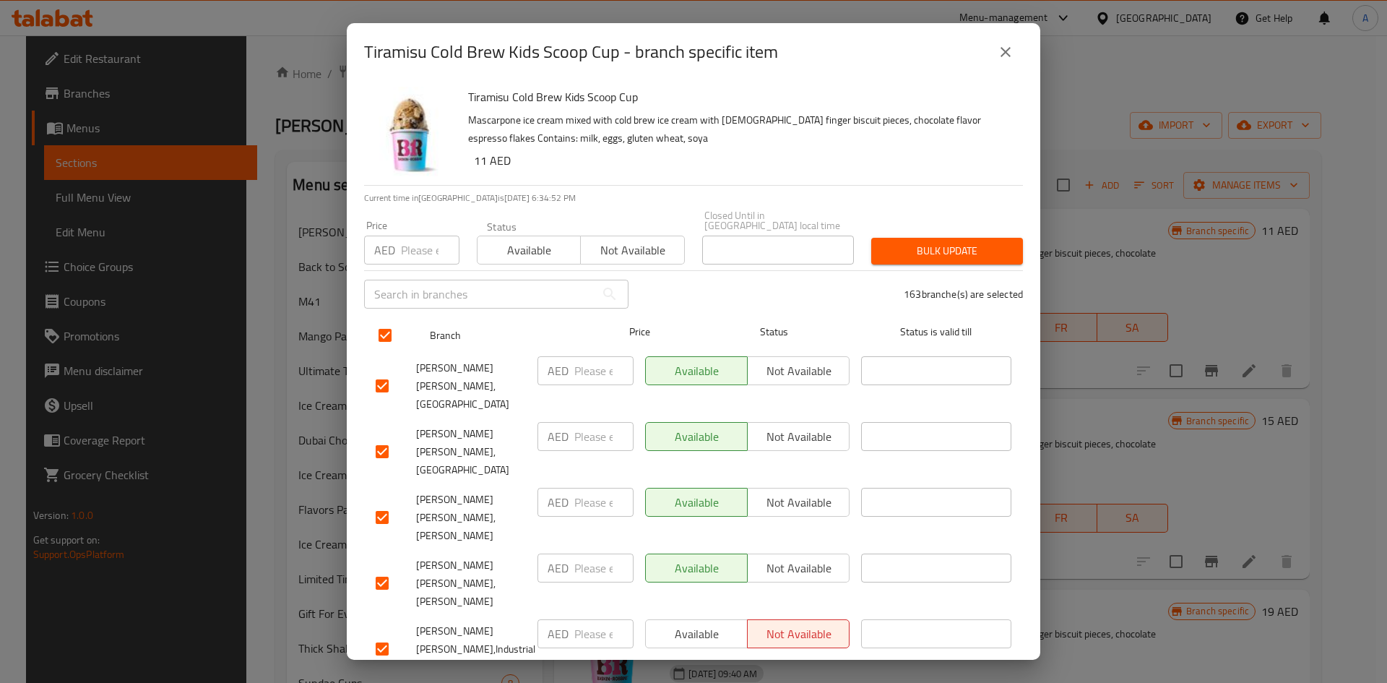
checkbox input "true"
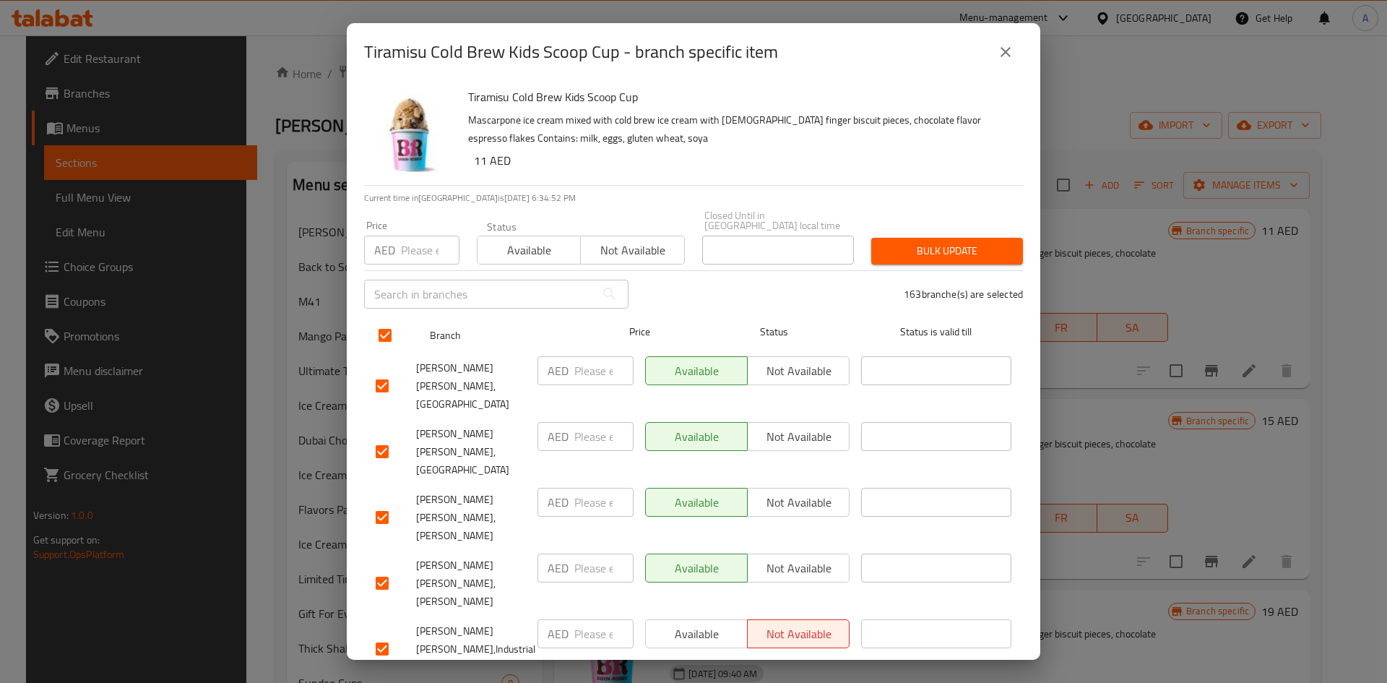
checkbox input "true"
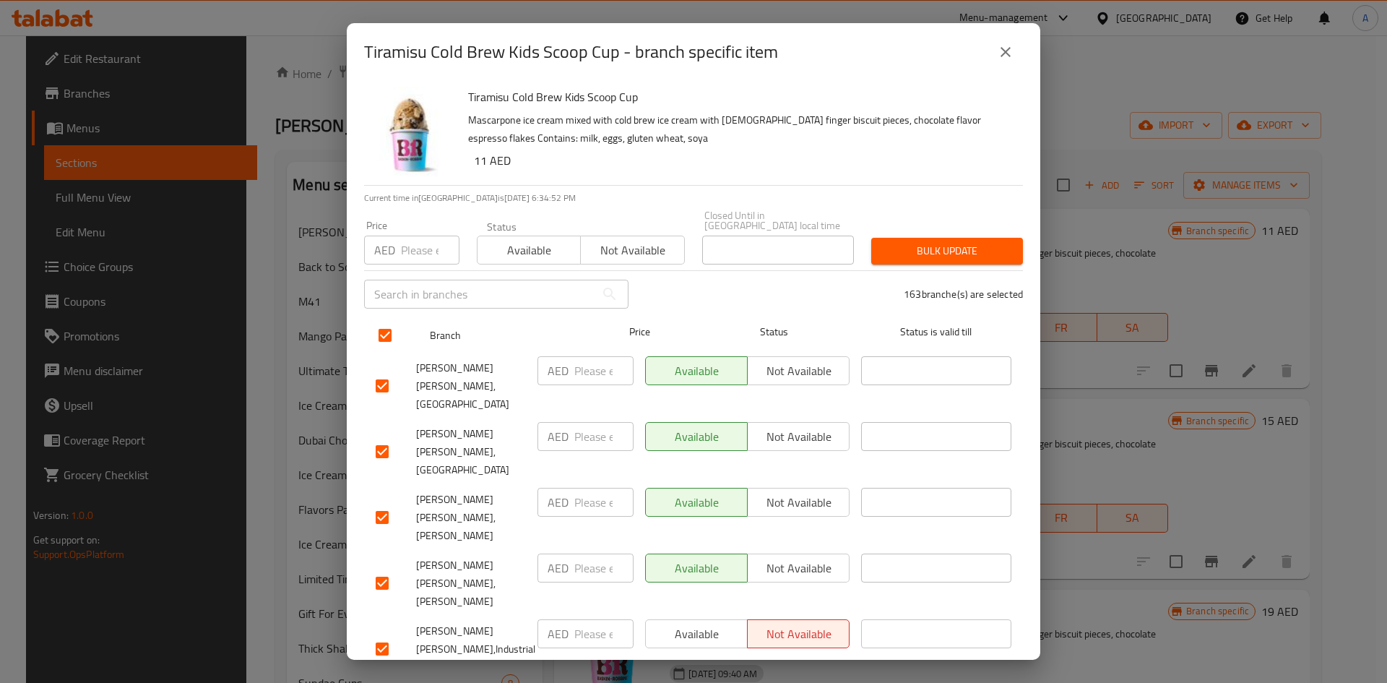
checkbox input "true"
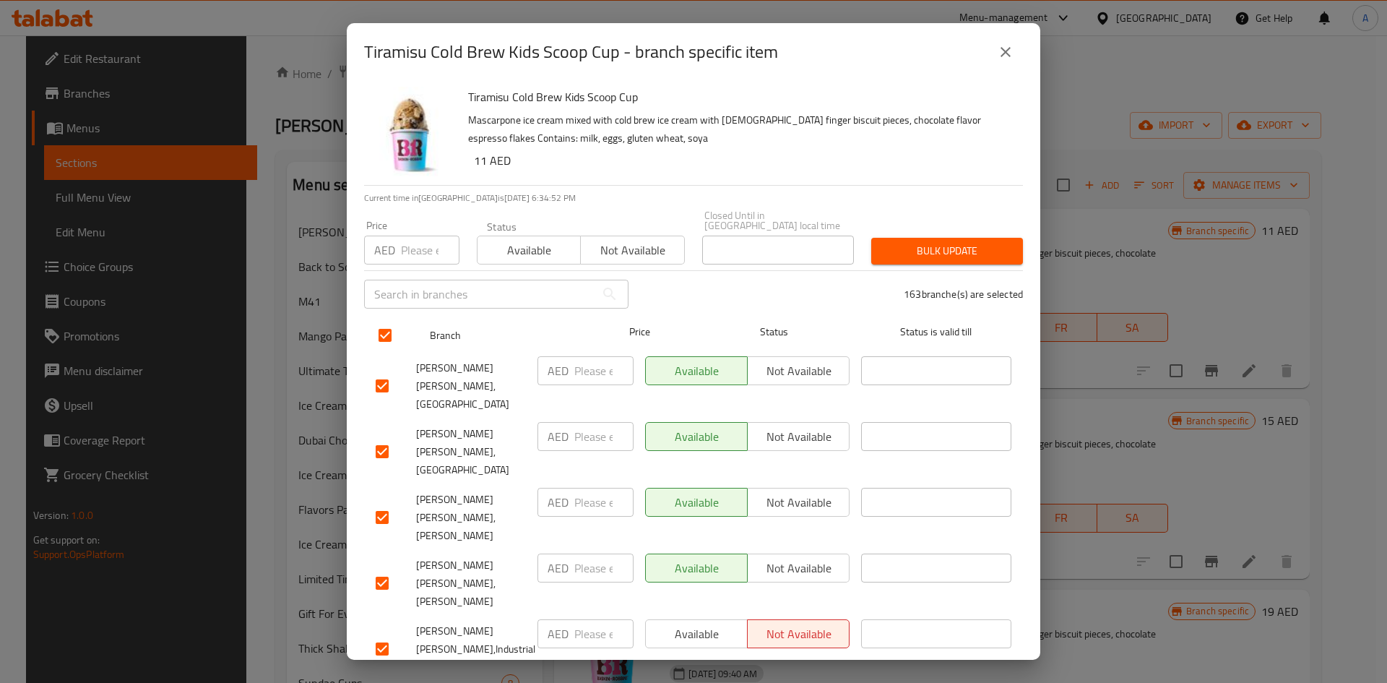
checkbox input "true"
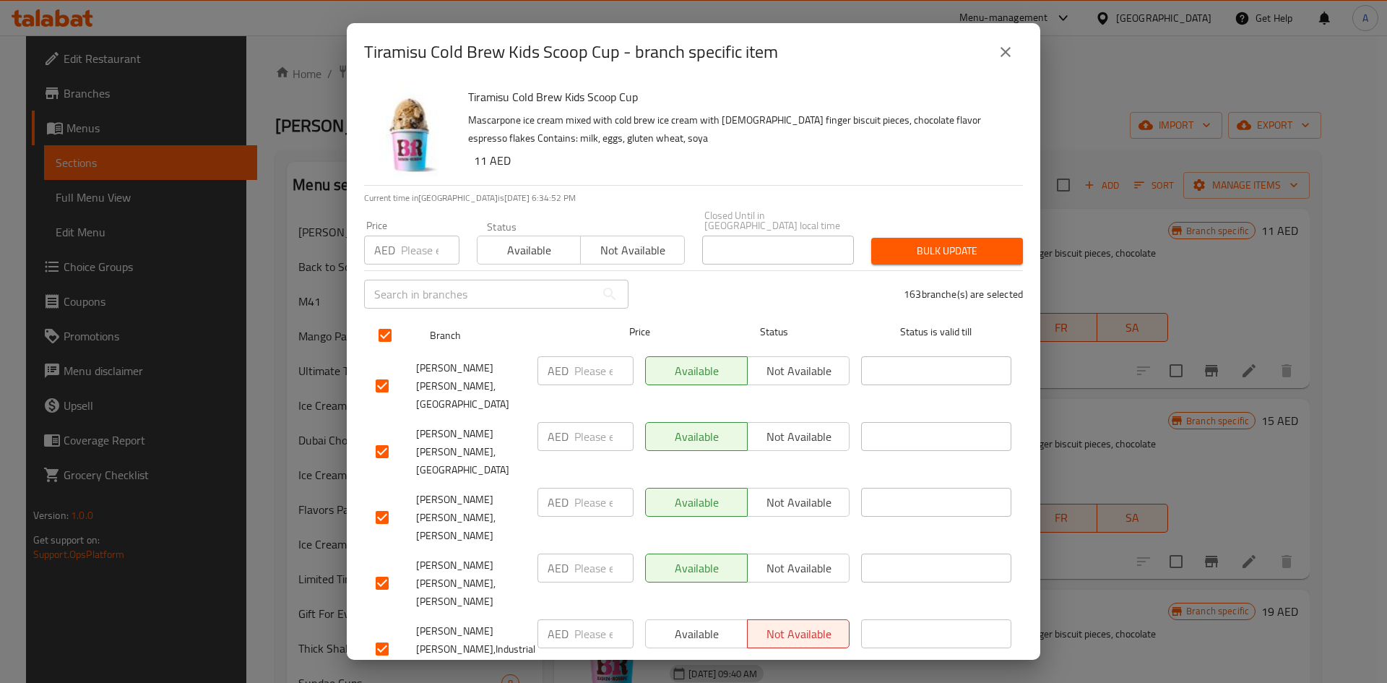
checkbox input "true"
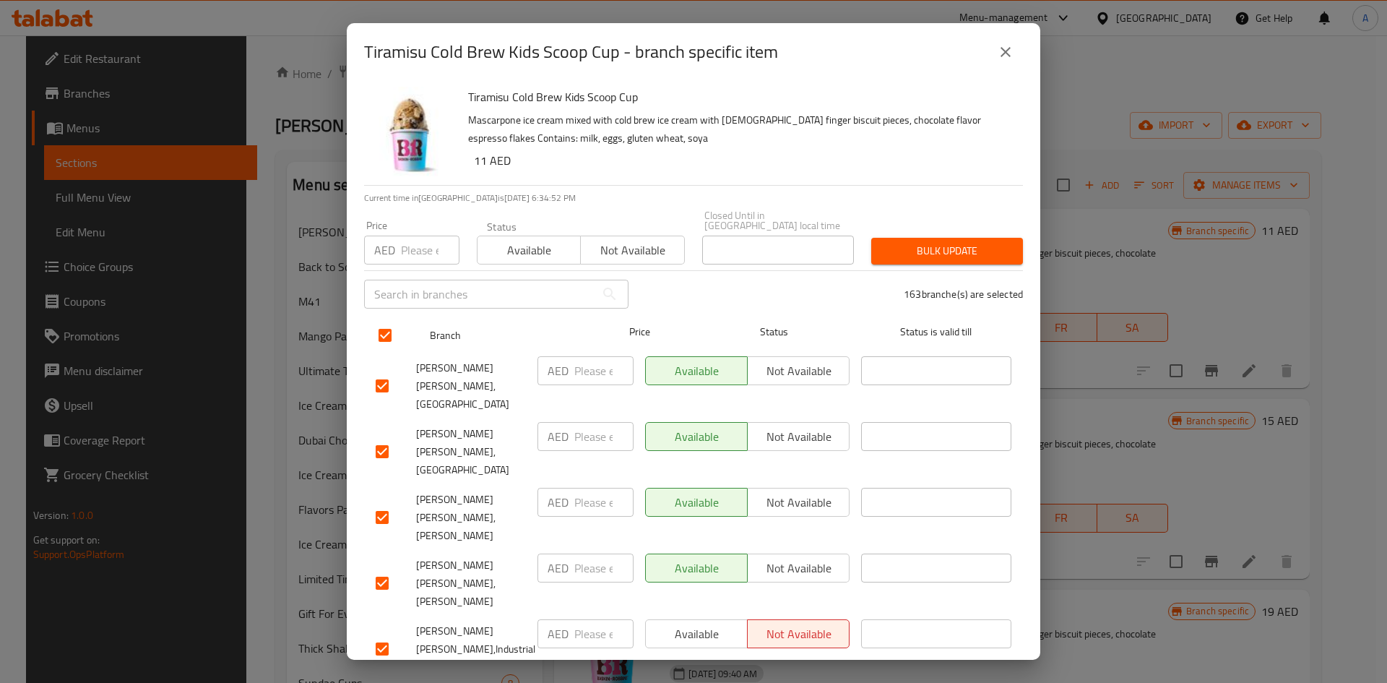
checkbox input "true"
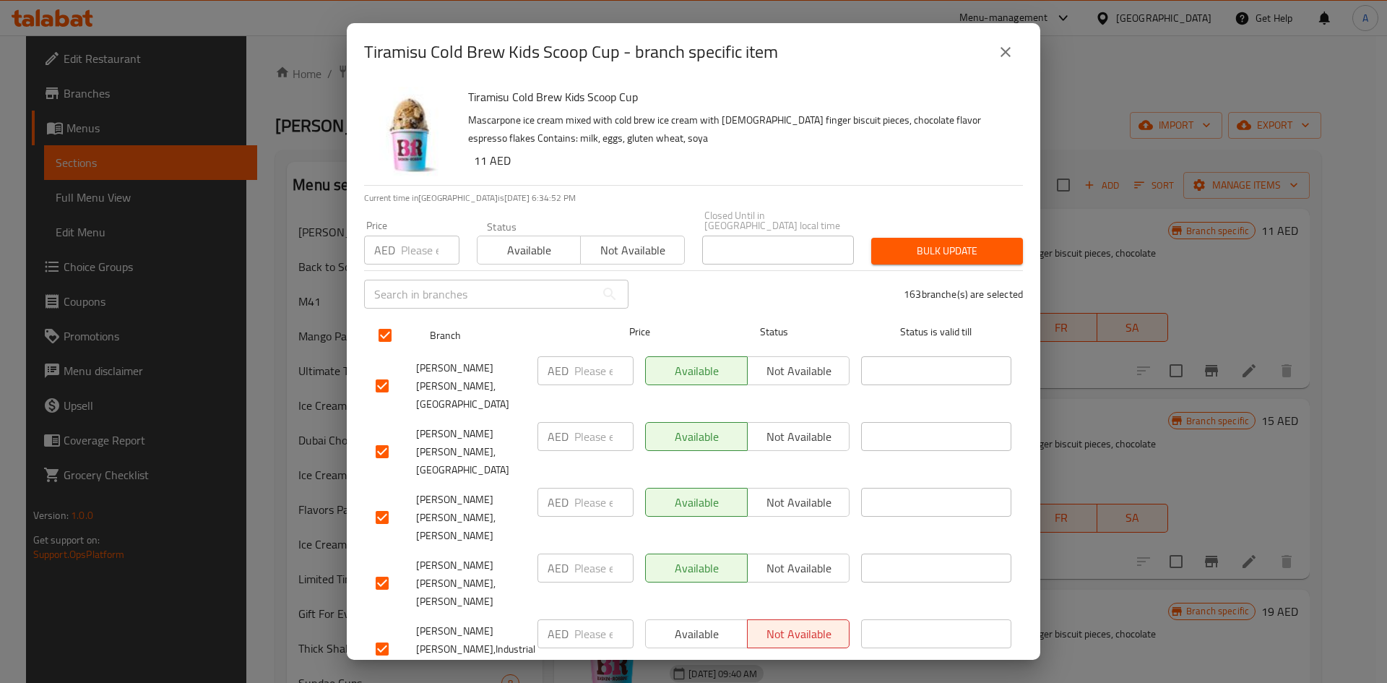
checkbox input "true"
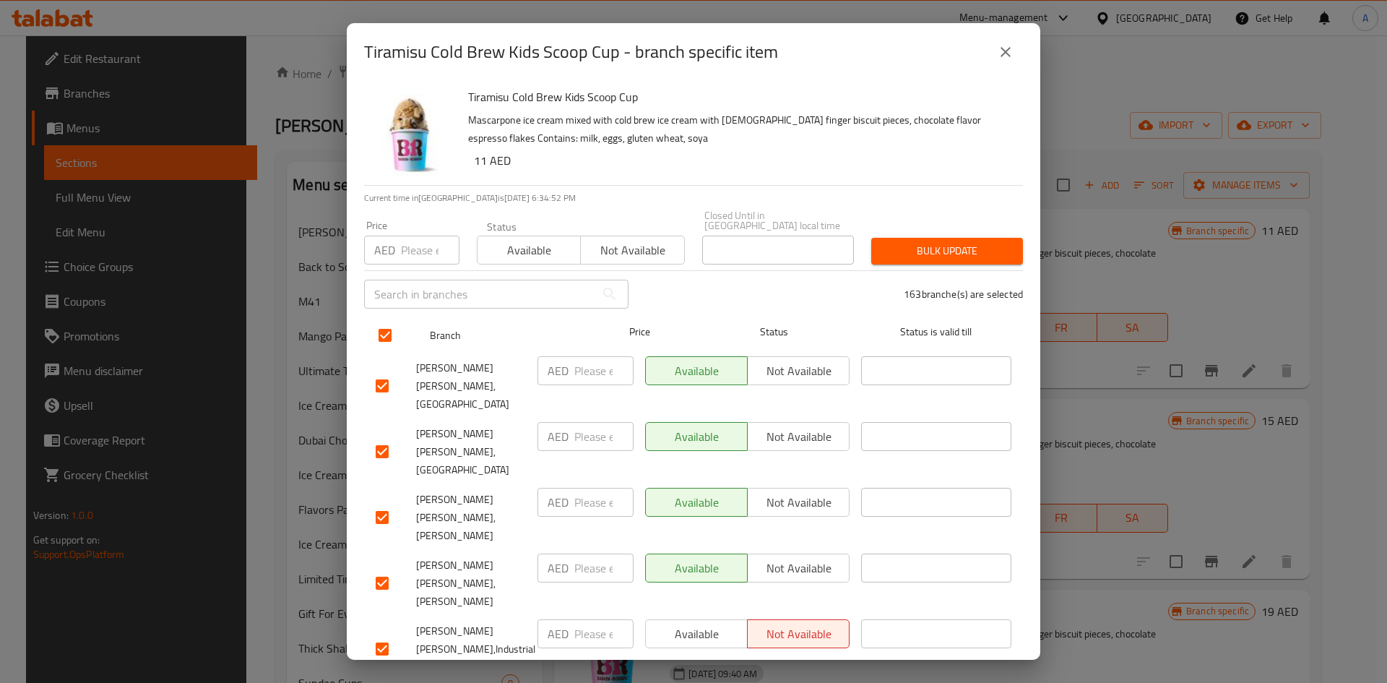
checkbox input "true"
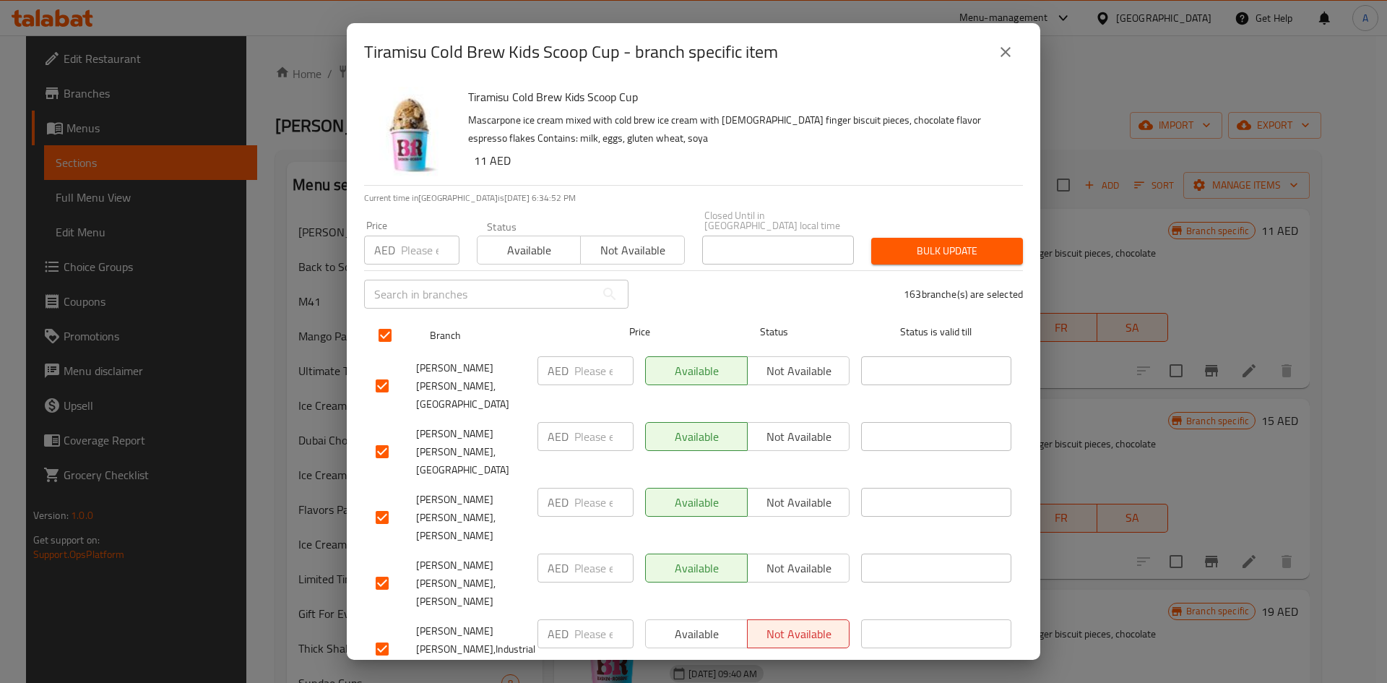
checkbox input "true"
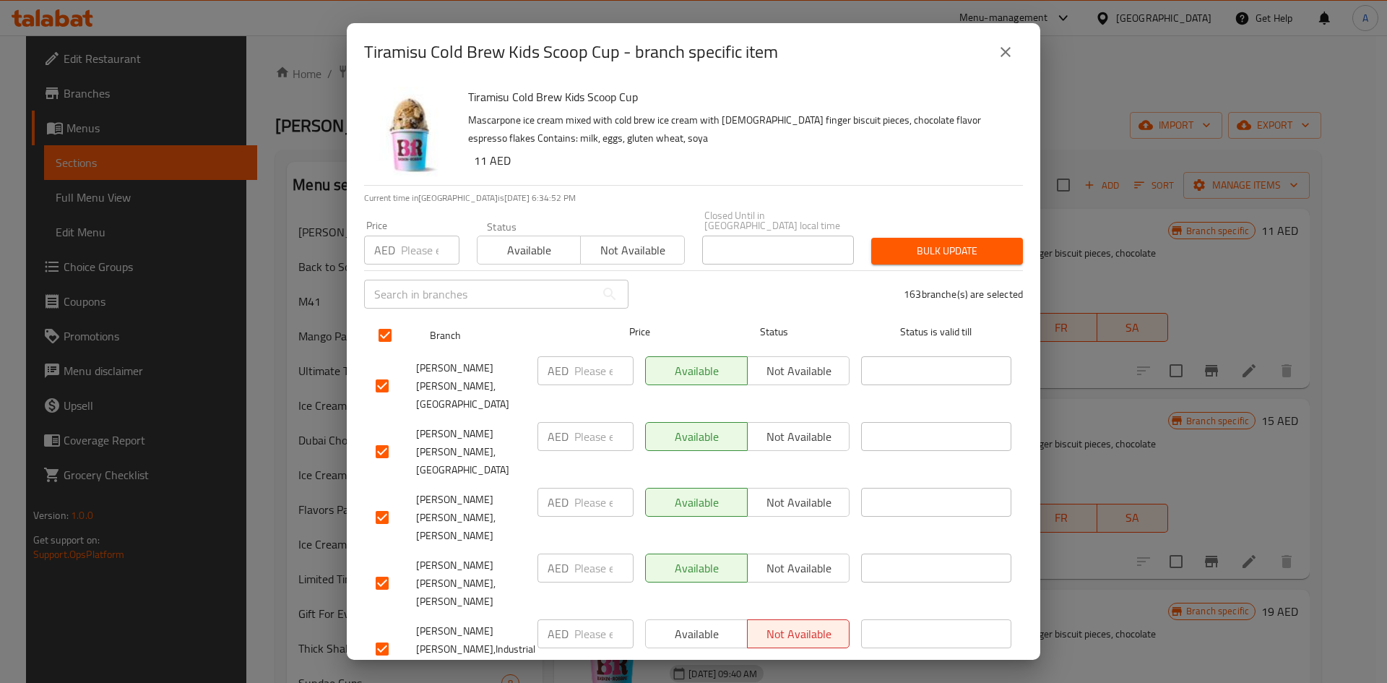
checkbox input "true"
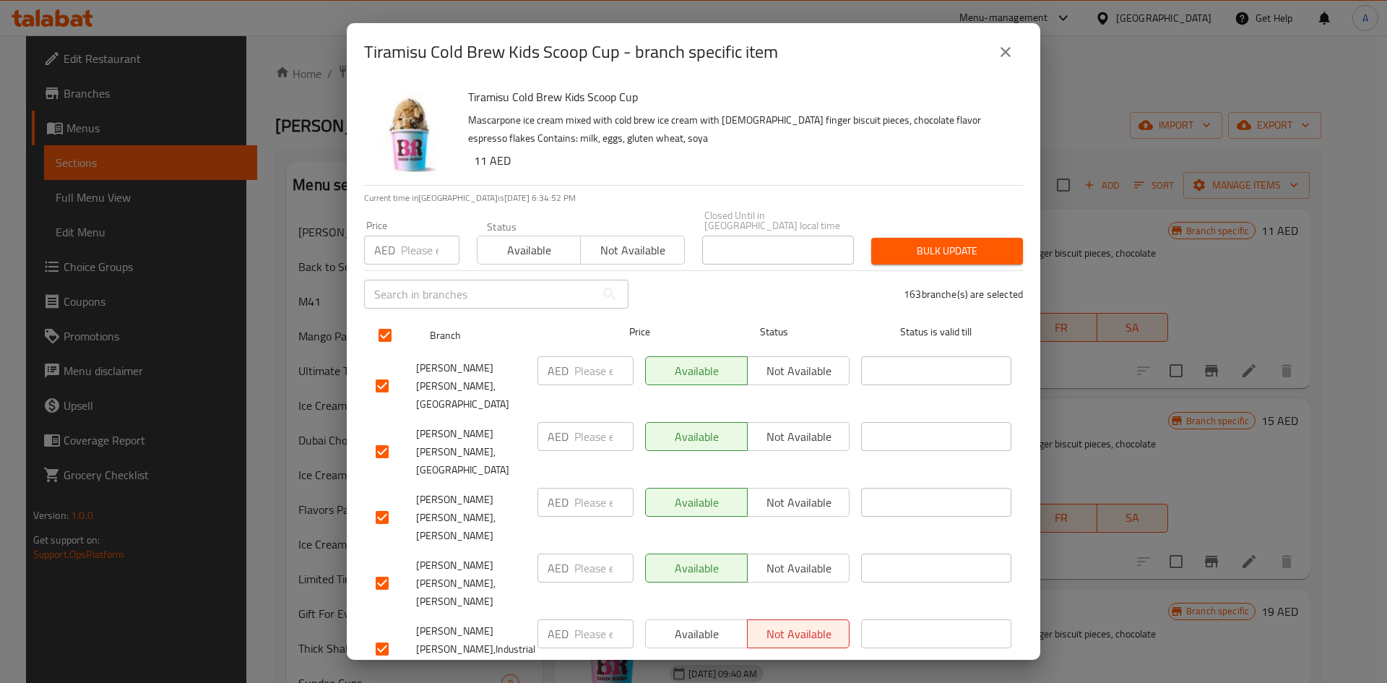
checkbox input "true"
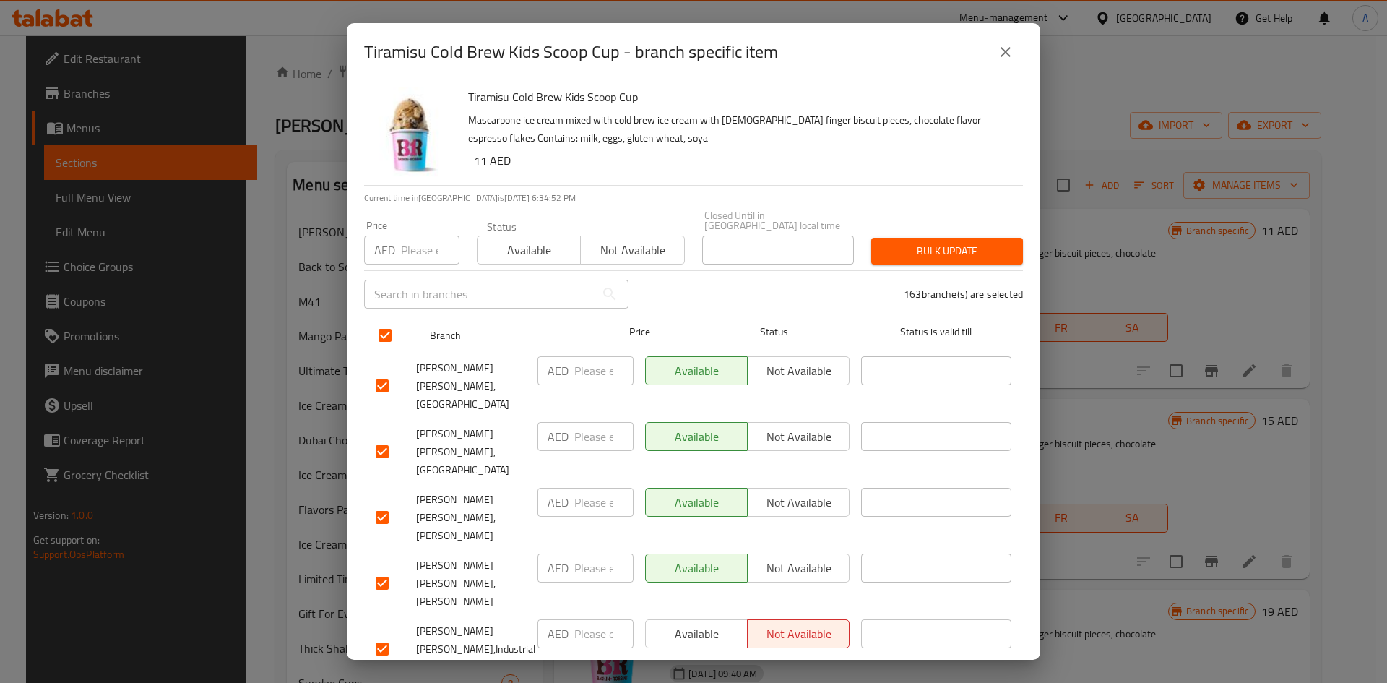
checkbox input "true"
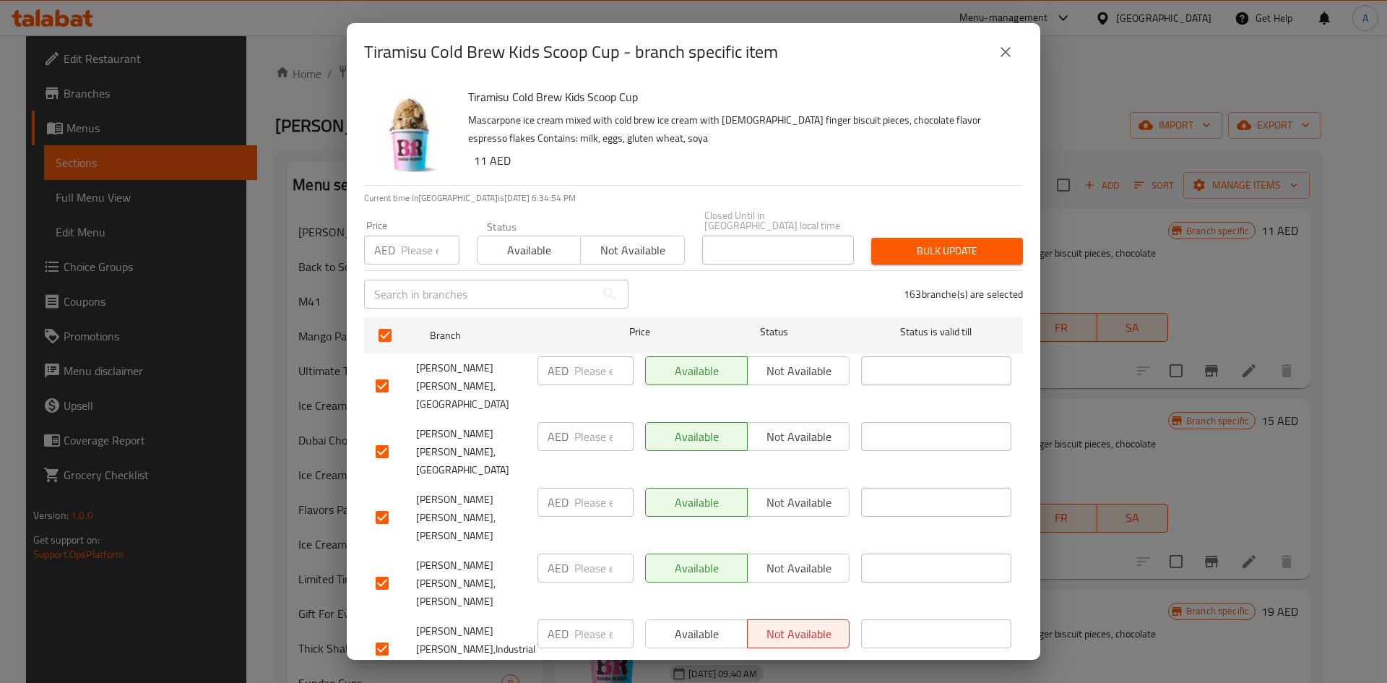
click at [1004, 51] on icon "close" at bounding box center [1006, 52] width 10 height 10
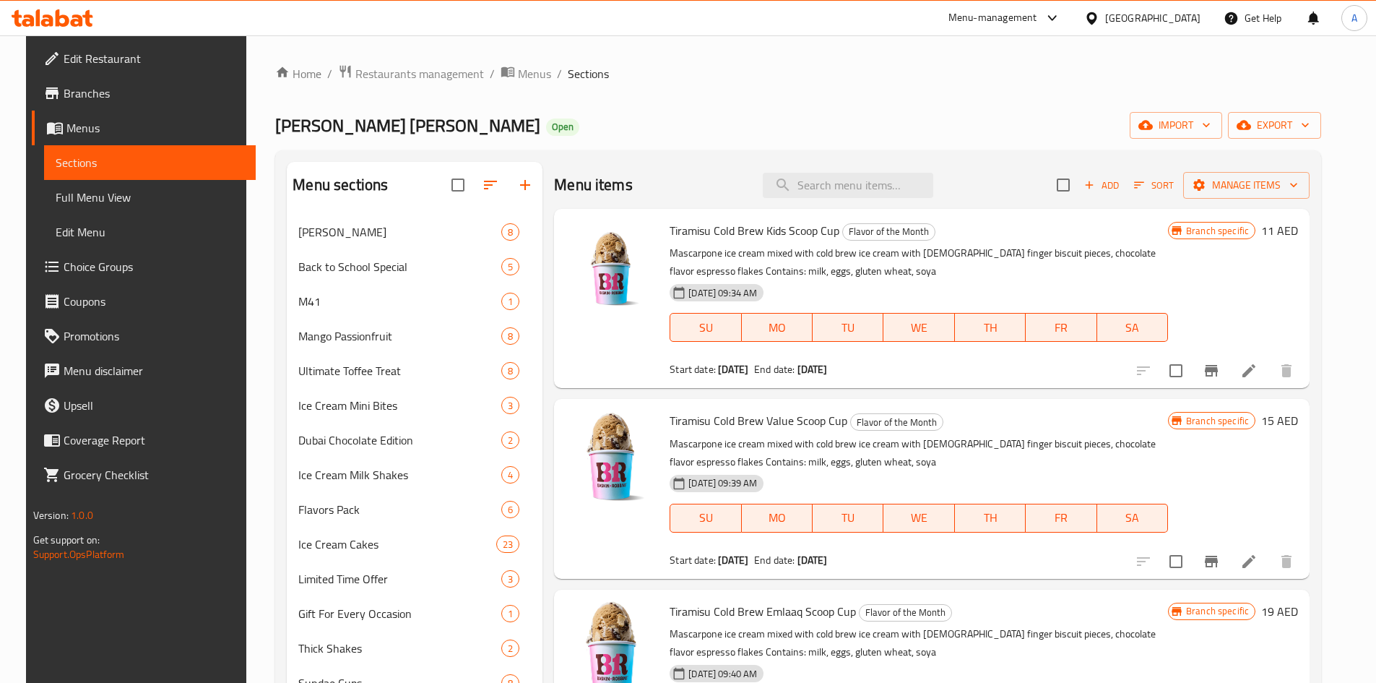
drag, startPoint x: 951, startPoint y: 127, endPoint x: 595, endPoint y: 173, distance: 359.2
click at [951, 128] on div "[PERSON_NAME] [PERSON_NAME] Open import export" at bounding box center [798, 125] width 1046 height 27
click at [1108, 5] on div "[GEOGRAPHIC_DATA]" at bounding box center [1142, 18] width 139 height 35
click at [1108, 13] on div "[GEOGRAPHIC_DATA]" at bounding box center [1152, 18] width 95 height 16
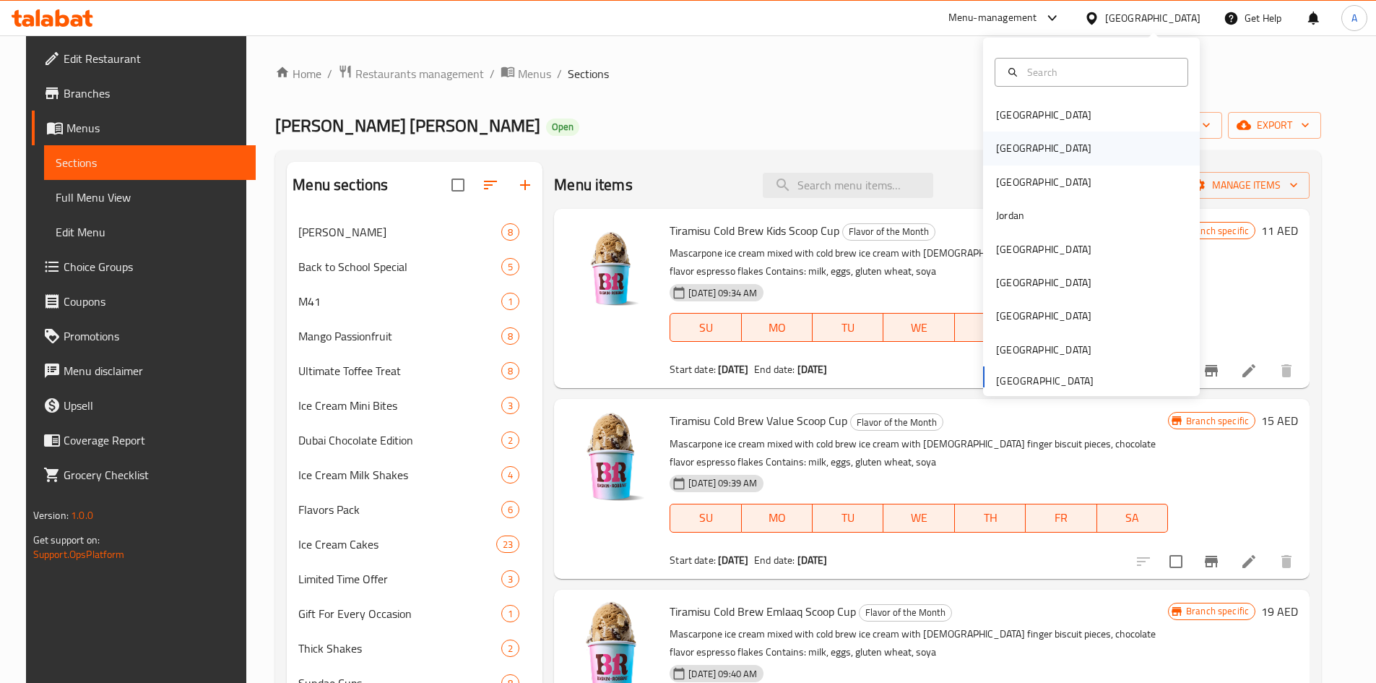
click at [1014, 161] on div "[GEOGRAPHIC_DATA]" at bounding box center [1044, 147] width 118 height 33
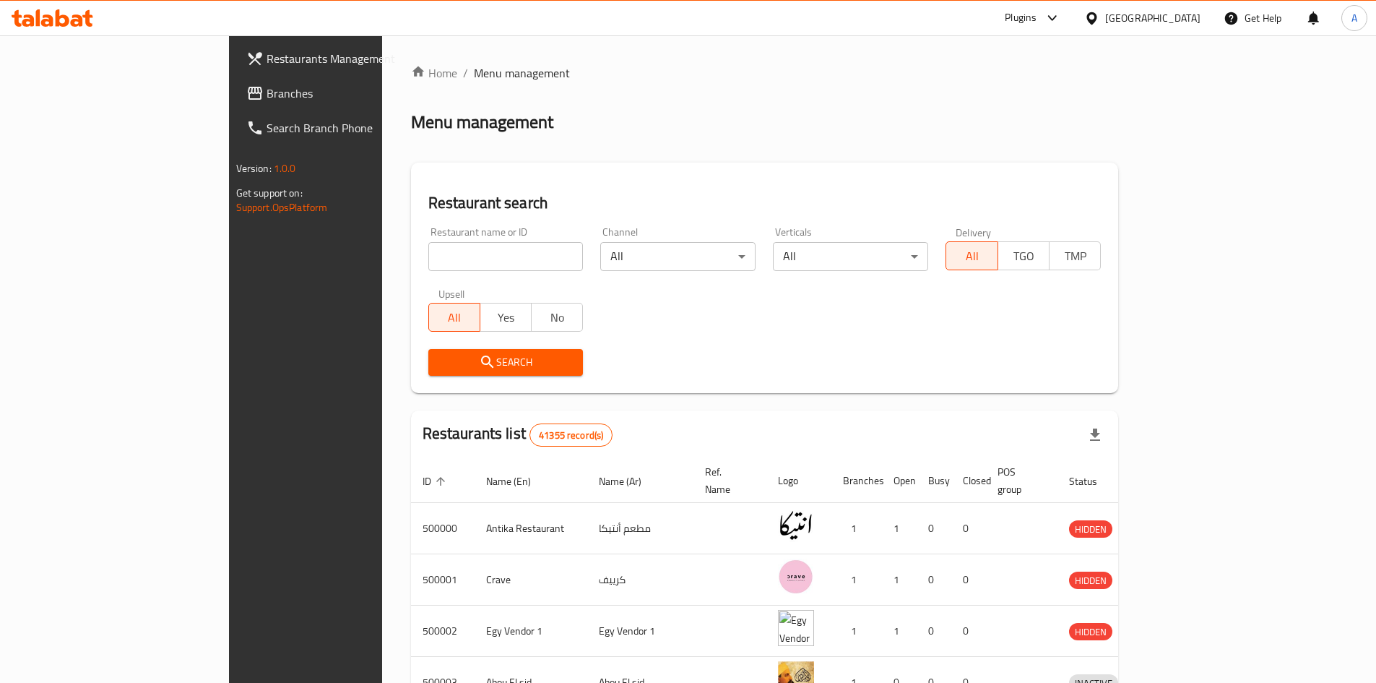
click at [267, 92] on span "Branches" at bounding box center [357, 93] width 181 height 17
